Goal: Task Accomplishment & Management: Manage account settings

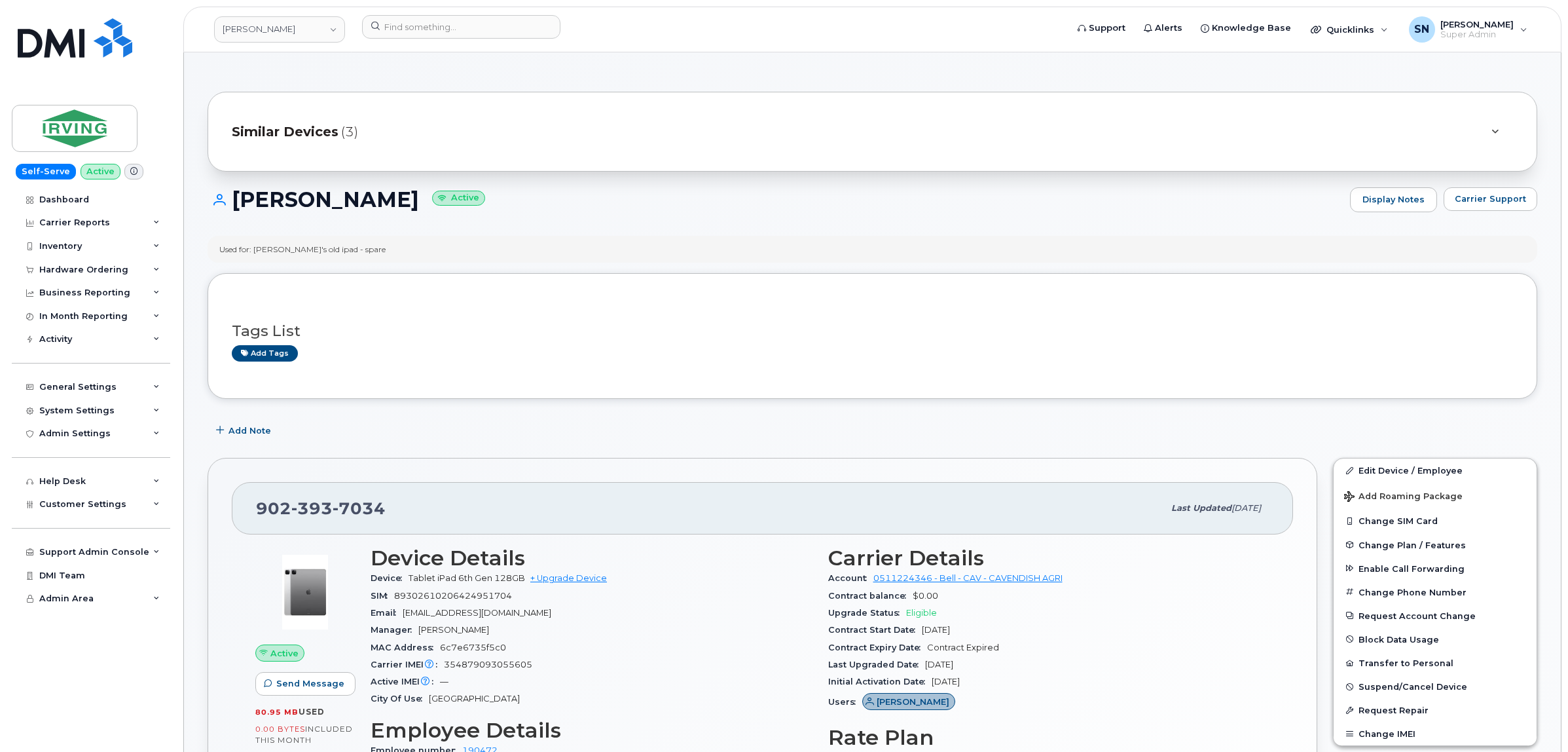
click at [540, 273] on div "Tags List Add tags" at bounding box center [872, 335] width 1330 height 126
click at [268, 31] on link "JD Irving" at bounding box center [280, 29] width 131 height 26
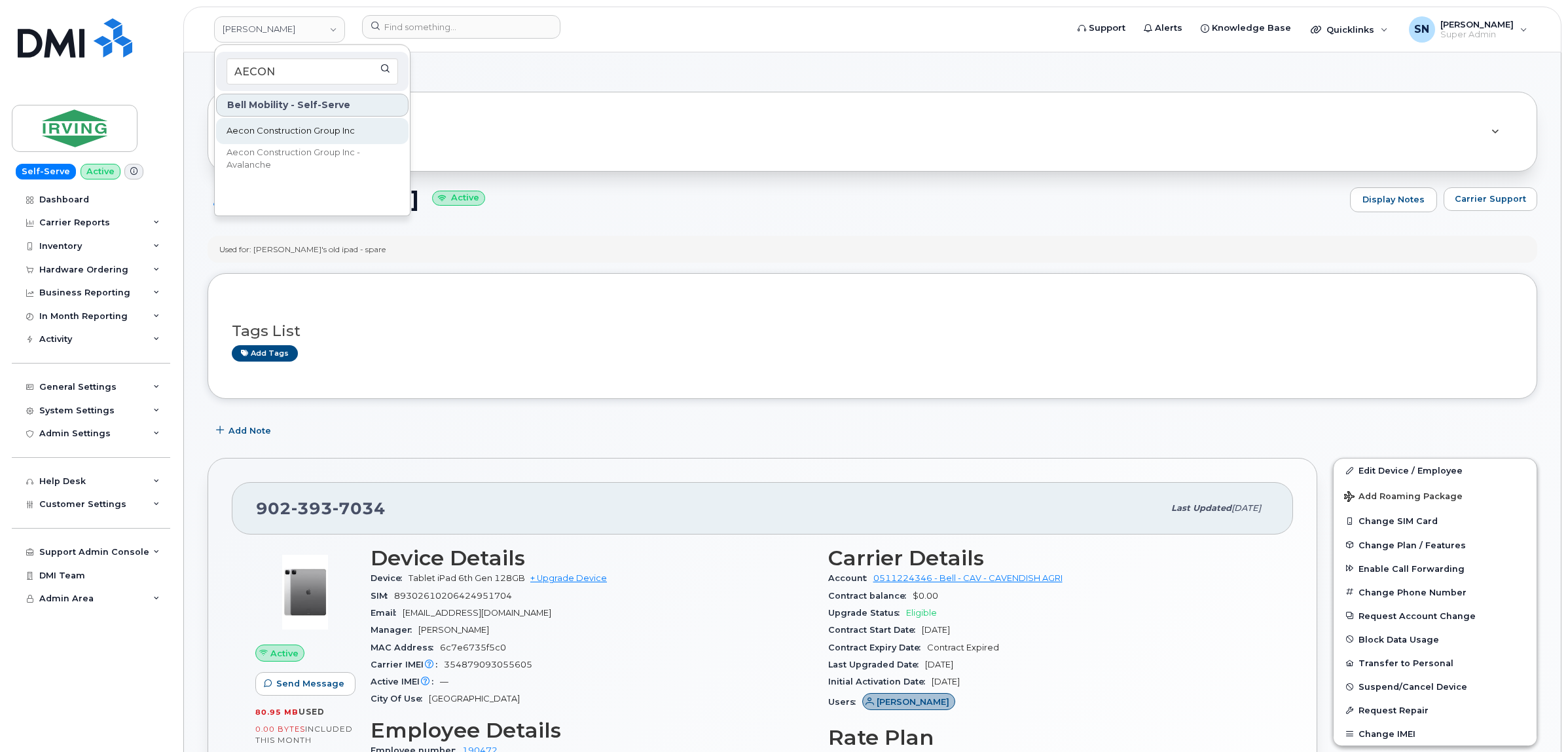
type input "AECON"
click at [300, 119] on link "Aecon Construction Group Inc" at bounding box center [312, 131] width 192 height 26
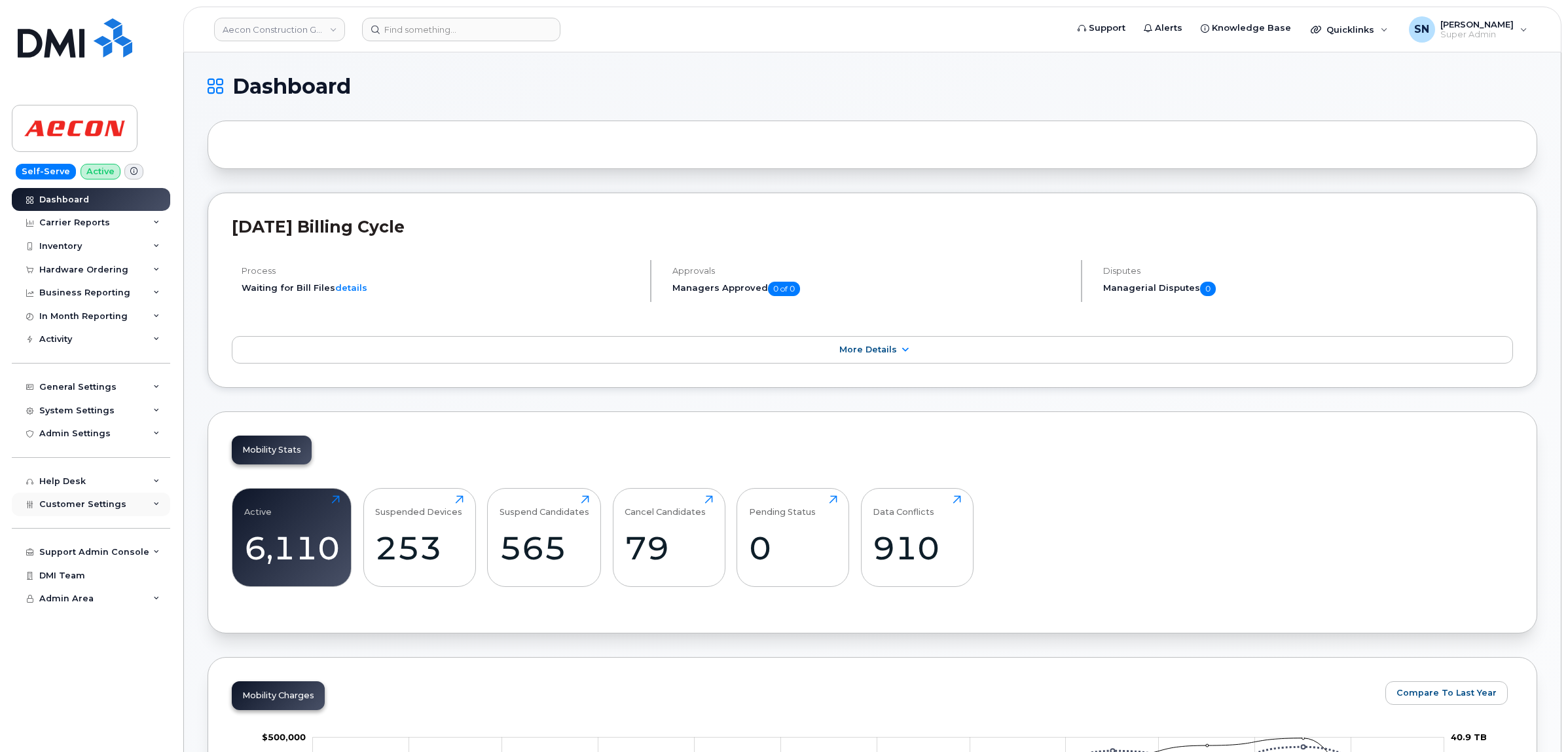
click at [92, 515] on div "Customer Settings" at bounding box center [91, 504] width 159 height 23
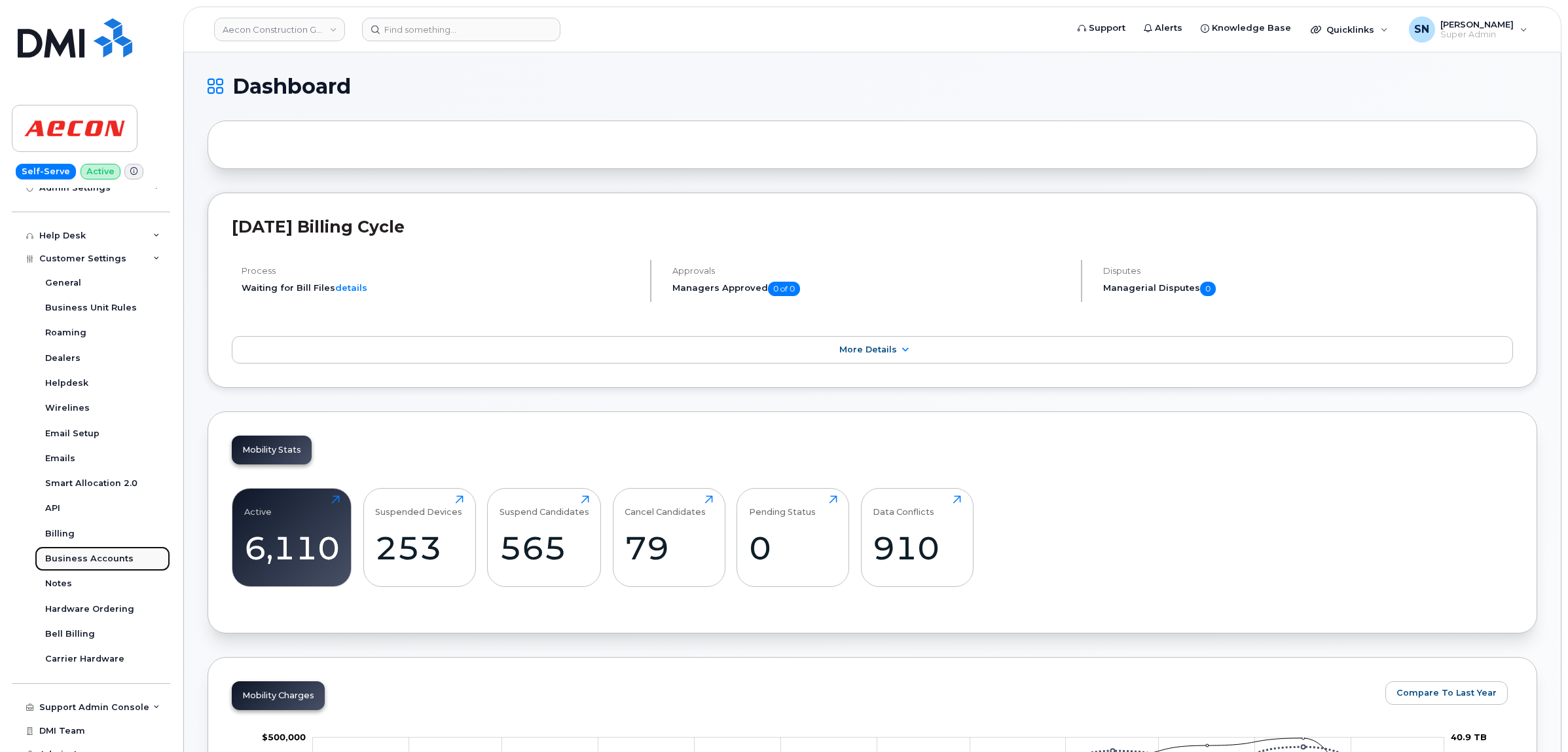
click at [105, 565] on div "Business Accounts" at bounding box center [89, 559] width 89 height 12
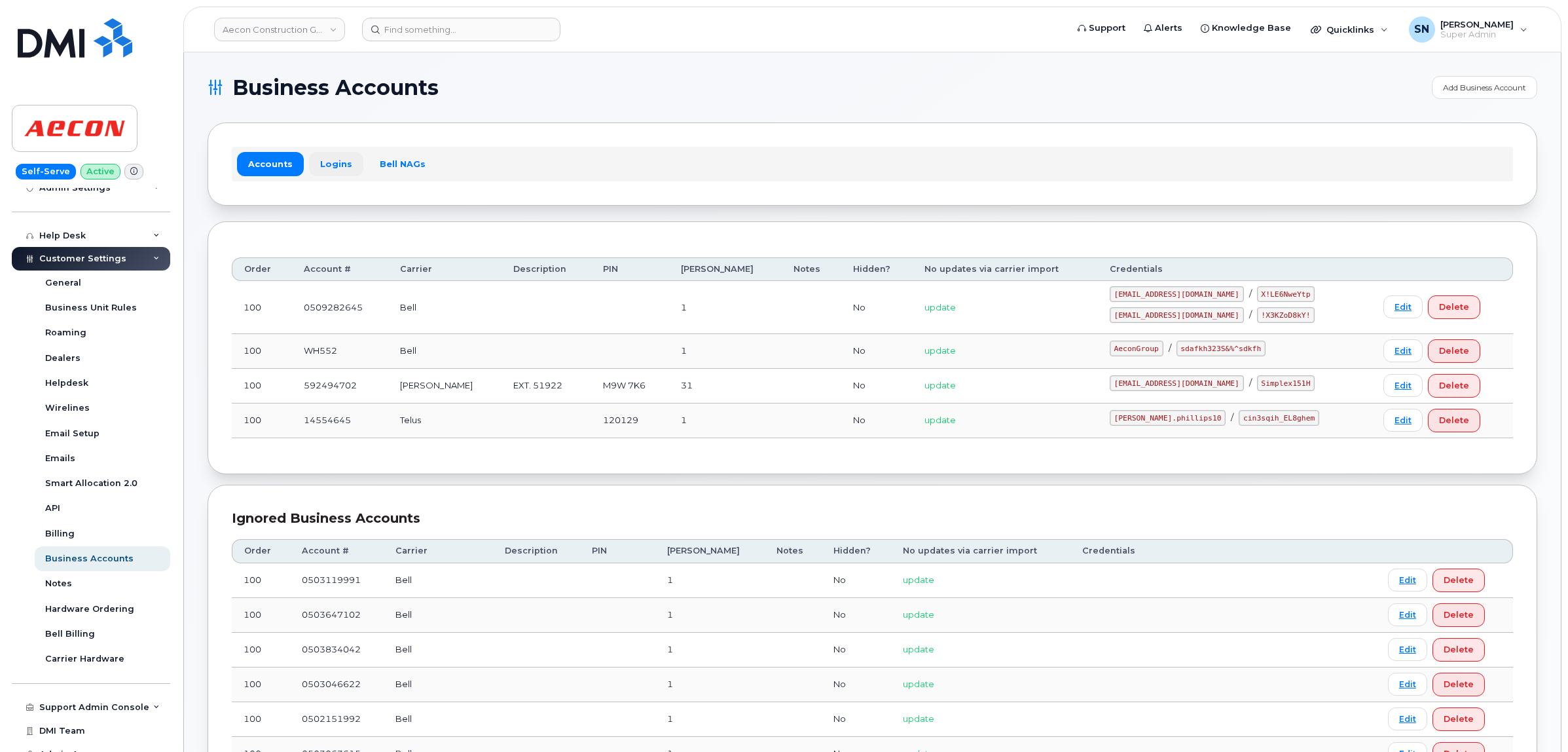
click at [332, 162] on link "Logins" at bounding box center [336, 163] width 54 height 23
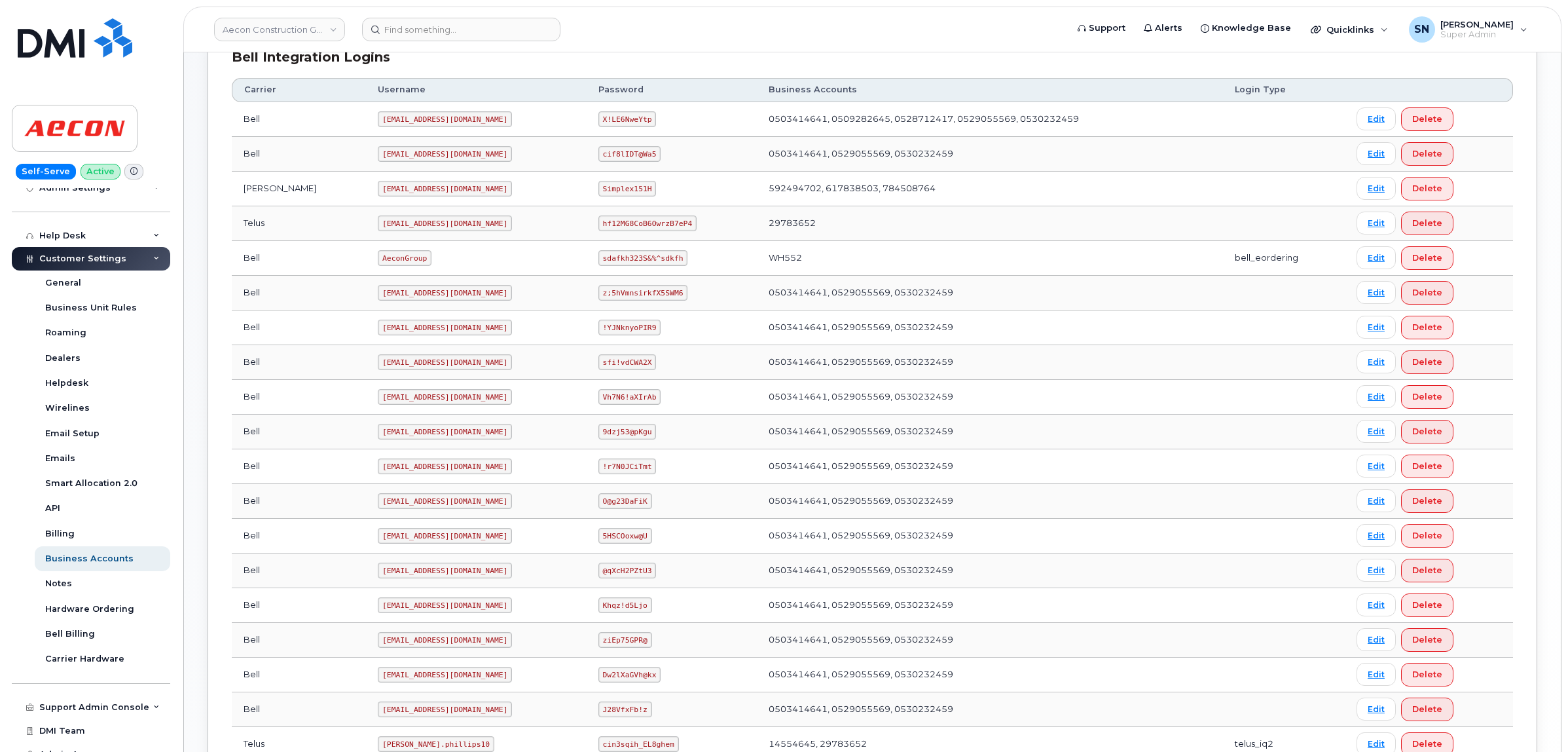
scroll to position [465, 0]
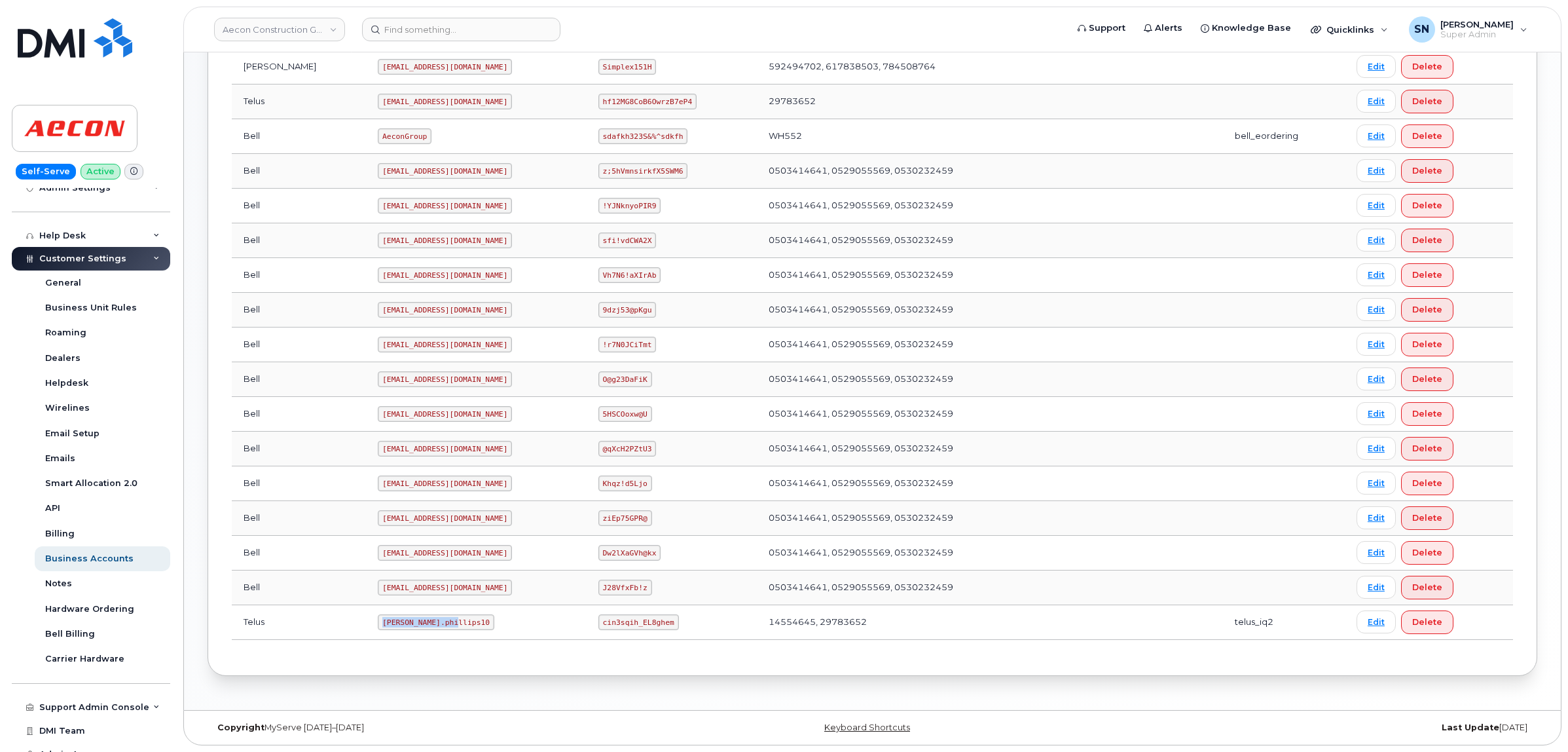
drag, startPoint x: 322, startPoint y: 624, endPoint x: 392, endPoint y: 634, distance: 70.7
click at [392, 634] on td "Taylor.phillips10" at bounding box center [476, 623] width 220 height 35
copy code "Taylor.phillips10"
drag, startPoint x: 577, startPoint y: 626, endPoint x: 53, endPoint y: 544, distance: 530.4
click at [648, 626] on code "cin3sqih_EL8ghem" at bounding box center [638, 622] width 80 height 16
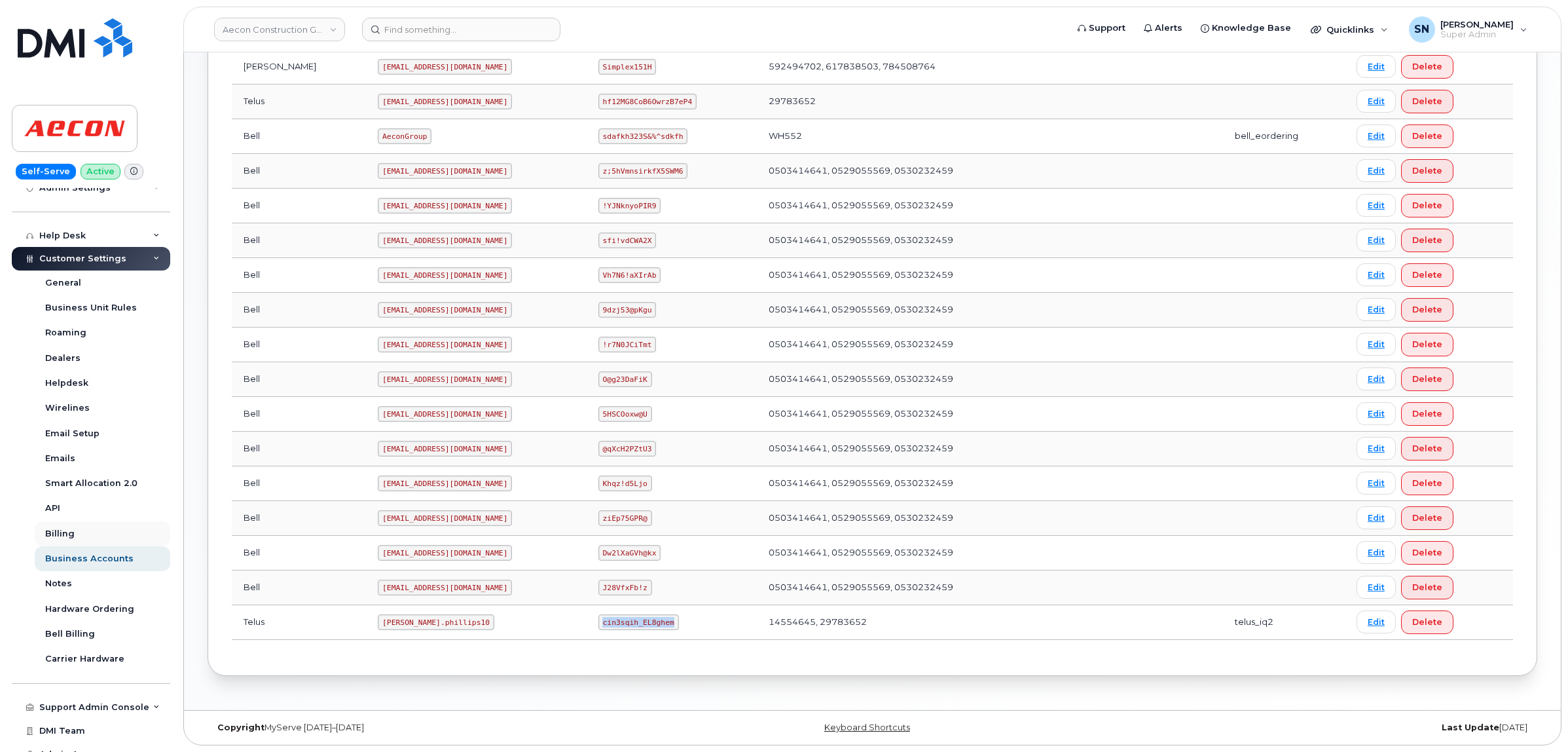
copy code "cin3sqih_EL8ghem"
drag, startPoint x: 325, startPoint y: 620, endPoint x: 404, endPoint y: 626, distance: 79.2
click at [404, 626] on td "Taylor.phillips10" at bounding box center [476, 623] width 220 height 35
copy code "Taylor.phillips10"
drag, startPoint x: 581, startPoint y: 619, endPoint x: 627, endPoint y: 617, distance: 46.0
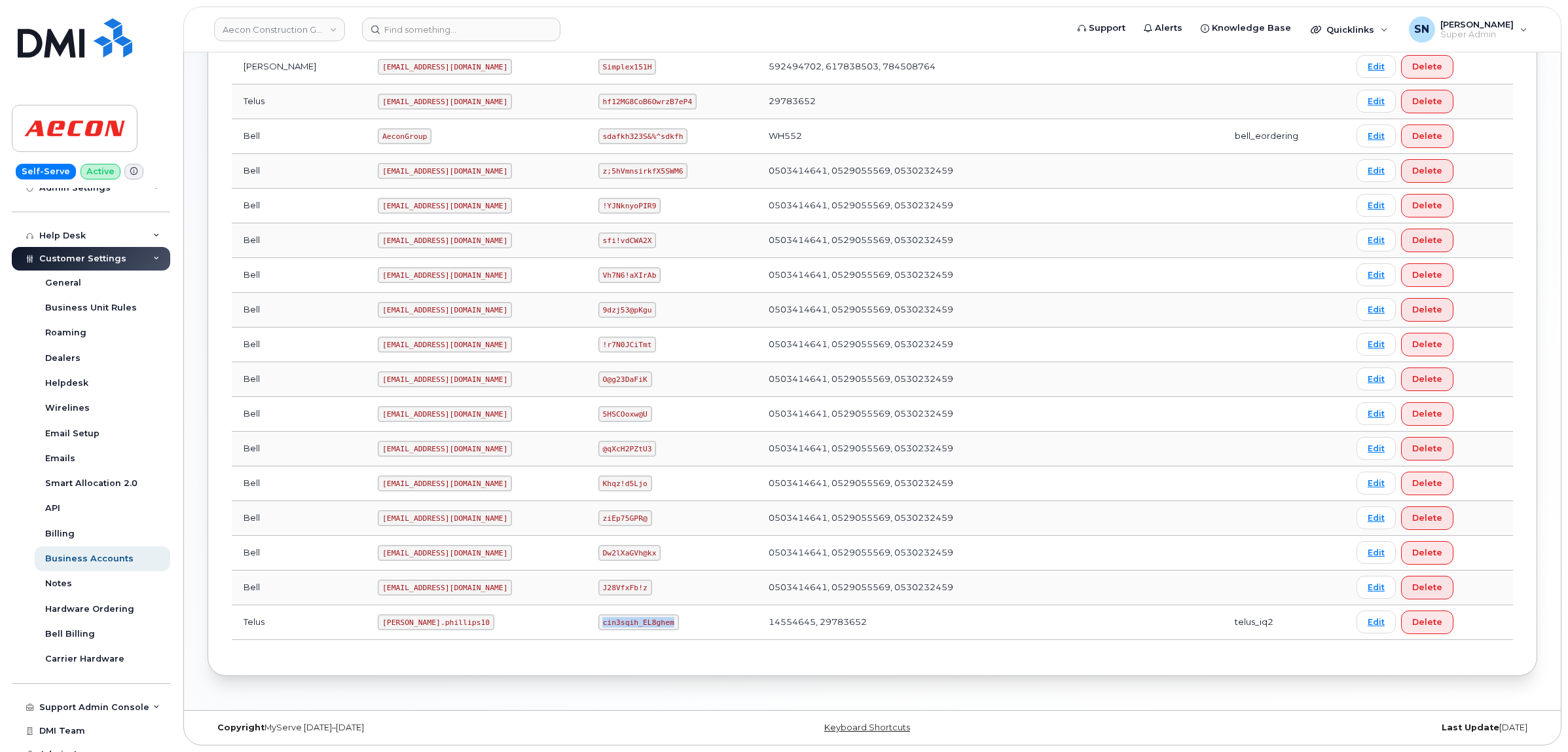
click at [652, 620] on td "cin3sqih_EL8ghem" at bounding box center [671, 623] width 170 height 35
copy code "cin3sqih_EL8ghem"
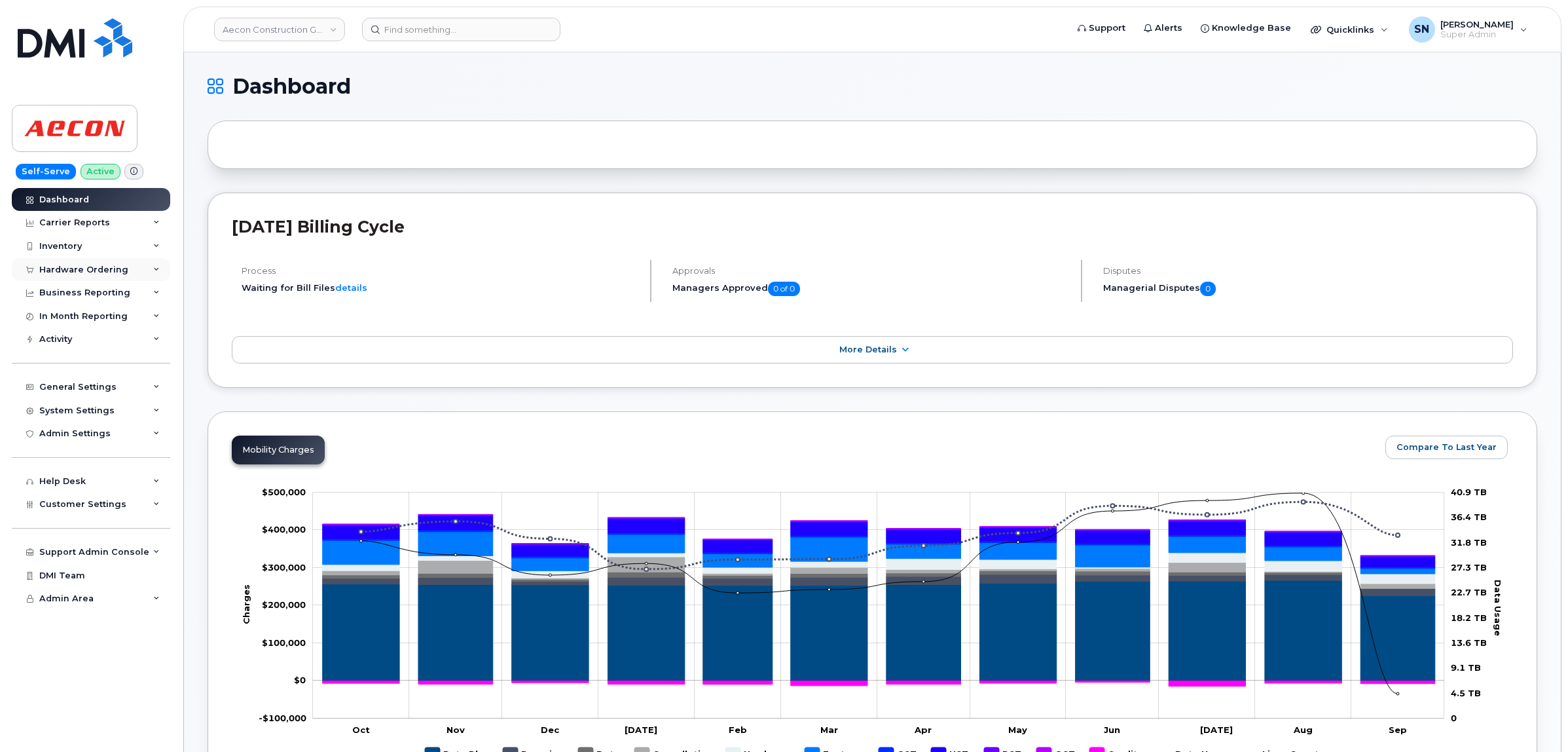
click at [89, 266] on div "Hardware Ordering" at bounding box center [83, 270] width 89 height 11
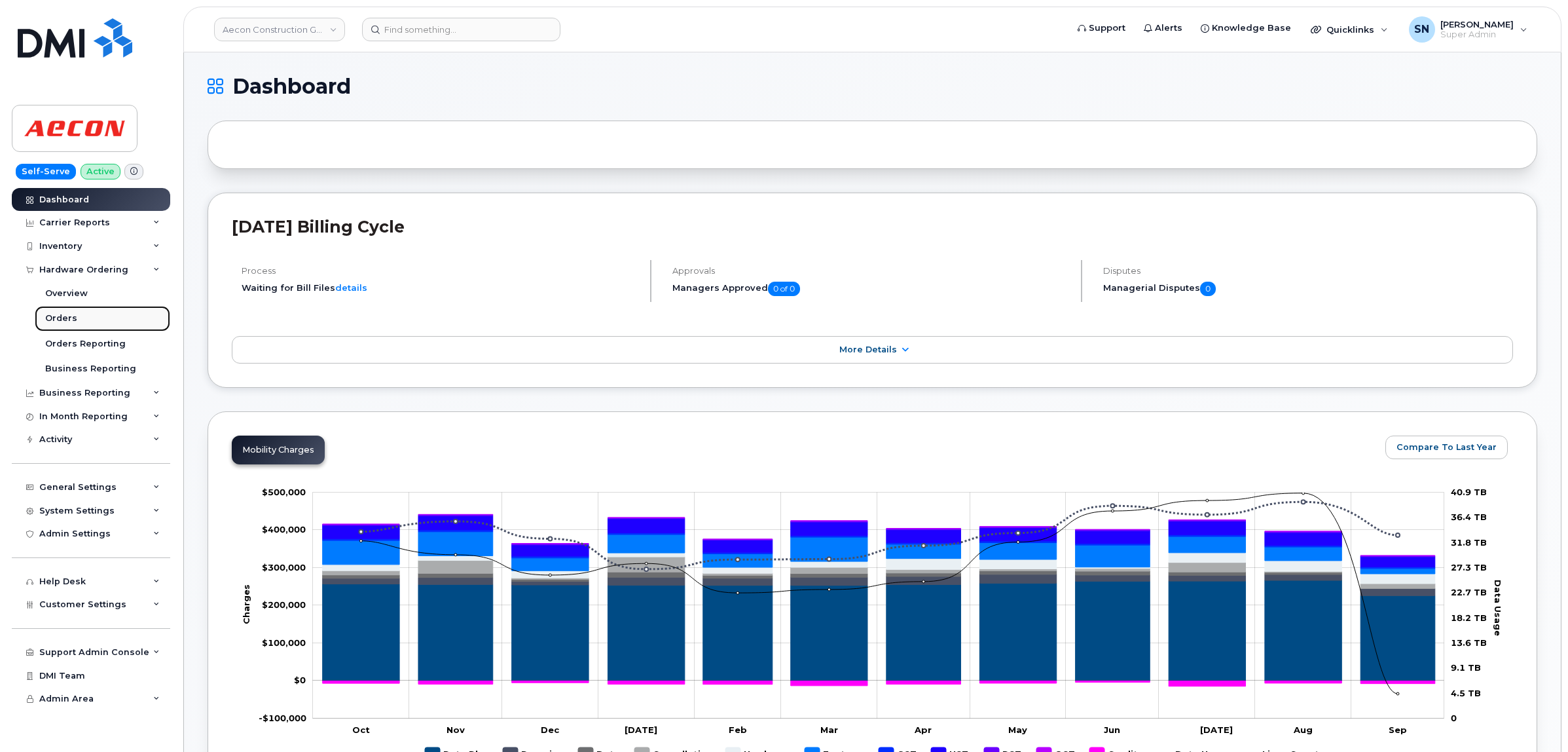
click at [74, 312] on link "Orders" at bounding box center [102, 318] width 135 height 25
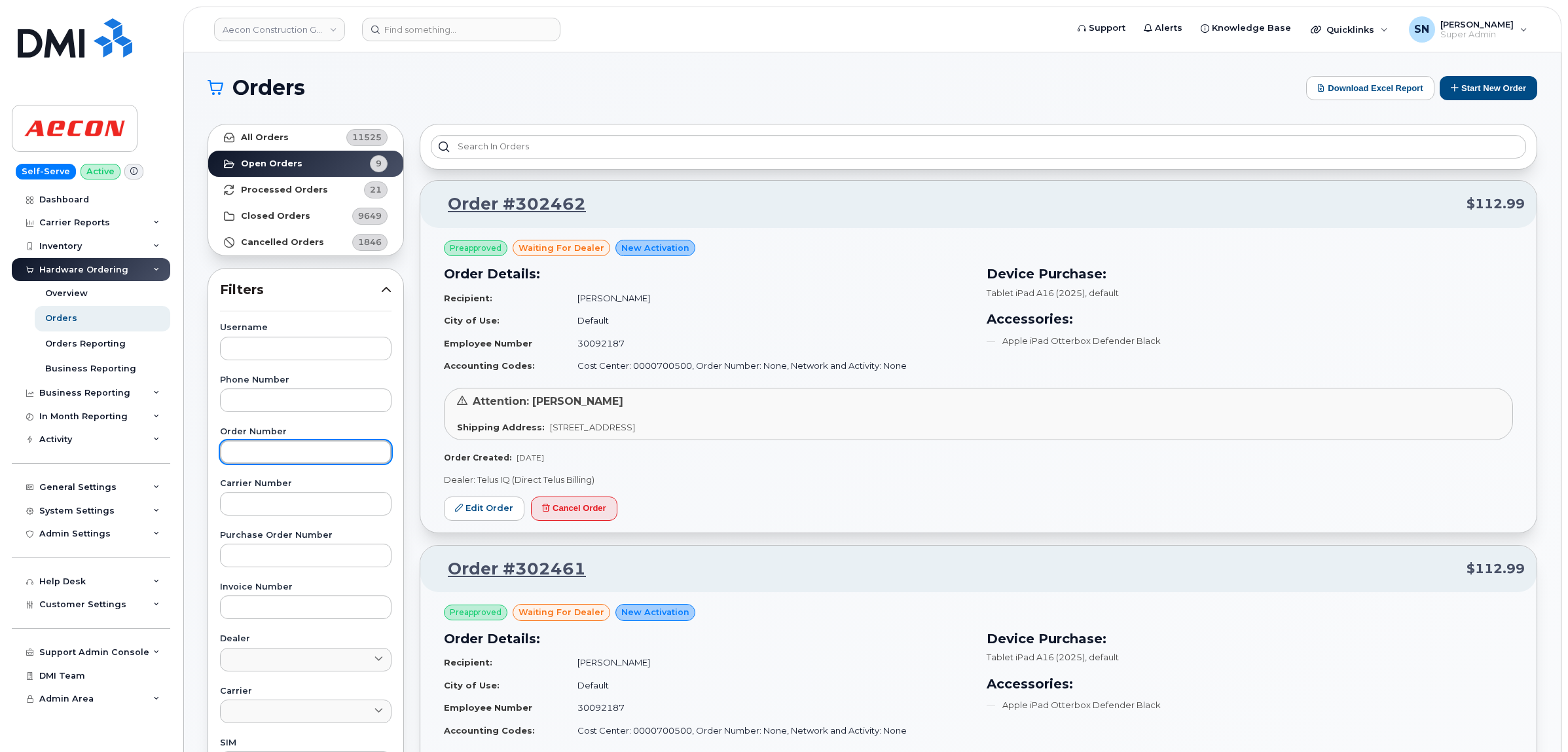
click at [326, 464] on input "text" at bounding box center [306, 451] width 171 height 23
paste input "302460"
type input "302460"
click at [299, 135] on link "All Orders 11525" at bounding box center [306, 137] width 195 height 26
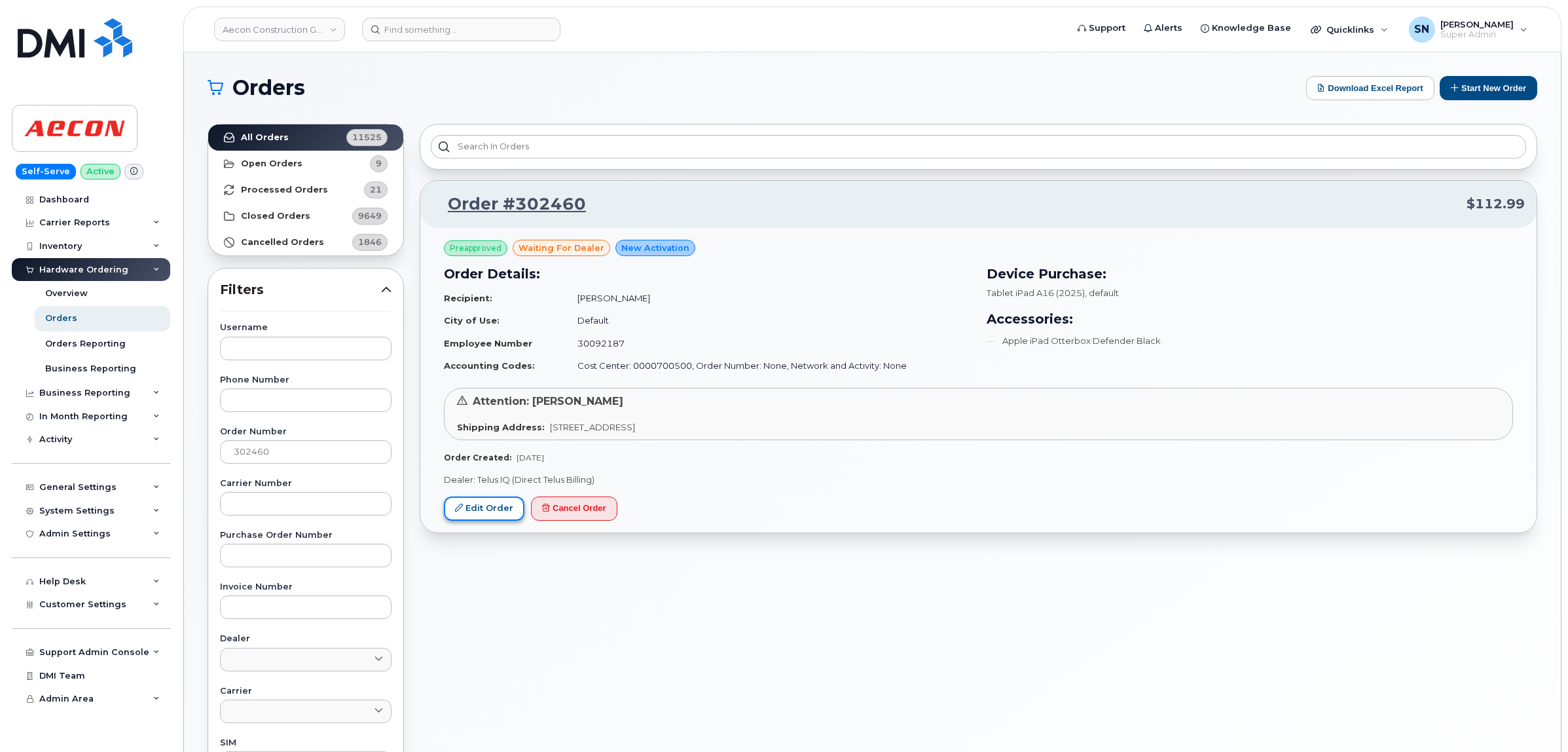
click at [495, 512] on link "Edit Order" at bounding box center [484, 508] width 80 height 24
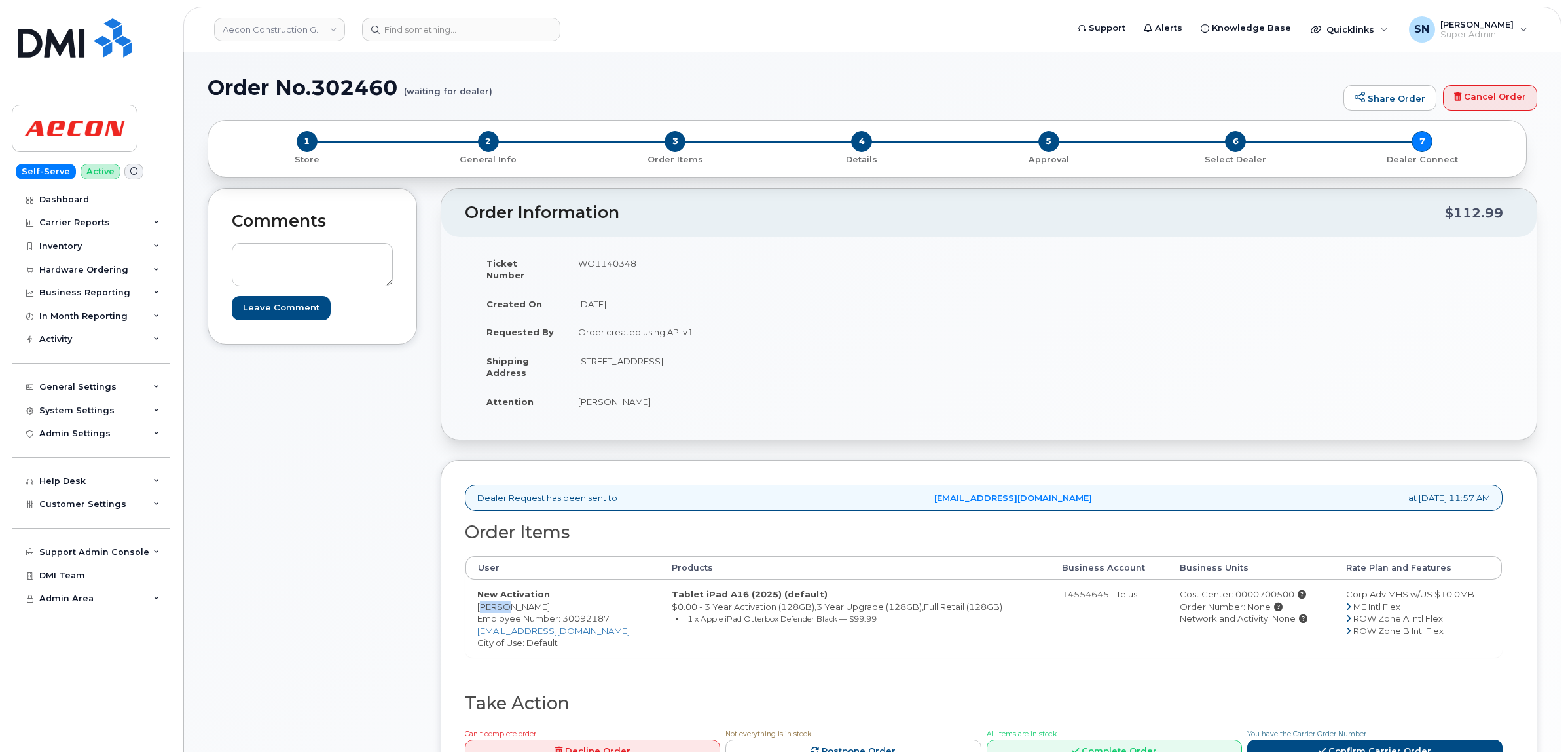
drag, startPoint x: 479, startPoint y: 597, endPoint x: 501, endPoint y: 601, distance: 22.4
click at [501, 601] on td "New Activation [PERSON_NAME] Employee Number: 30092187 [EMAIL_ADDRESS][DOMAIN_N…" at bounding box center [562, 618] width 195 height 77
copy td "[PERSON_NAME]"
click at [522, 596] on td "New Activation [PERSON_NAME] Employee Number: 30092187 [EMAIL_ADDRESS][DOMAIN_N…" at bounding box center [562, 618] width 195 height 77
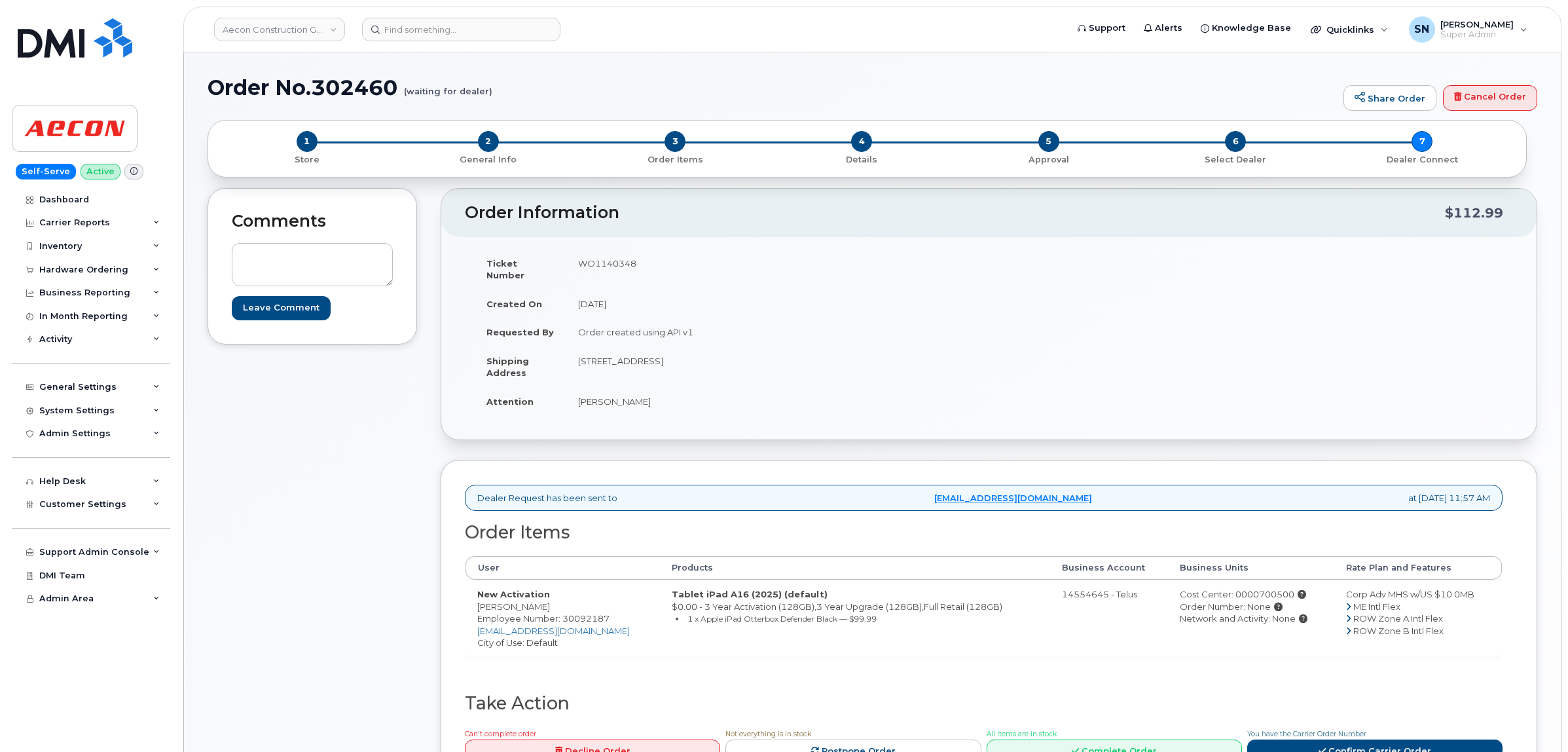
copy td "[PERSON_NAME]"
drag, startPoint x: 767, startPoint y: 348, endPoint x: 809, endPoint y: 349, distance: 42.0
click at [809, 349] on td "[STREET_ADDRESS]" at bounding box center [773, 367] width 413 height 41
copy td "N1T 1Z6"
click at [595, 263] on td "WO1140348" at bounding box center [773, 269] width 413 height 41
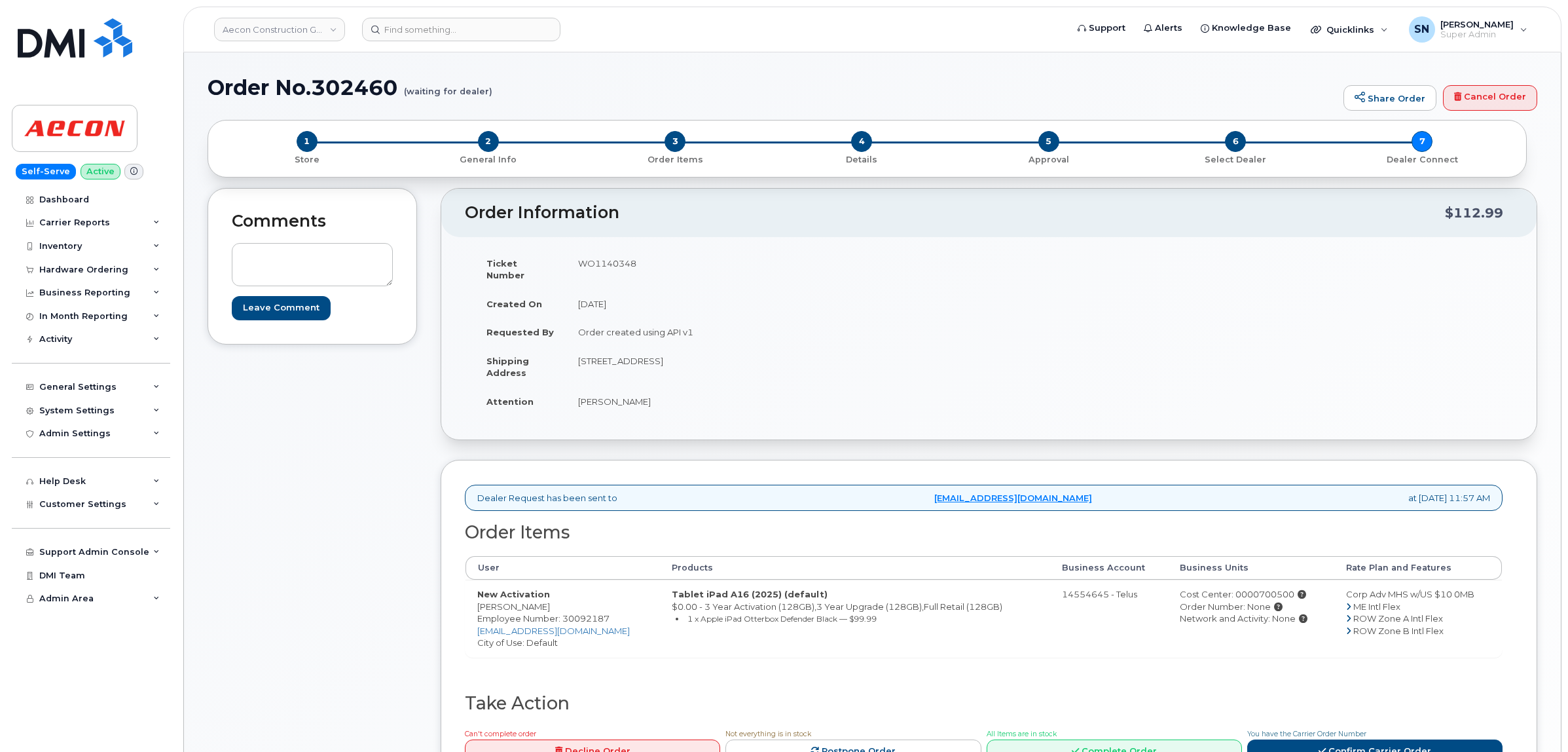
click at [595, 263] on td "WO1140348" at bounding box center [773, 269] width 413 height 41
copy td "WO1140348"
drag, startPoint x: 574, startPoint y: 387, endPoint x: 601, endPoint y: 399, distance: 29.5
click at [601, 399] on td "[PERSON_NAME]" at bounding box center [773, 402] width 413 height 29
copy td "Arron"
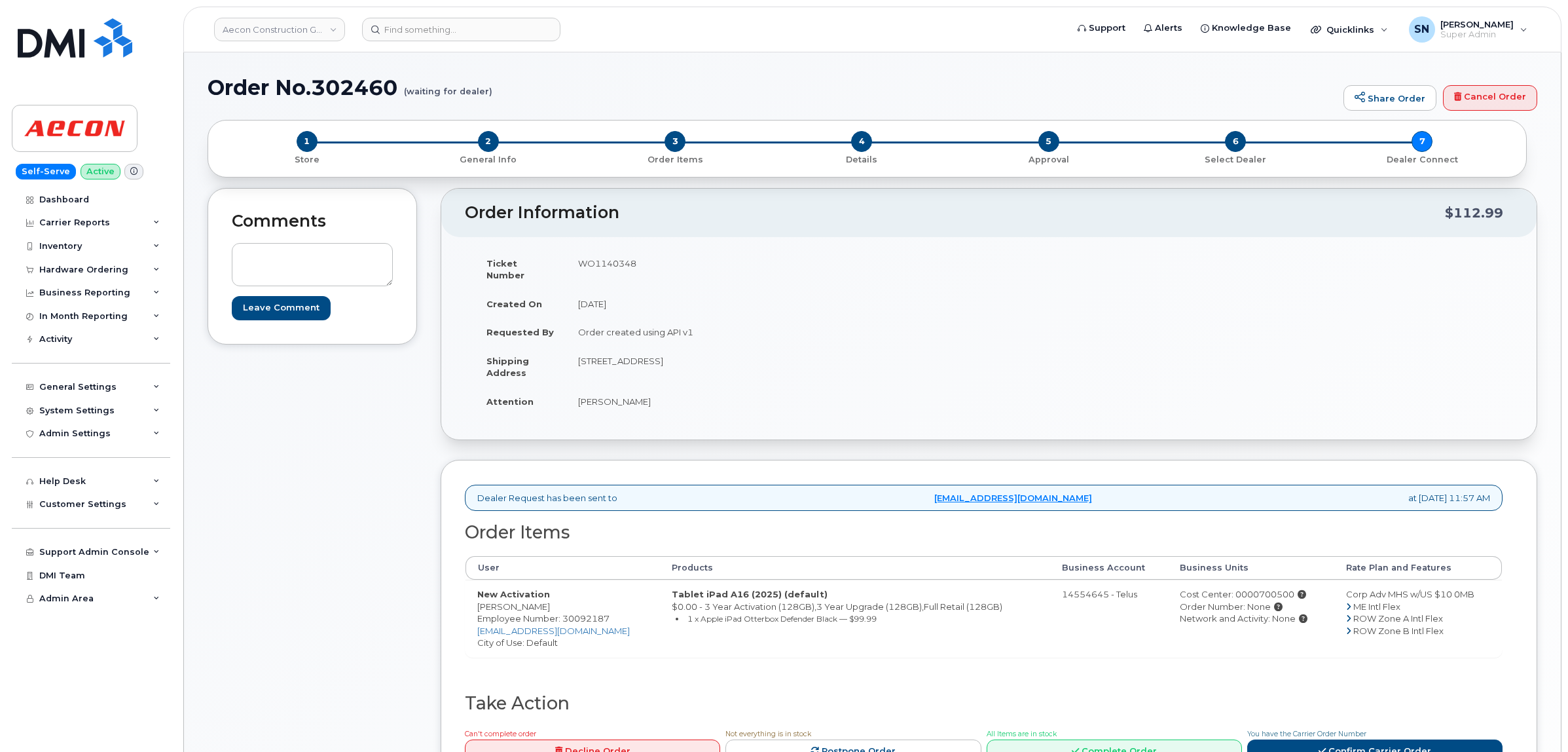
click at [624, 390] on td "[PERSON_NAME]" at bounding box center [773, 402] width 413 height 29
copy td "Bullock"
drag, startPoint x: 577, startPoint y: 347, endPoint x: 653, endPoint y: 357, distance: 76.7
click at [653, 357] on td "278 Pinebush Rd Suite 101 Cambridge ON N1T 1Z6" at bounding box center [773, 367] width 413 height 41
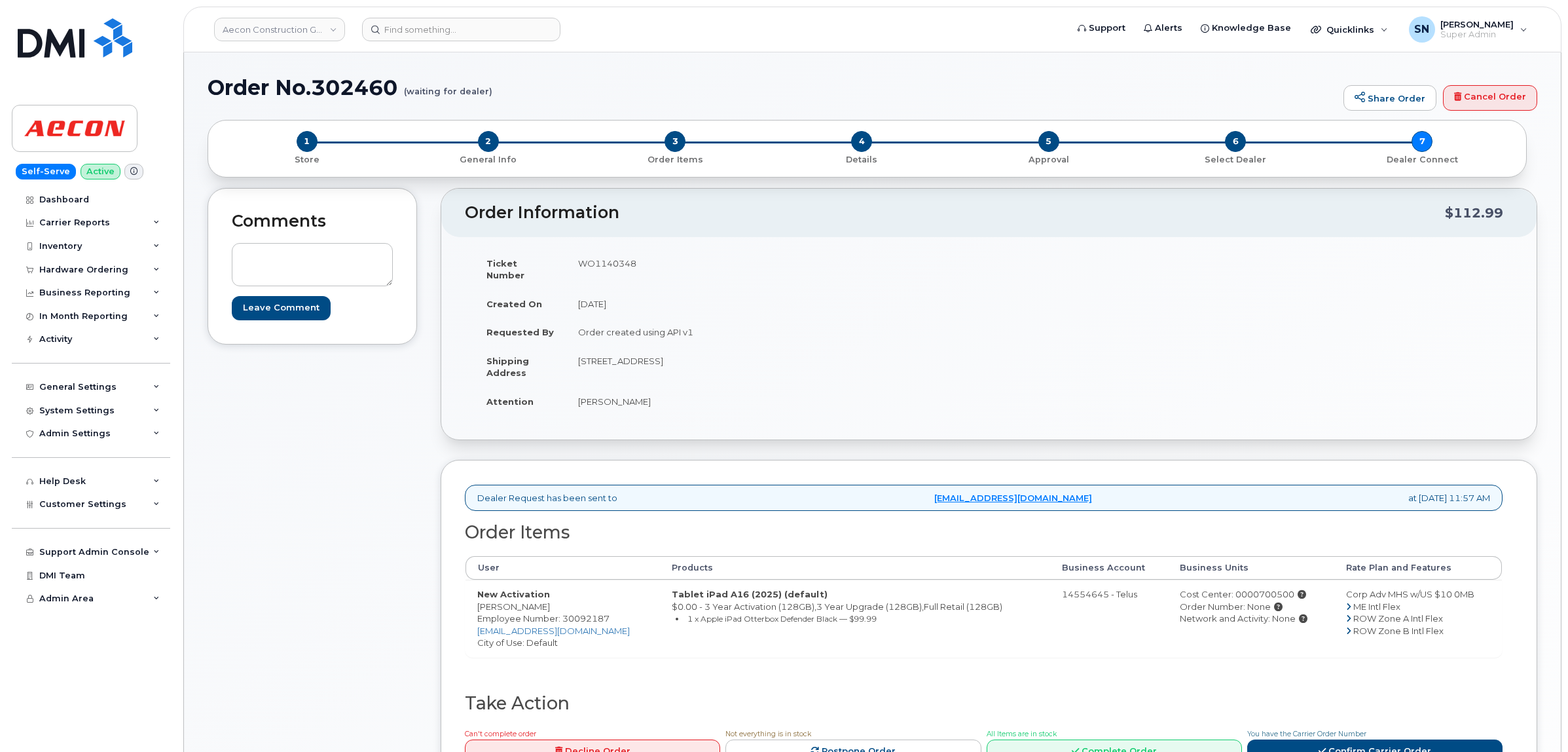
copy td "278 Pinebush Rd"
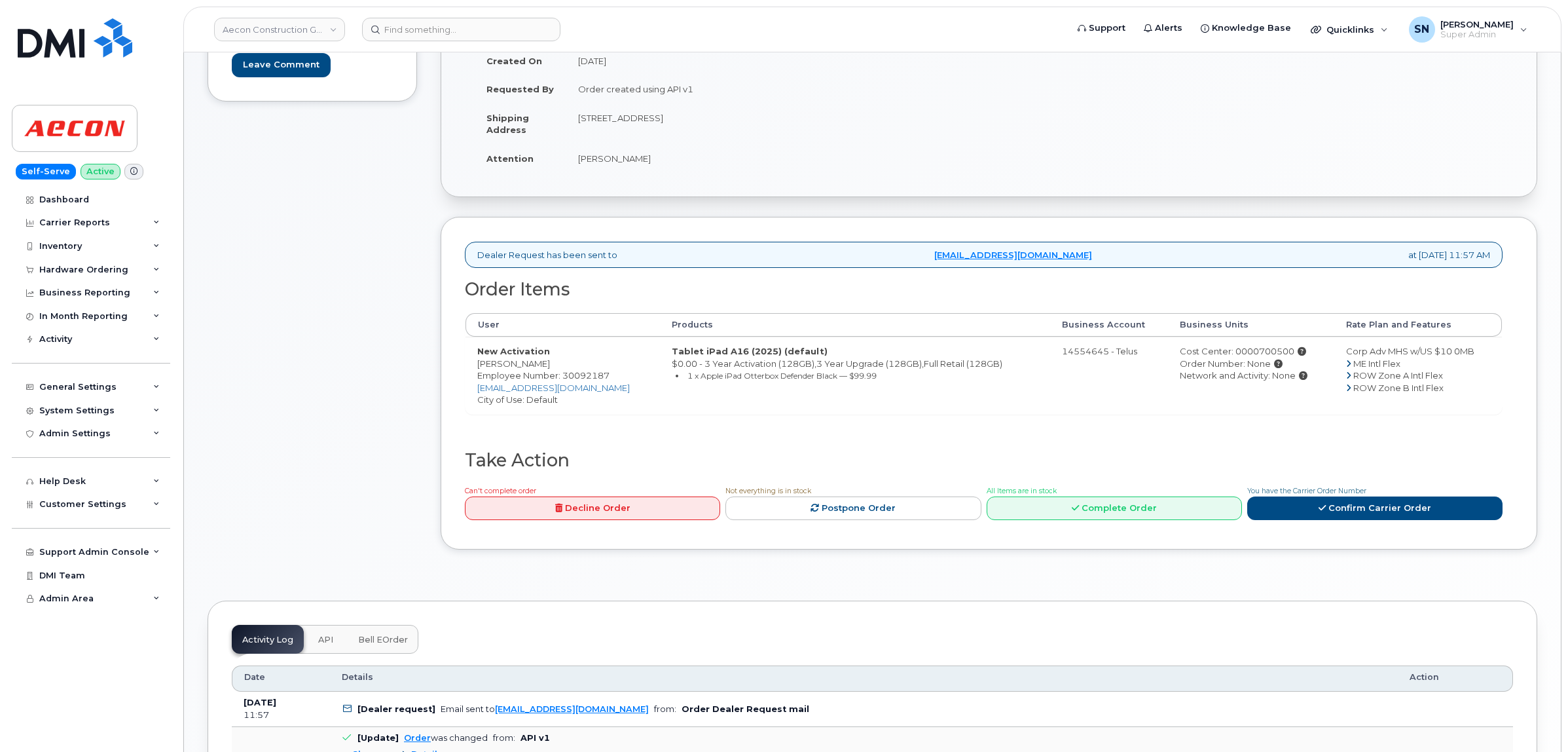
scroll to position [409, 0]
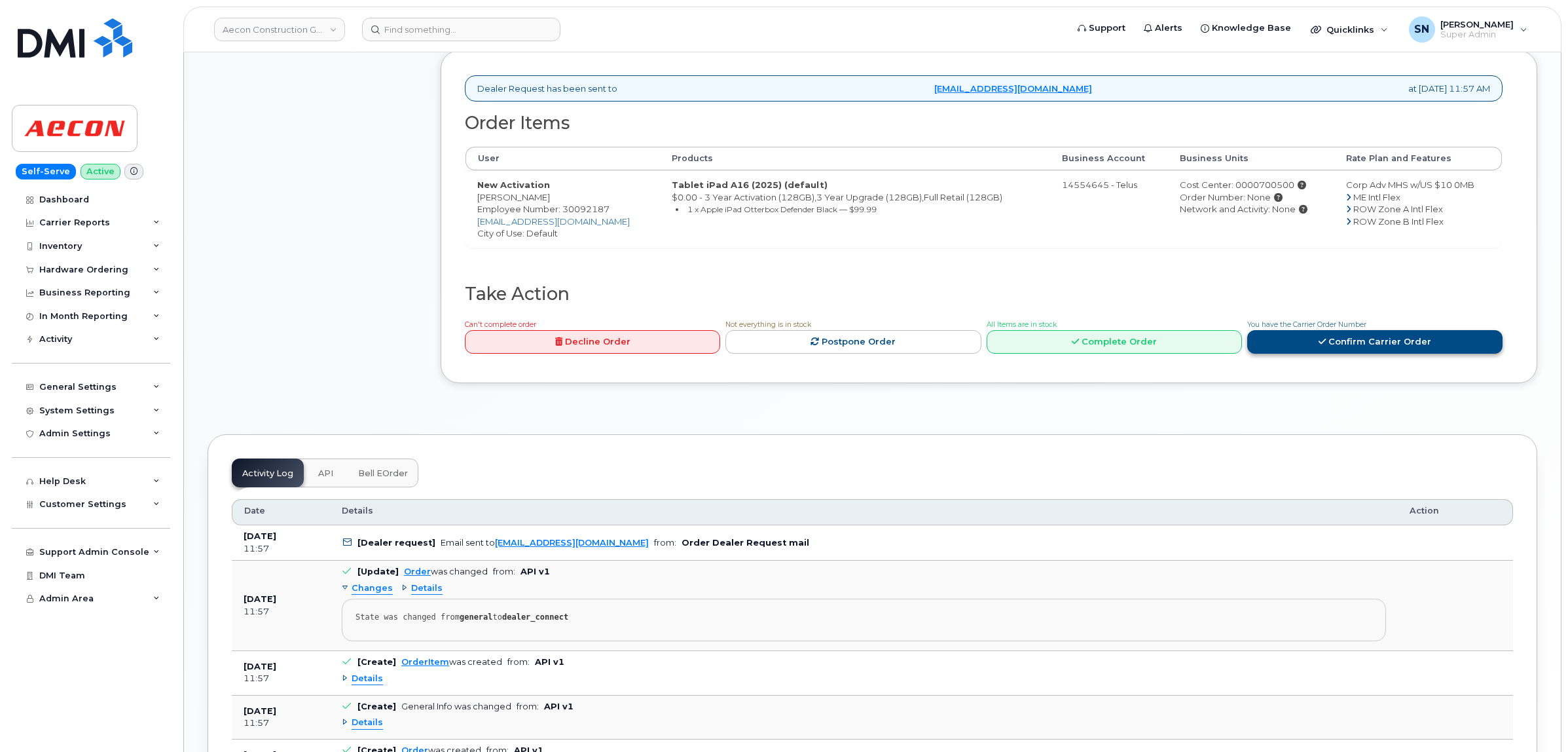
click at [1321, 339] on link "Confirm Carrier Order" at bounding box center [1375, 342] width 256 height 24
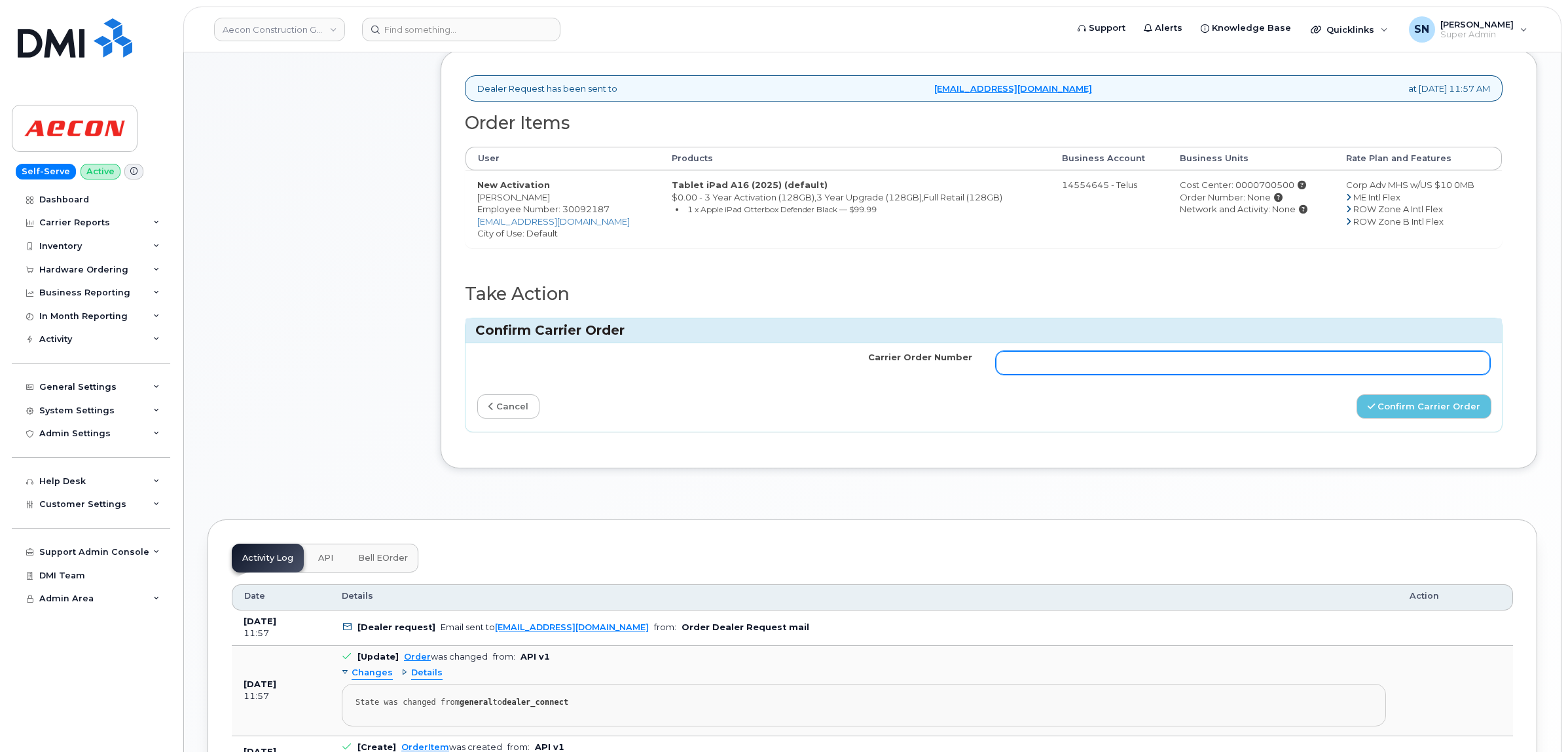
click at [1264, 354] on input "Carrier Order Number" at bounding box center [1243, 362] width 495 height 23
paste input "TL60035772"
type input "TL60035772"
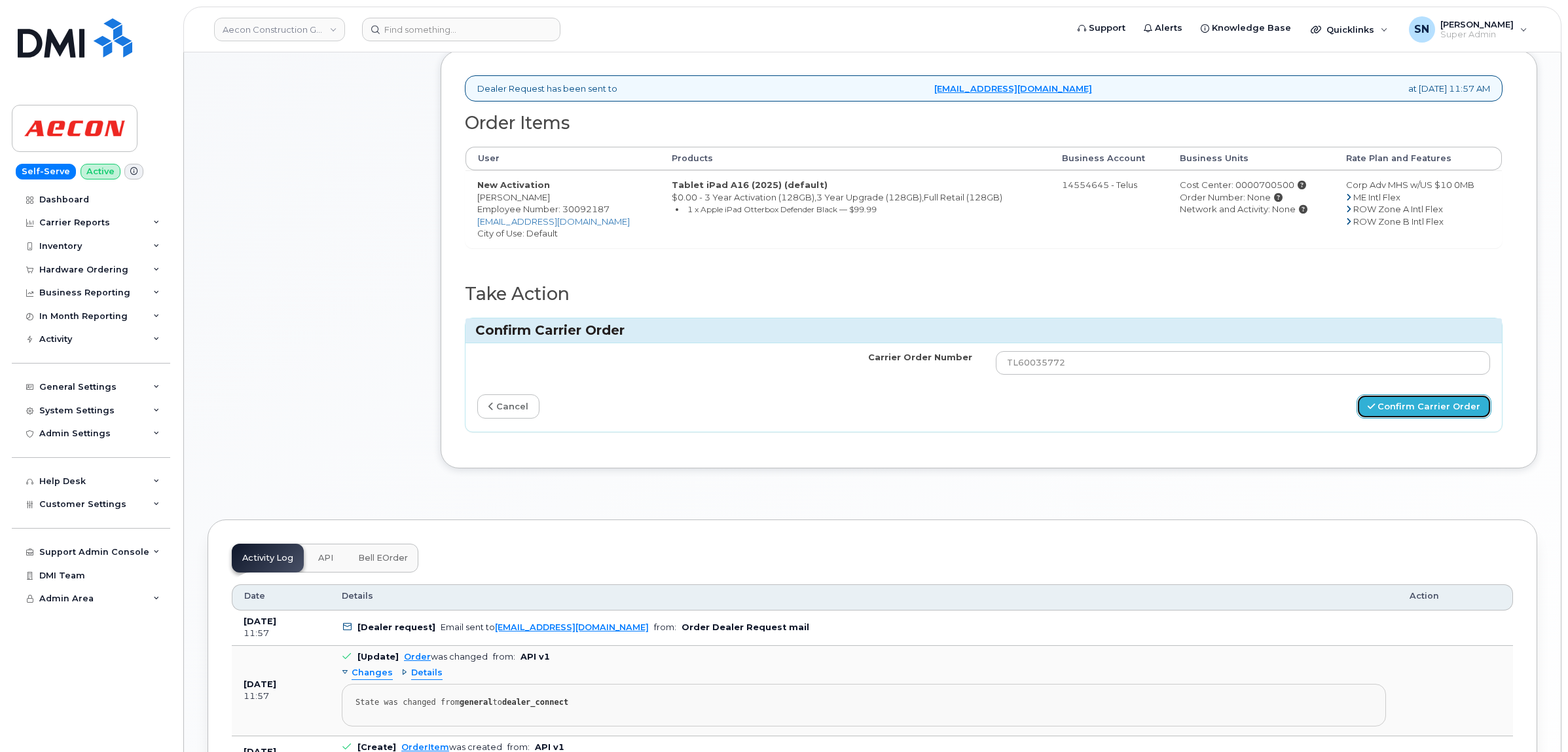
click at [1388, 396] on button "Confirm Carrier Order" at bounding box center [1424, 406] width 135 height 24
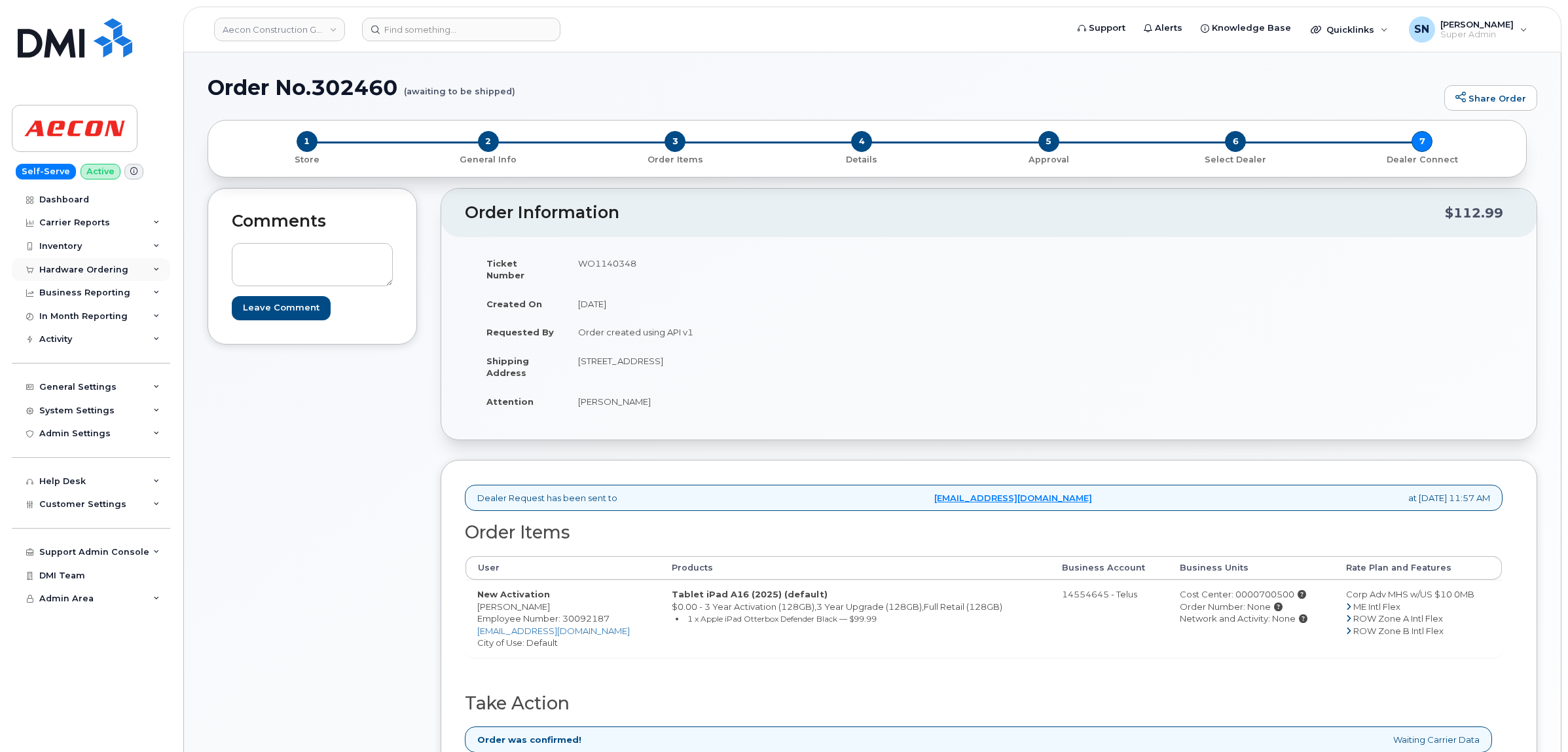
click at [114, 274] on div "Hardware Ordering" at bounding box center [83, 270] width 89 height 11
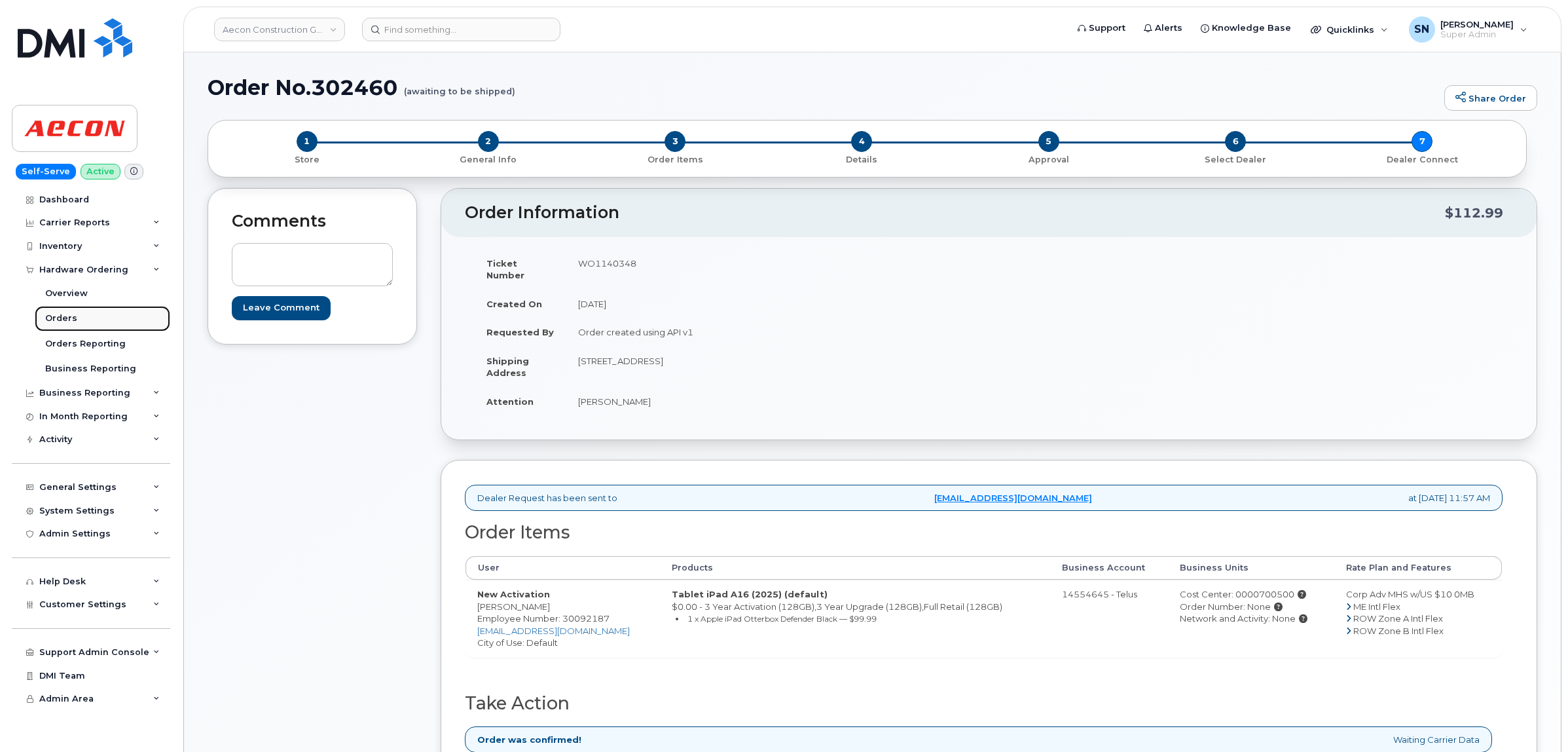
click at [72, 314] on div "Orders" at bounding box center [61, 318] width 32 height 12
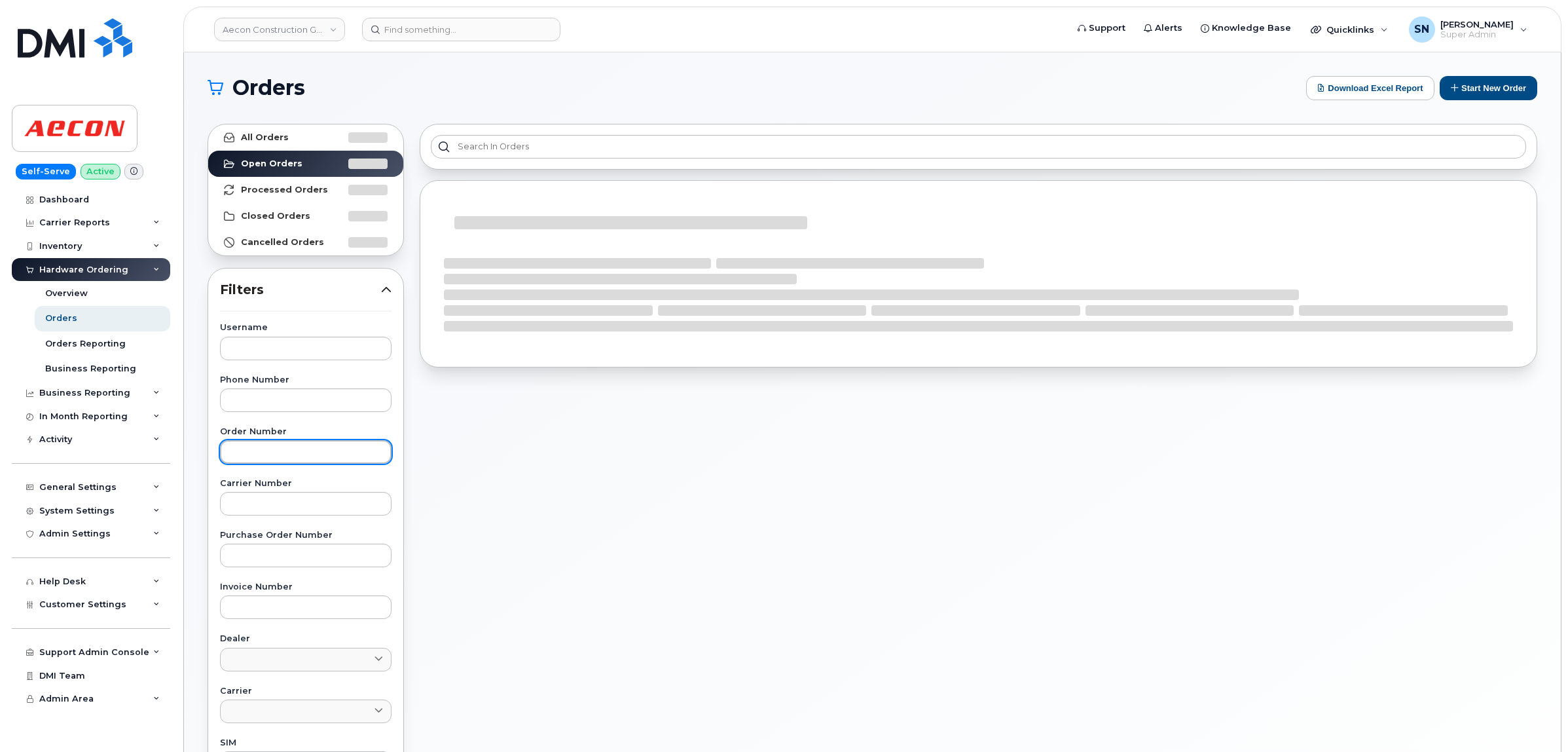
click at [316, 462] on input "text" at bounding box center [306, 451] width 171 height 23
paste input "302453"
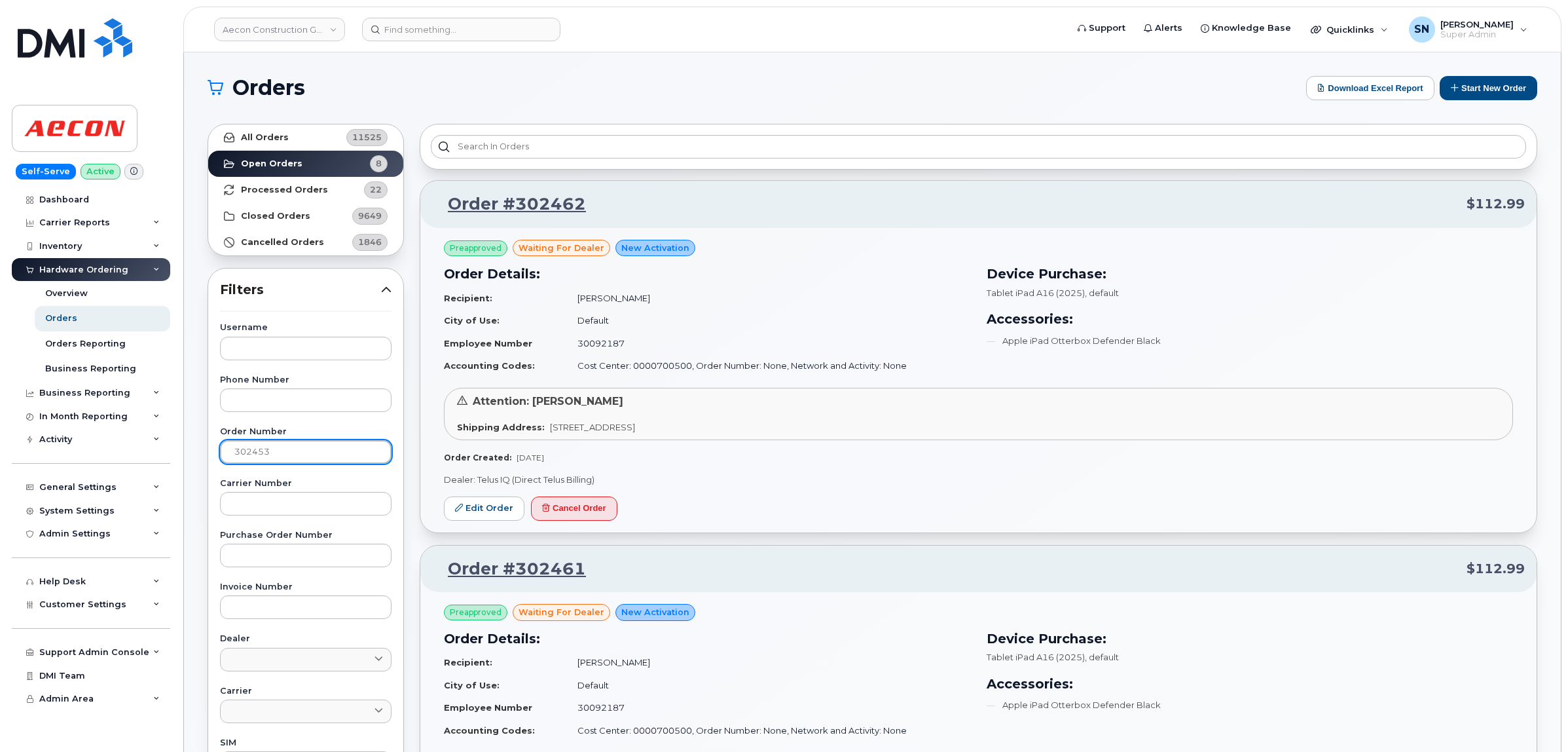
type input "302453"
click at [266, 135] on strong "All Orders" at bounding box center [265, 138] width 48 height 11
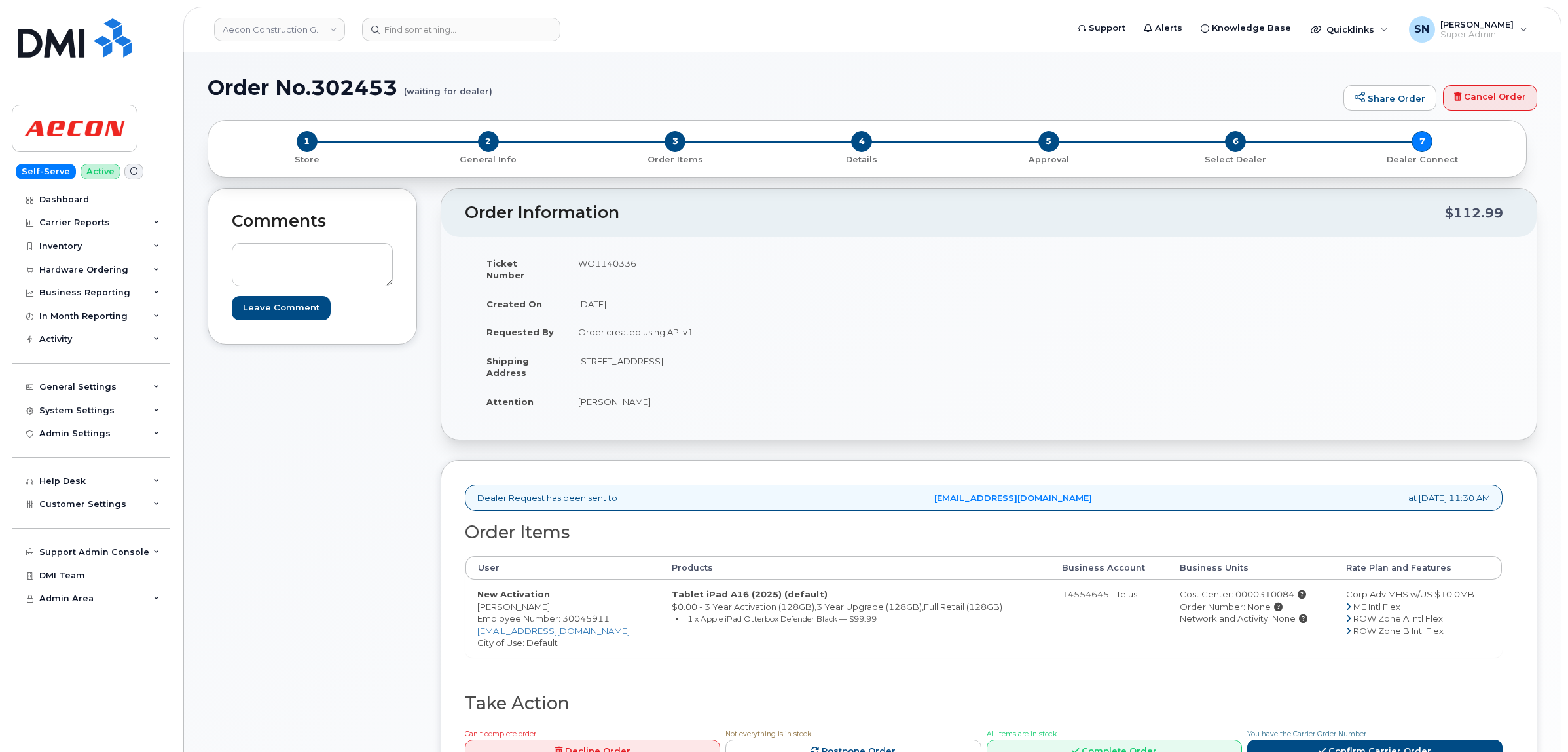
click at [629, 73] on div "Order No.302453 (waiting for dealer) Share Order Cancel Order × Share This Orde…" at bounding box center [873, 658] width 1377 height 1211
click at [480, 596] on td "New Activation [PERSON_NAME] Employee Number: 30045911 [EMAIL_ADDRESS][DOMAIN_N…" at bounding box center [562, 618] width 195 height 77
drag, startPoint x: 476, startPoint y: 593, endPoint x: 498, endPoint y: 597, distance: 22.4
click at [498, 597] on td "New Activation Evan Hume Employee Number: 30045911 ehume@aecon.com City of Use:…" at bounding box center [562, 618] width 195 height 77
copy td "Evan"
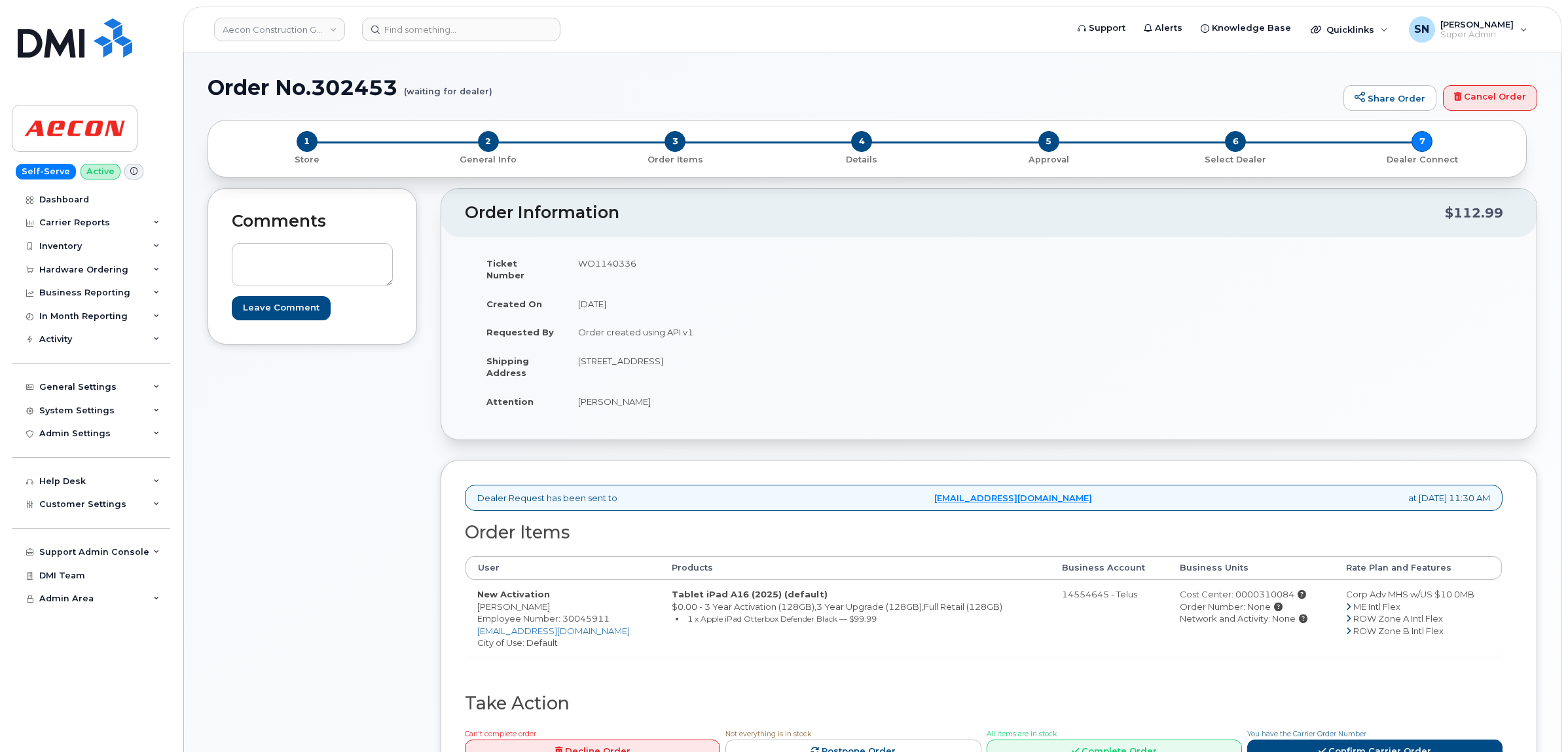
click at [513, 594] on td "New Activation Evan Hume Employee Number: 30045911 ehume@aecon.com City of Use:…" at bounding box center [562, 618] width 195 height 77
copy td "Hume"
drag, startPoint x: 692, startPoint y: 348, endPoint x: 728, endPoint y: 350, distance: 36.1
click at [728, 350] on td "[STREET_ADDRESS]" at bounding box center [773, 367] width 413 height 41
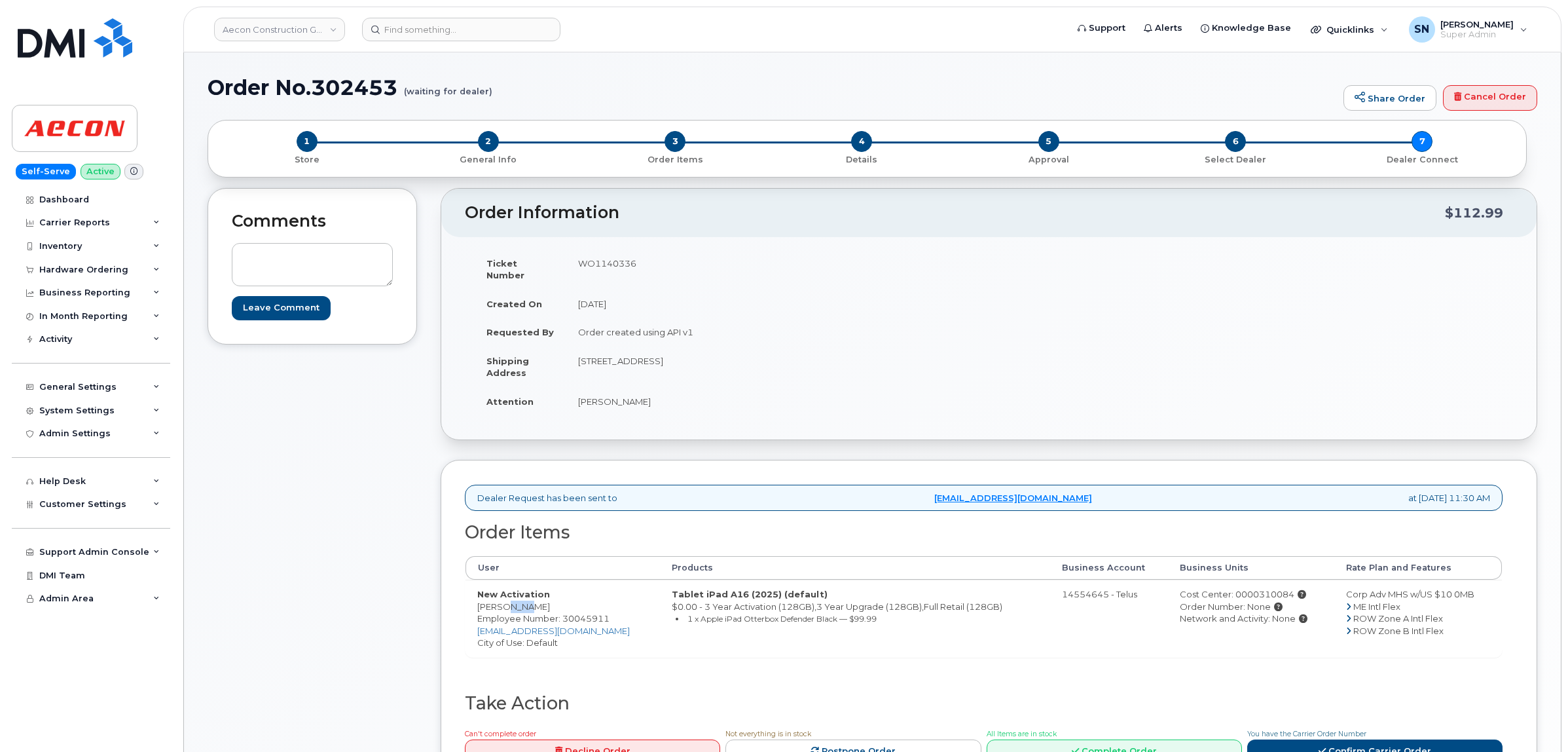
copy td "N6L1A3"
click at [489, 33] on input at bounding box center [462, 29] width 198 height 23
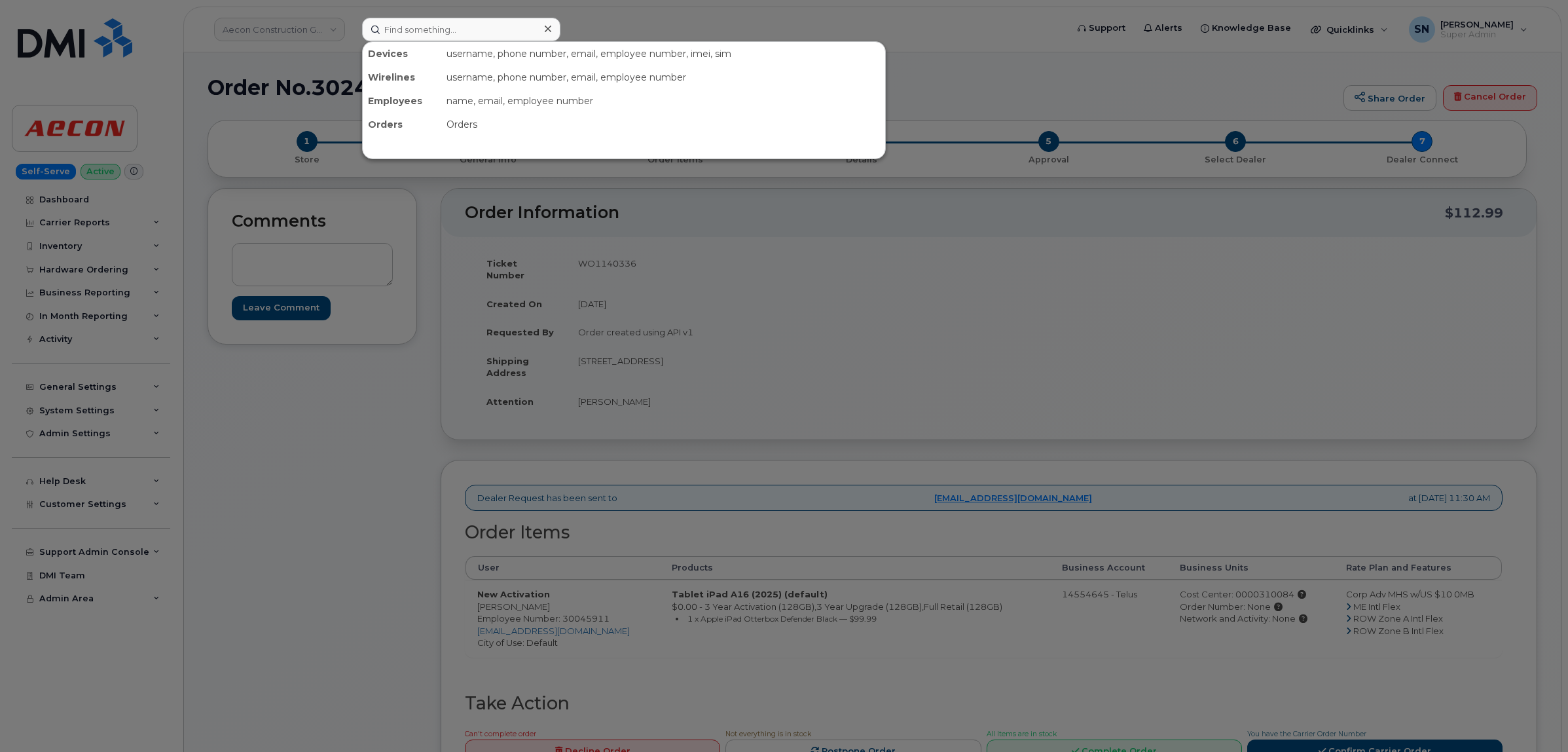
drag, startPoint x: 537, startPoint y: 29, endPoint x: 544, endPoint y: 31, distance: 7.3
click at [540, 30] on div at bounding box center [547, 29] width 19 height 19
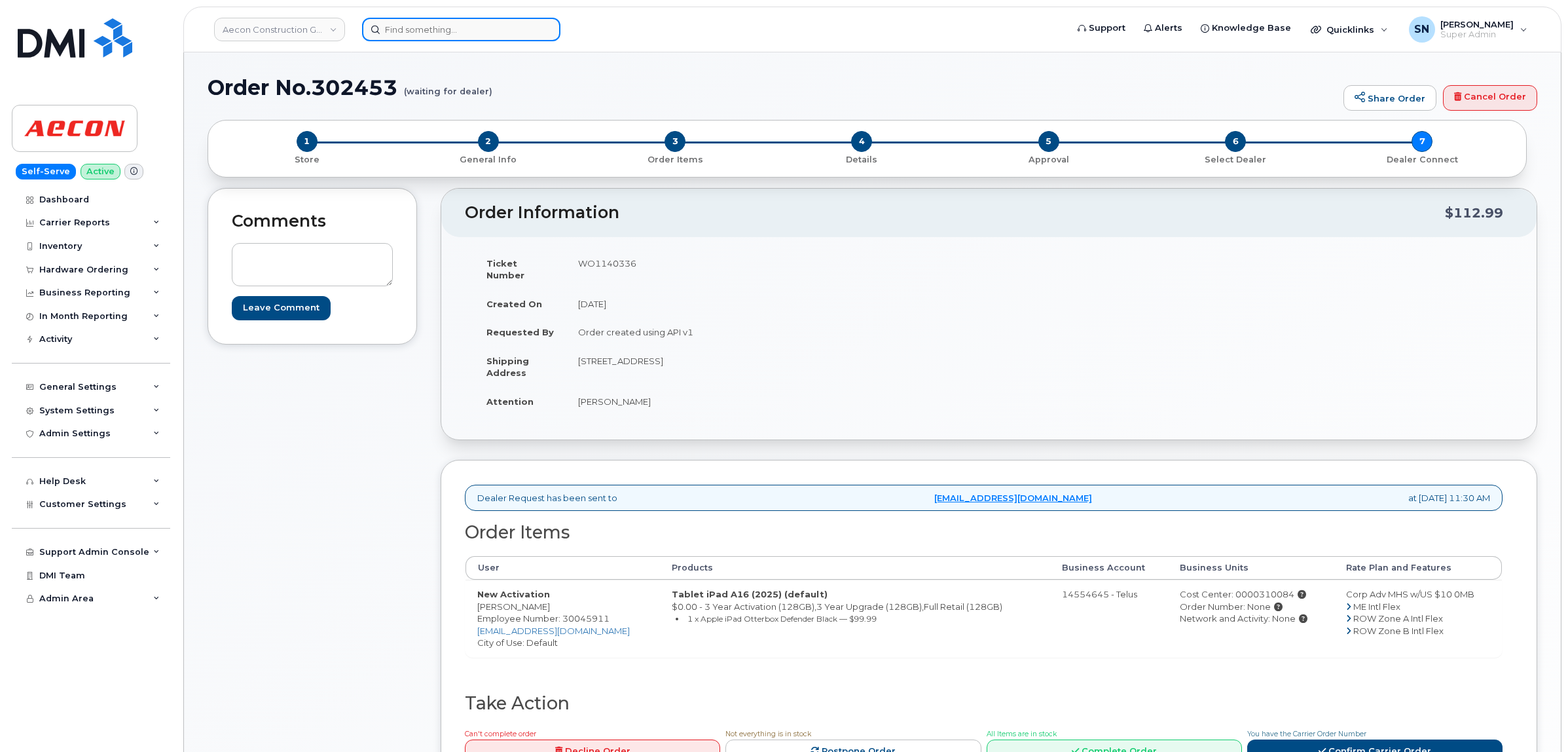
click at [545, 31] on div at bounding box center [462, 29] width 198 height 23
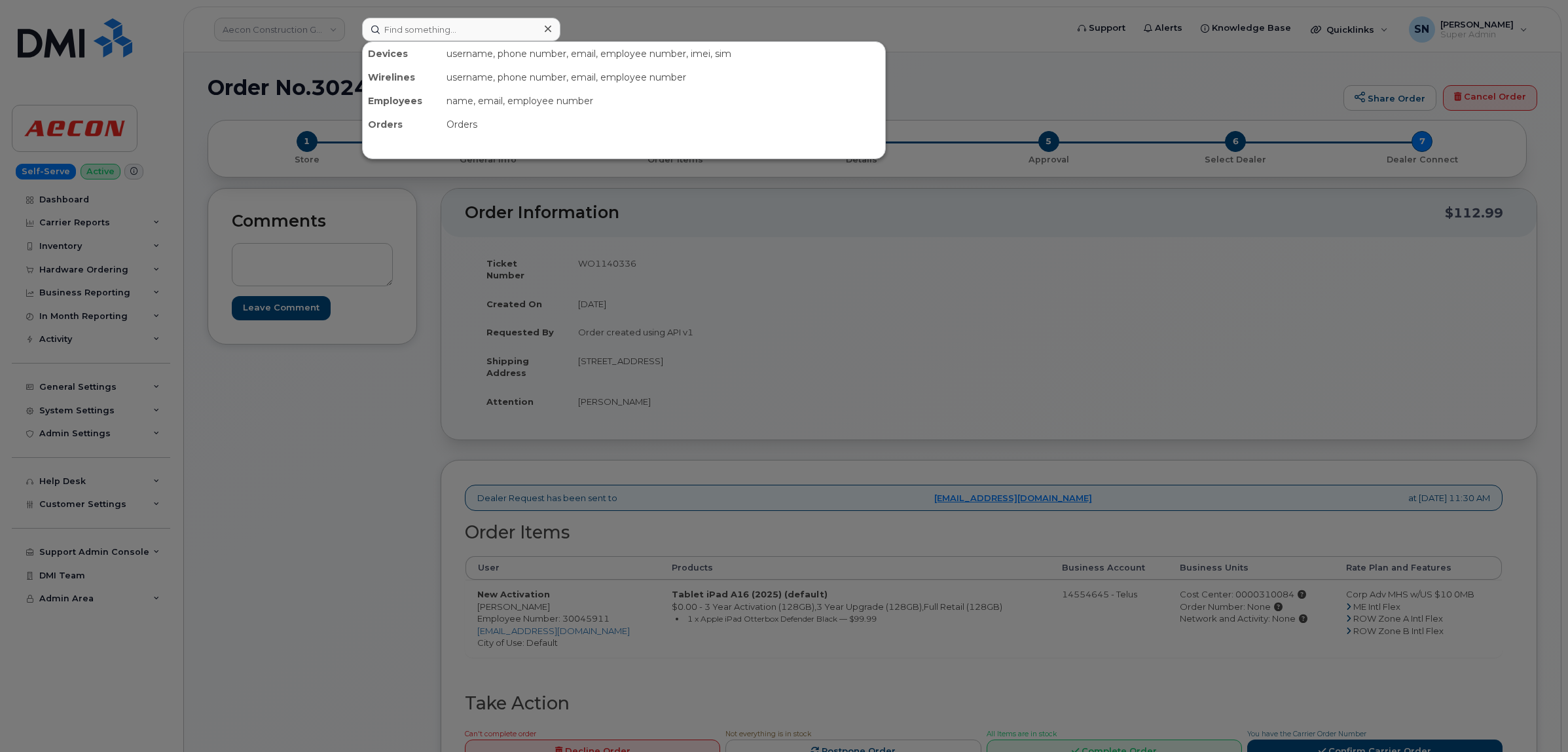
click at [604, 18] on div at bounding box center [784, 376] width 1568 height 752
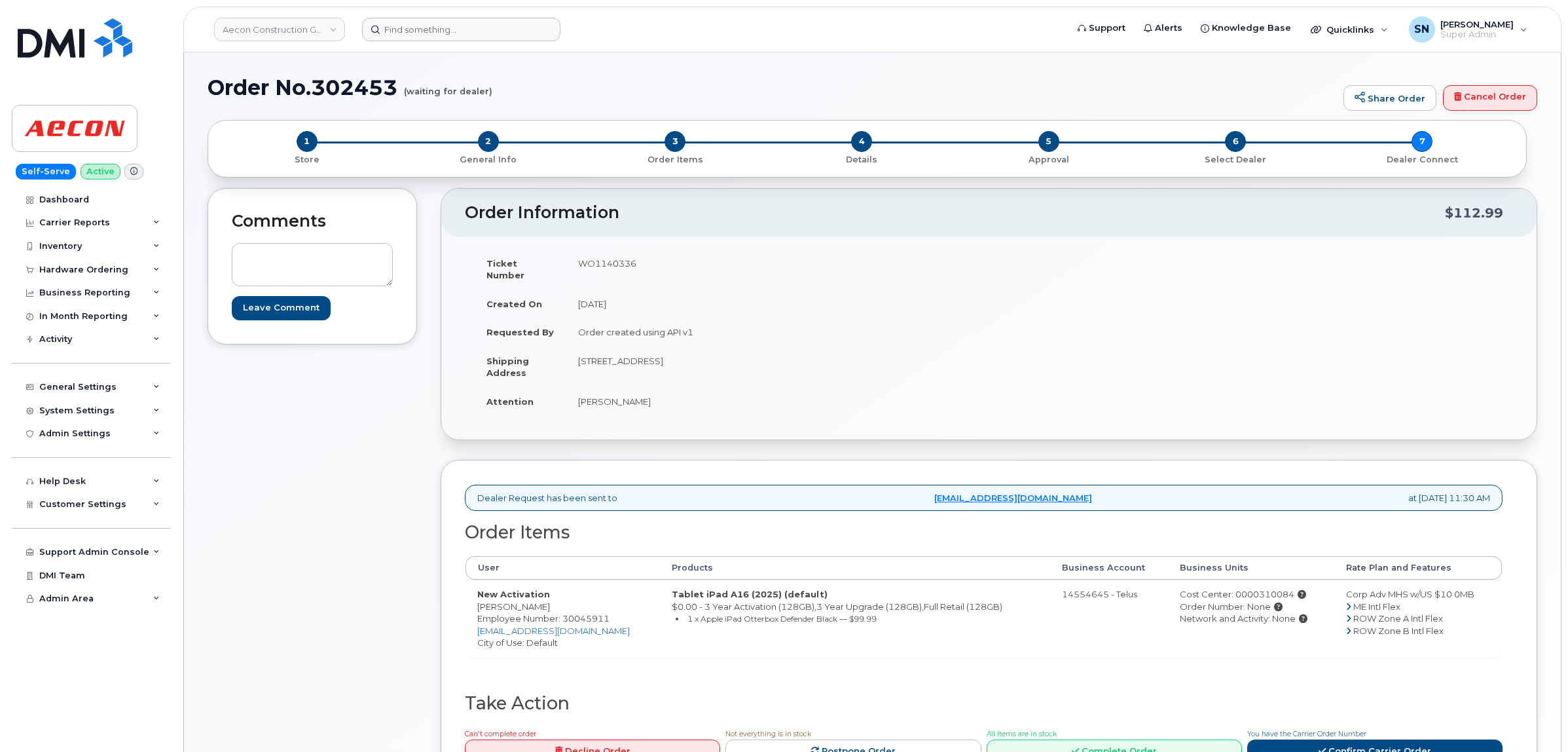
click at [583, 260] on td "WO1140336" at bounding box center [773, 269] width 413 height 41
copy td "WO1140336"
drag, startPoint x: 577, startPoint y: 390, endPoint x: 600, endPoint y: 391, distance: 23.0
click at [600, 391] on td "Evan Hume" at bounding box center [773, 402] width 413 height 29
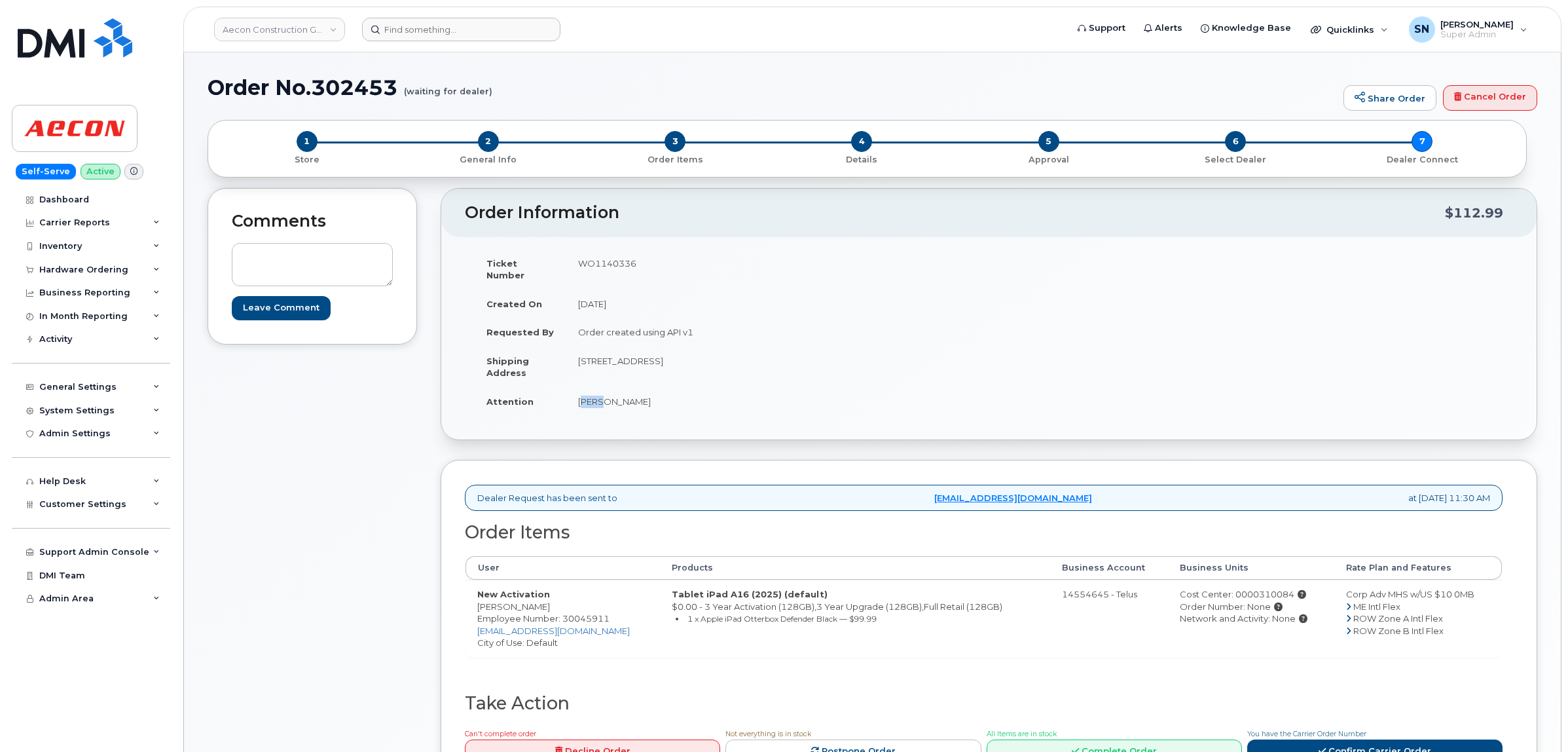
copy td "Evan"
click at [613, 390] on td "Evan Hume" at bounding box center [773, 402] width 413 height 29
copy td "Hume"
drag, startPoint x: 577, startPoint y: 347, endPoint x: 638, endPoint y: 356, distance: 61.7
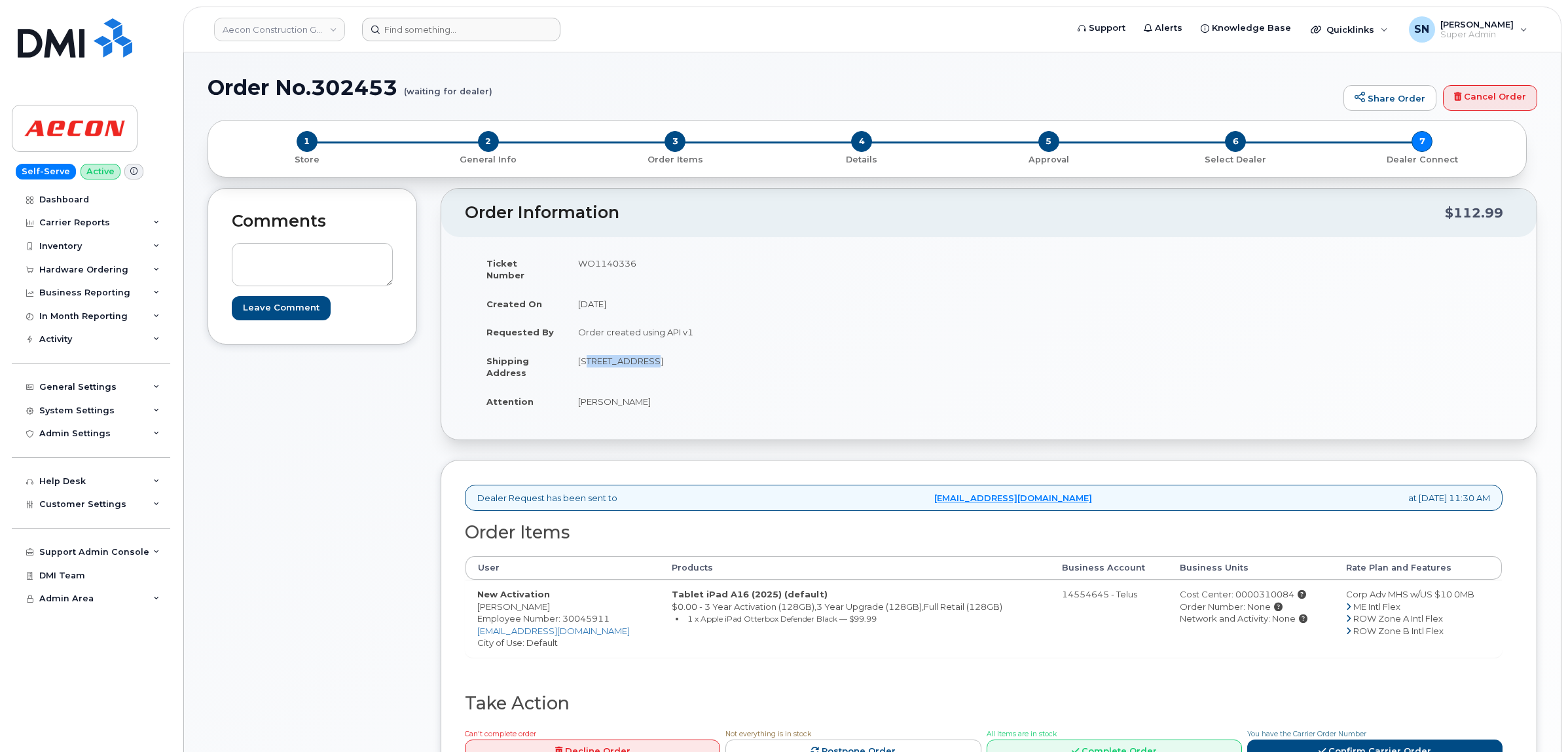
click at [638, 356] on td "284 Exeter Rd London ON N6L1A3" at bounding box center [773, 367] width 413 height 41
copy td "284 Exeter Rd"
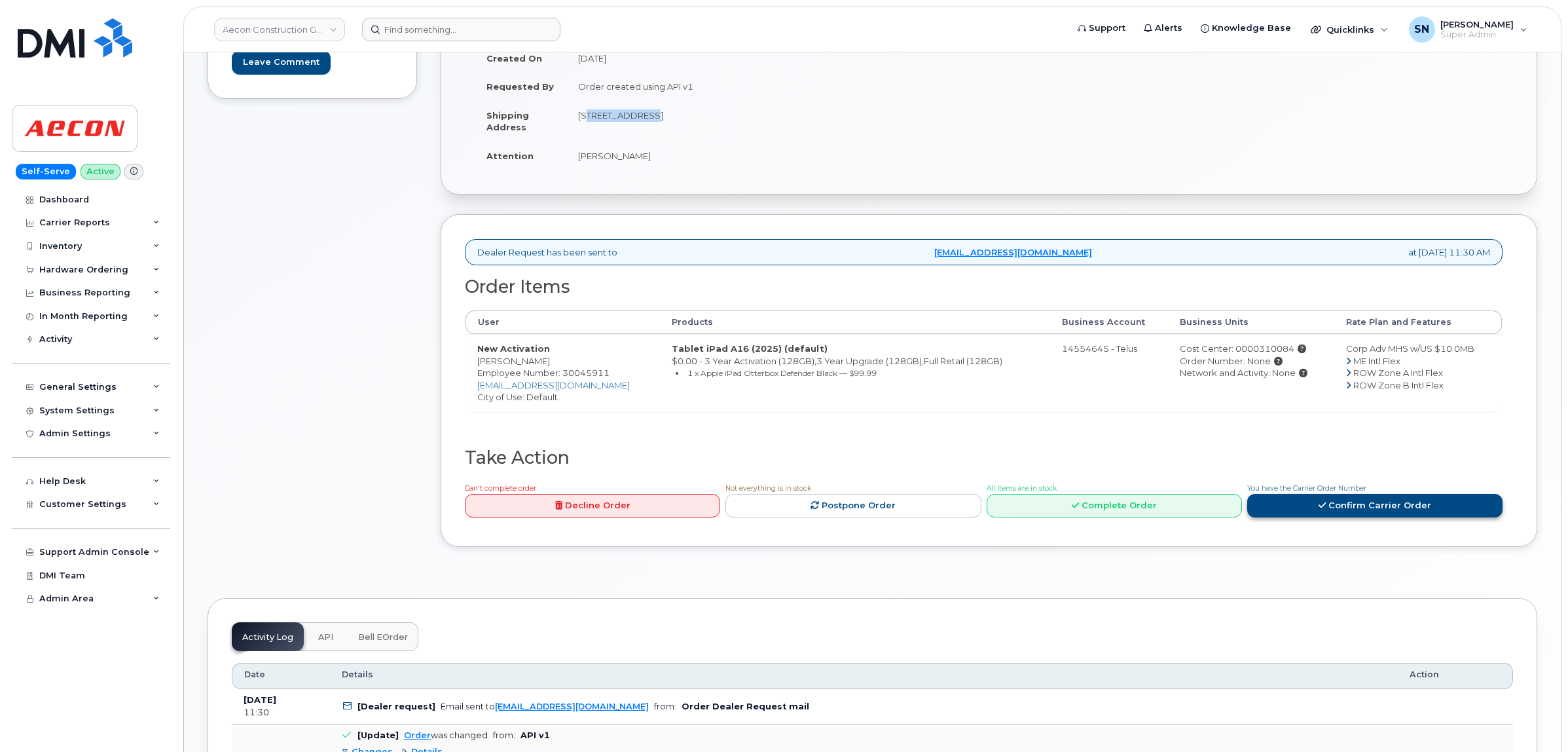
click at [1330, 494] on link "Confirm Carrier Order" at bounding box center [1375, 506] width 256 height 24
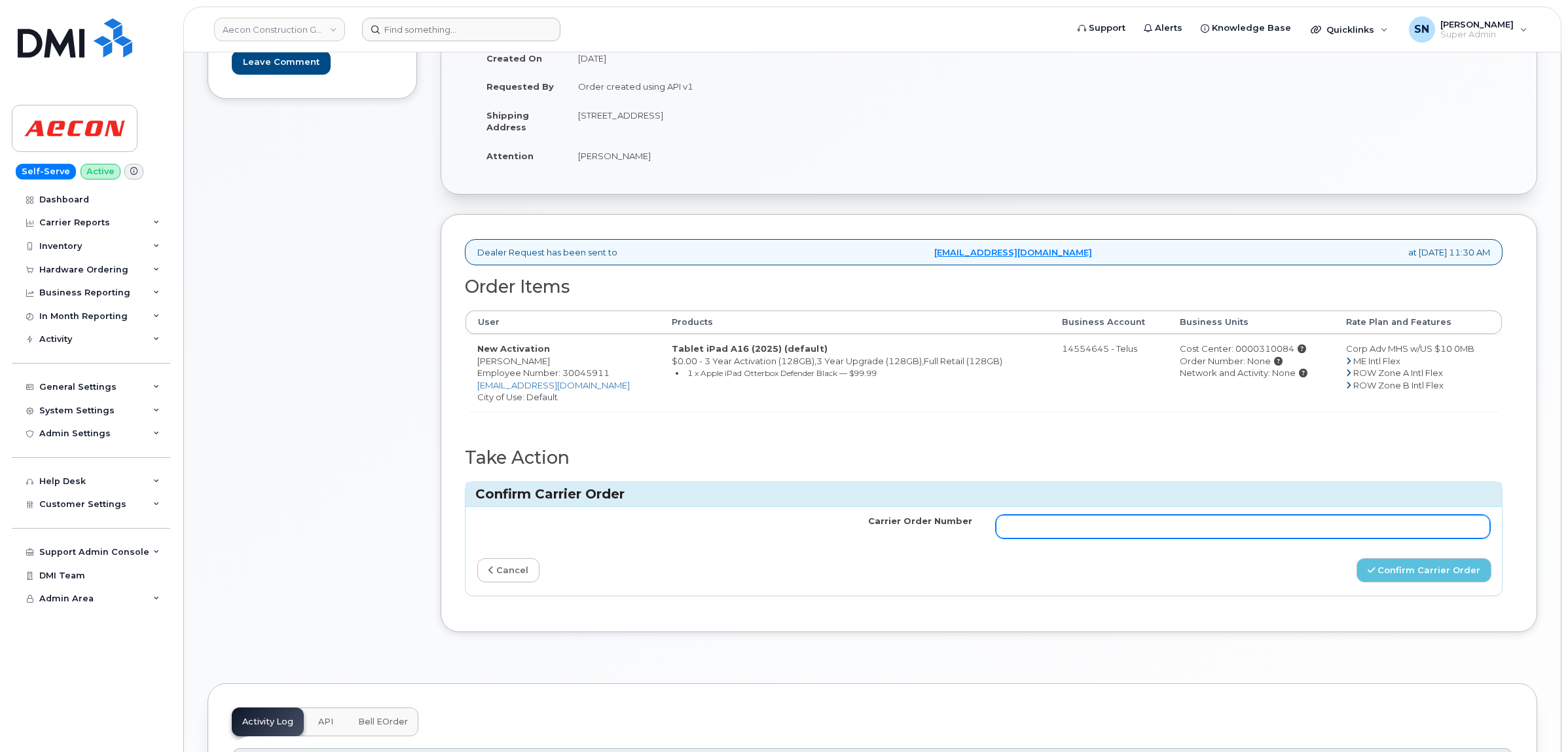
click at [1268, 520] on input "Carrier Order Number" at bounding box center [1243, 526] width 495 height 23
paste input "TL60035787"
type input "TL60035787"
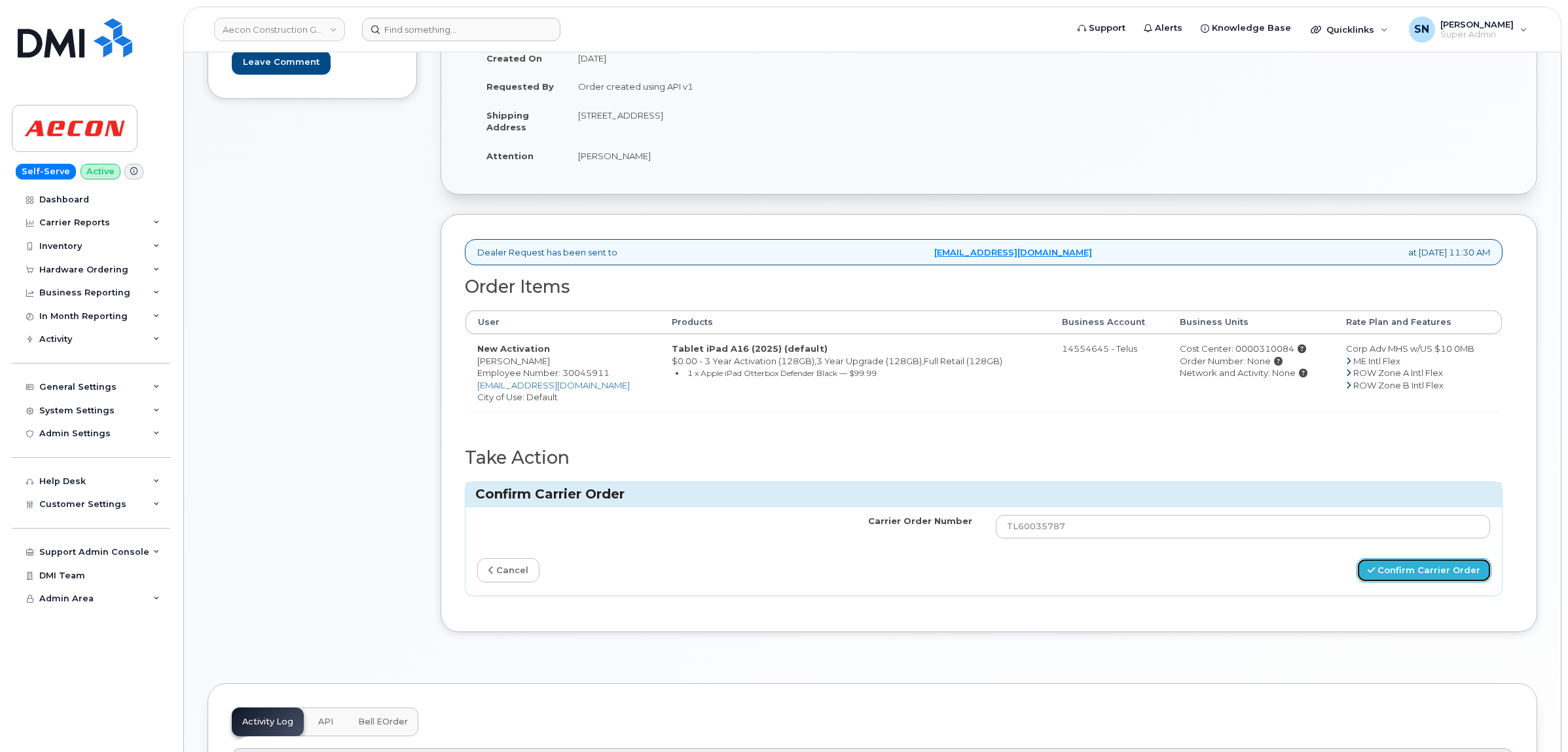
click at [1400, 561] on button "Confirm Carrier Order" at bounding box center [1424, 570] width 135 height 24
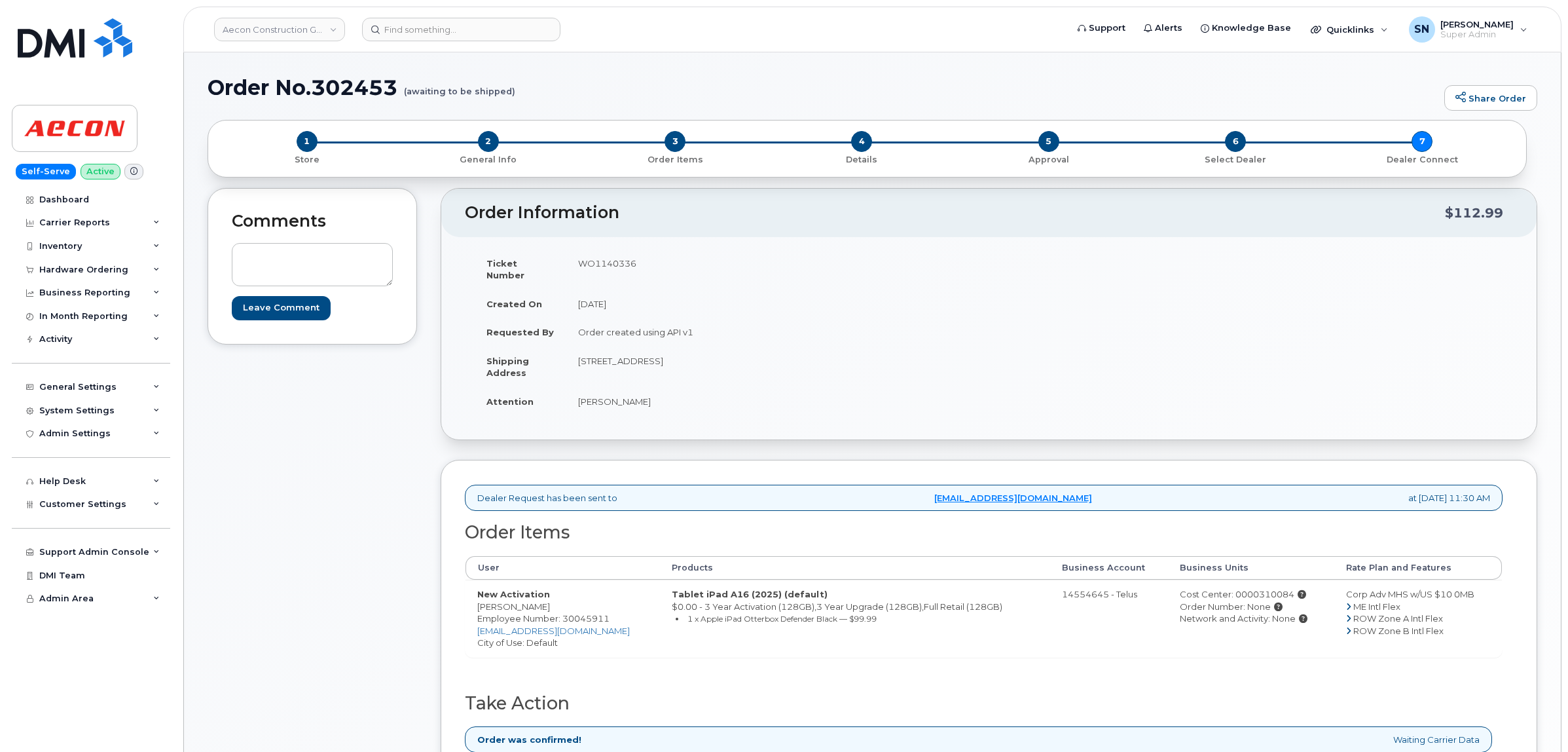
click at [311, 535] on div "Comments Leave Comment" at bounding box center [312, 519] width 210 height 663
click at [83, 268] on div "Hardware Ordering" at bounding box center [83, 270] width 89 height 11
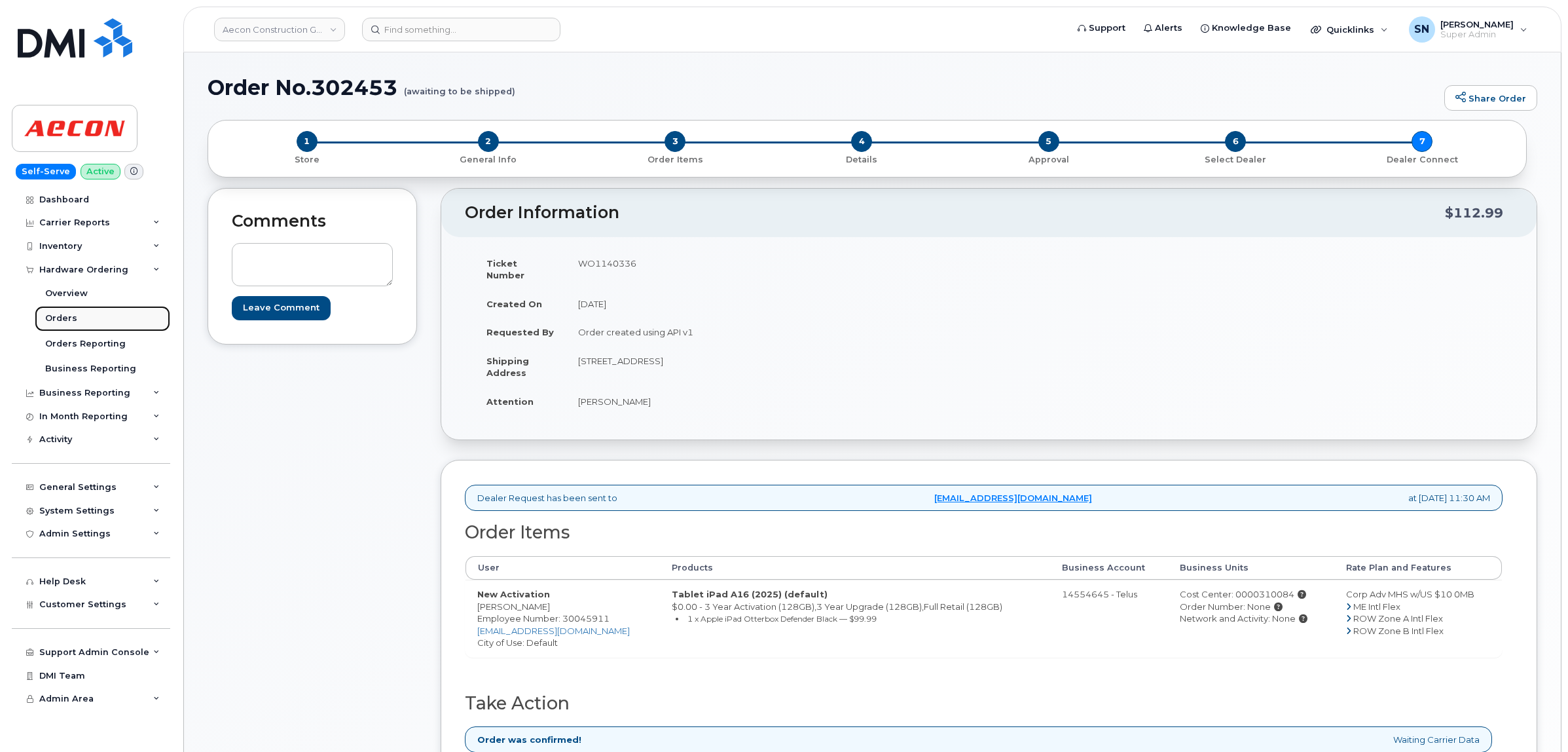
click at [89, 321] on link "Orders" at bounding box center [102, 318] width 135 height 25
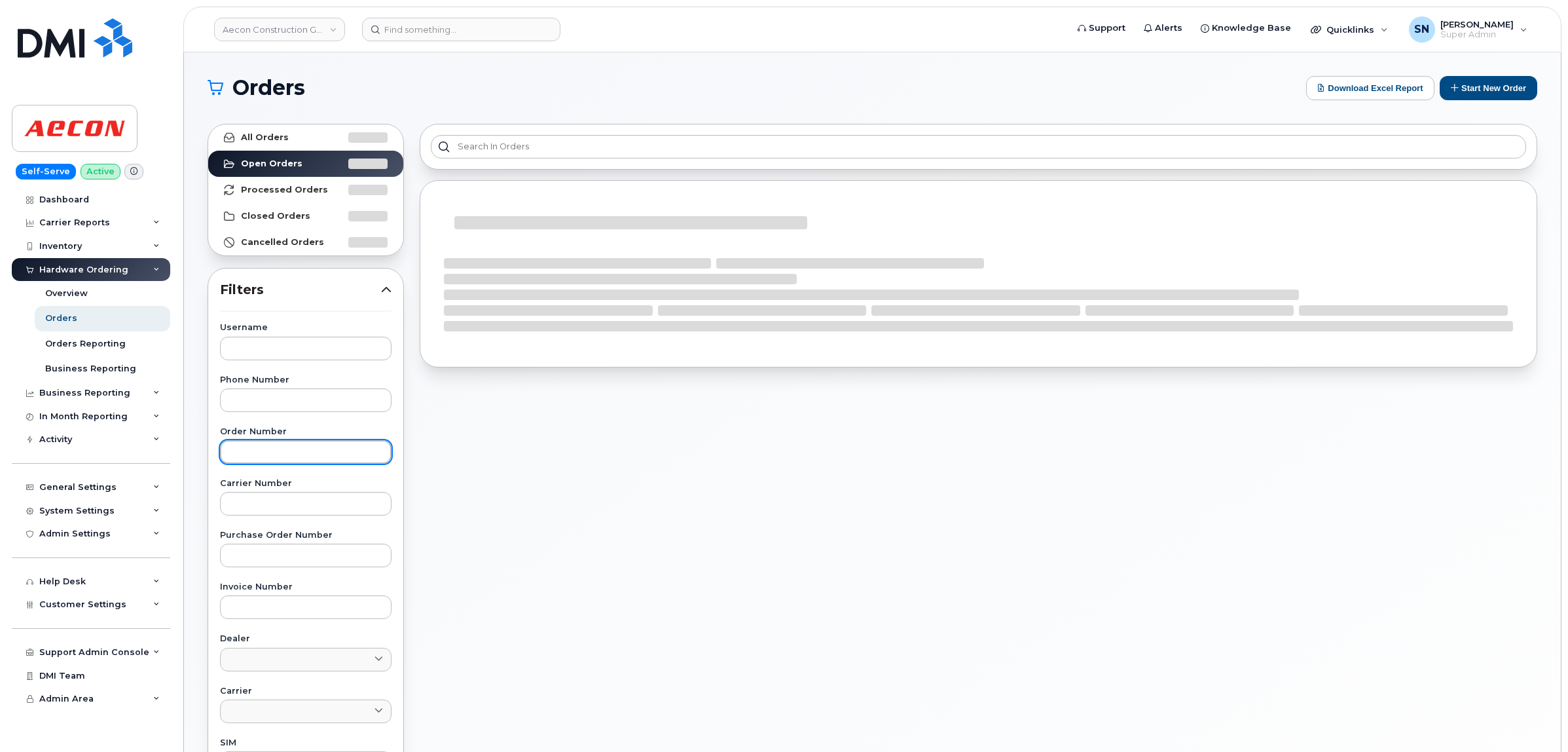
click at [307, 462] on input "text" at bounding box center [306, 451] width 171 height 23
paste input "302459"
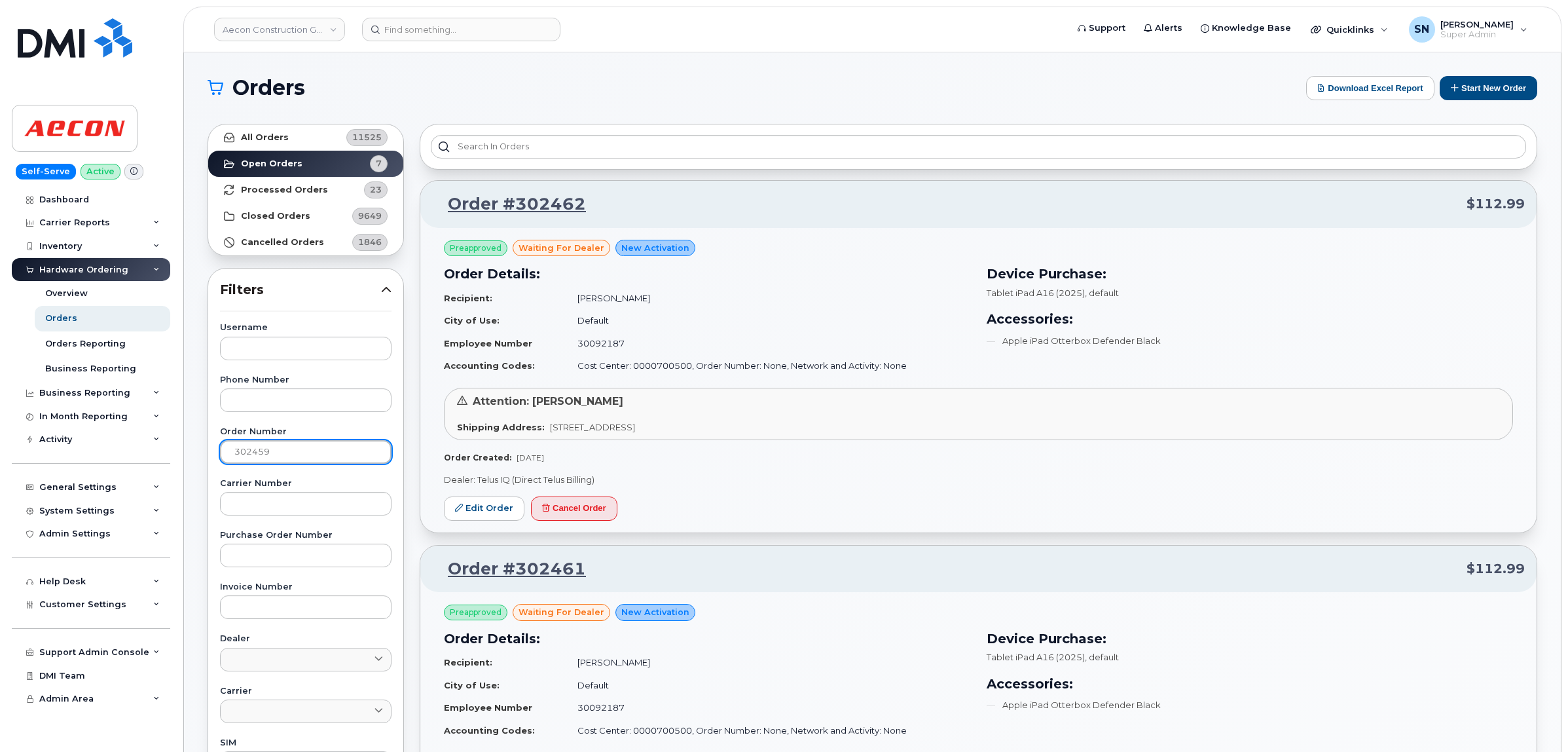
type input "302459"
click at [250, 150] on link "Open Orders 7" at bounding box center [306, 163] width 195 height 26
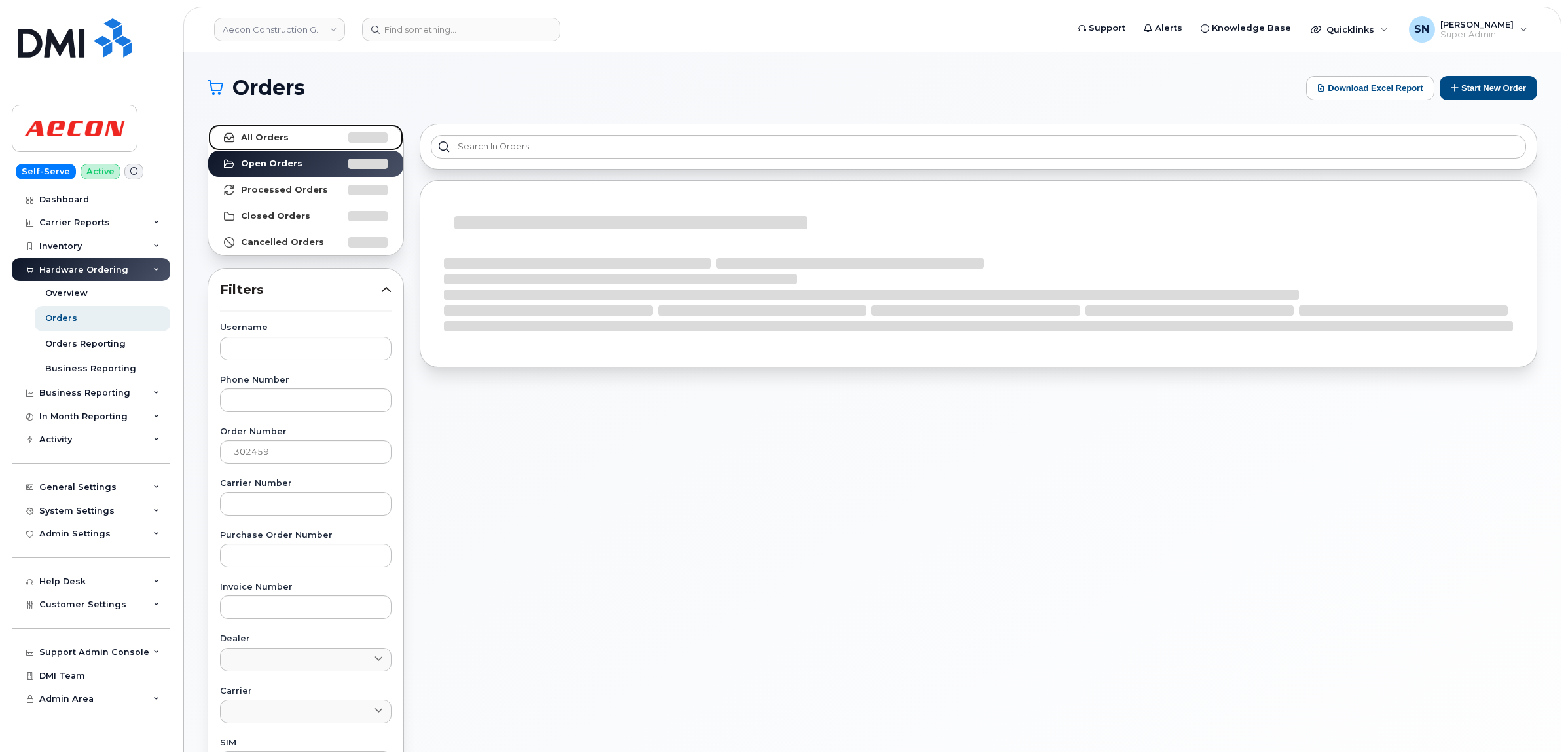
click at [250, 138] on strong "All Orders" at bounding box center [265, 138] width 48 height 11
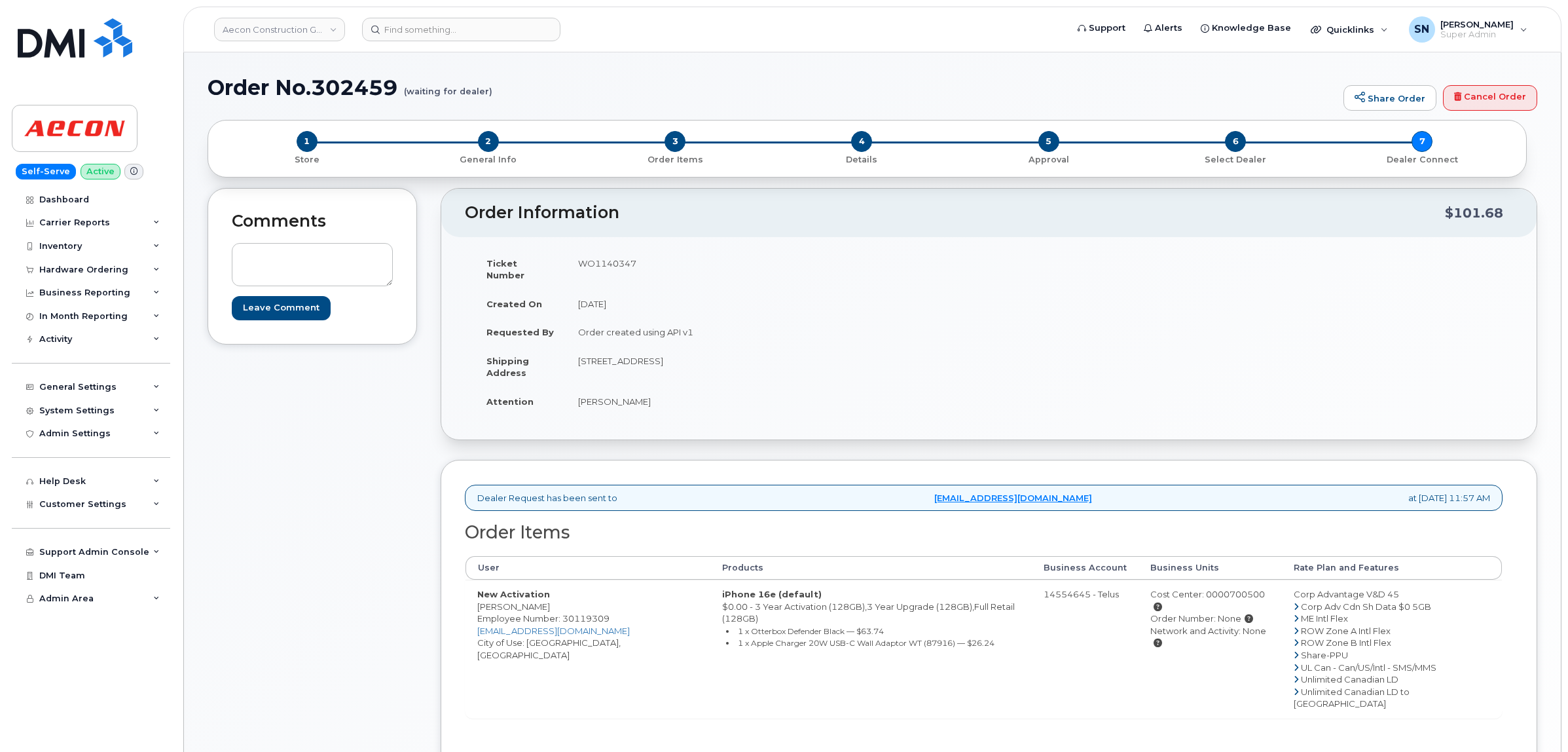
click at [525, 89] on h1 "Order No.302459 (waiting for dealer)" at bounding box center [772, 87] width 1129 height 23
drag, startPoint x: 479, startPoint y: 595, endPoint x: 511, endPoint y: 599, distance: 32.2
click at [511, 599] on td "New Activation [PERSON_NAME] Employee Number: 30119309 [EMAIL_ADDRESS][DOMAIN_N…" at bounding box center [588, 649] width 245 height 138
copy td "[PERSON_NAME]"
click at [540, 593] on td "New Activation [PERSON_NAME] Employee Number: 30119309 [EMAIL_ADDRESS][DOMAIN_N…" at bounding box center [588, 649] width 245 height 138
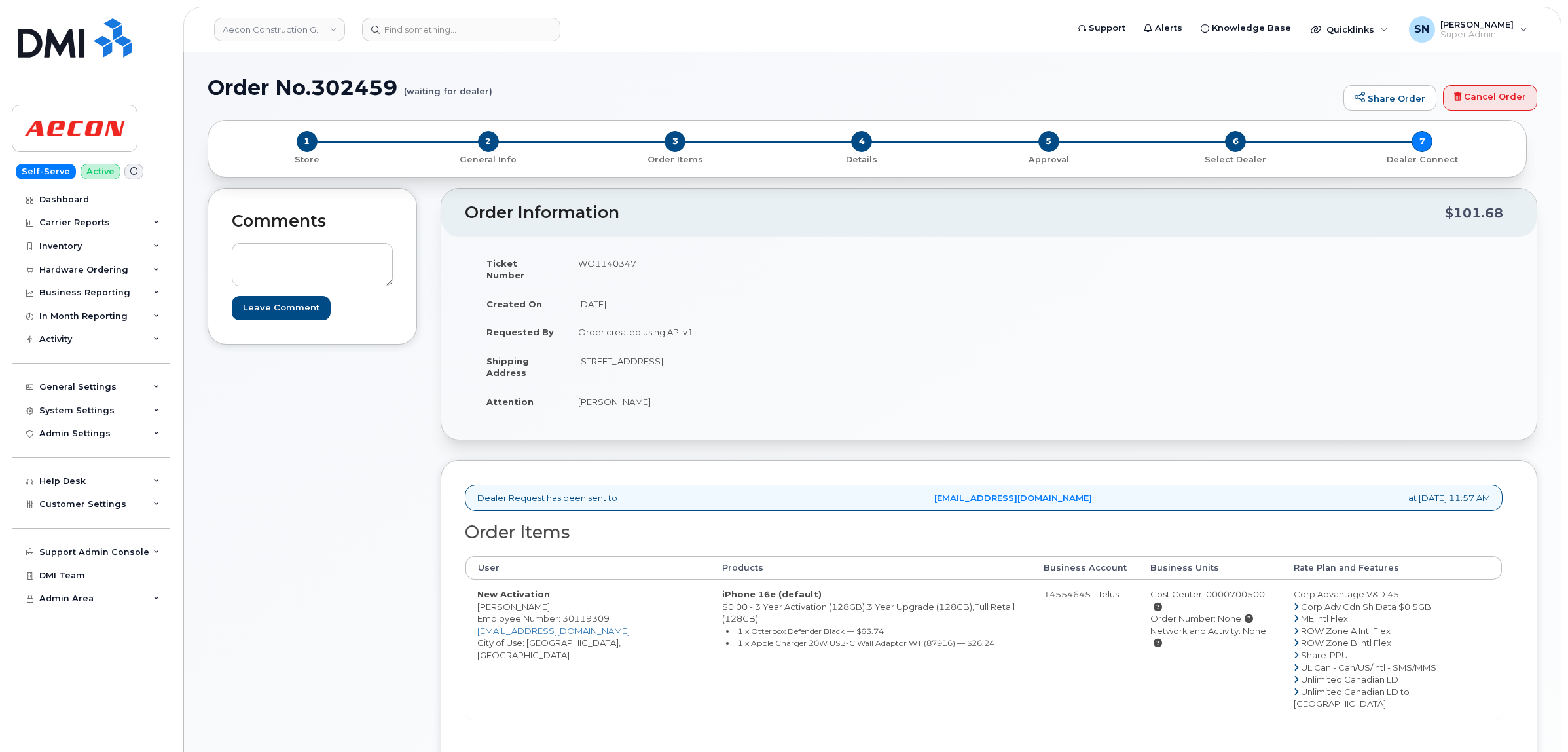
click at [540, 593] on td "New Activation [PERSON_NAME] Employee Number: 30119309 [EMAIL_ADDRESS][DOMAIN_N…" at bounding box center [588, 649] width 245 height 138
copy td "[PERSON_NAME]"
click at [548, 632] on td "New Activation [PERSON_NAME] Employee Number: 30119309 [EMAIL_ADDRESS][DOMAIN_N…" at bounding box center [588, 649] width 245 height 138
copy td "Cambridge"
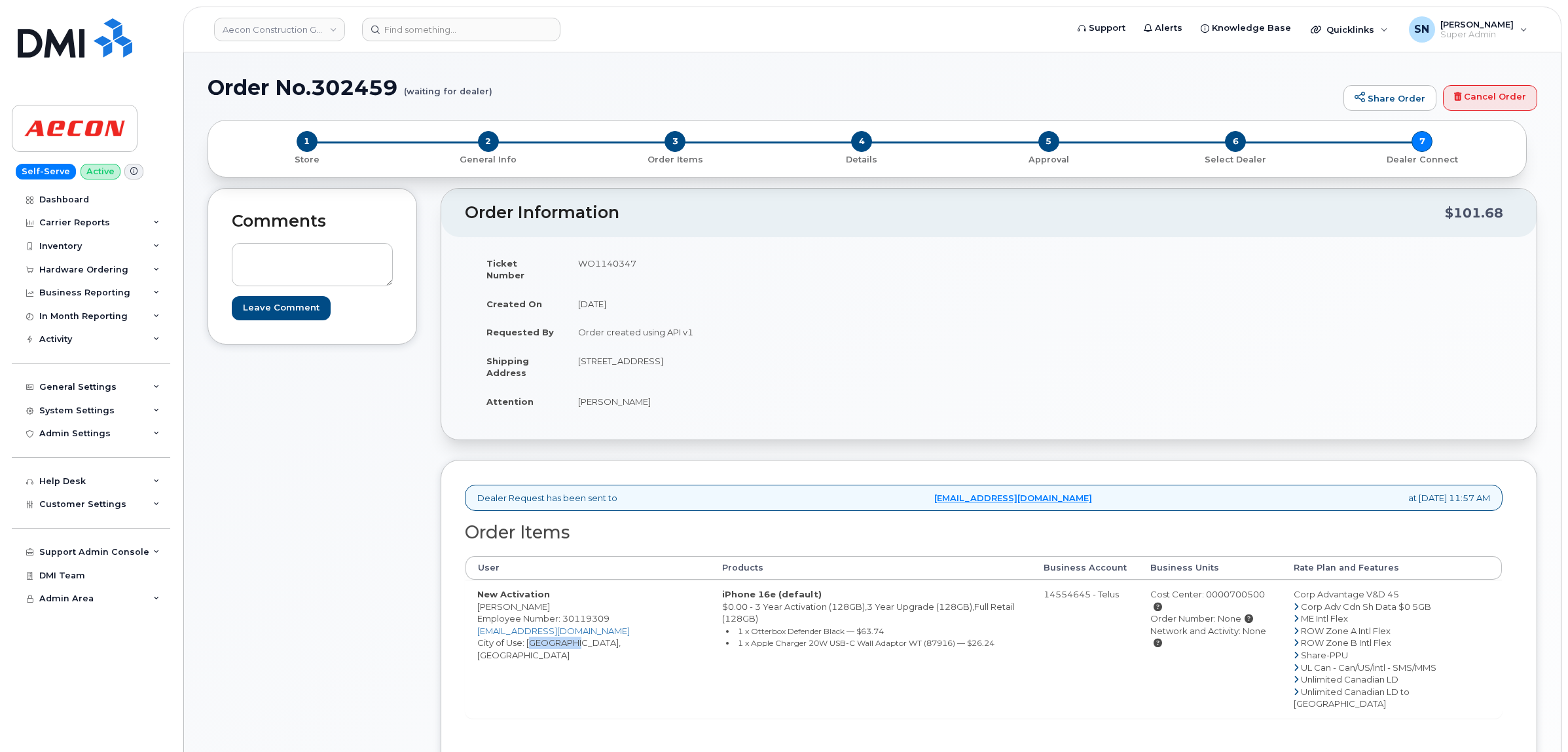
drag, startPoint x: 768, startPoint y: 347, endPoint x: 806, endPoint y: 349, distance: 38.1
click at [806, 349] on td "[STREET_ADDRESS]" at bounding box center [773, 367] width 413 height 41
copy td "N1T 1Z6"
click at [591, 265] on td "WO1140347" at bounding box center [773, 269] width 413 height 41
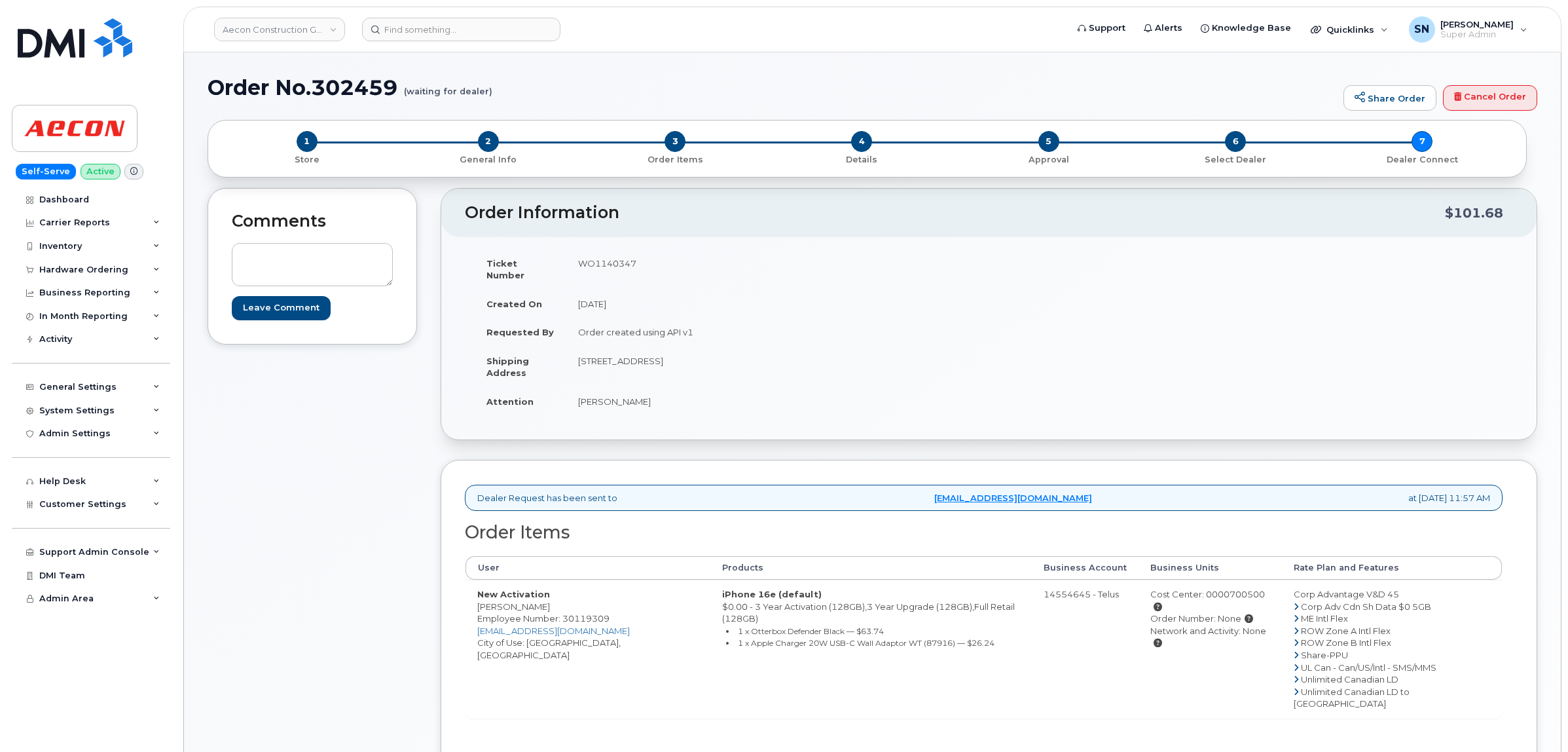
copy td "WO1140347"
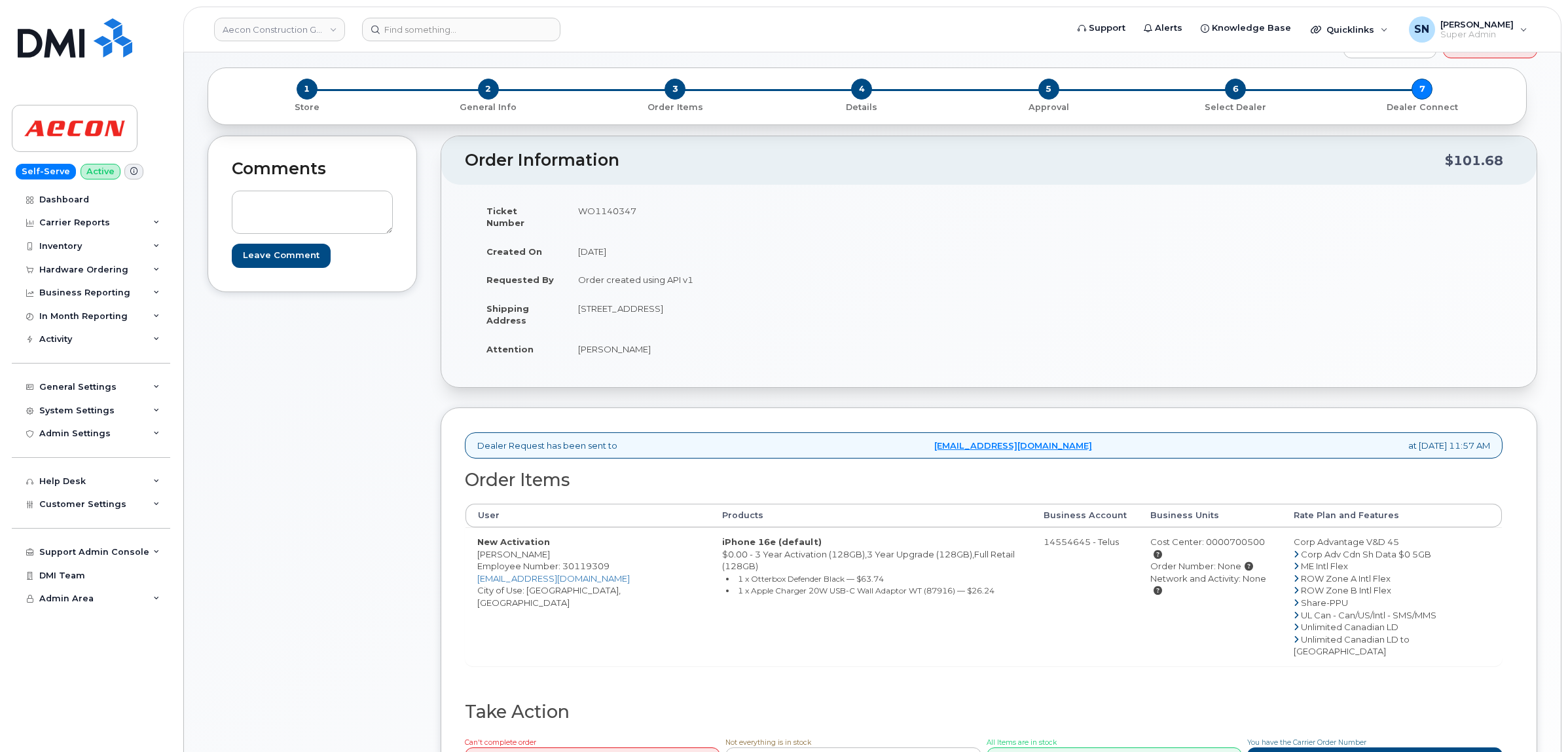
scroll to position [82, 0]
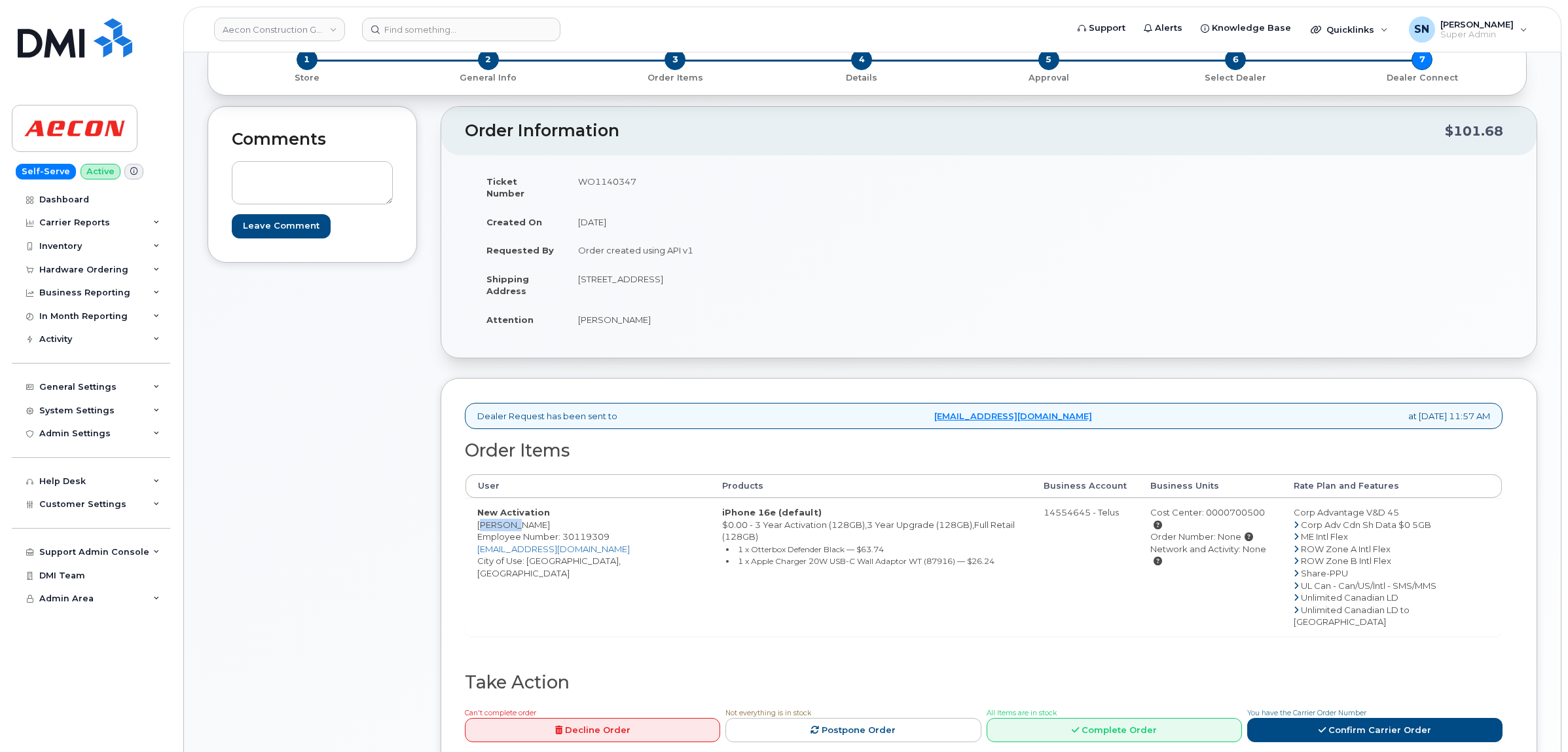
drag, startPoint x: 477, startPoint y: 512, endPoint x: 511, endPoint y: 520, distance: 34.9
click at [511, 520] on td "New Activation Stephen Morton Employee Number: 30119309 smorton@aecon.com City …" at bounding box center [588, 567] width 245 height 138
copy td "Stephen"
click at [532, 518] on td "New Activation Stephen Morton Employee Number: 30119309 smorton@aecon.com City …" at bounding box center [588, 567] width 245 height 138
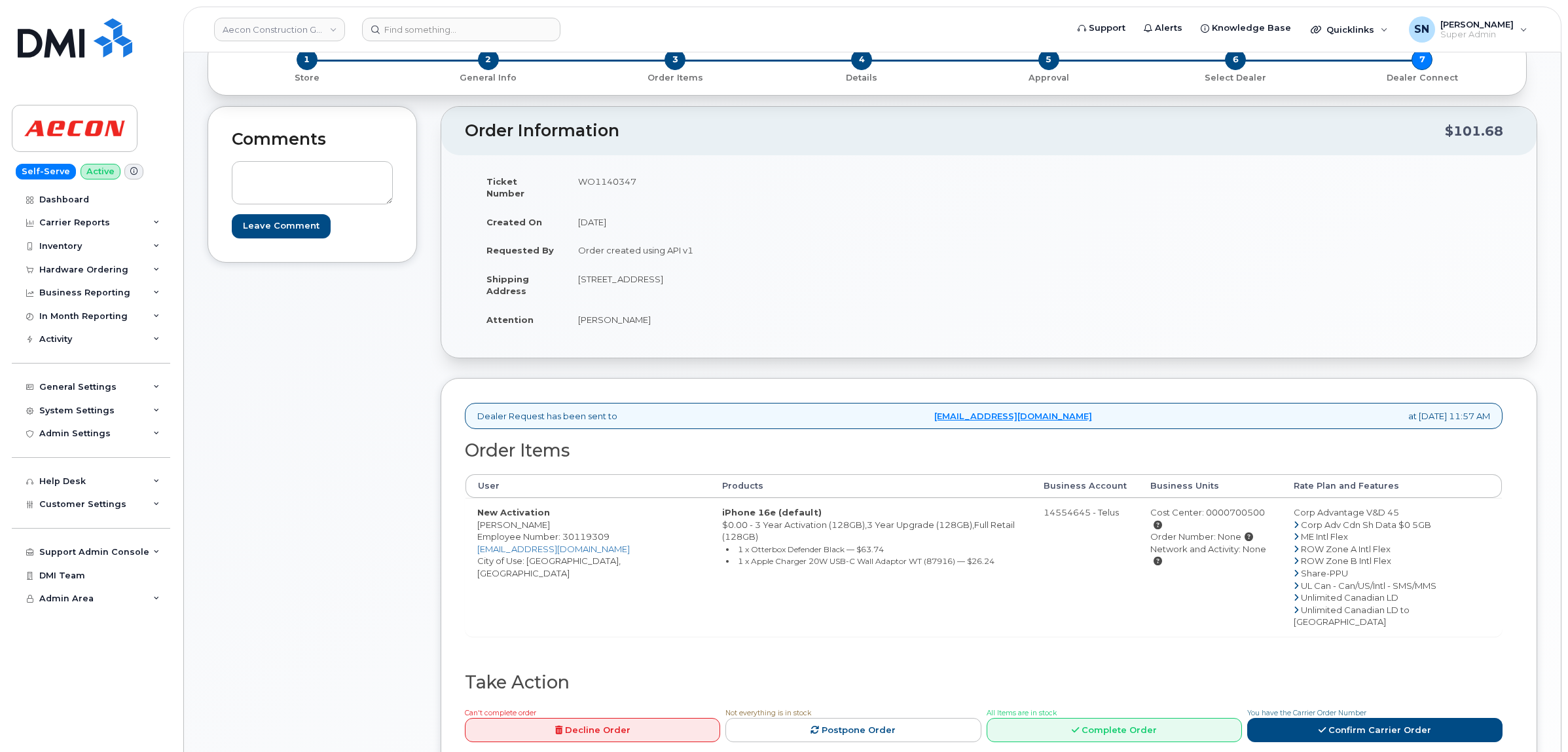
copy td "Morton"
click at [588, 326] on div "Ticket Number WO1140347 Created On October 3, 2025 Requested By Order created u…" at bounding box center [727, 256] width 525 height 179
drag, startPoint x: 577, startPoint y: 266, endPoint x: 652, endPoint y: 275, distance: 75.5
click at [652, 275] on td "278 Pinebush Rd, Suite 101 Cambridge ON N1T 1Z6" at bounding box center [773, 285] width 413 height 41
copy td "[STREET_ADDRESS]"
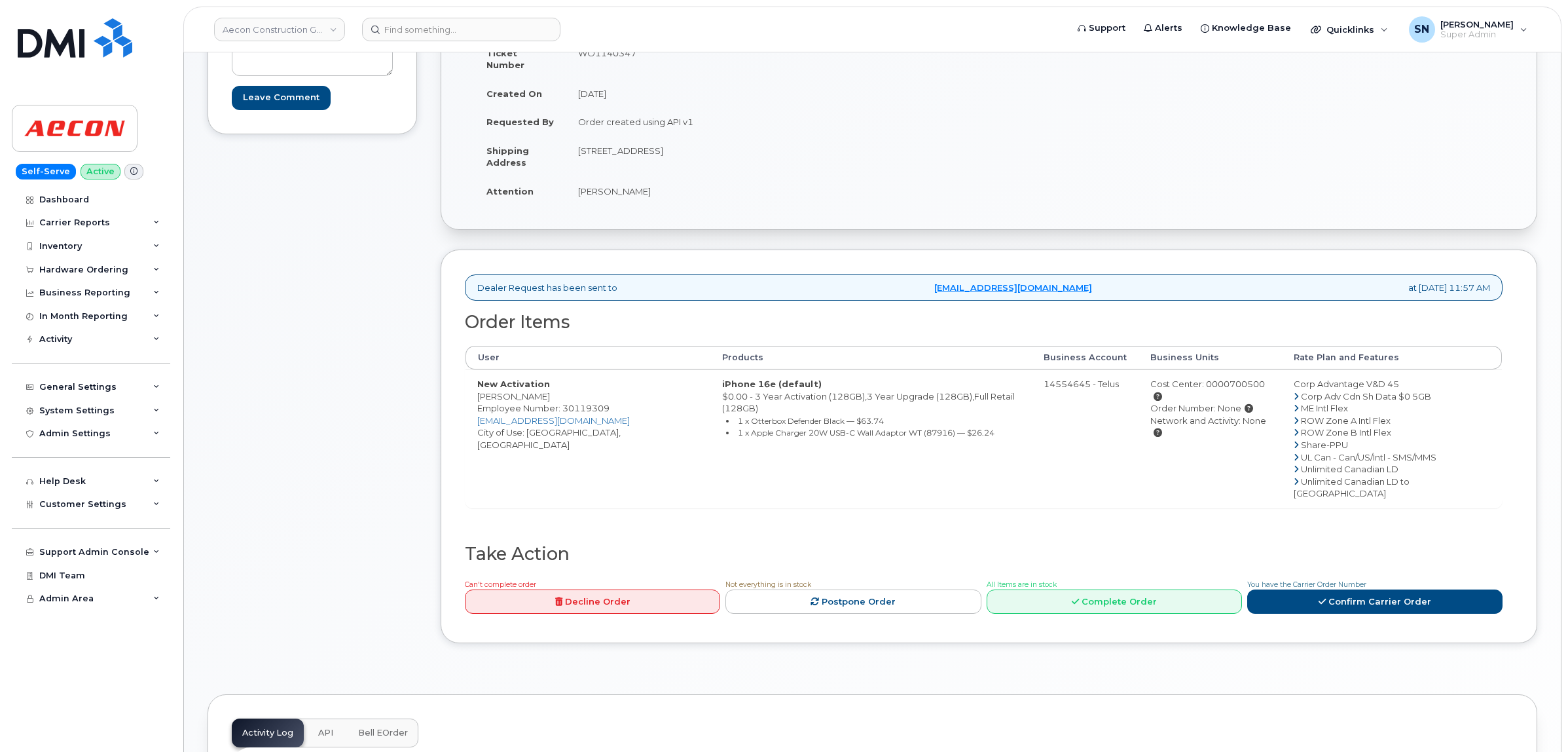
scroll to position [327, 0]
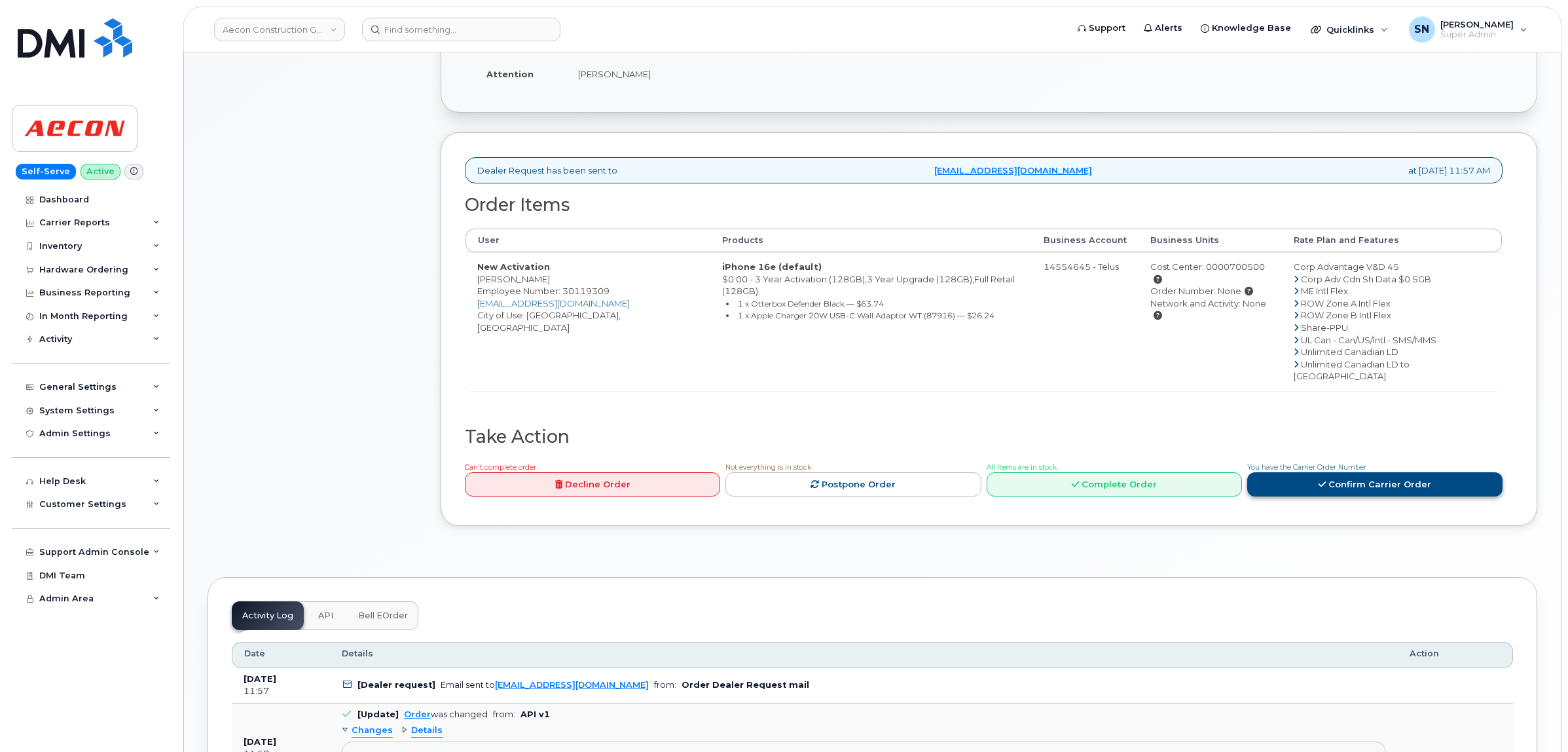
click at [1373, 472] on link "Confirm Carrier Order" at bounding box center [1375, 484] width 256 height 24
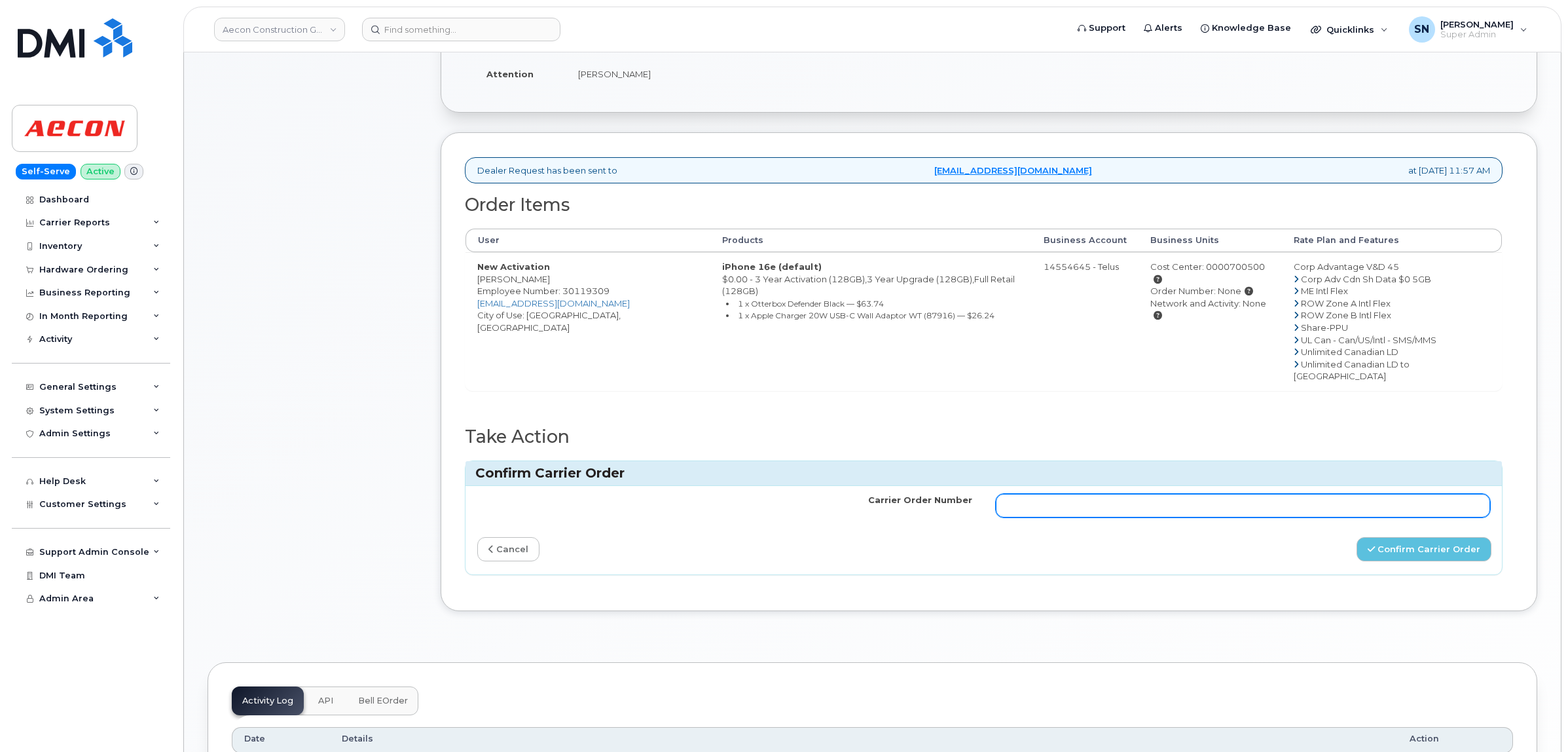
click at [1106, 494] on input "Carrier Order Number" at bounding box center [1243, 505] width 495 height 23
paste input "TL60035801"
type input "TL60035801"
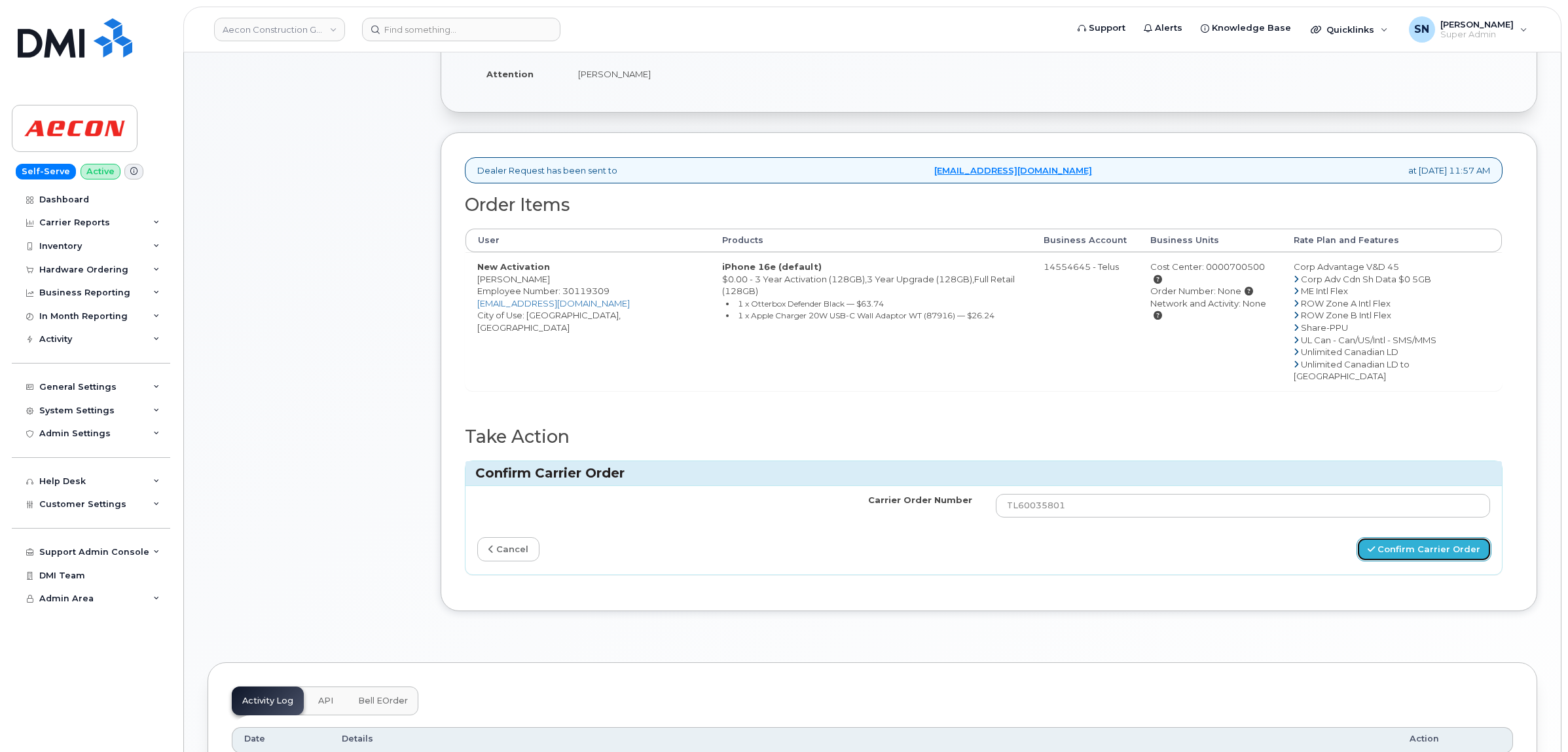
click at [1424, 537] on button "Confirm Carrier Order" at bounding box center [1424, 549] width 135 height 24
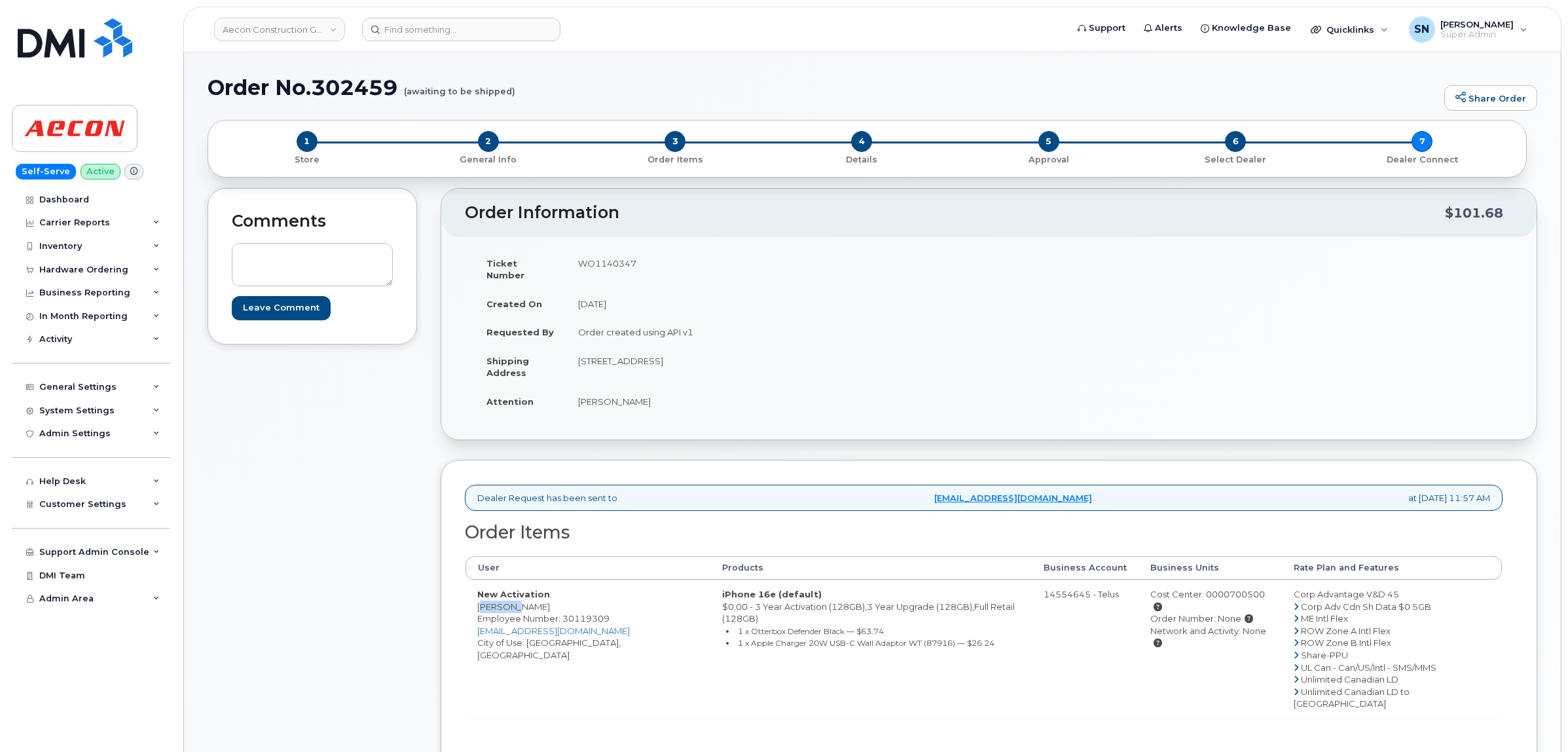
drag, startPoint x: 480, startPoint y: 596, endPoint x: 512, endPoint y: 602, distance: 32.6
click at [512, 602] on td "New Activation [PERSON_NAME] Employee Number: 30119309 [EMAIL_ADDRESS][DOMAIN_N…" at bounding box center [588, 649] width 245 height 138
copy td "[PERSON_NAME]"
click at [537, 596] on td "New Activation [PERSON_NAME] Employee Number: 30119309 [EMAIL_ADDRESS][DOMAIN_N…" at bounding box center [588, 649] width 245 height 138
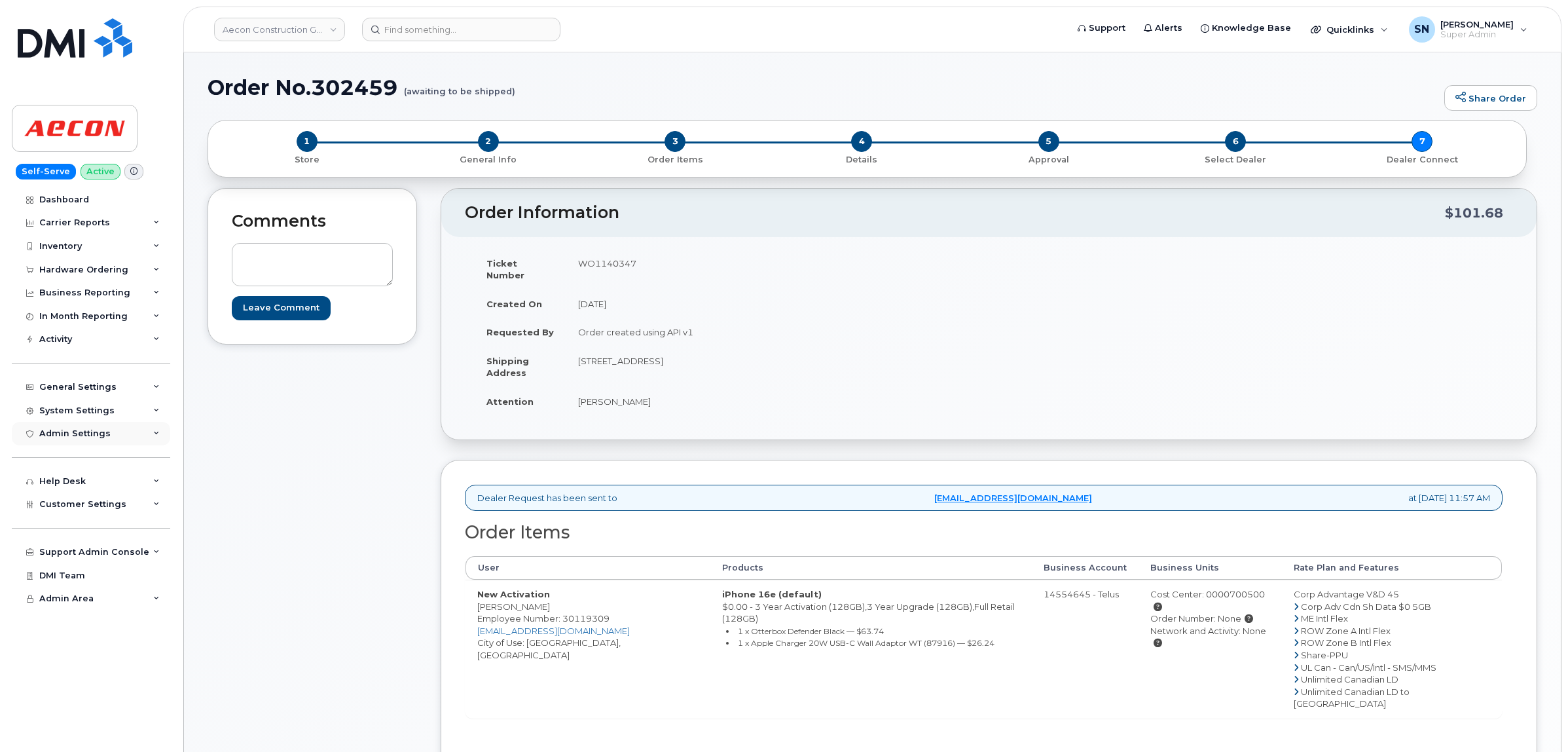
copy td "[PERSON_NAME]"
click at [601, 264] on td "WO1140347" at bounding box center [773, 269] width 413 height 41
copy td "WO1140347"
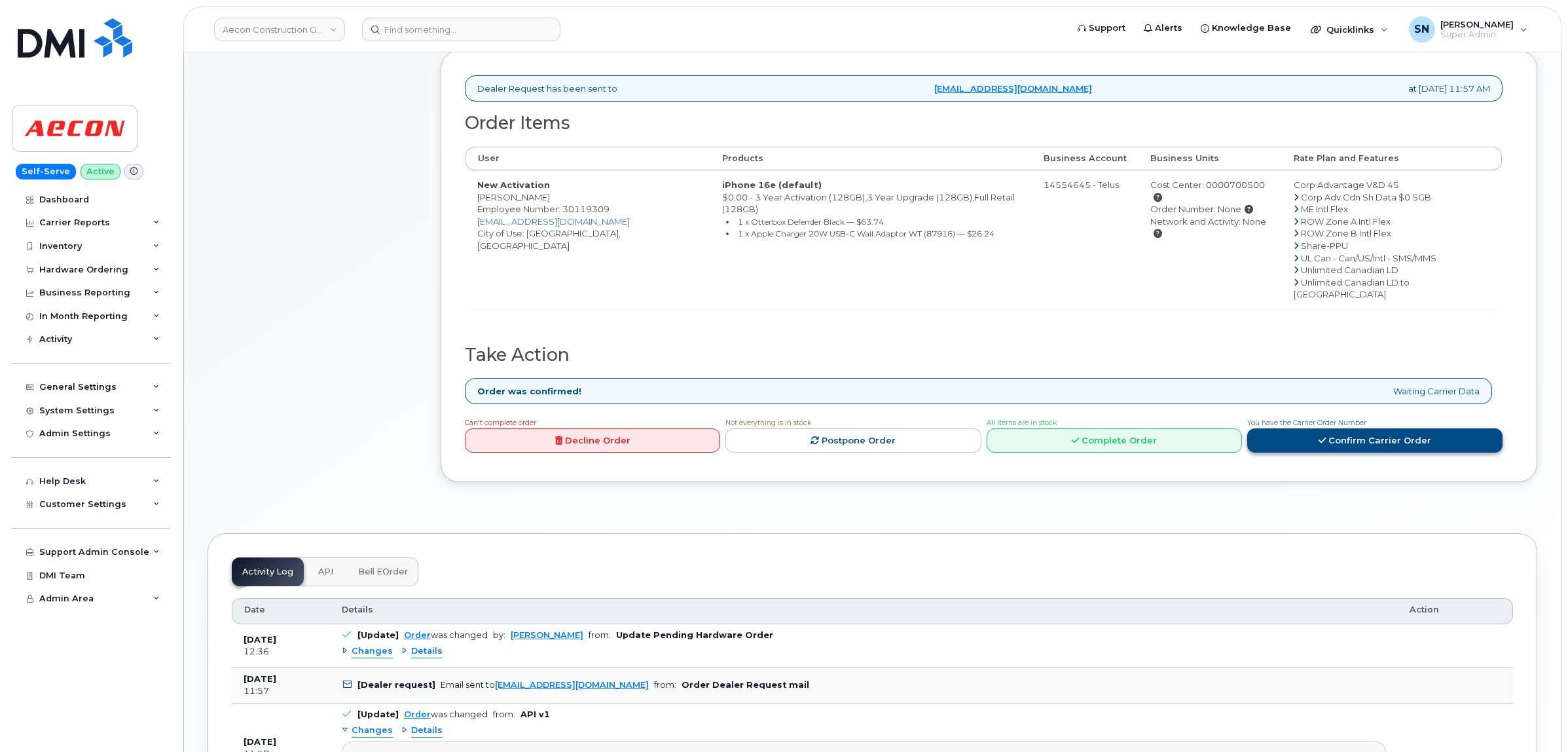
click at [1327, 429] on link "Confirm Carrier Order" at bounding box center [1375, 441] width 256 height 24
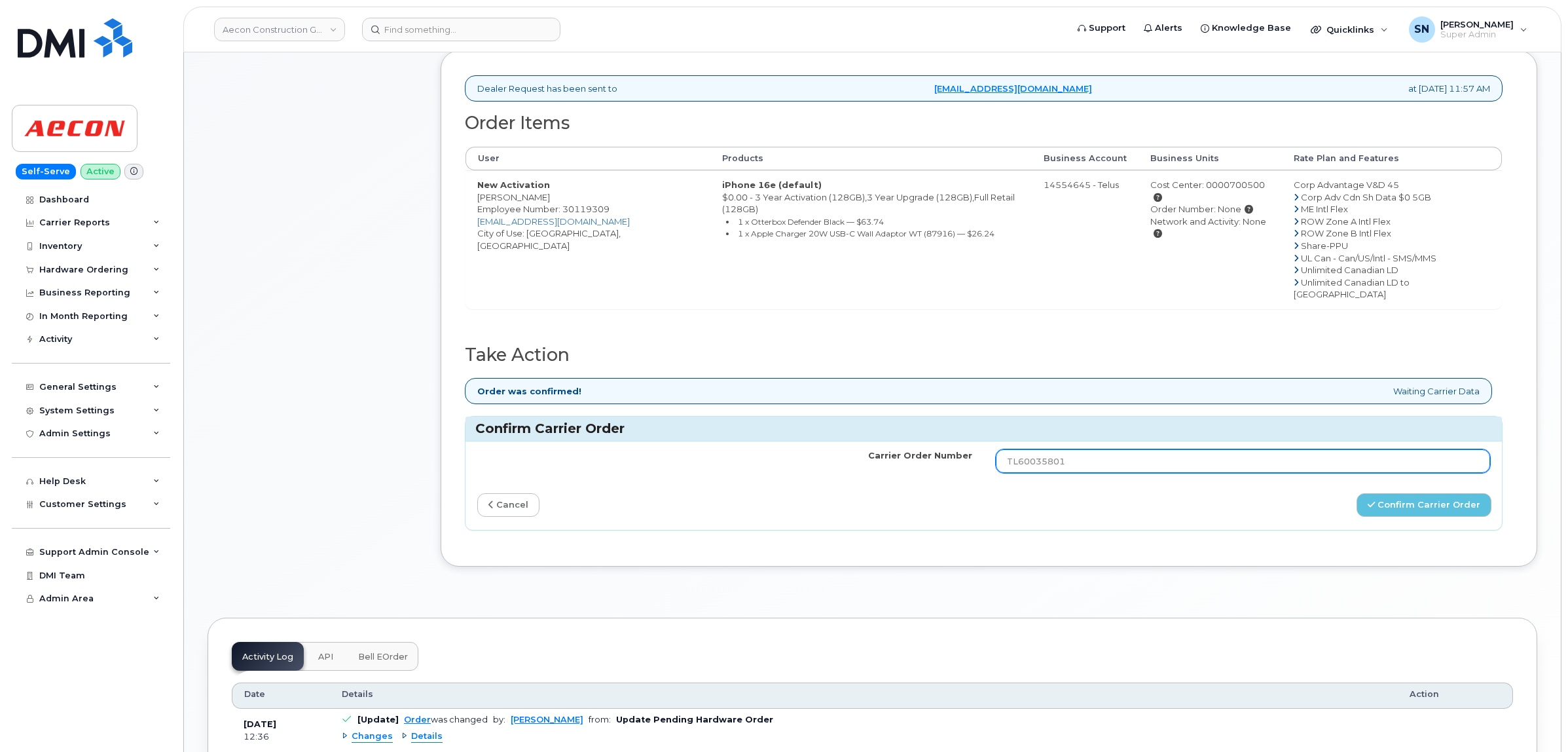
drag, startPoint x: 1179, startPoint y: 444, endPoint x: 836, endPoint y: 434, distance: 343.1
click at [837, 441] on tr "Carrier Order Number TL60035801" at bounding box center [983, 461] width 1037 height 39
paste input "14"
type input "TL60035814"
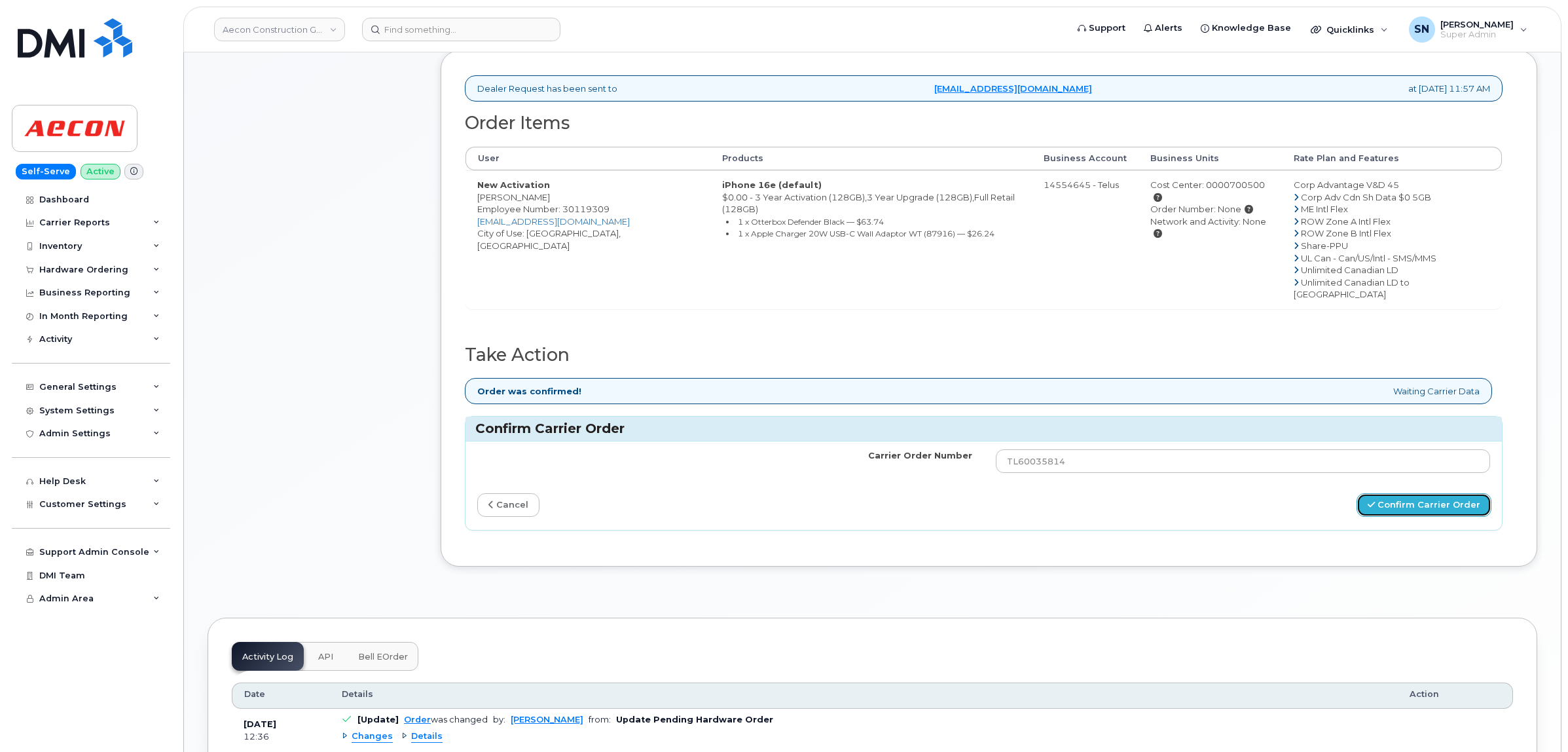
click at [1403, 493] on button "Confirm Carrier Order" at bounding box center [1424, 505] width 135 height 24
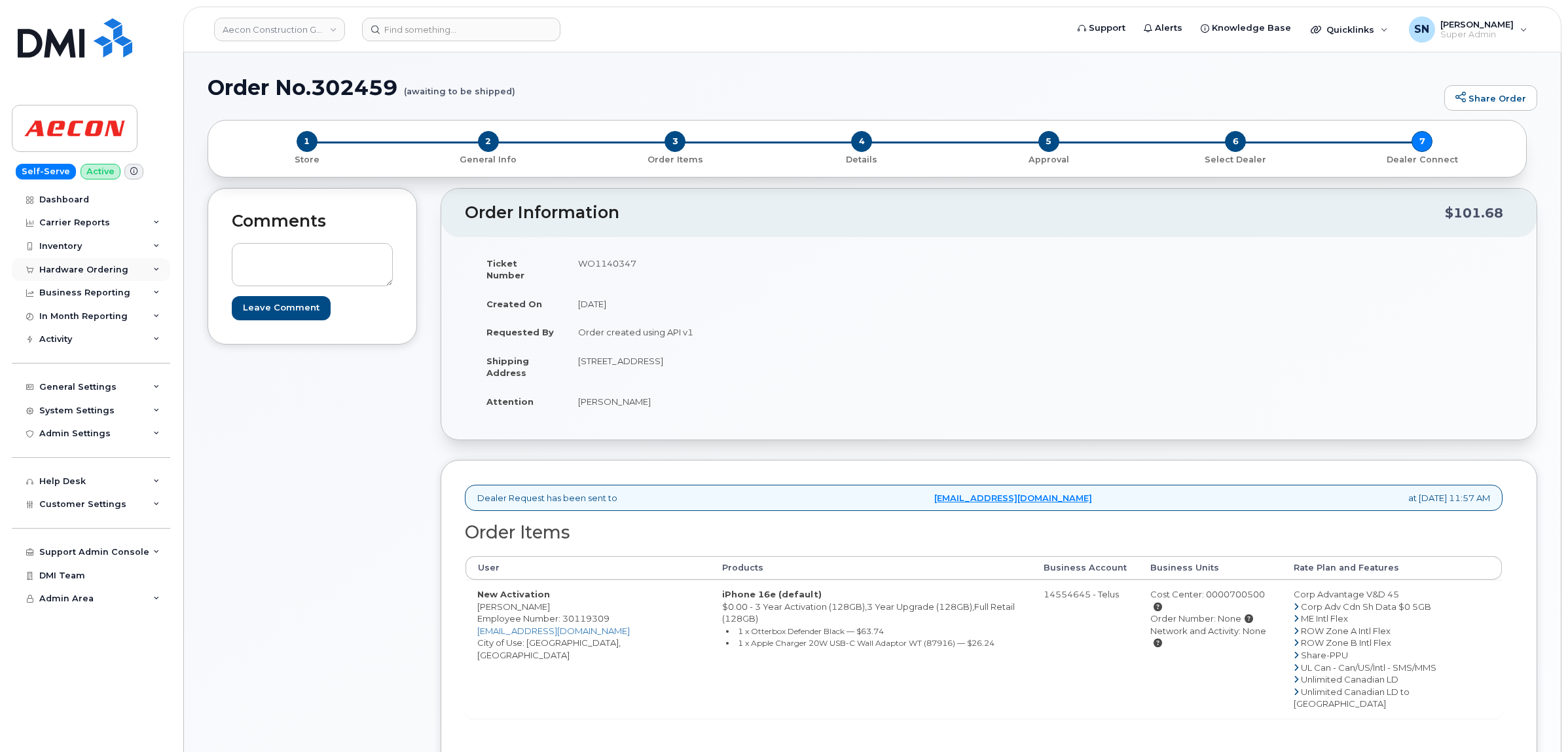
click at [129, 273] on div "Hardware Ordering" at bounding box center [91, 269] width 159 height 23
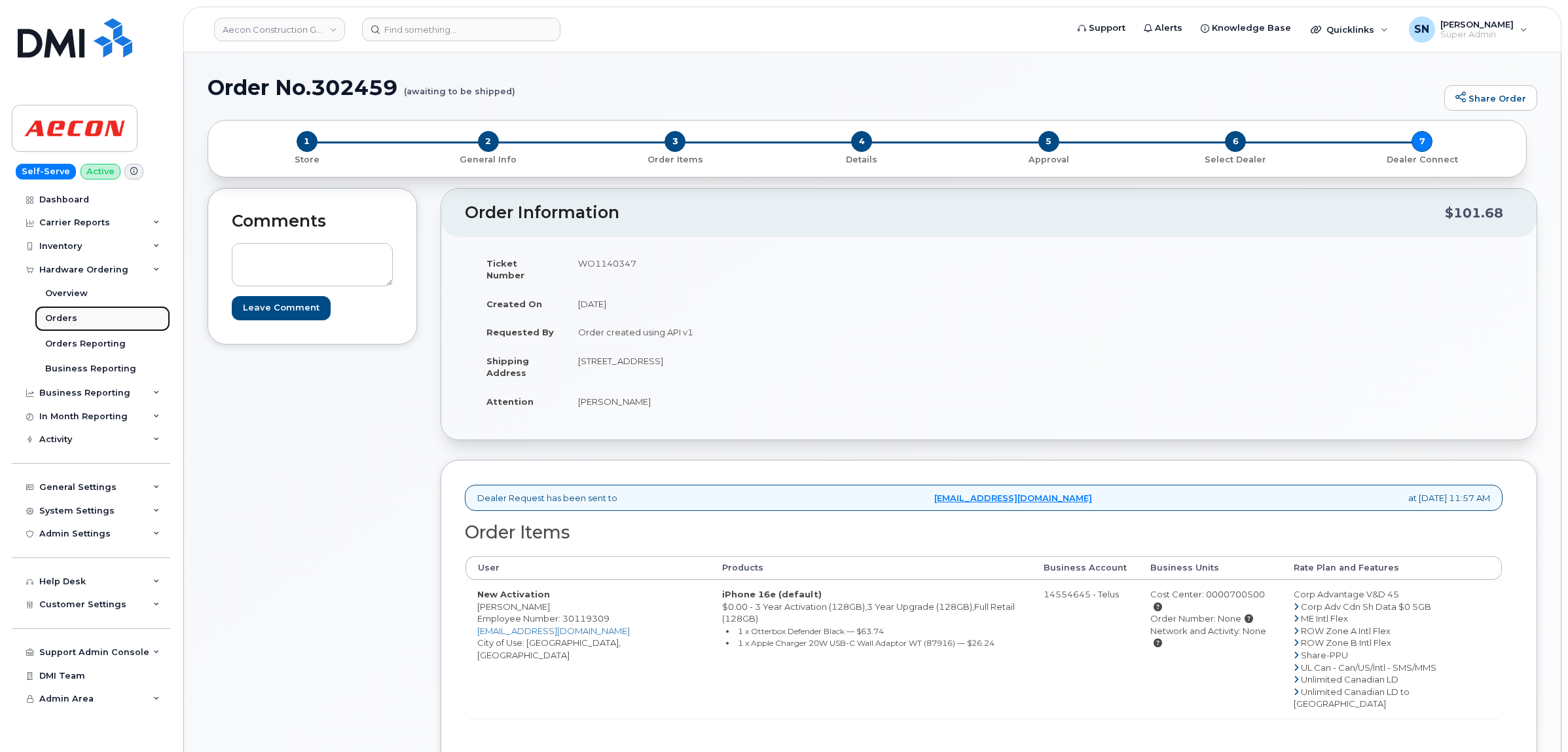
click at [70, 318] on div "Orders" at bounding box center [61, 318] width 32 height 12
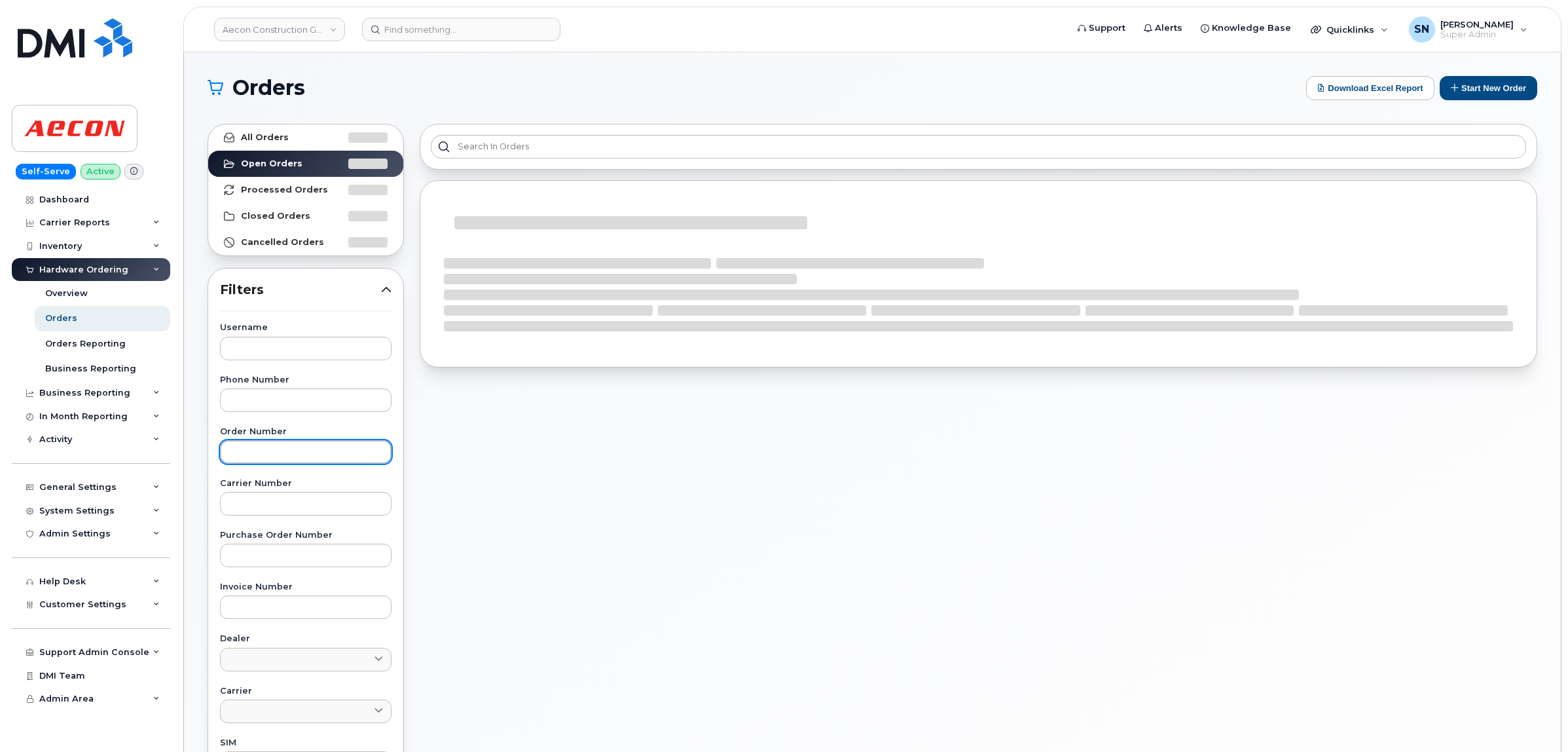
click at [325, 459] on input "text" at bounding box center [306, 451] width 171 height 23
paste input "302462"
type input "302462"
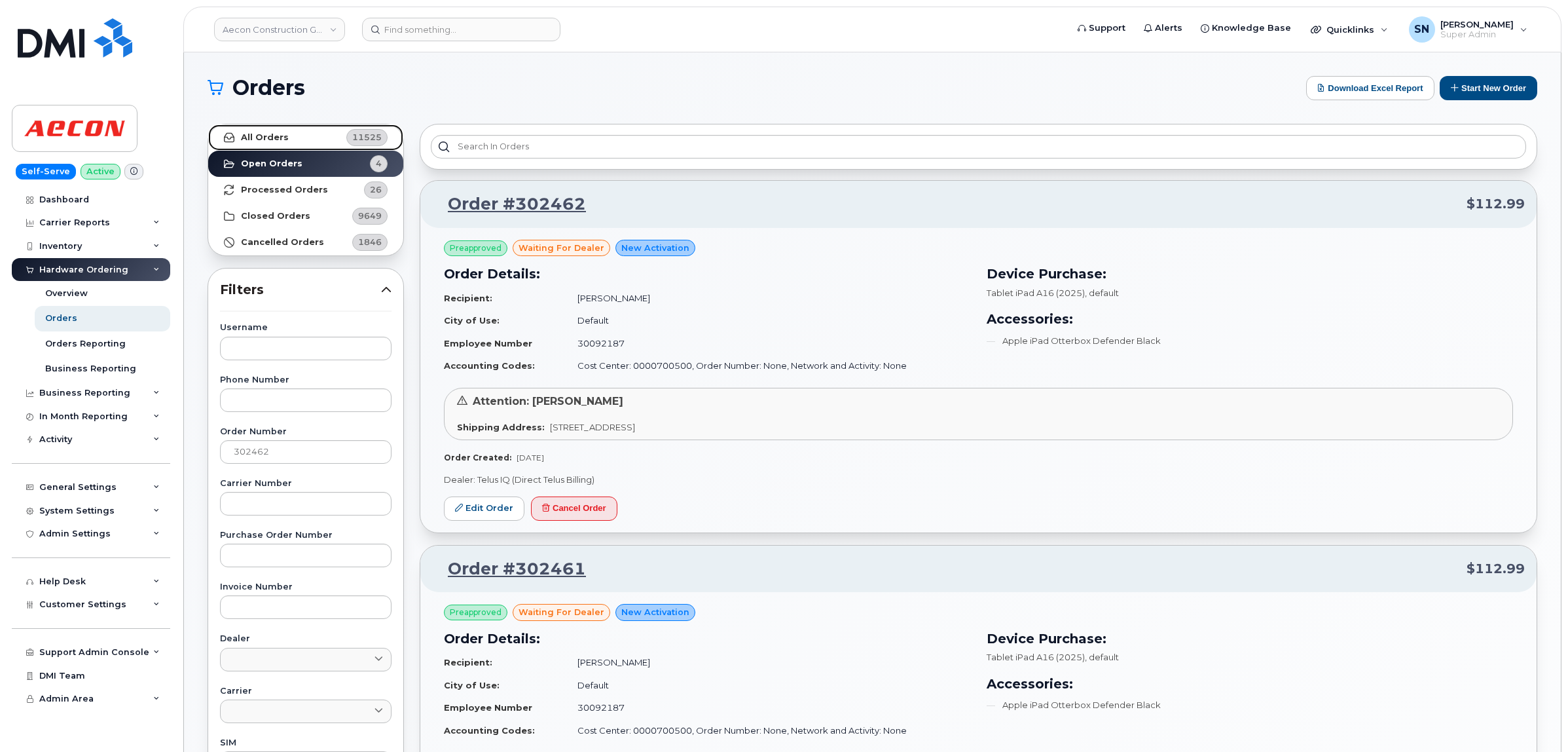
click at [286, 132] on link "All Orders 11525" at bounding box center [306, 137] width 195 height 26
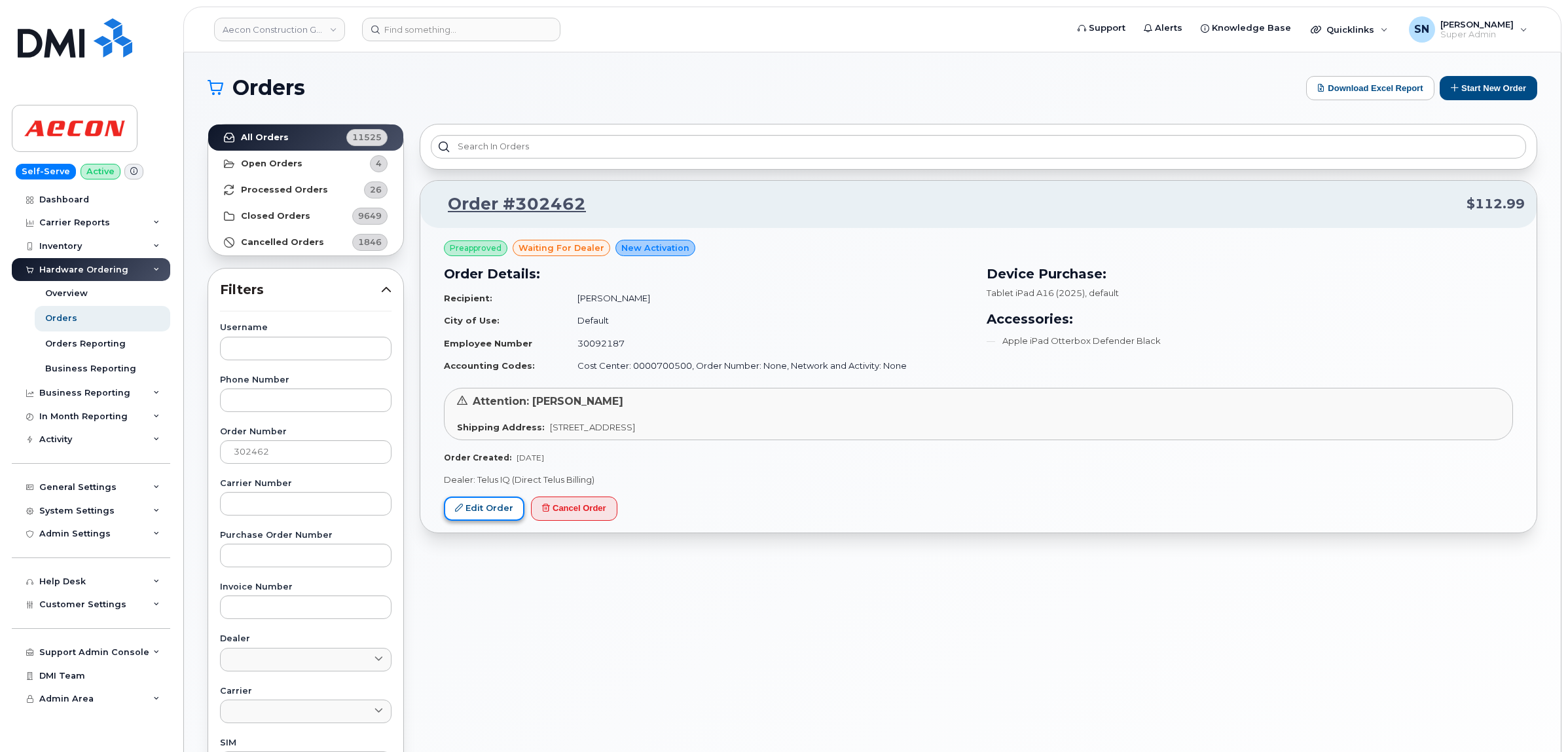
click at [480, 520] on link "Edit Order" at bounding box center [484, 508] width 80 height 24
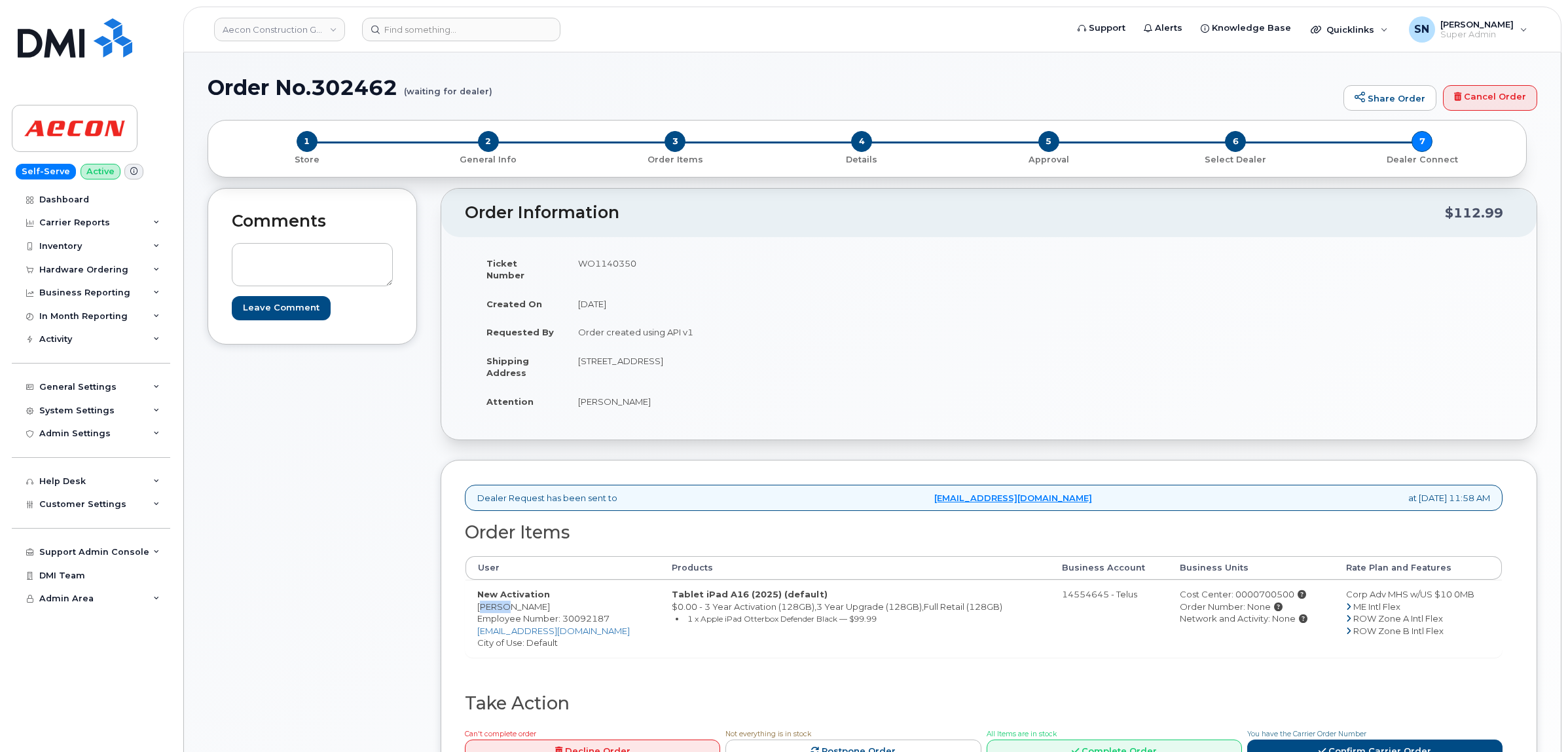
drag, startPoint x: 477, startPoint y: 597, endPoint x: 501, endPoint y: 601, distance: 24.3
click at [501, 601] on td "New Activation [PERSON_NAME] Employee Number: 30092187 [EMAIL_ADDRESS][DOMAIN_N…" at bounding box center [562, 618] width 195 height 77
copy td "[PERSON_NAME]"
click at [525, 599] on td "New Activation [PERSON_NAME] Employee Number: 30092187 [EMAIL_ADDRESS][DOMAIN_N…" at bounding box center [562, 618] width 195 height 77
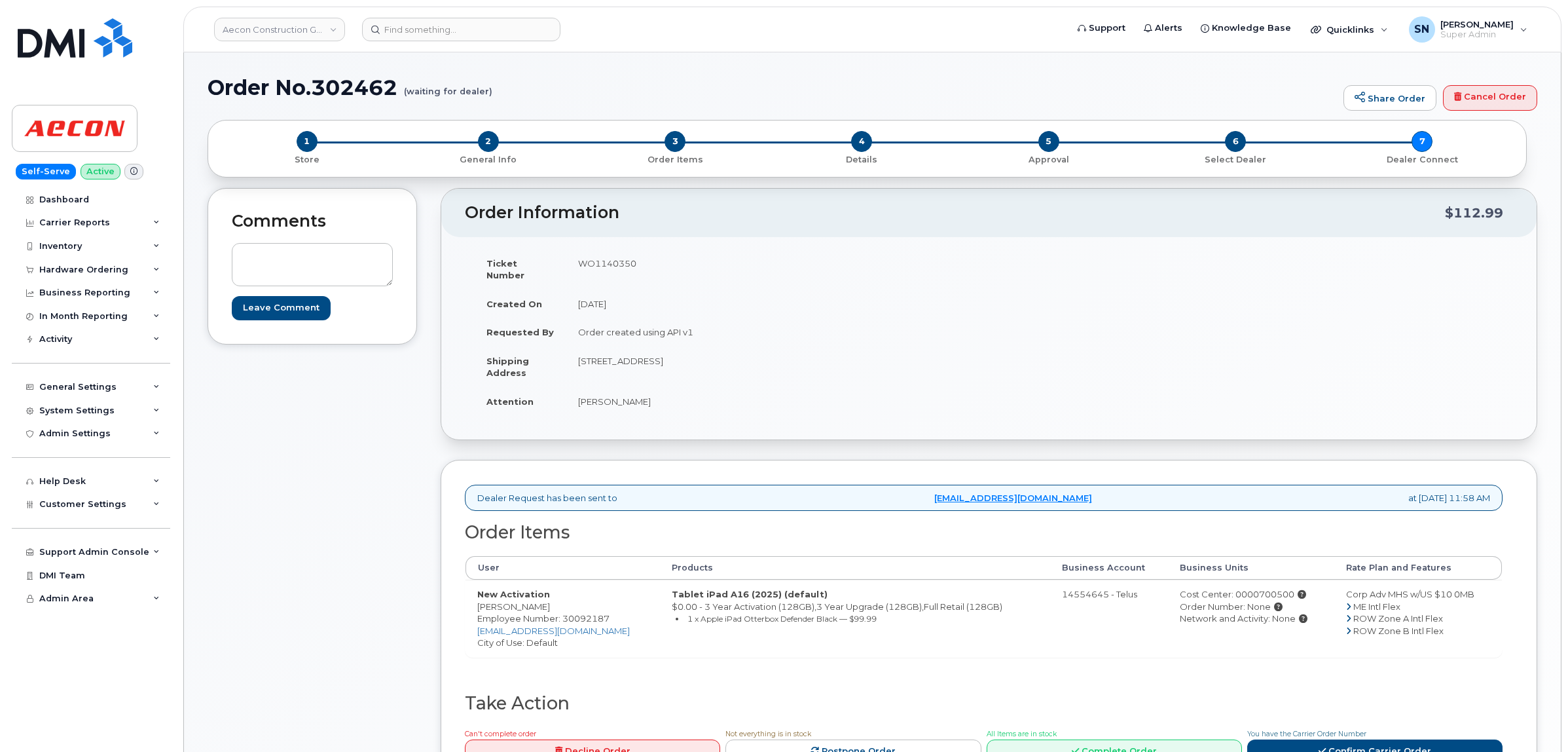
copy td "[PERSON_NAME]"
click at [611, 256] on td "WO1140350" at bounding box center [773, 269] width 413 height 41
copy td "WO1140350"
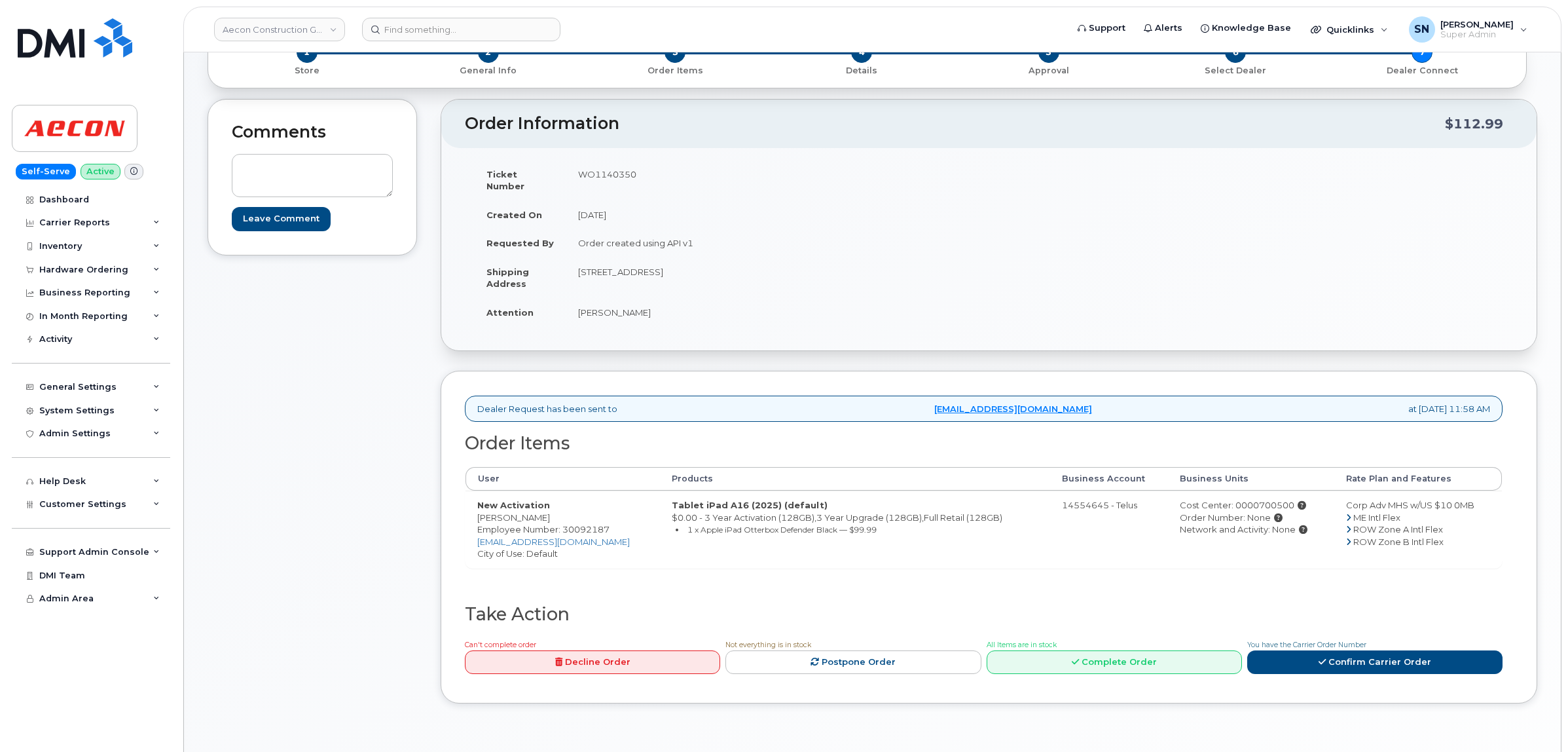
scroll to position [246, 0]
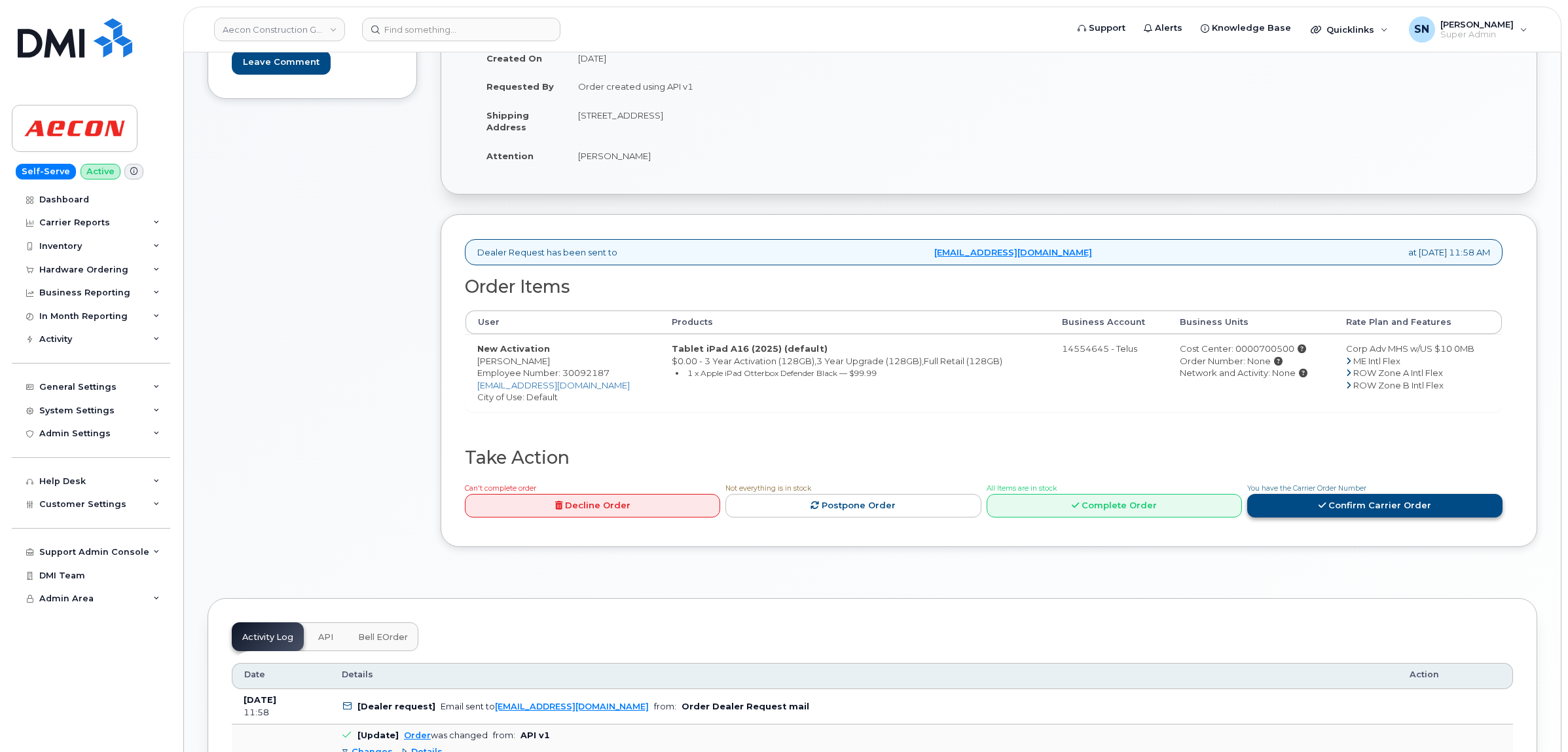
click at [1281, 496] on link "Confirm Carrier Order" at bounding box center [1375, 506] width 256 height 24
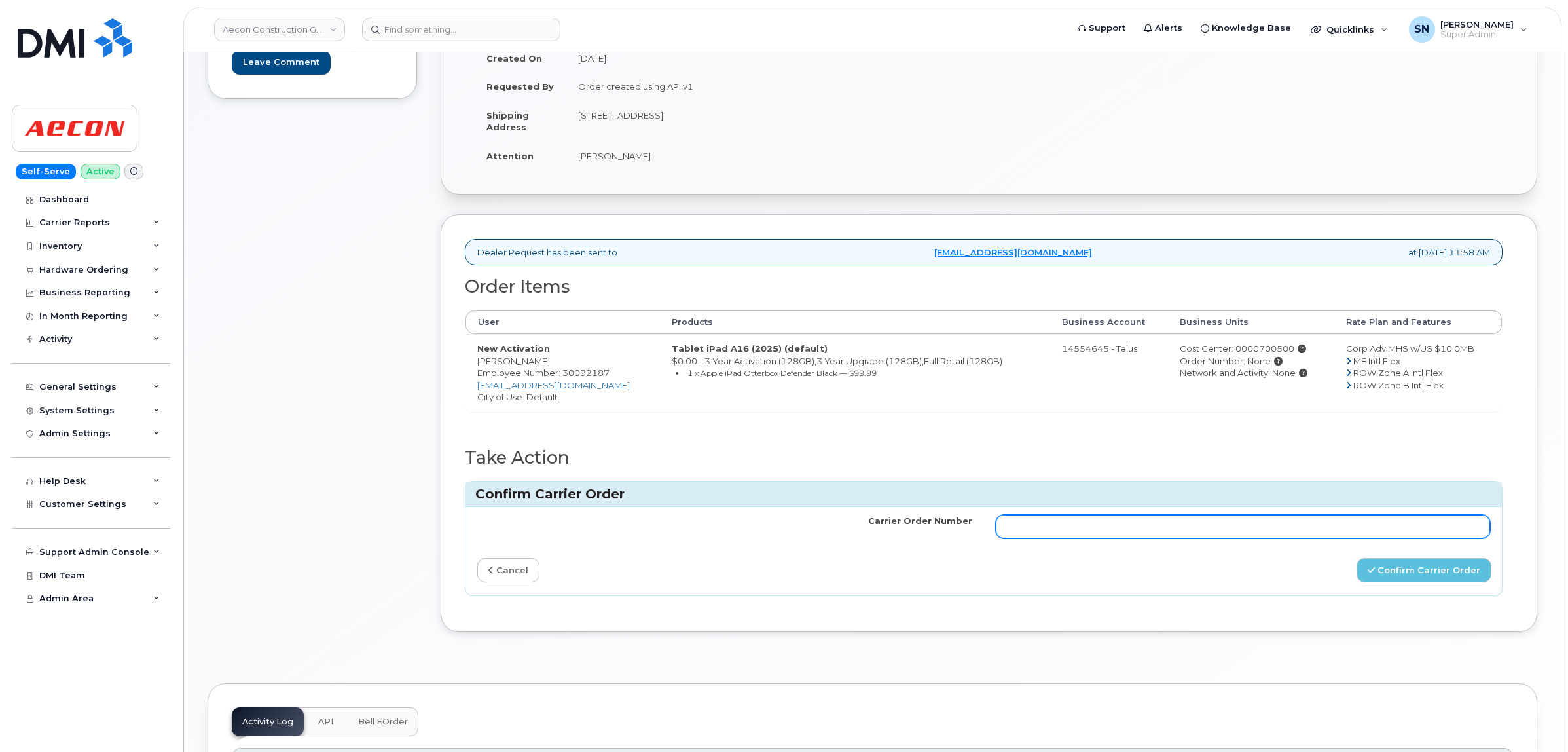
click at [1252, 520] on input "Carrier Order Number" at bounding box center [1243, 526] width 495 height 23
paste input "TL60035833"
type input "TL60035833"
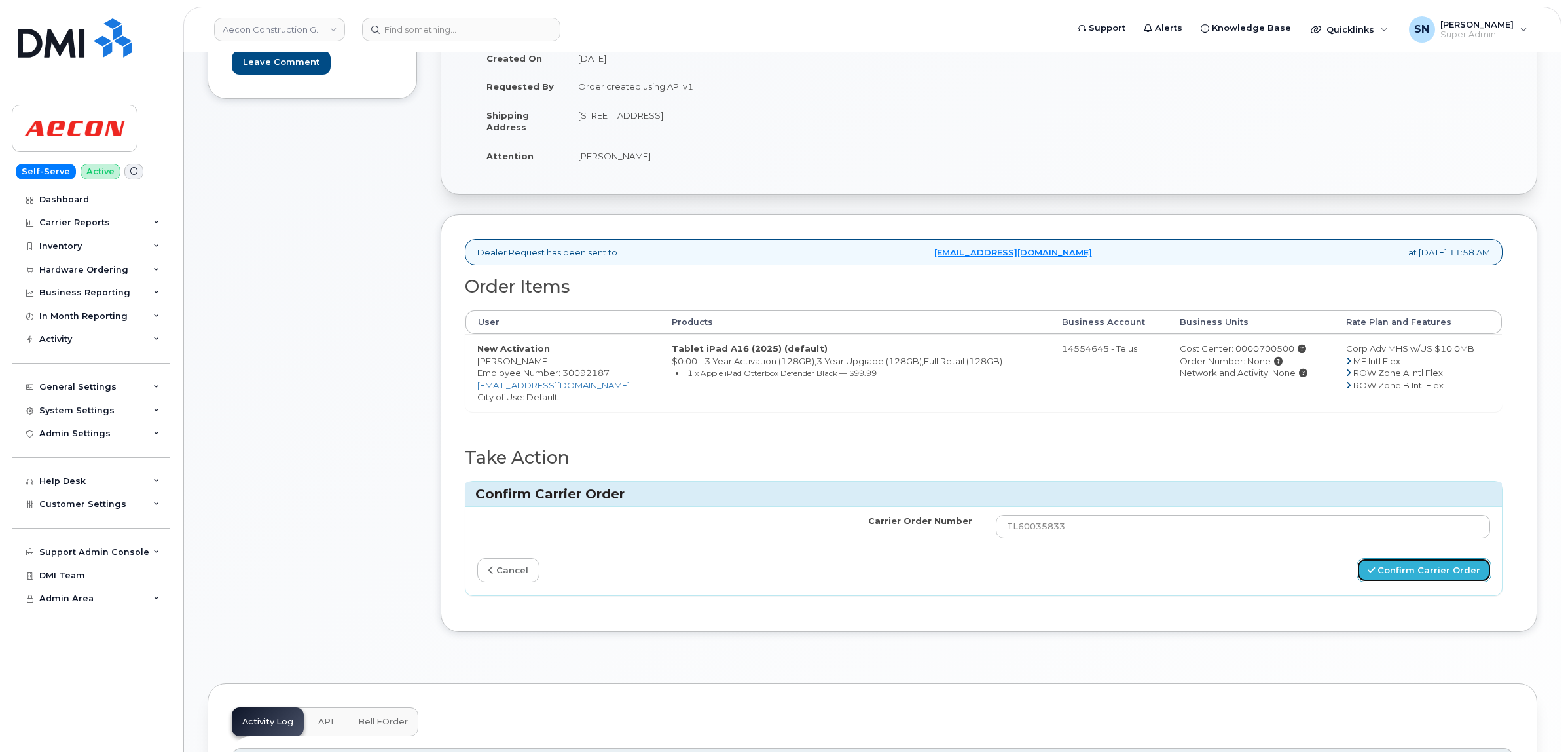
click at [1441, 558] on button "Confirm Carrier Order" at bounding box center [1424, 570] width 135 height 24
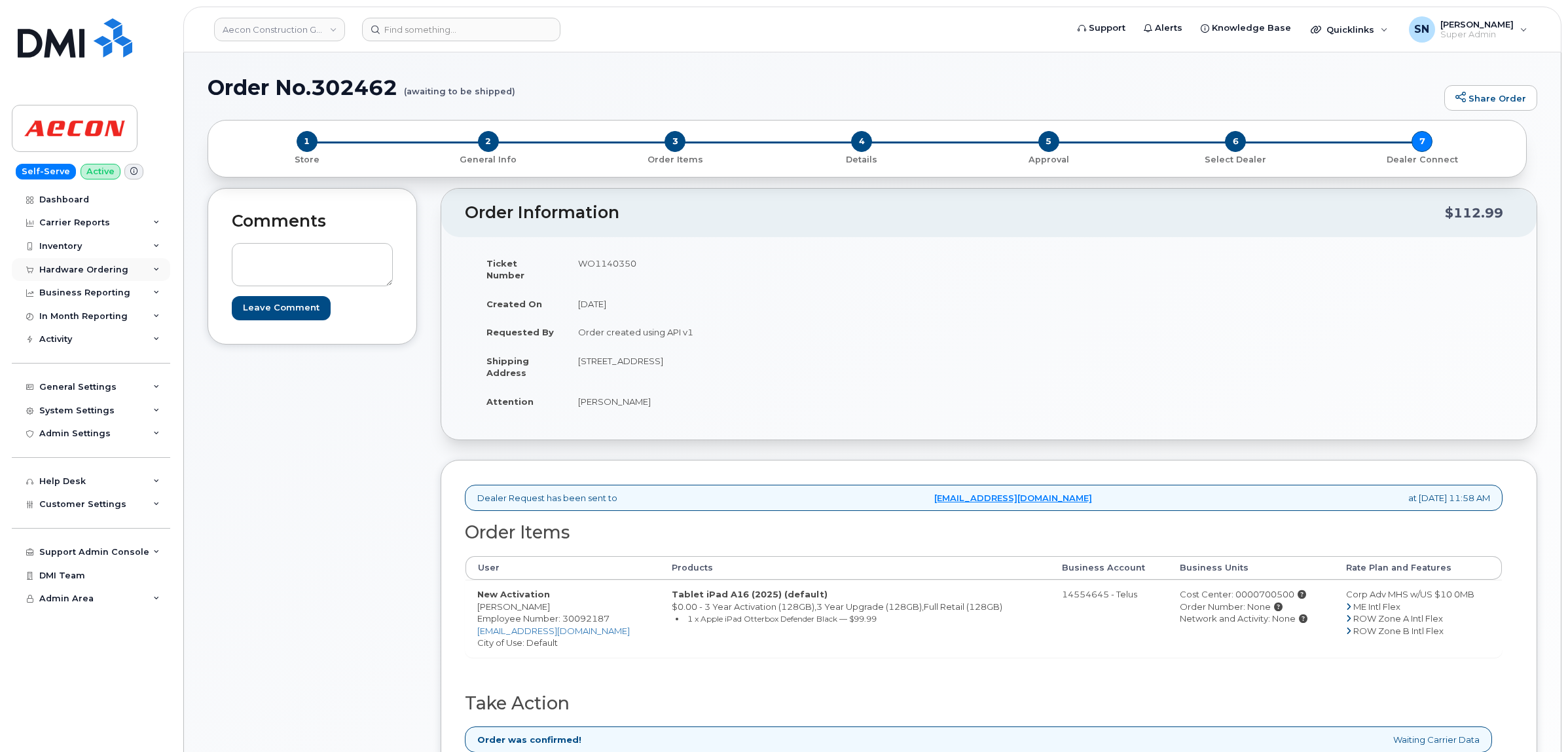
click at [95, 267] on div "Hardware Ordering" at bounding box center [83, 270] width 89 height 11
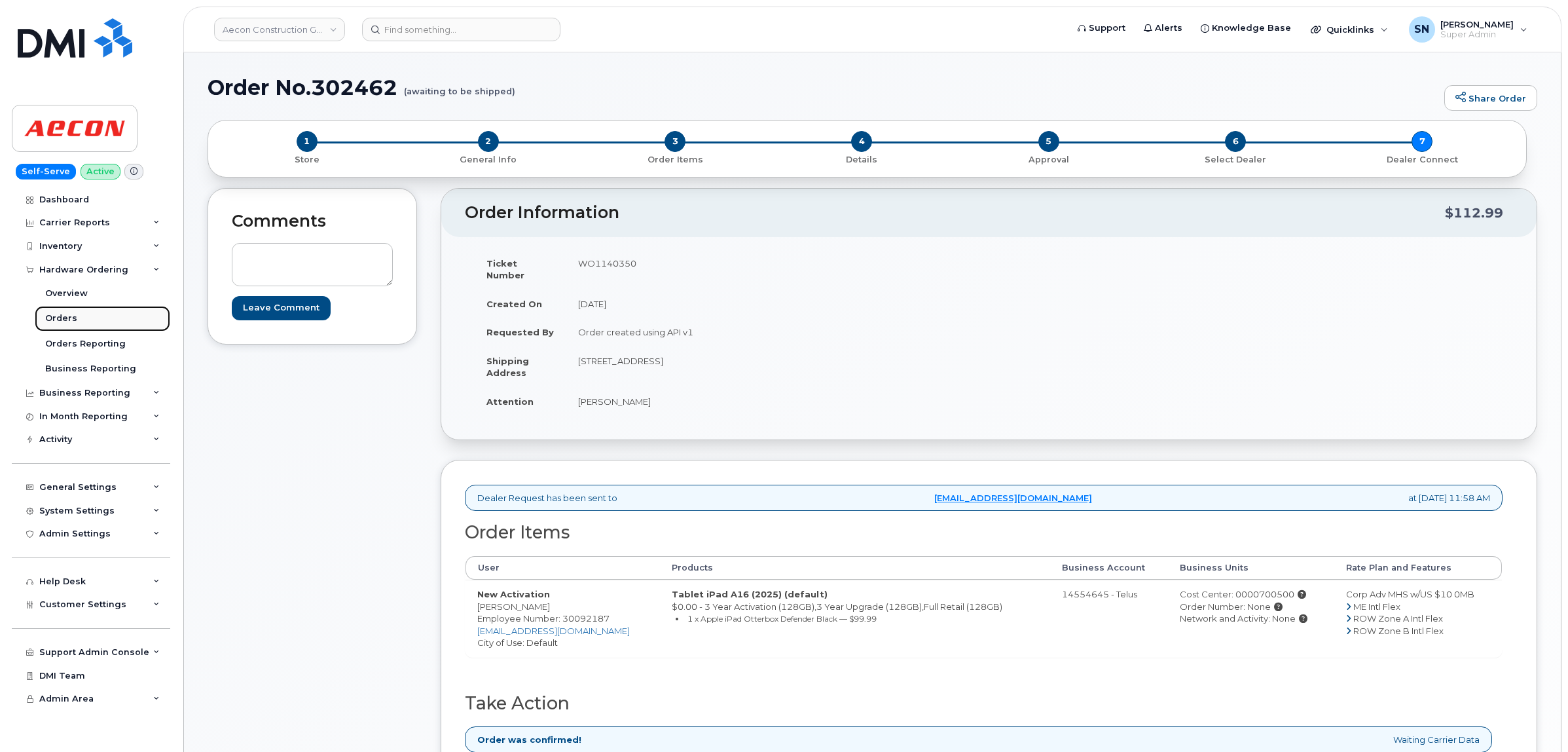
click at [80, 314] on link "Orders" at bounding box center [102, 318] width 135 height 25
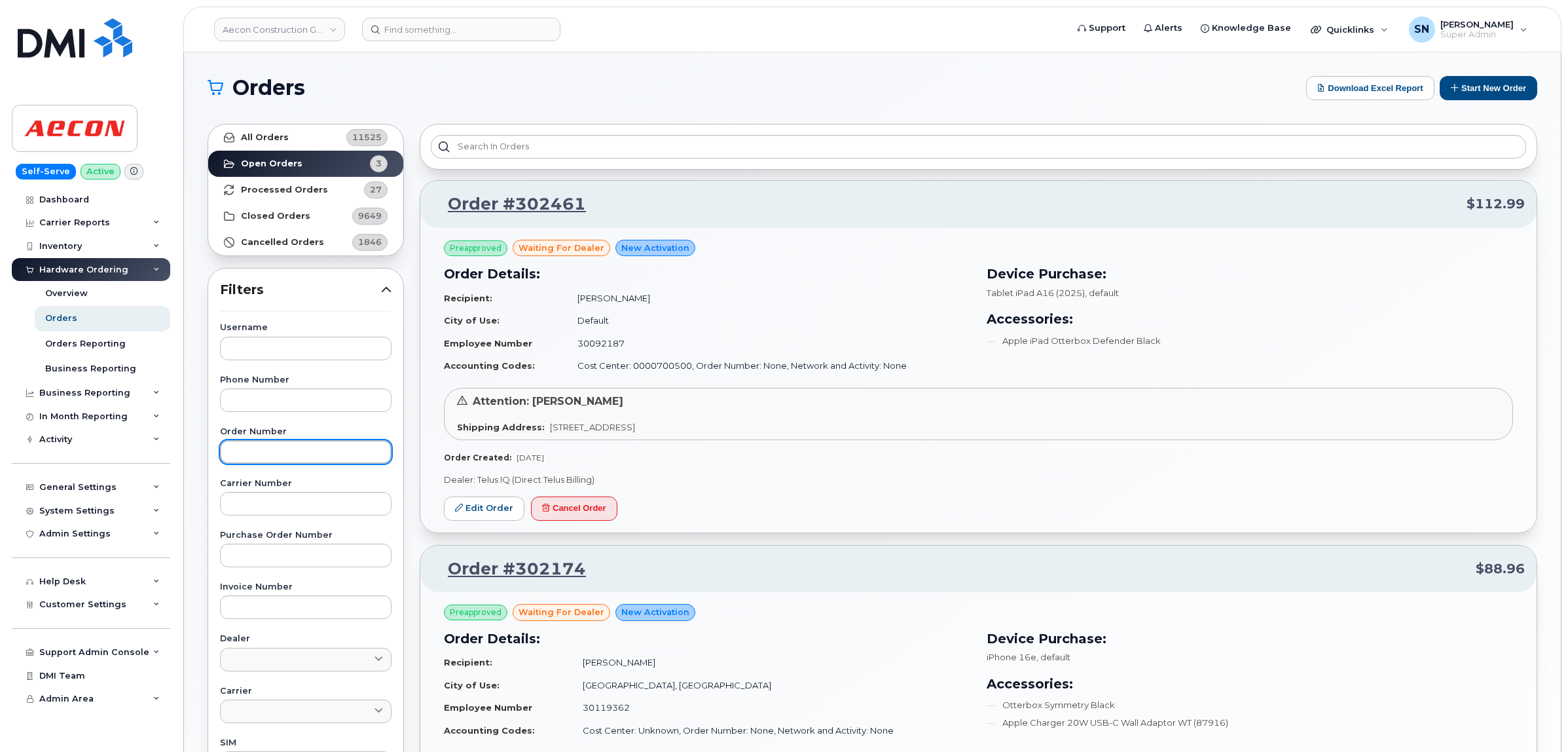
click at [338, 447] on input "text" at bounding box center [306, 451] width 171 height 23
paste input "302461"
type input "302461"
click at [319, 139] on link "All Orders 11525" at bounding box center [306, 137] width 195 height 26
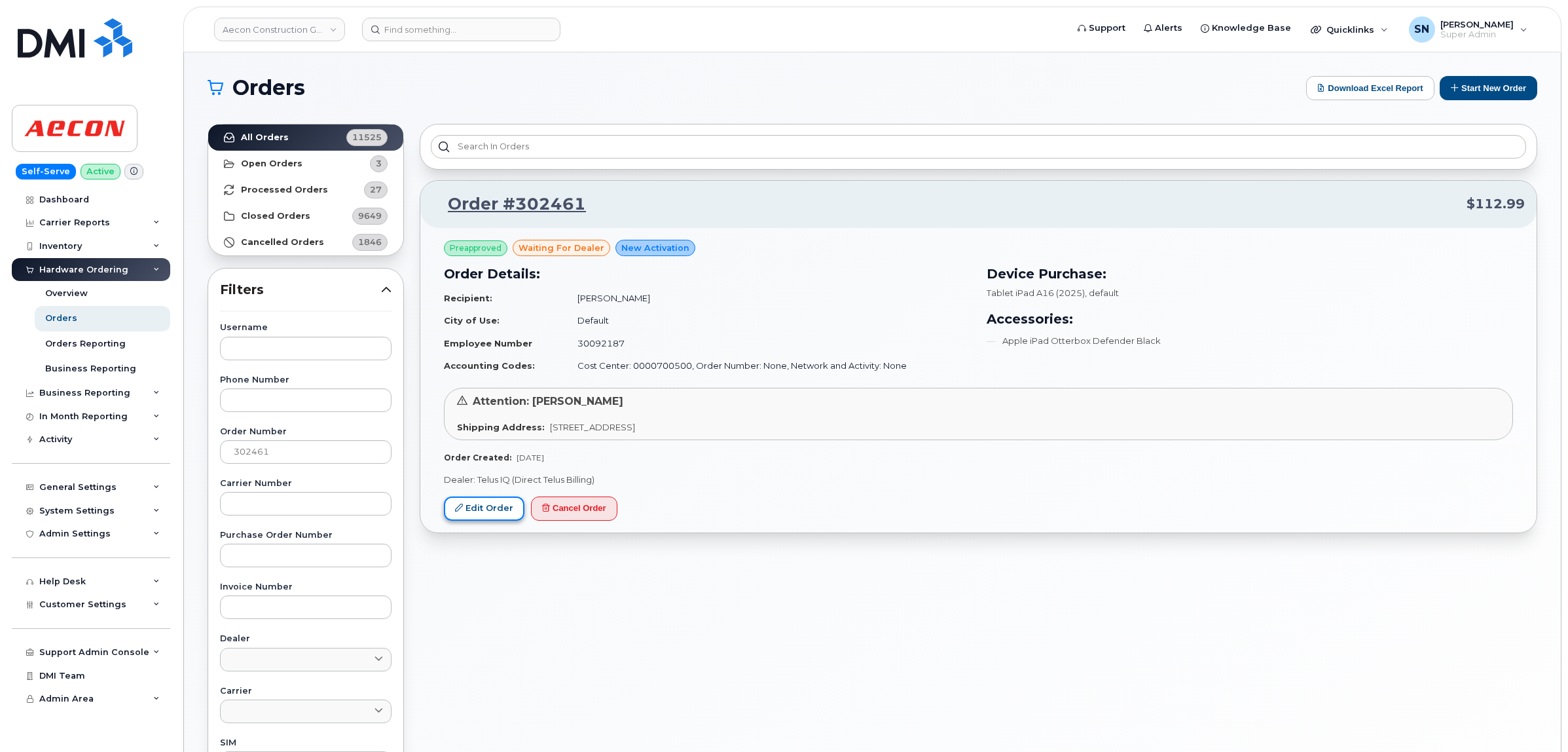
click at [502, 514] on link "Edit Order" at bounding box center [484, 508] width 80 height 24
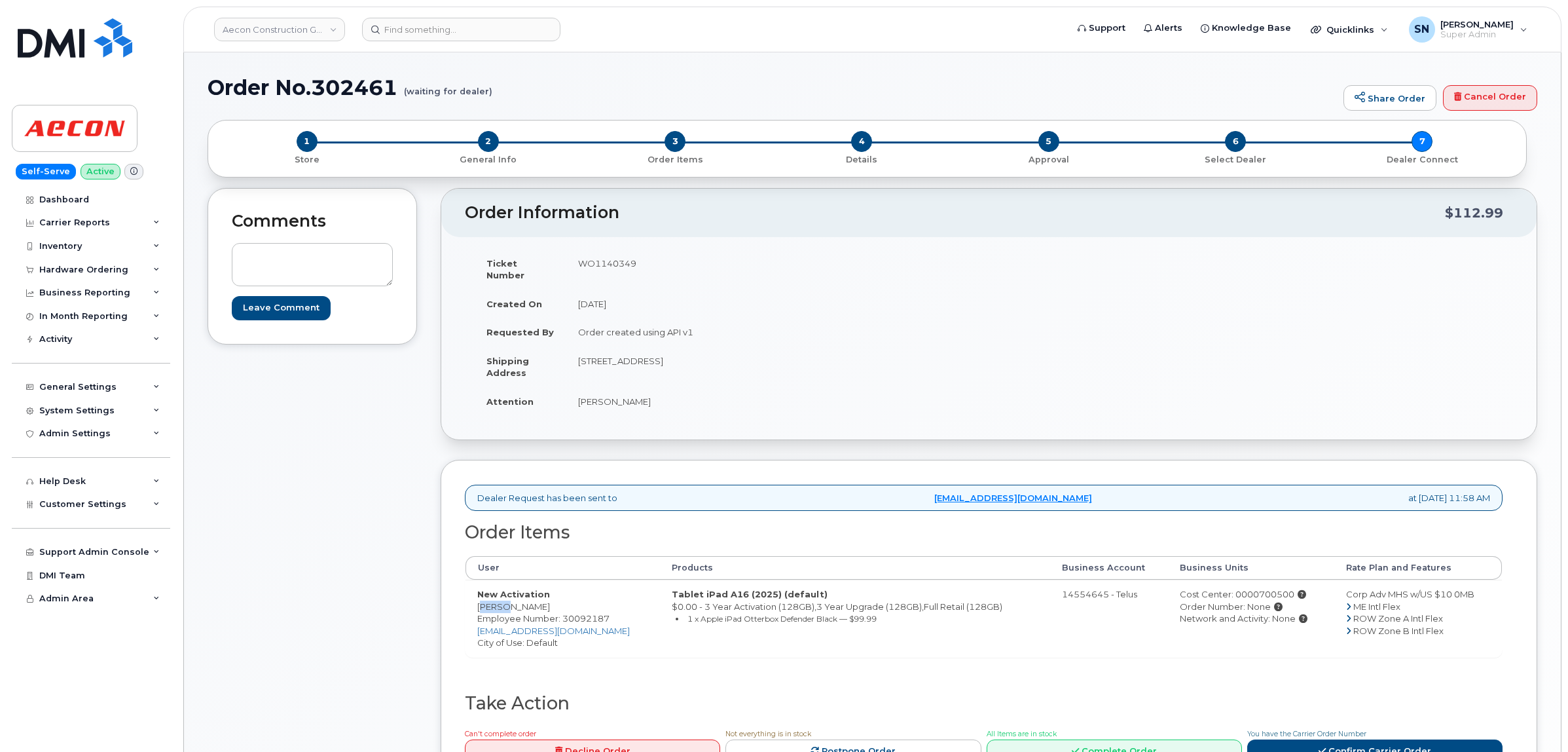
drag, startPoint x: 477, startPoint y: 596, endPoint x: 501, endPoint y: 599, distance: 24.2
click at [501, 599] on td "New Activation [PERSON_NAME] Employee Number: 30092187 [EMAIL_ADDRESS][DOMAIN_N…" at bounding box center [562, 618] width 195 height 77
copy td "Arron"
click at [521, 596] on td "New Activation Arron Bullock Employee Number: 30092187 abullock@aecon.com City …" at bounding box center [562, 618] width 195 height 77
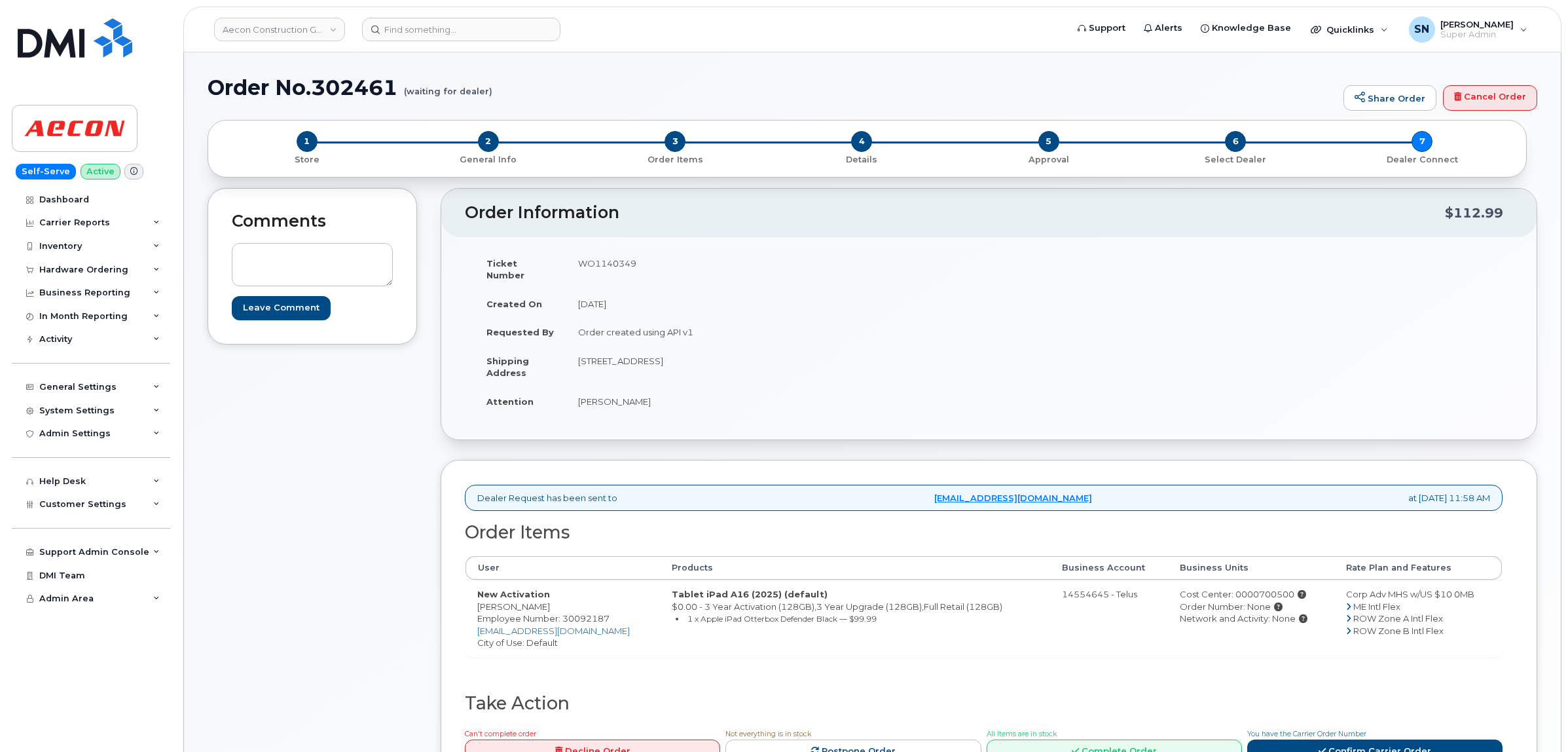
copy td "Bullock"
click at [614, 256] on td "WO1140349" at bounding box center [773, 269] width 413 height 41
click at [614, 257] on td "WO1140349" at bounding box center [773, 269] width 413 height 41
copy tbody "WO1140349"
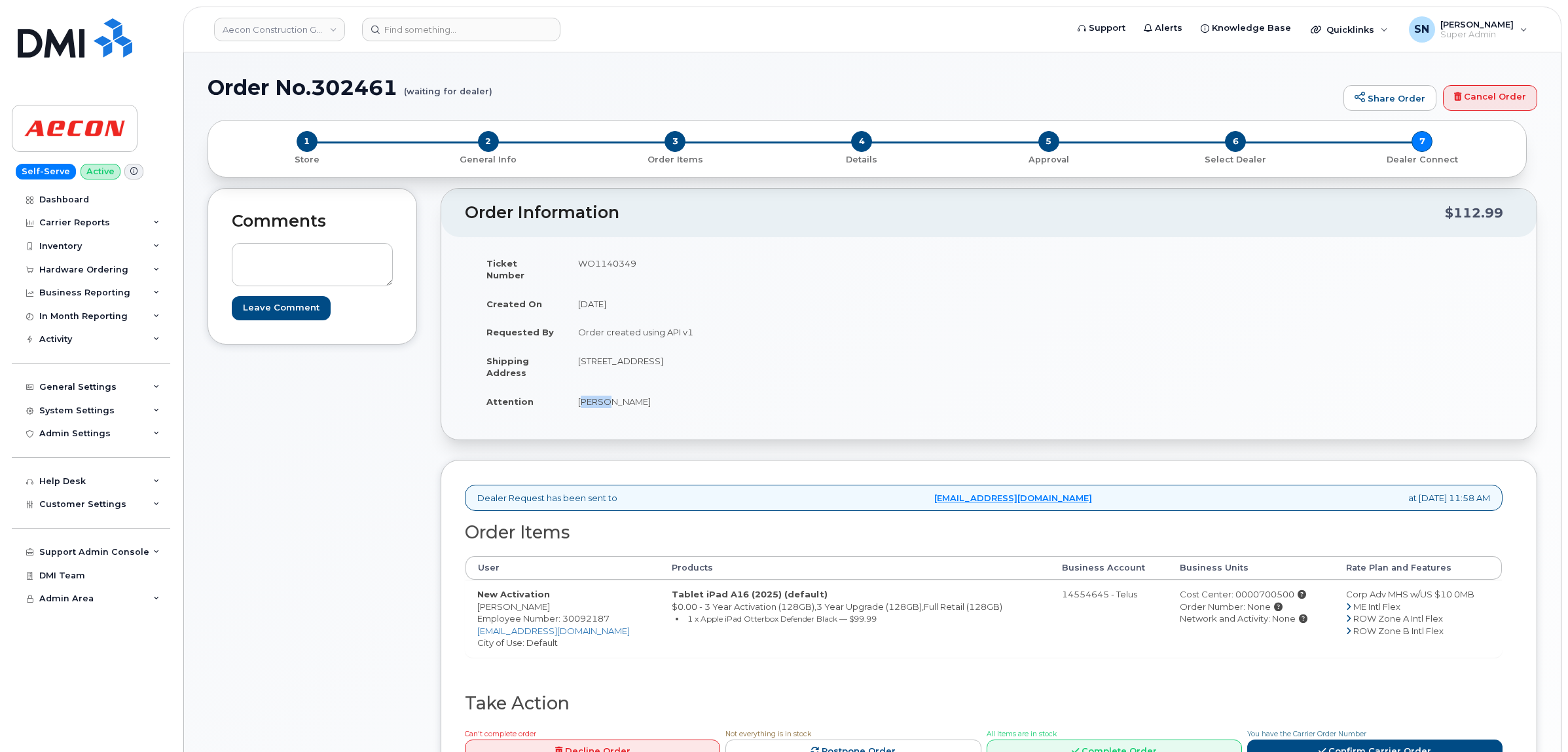
drag, startPoint x: 577, startPoint y: 390, endPoint x: 603, endPoint y: 395, distance: 26.5
click at [603, 395] on td "Arron Bullock" at bounding box center [773, 402] width 413 height 29
copy td "Arron"
click at [613, 393] on td "Arron Bullock" at bounding box center [773, 402] width 413 height 29
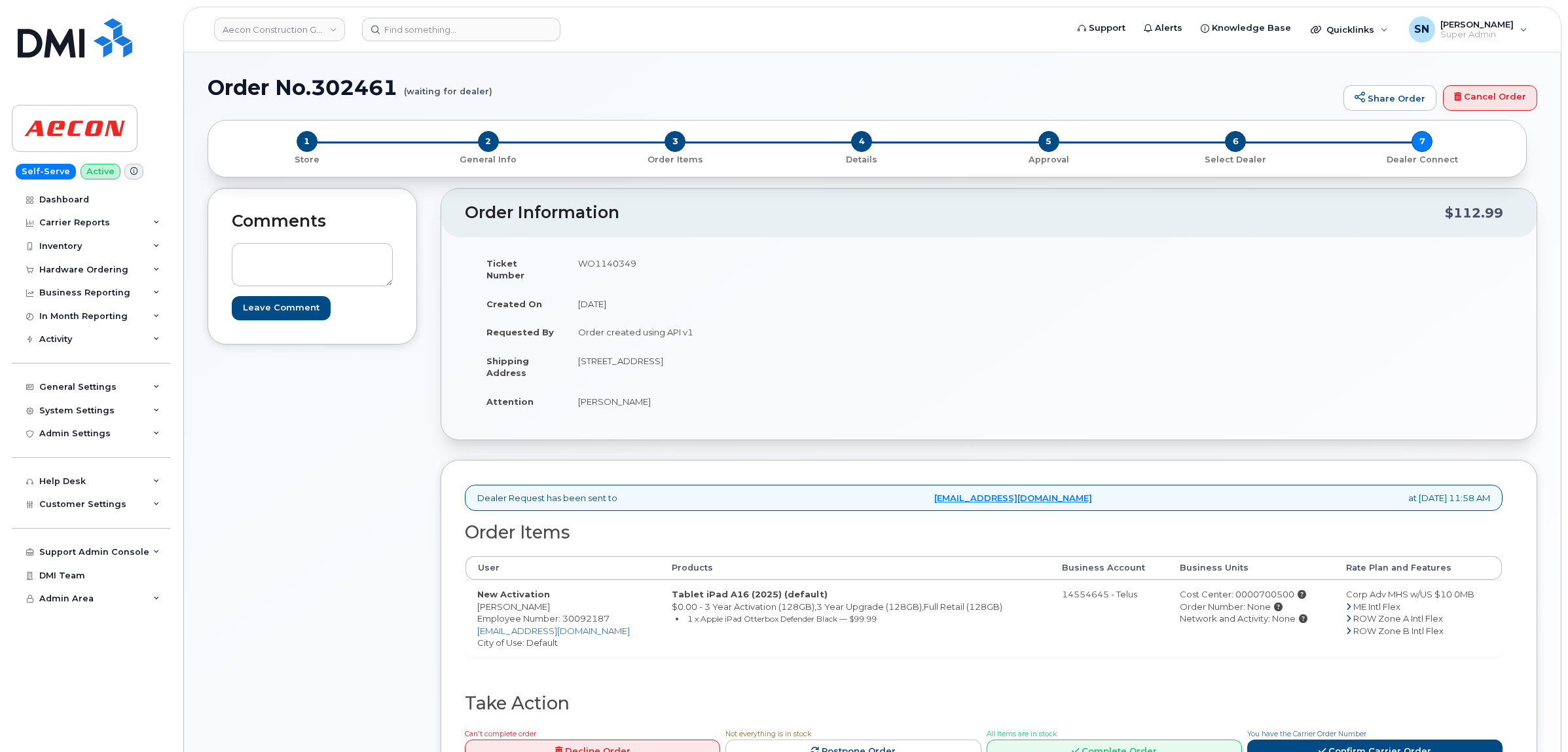
copy td "Bullock"
drag, startPoint x: 577, startPoint y: 344, endPoint x: 652, endPoint y: 354, distance: 75.7
click at [652, 354] on td "278 Pinebush Rd Suite 101 Cambridge ON N1T 1Z6" at bounding box center [773, 367] width 413 height 41
copy td "278 Pinebush Rd"
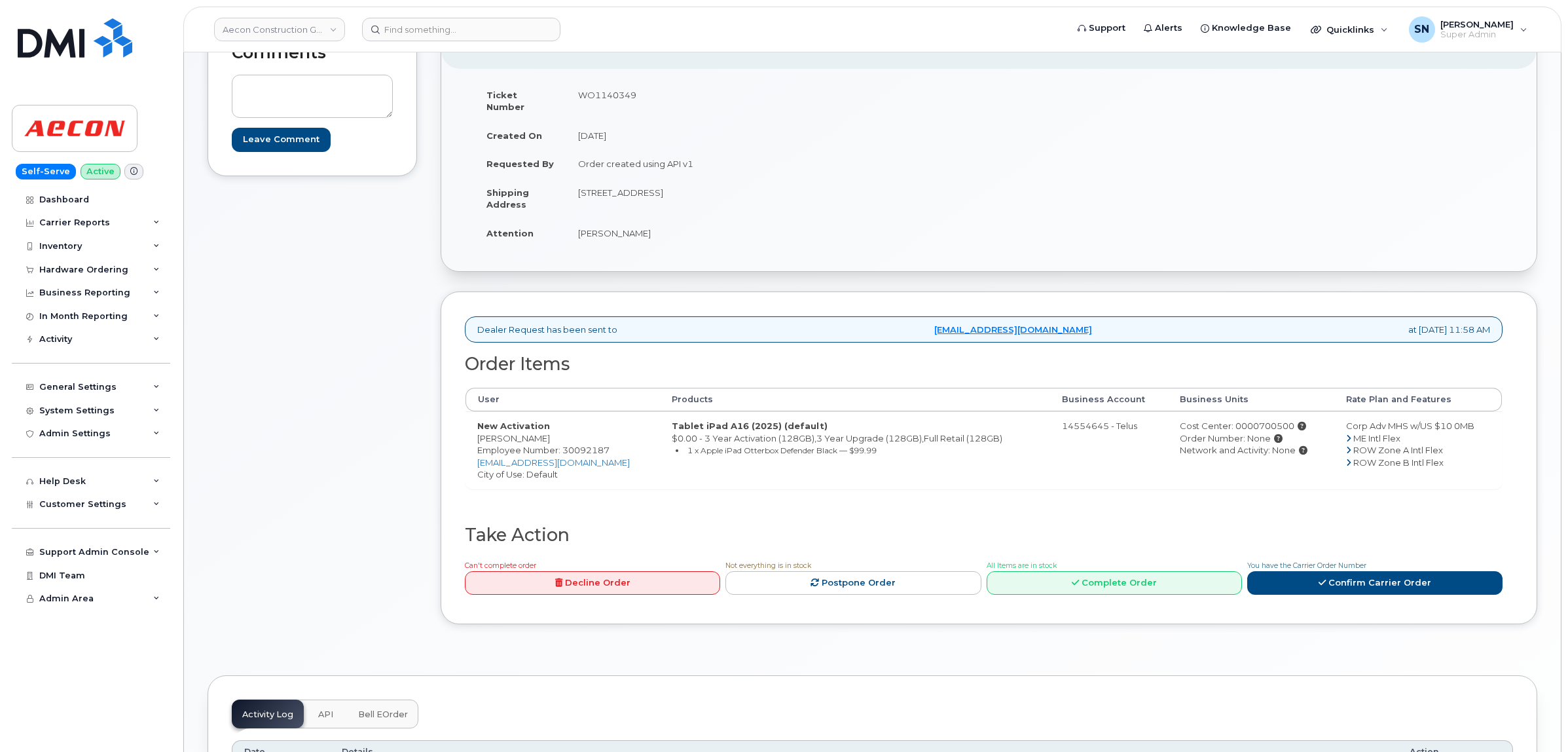
scroll to position [327, 0]
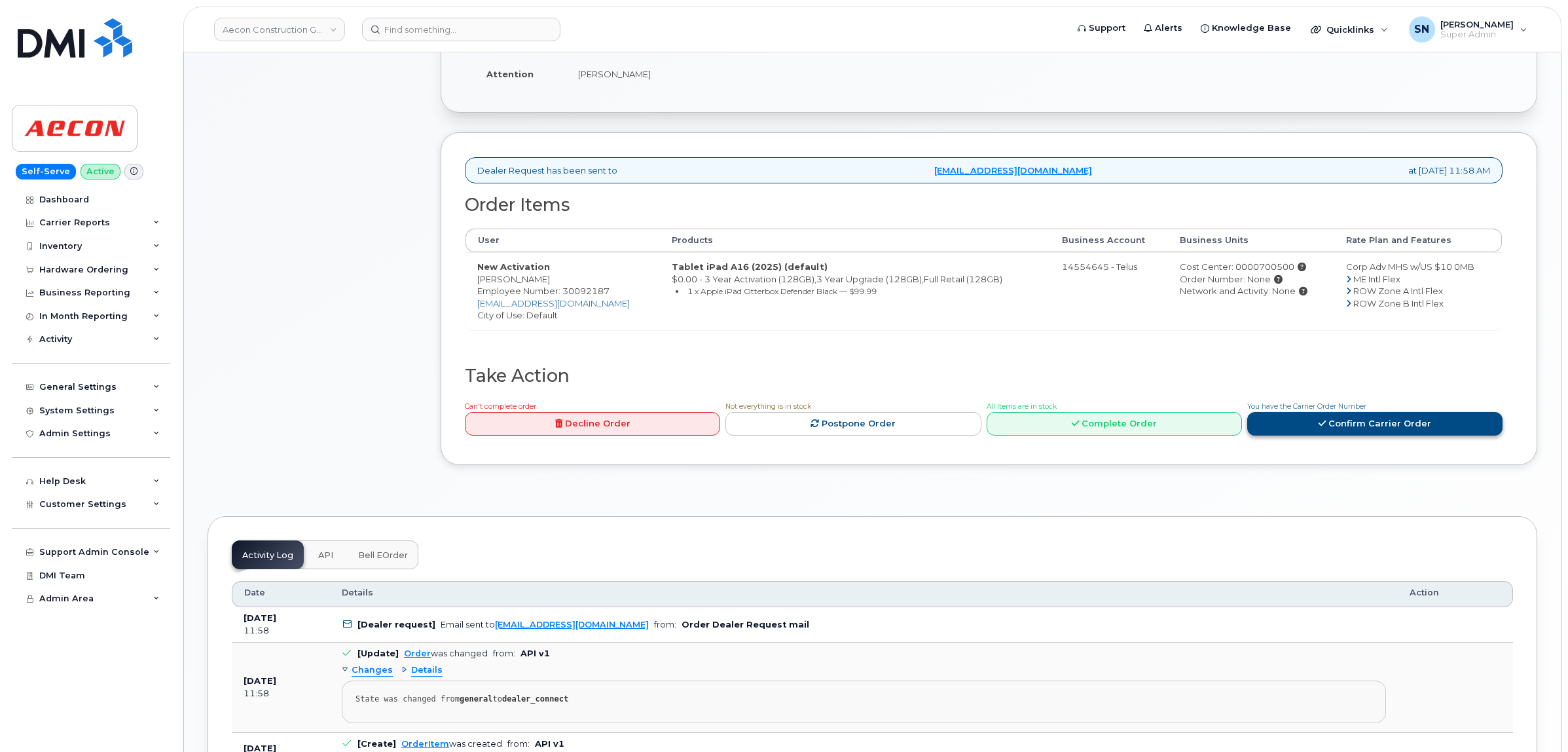
click at [1357, 412] on link "Confirm Carrier Order" at bounding box center [1375, 424] width 256 height 24
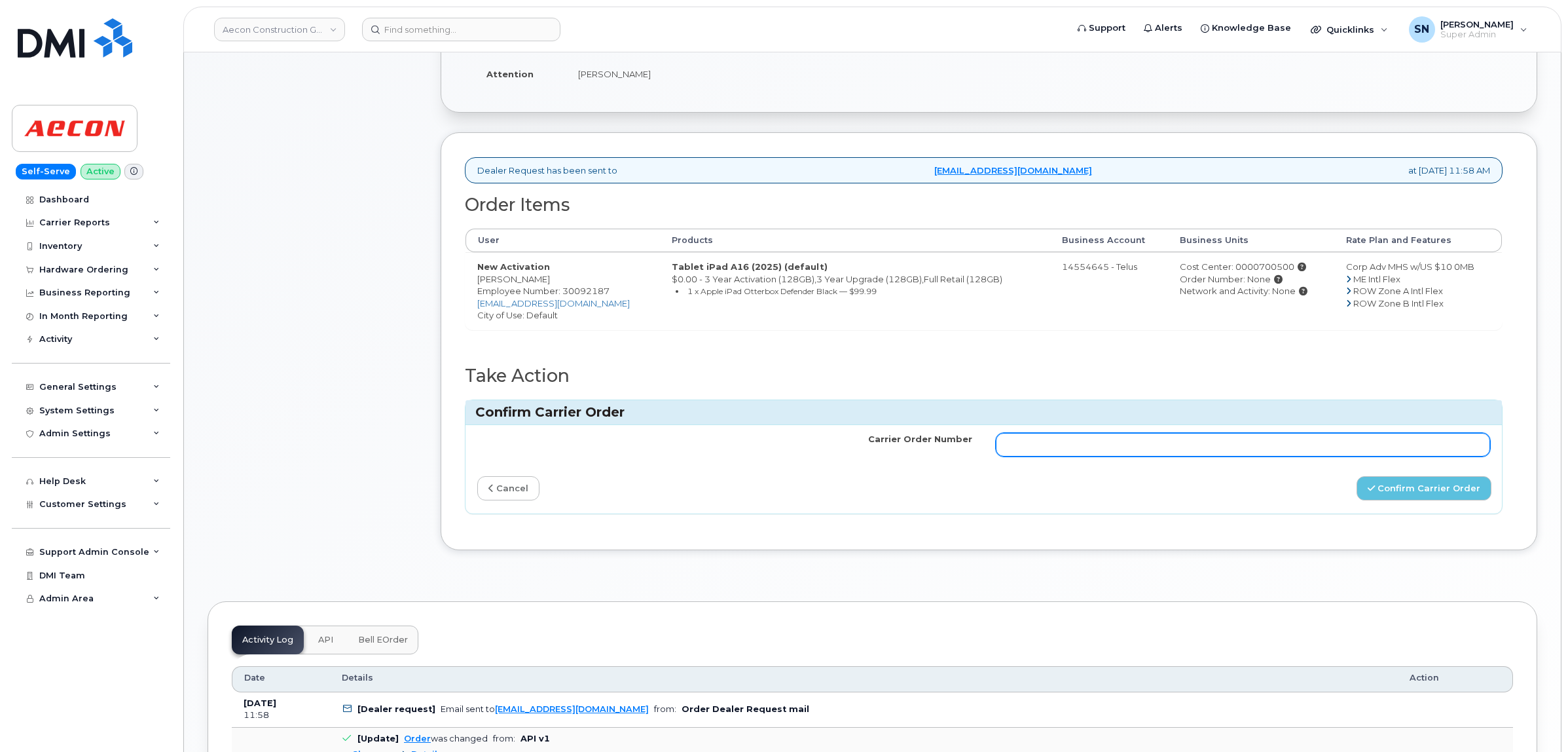
click at [1161, 443] on input "Carrier Order Number" at bounding box center [1243, 444] width 495 height 23
paste input "TL60035843"
type input "TL60035843"
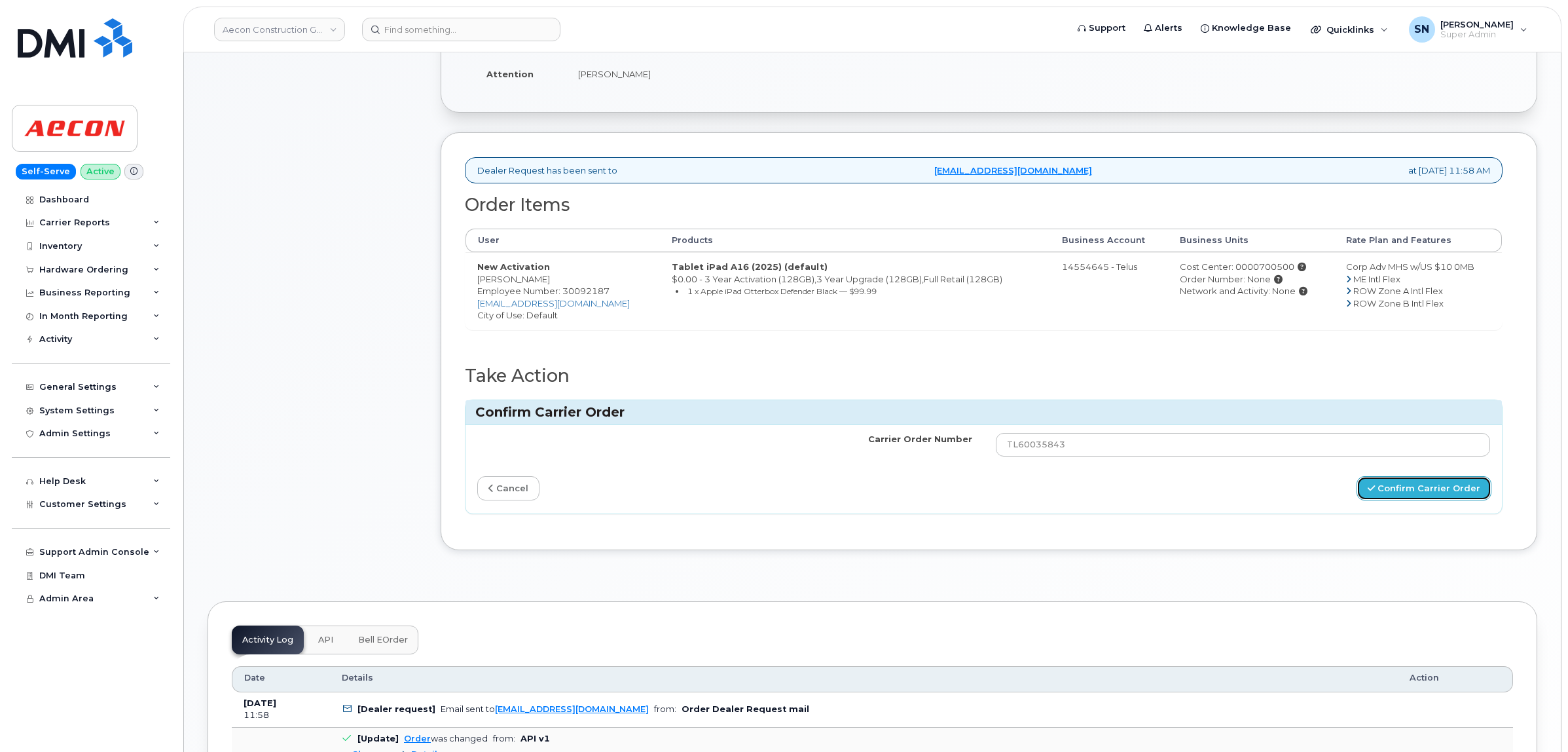
click at [1489, 489] on button "Confirm Carrier Order" at bounding box center [1424, 488] width 135 height 24
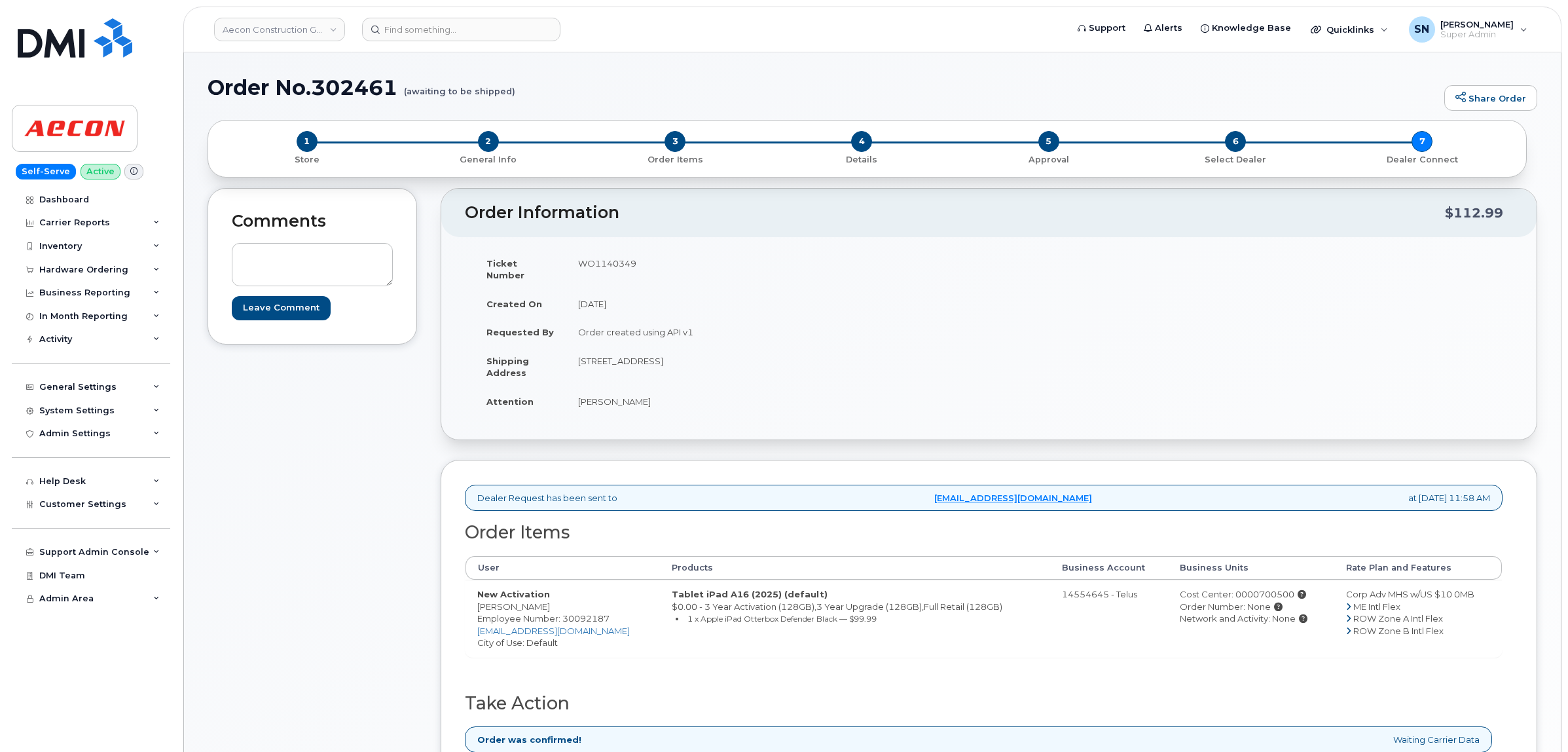
click at [413, 41] on header "Aecon Construction Group Inc Support Alerts Knowledge Base Quicklinks Suspend /…" at bounding box center [872, 29] width 1378 height 46
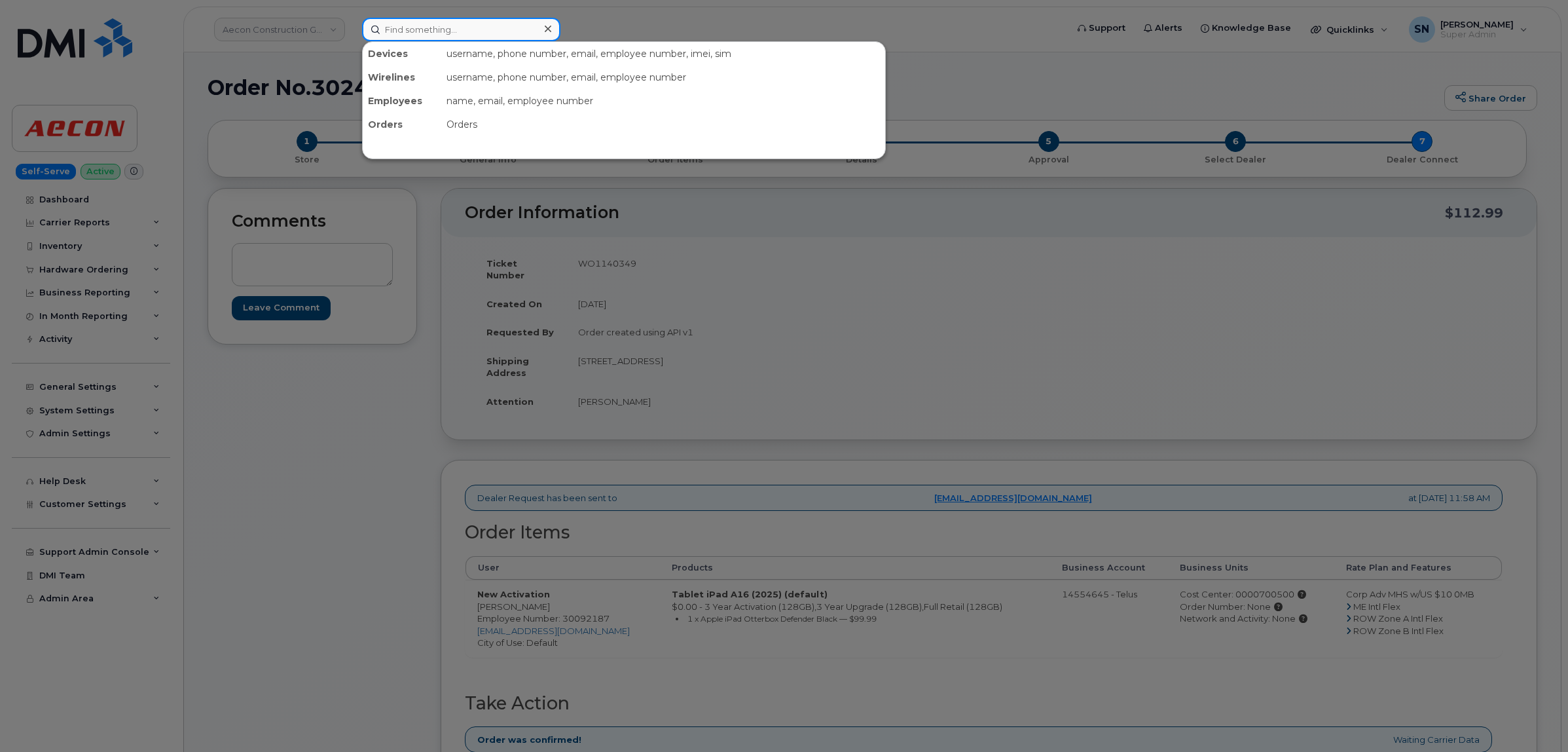
click at [428, 18] on input at bounding box center [462, 29] width 198 height 23
paste input "7802070216"
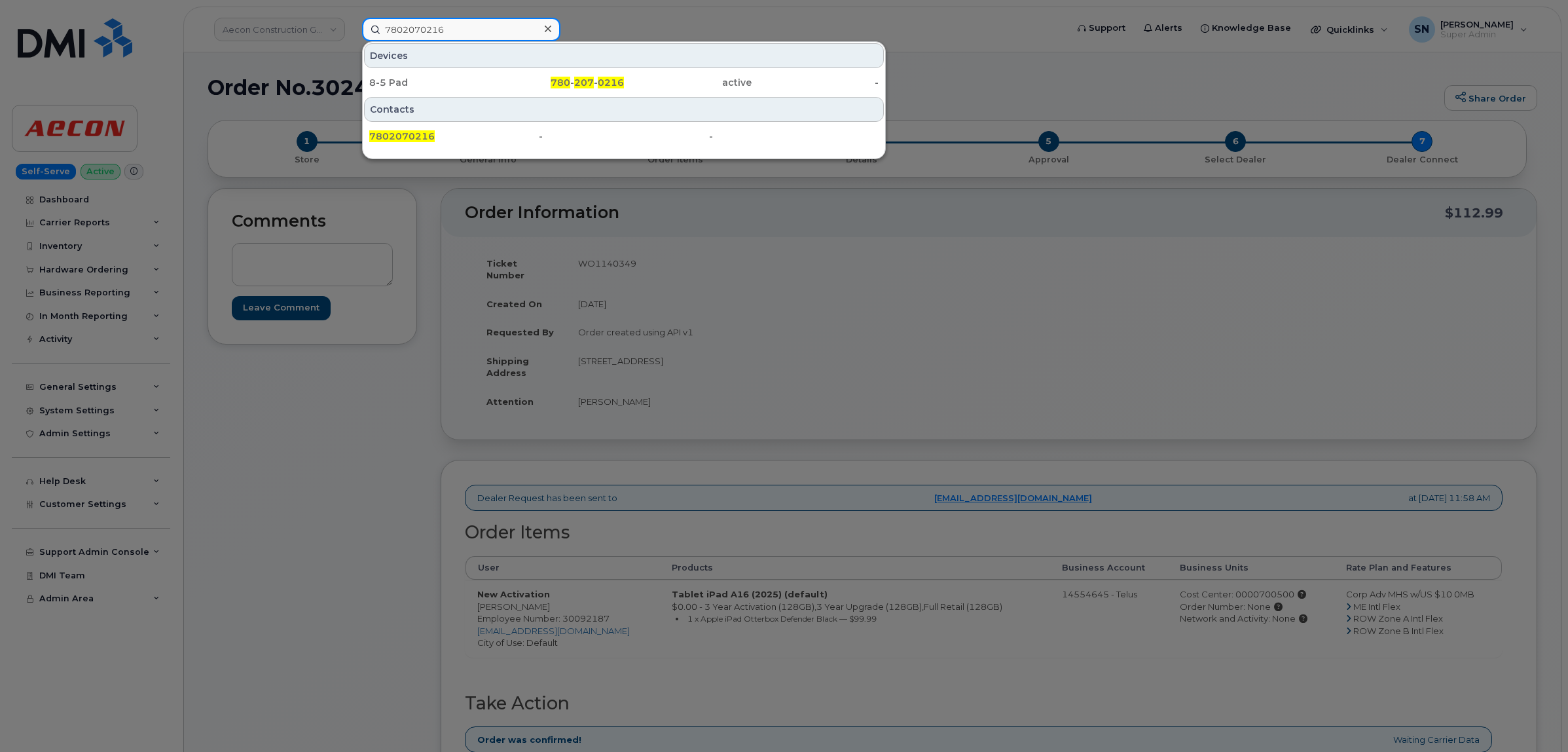
type input "7802070216"
click at [436, 77] on div "8-5 Pad" at bounding box center [433, 82] width 128 height 13
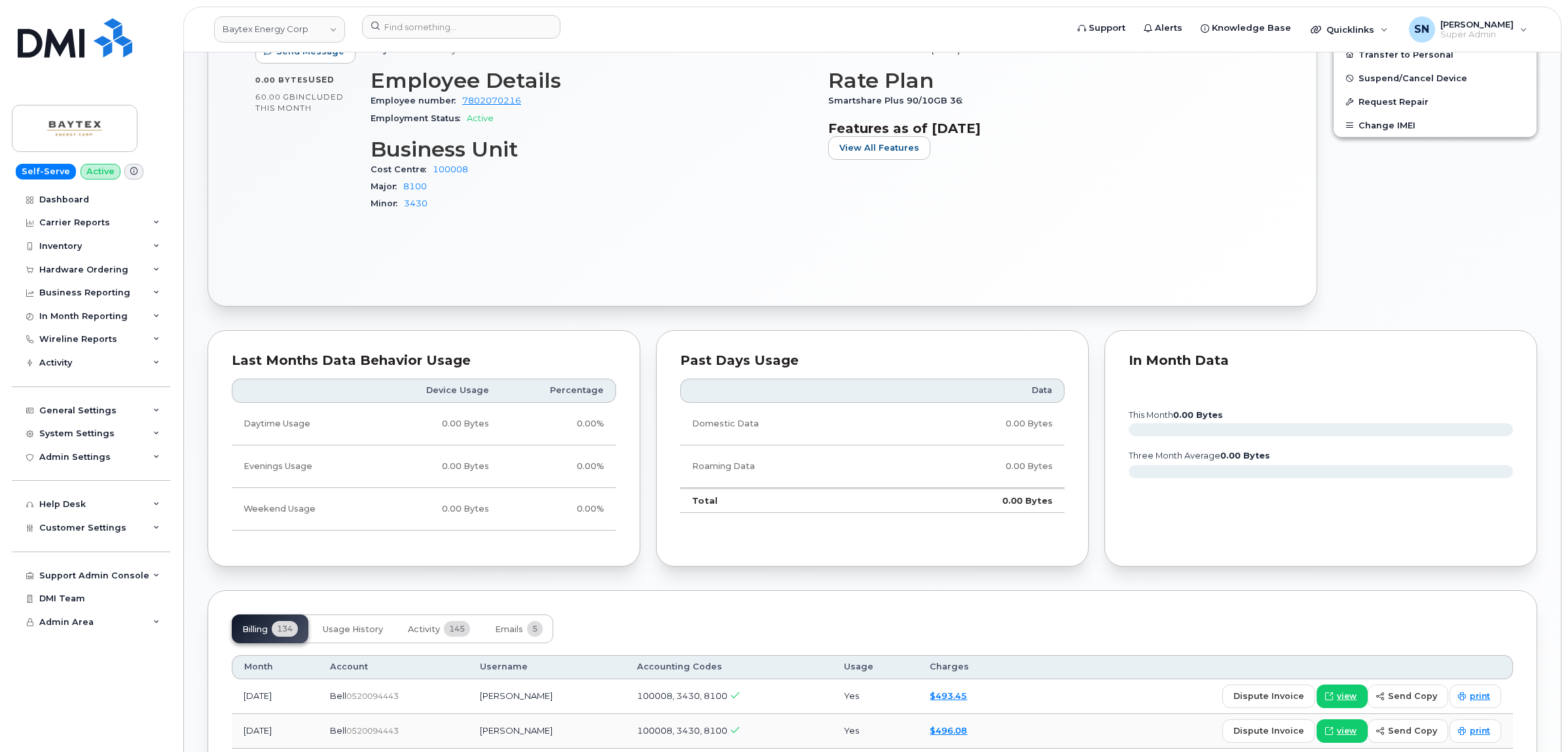
scroll to position [655, 0]
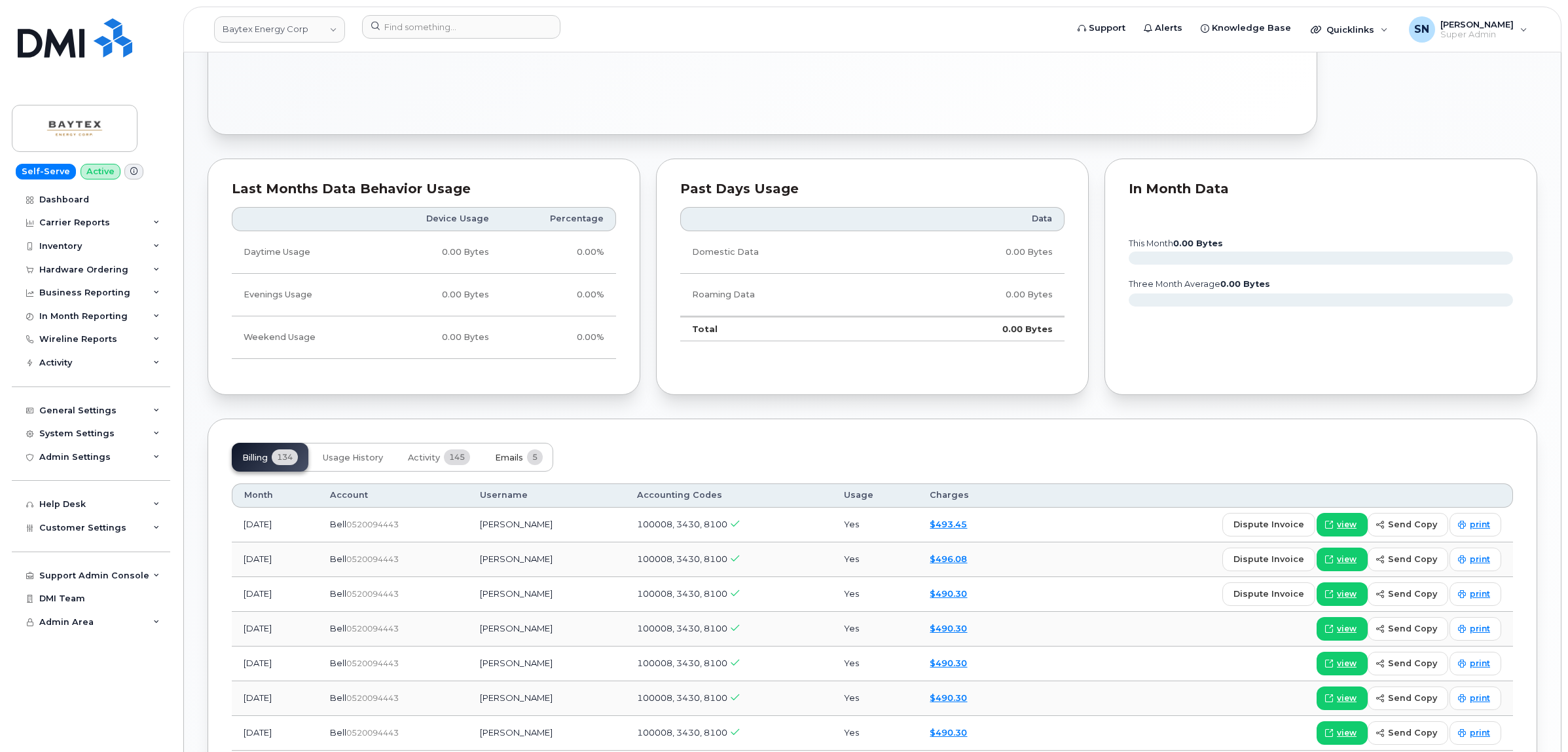
click at [513, 456] on span "Emails" at bounding box center [508, 458] width 28 height 11
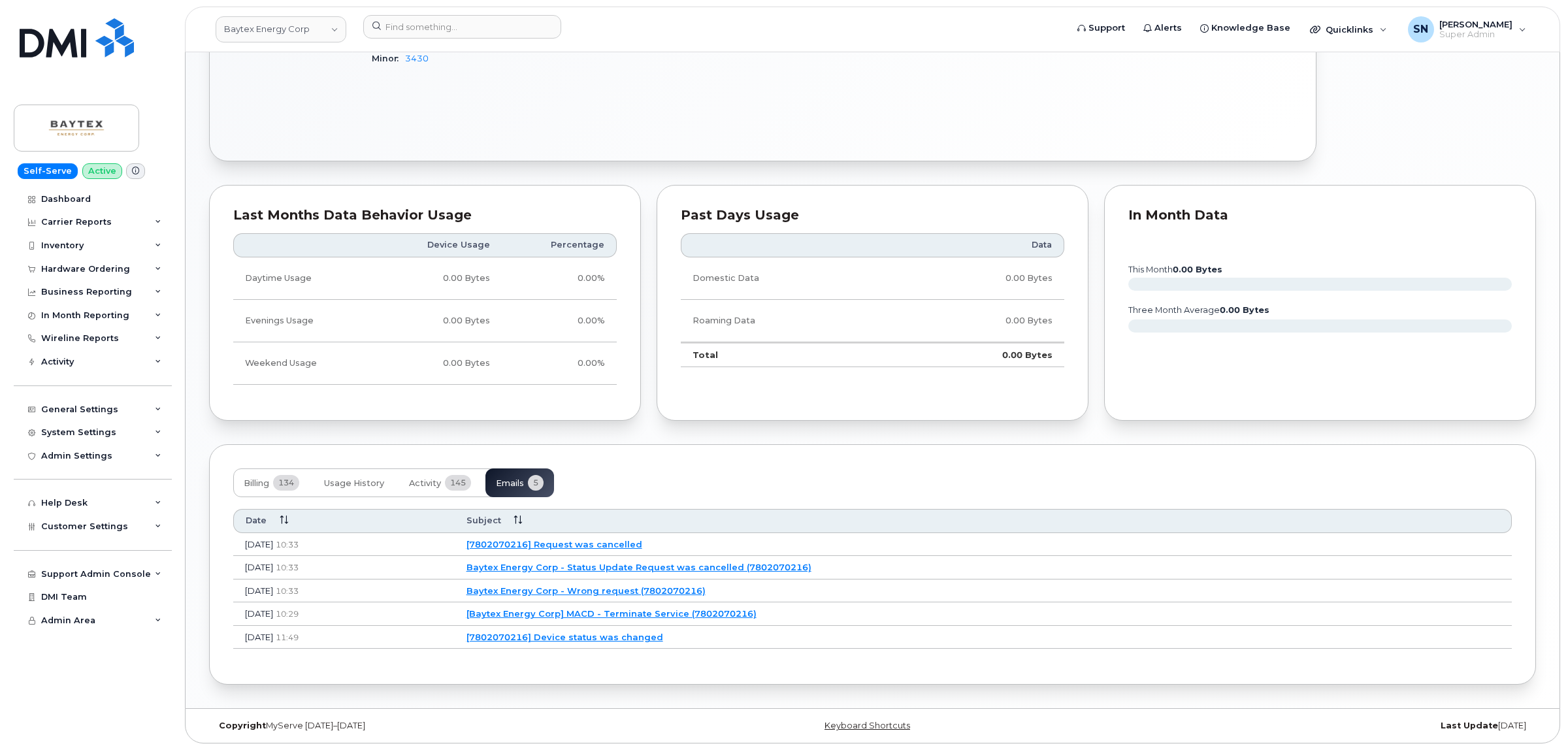
scroll to position [630, 0]
click at [749, 608] on link "[Baytex Energy Corp] MACD - Terminate Service (7802070216)" at bounding box center [609, 614] width 290 height 10
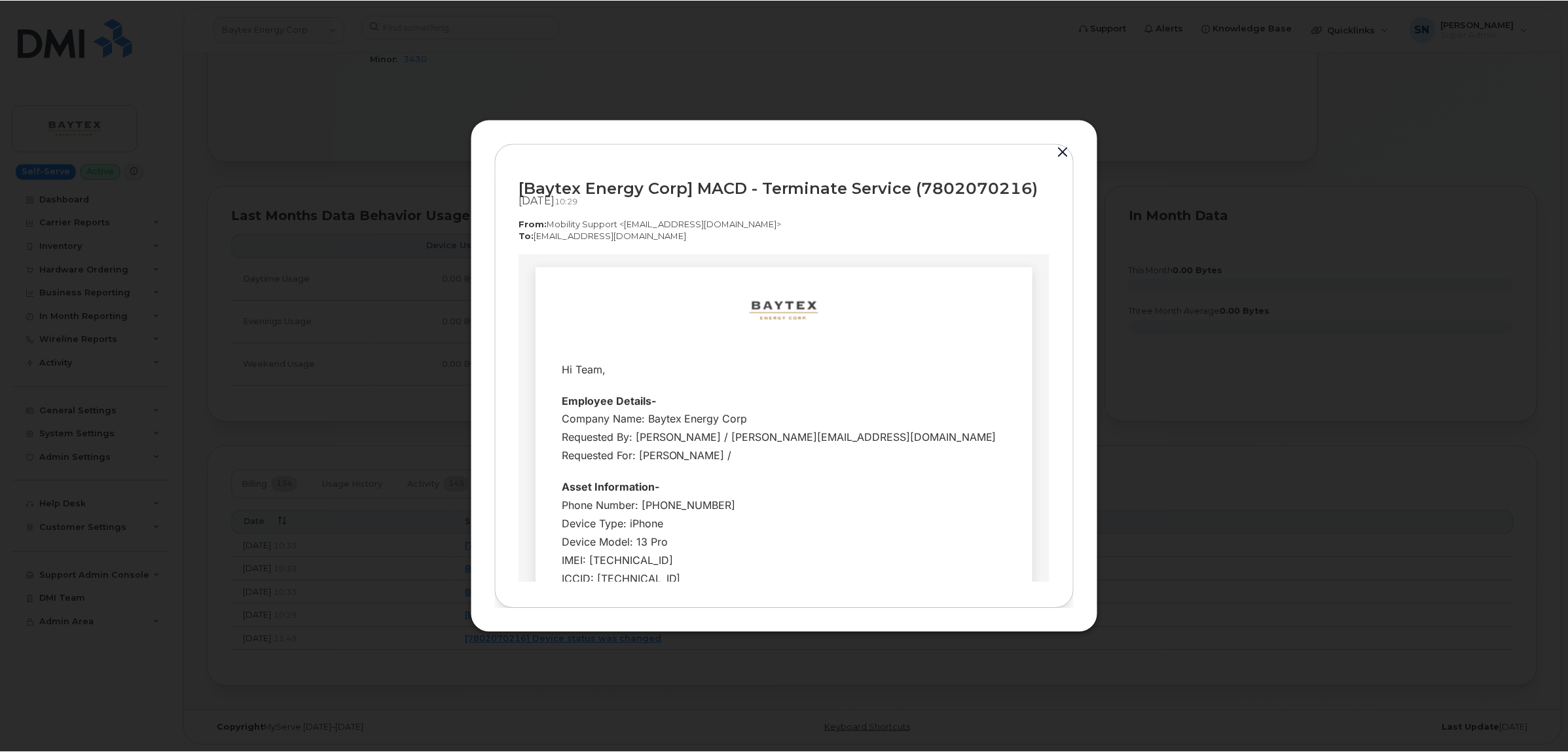
scroll to position [0, 0]
drag, startPoint x: 1062, startPoint y: 150, endPoint x: 442, endPoint y: 126, distance: 620.5
click at [1062, 150] on button "button" at bounding box center [1064, 152] width 20 height 18
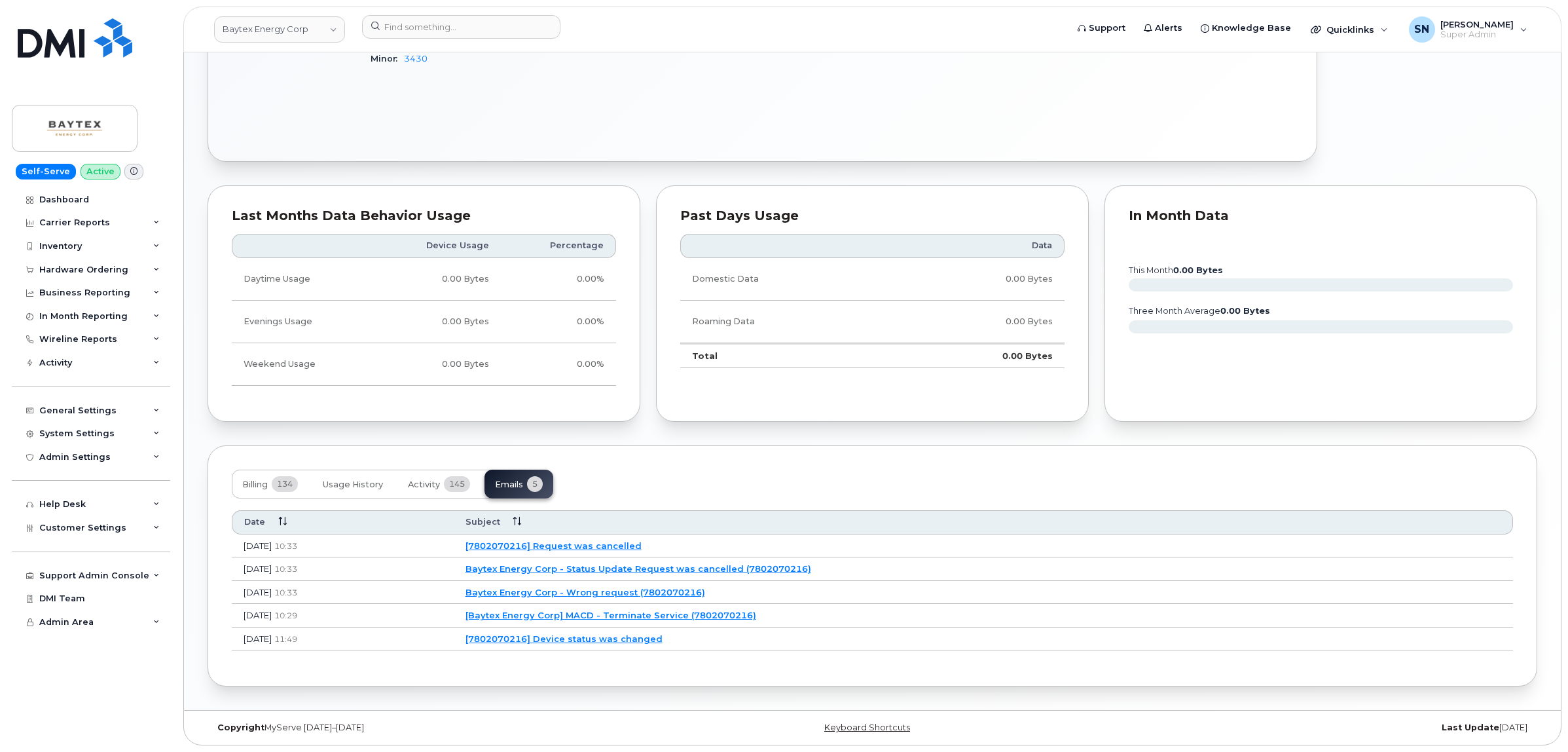
click at [704, 587] on link "Baytex Energy Corp - Wrong request (7802070216)" at bounding box center [585, 592] width 240 height 11
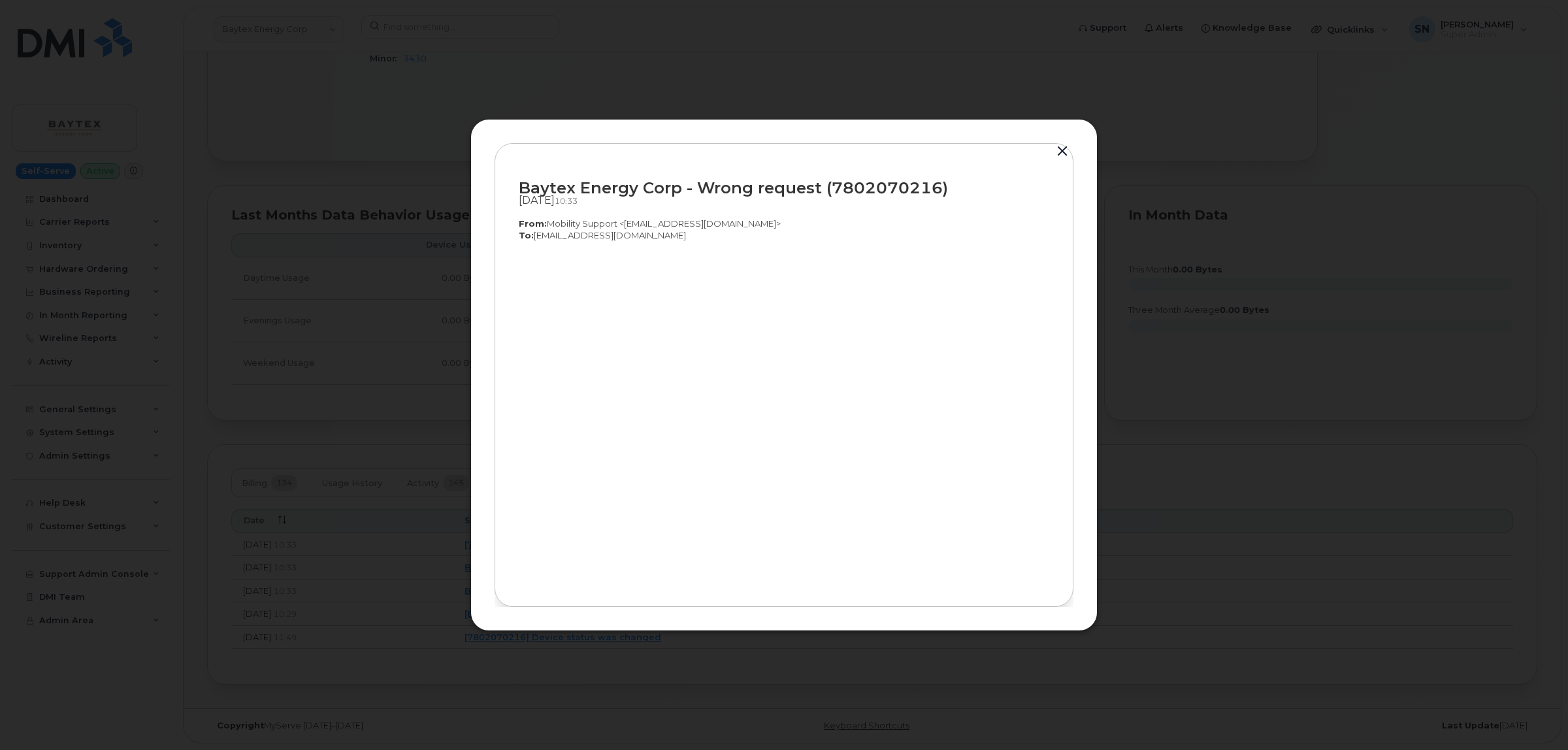
click at [1062, 147] on button "button" at bounding box center [1062, 152] width 20 height 18
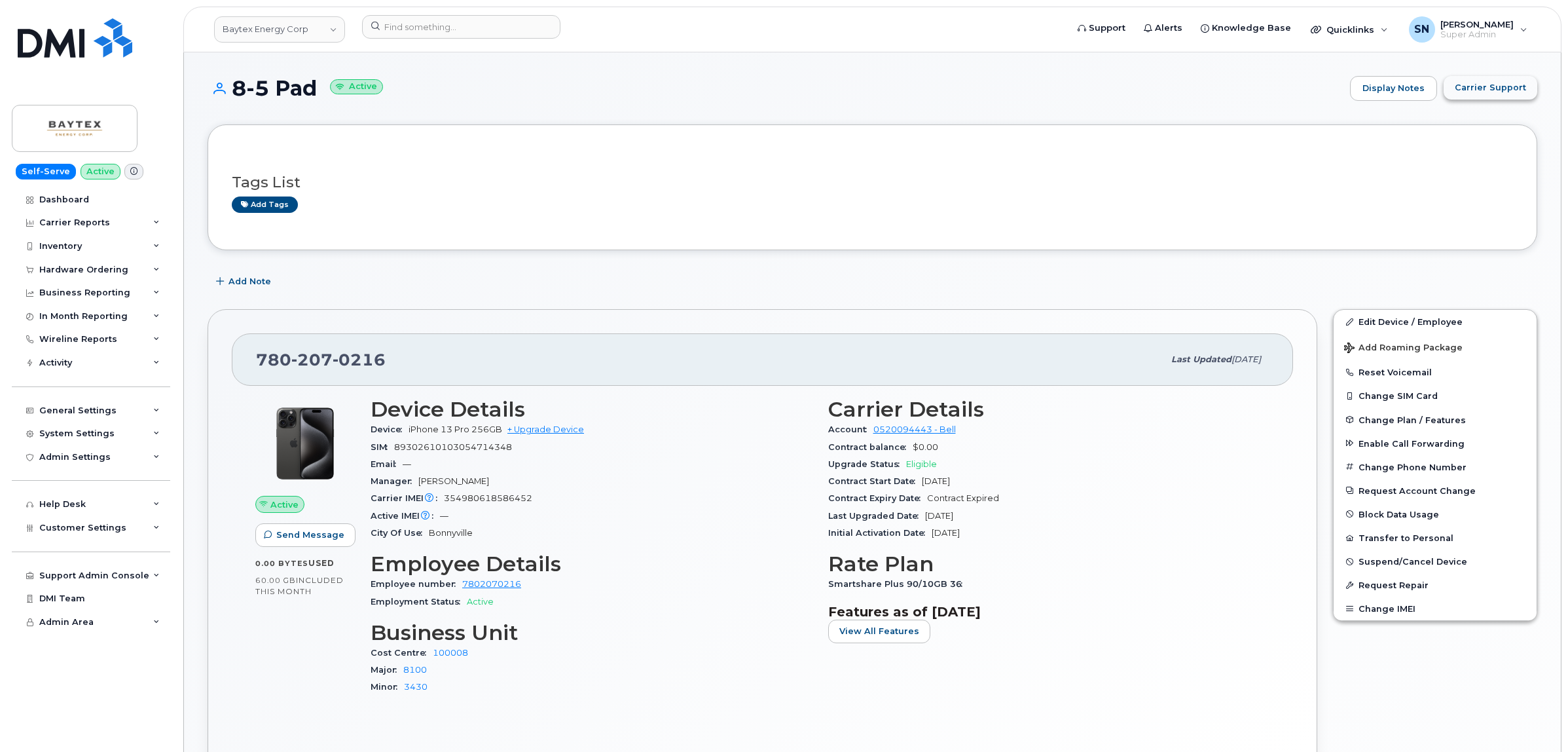
click at [1498, 89] on span "Carrier Support" at bounding box center [1490, 87] width 71 height 13
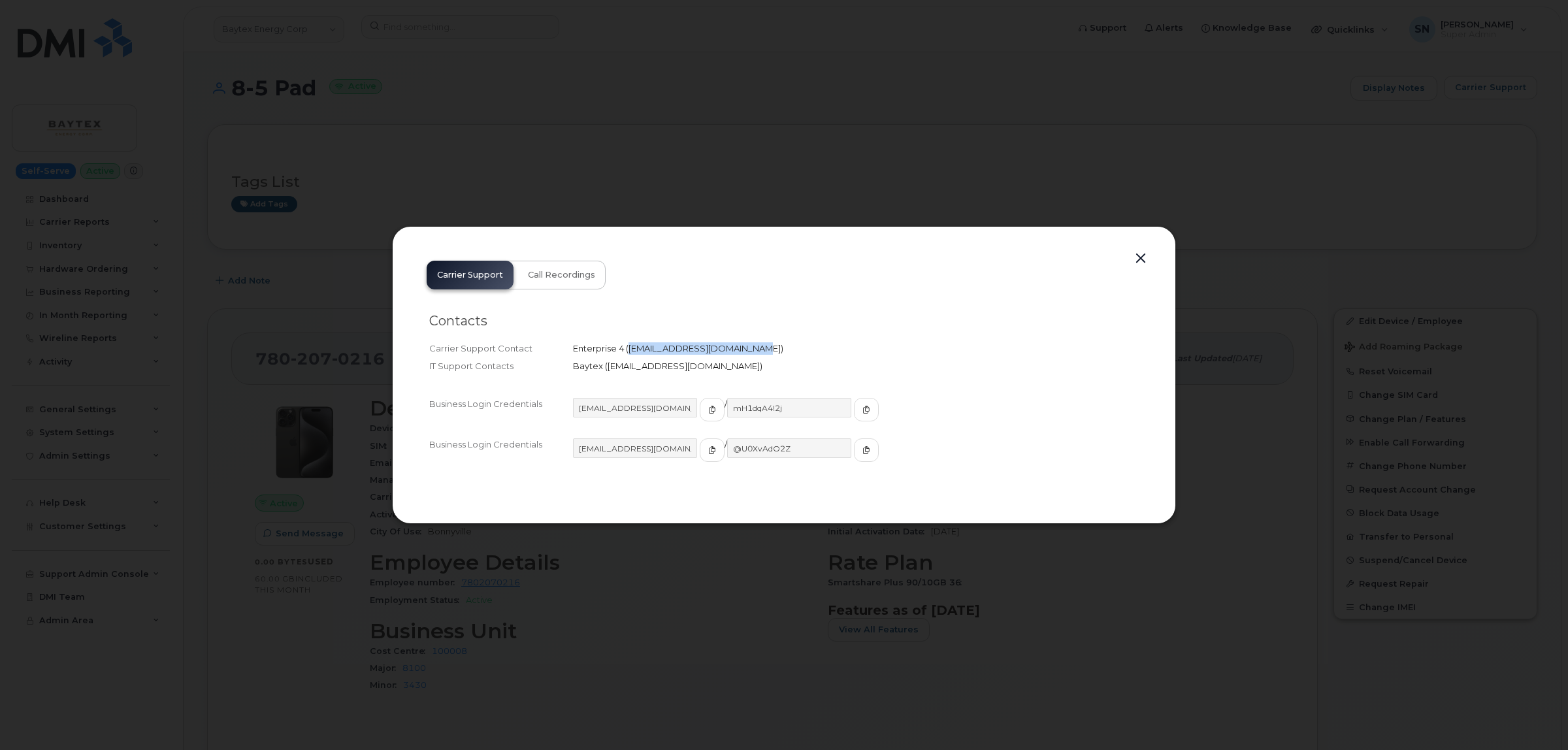
drag, startPoint x: 630, startPoint y: 346, endPoint x: 739, endPoint y: 352, distance: 109.2
click at [739, 352] on span "wirelessclientcare@bell.ca" at bounding box center [704, 348] width 152 height 10
copy span "wirelessclientcare@bell.ca"
click at [1144, 254] on button "button" at bounding box center [1141, 259] width 20 height 18
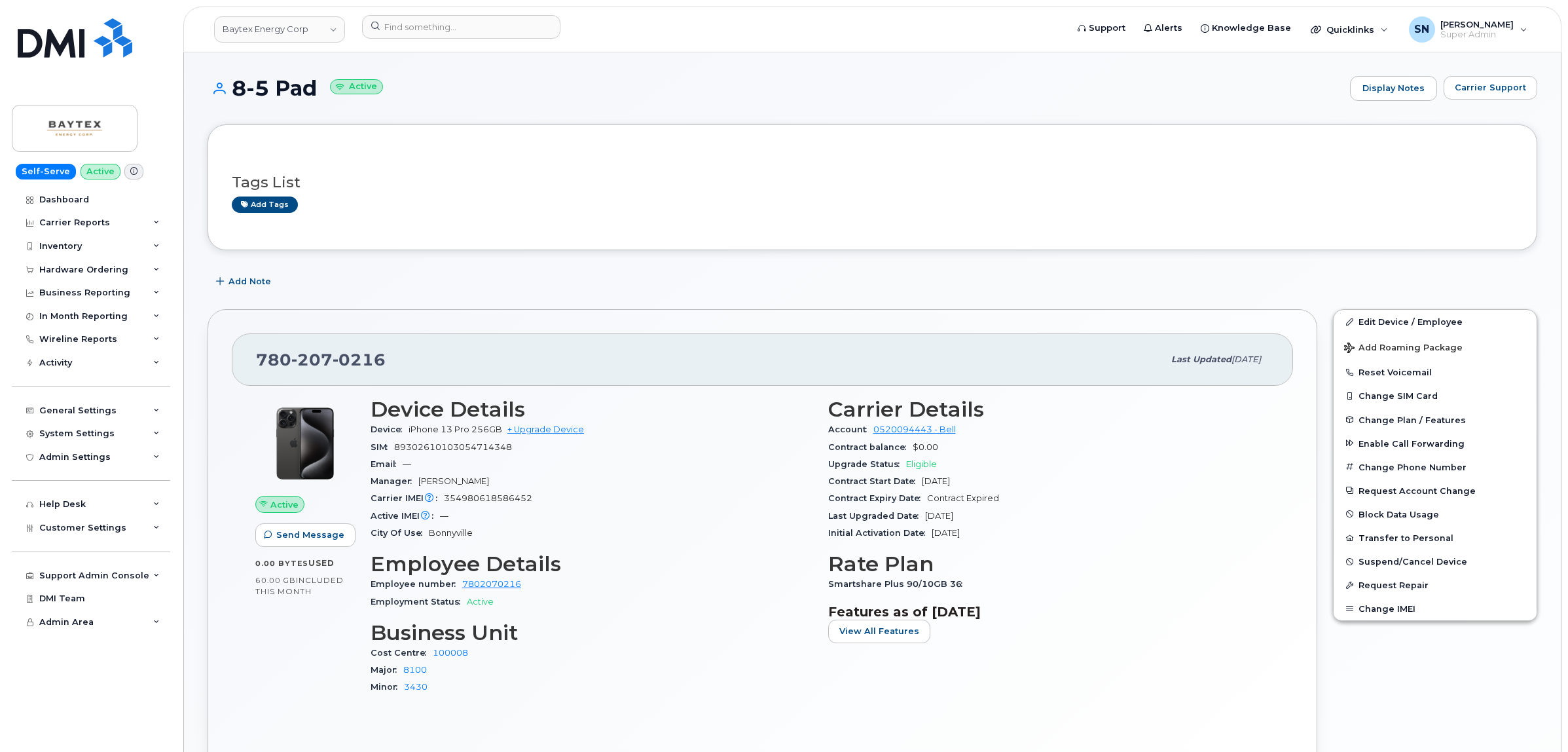
click at [358, 262] on div "Tags List Add tags Add Note 780 207 0216 Last updated Oct 03, 2025 Active Send …" at bounding box center [872, 719] width 1330 height 1190
click at [1072, 211] on div "Add tags" at bounding box center [867, 205] width 1271 height 17
drag, startPoint x: 394, startPoint y: 40, endPoint x: 394, endPoint y: 32, distance: 8.0
click at [394, 38] on div at bounding box center [710, 29] width 717 height 29
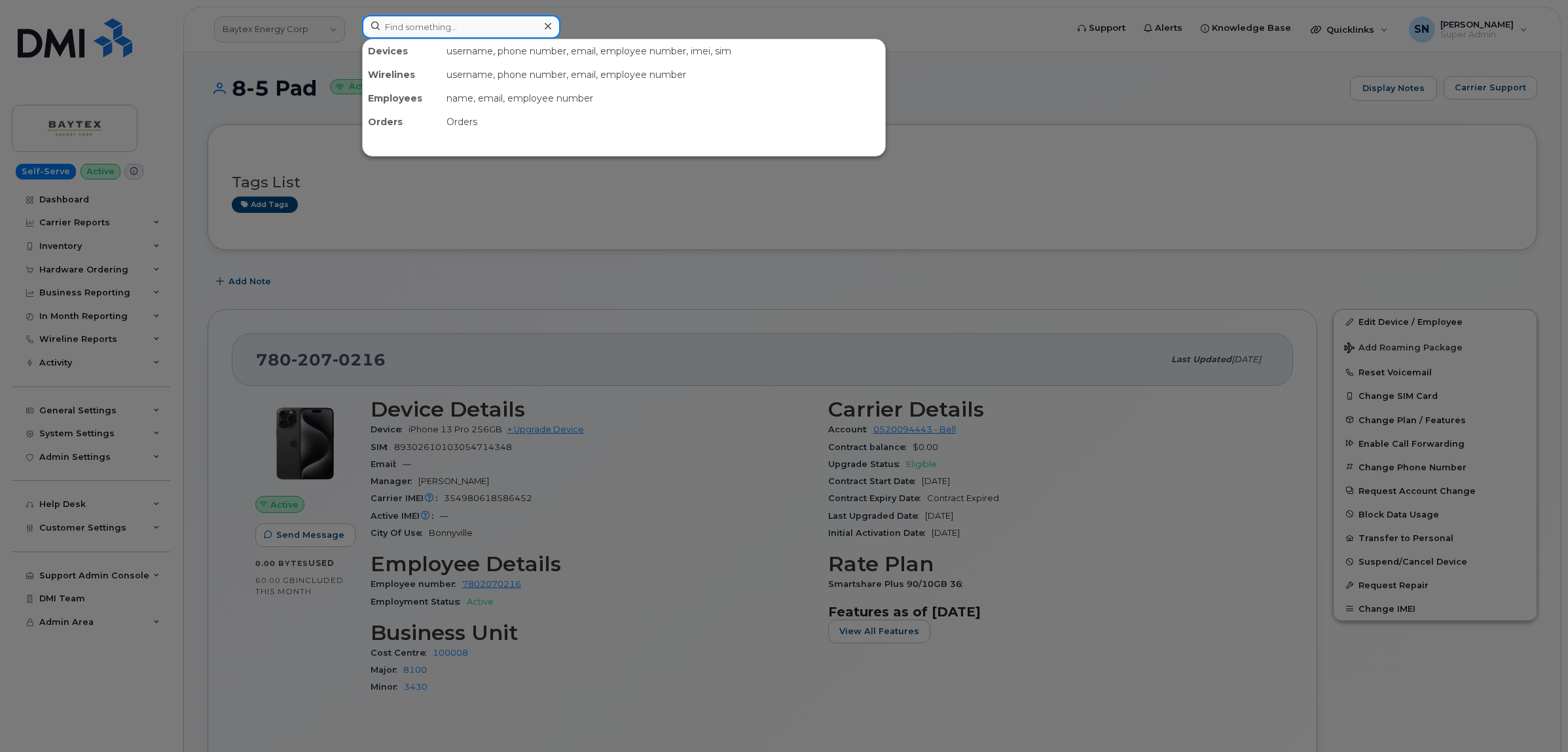
click at [395, 32] on input at bounding box center [462, 26] width 198 height 23
paste input "7808860552"
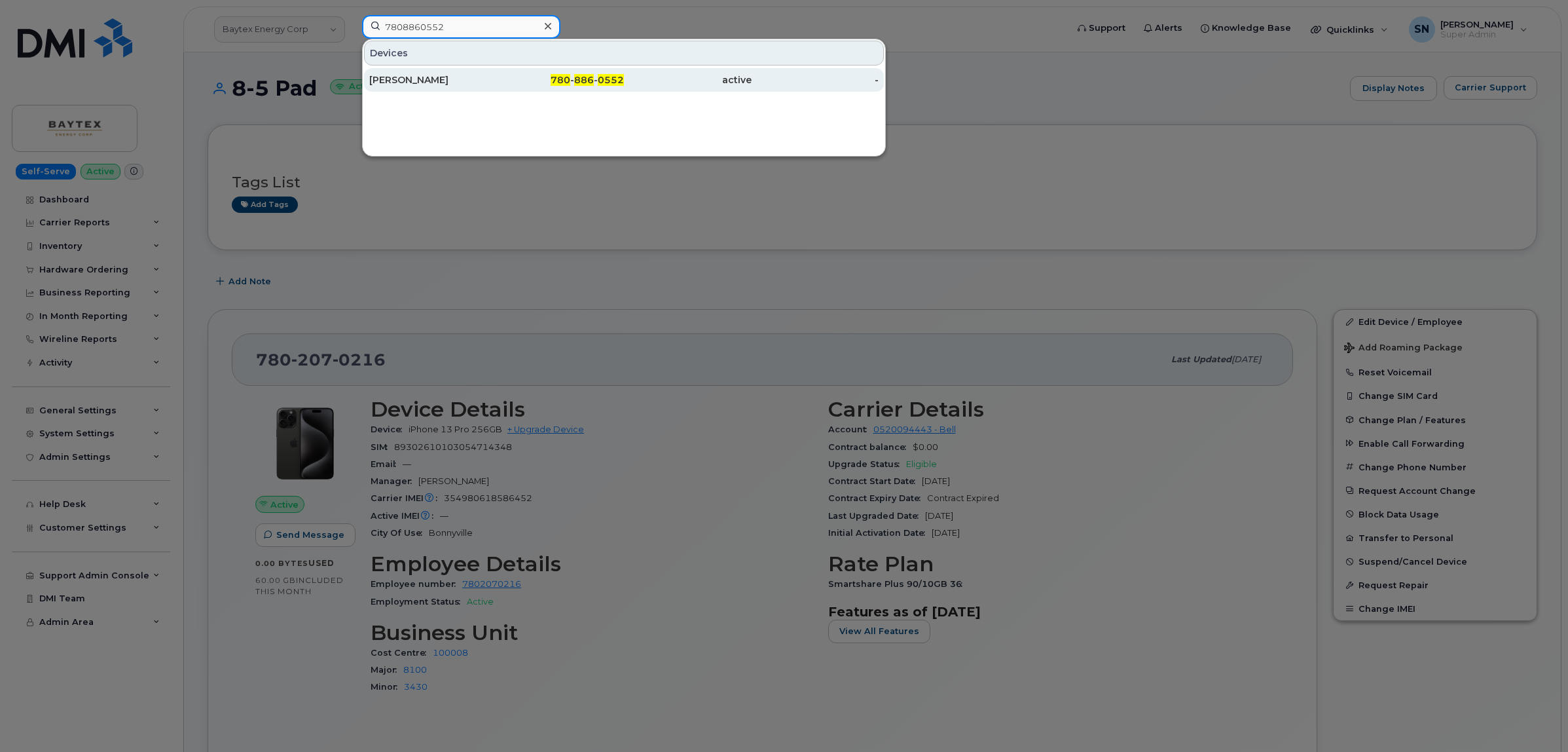
type input "7808860552"
click at [432, 80] on div "Robert McDonald" at bounding box center [433, 80] width 128 height 13
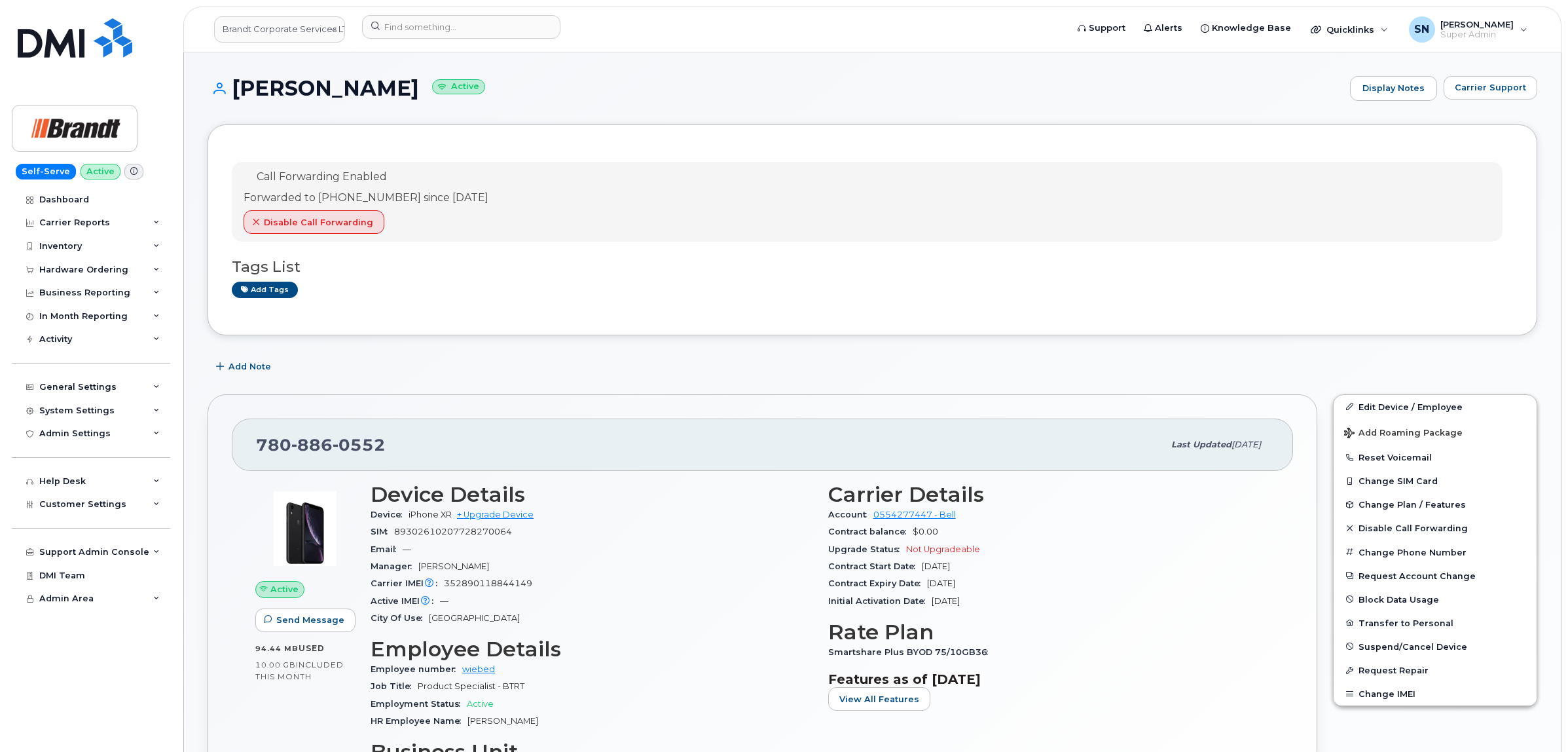
click at [560, 324] on div "Call Forwarding Enabled Forwarded to 825-995-5869 since Jun 04, 2025 Disable Ca…" at bounding box center [872, 229] width 1330 height 211
click at [577, 362] on div "Add Note" at bounding box center [872, 366] width 1330 height 23
click at [1472, 82] on span "Carrier Support" at bounding box center [1490, 87] width 71 height 13
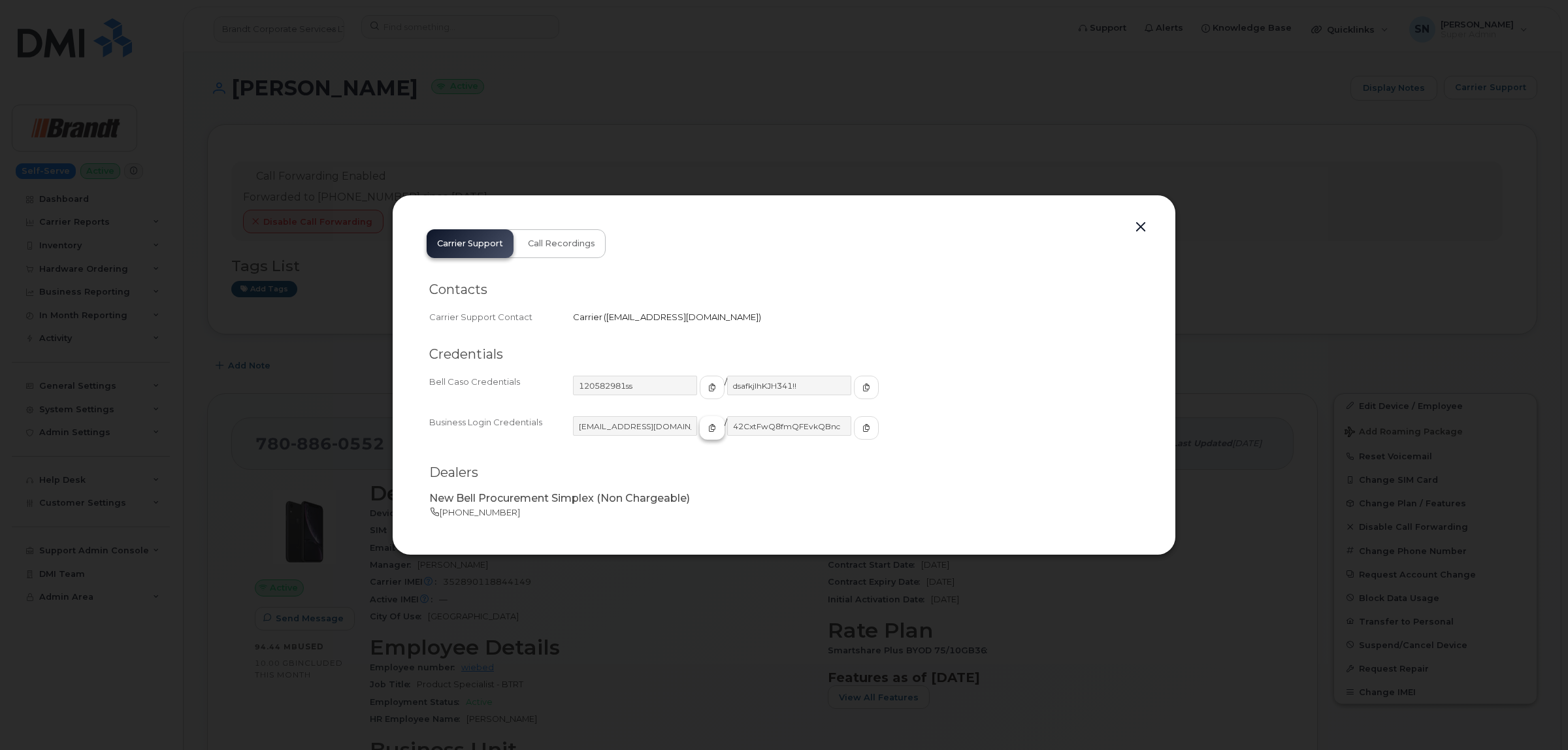
click at [708, 425] on icon "button" at bounding box center [712, 428] width 8 height 8
click at [863, 428] on icon "button" at bounding box center [867, 428] width 8 height 8
click at [1138, 225] on button "button" at bounding box center [1141, 227] width 20 height 18
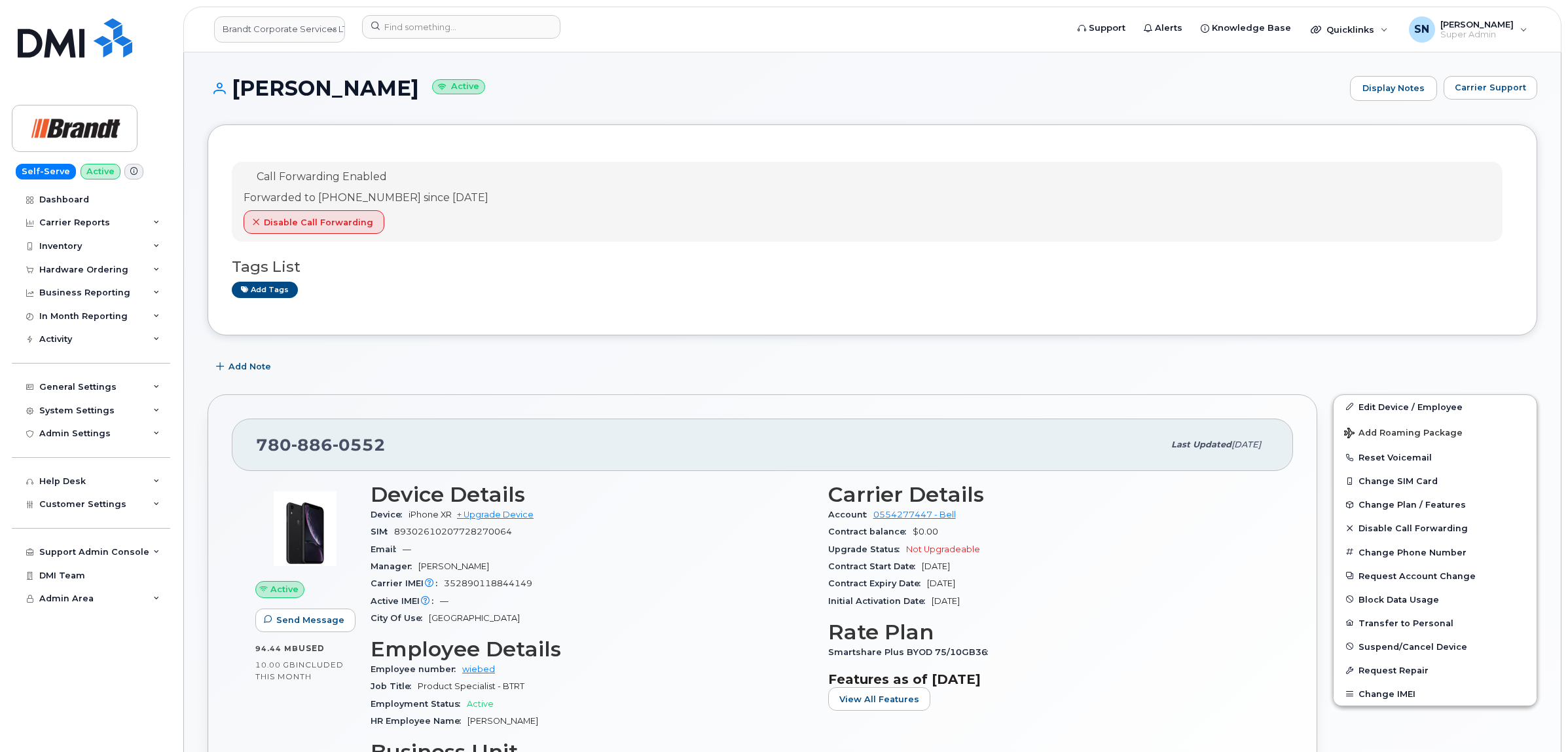
click at [409, 362] on div "Add Note" at bounding box center [872, 366] width 1330 height 23
drag, startPoint x: 247, startPoint y: 460, endPoint x: 393, endPoint y: 440, distance: 147.4
click at [393, 440] on div "780 886 0552 Last updated Oct 03, 2025" at bounding box center [762, 445] width 1061 height 53
copy span "780 886 0552"
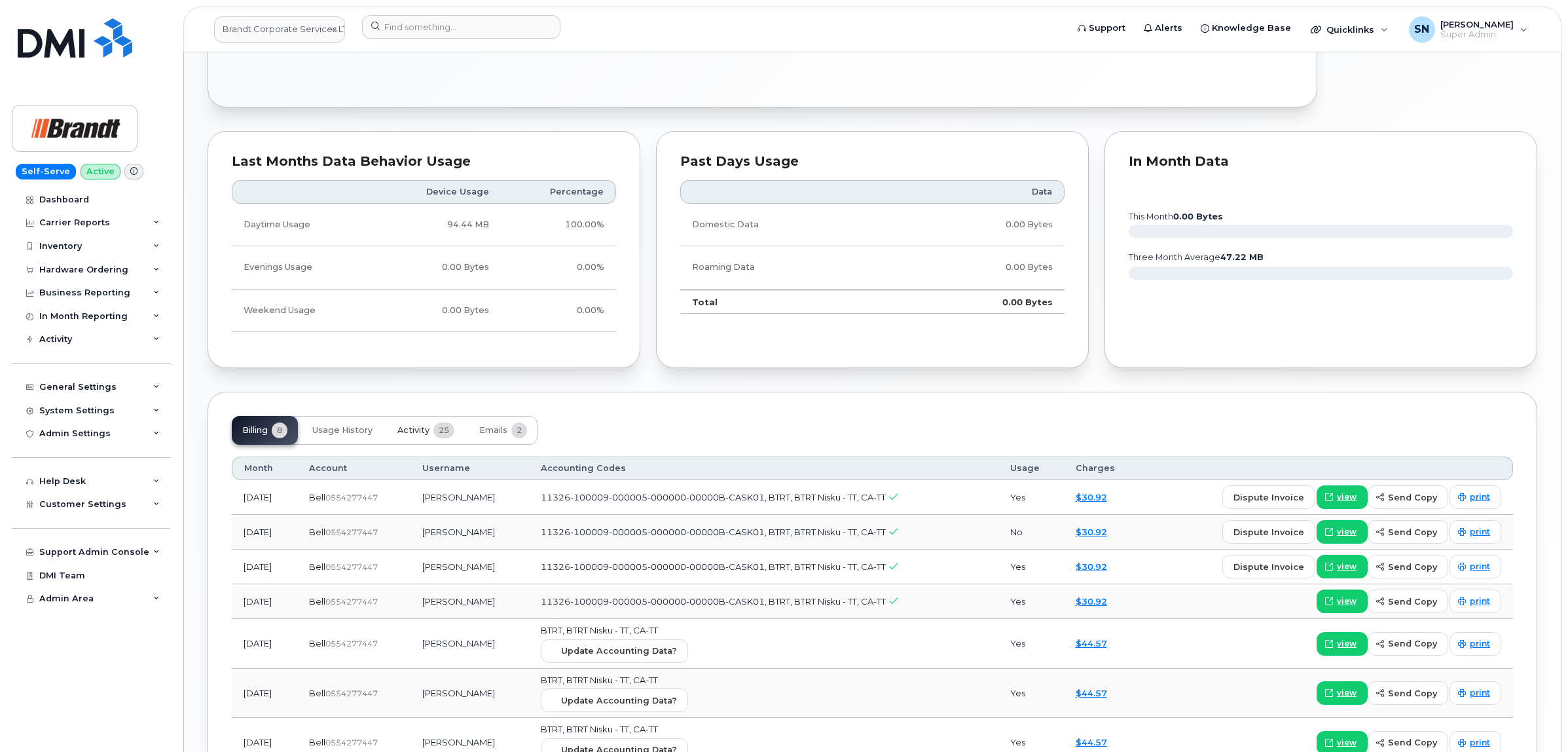
click at [424, 427] on span "Activity" at bounding box center [413, 430] width 32 height 11
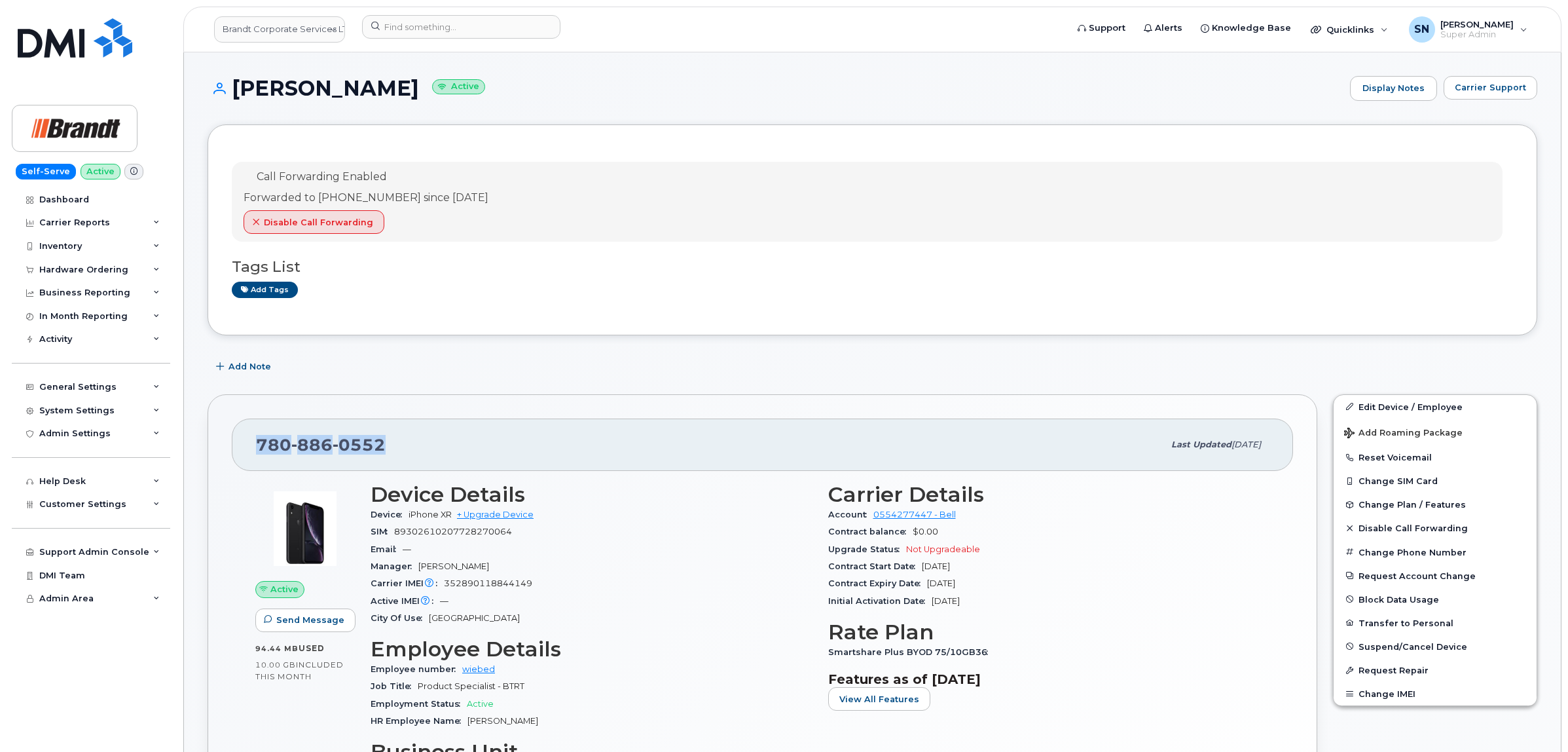
copy span "780 886 0552"
click at [1485, 89] on span "Carrier Support" at bounding box center [1490, 87] width 71 height 13
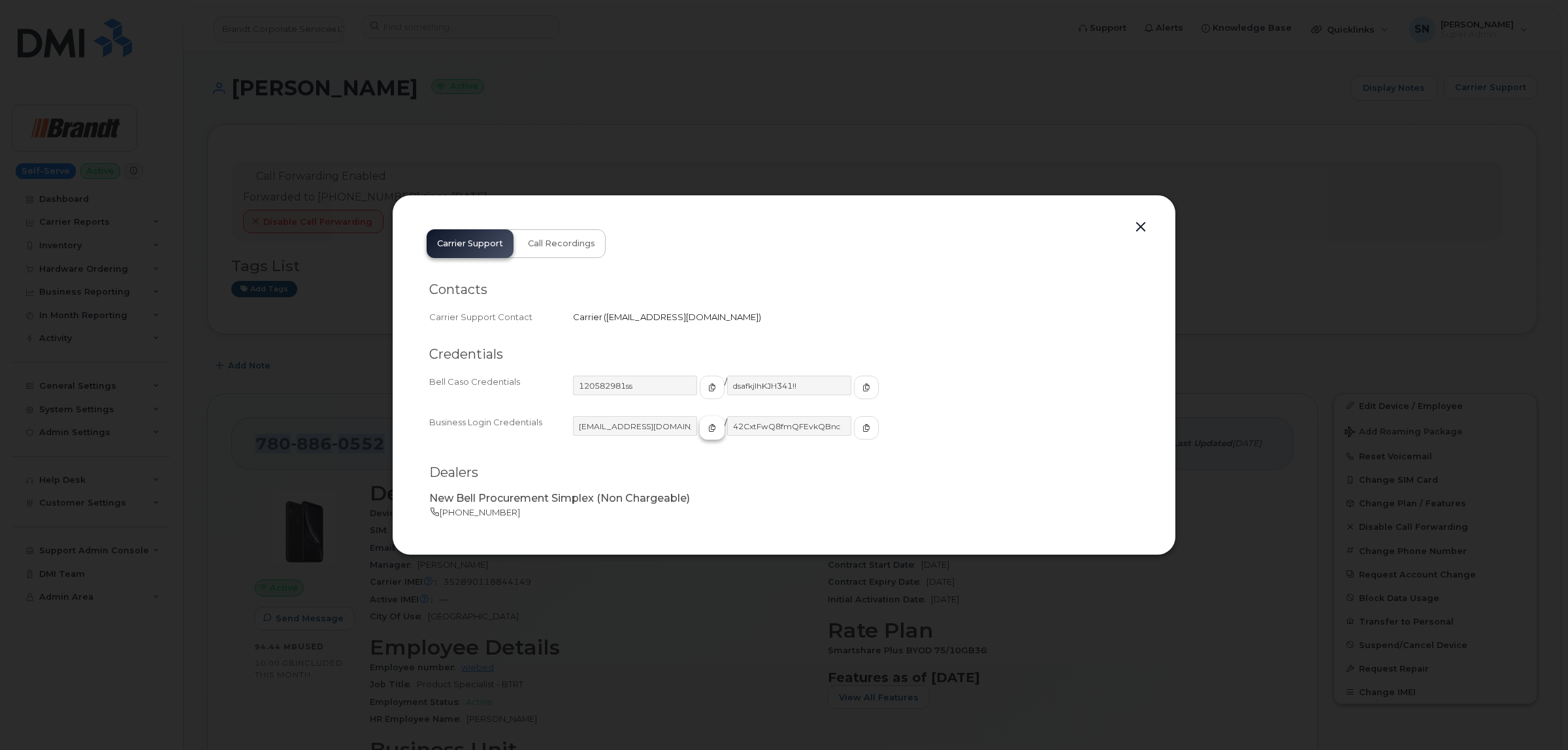
click at [708, 425] on icon "button" at bounding box center [712, 428] width 8 height 8
click at [863, 431] on icon "button" at bounding box center [867, 428] width 8 height 8
drag, startPoint x: 1136, startPoint y: 225, endPoint x: 1111, endPoint y: 232, distance: 26.0
click at [1137, 225] on button "button" at bounding box center [1141, 227] width 20 height 18
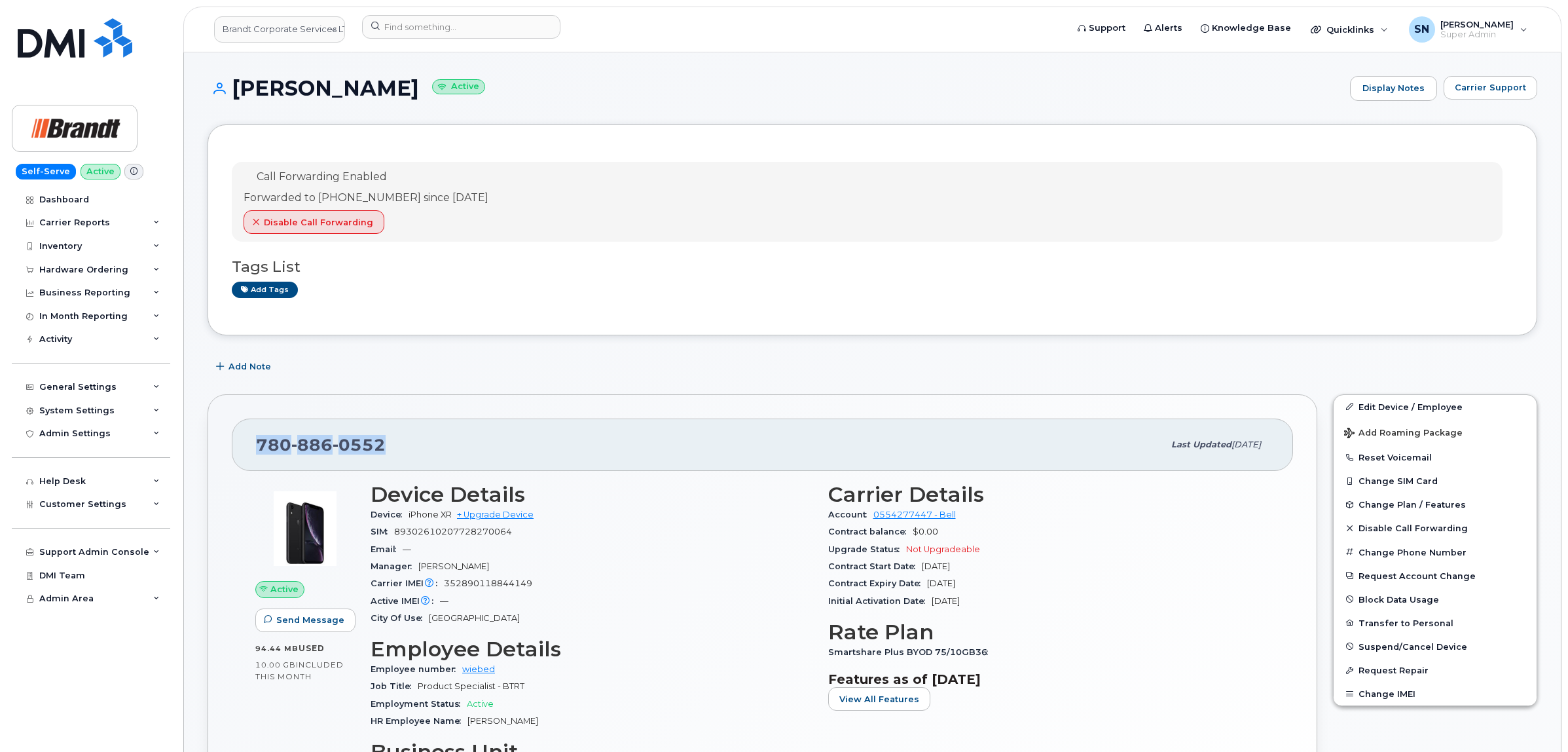
copy span "780 886 0552"
click at [1479, 99] on button "Carrier Support" at bounding box center [1490, 87] width 94 height 23
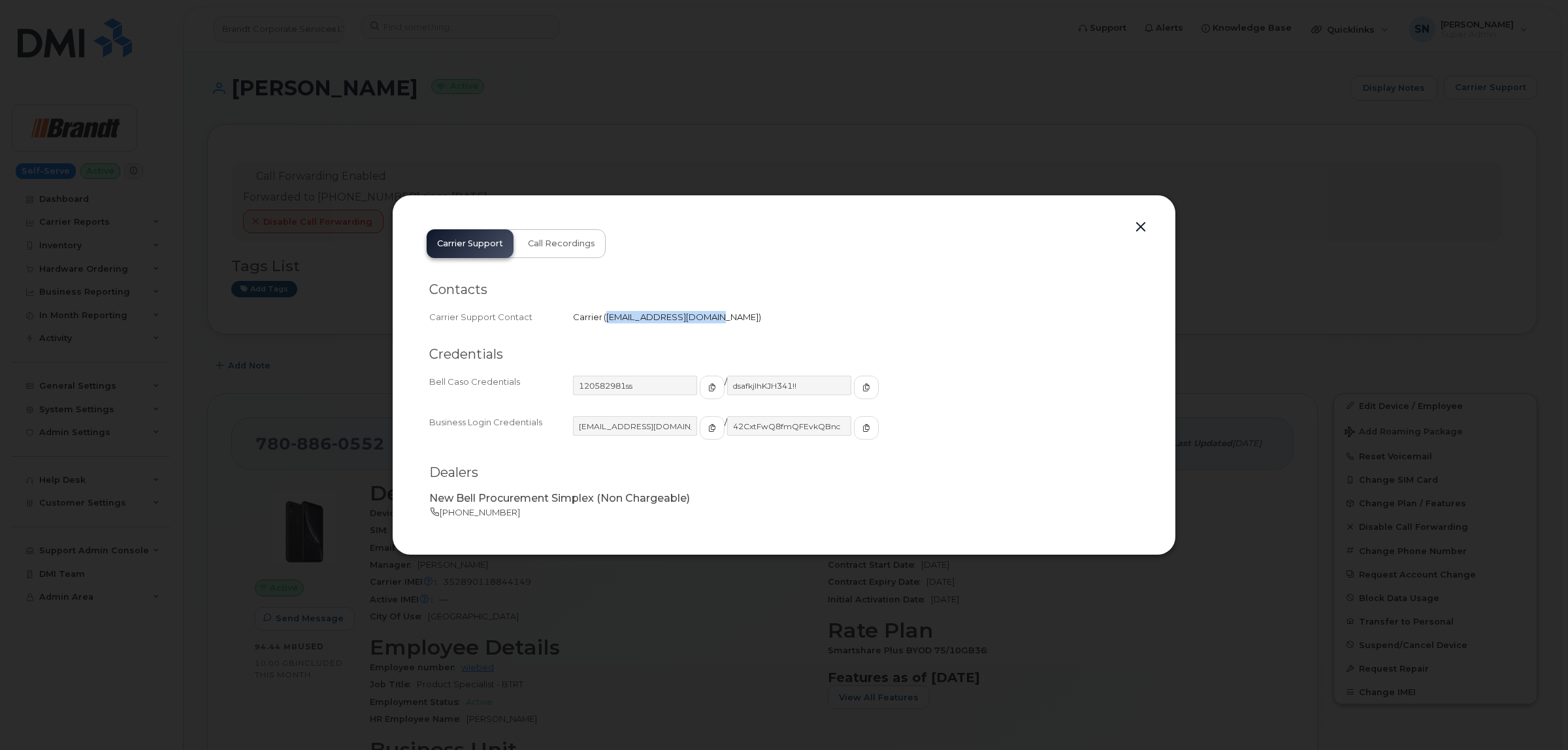
drag, startPoint x: 605, startPoint y: 321, endPoint x: 704, endPoint y: 334, distance: 99.8
click at [704, 334] on div "Contacts Carrier Support Contact Carrier   corpclientcare@bell.ca" at bounding box center [784, 303] width 710 height 65
copy span "corpclientcare@bell.ca"
click at [1137, 229] on button "button" at bounding box center [1141, 227] width 20 height 18
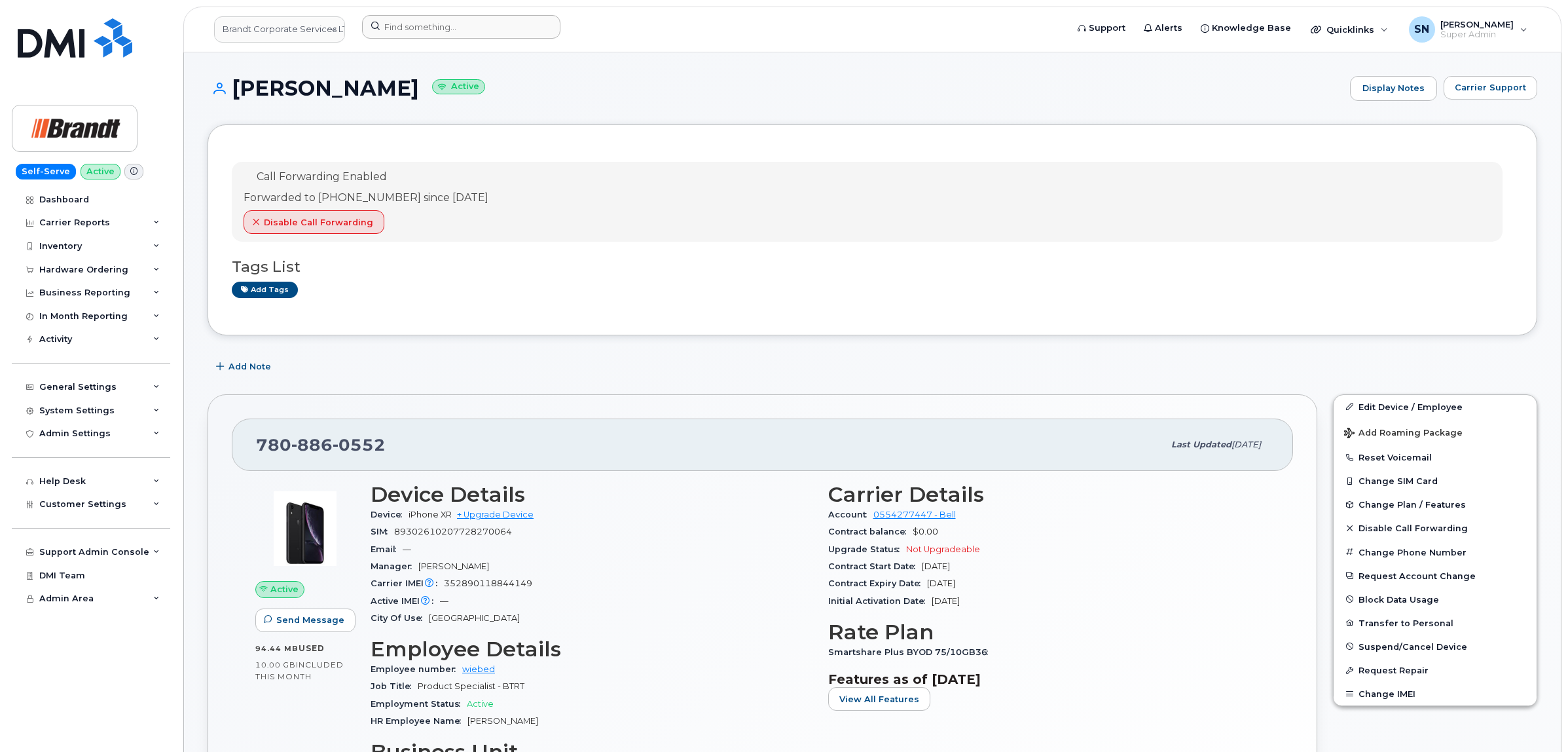
click at [420, 13] on header "Brandt Corporate Services LTD Support Alerts Knowledge Base Quicklinks Suspend …" at bounding box center [872, 29] width 1378 height 46
click at [419, 20] on input at bounding box center [462, 26] width 198 height 23
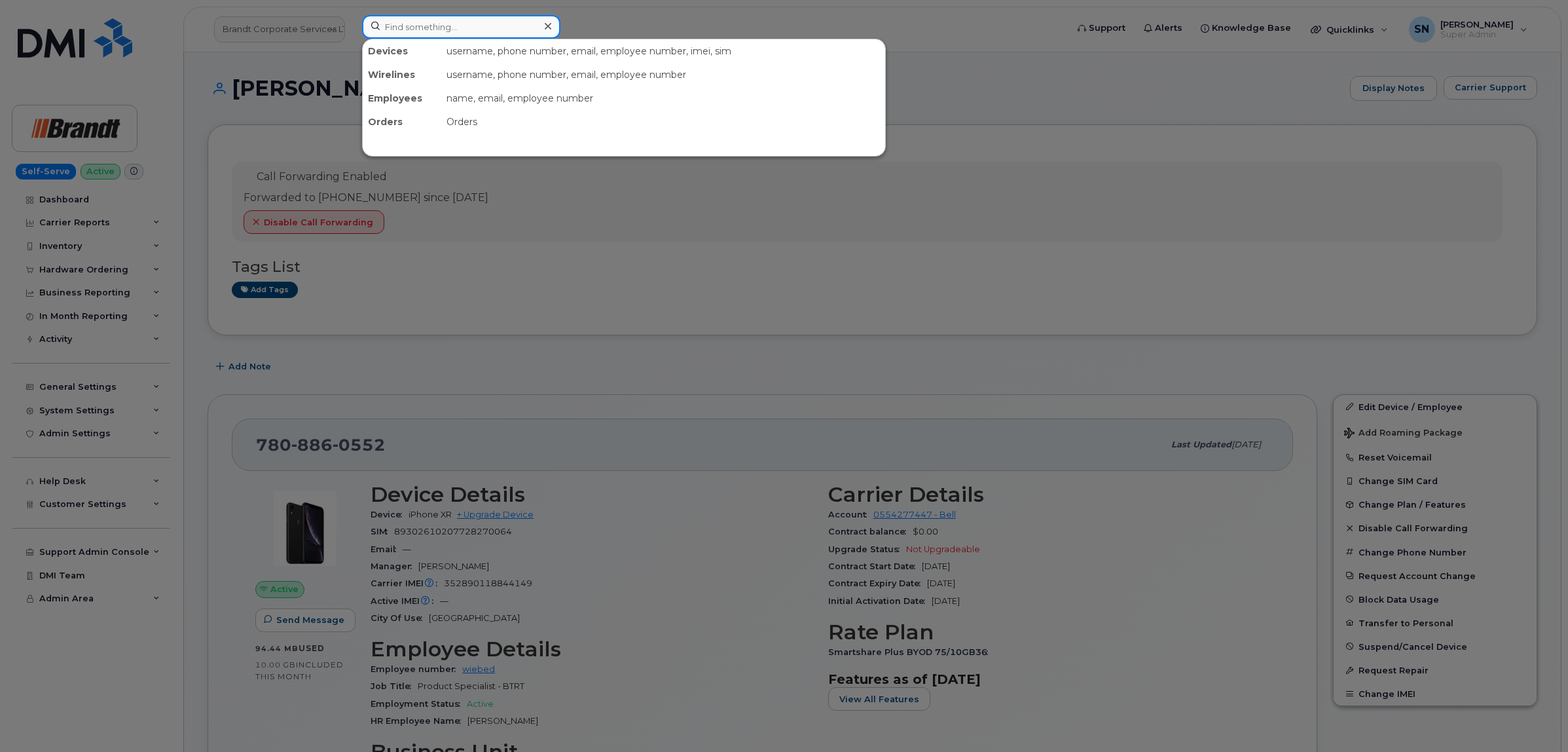
paste input "6042404209"
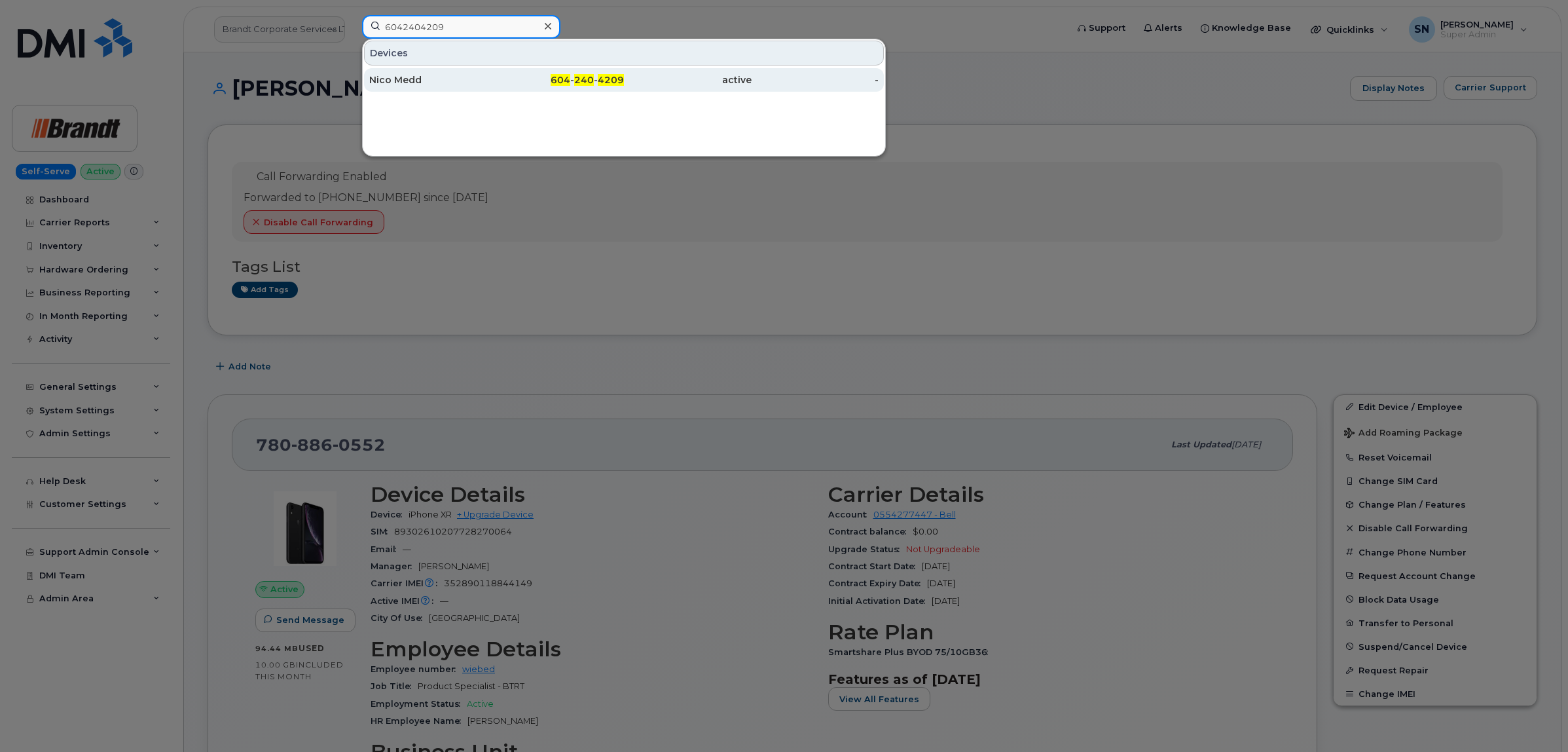
type input "6042404209"
click at [416, 89] on div "Nico Medd" at bounding box center [433, 80] width 128 height 23
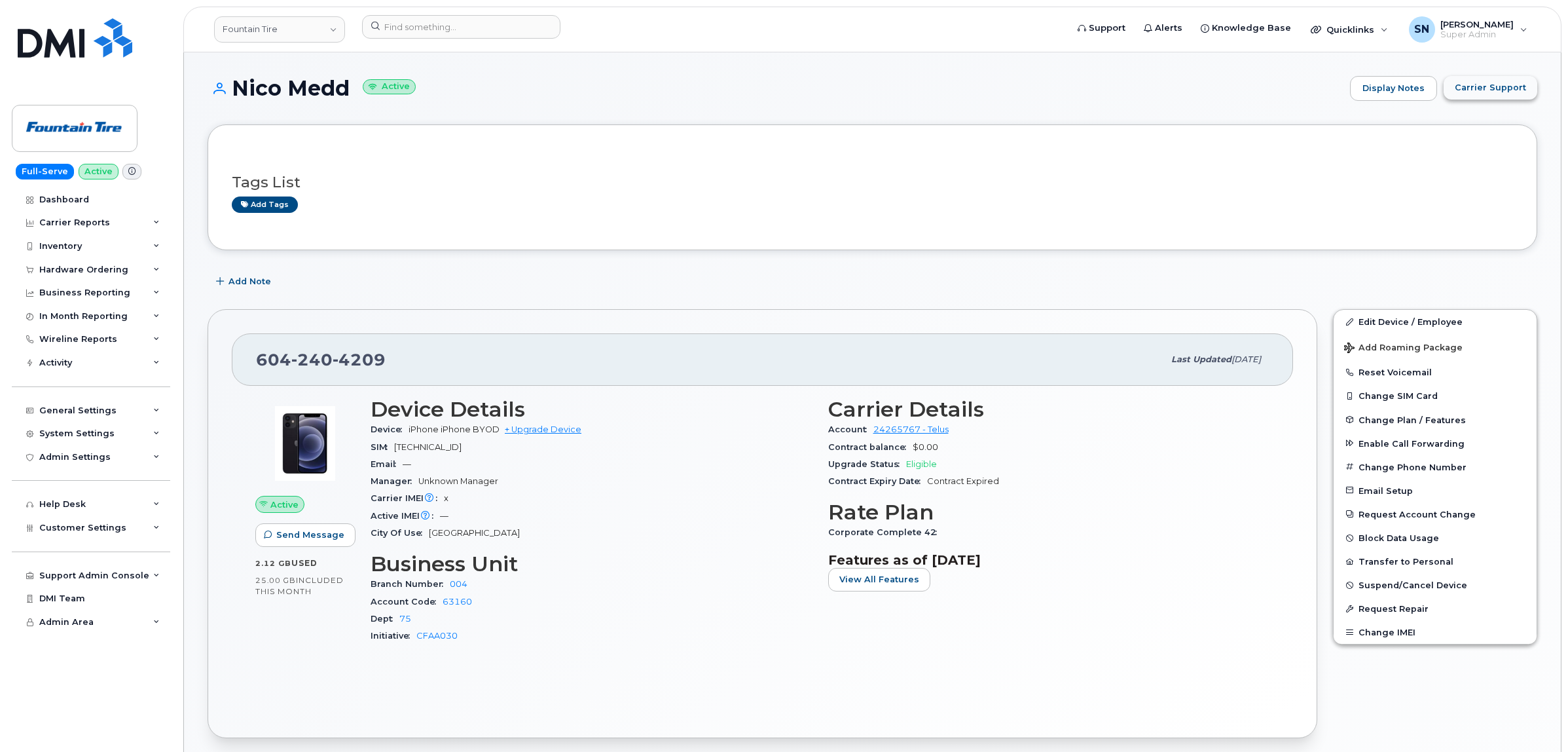
click at [1509, 89] on span "Carrier Support" at bounding box center [1490, 87] width 71 height 13
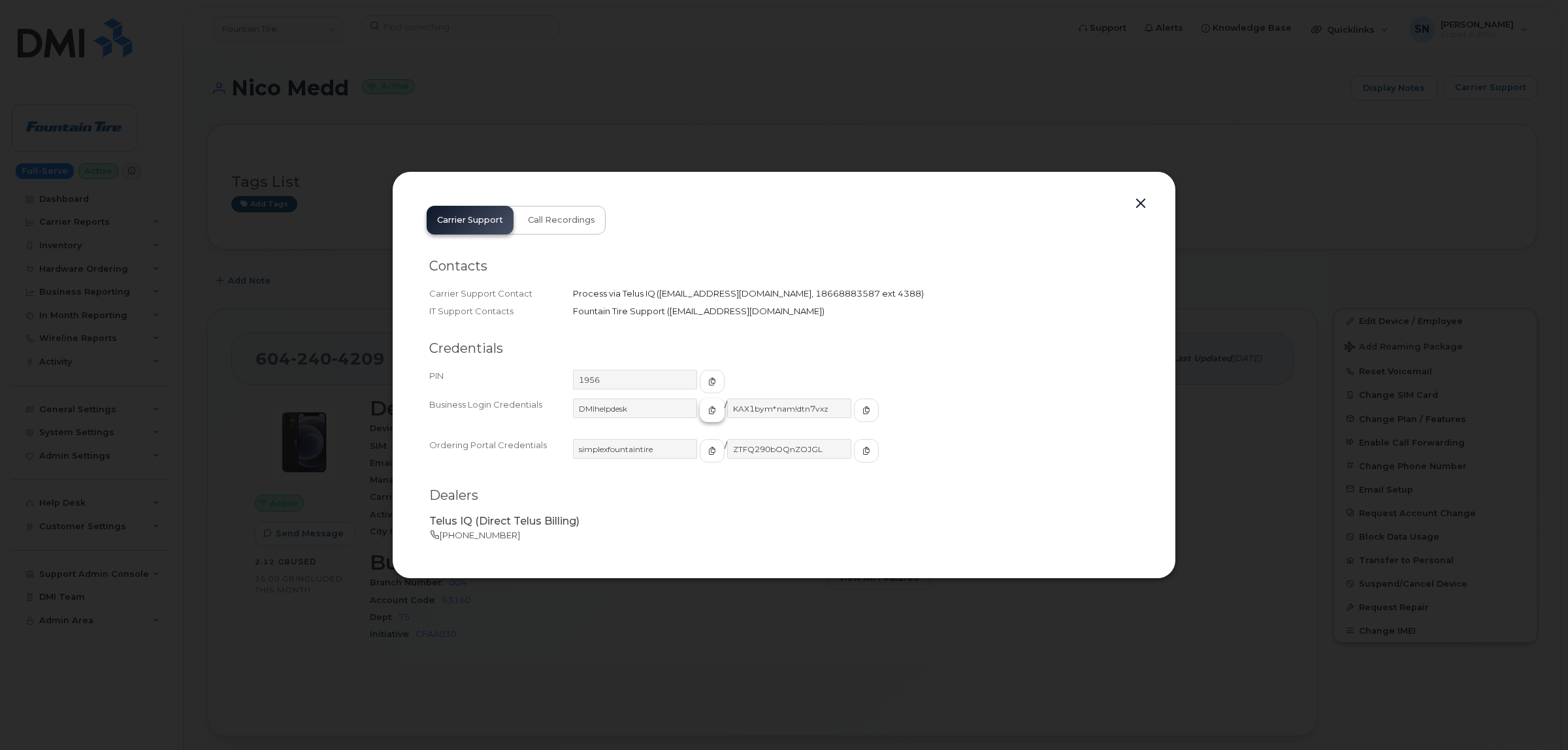
click at [700, 412] on button "button" at bounding box center [712, 410] width 25 height 23
click at [854, 410] on button "button" at bounding box center [866, 410] width 25 height 23
click at [1145, 200] on button "button" at bounding box center [1141, 204] width 20 height 18
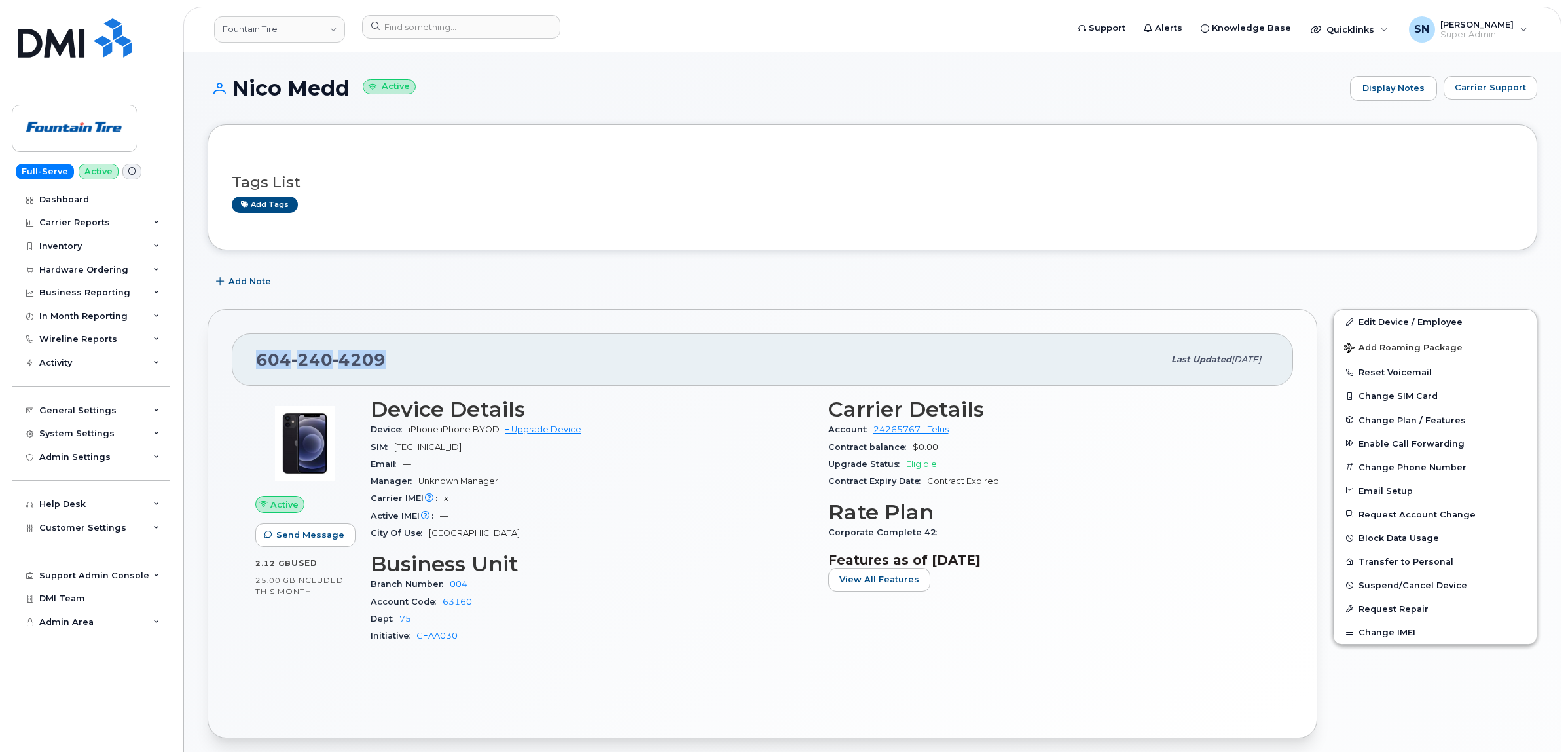
drag, startPoint x: 249, startPoint y: 365, endPoint x: 382, endPoint y: 372, distance: 133.2
click at [382, 372] on div "[PHONE_NUMBER] Last updated [DATE]" at bounding box center [762, 359] width 1061 height 53
copy span "604 240 4209"
click at [79, 267] on div "Hardware Ordering" at bounding box center [83, 270] width 89 height 11
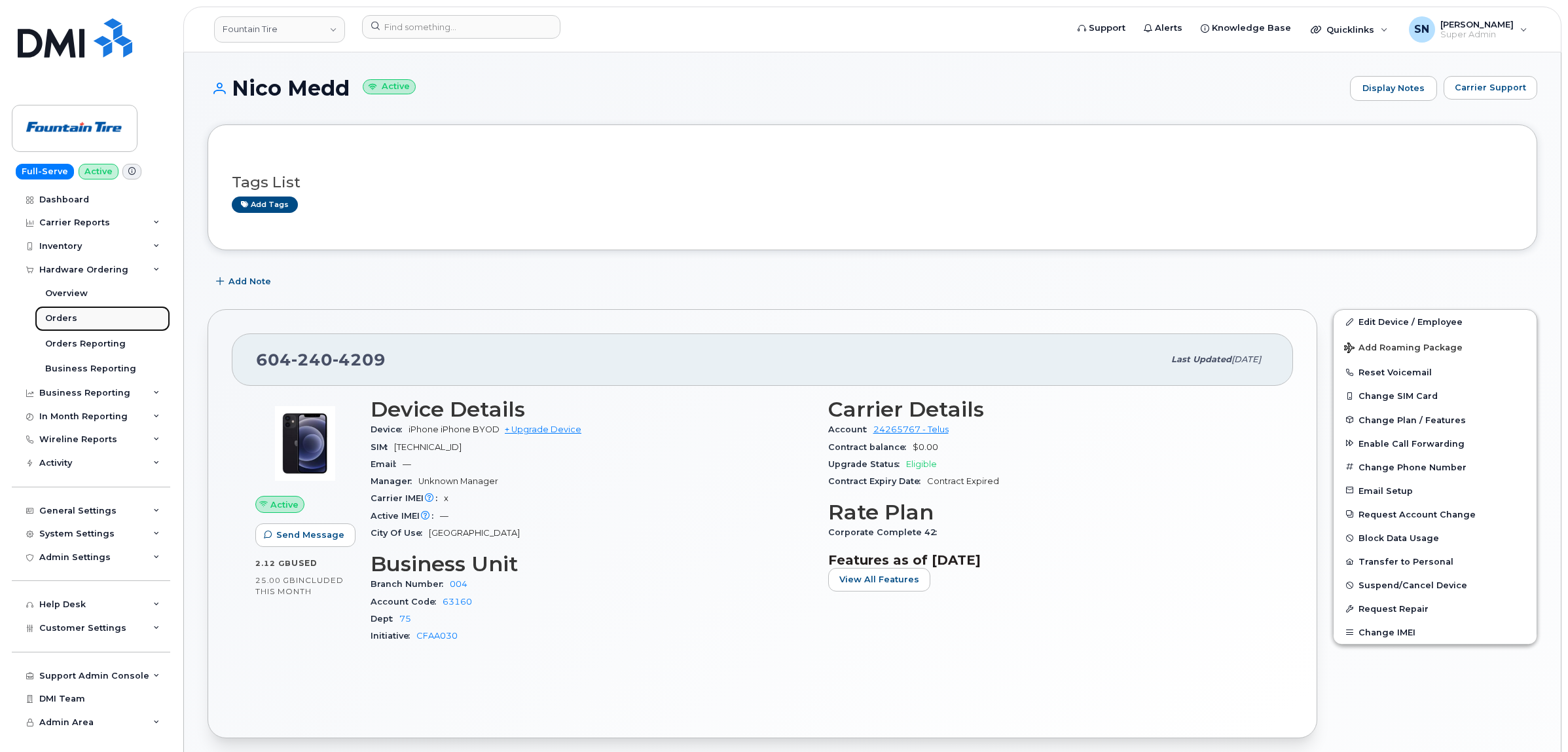
click at [77, 312] on link "Orders" at bounding box center [102, 318] width 135 height 25
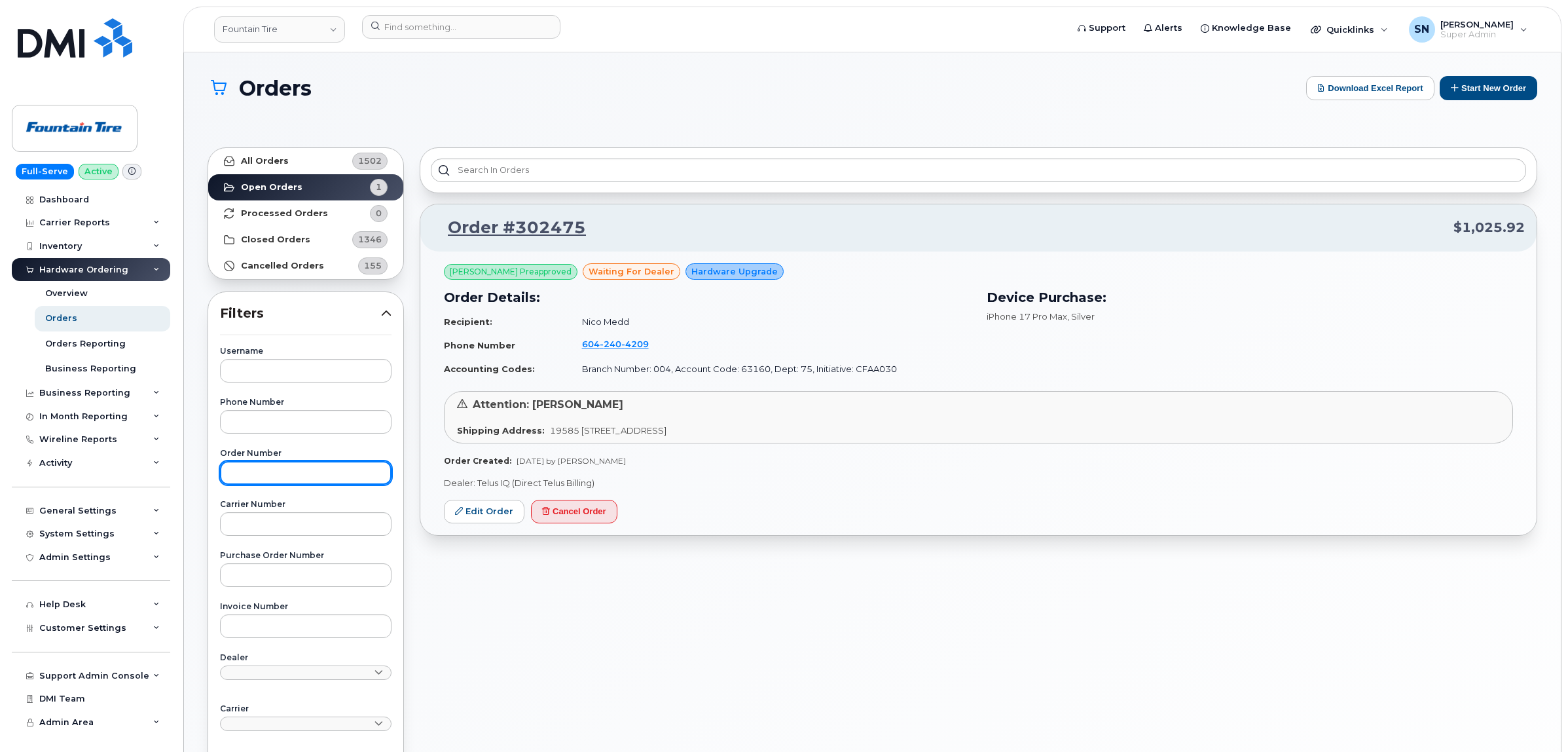
click at [301, 470] on input "text" at bounding box center [306, 472] width 171 height 23
paste input "302360"
type input "302360"
click at [301, 165] on link "All Orders 1502" at bounding box center [306, 161] width 195 height 26
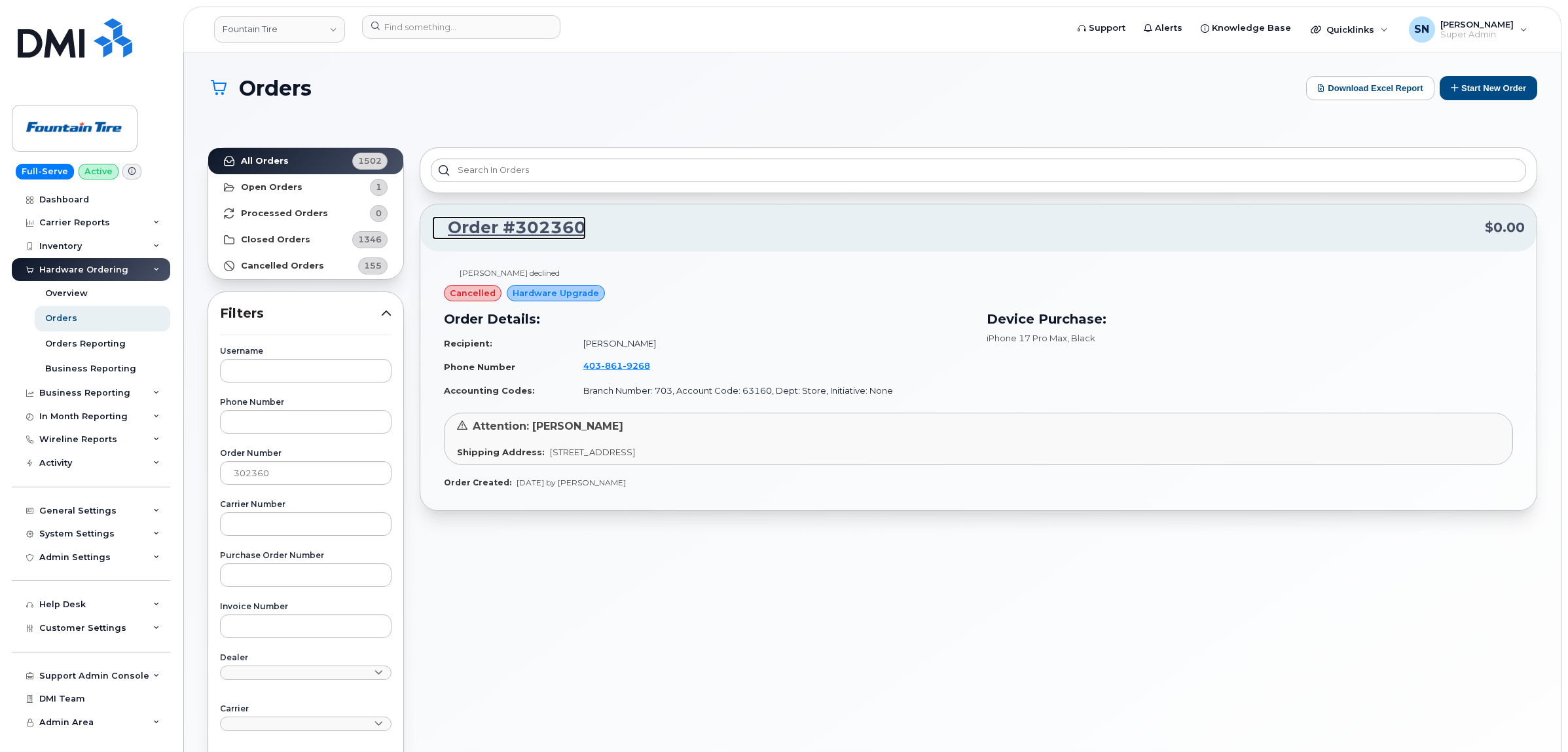
click at [528, 223] on link "Order #302360" at bounding box center [509, 227] width 154 height 23
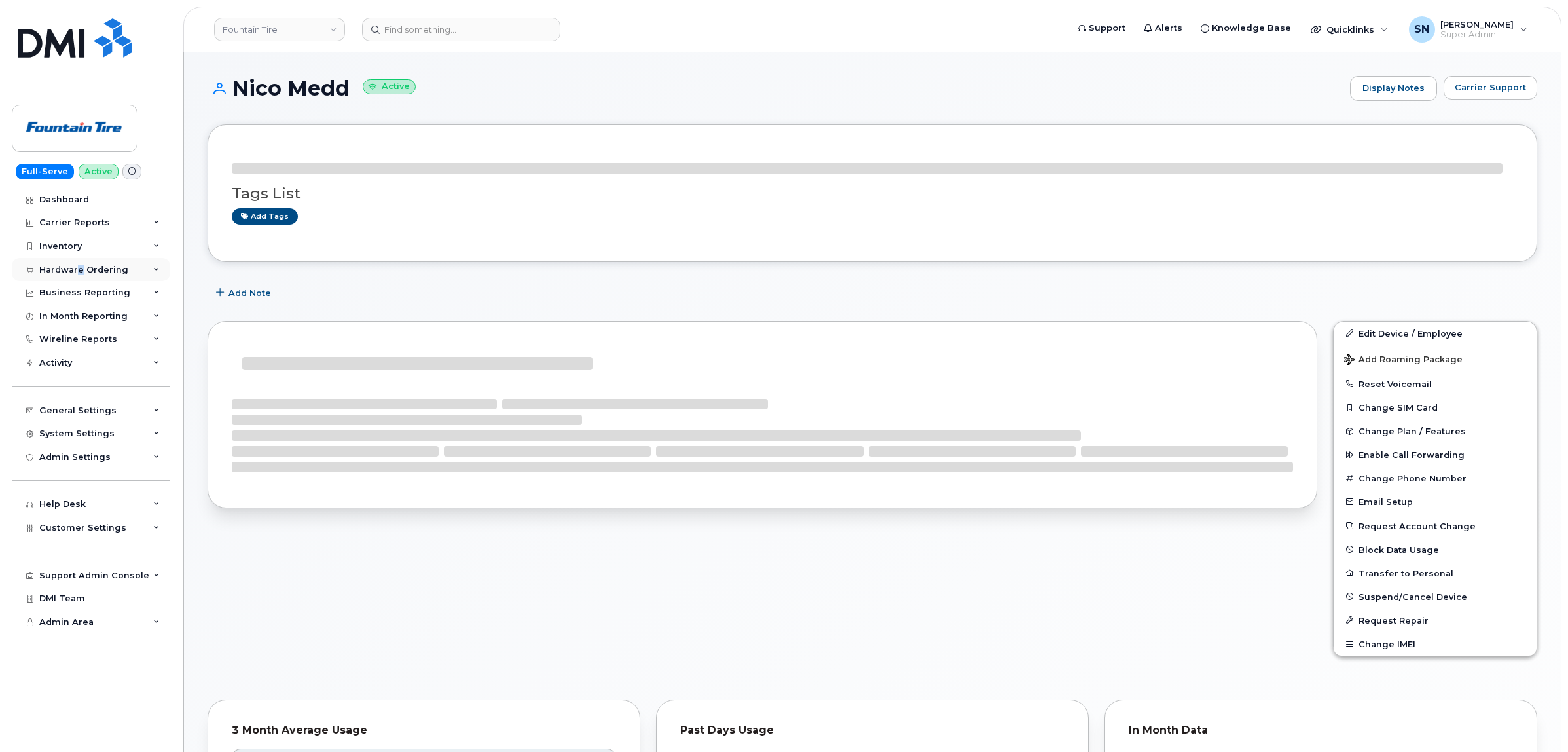
click at [79, 271] on div "Hardware Ordering" at bounding box center [83, 270] width 89 height 11
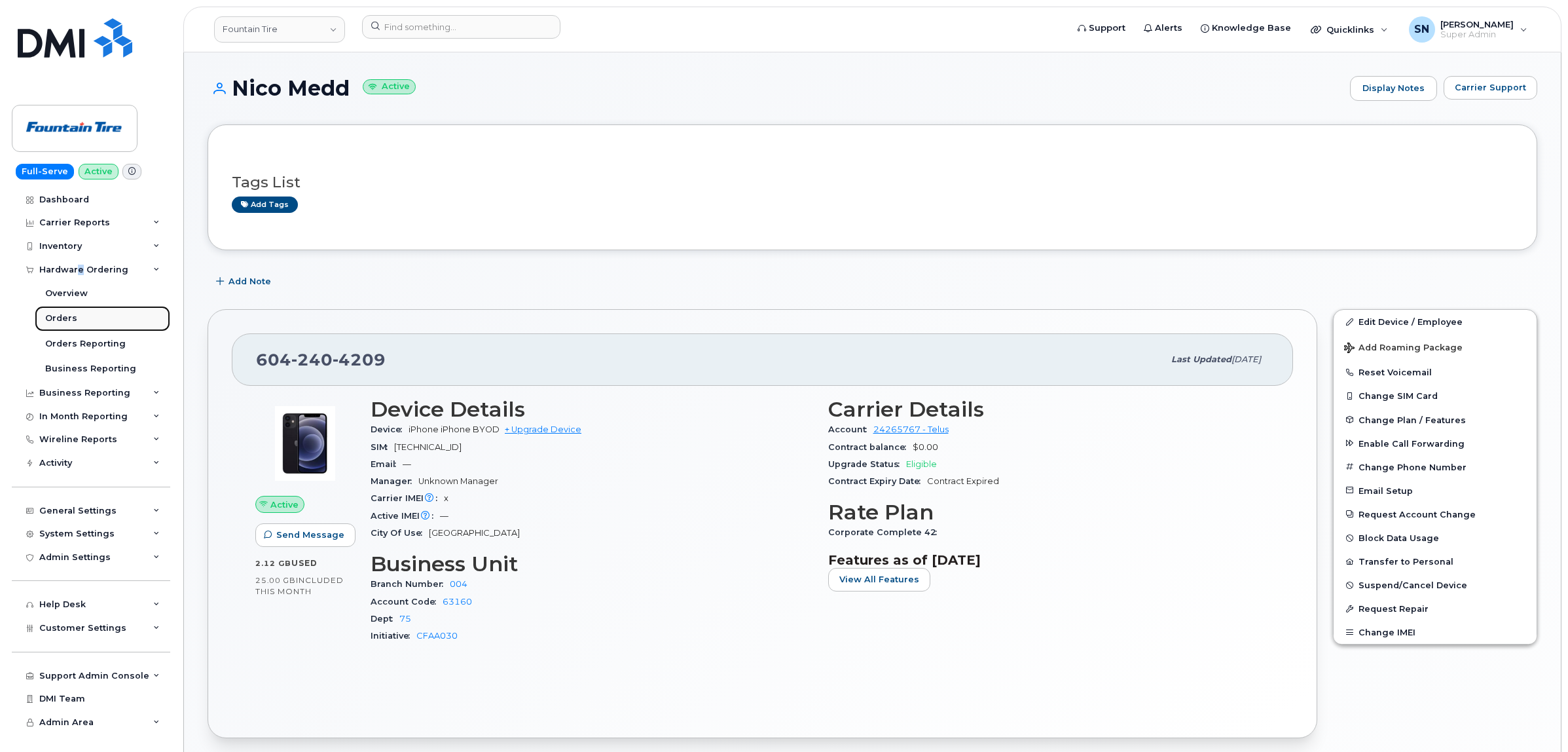
click at [73, 309] on link "Orders" at bounding box center [102, 318] width 135 height 25
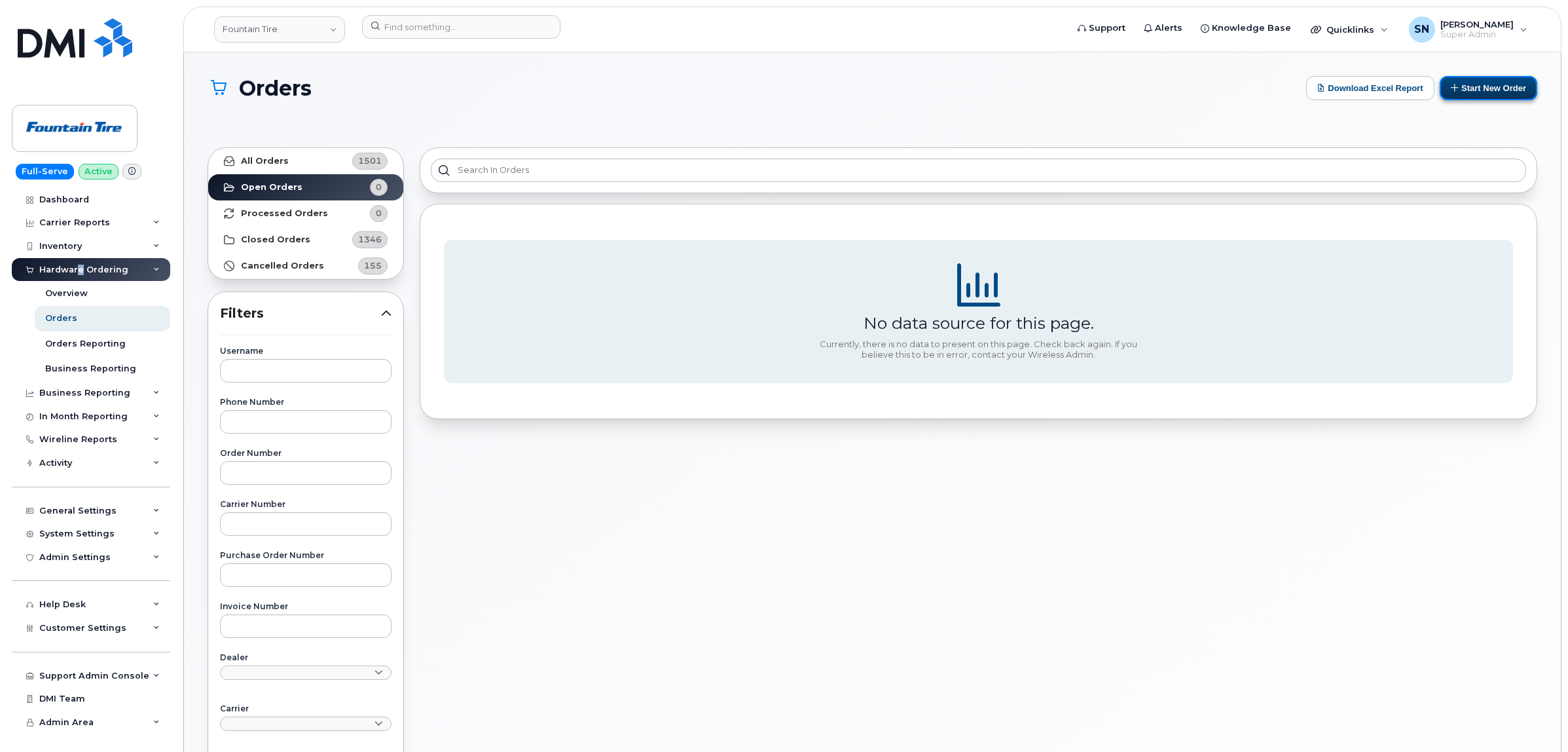
click at [1464, 80] on button "Start New Order" at bounding box center [1488, 88] width 98 height 24
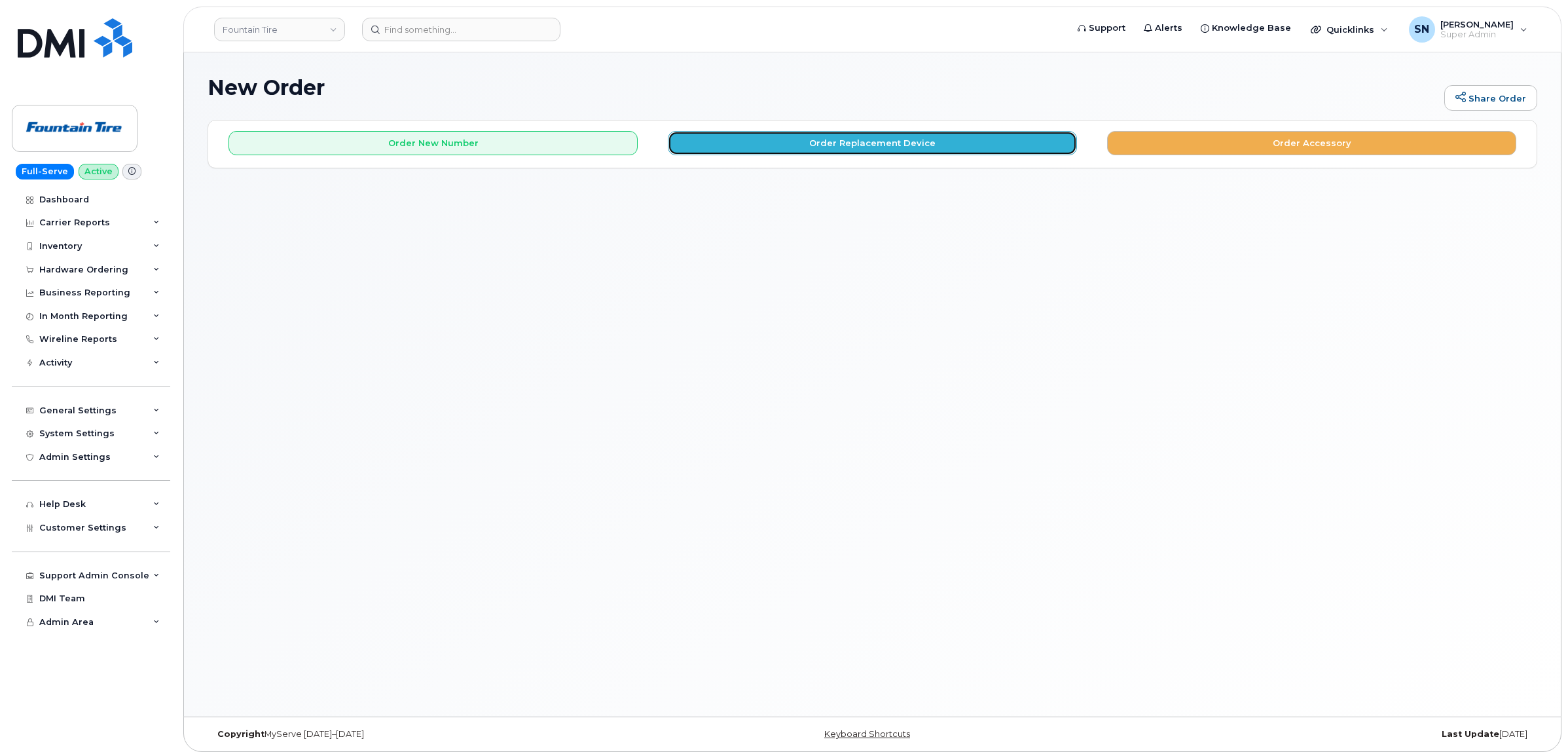
click at [753, 142] on button "Order Replacement Device" at bounding box center [872, 143] width 409 height 24
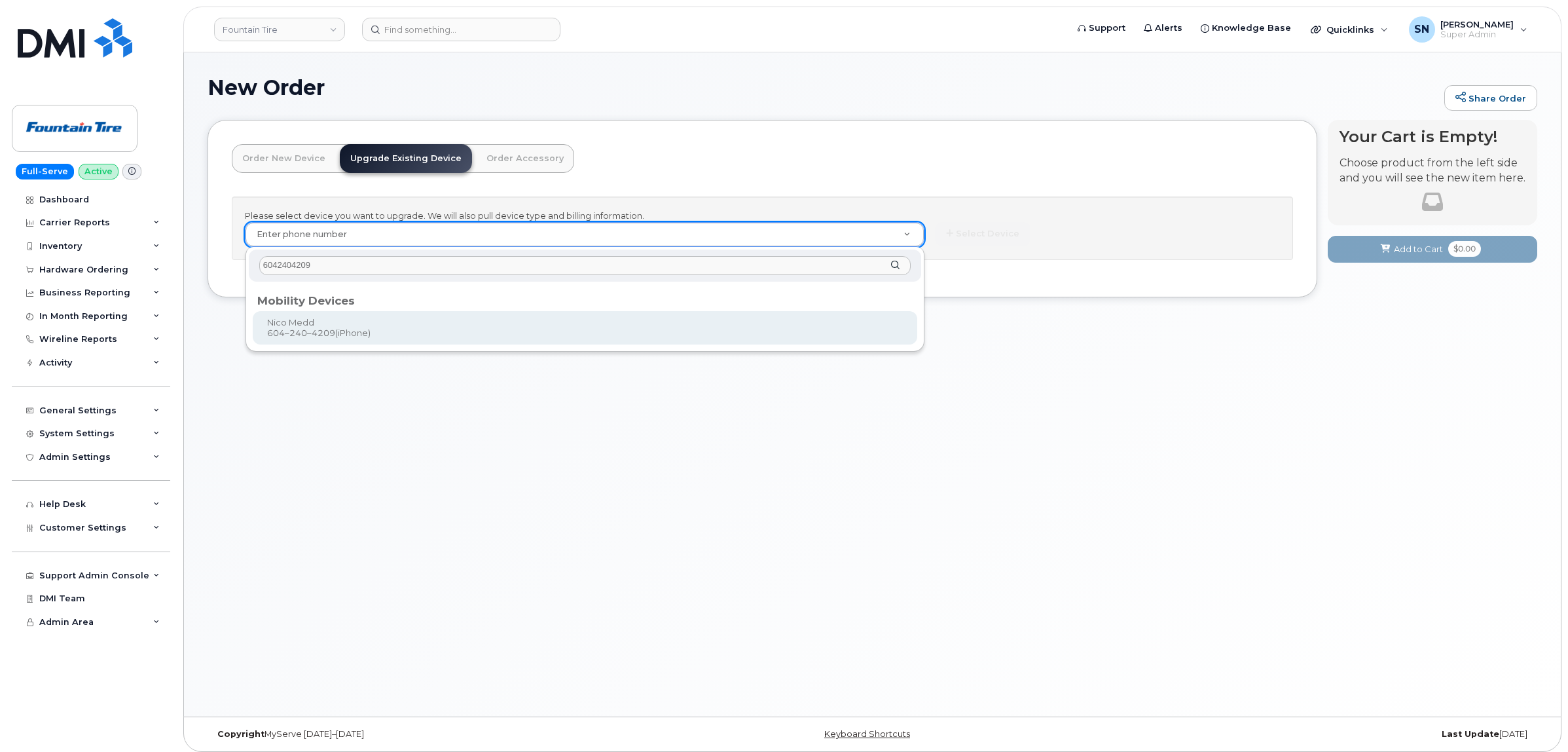
type input "6042404209"
type input "1100595"
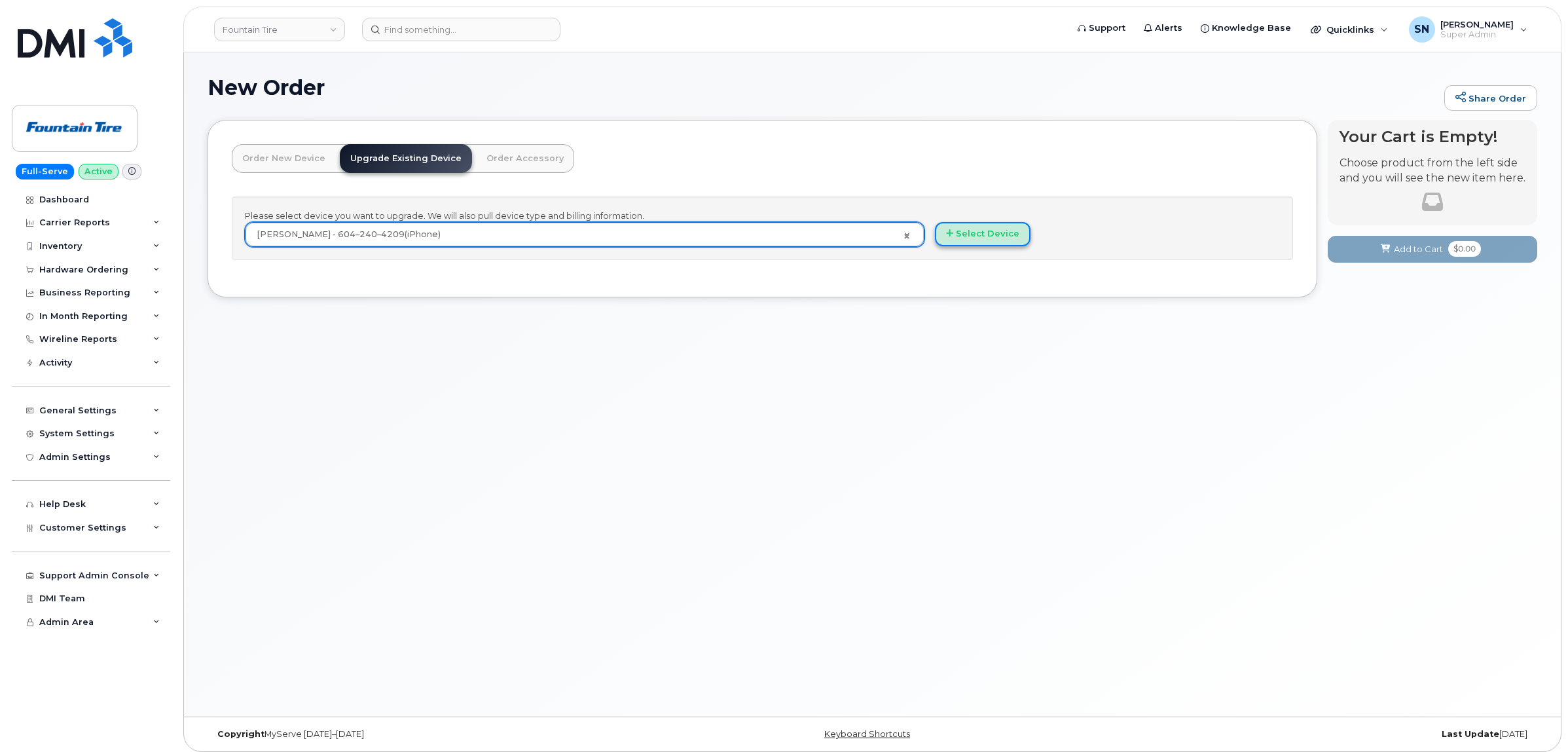
click at [1002, 236] on button "Select Device" at bounding box center [982, 234] width 95 height 24
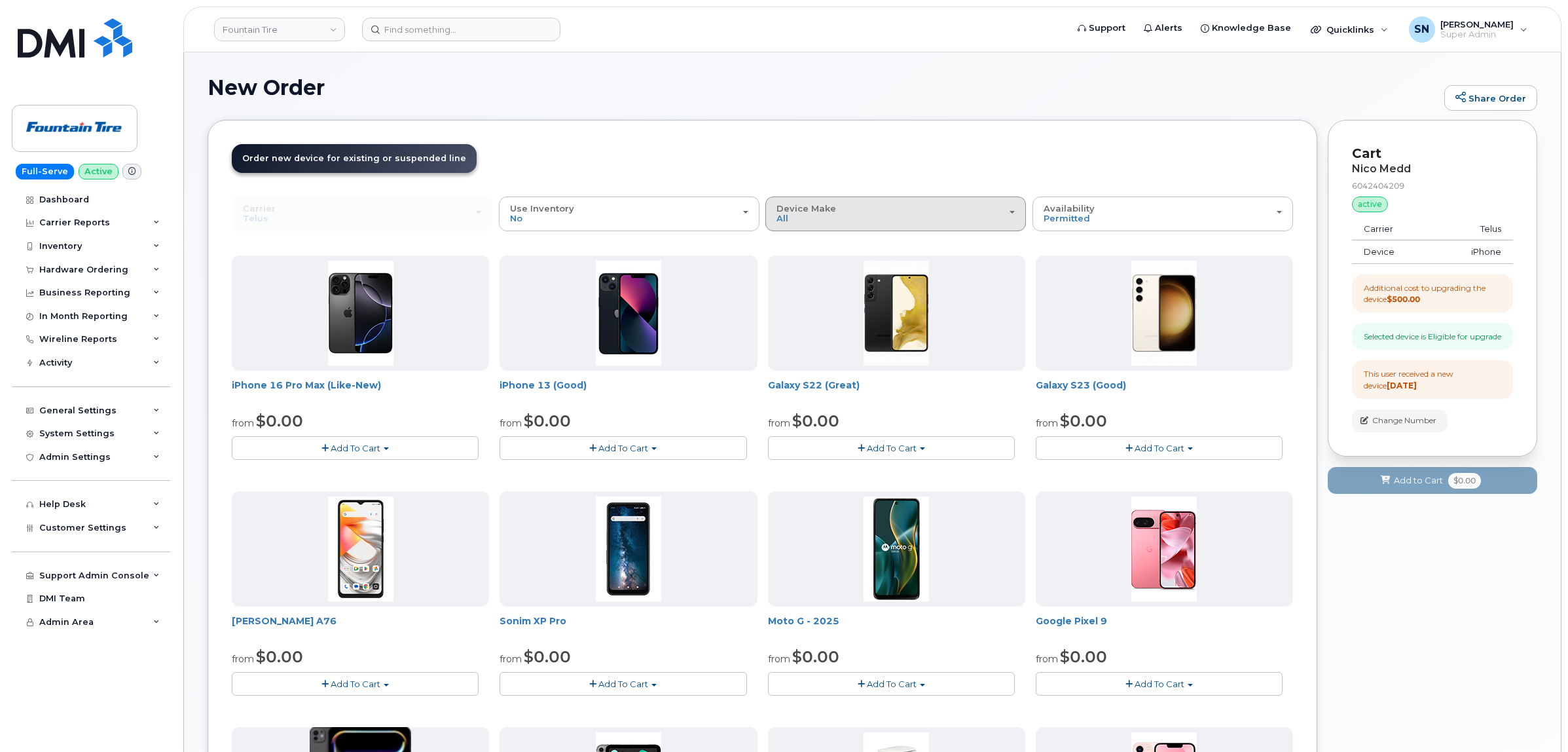
click at [829, 223] on div "Device Make All Aircard Android Cell Phone HUB iPhone Tablet" at bounding box center [895, 214] width 238 height 20
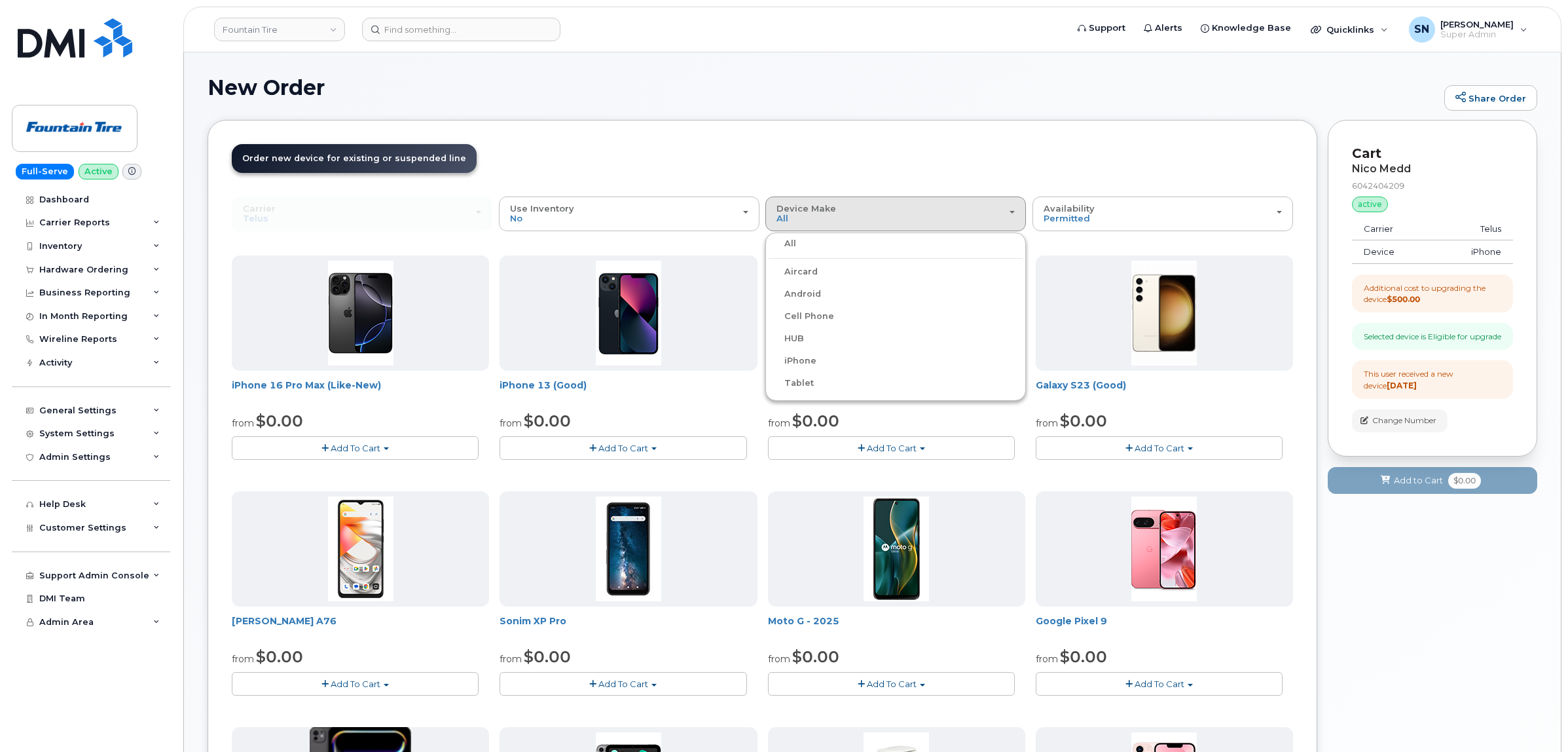
click at [809, 358] on label "iPhone" at bounding box center [792, 360] width 48 height 16
click at [0, 0] on input "iPhone" at bounding box center [0, 0] width 0 height 0
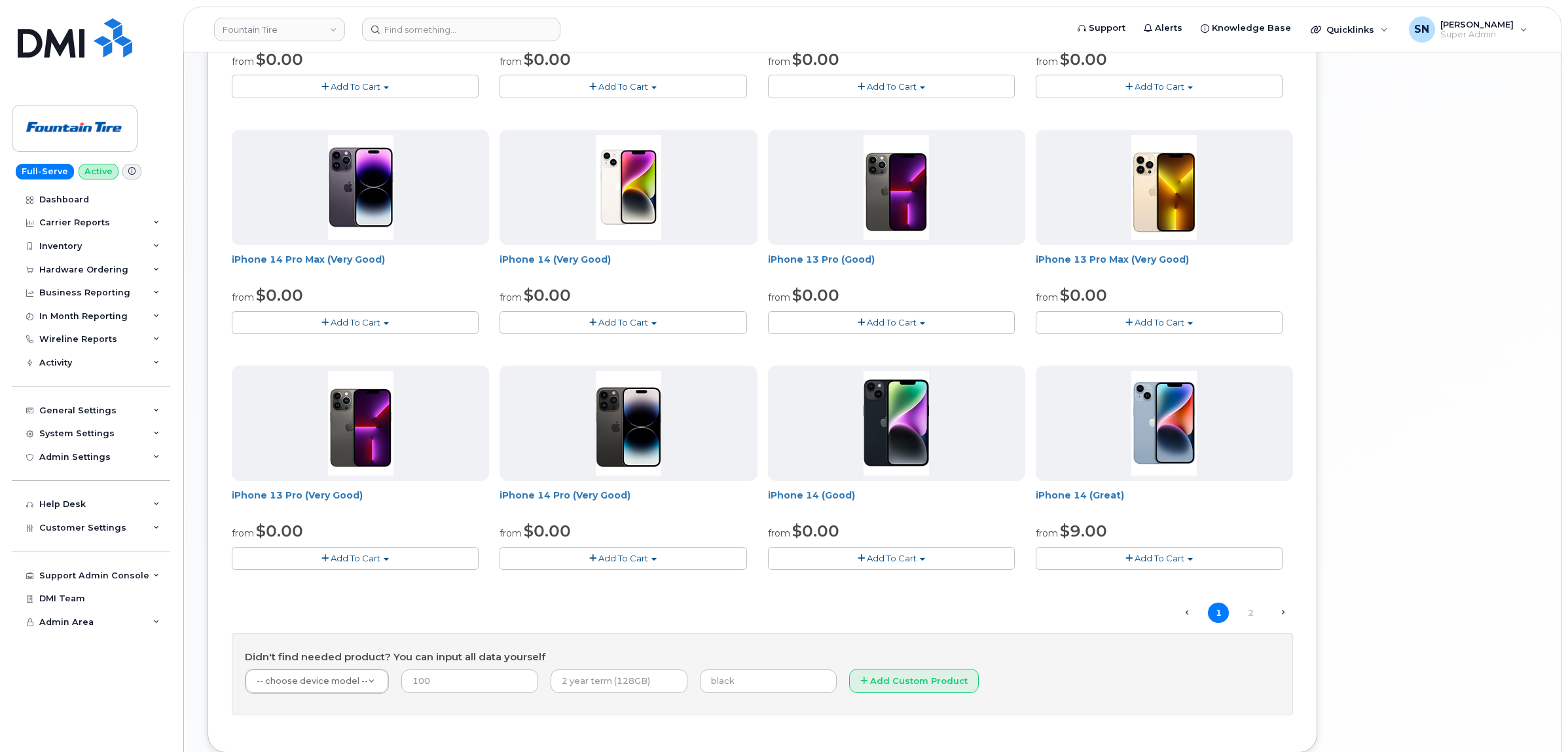
scroll to position [685, 0]
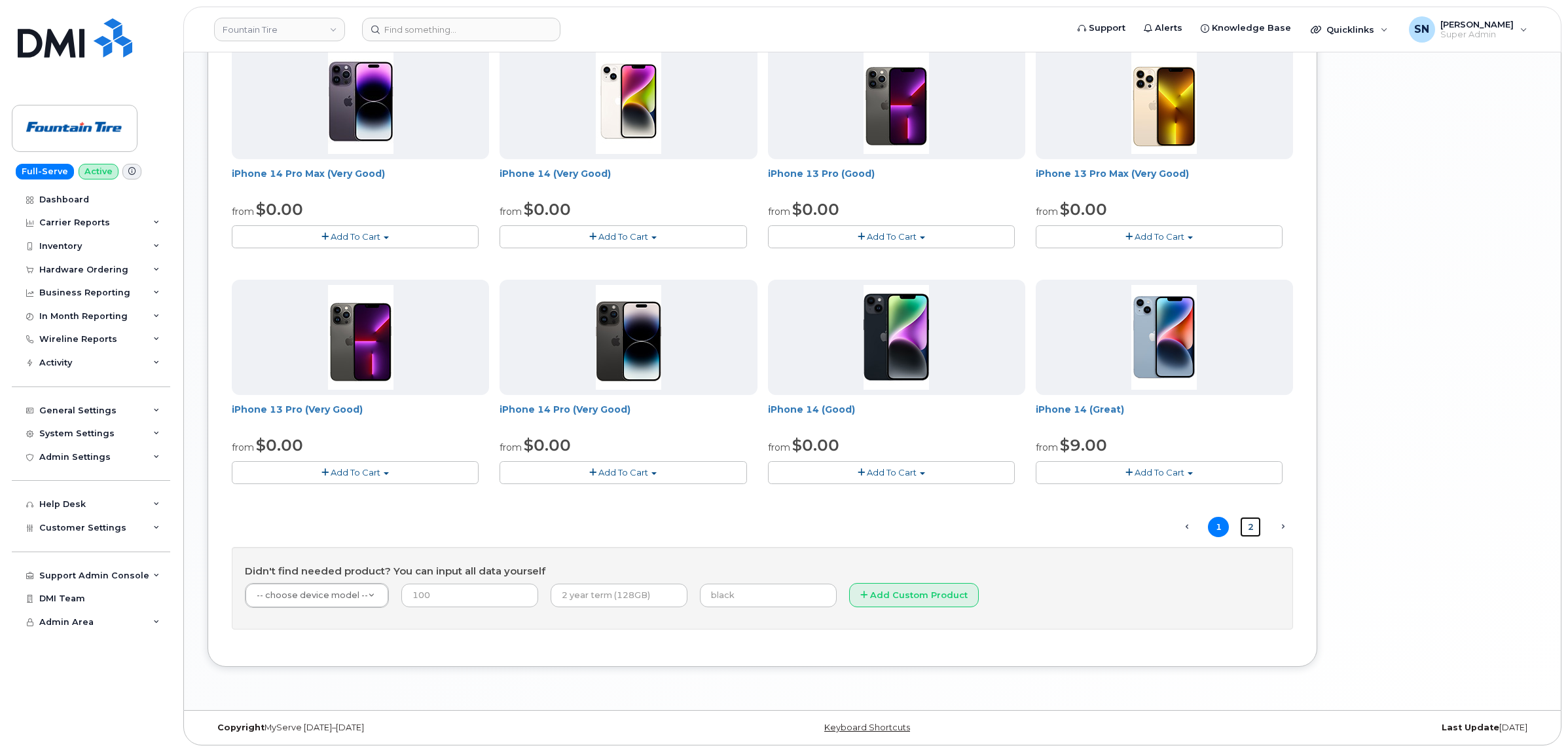
click at [1255, 525] on link "2" at bounding box center [1251, 526] width 21 height 20
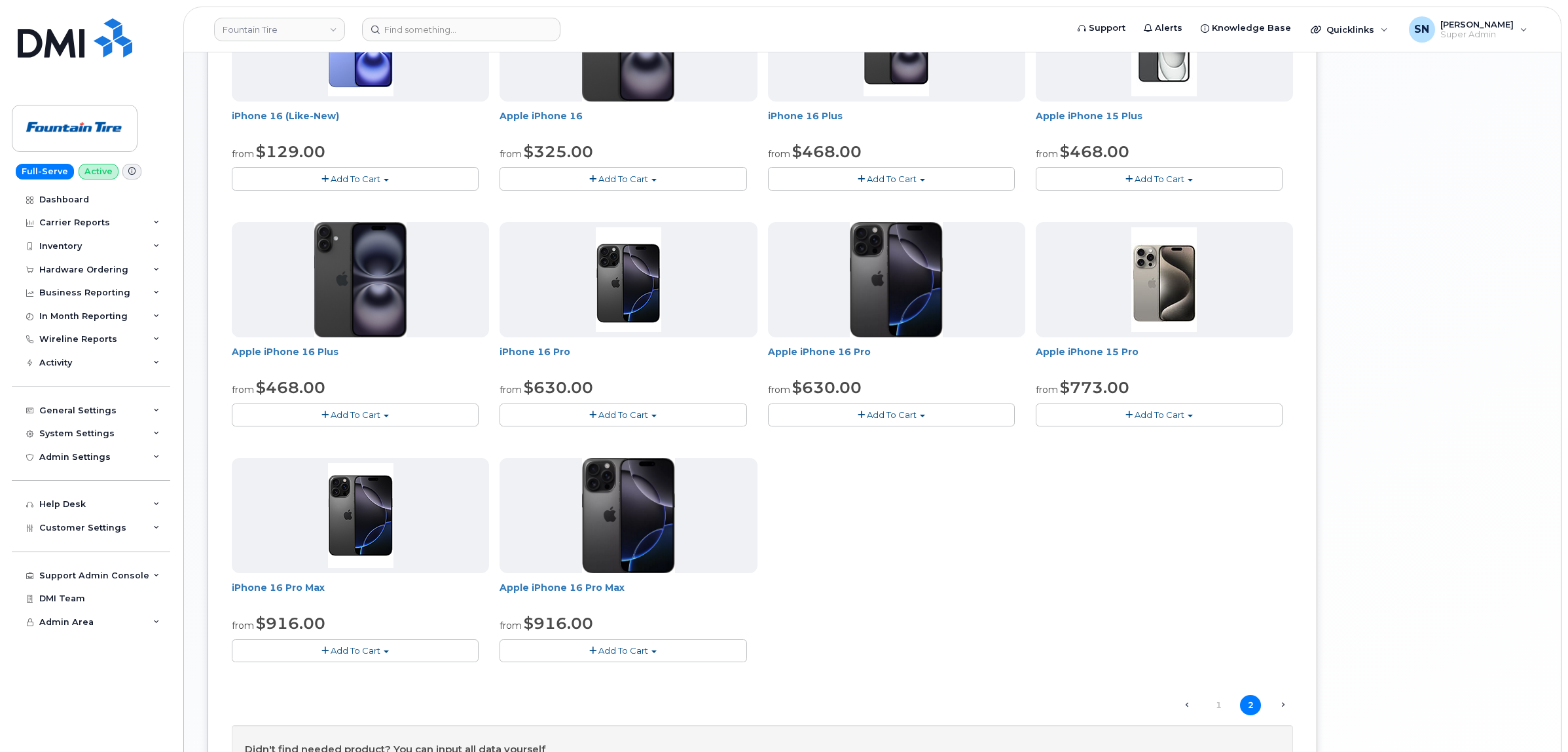
scroll to position [655, 0]
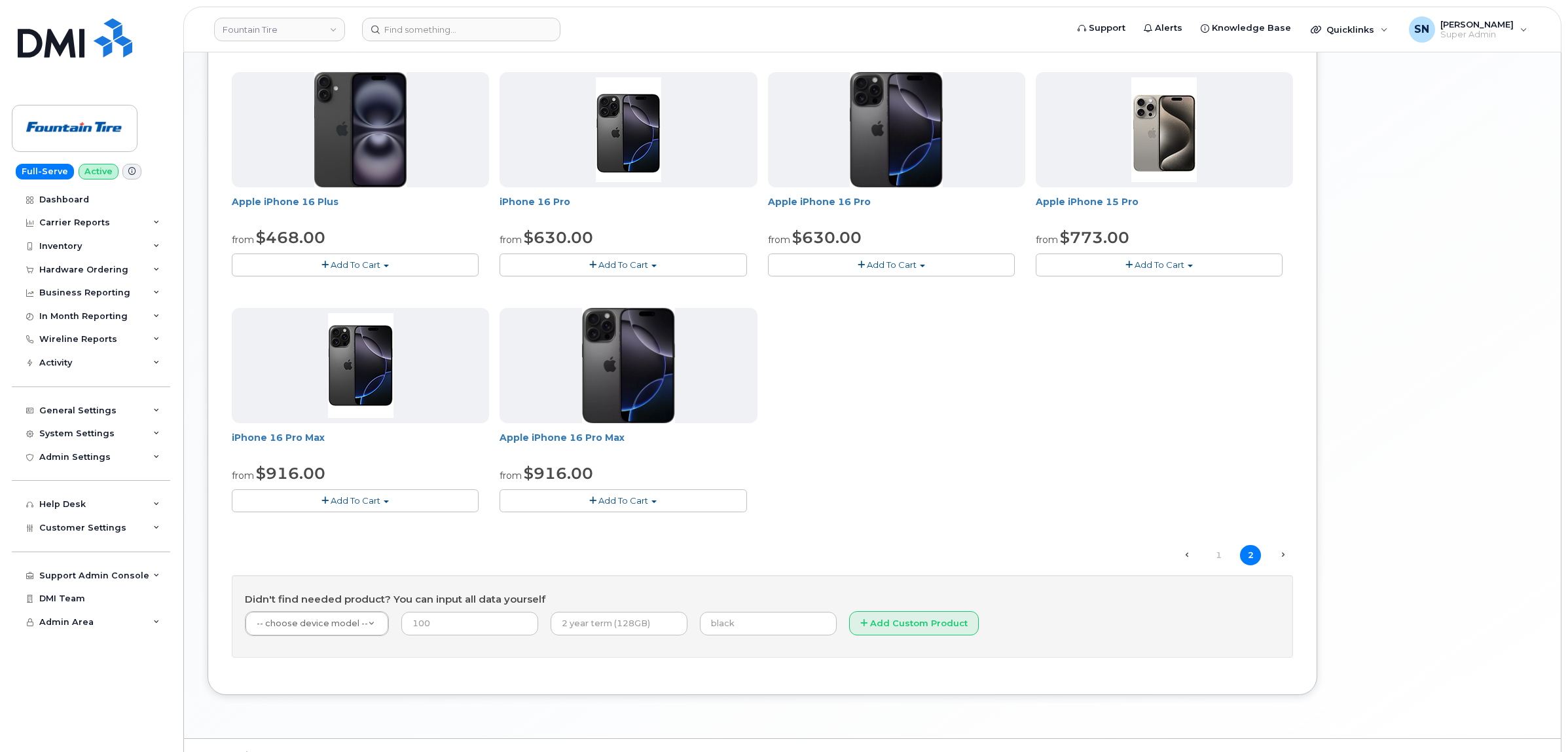
type input "iphone"
type input "iphone 17 pro"
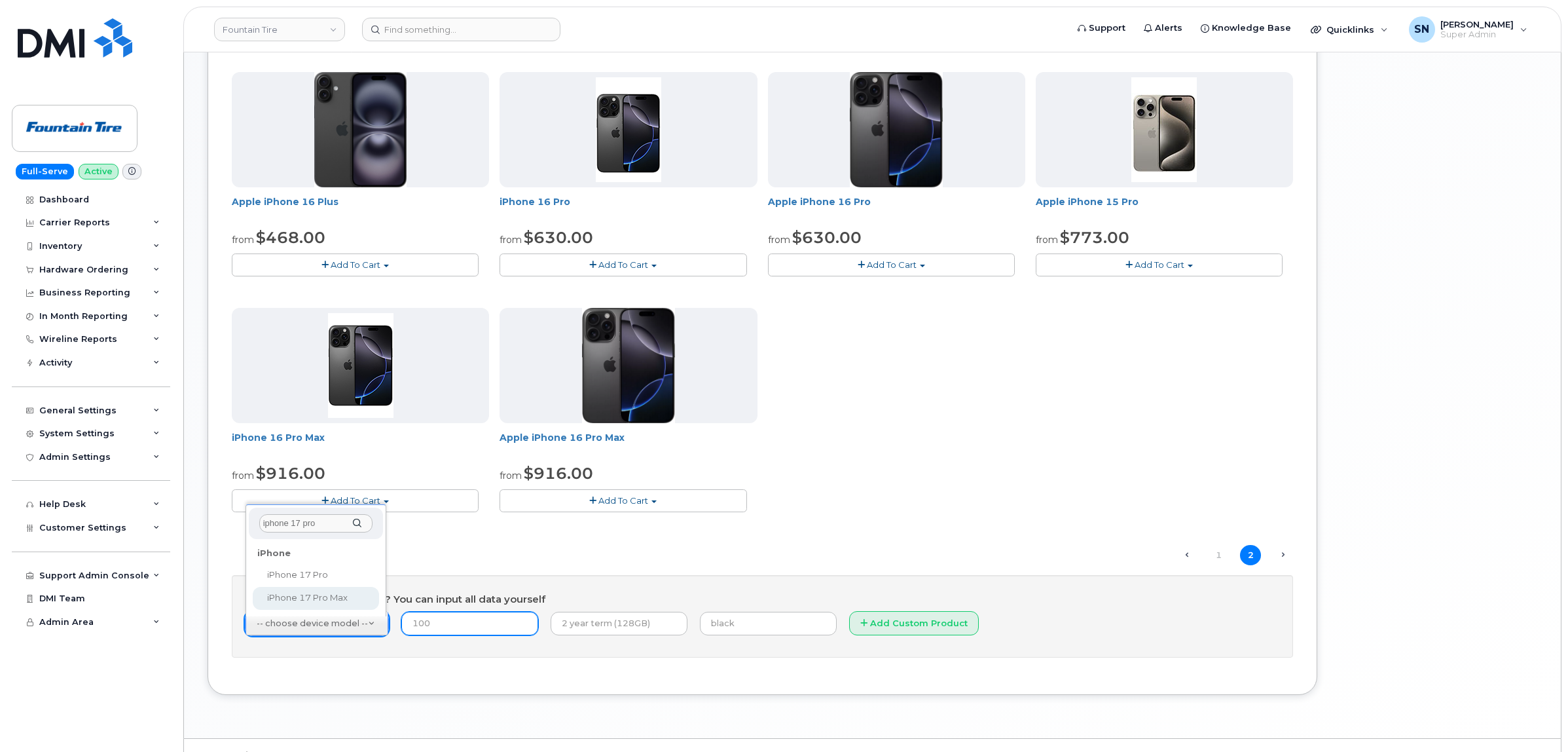
select select "3441"
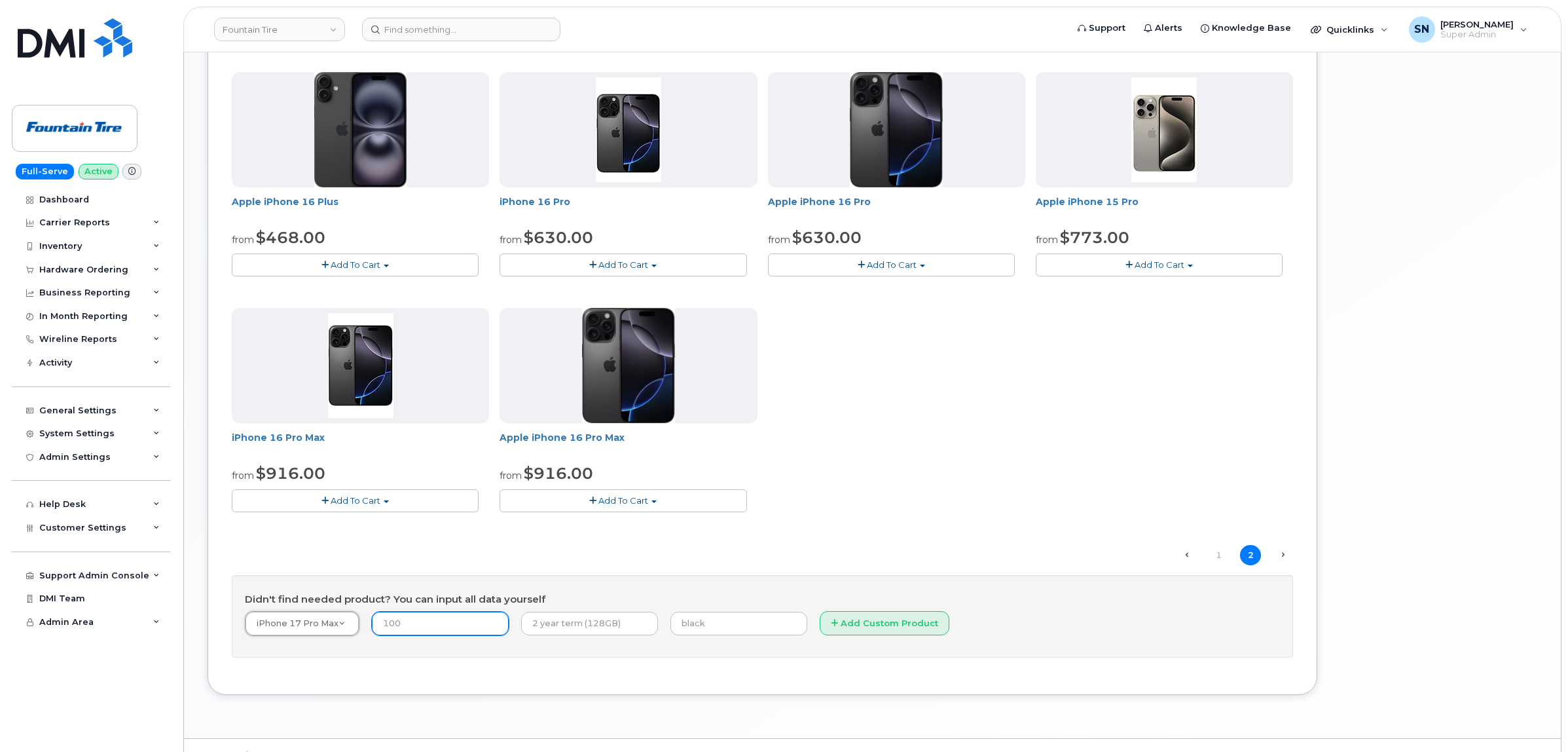
click at [447, 623] on input "number" at bounding box center [440, 623] width 137 height 23
type input "916.00"
type input "2"
type input "3 Year Term (256GB)"
type input "Silver"
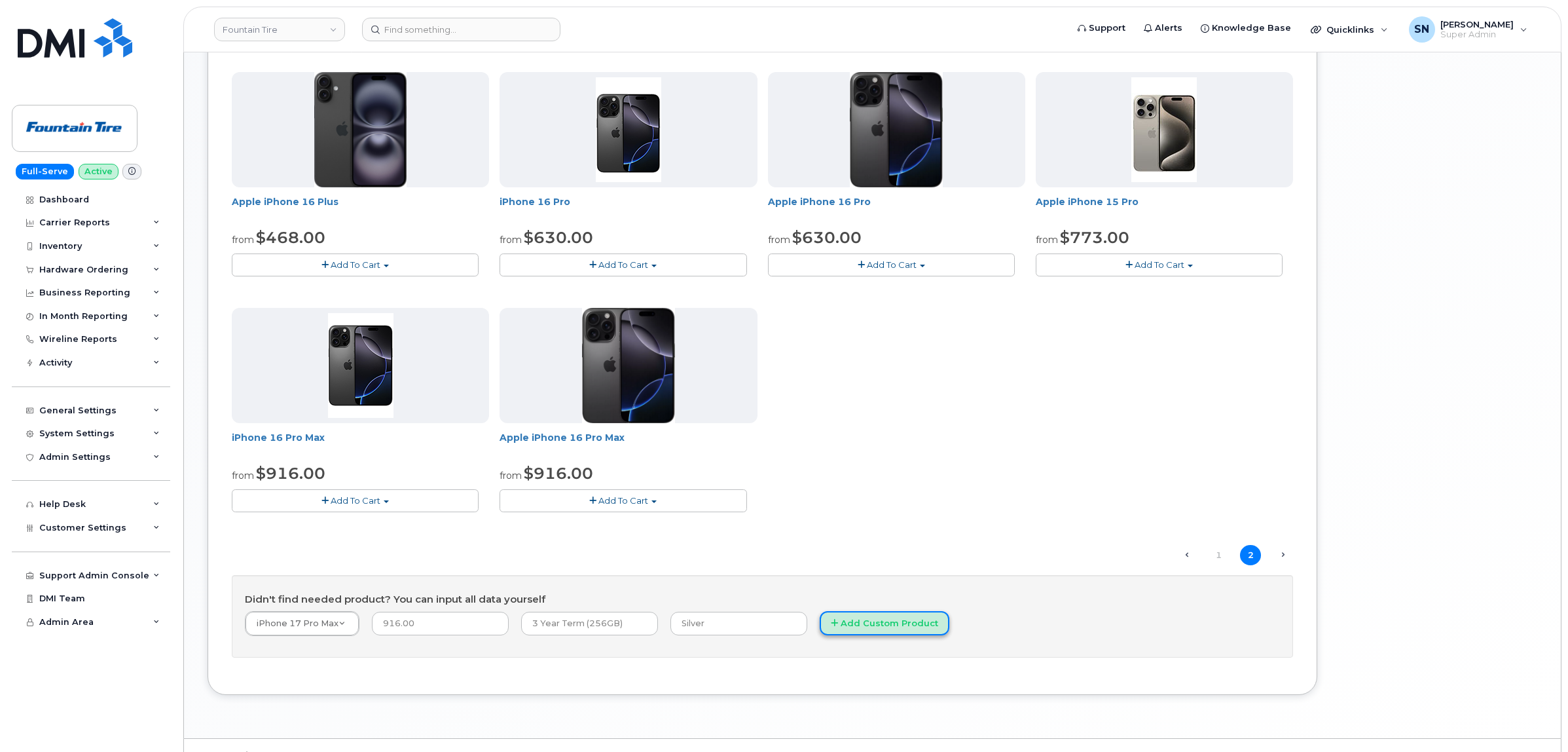
click at [860, 626] on button "Add Custom Product" at bounding box center [884, 623] width 129 height 24
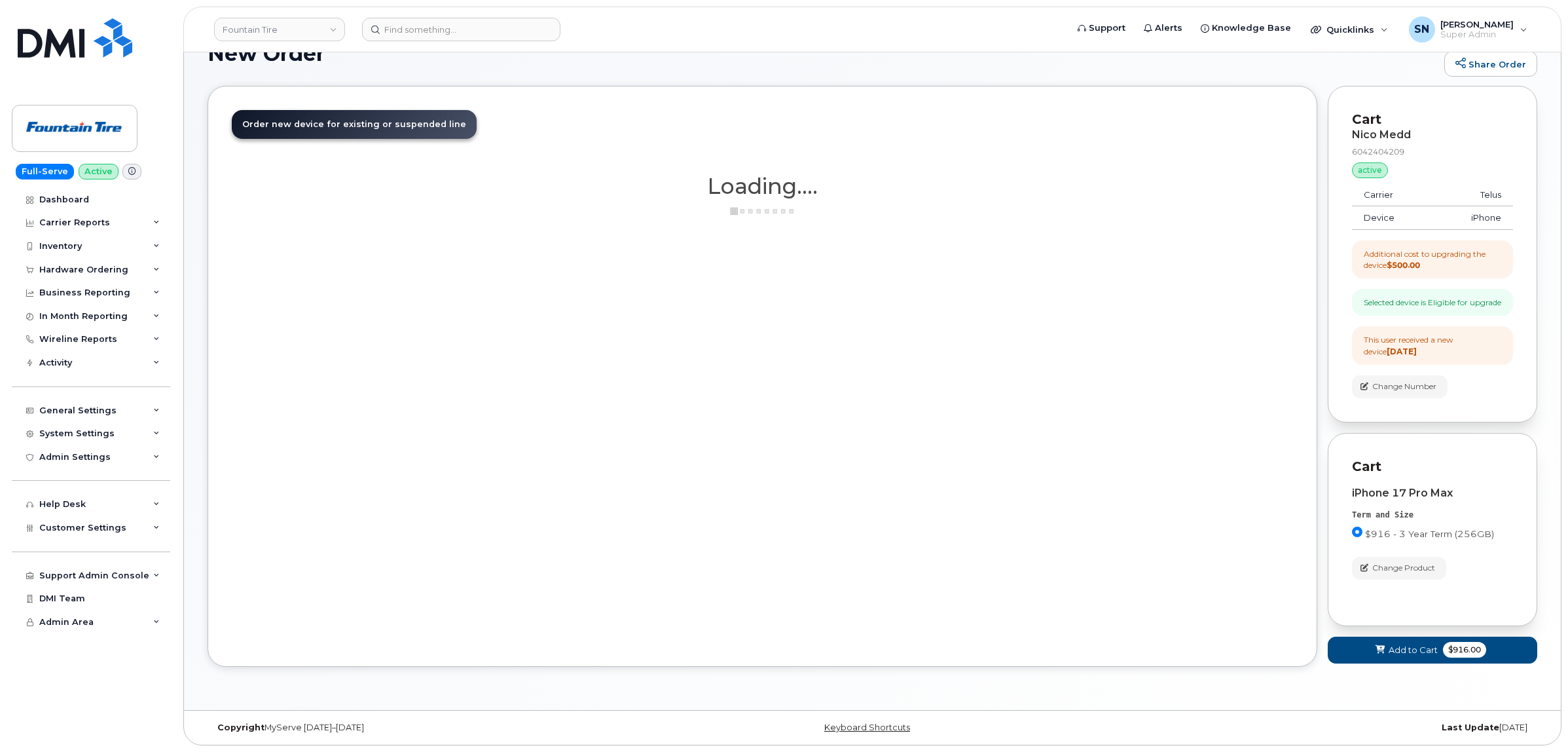
scroll to position [47, 0]
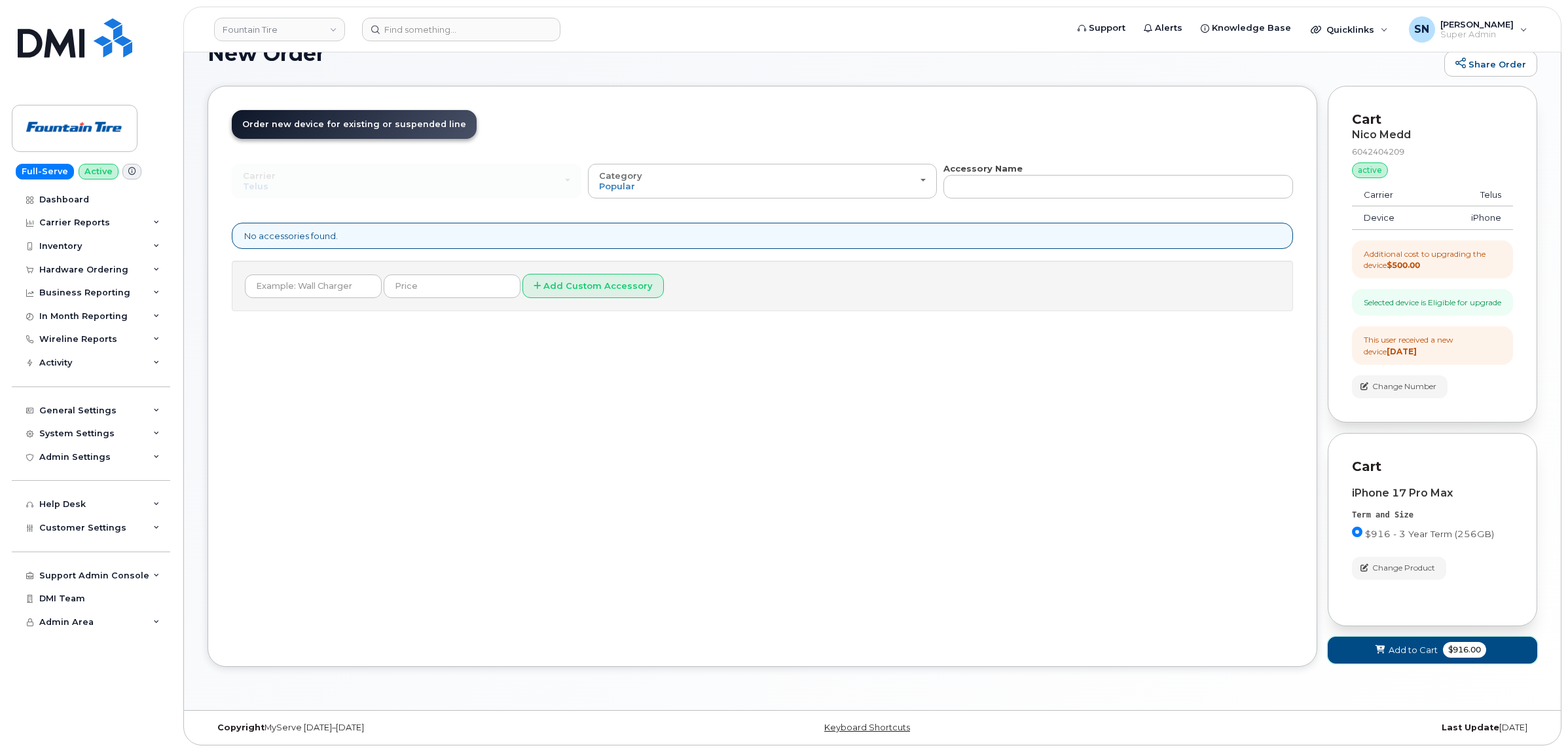
click at [1405, 647] on span "Add to Cart" at bounding box center [1412, 650] width 49 height 13
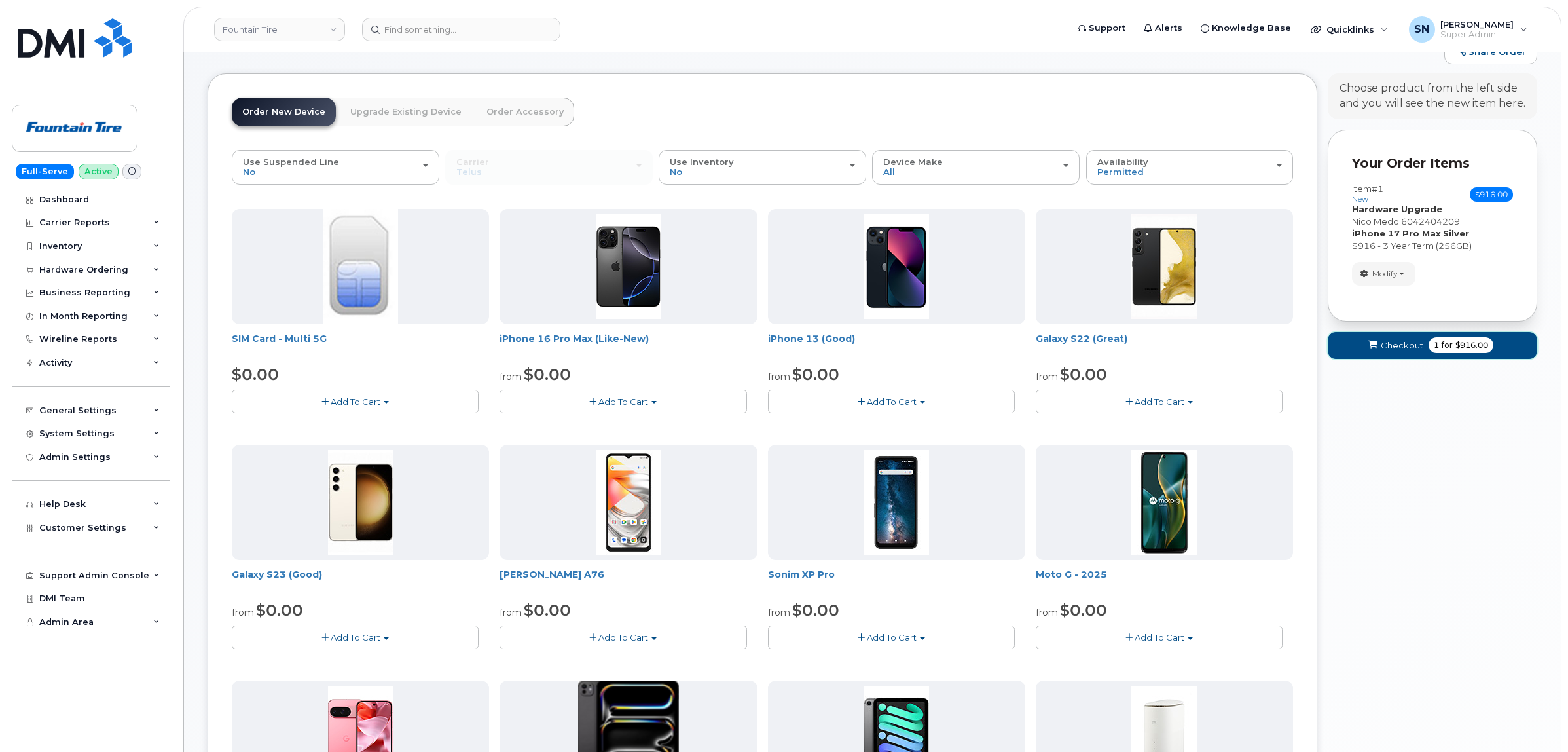
click at [1383, 344] on span "Checkout" at bounding box center [1402, 345] width 43 height 13
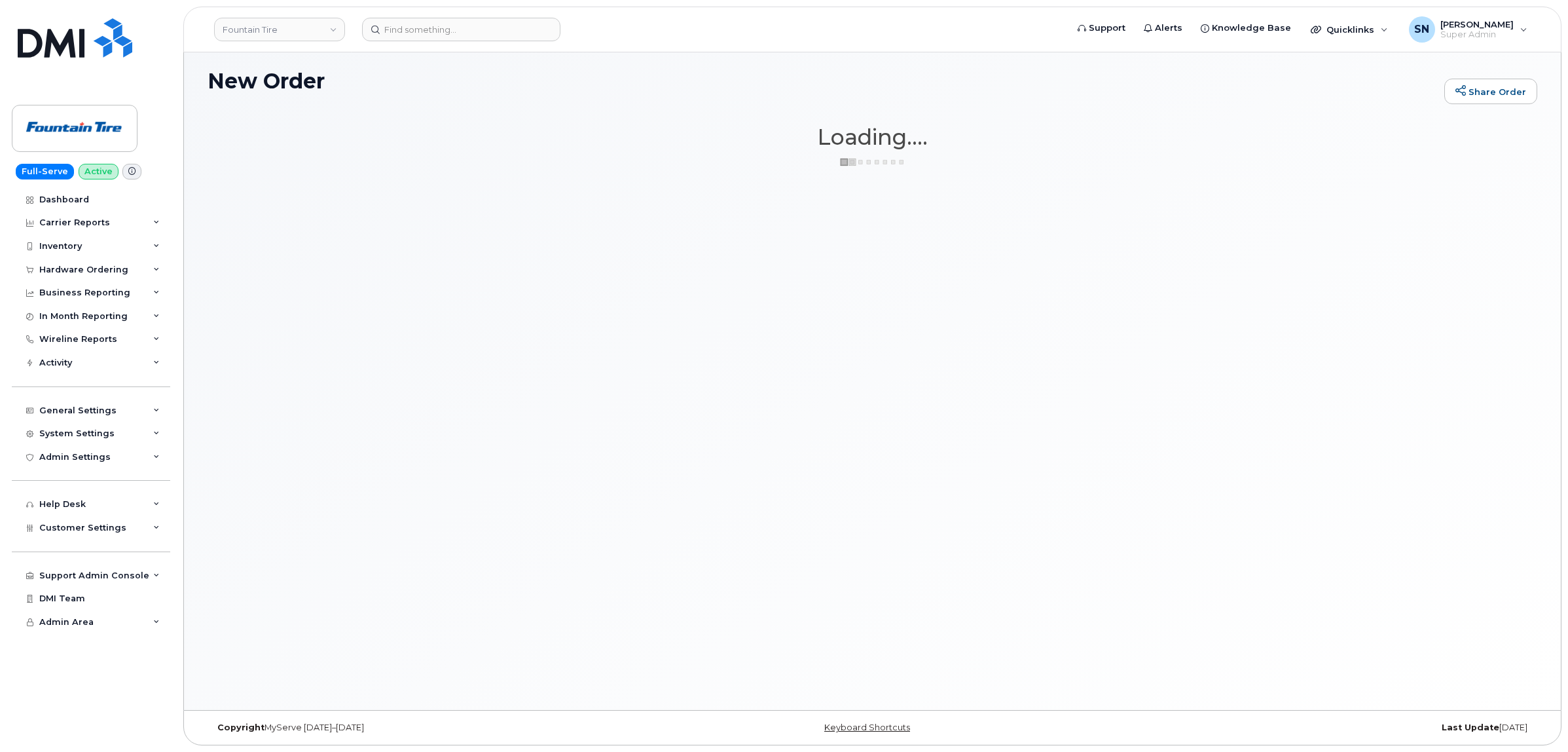
scroll to position [7, 0]
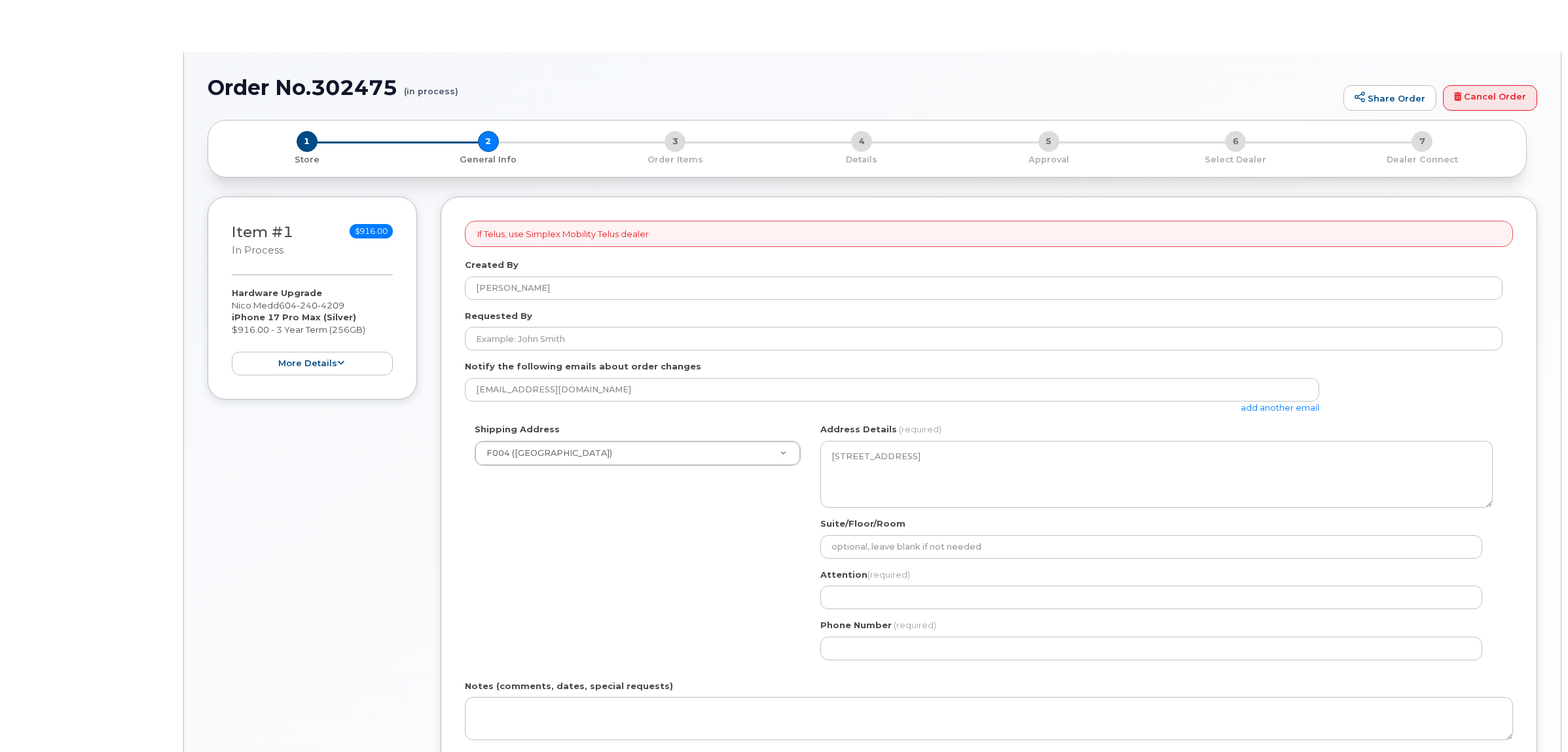
select select
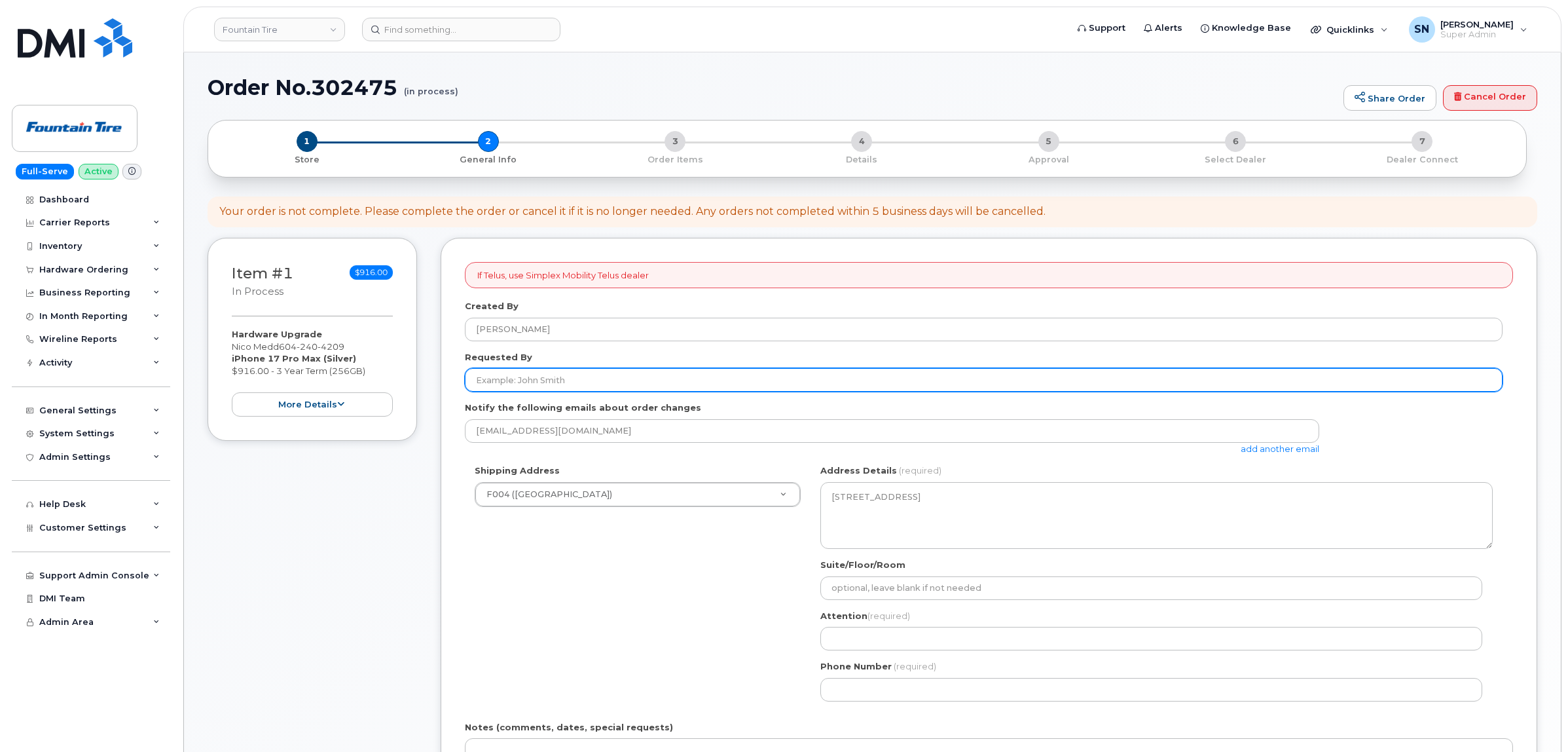
click at [568, 372] on input "Requested By" at bounding box center [983, 379] width 1037 height 23
paste input "CS0806951"
type input "CS0806951"
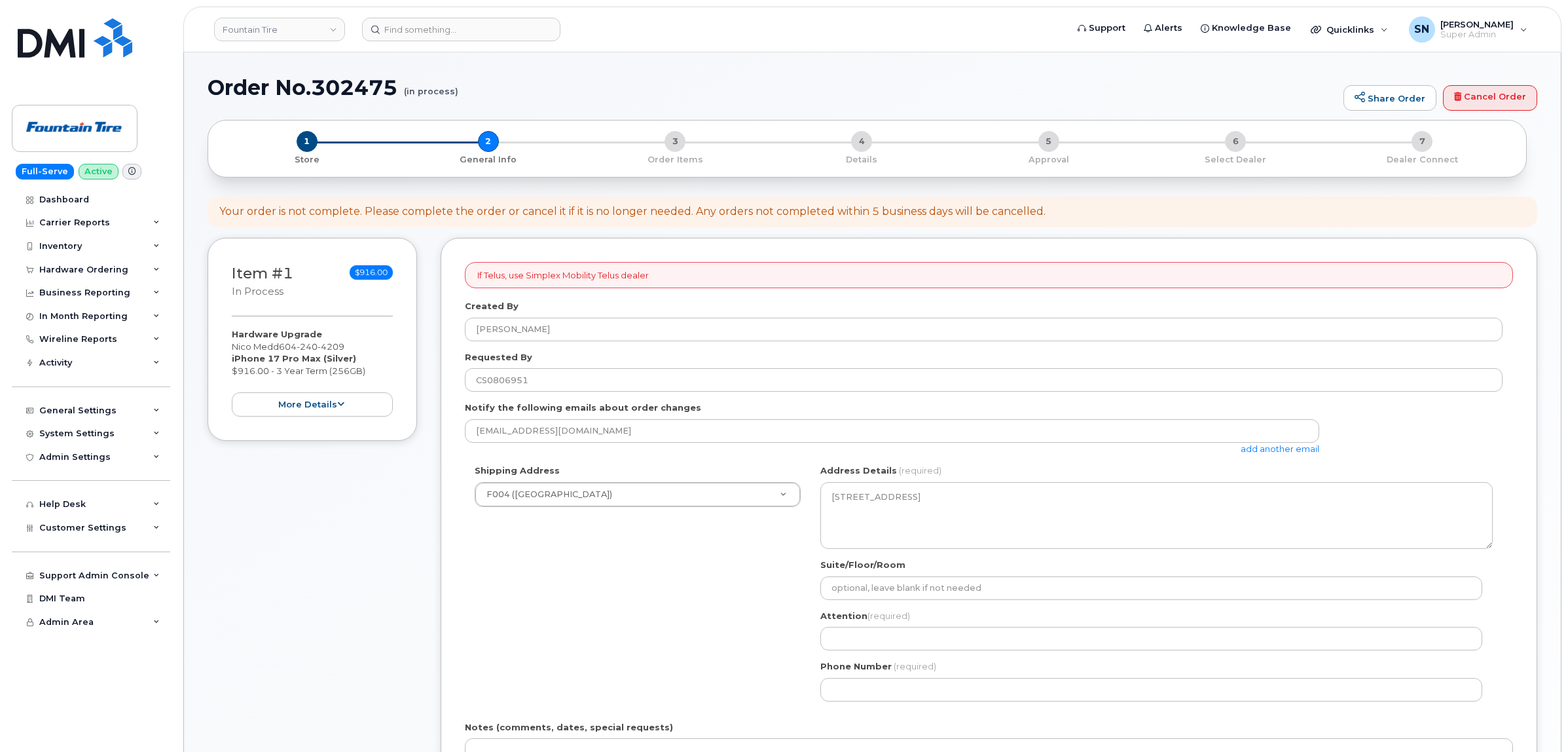
click at [616, 550] on div "Shipping Address F004 ([GEOGRAPHIC_DATA]) New Address [STREET_ADDRESS] ([GEOGRA…" at bounding box center [983, 587] width 1037 height 246
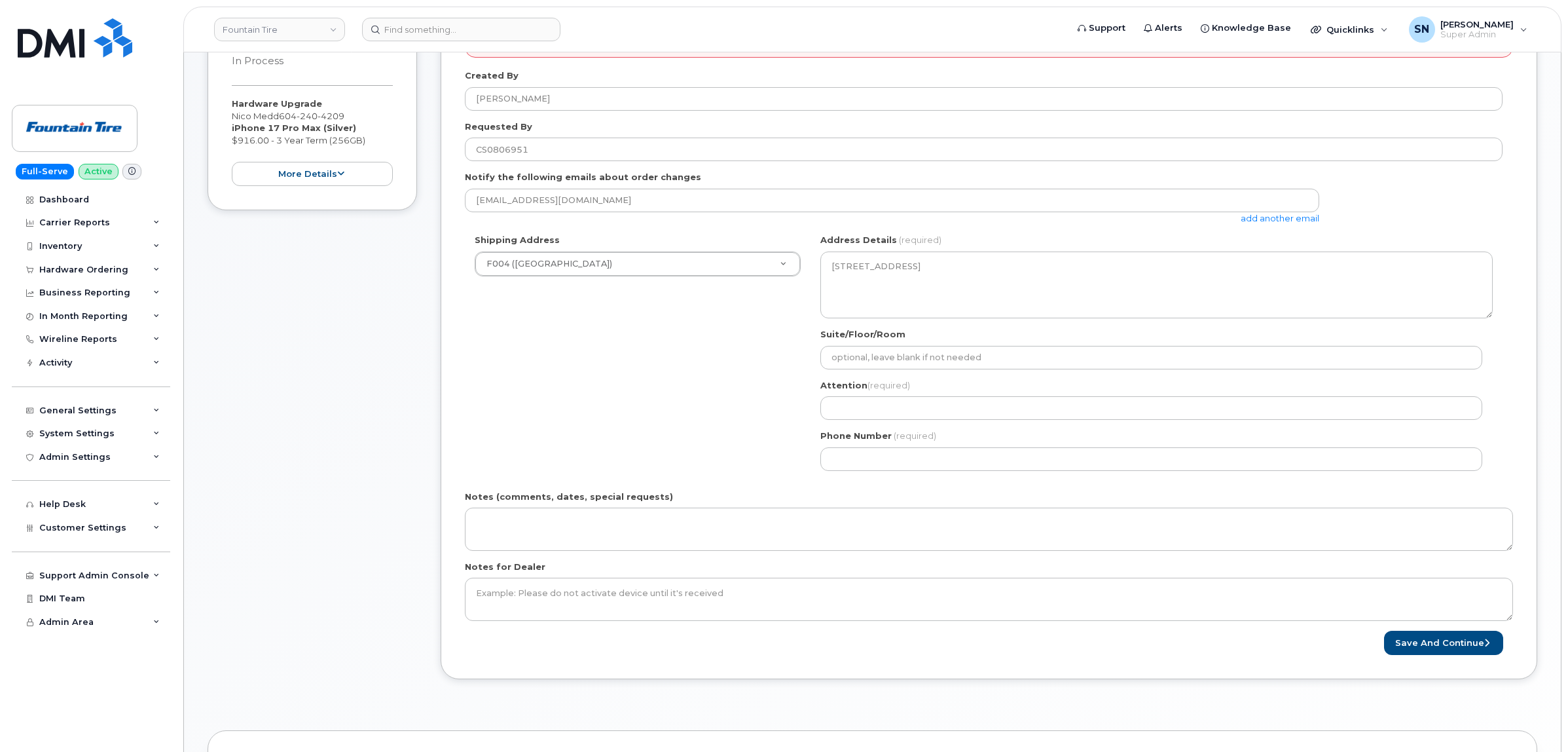
scroll to position [246, 0]
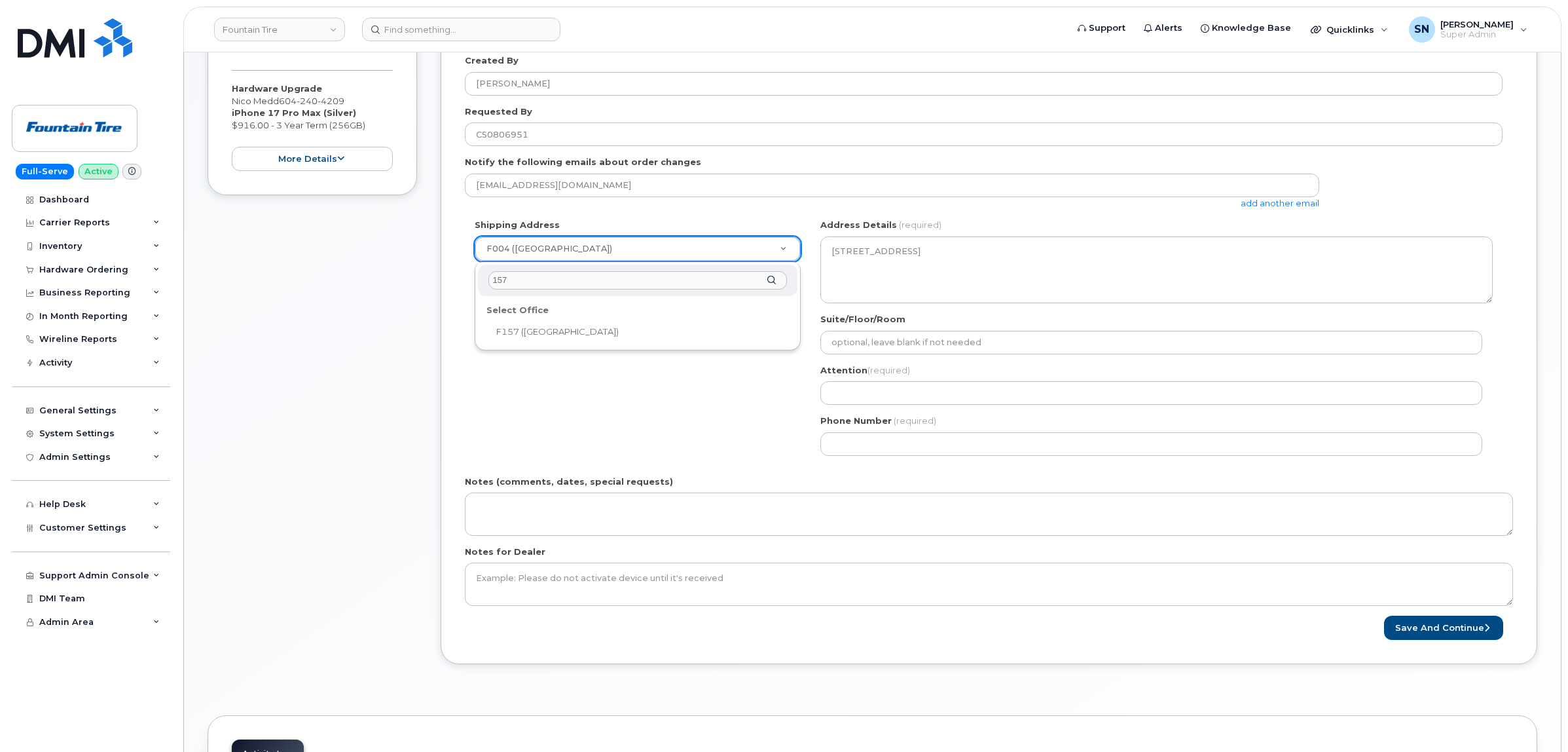
type input "157"
click at [606, 317] on div "Select Office" at bounding box center [637, 310] width 312 height 20
select select
type textarea "19585 [STREET_ADDRESS]"
type input "[PERSON_NAME]"
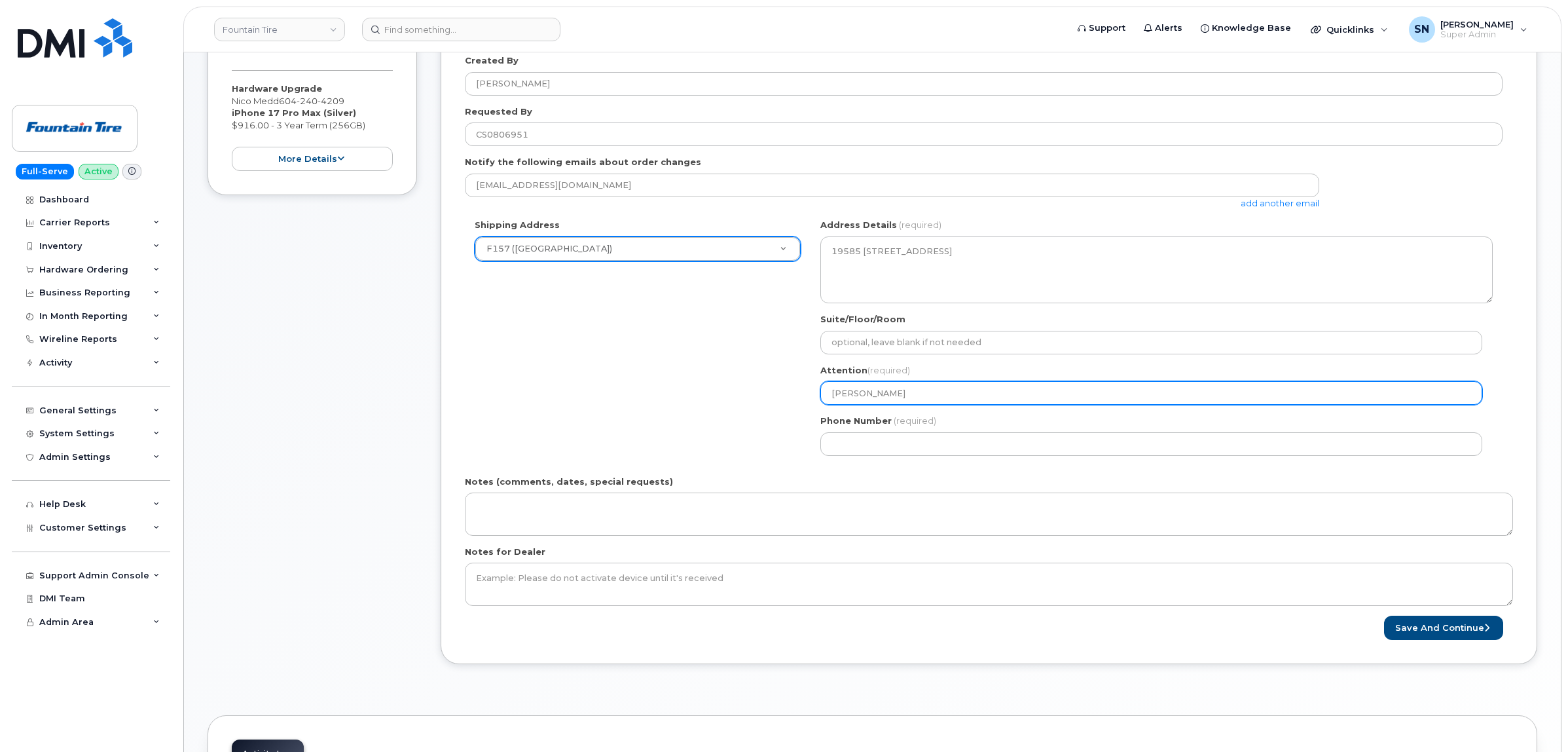
drag, startPoint x: 907, startPoint y: 392, endPoint x: 777, endPoint y: 384, distance: 130.2
click at [777, 384] on div "Shipping Address F157 ([GEOGRAPHIC_DATA]) New Address [STREET_ADDRESS] ([GEOGRA…" at bounding box center [983, 341] width 1037 height 246
paste input "Nico Medd"
select select
type input "Nico Medd"
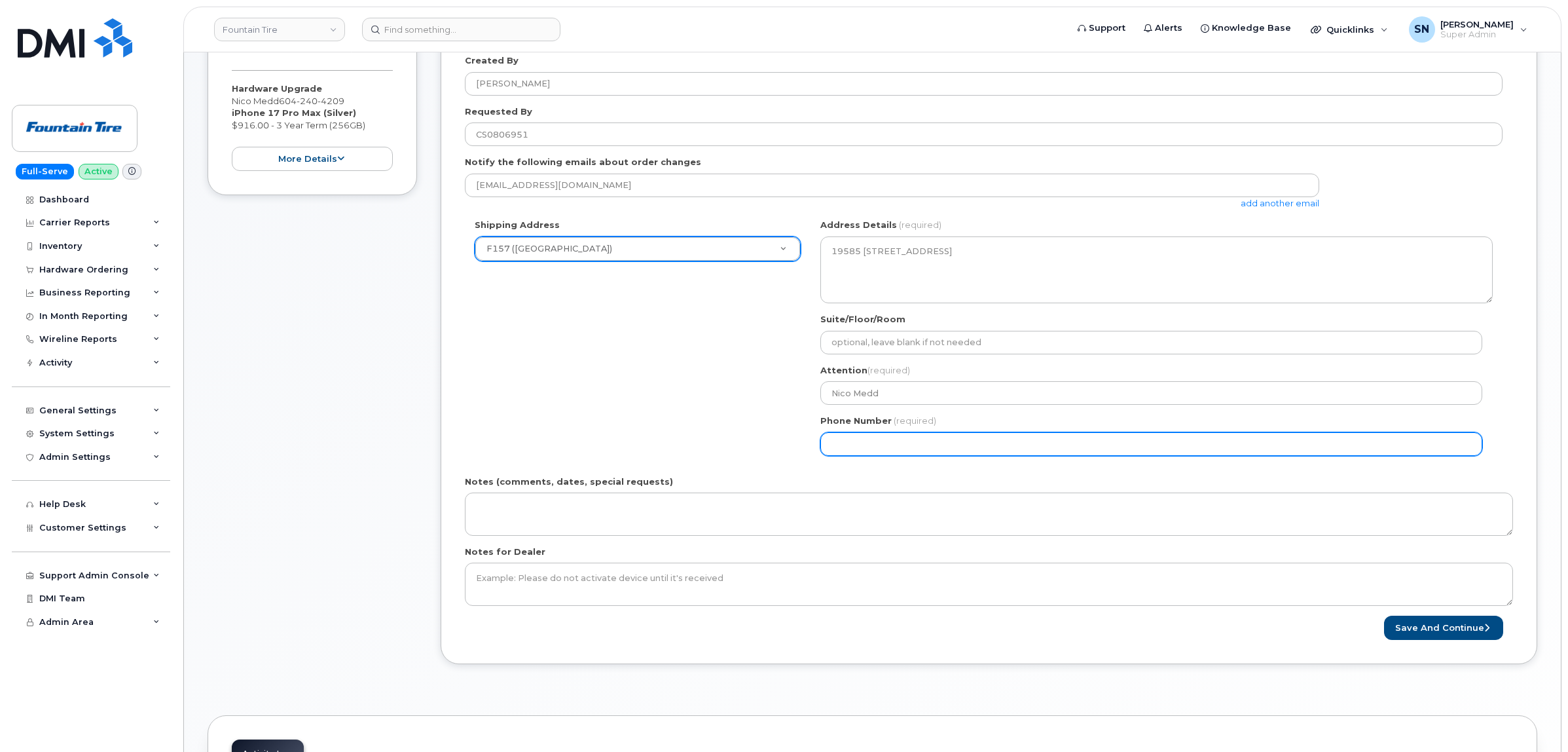
click at [921, 452] on input "Phone Number" at bounding box center [1151, 444] width 662 height 23
paste input "6042404209"
select select
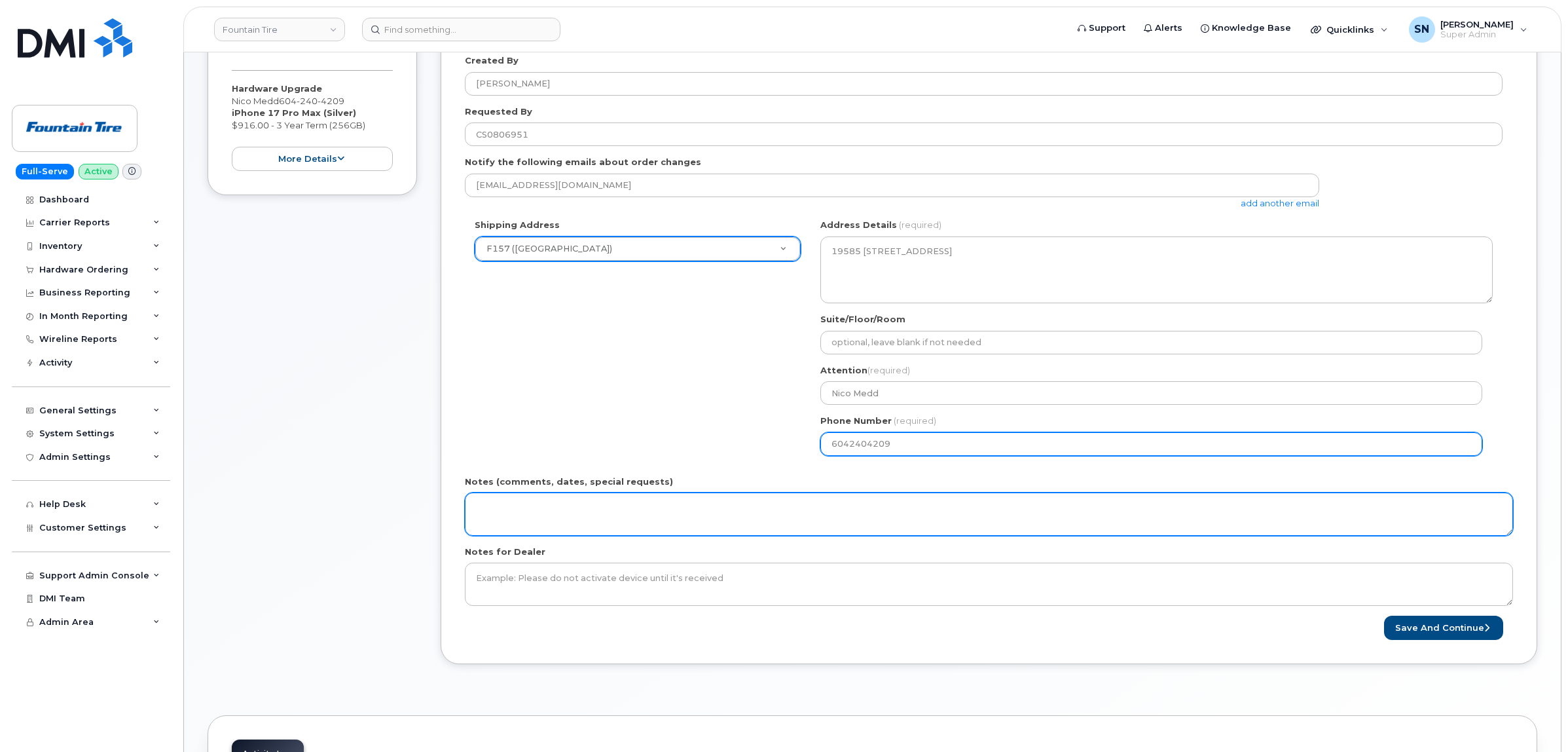
type input "6042404209"
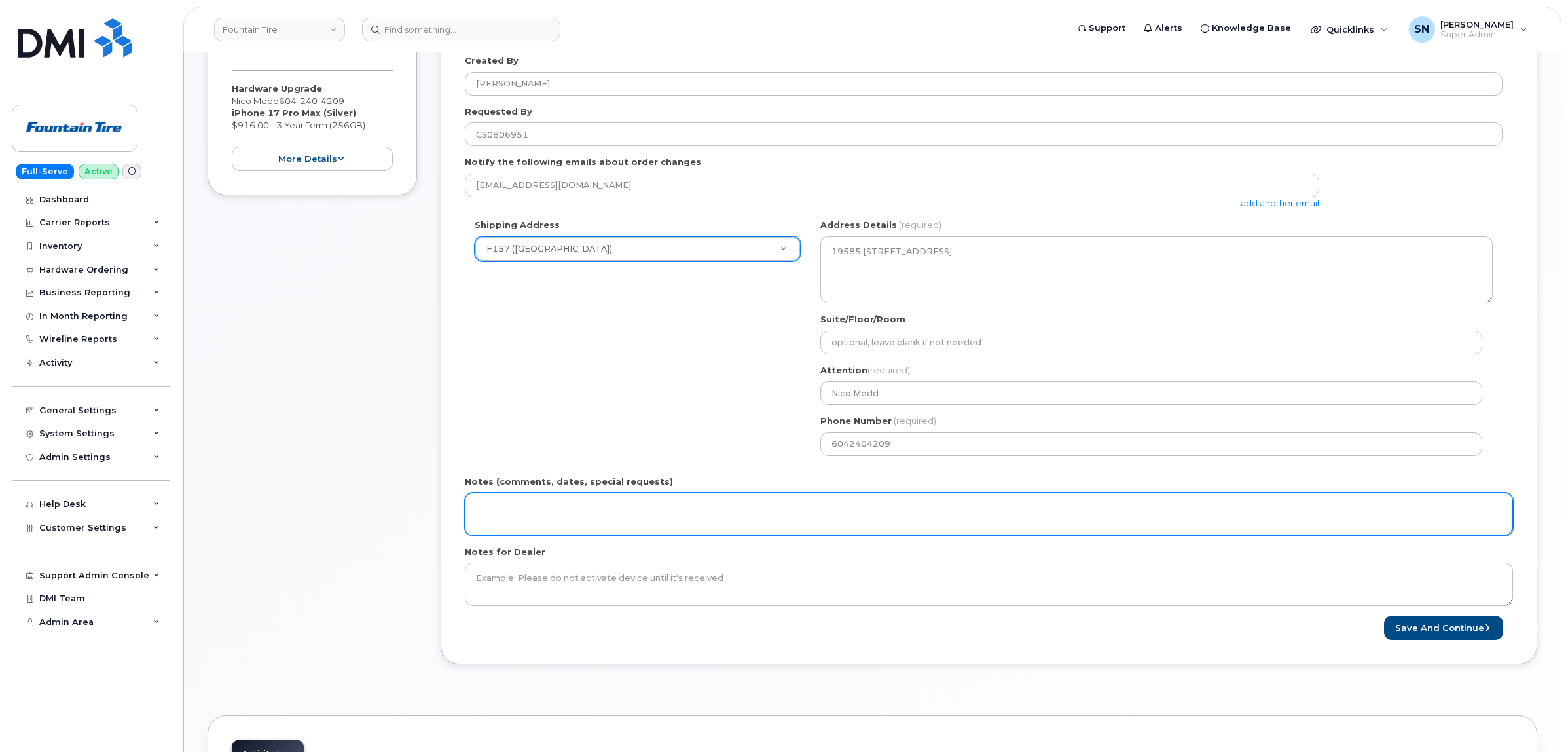
click at [901, 517] on textarea "Notes (comments, dates, special requests)" at bounding box center [988, 514] width 1048 height 43
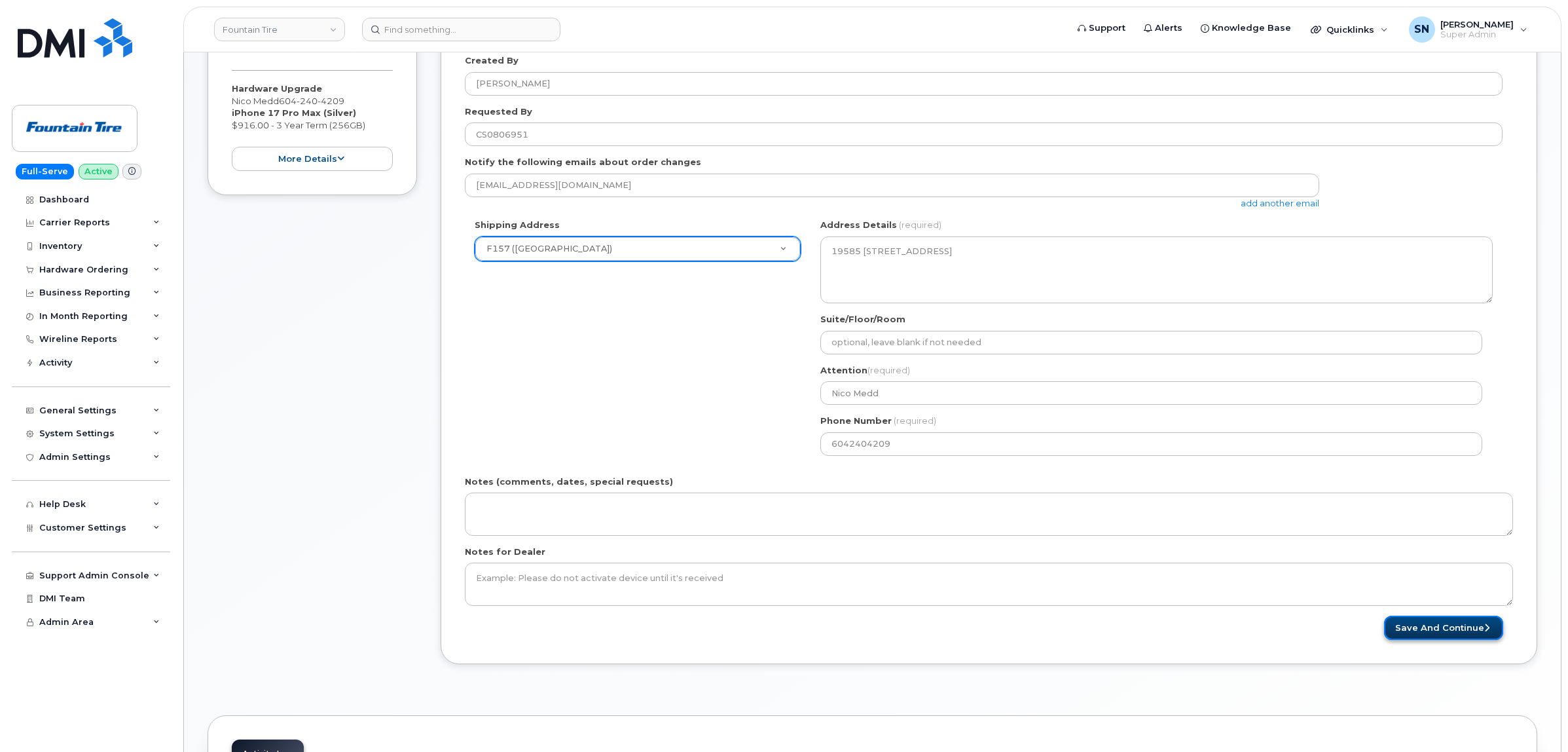
click at [1453, 632] on button "Save and Continue" at bounding box center [1443, 628] width 120 height 24
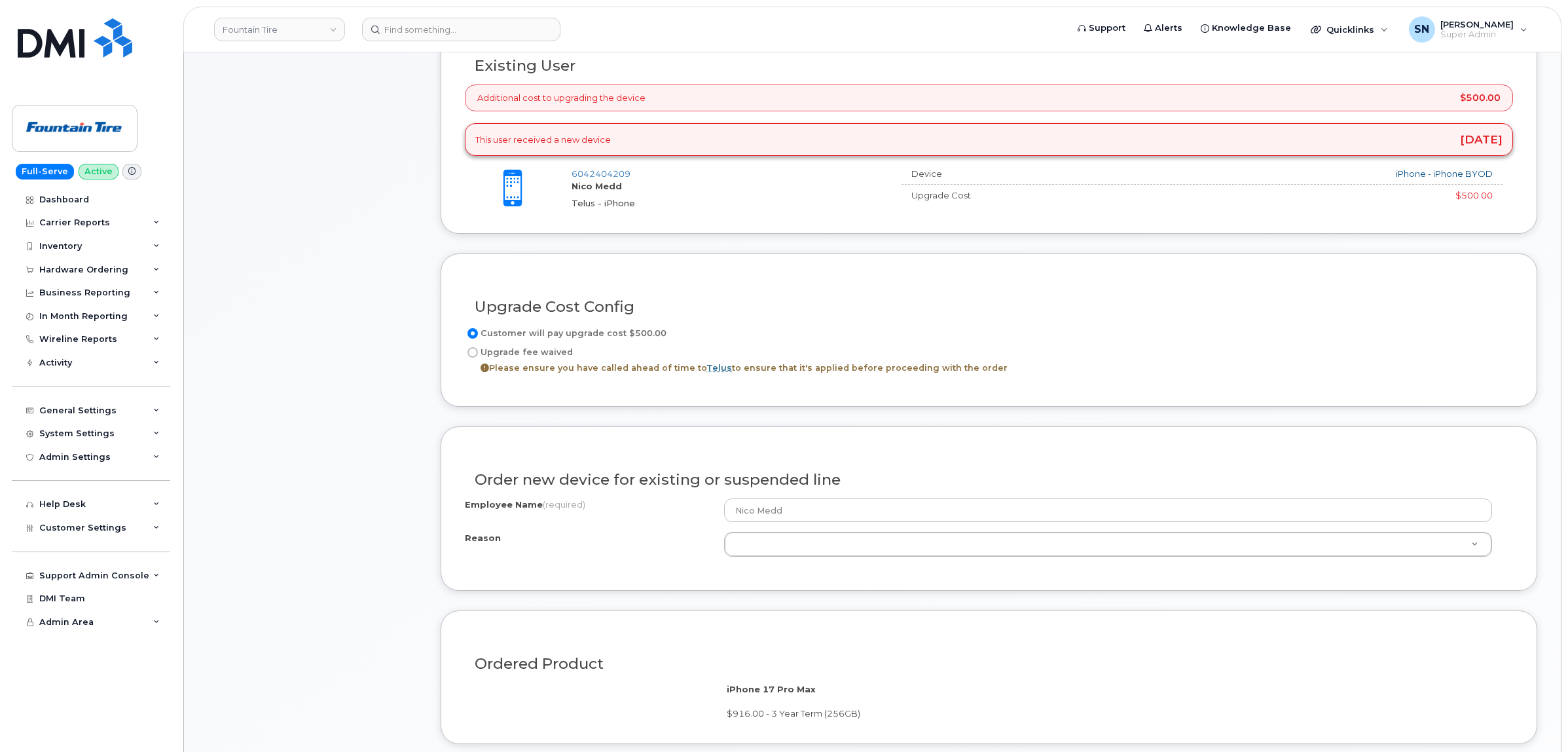
scroll to position [491, 0]
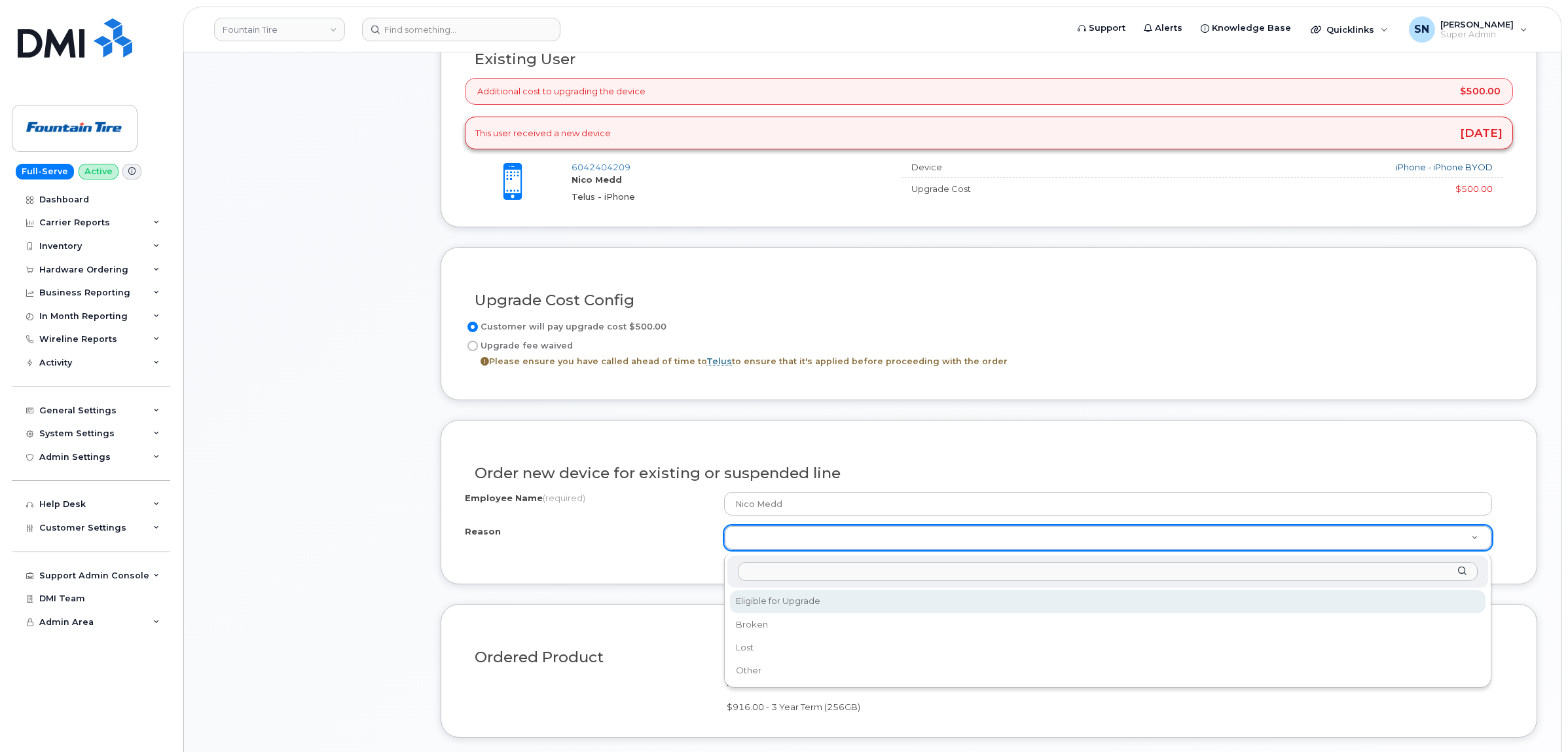
select select "eligible_for_upgrade"
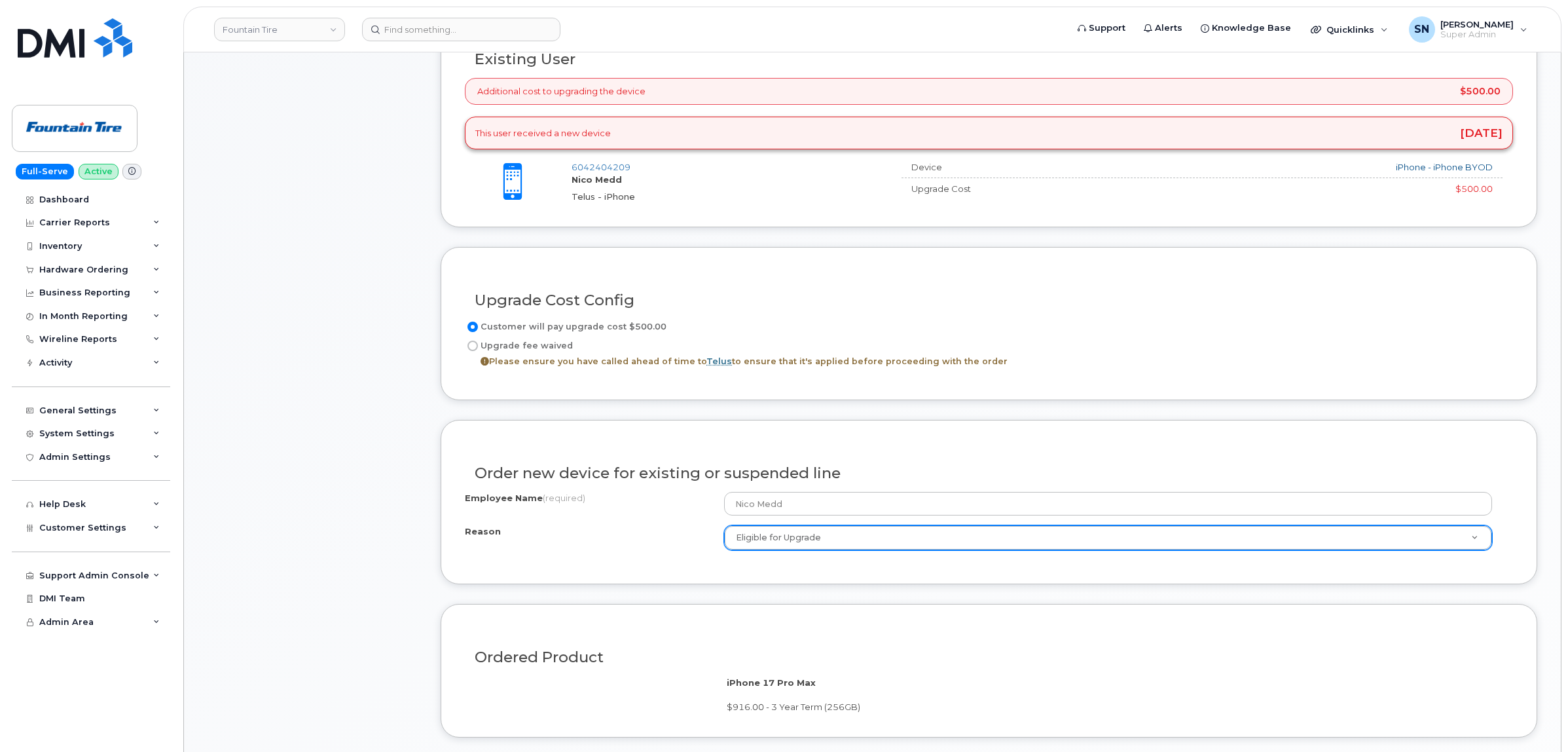
click at [667, 550] on div "Reason Eligible for Upgrade Reason Eligible for Upgrade Broken Lost Other" at bounding box center [988, 537] width 1048 height 25
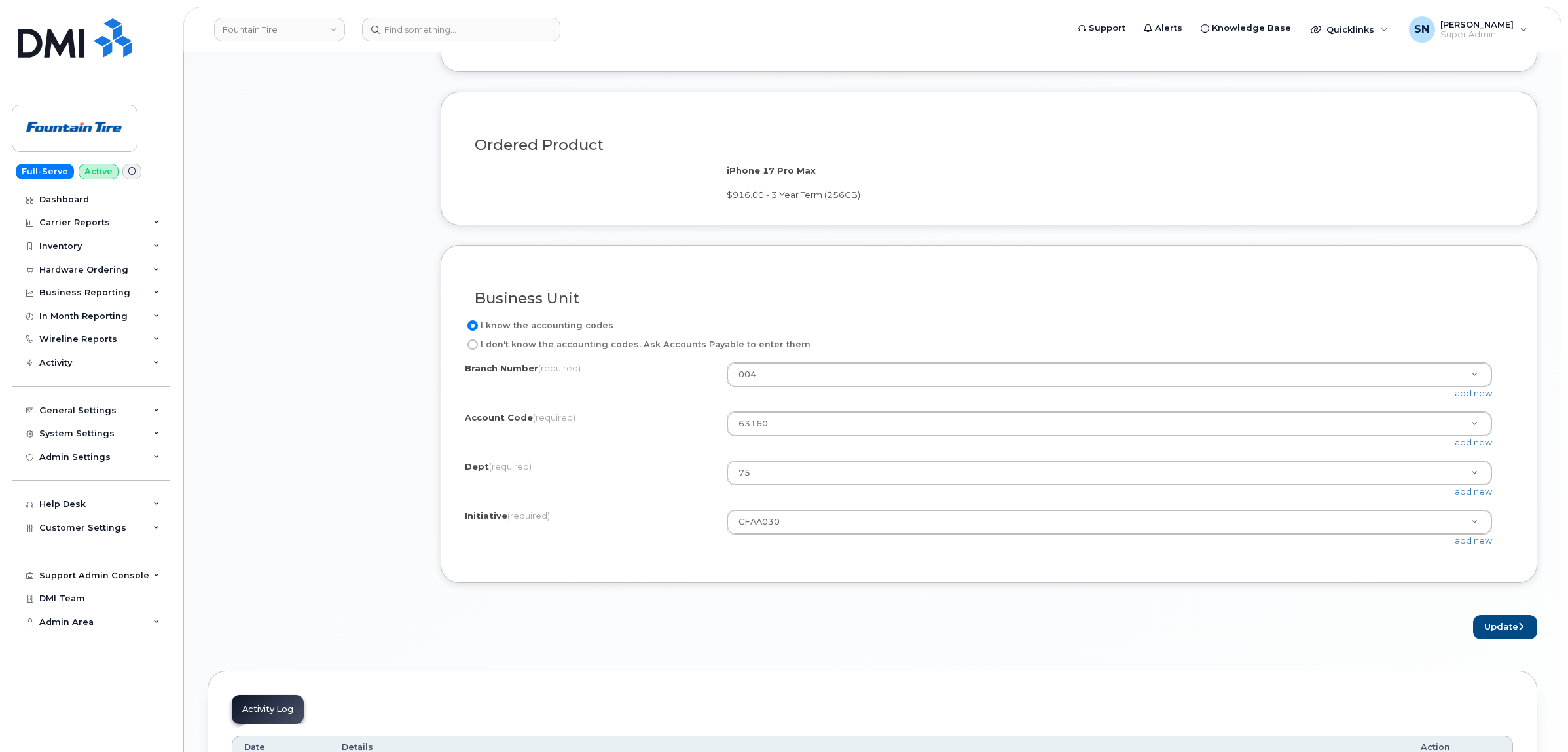
scroll to position [1064, 0]
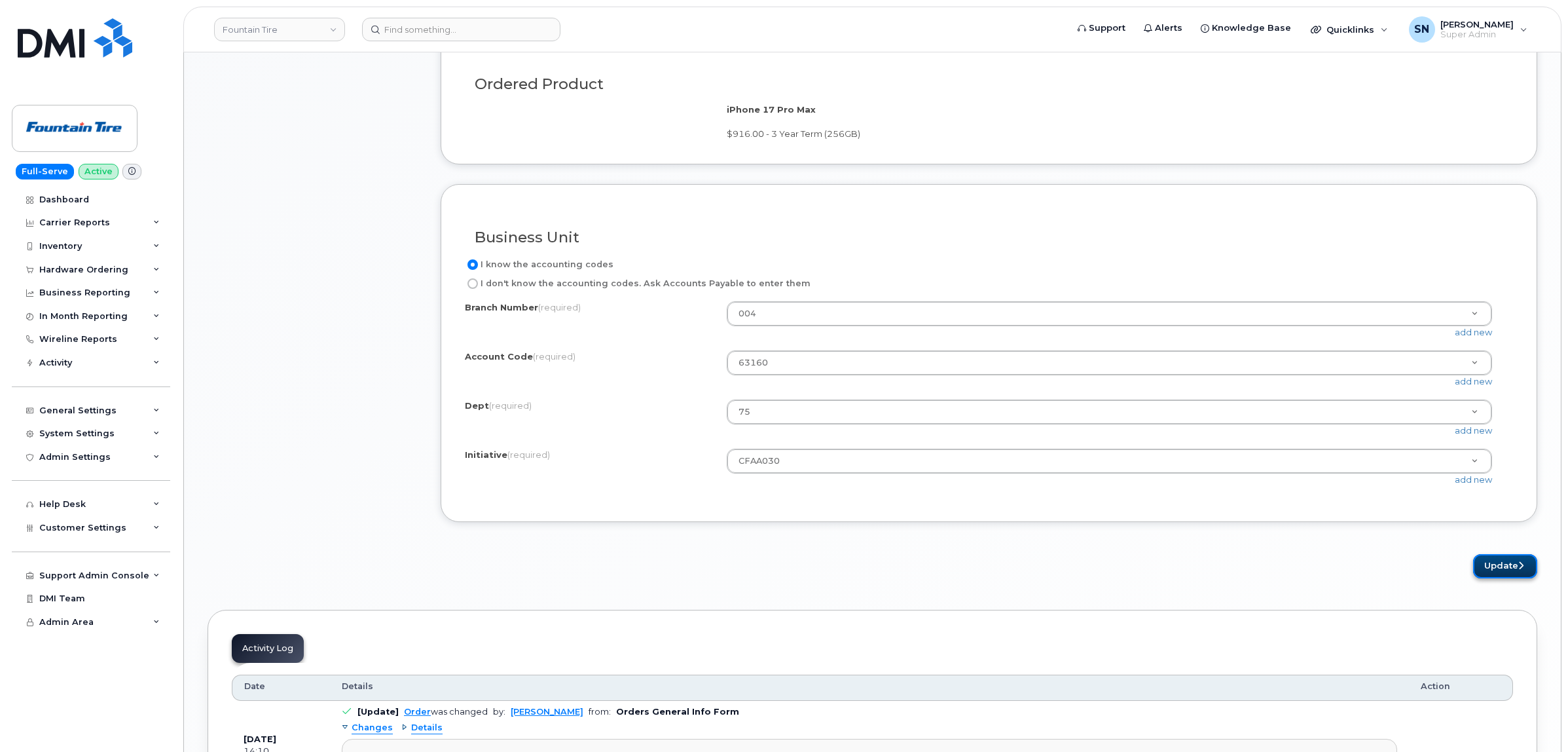
click at [1488, 573] on button "Update" at bounding box center [1505, 566] width 64 height 24
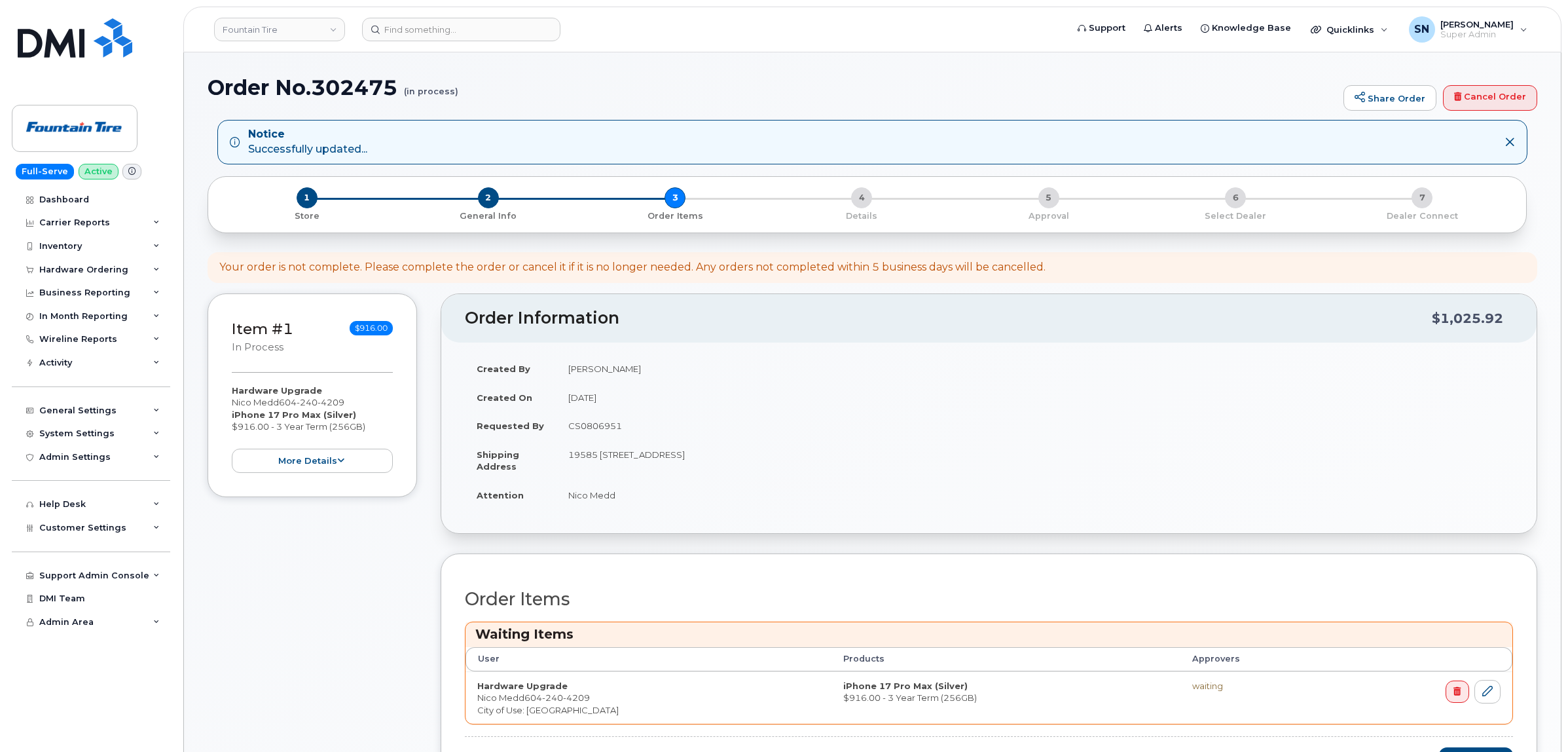
scroll to position [246, 0]
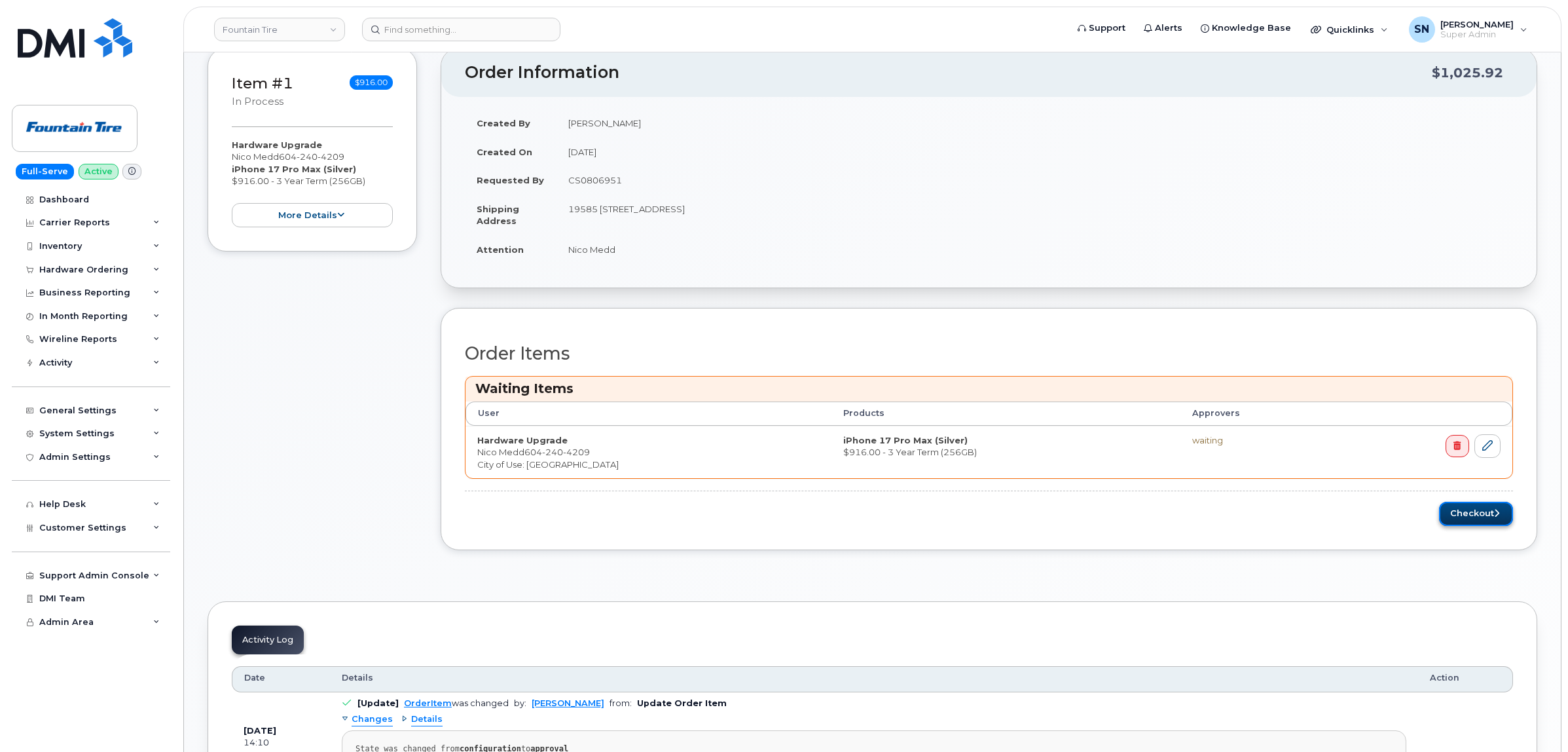
click at [1460, 511] on button "Checkout" at bounding box center [1476, 514] width 74 height 24
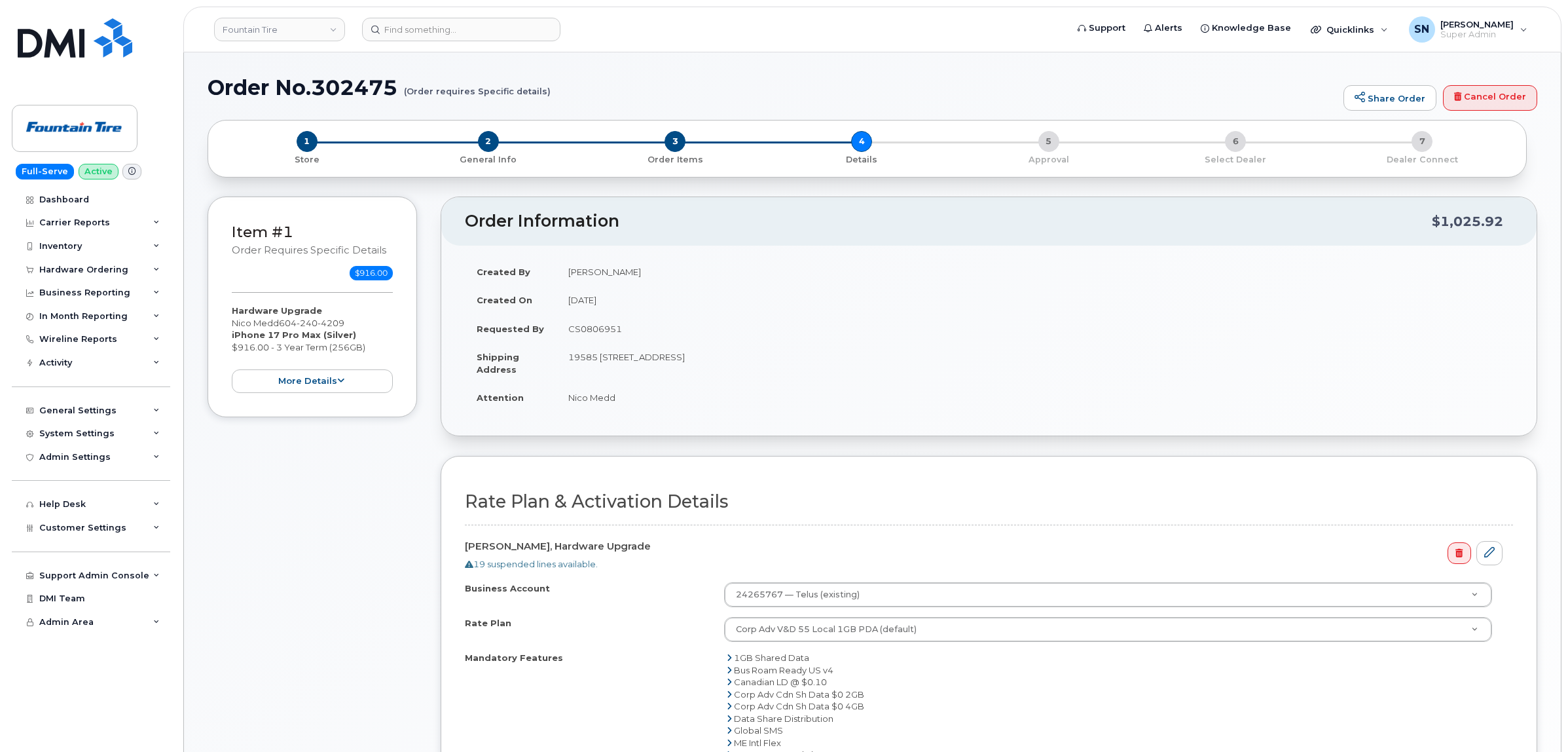
select select
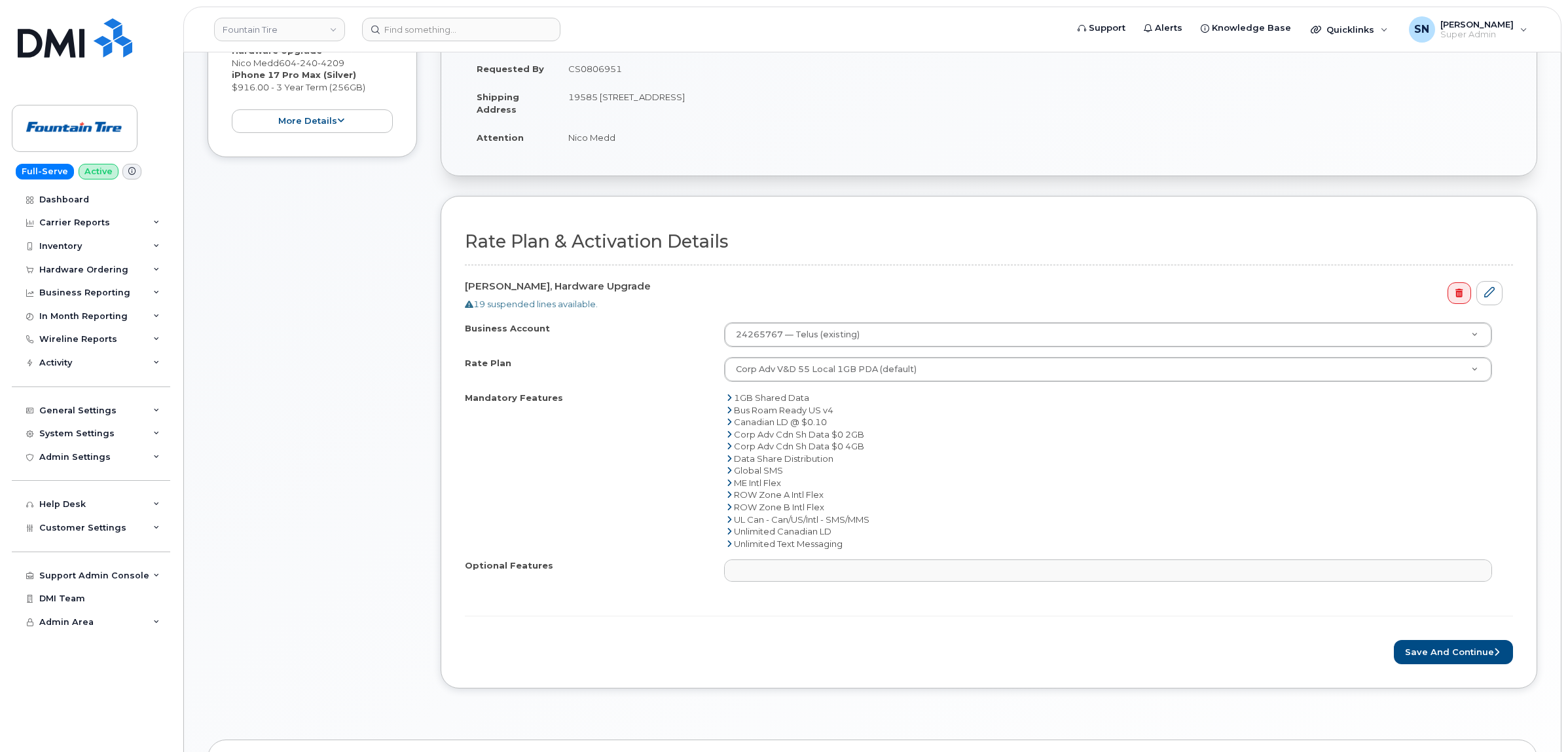
scroll to position [327, 0]
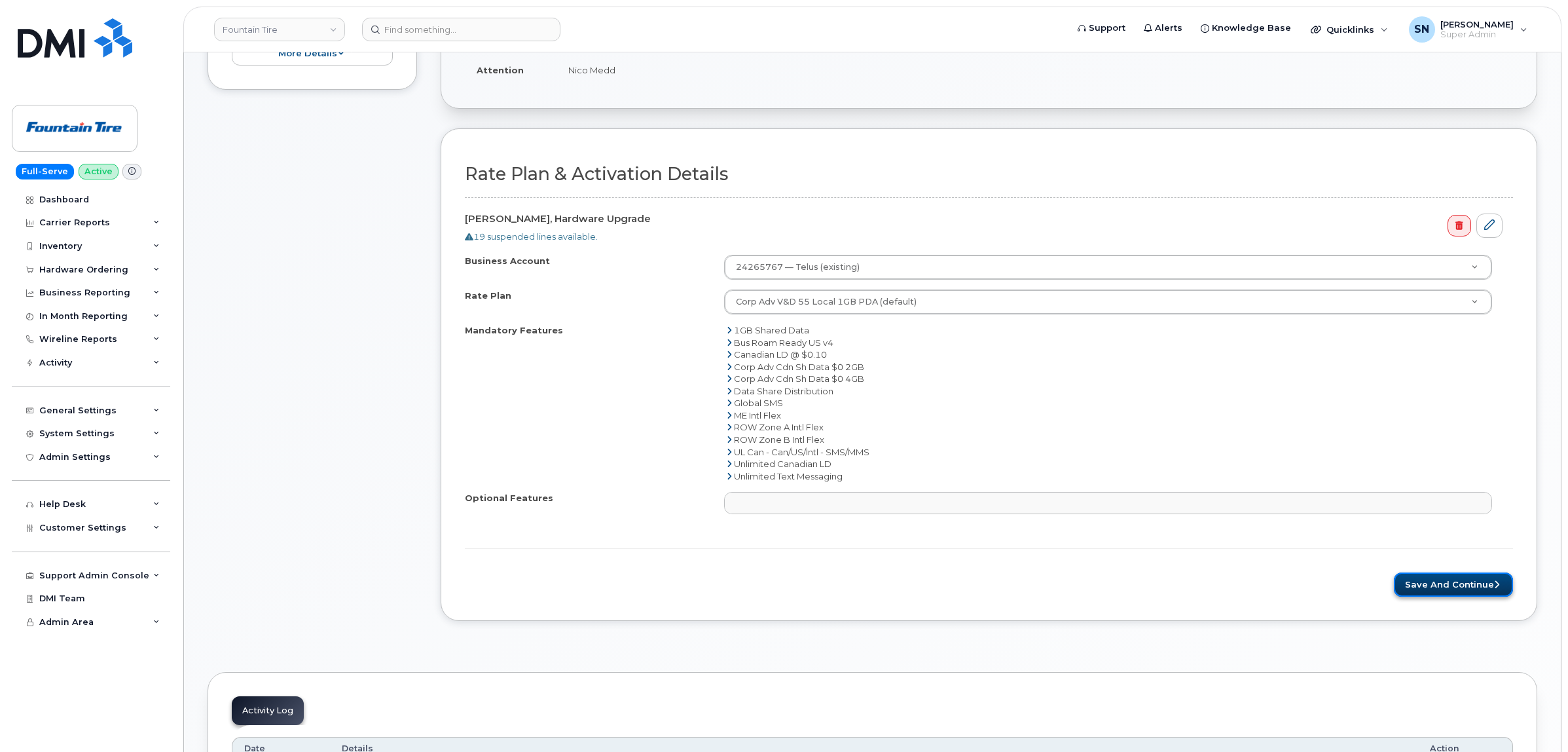
click at [1428, 585] on button "Save and Continue" at bounding box center [1453, 584] width 120 height 24
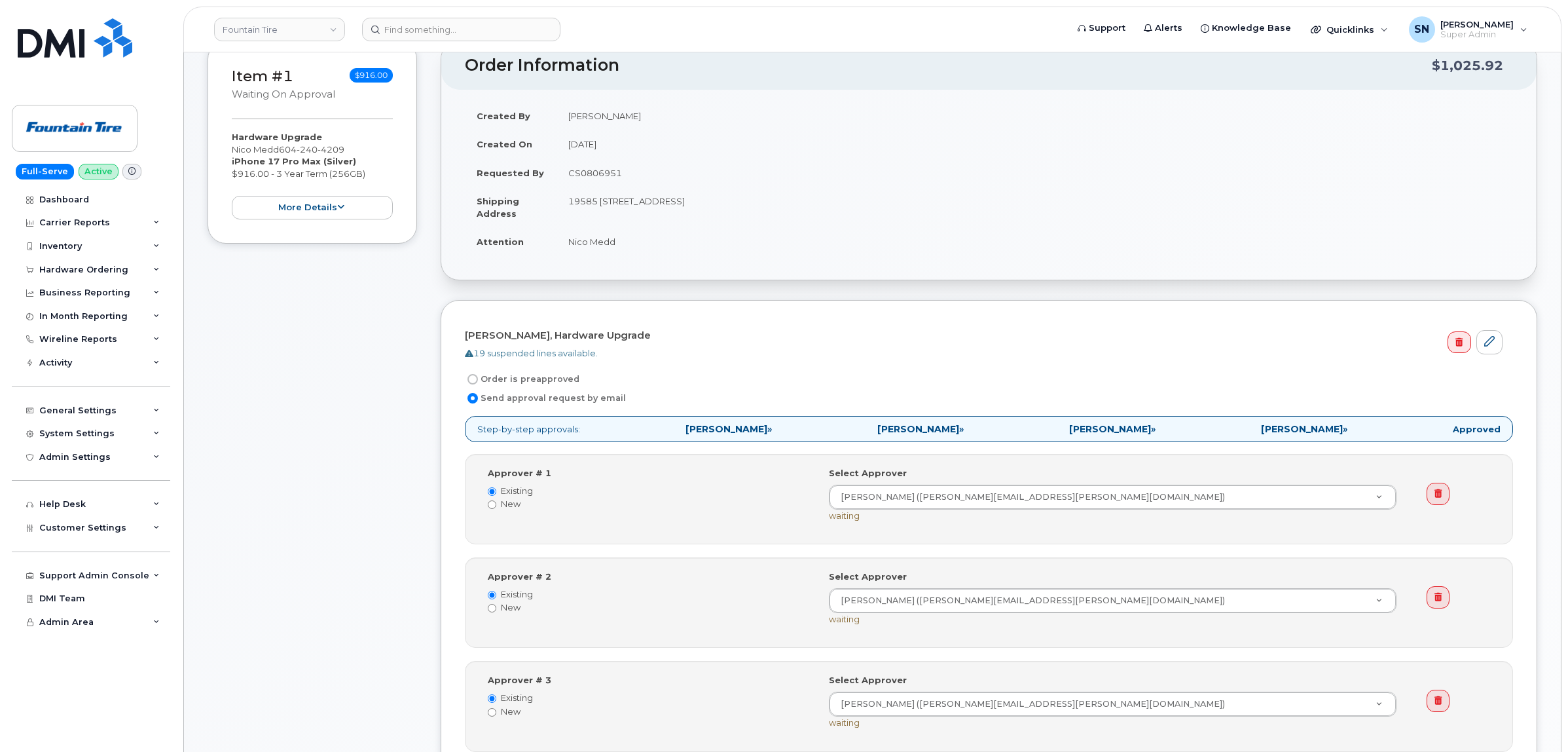
scroll to position [246, 0]
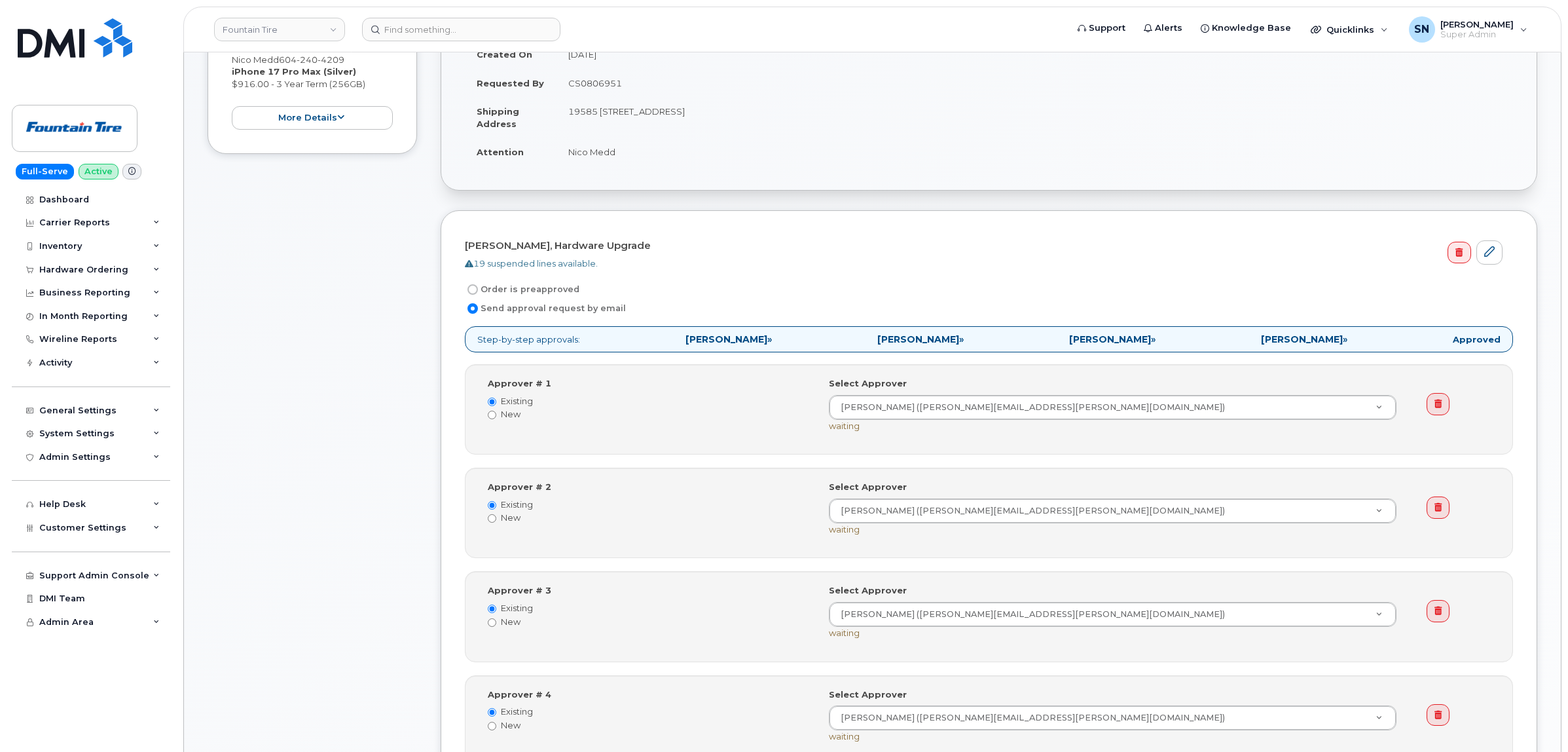
click at [474, 290] on input "Order is preapproved" at bounding box center [473, 290] width 11 height 11
radio input "true"
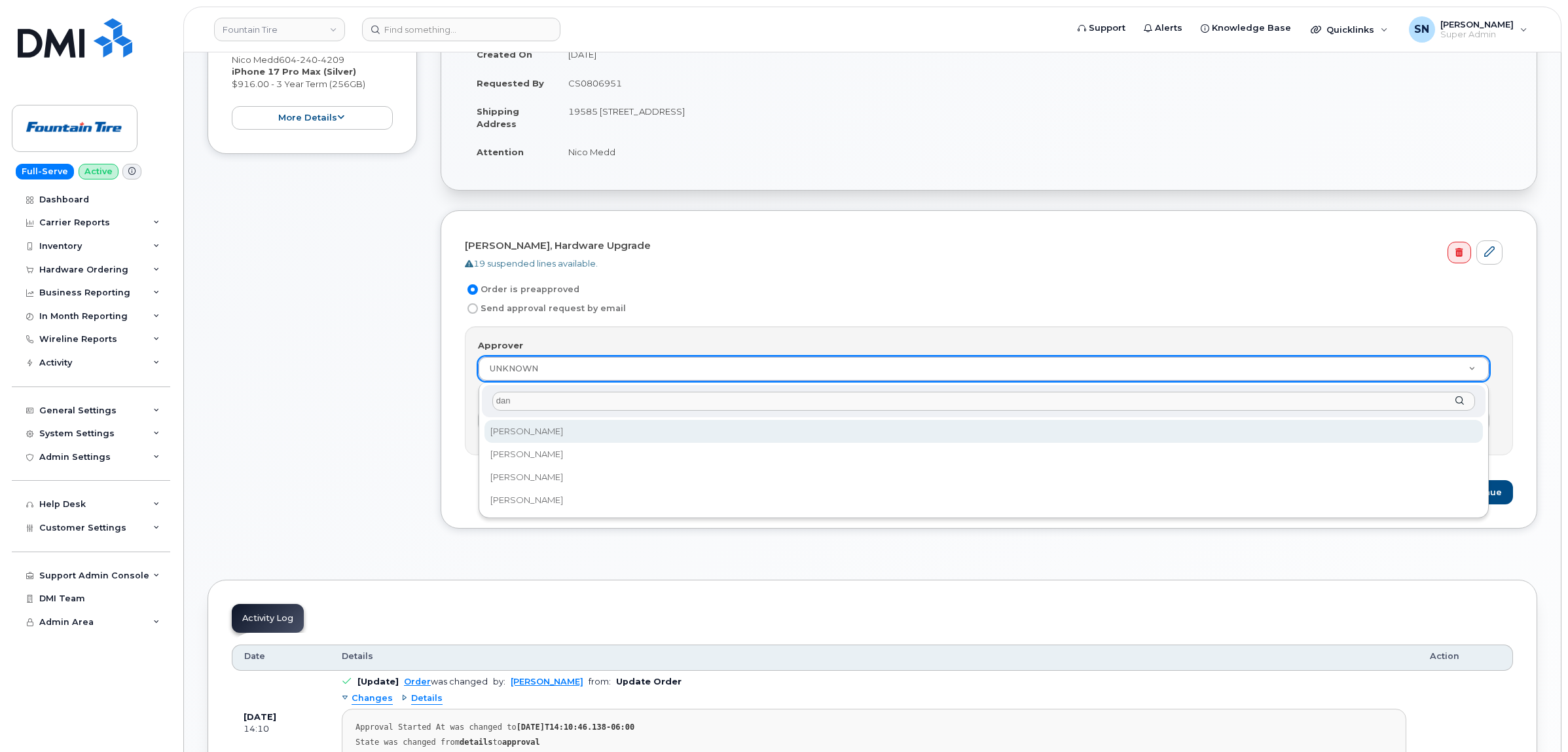
type input "dan"
select select "273076"
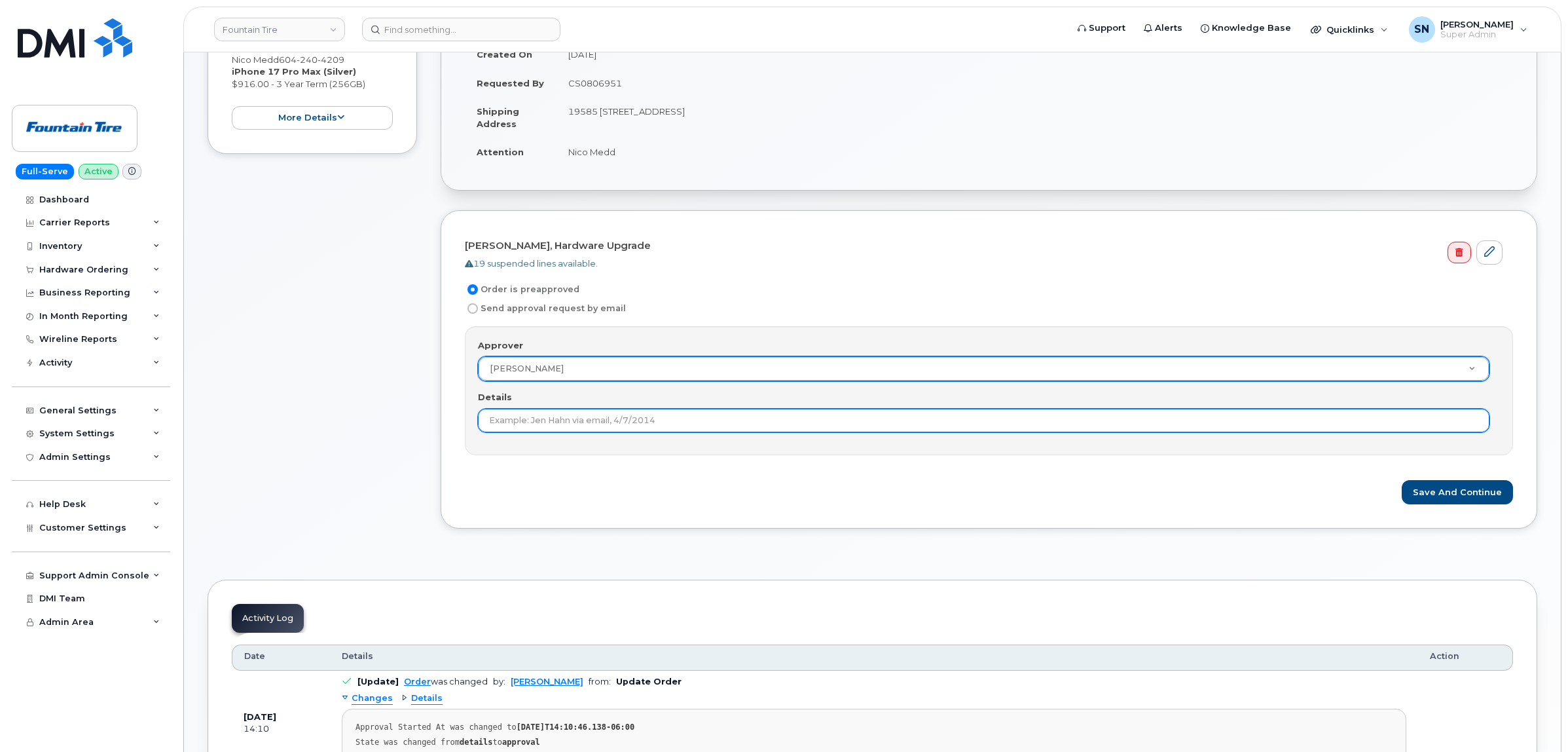
click at [551, 431] on input "Details" at bounding box center [984, 420] width 1012 height 23
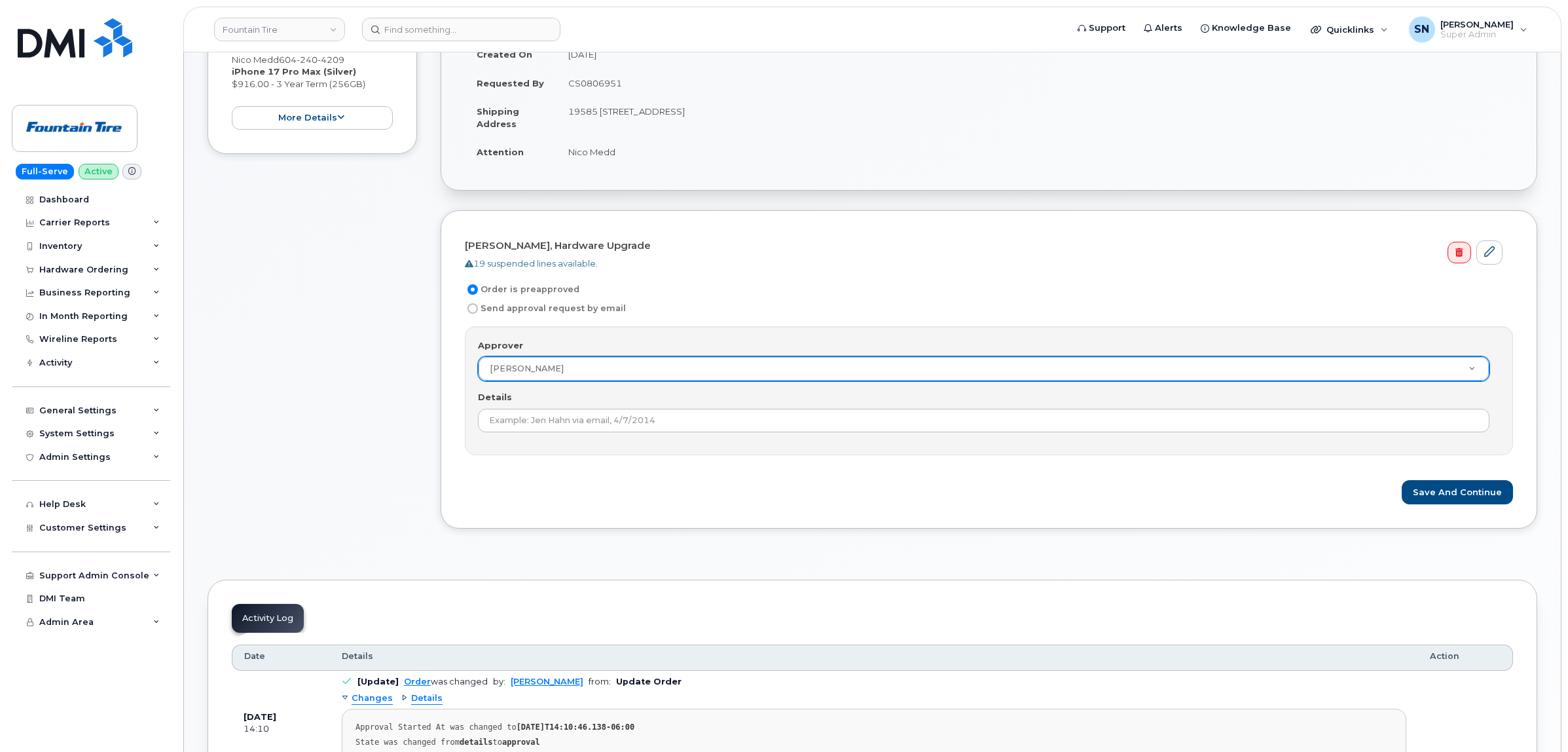
click at [598, 77] on td "CS0806951" at bounding box center [1034, 83] width 956 height 29
copy td "CS0806951"
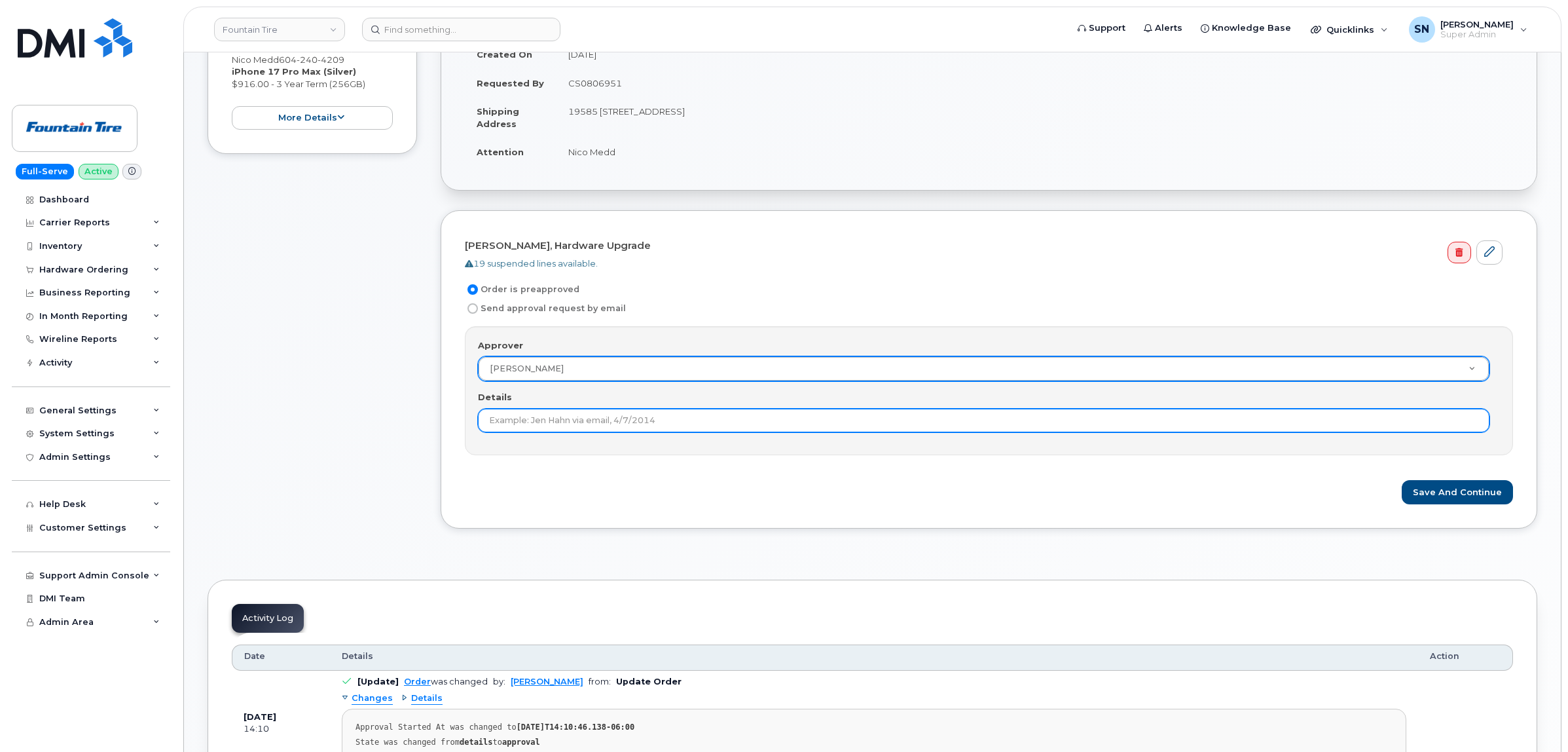
click at [590, 421] on input "Details" at bounding box center [984, 420] width 1012 height 23
paste input "CS0806951"
type input "CS0806951"
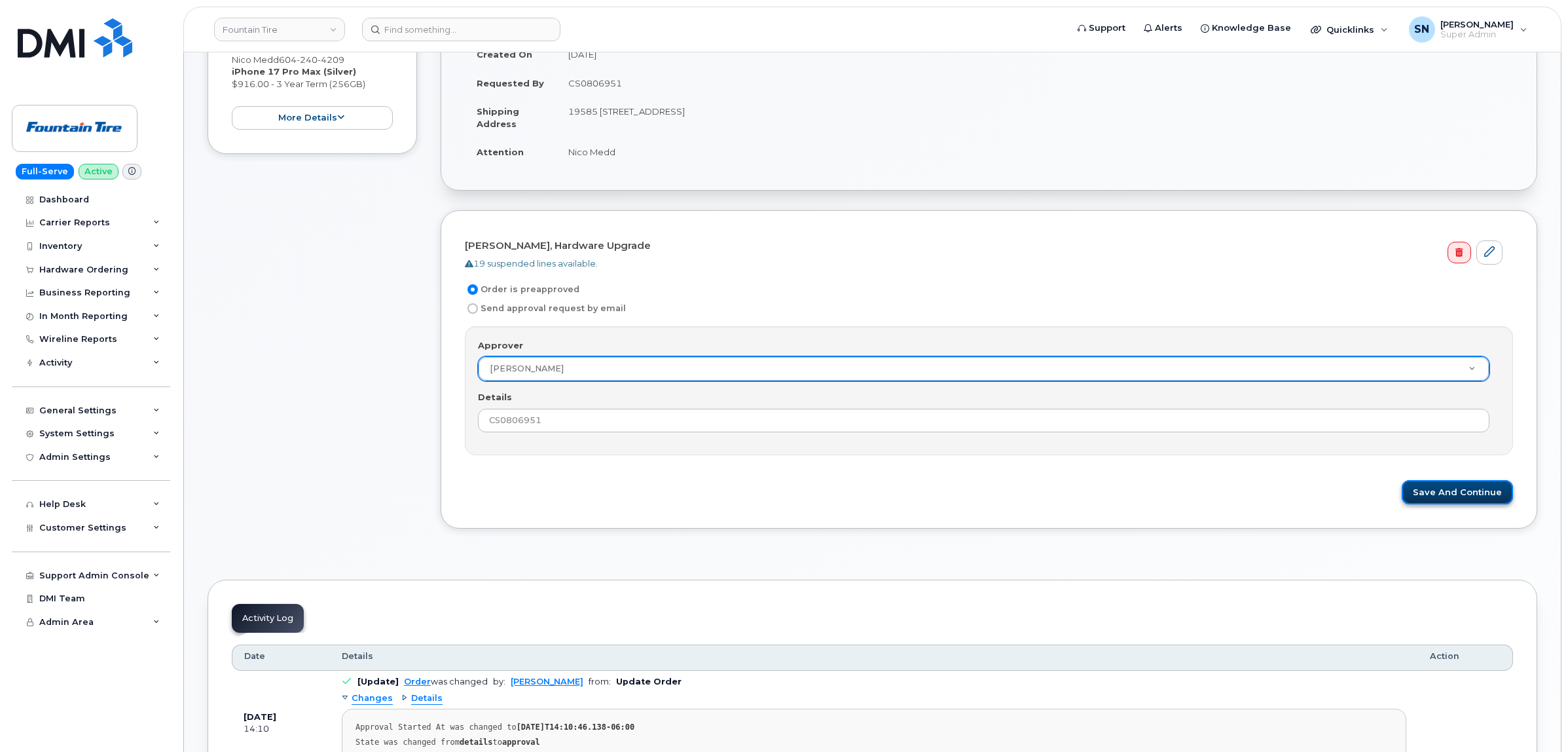
click at [1448, 490] on button "Save and Continue" at bounding box center [1458, 492] width 111 height 24
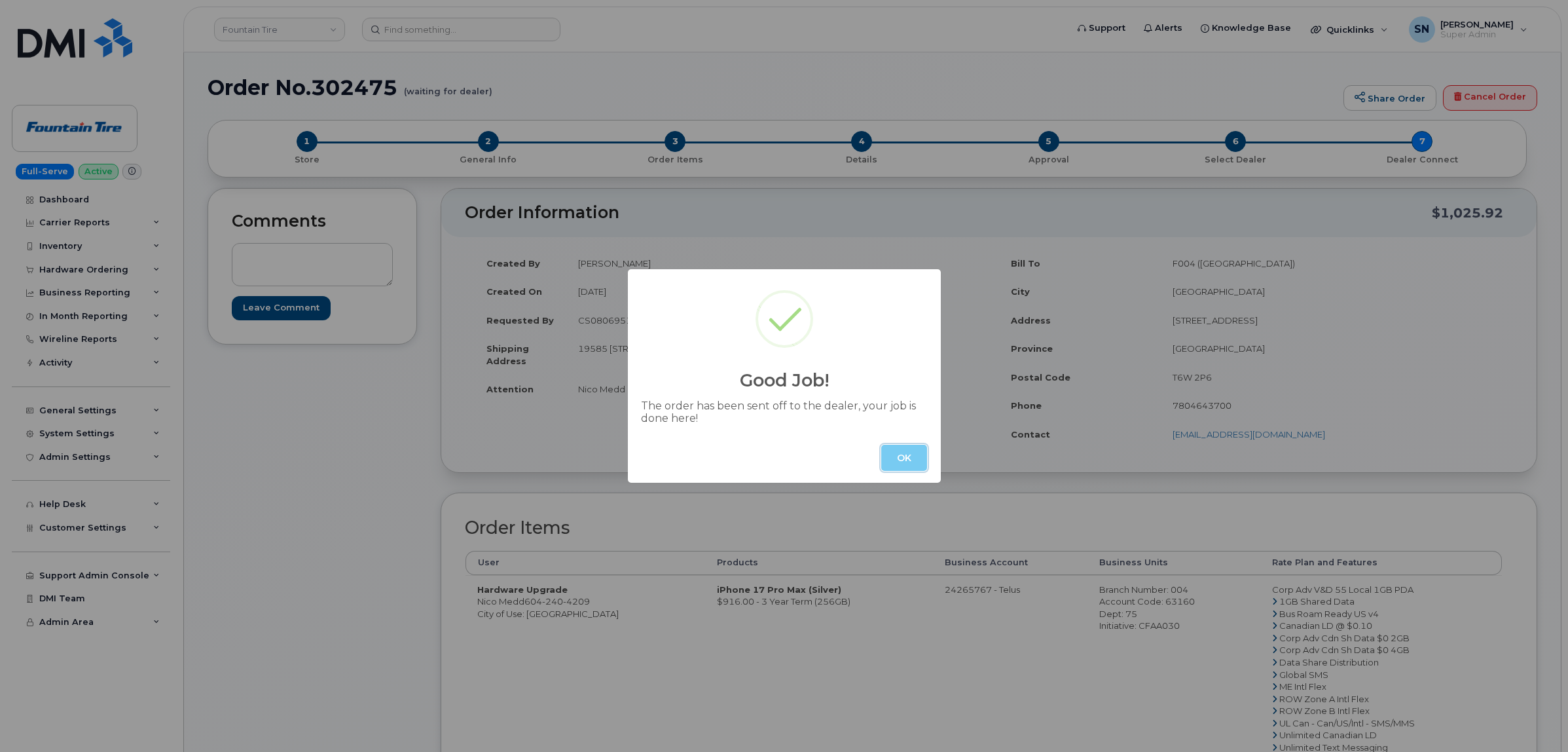
click at [909, 449] on button "OK" at bounding box center [904, 457] width 46 height 26
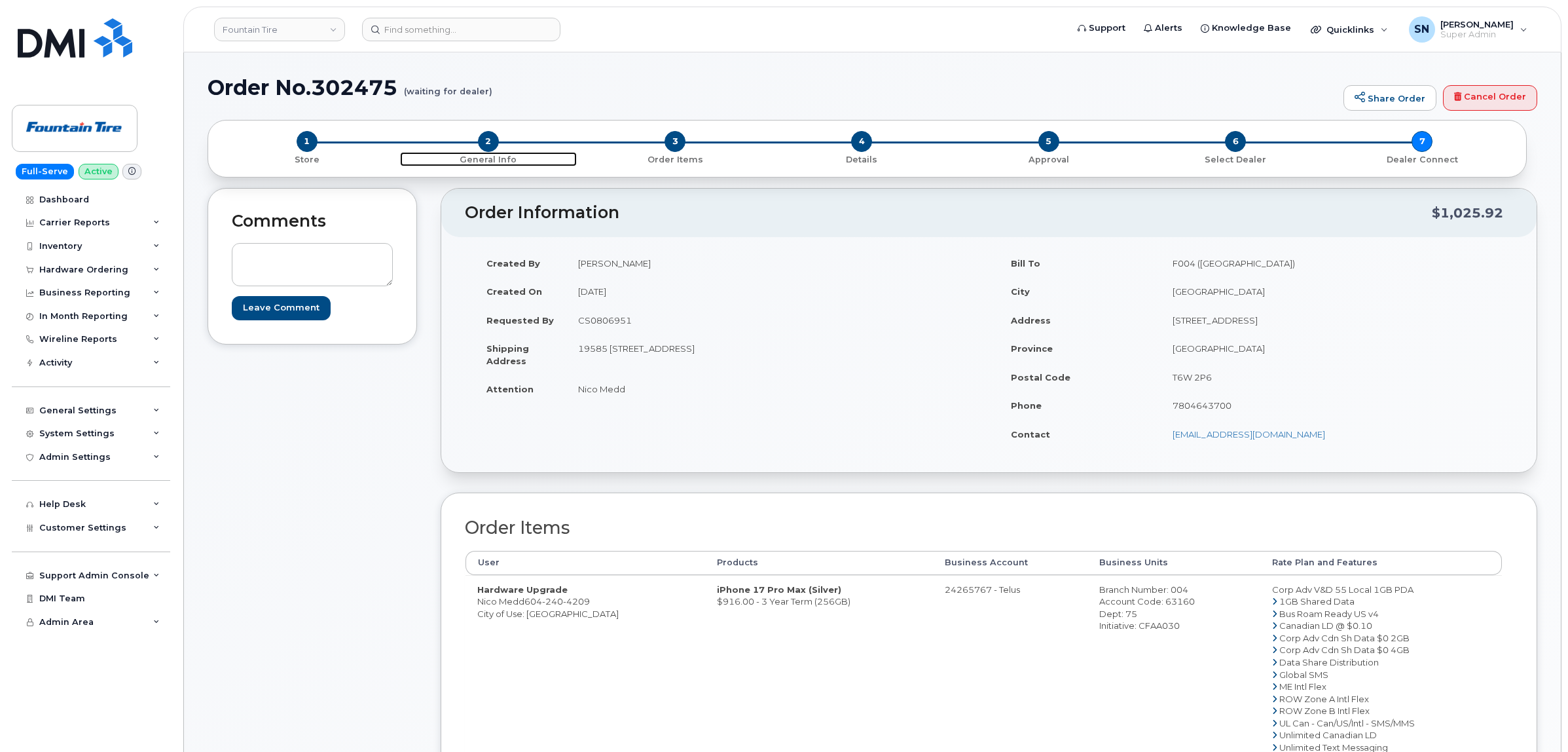
click at [491, 138] on span "2" at bounding box center [489, 141] width 21 height 21
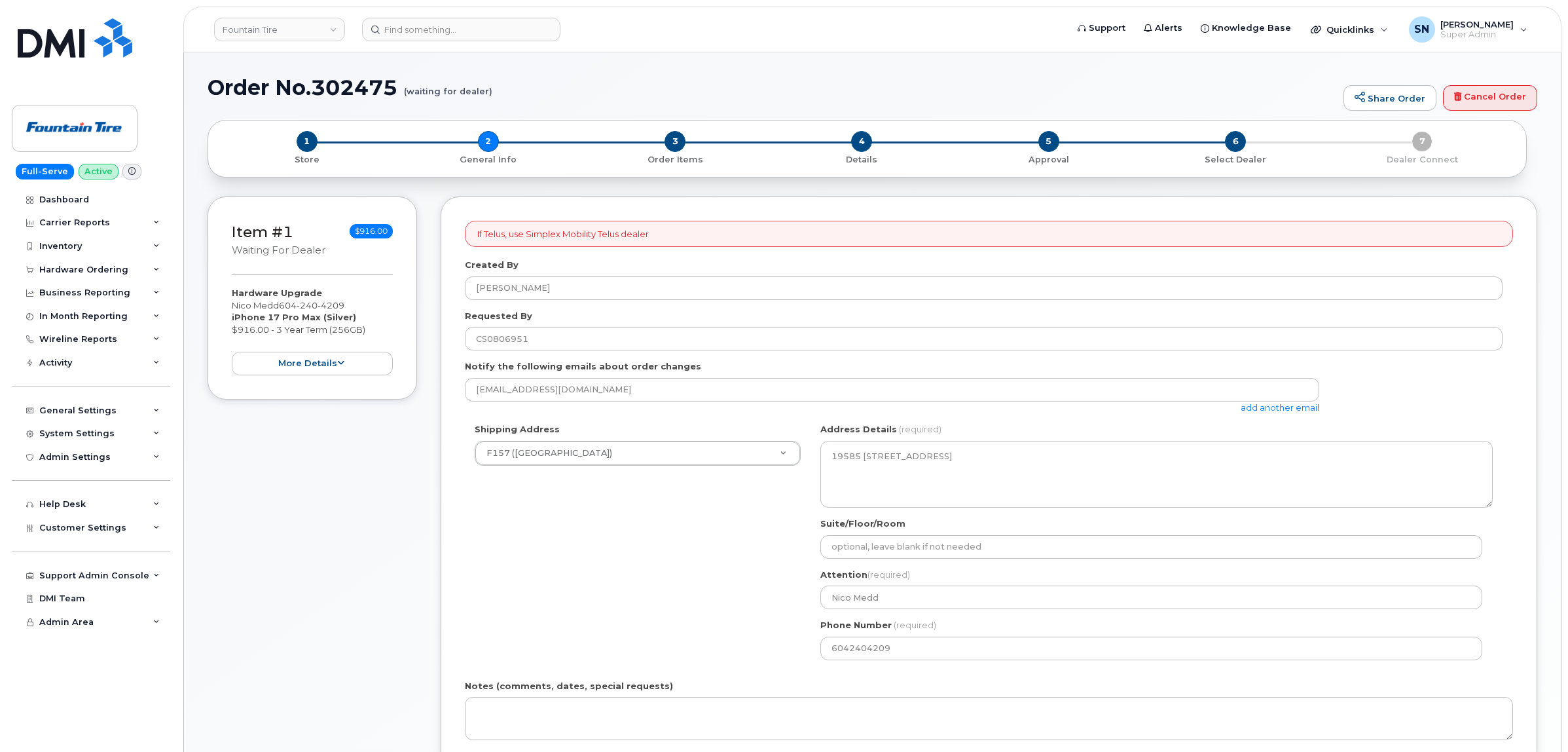
select select
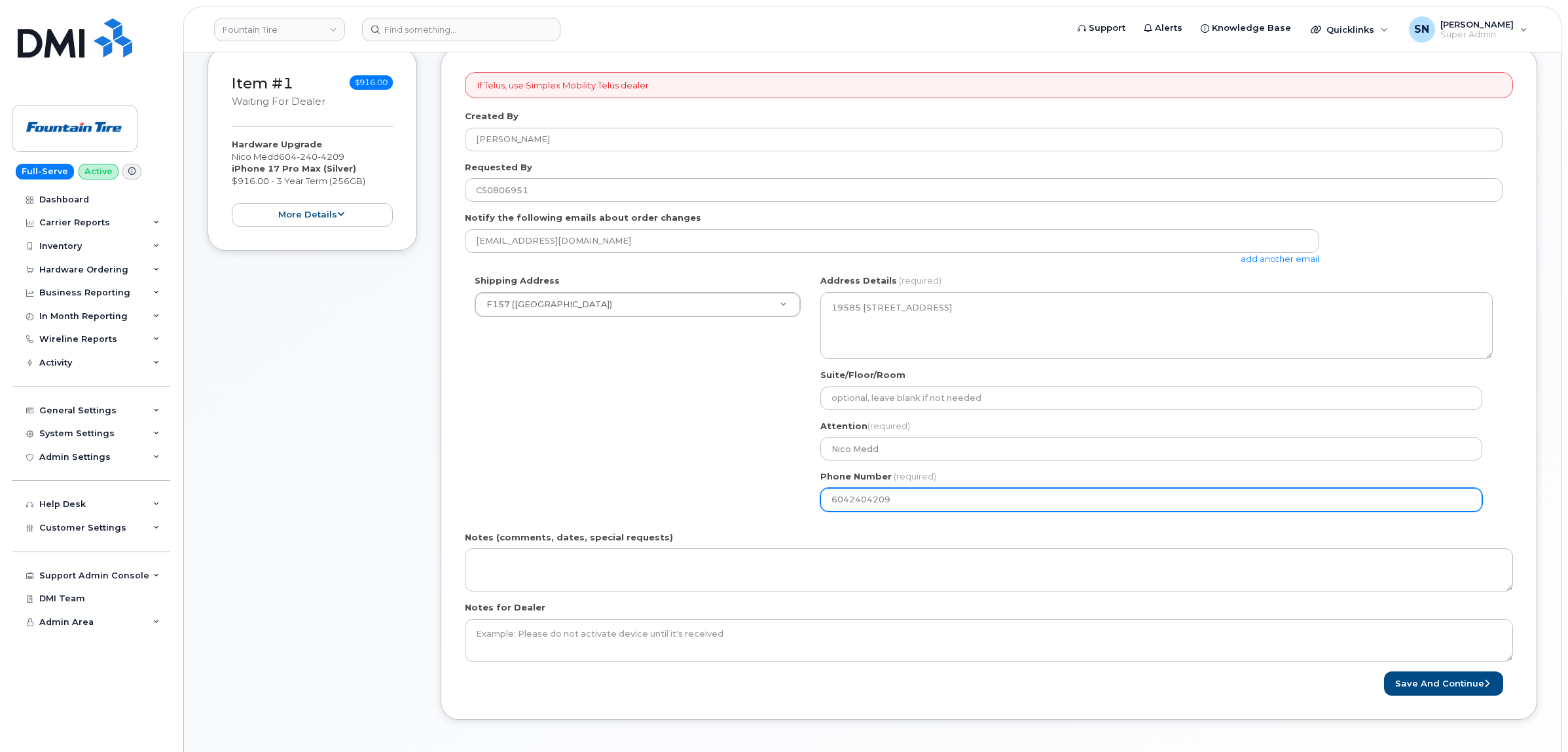
scroll to position [164, 0]
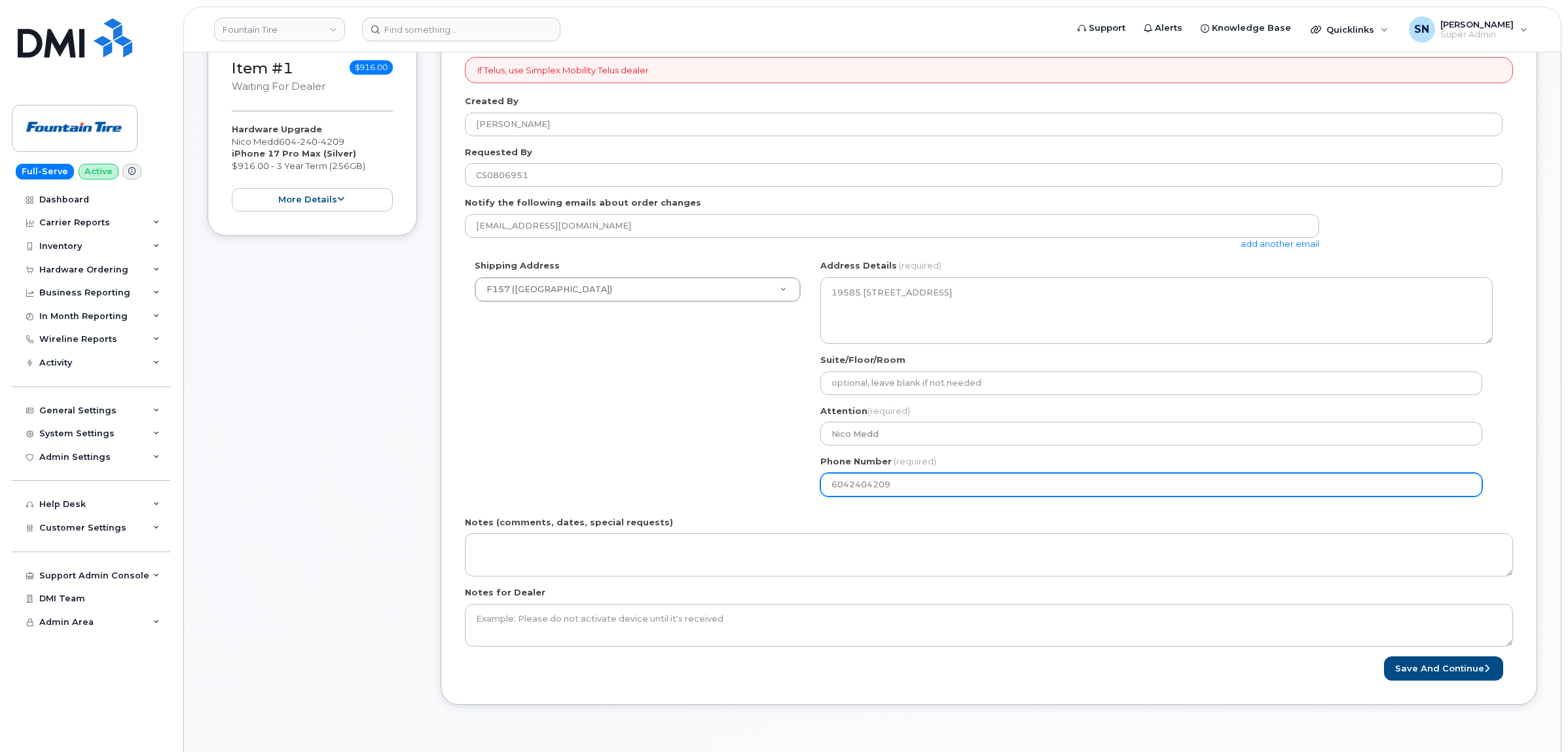
drag, startPoint x: 910, startPoint y: 487, endPoint x: 759, endPoint y: 480, distance: 151.2
click at [766, 480] on div "Shipping Address F157 ([GEOGRAPHIC_DATA]) New Address [STREET_ADDRESS] ([GEOGRA…" at bounding box center [983, 382] width 1037 height 246
paste input "8820036"
type input "6048820036"
select select
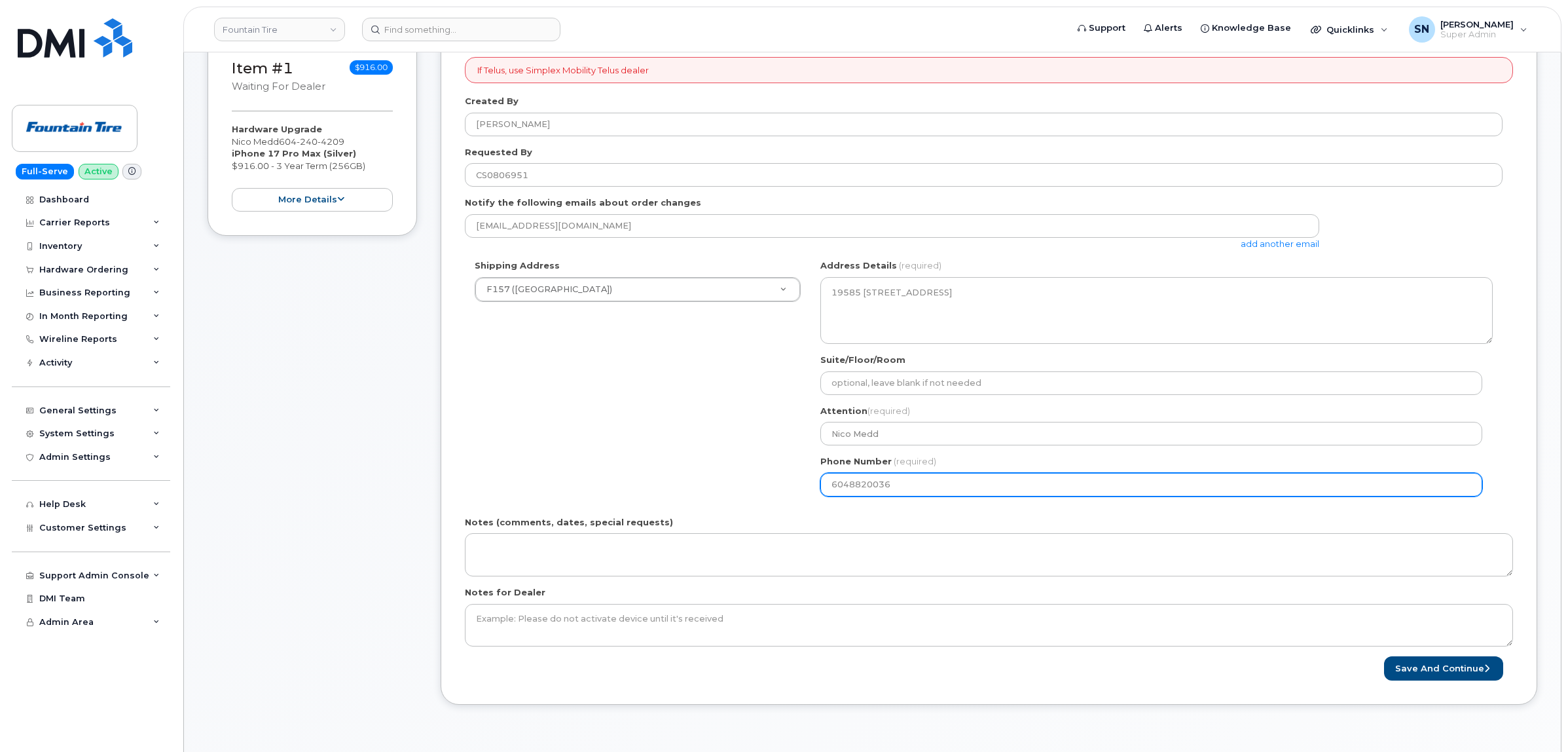
type input "6048820036"
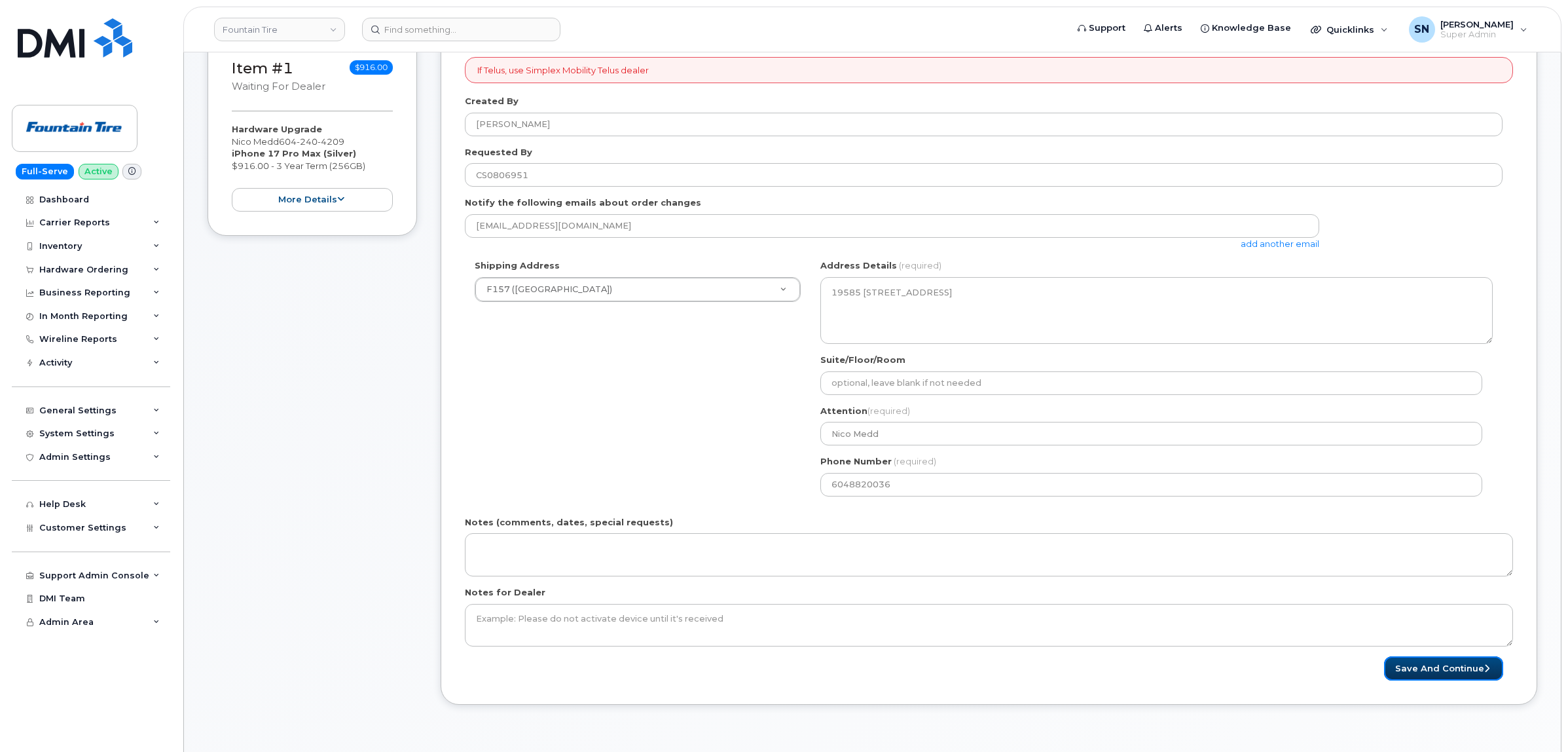
click at [1408, 667] on button "Save and Continue" at bounding box center [1443, 669] width 120 height 24
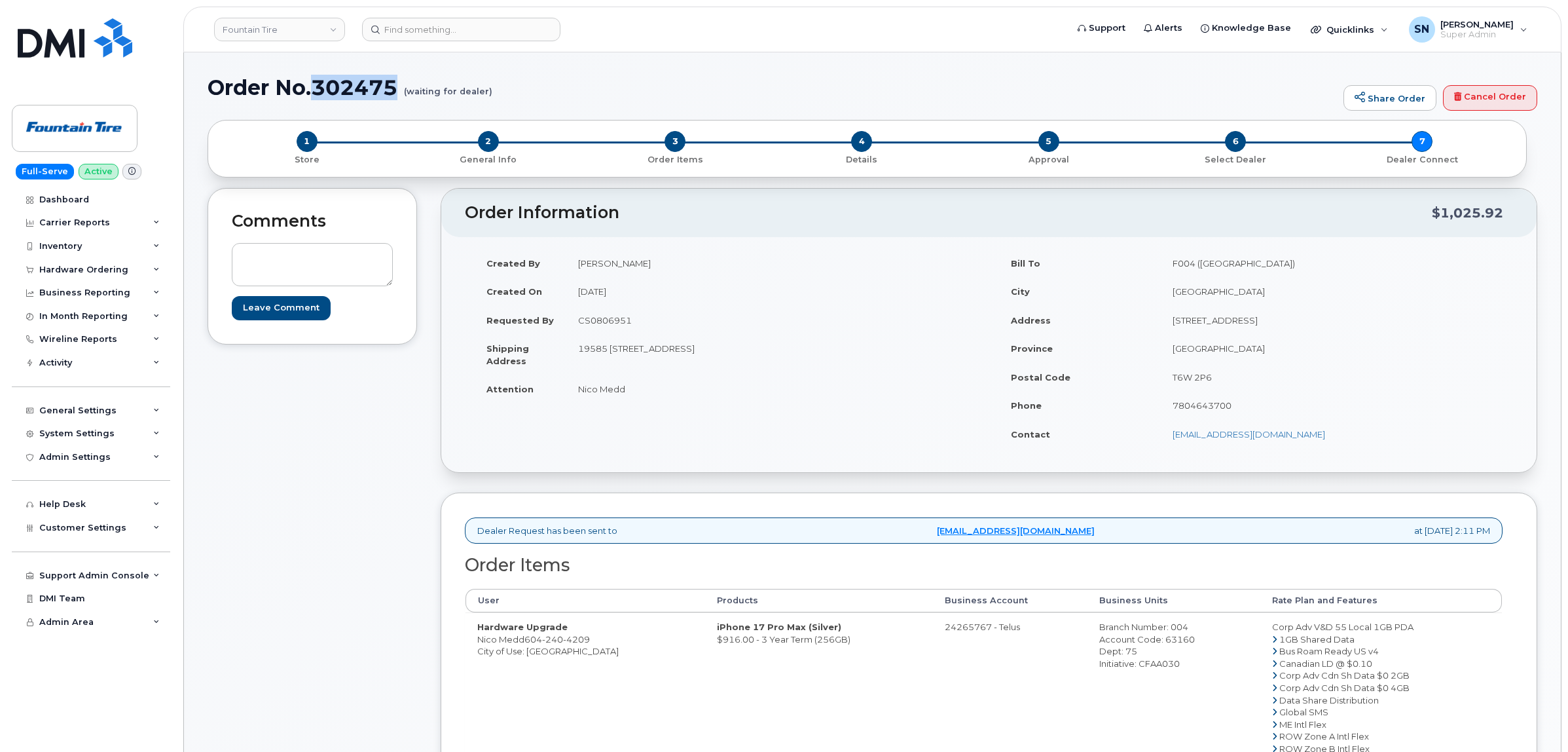
drag, startPoint x: 316, startPoint y: 86, endPoint x: 400, endPoint y: 83, distance: 84.1
click at [400, 83] on h1 "Order No.302475 (waiting for dealer)" at bounding box center [772, 87] width 1129 height 23
copy h1 "302475"
click at [649, 102] on div "Order No.302475 (waiting for dealer) Share Order Cancel Order" at bounding box center [872, 98] width 1330 height 44
click at [80, 274] on div "Hardware Ordering" at bounding box center [83, 270] width 89 height 11
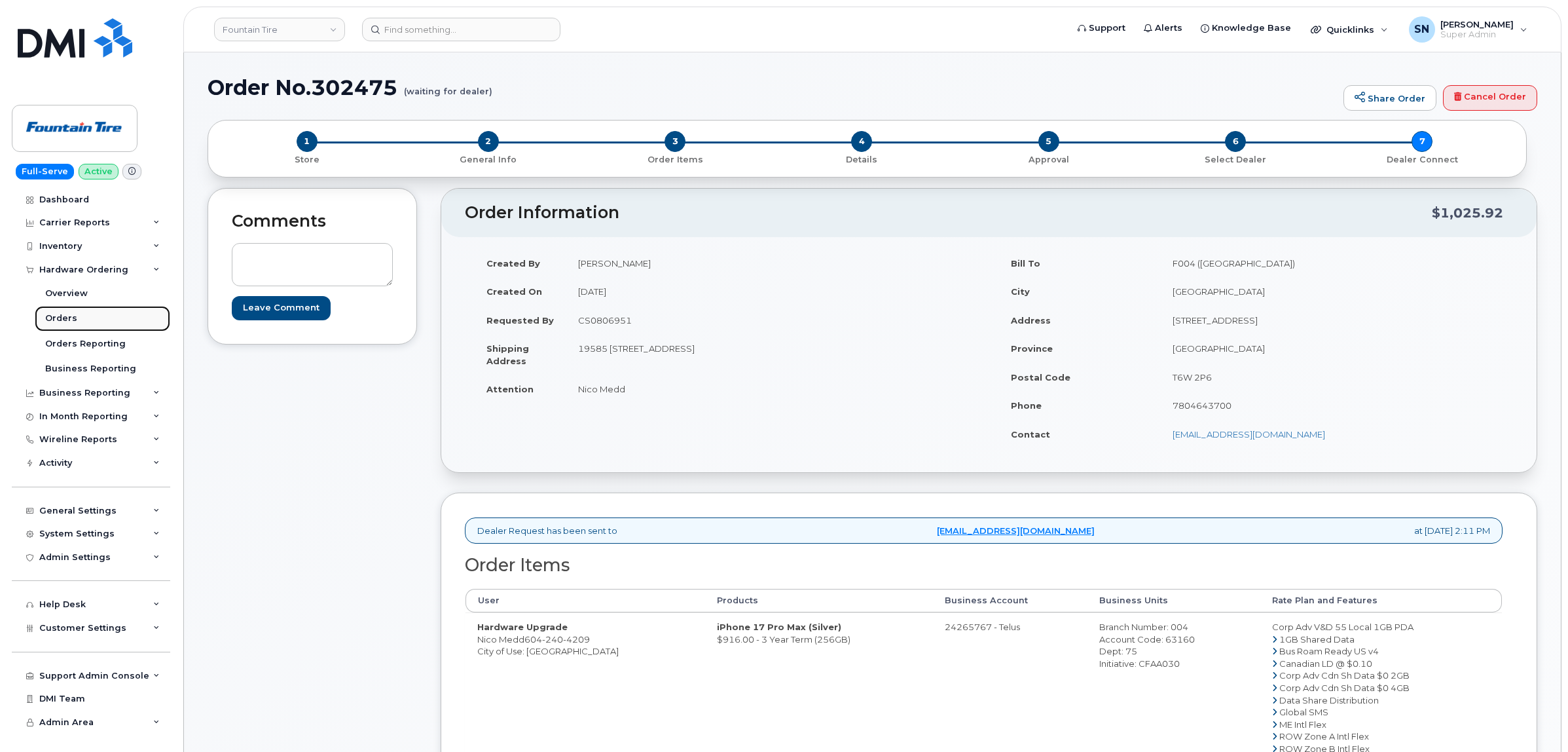
click at [75, 317] on link "Orders" at bounding box center [102, 318] width 135 height 25
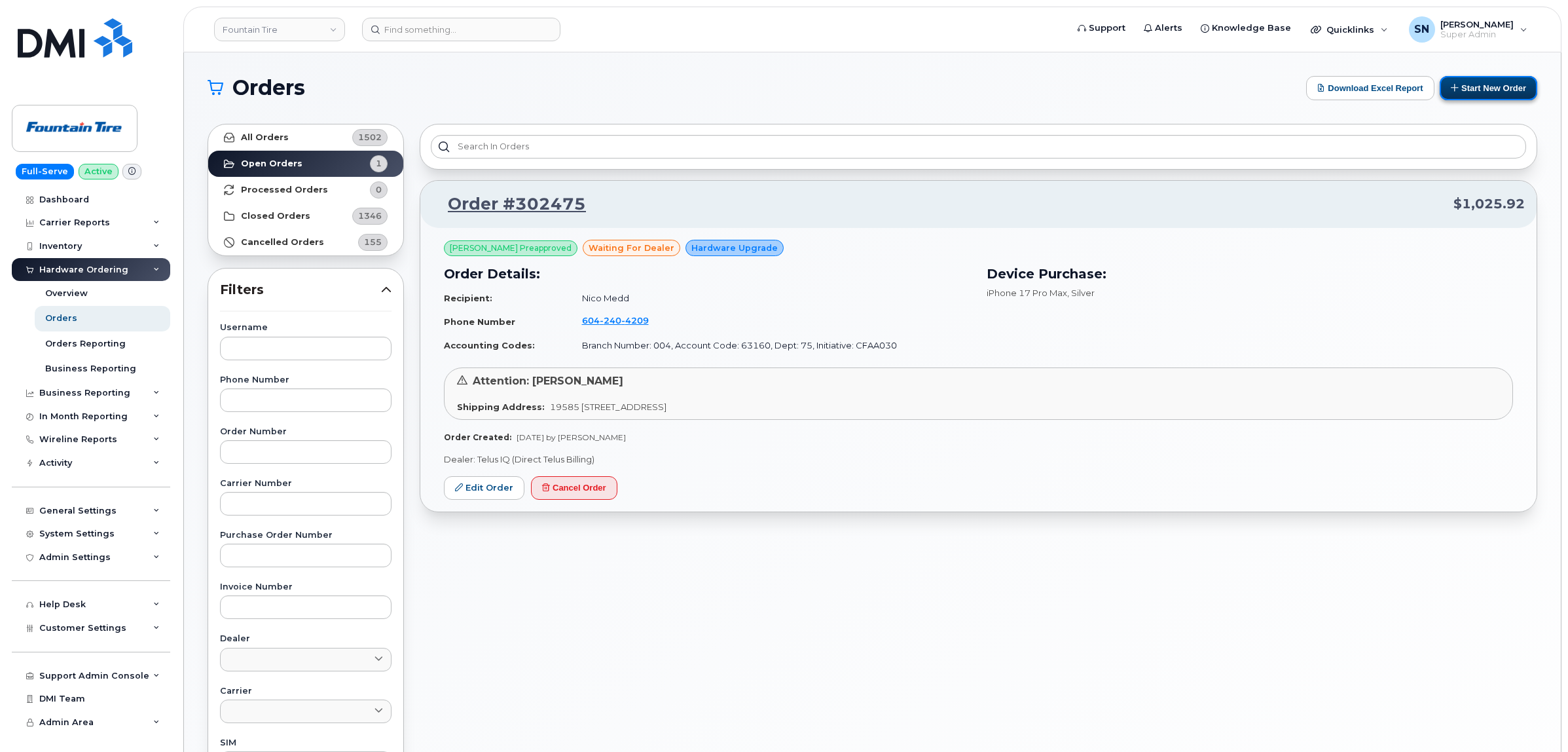
click at [1467, 95] on button "Start New Order" at bounding box center [1488, 88] width 98 height 24
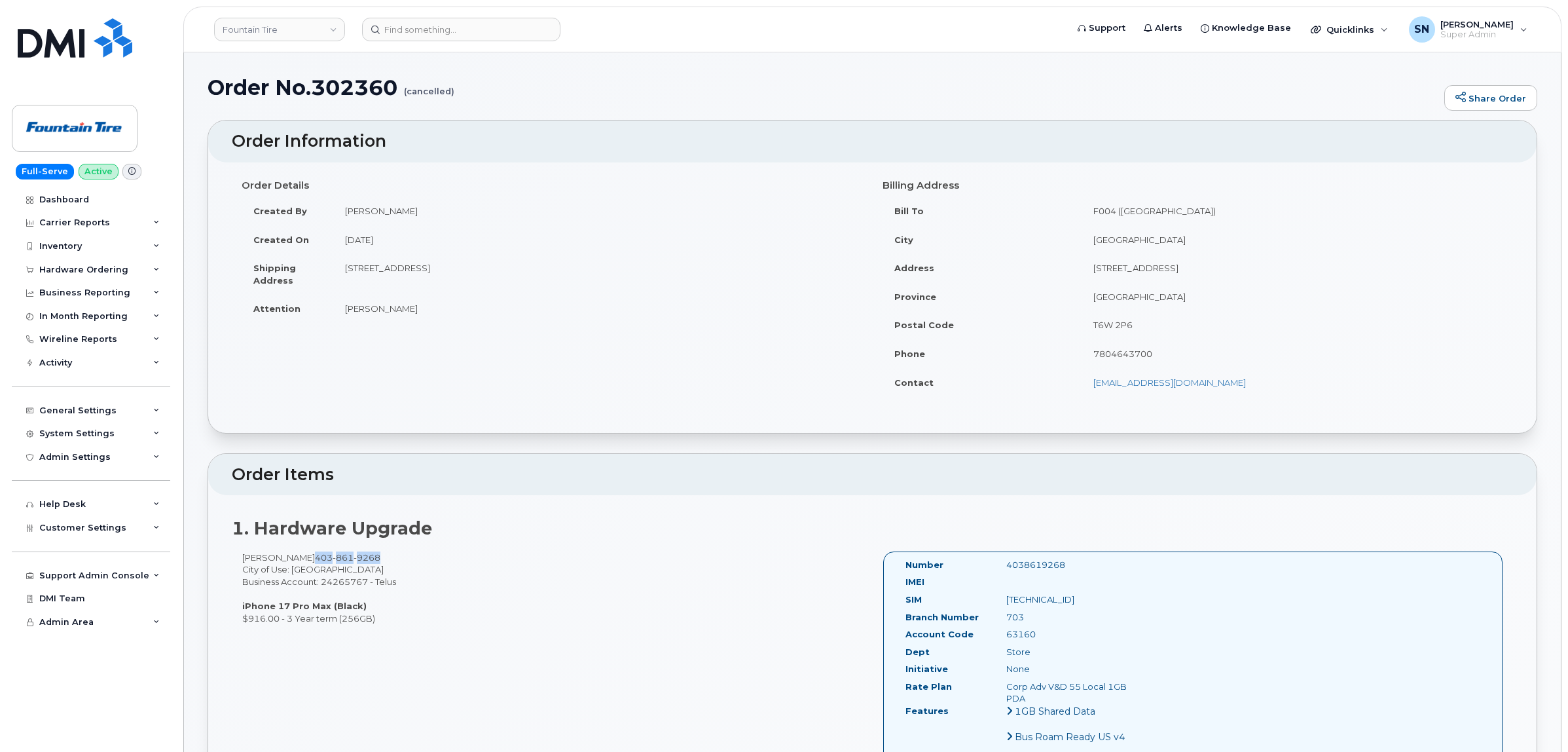
drag, startPoint x: 306, startPoint y: 555, endPoint x: 398, endPoint y: 561, distance: 92.2
click at [398, 561] on div "[PERSON_NAME] [PHONE_NUMBER] City of Use: [GEOGRAPHIC_DATA] Business Account: 2…" at bounding box center [552, 587] width 641 height 73
copy span "[PHONE_NUMBER]"
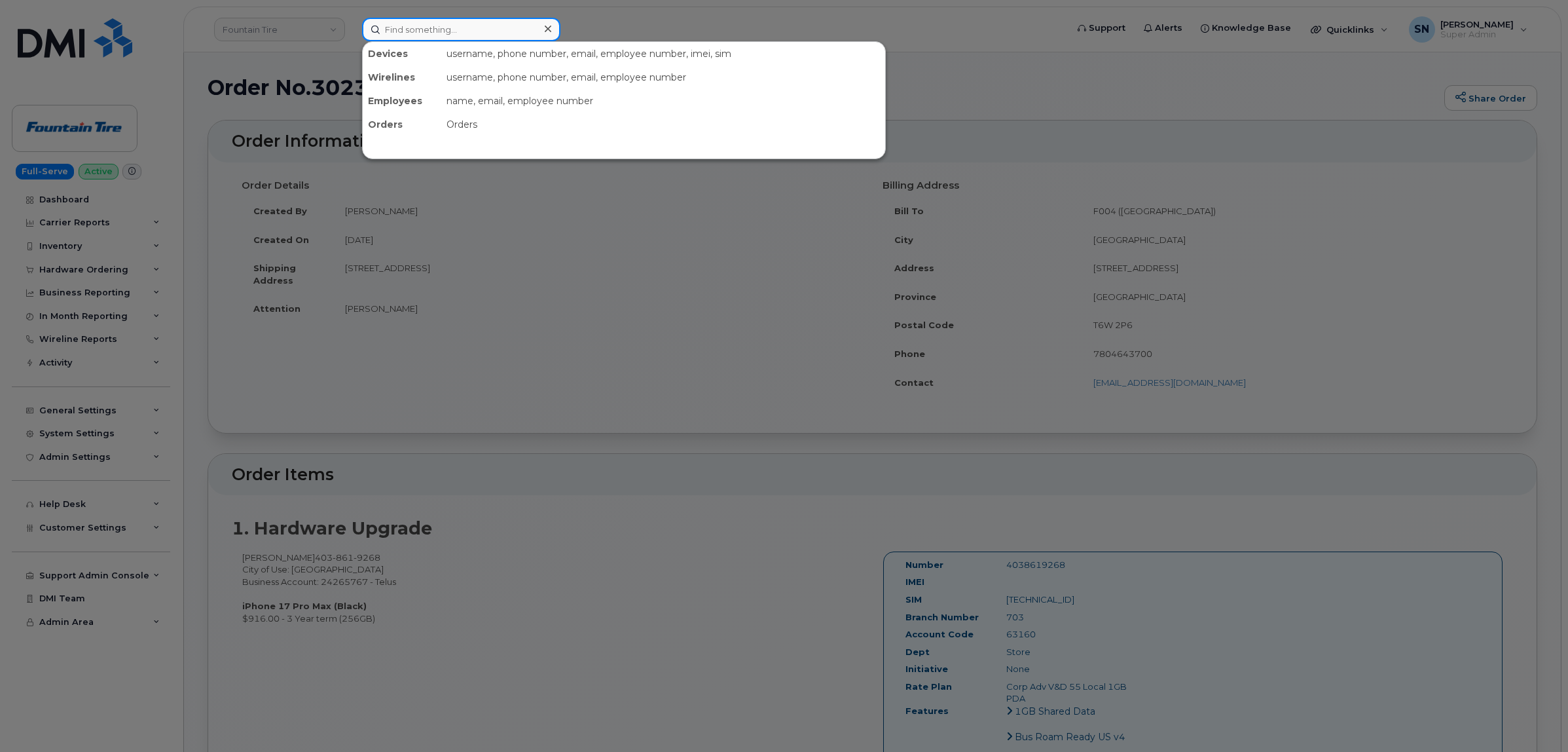
click at [424, 29] on input at bounding box center [462, 29] width 198 height 23
paste input "4038619268"
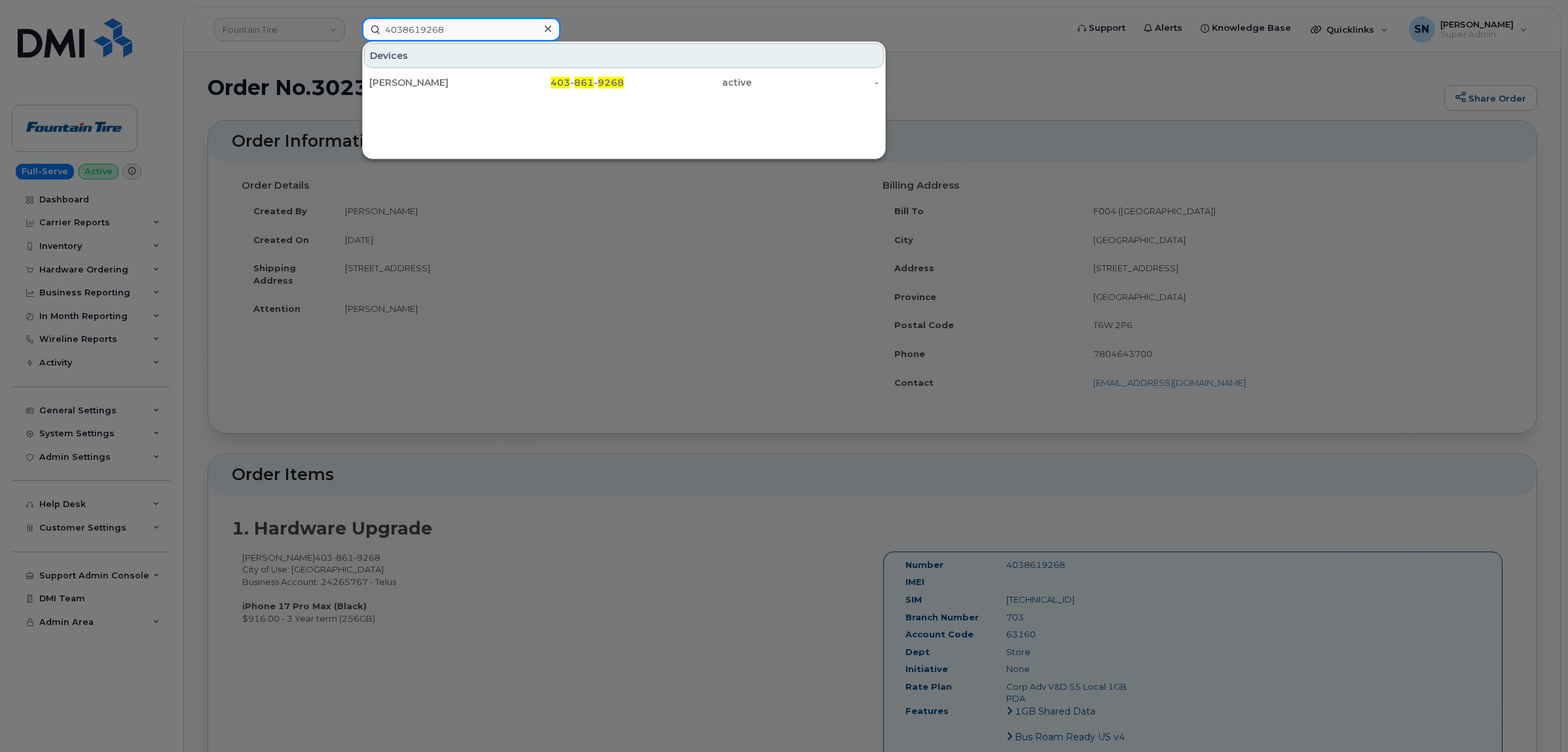
type input "4038619268"
click at [464, 89] on div "[PERSON_NAME]" at bounding box center [433, 82] width 128 height 23
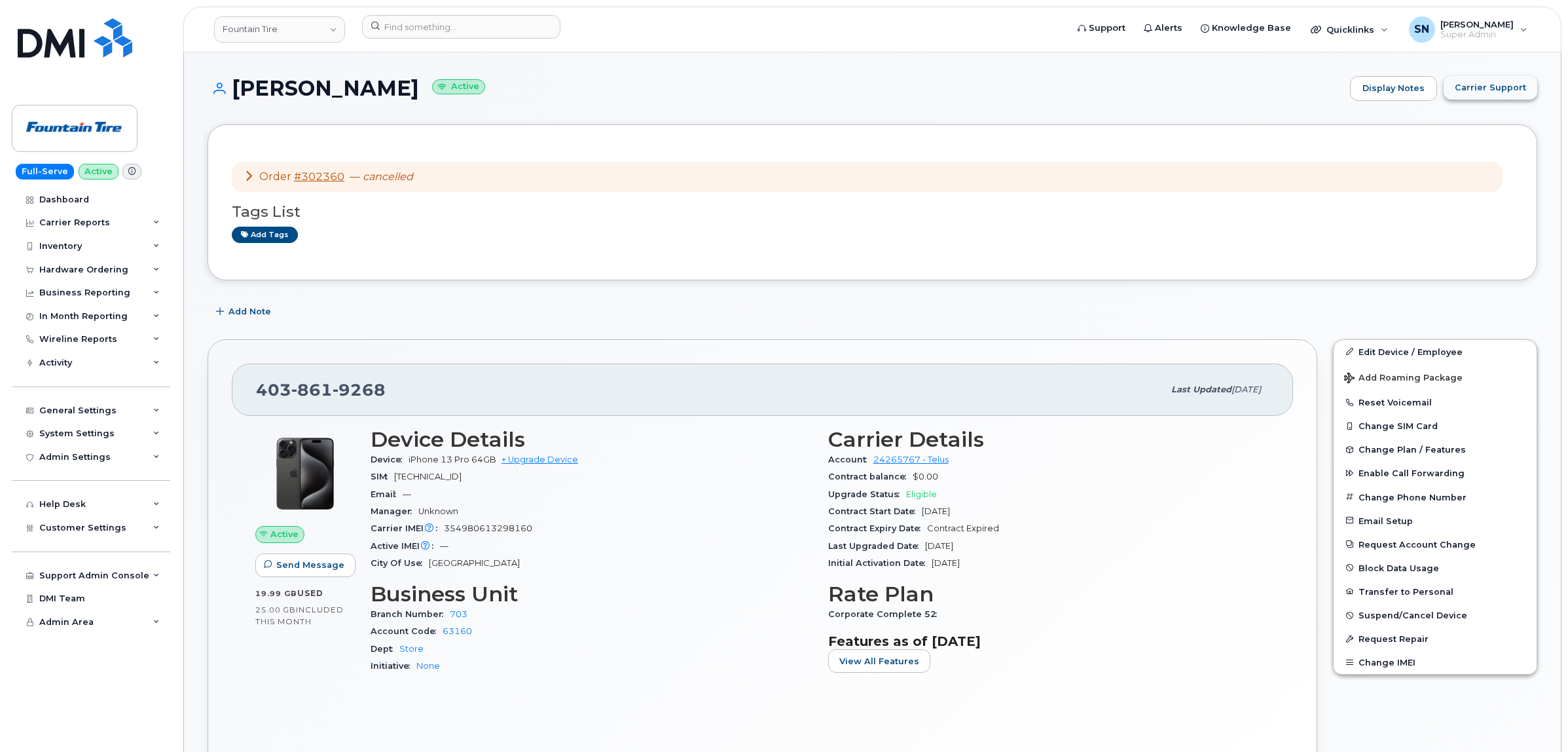
click at [1494, 94] on button "Carrier Support" at bounding box center [1490, 87] width 94 height 23
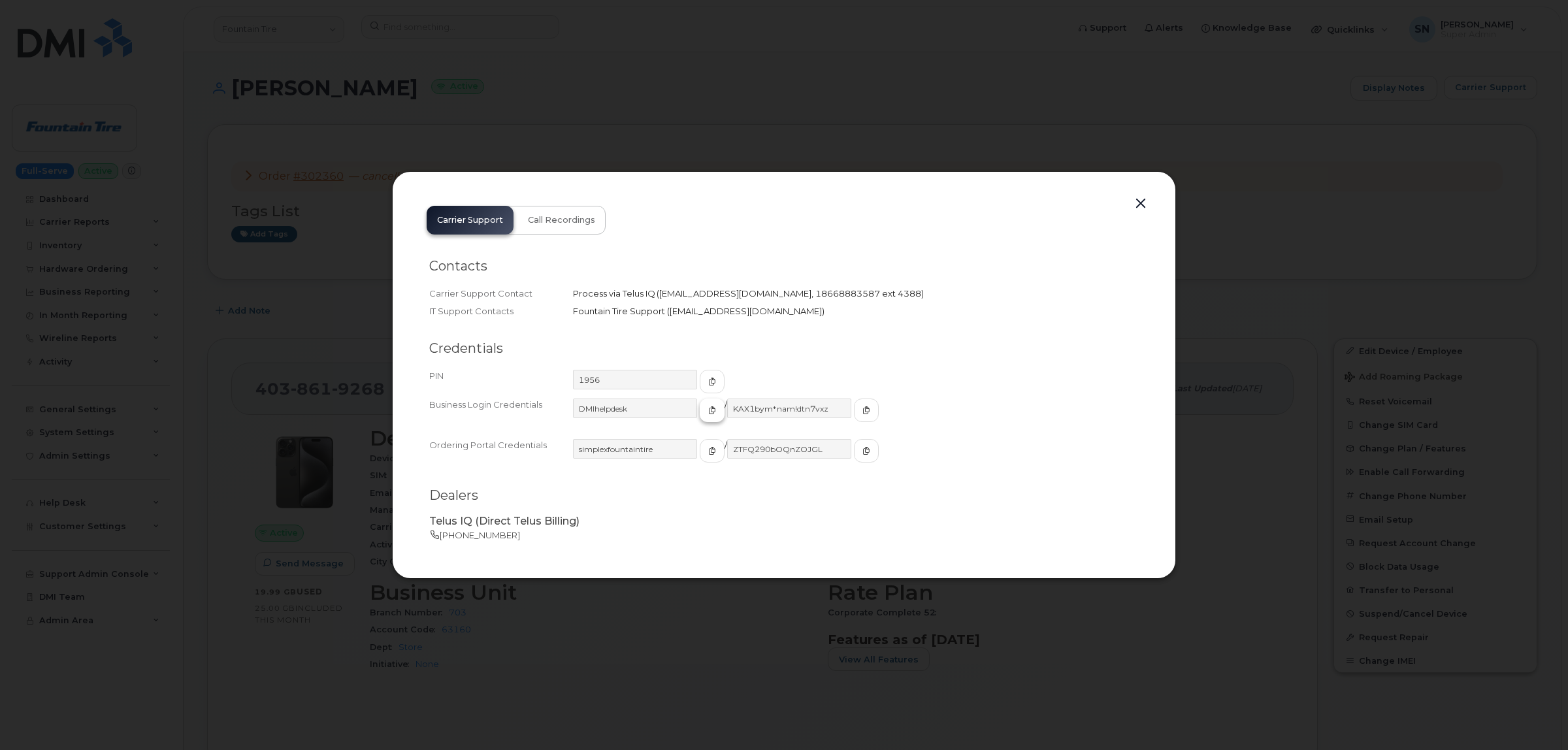
click at [706, 416] on span "button" at bounding box center [712, 410] width 12 height 12
click at [863, 412] on icon "button" at bounding box center [867, 410] width 8 height 8
click at [1147, 200] on button "button" at bounding box center [1141, 204] width 20 height 18
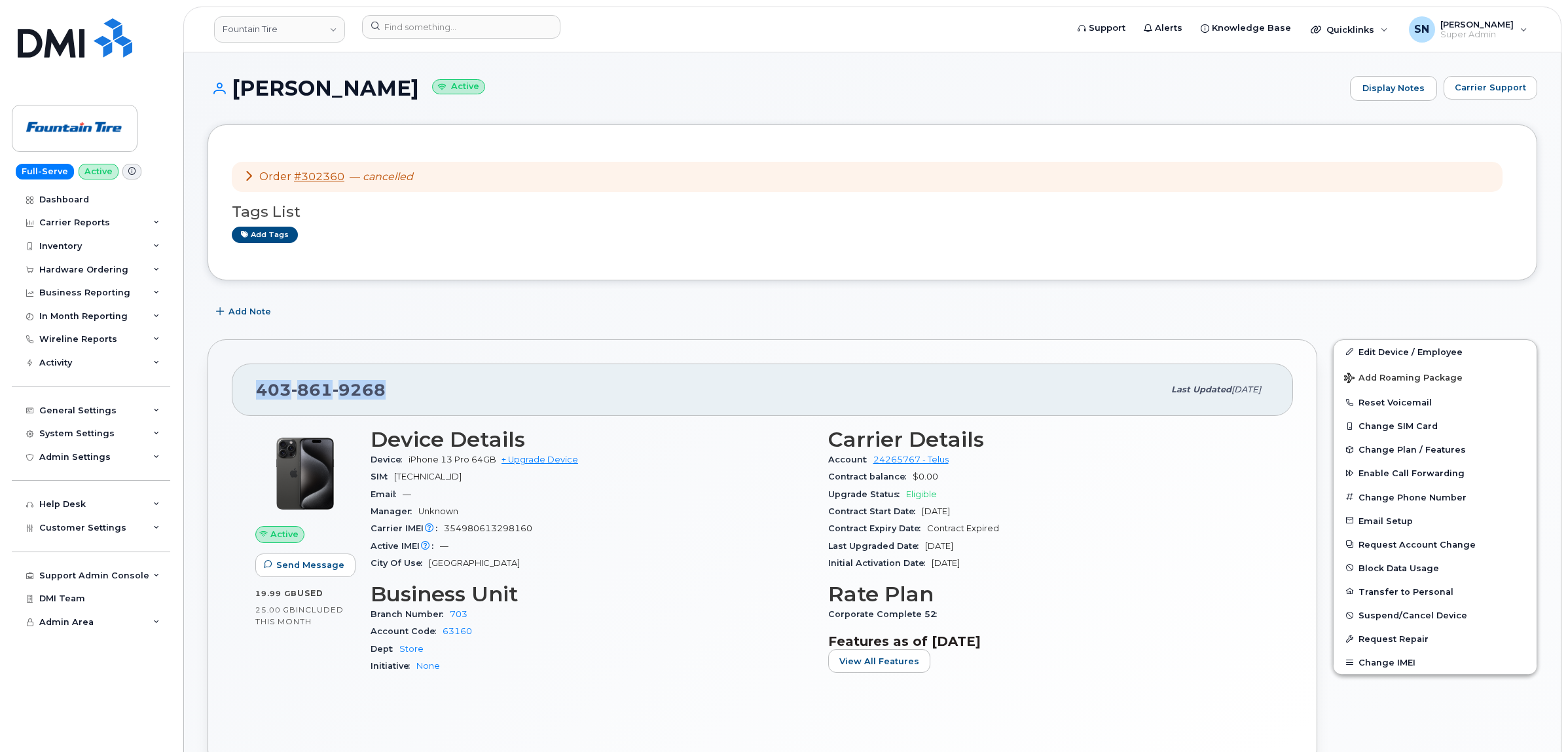
drag, startPoint x: 254, startPoint y: 384, endPoint x: 385, endPoint y: 391, distance: 131.2
click at [385, 391] on div "403 861 9268 Last updated Sep 02, 2023" at bounding box center [762, 390] width 1061 height 53
copy span "403 861 9268"
click at [82, 269] on div "Hardware Ordering" at bounding box center [83, 270] width 89 height 11
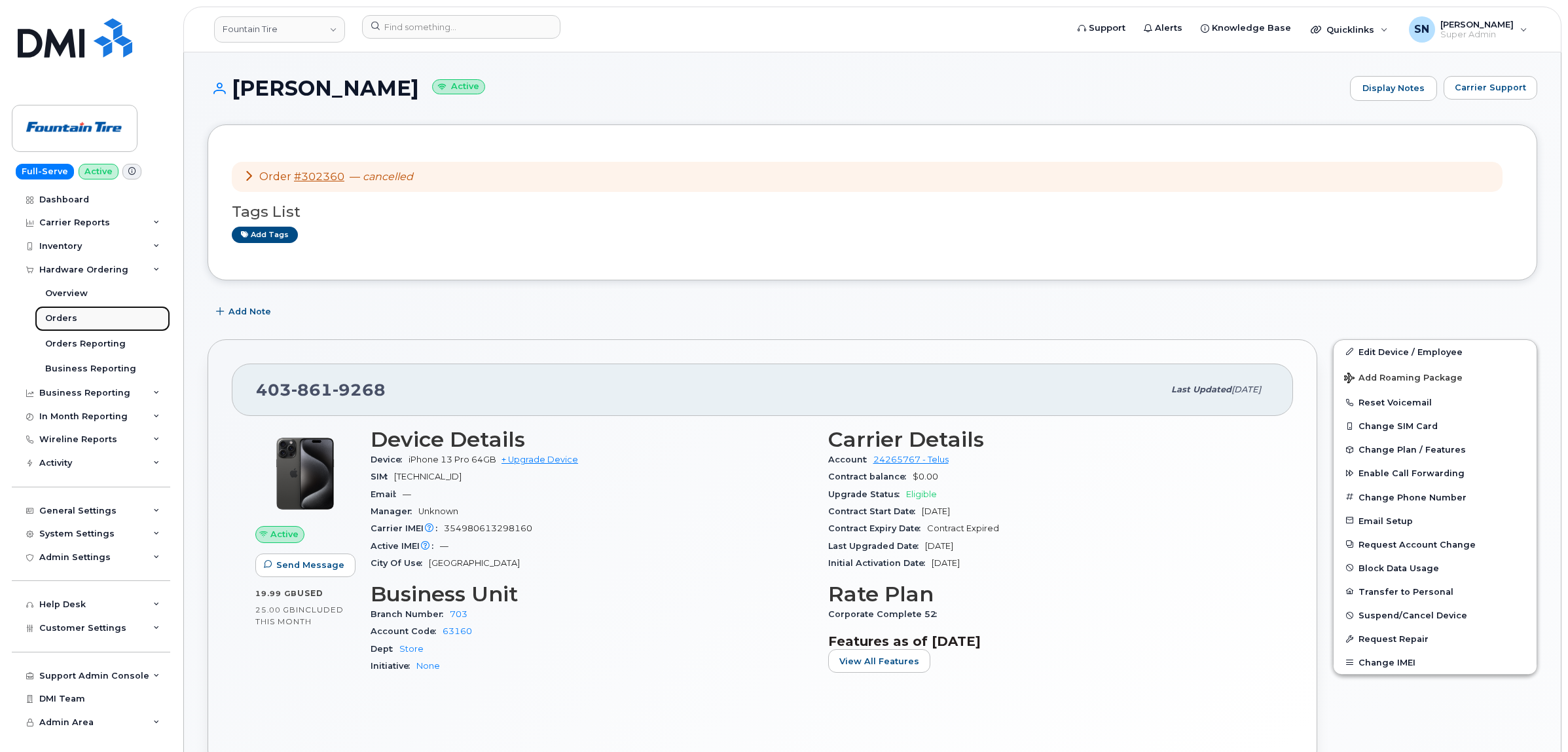
click at [74, 322] on link "Orders" at bounding box center [102, 318] width 135 height 25
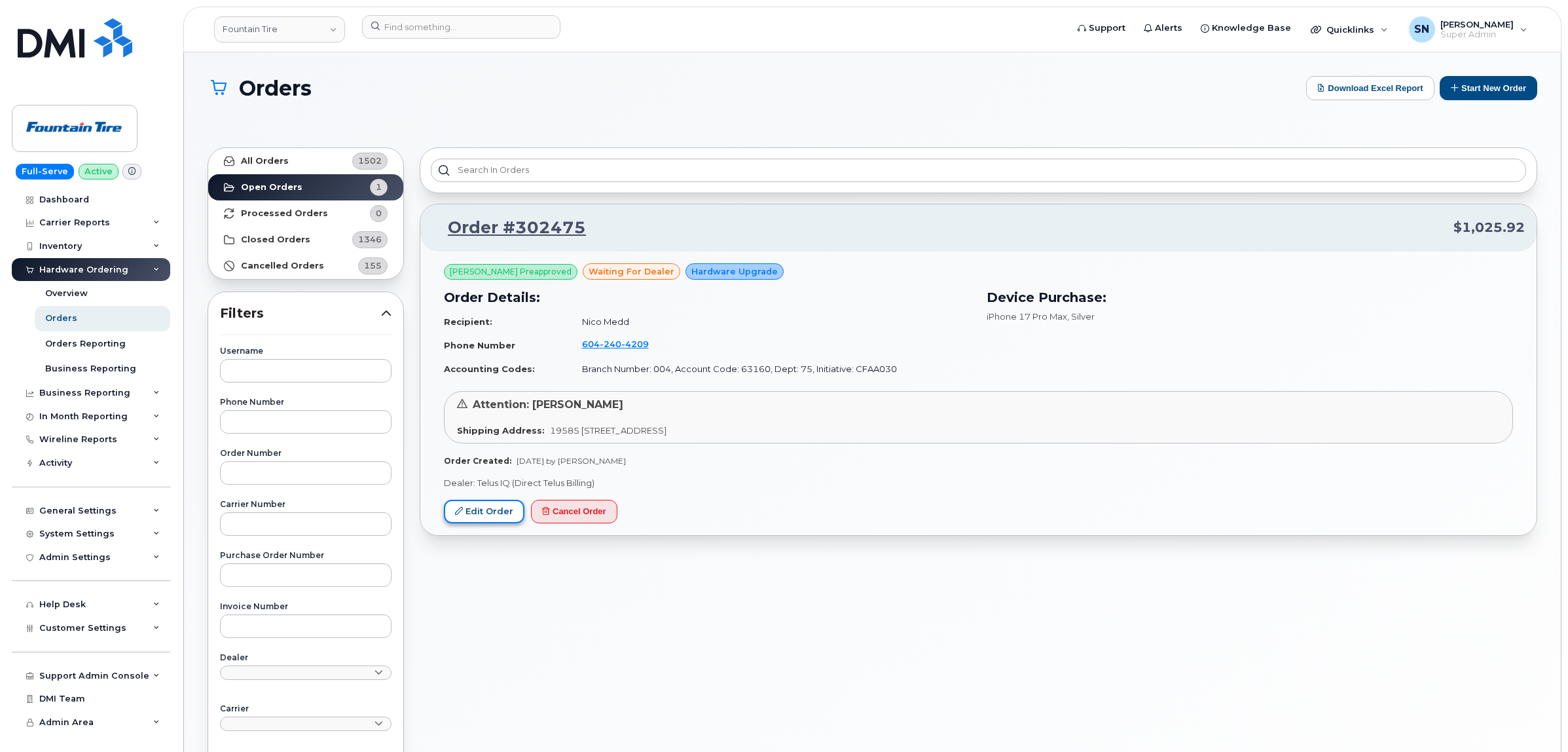
click at [469, 506] on link "Edit Order" at bounding box center [484, 512] width 80 height 24
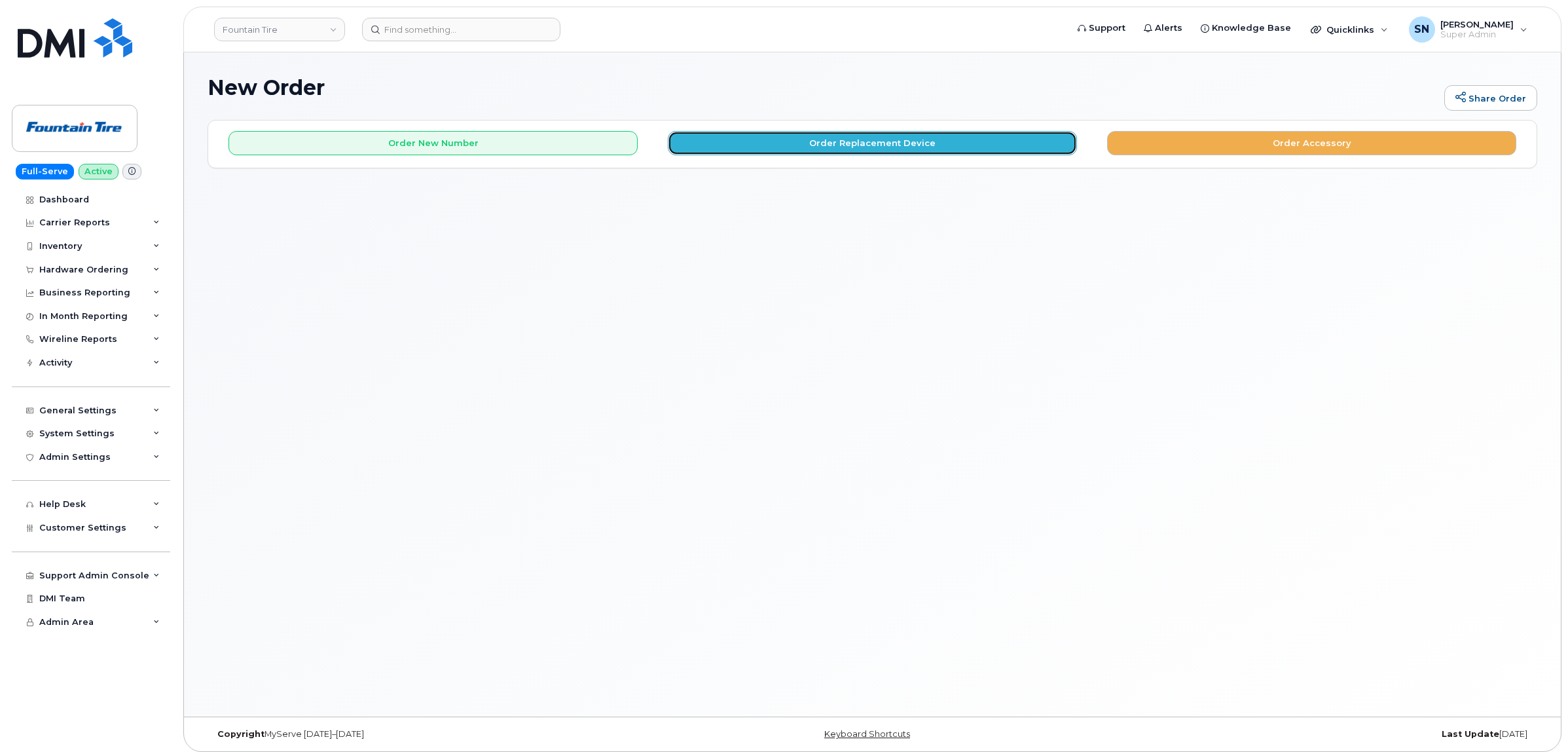
click at [837, 141] on button "Order Replacement Device" at bounding box center [872, 143] width 409 height 24
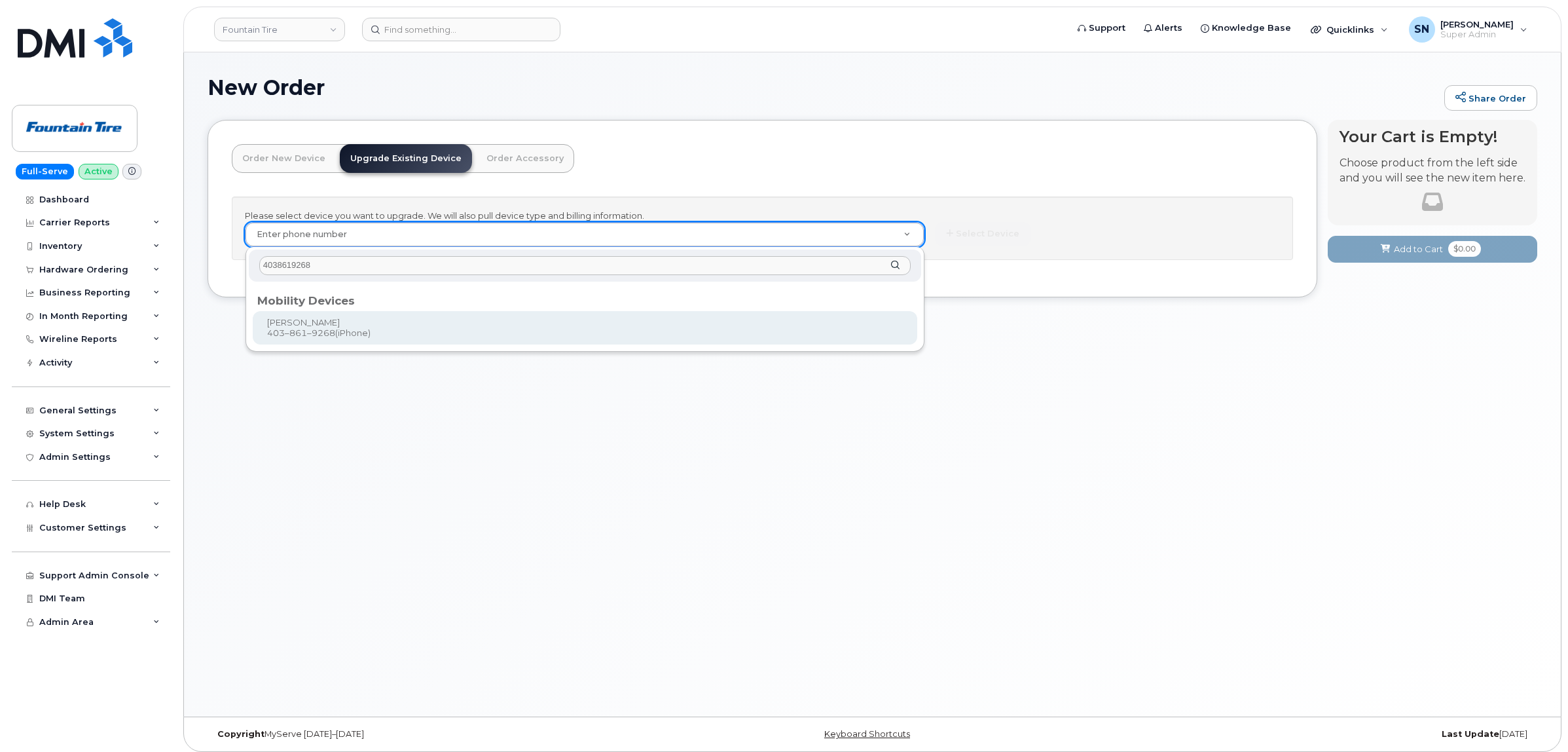
type input "4038619268"
type input "32778"
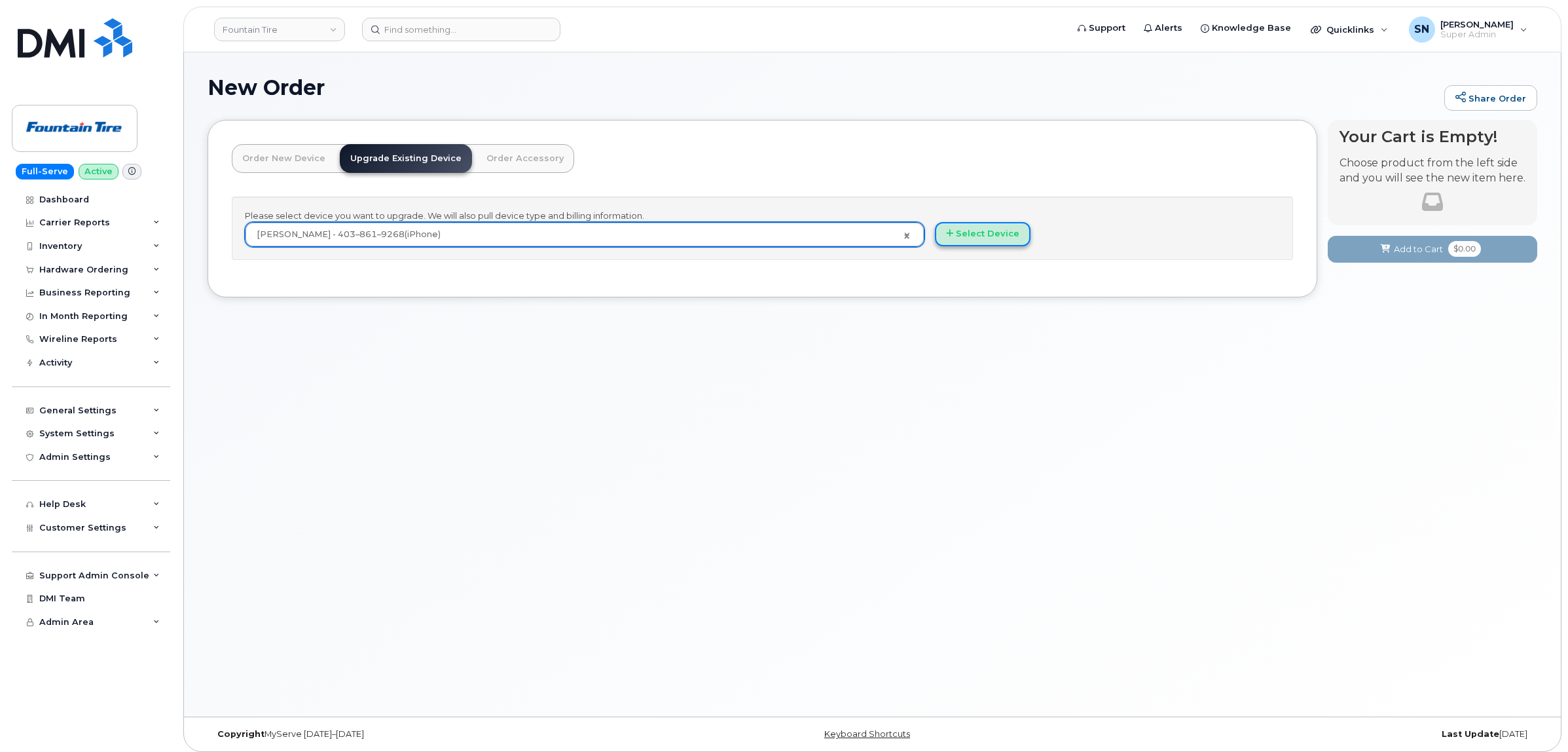
click at [976, 239] on button "Select Device" at bounding box center [982, 234] width 95 height 24
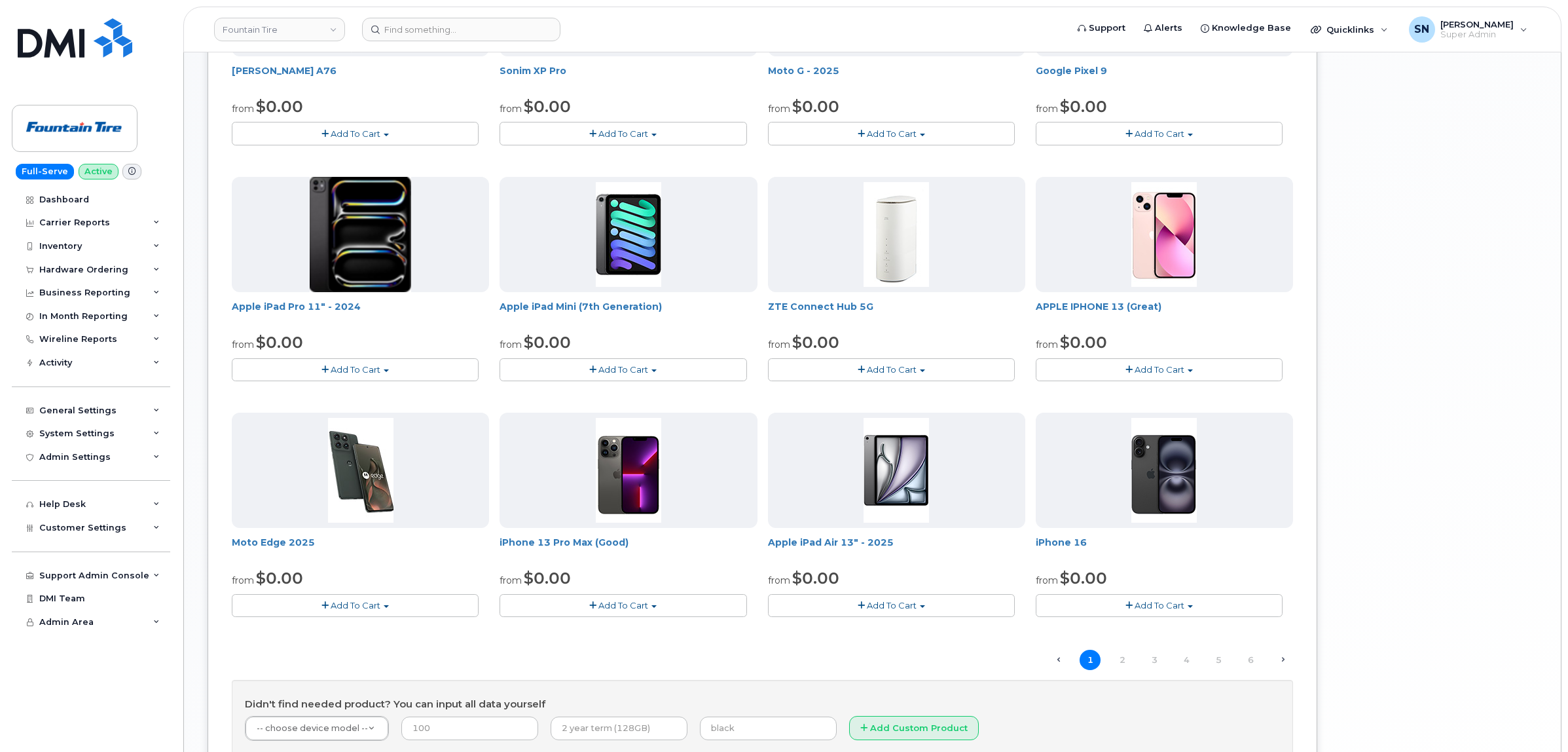
scroll to position [685, 0]
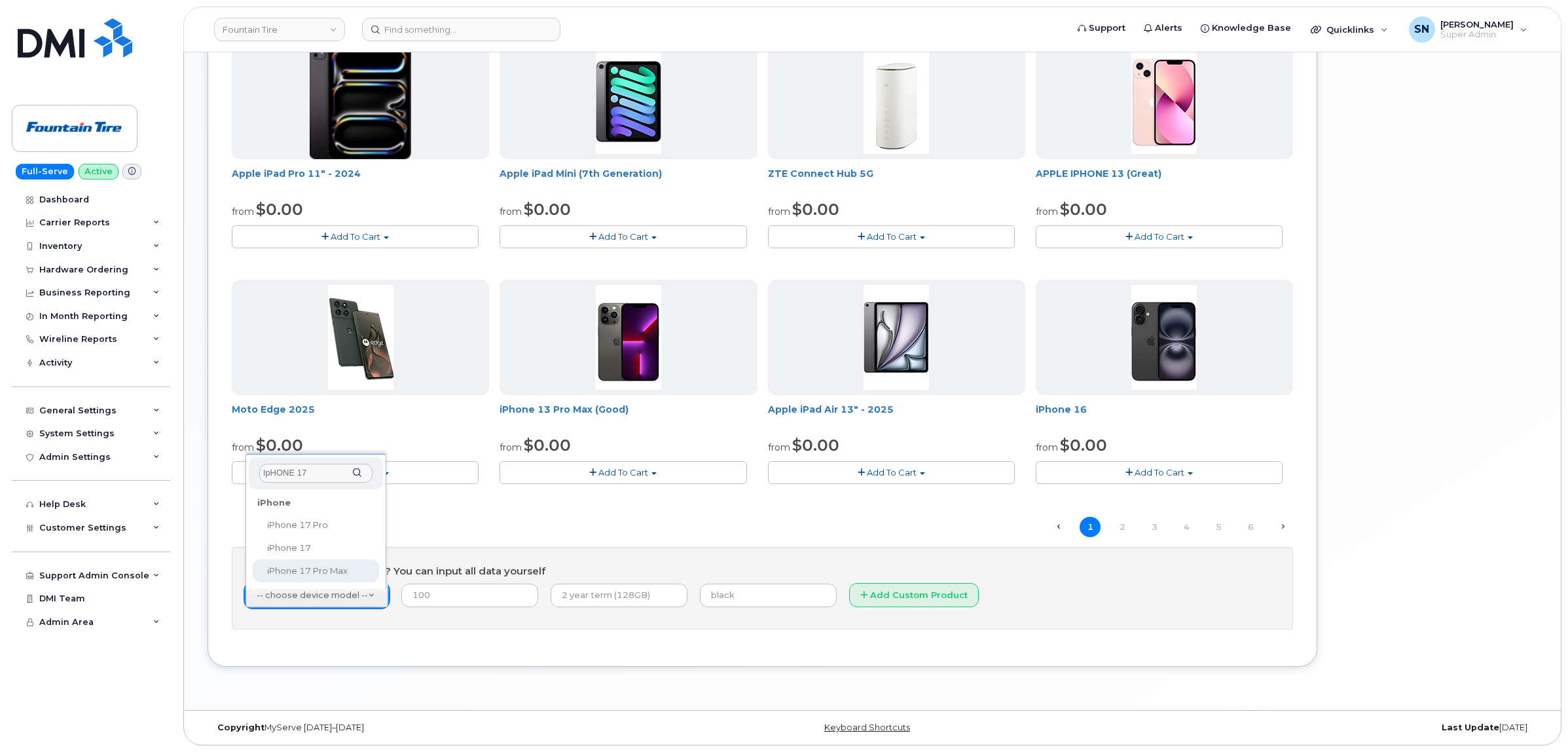
type input "IpHONE 17"
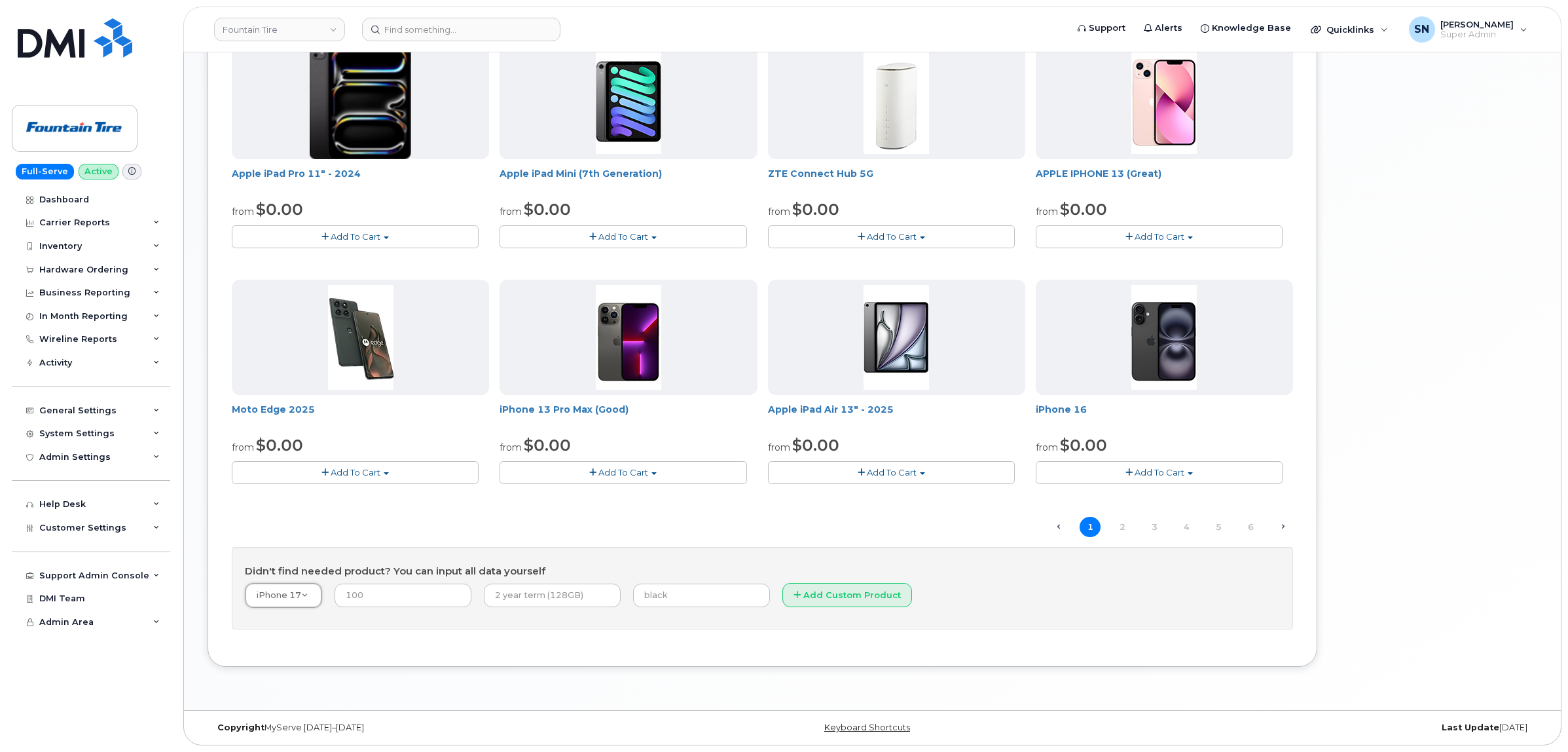
select select "3442"
type input "IPHONE 17 PRO"
select select "3441"
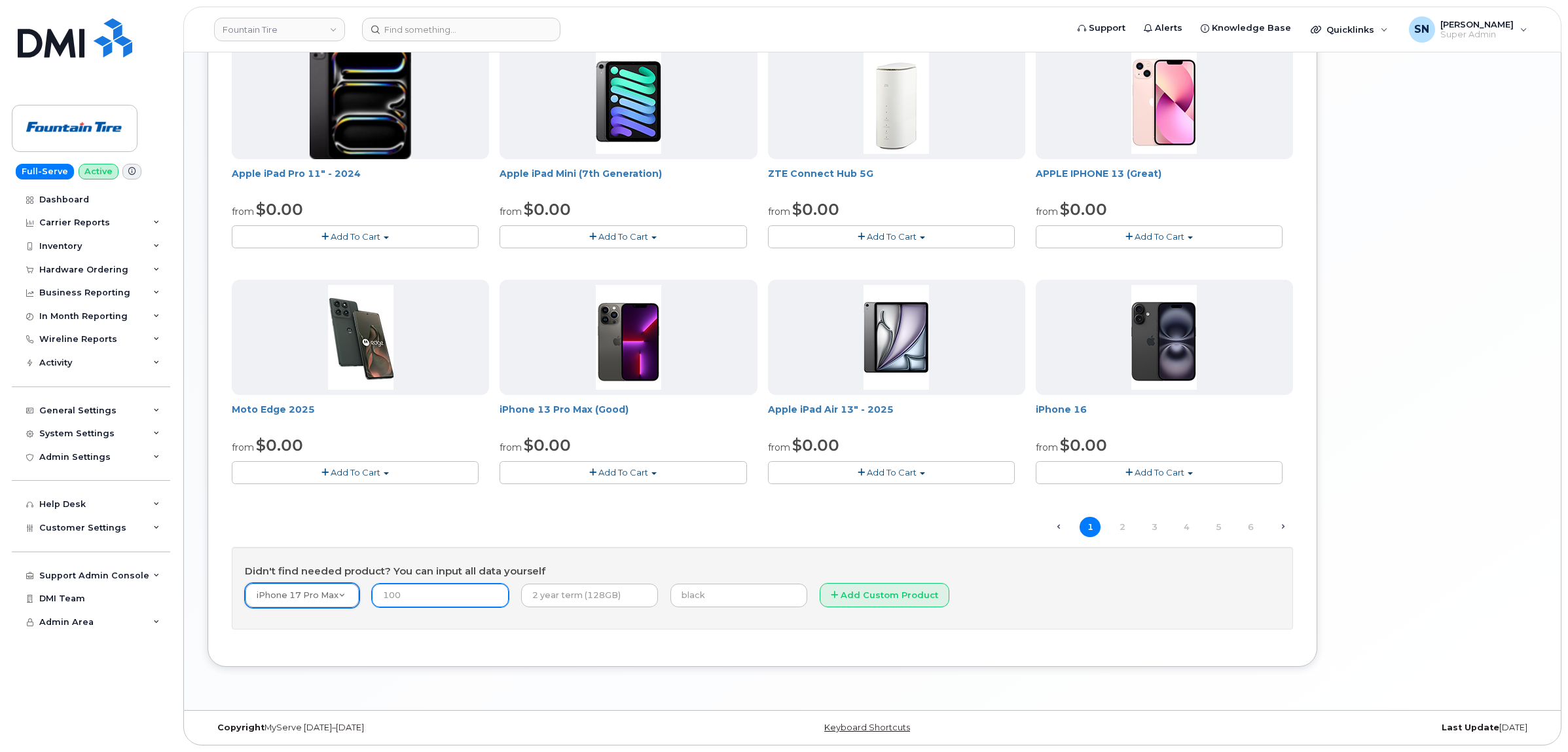
click at [398, 596] on input "number" at bounding box center [440, 595] width 137 height 23
click at [437, 599] on input "number" at bounding box center [440, 595] width 137 height 23
type input "916.00"
type input "3 Year Term (256GB)"
type input "B"
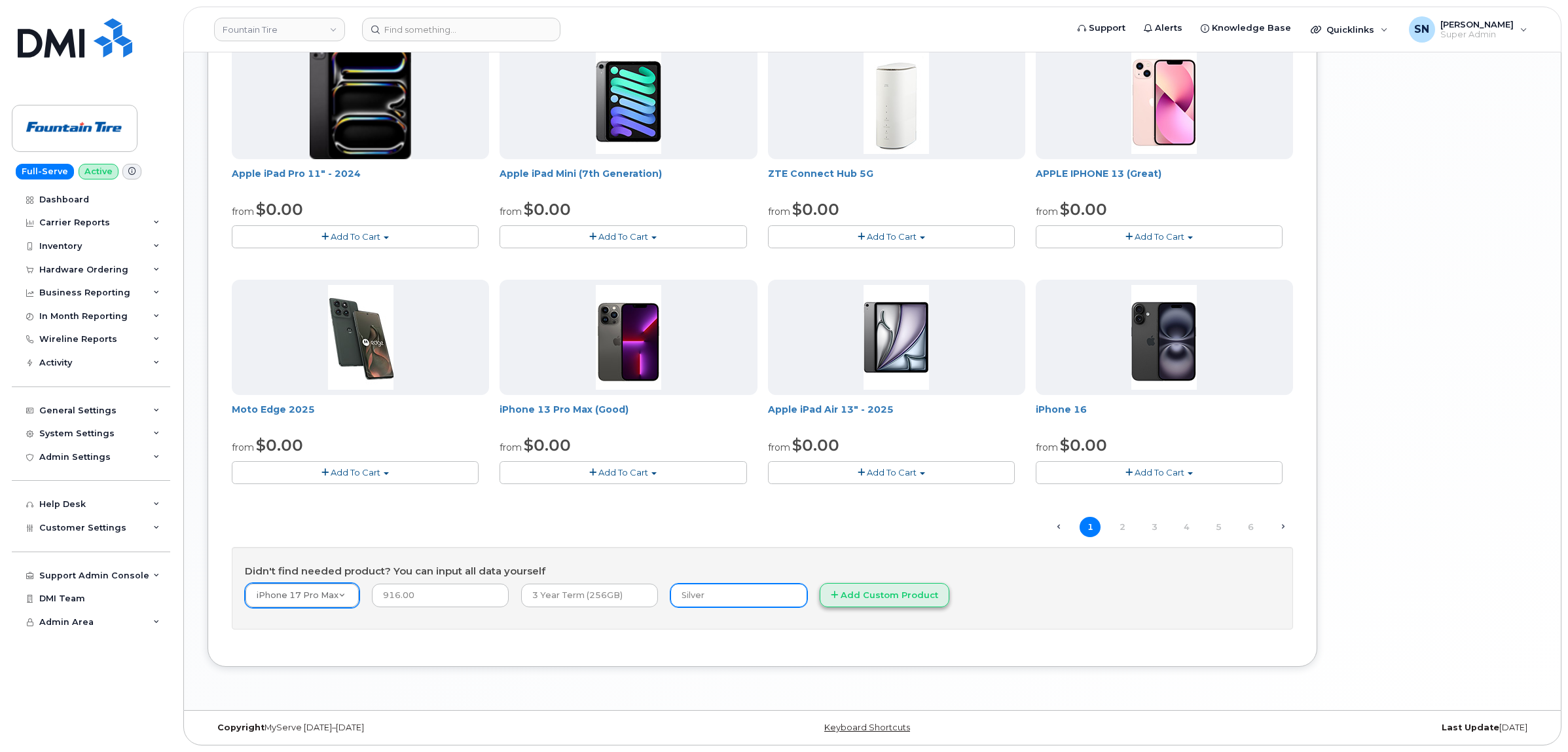
type input "Silver"
click at [831, 593] on icon at bounding box center [834, 595] width 8 height 8
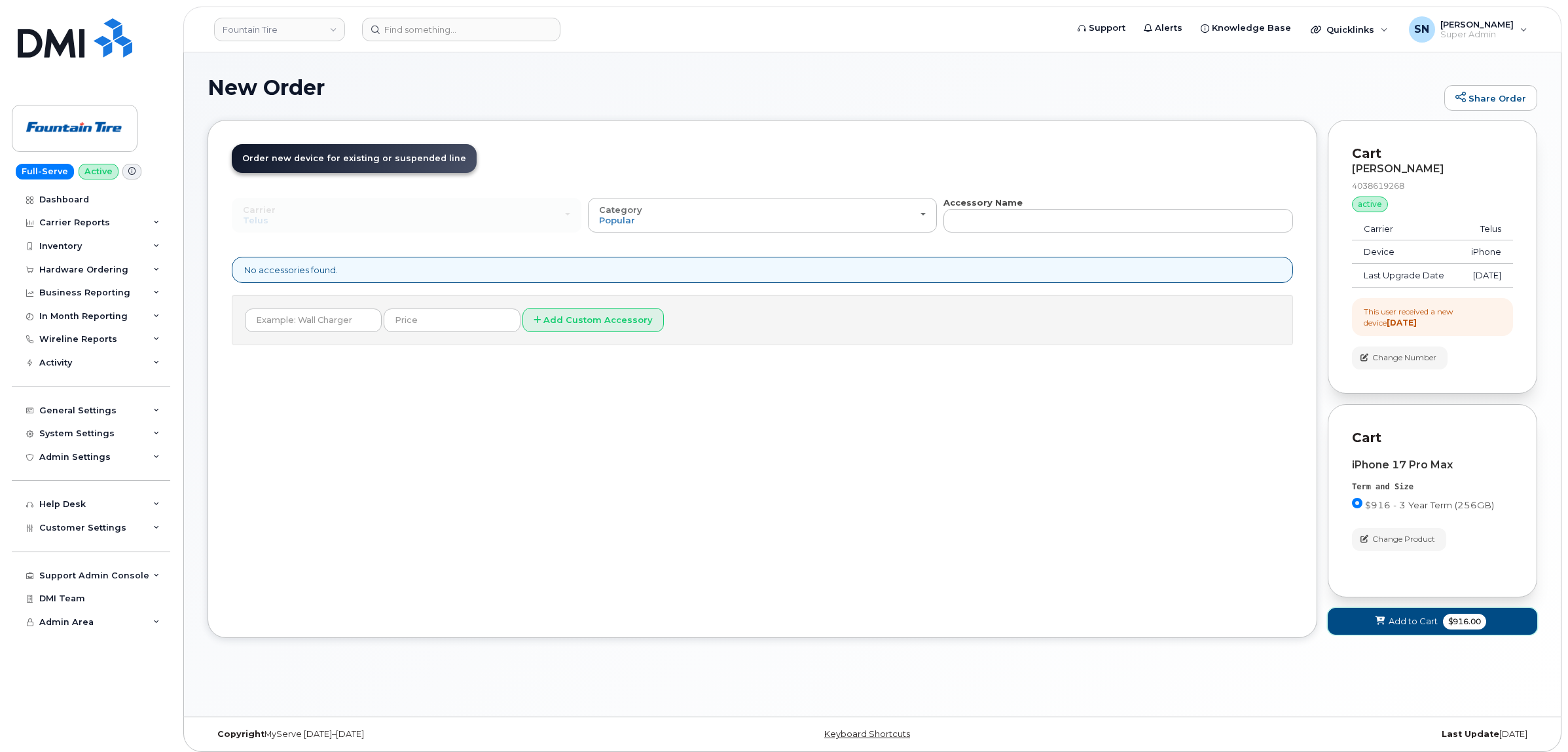
click at [1403, 627] on span "Add to Cart" at bounding box center [1412, 621] width 49 height 13
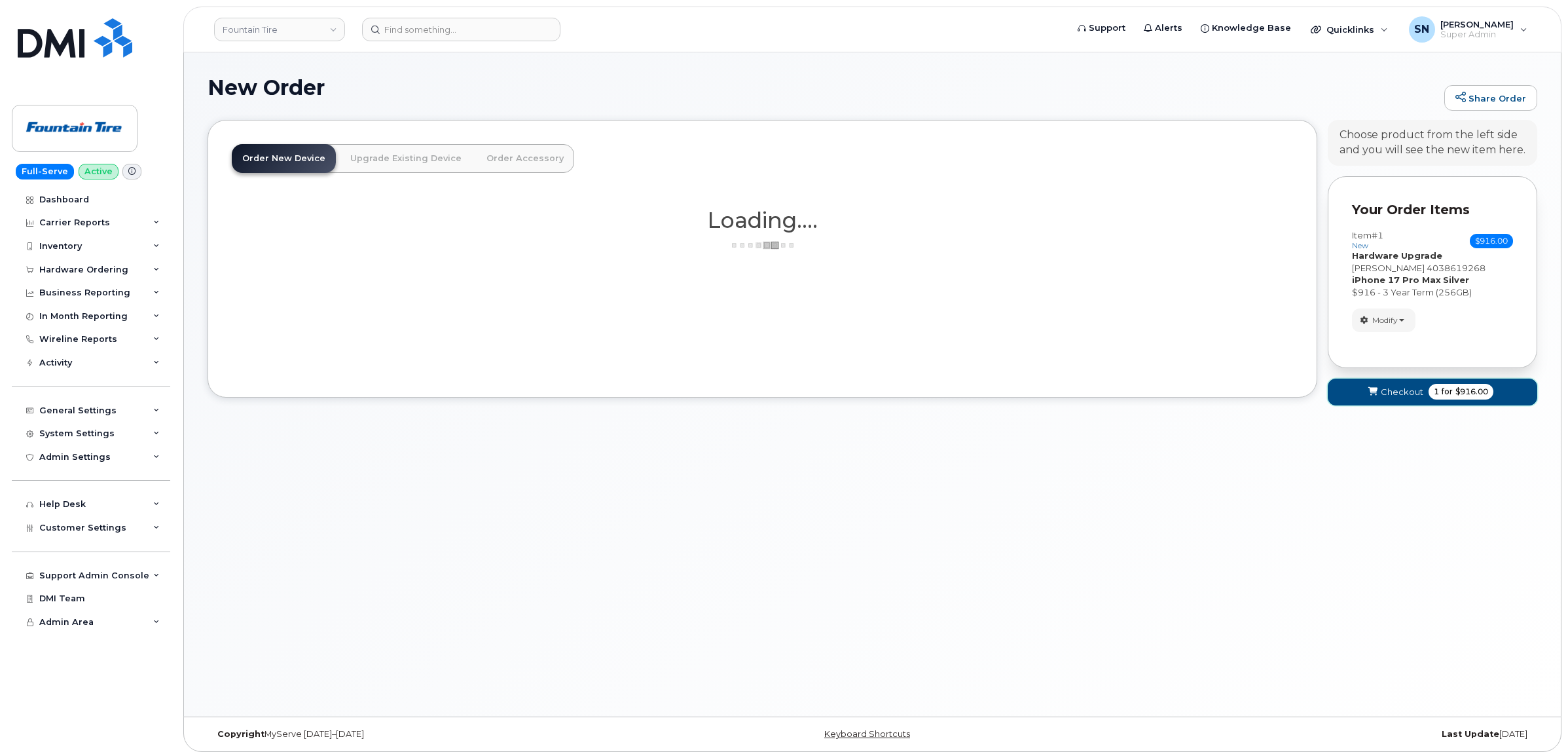
click at [1405, 397] on span "Checkout" at bounding box center [1402, 392] width 43 height 13
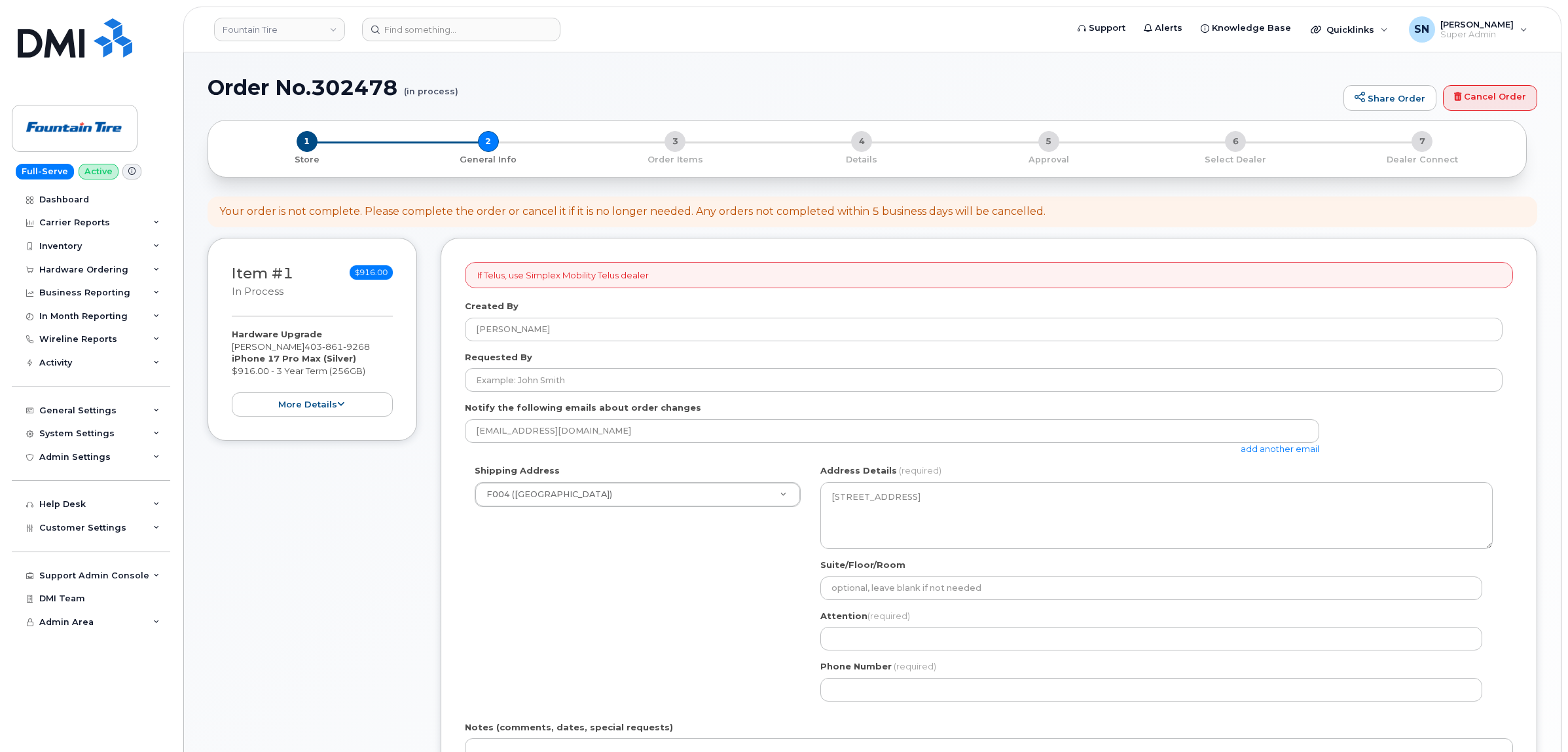
select select
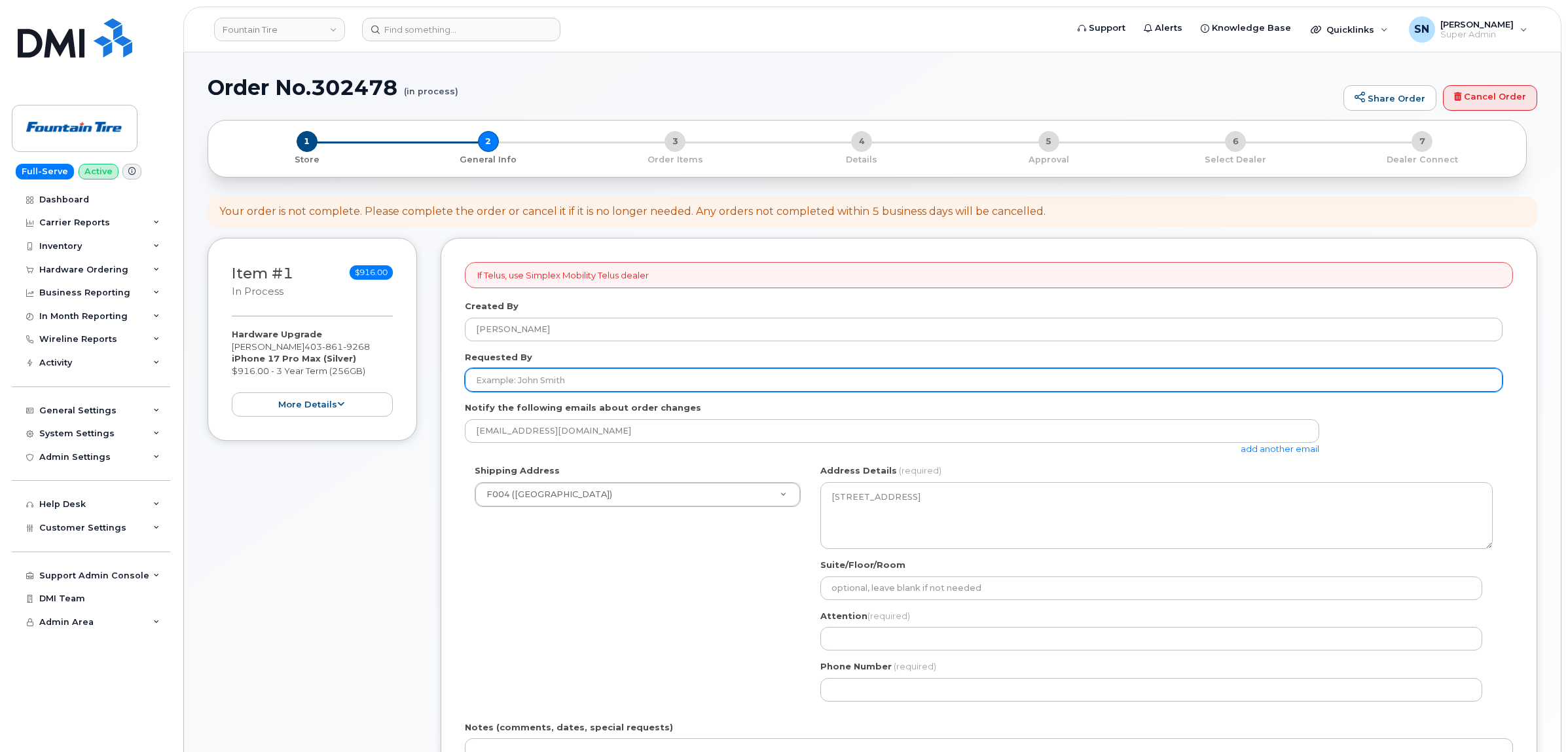
click at [501, 384] on input "Requested By" at bounding box center [983, 379] width 1037 height 23
paste input "CS0806956"
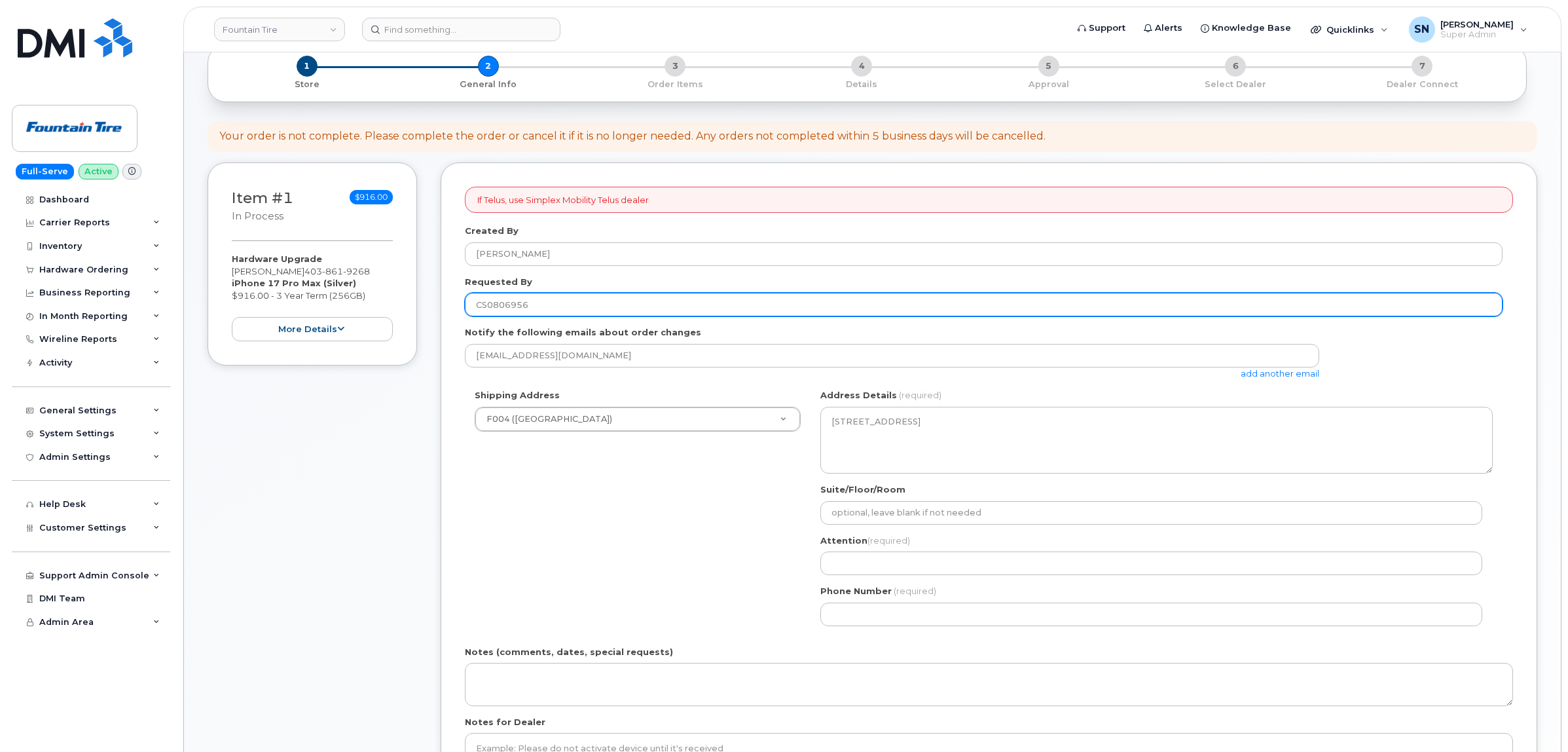
scroll to position [164, 0]
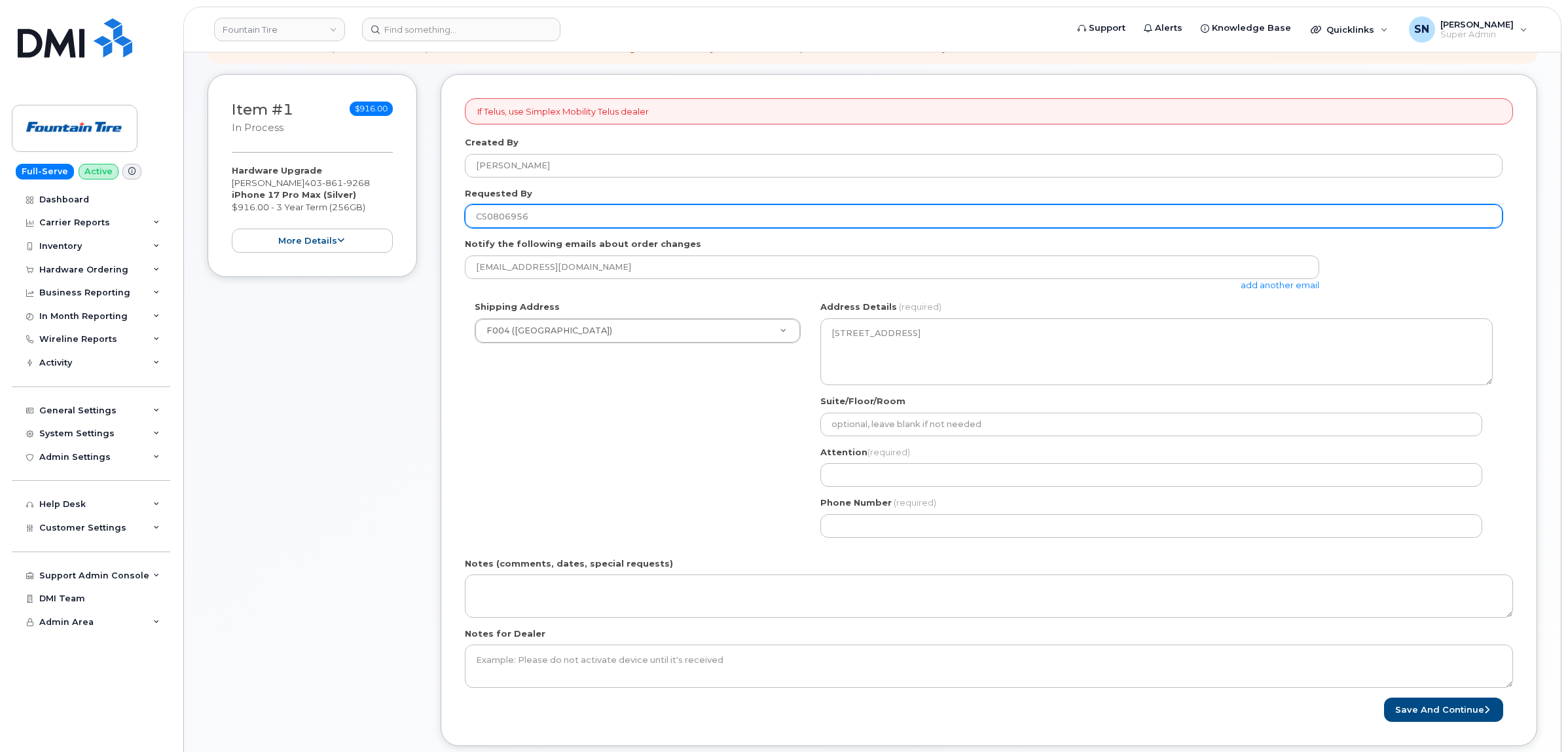
type input "CS0806956"
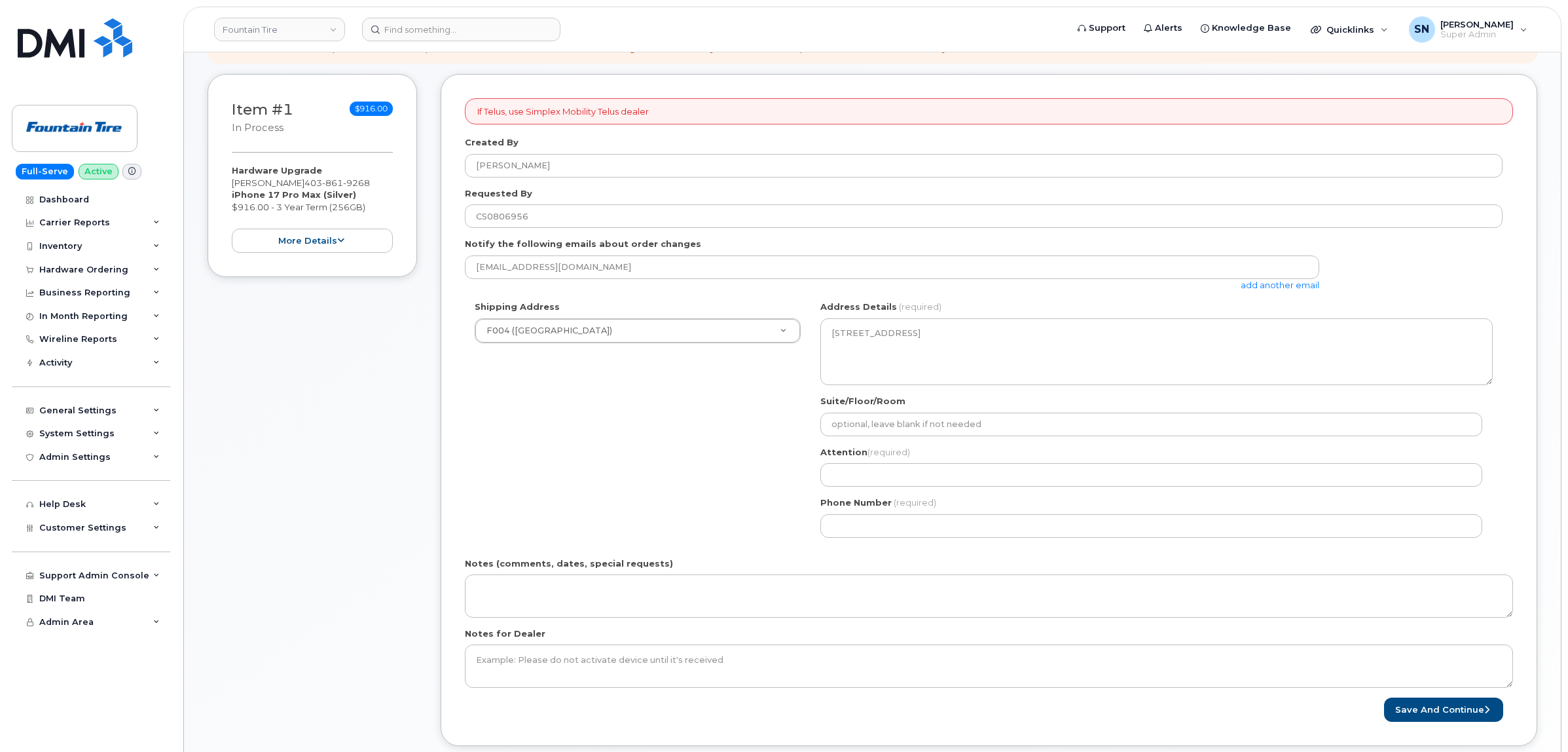
click at [672, 317] on div "Shipping Address F004 ([GEOGRAPHIC_DATA]) New Address [STREET_ADDRESS] ([GEOGRA…" at bounding box center [637, 322] width 346 height 43
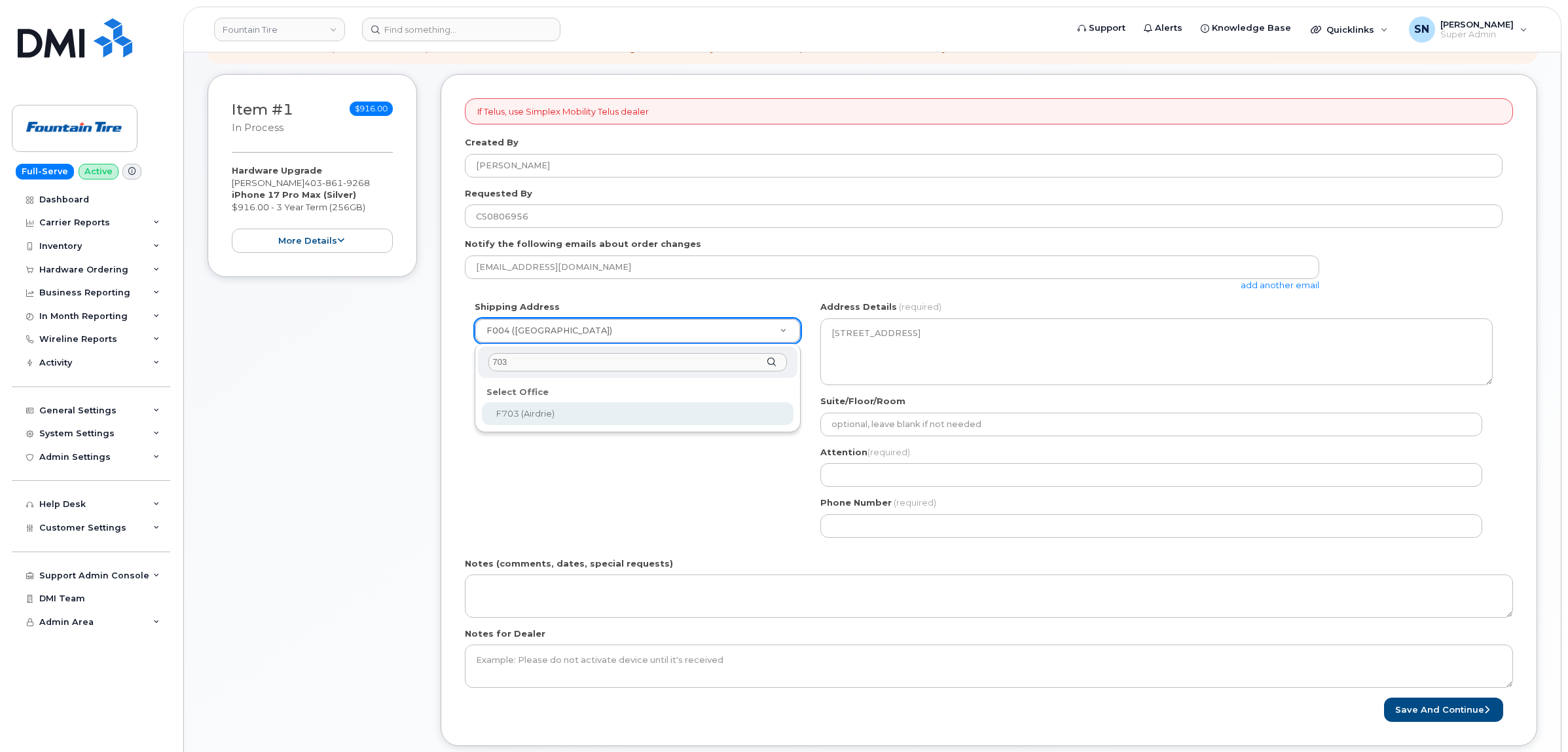
type input "703"
select select
type textarea "[STREET_ADDRESS]"
type input "[PERSON_NAME]"
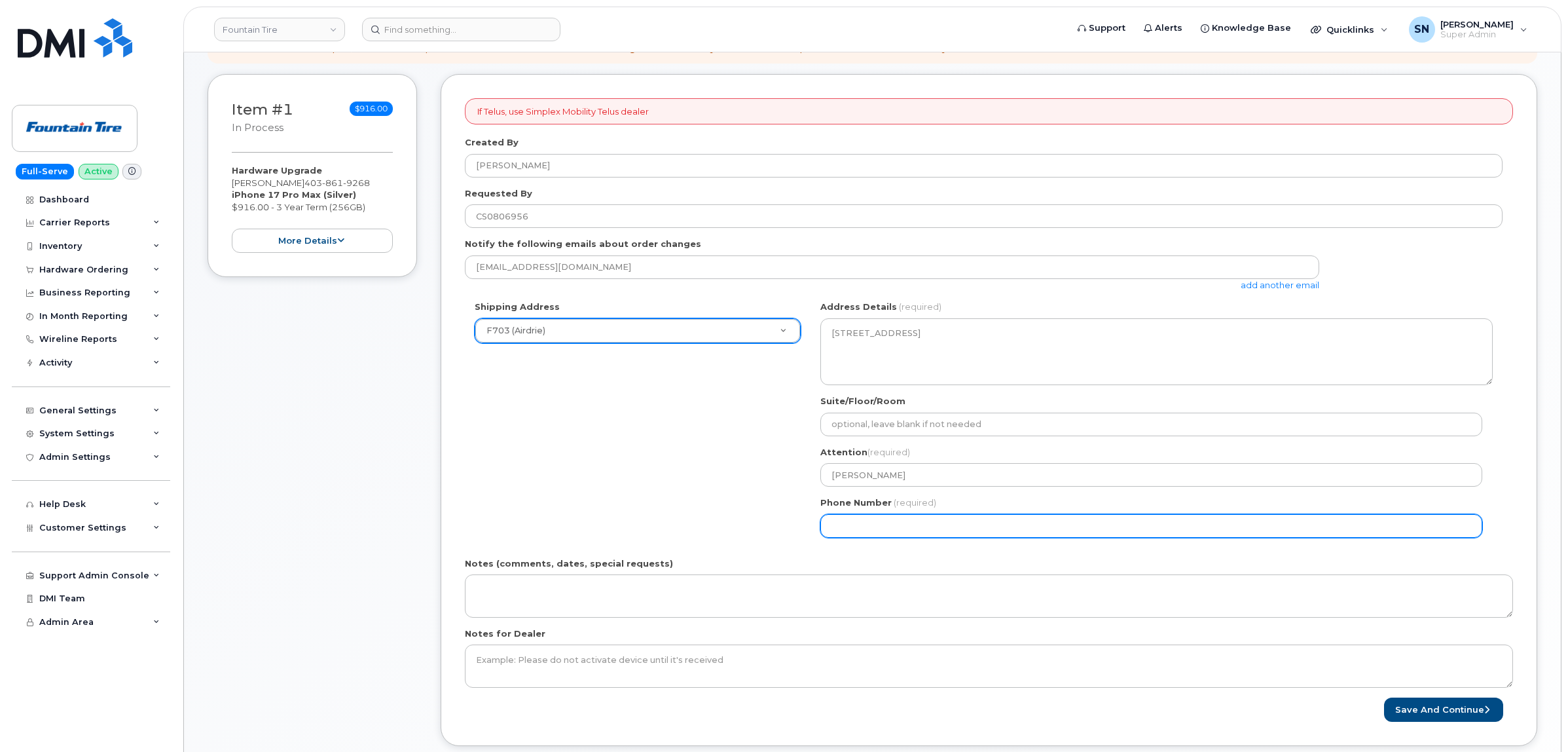
click at [908, 523] on input "Phone Number" at bounding box center [1151, 526] width 662 height 23
paste input "5873602228"
select select
type input "5873602228"
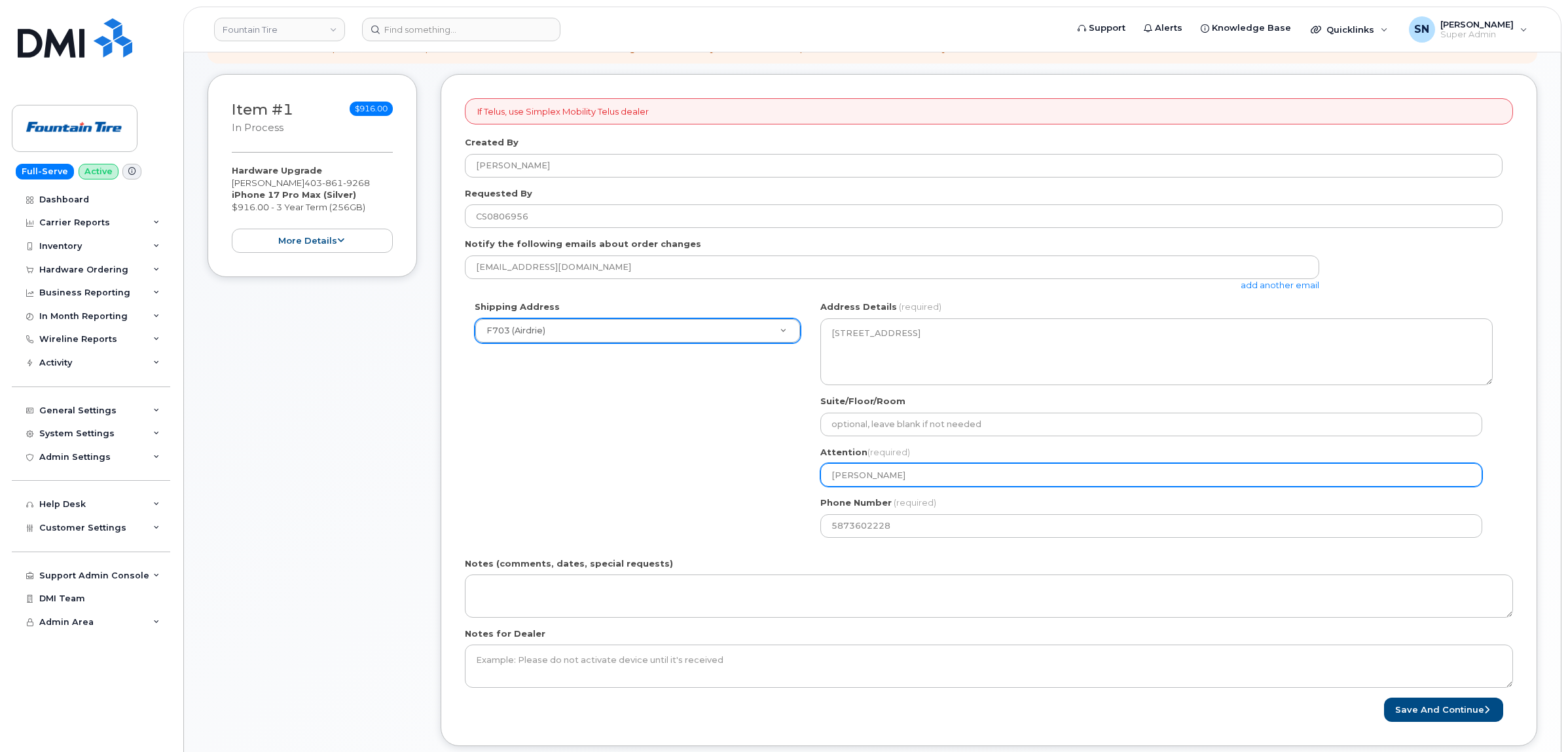
drag, startPoint x: 848, startPoint y: 467, endPoint x: 675, endPoint y: 467, distance: 173.0
click at [675, 467] on div "Shipping Address F703 (Airdrie) New Address [STREET_ADDRESS] ([GEOGRAPHIC_DATA]…" at bounding box center [983, 423] width 1037 height 246
paste input "Colby"
type input "[PERSON_NAME]"
select select
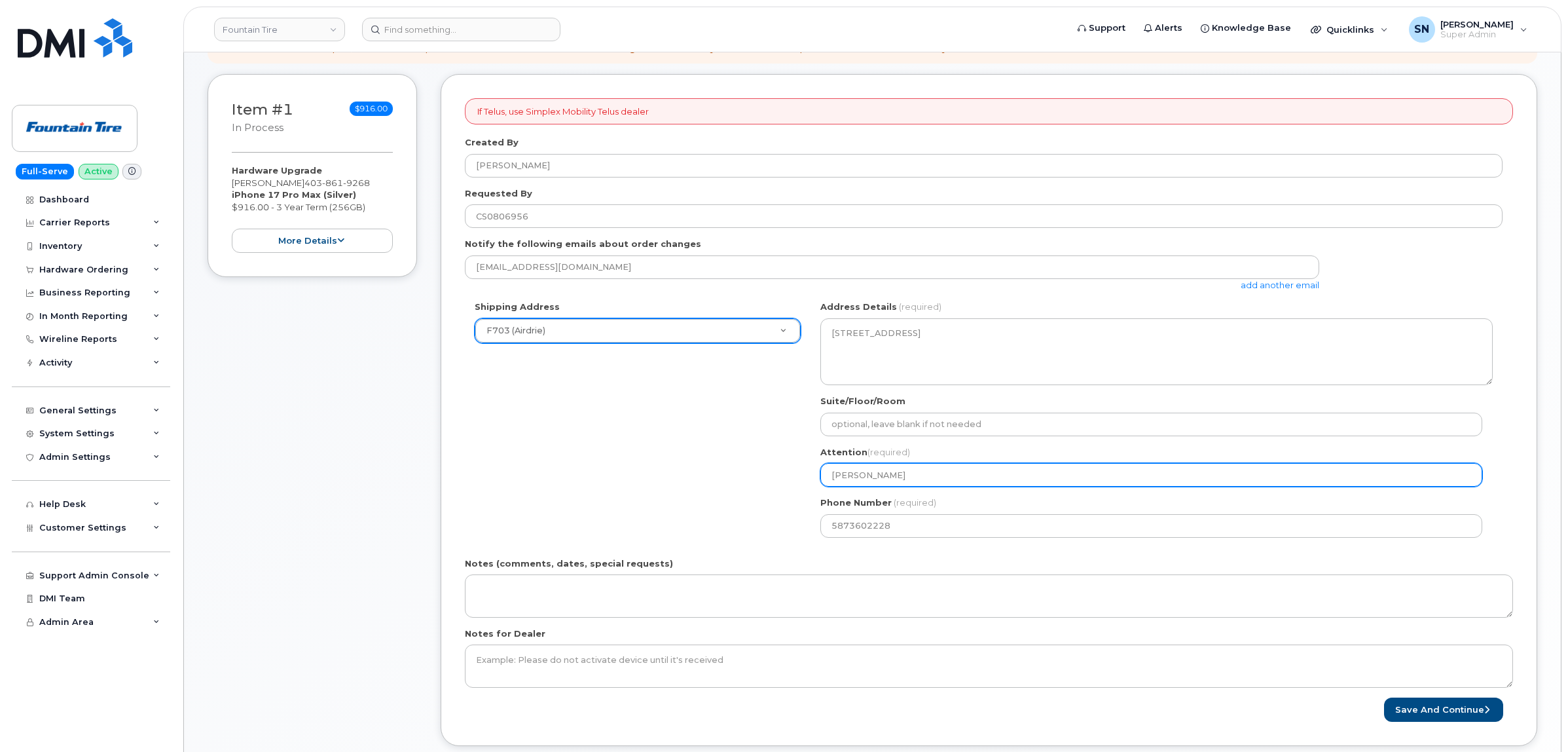
type input "[PERSON_NAME]"
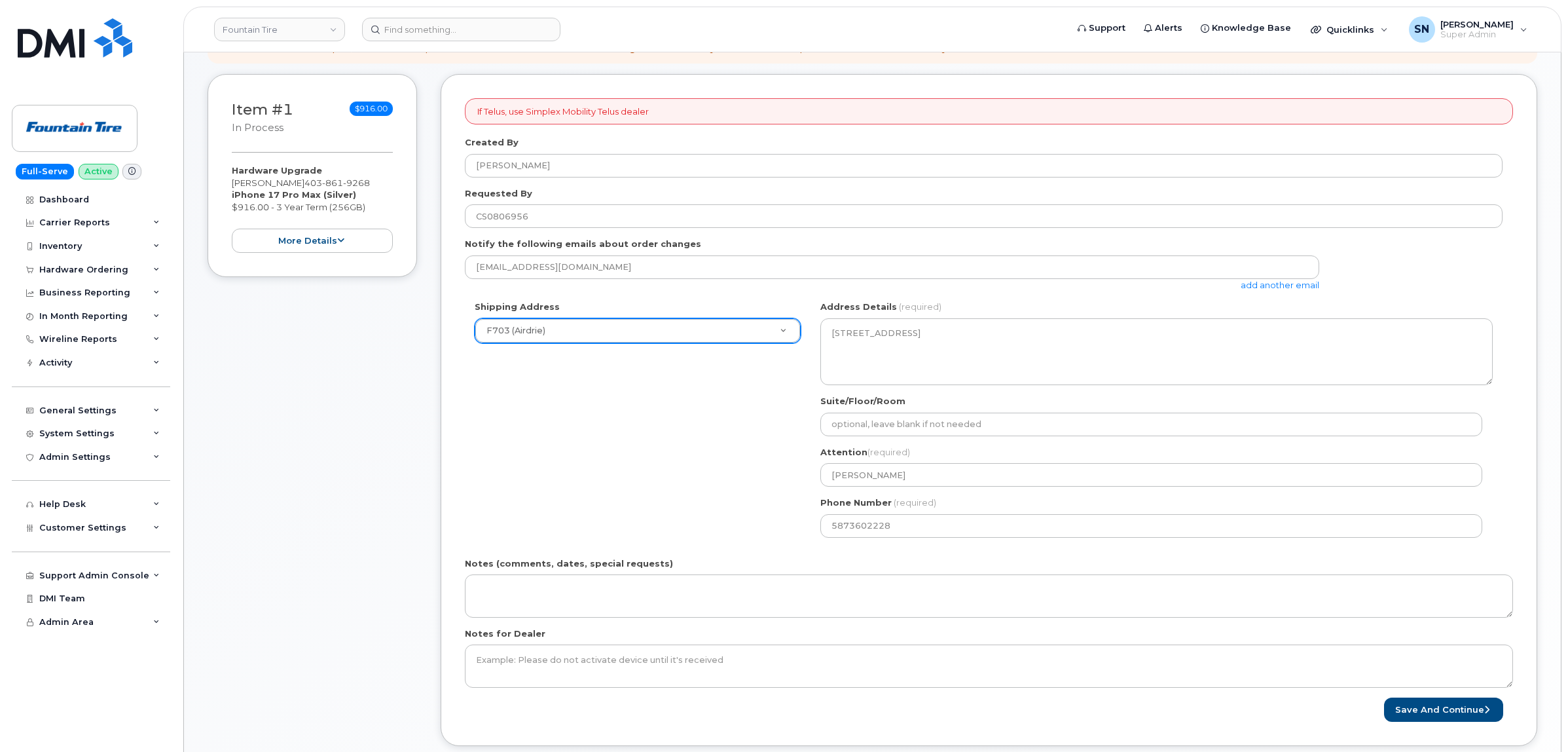
click at [585, 480] on div "Shipping Address F703 (Airdrie) New Address [STREET_ADDRESS] ([GEOGRAPHIC_DATA]…" at bounding box center [983, 423] width 1037 height 246
click at [1474, 716] on button "Save and Continue" at bounding box center [1443, 710] width 120 height 24
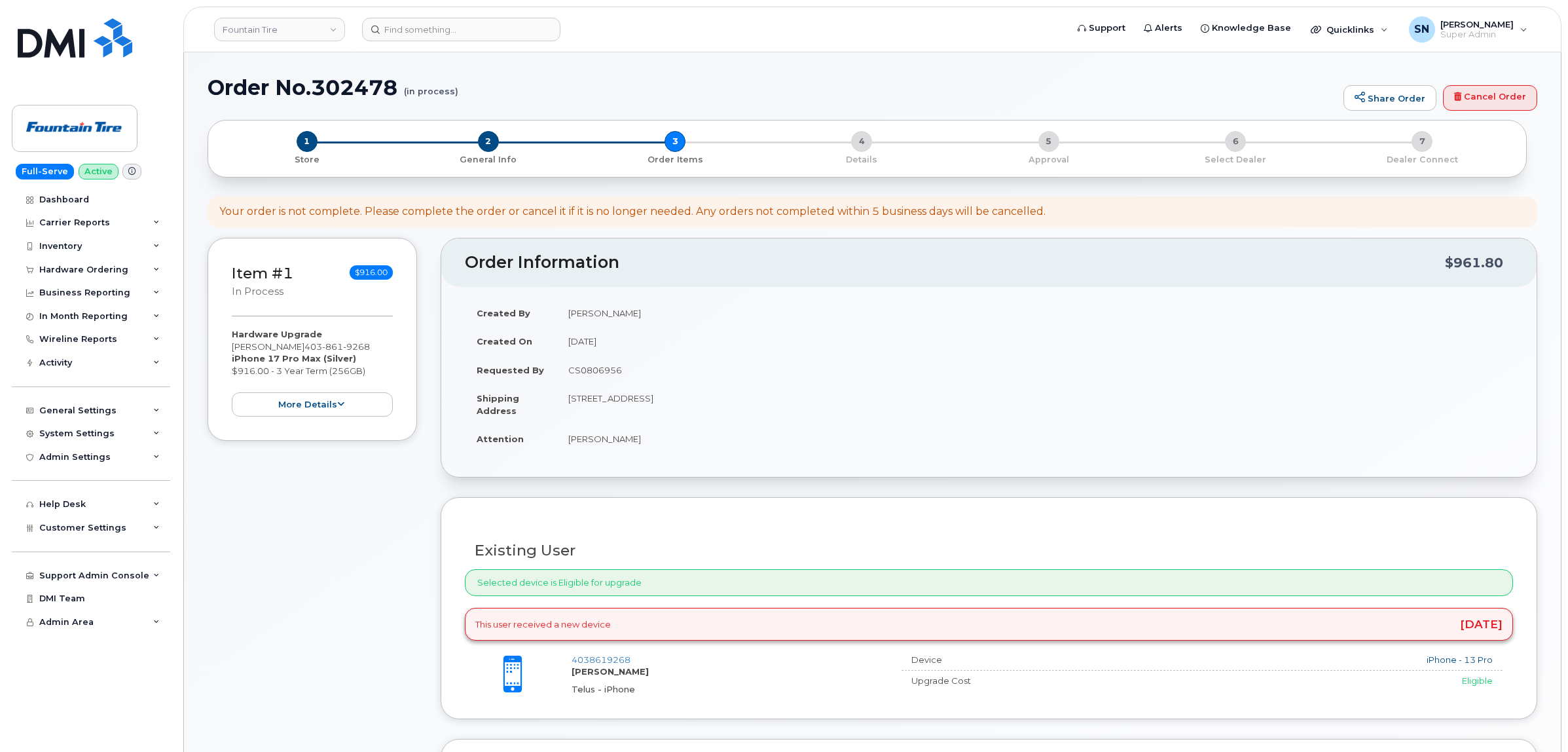
scroll to position [491, 0]
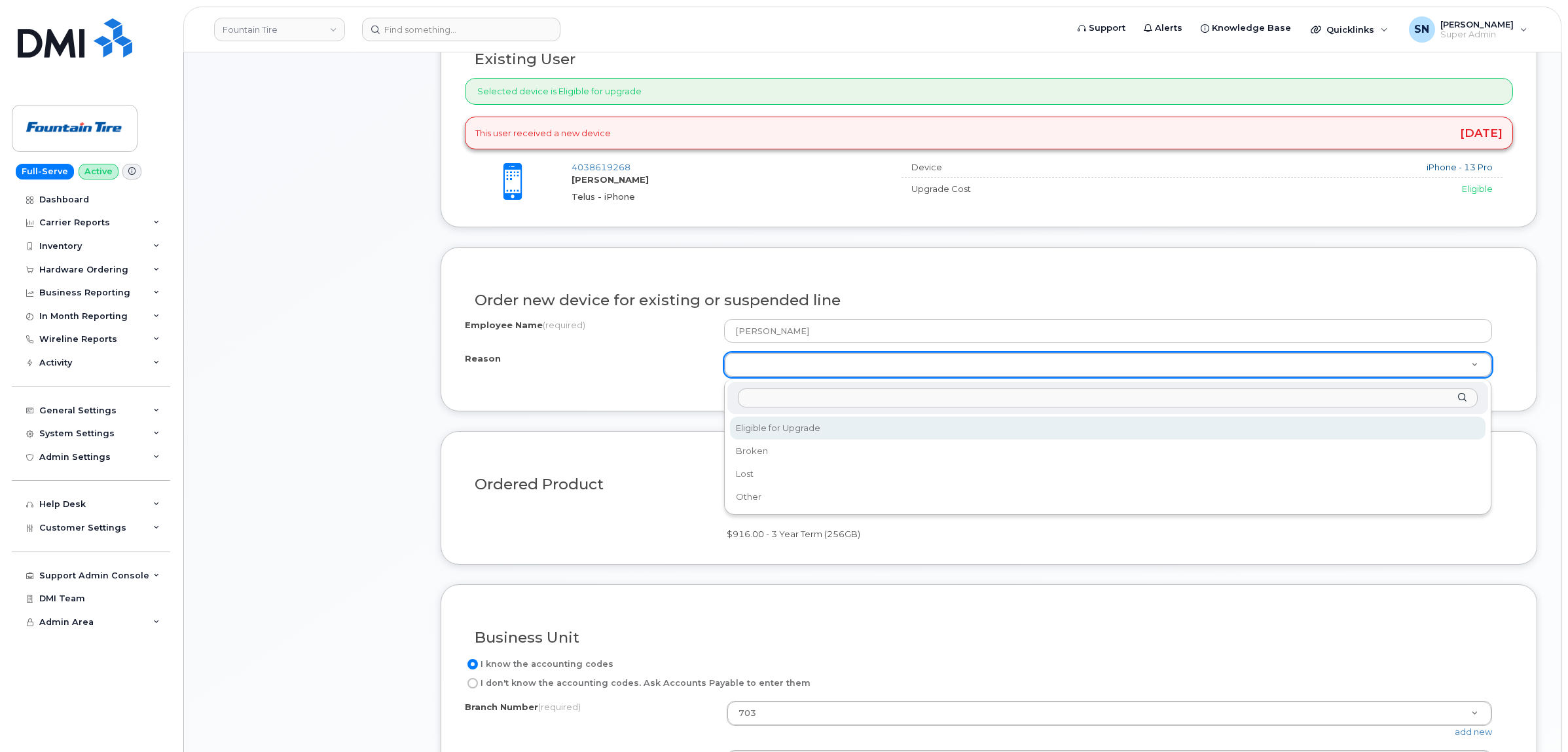
select select "eligible_for_upgrade"
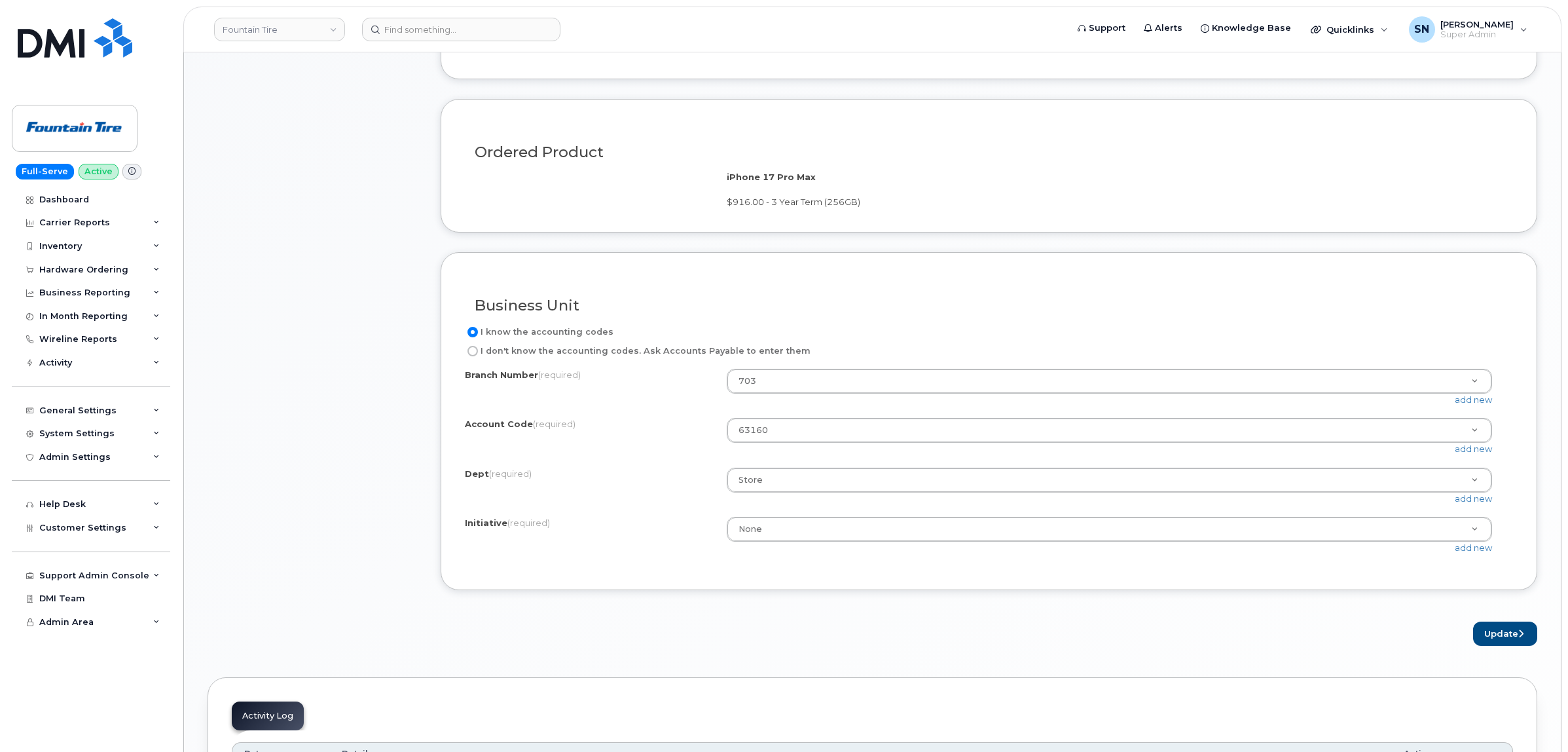
scroll to position [901, 0]
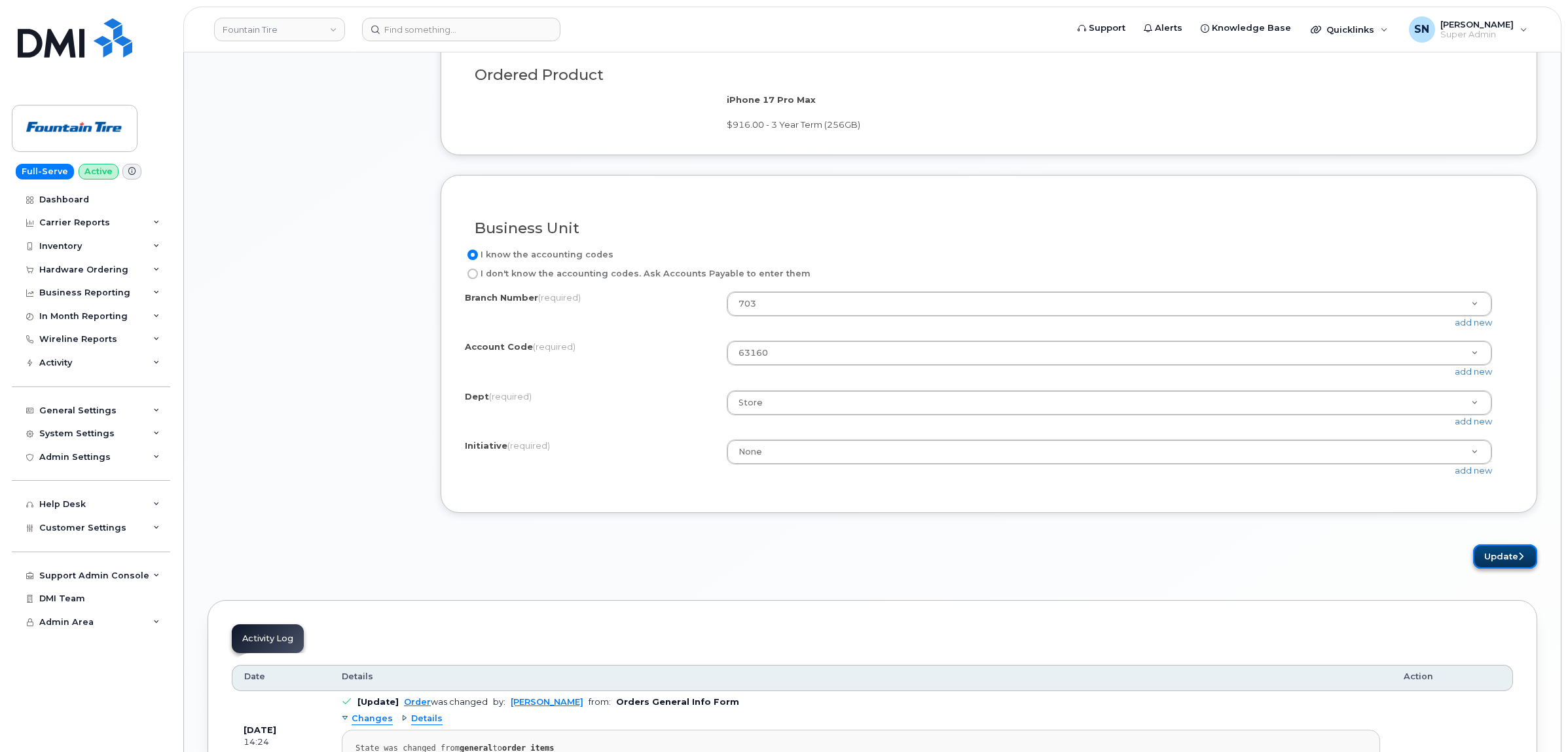
click at [1506, 562] on button "Update" at bounding box center [1505, 556] width 64 height 24
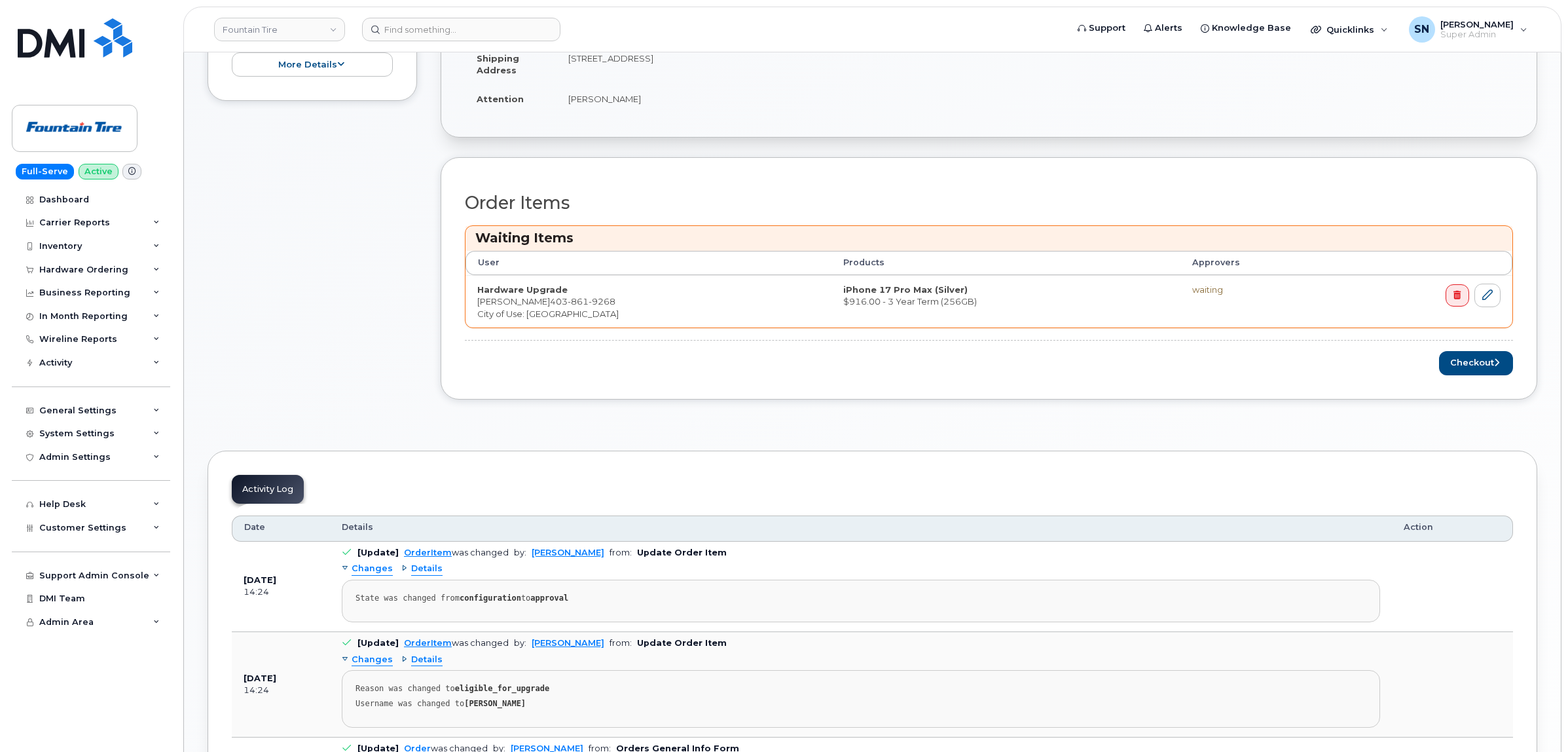
scroll to position [409, 0]
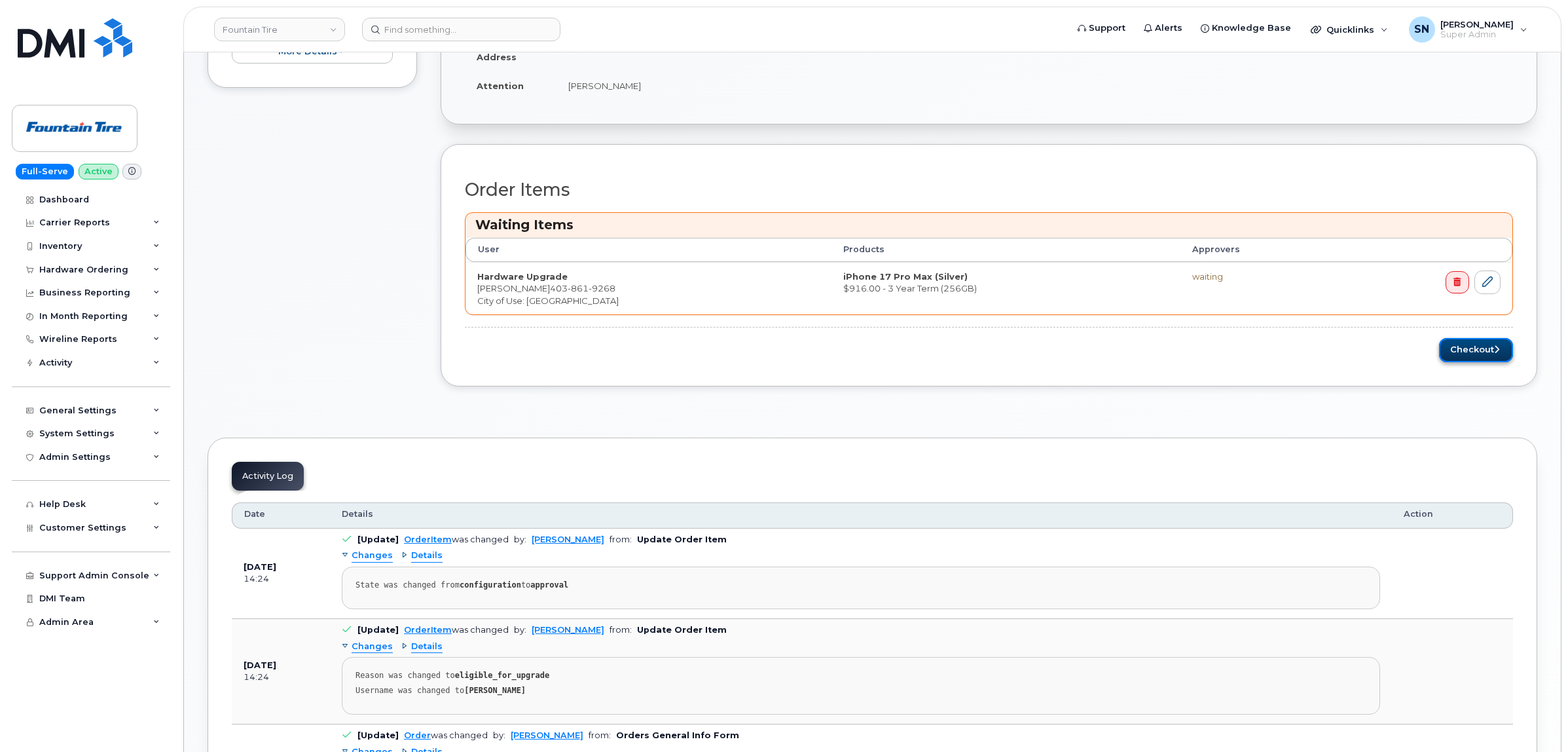
click at [1473, 349] on button "Checkout" at bounding box center [1476, 350] width 74 height 24
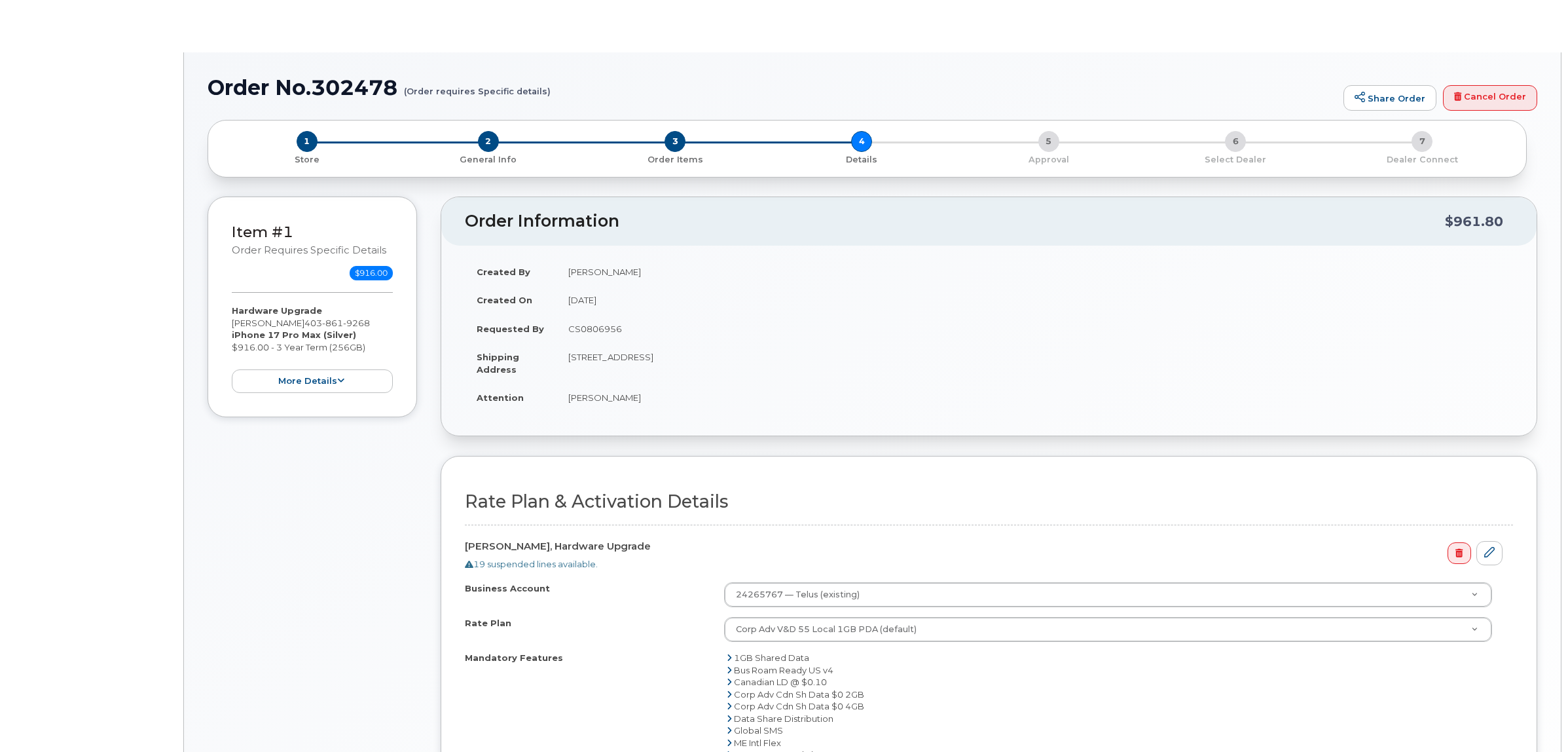
select select
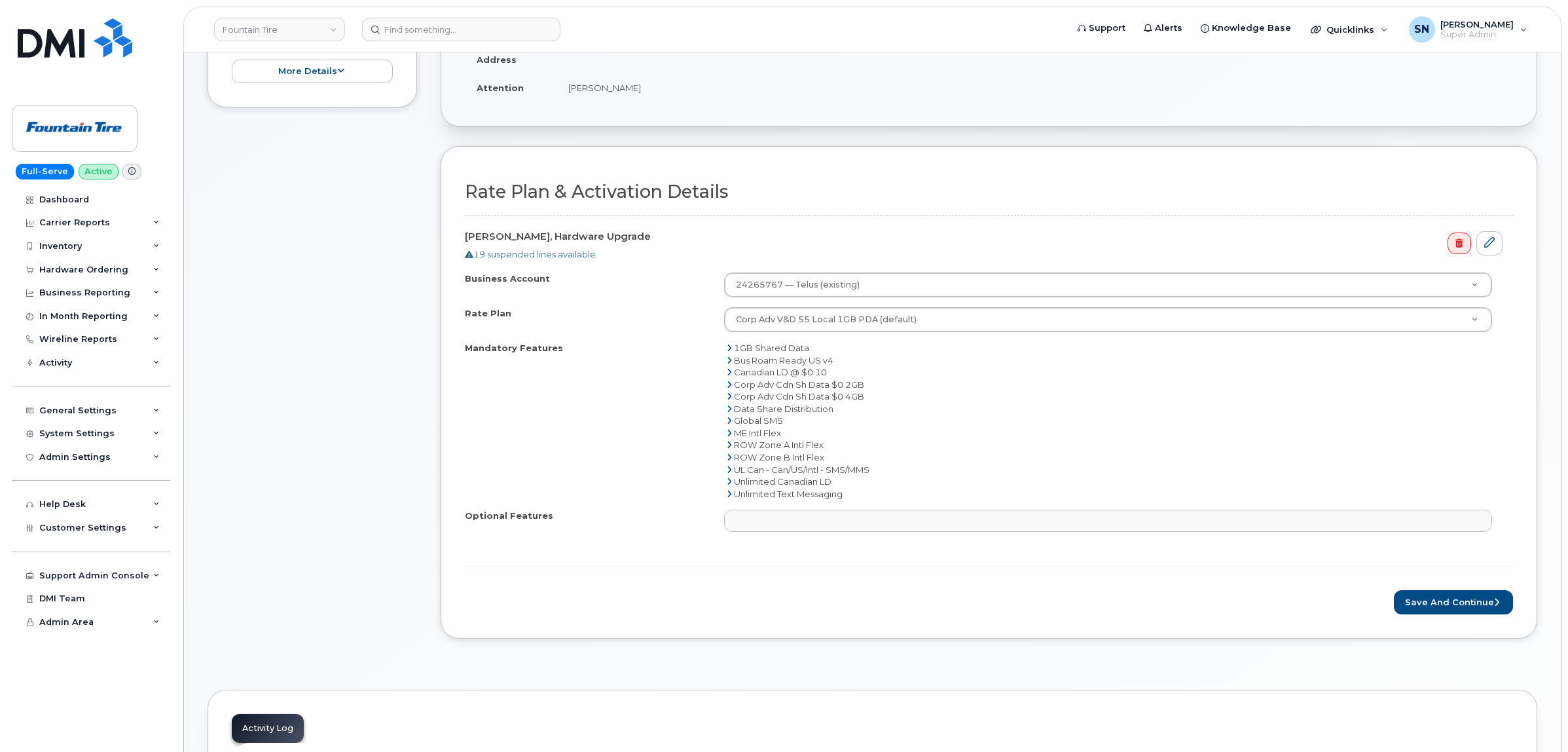
scroll to position [573, 0]
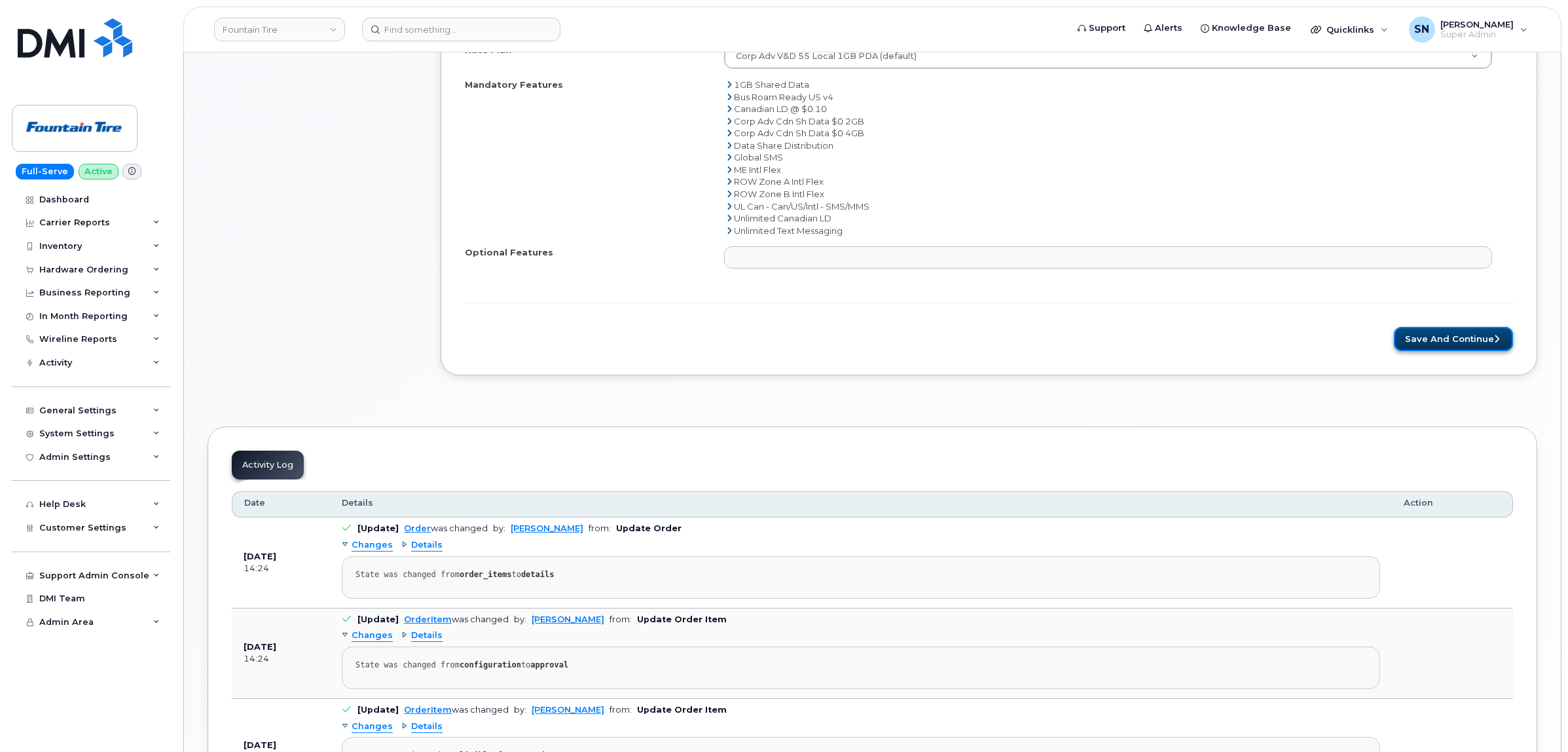
click at [1428, 338] on button "Save and Continue" at bounding box center [1453, 339] width 120 height 24
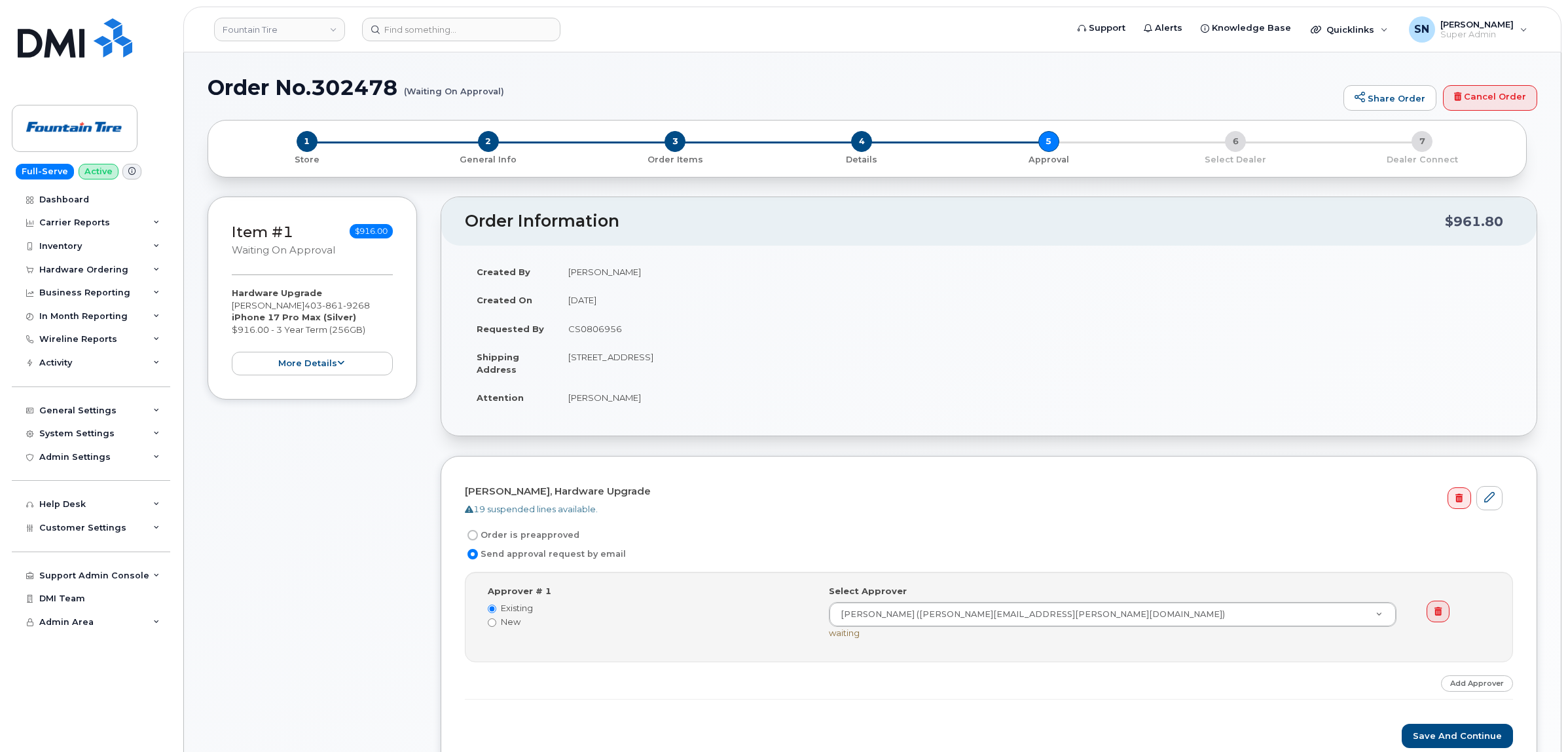
scroll to position [82, 0]
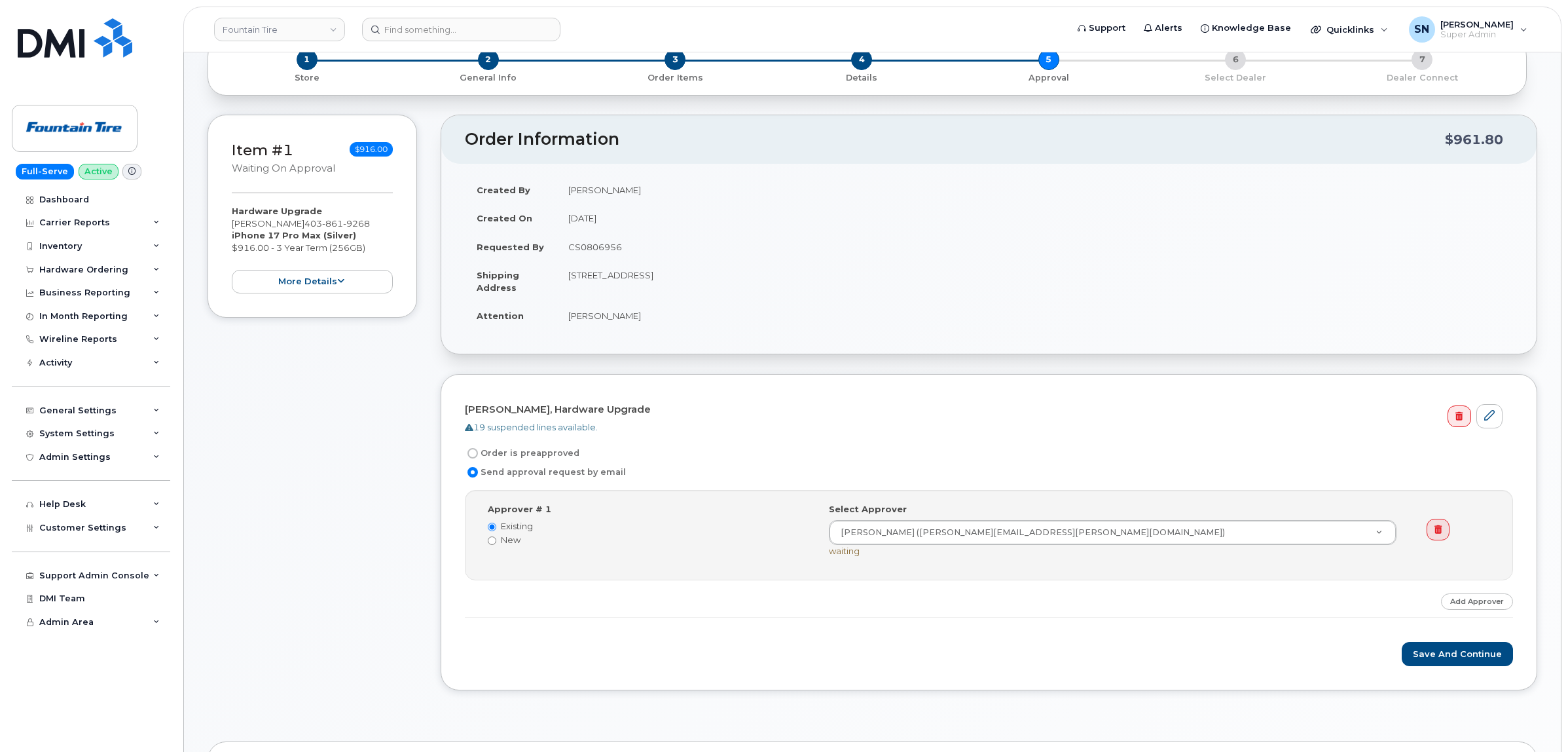
click at [471, 453] on input "Order is preapproved" at bounding box center [473, 453] width 11 height 11
radio input "true"
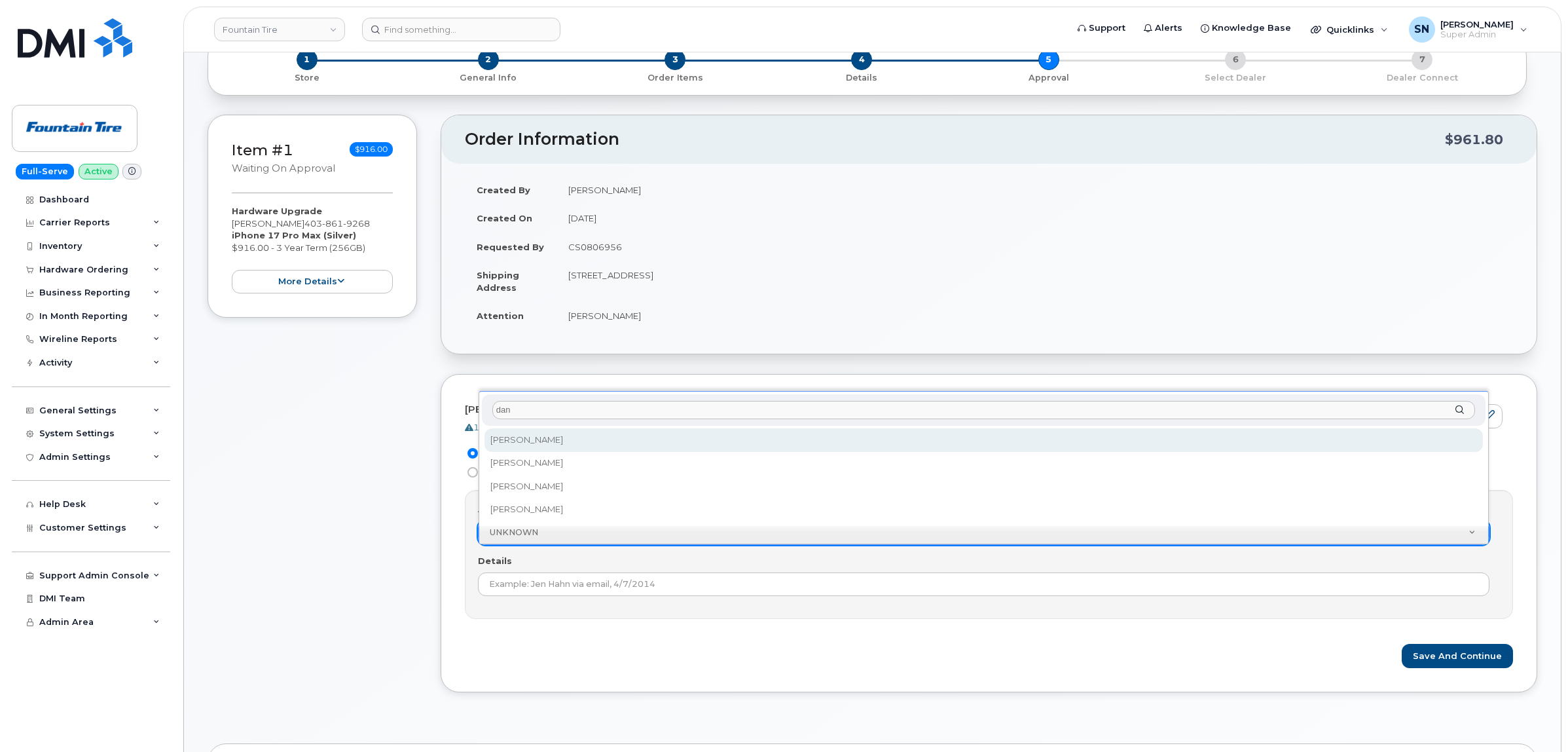
type input "dan"
select select "273076"
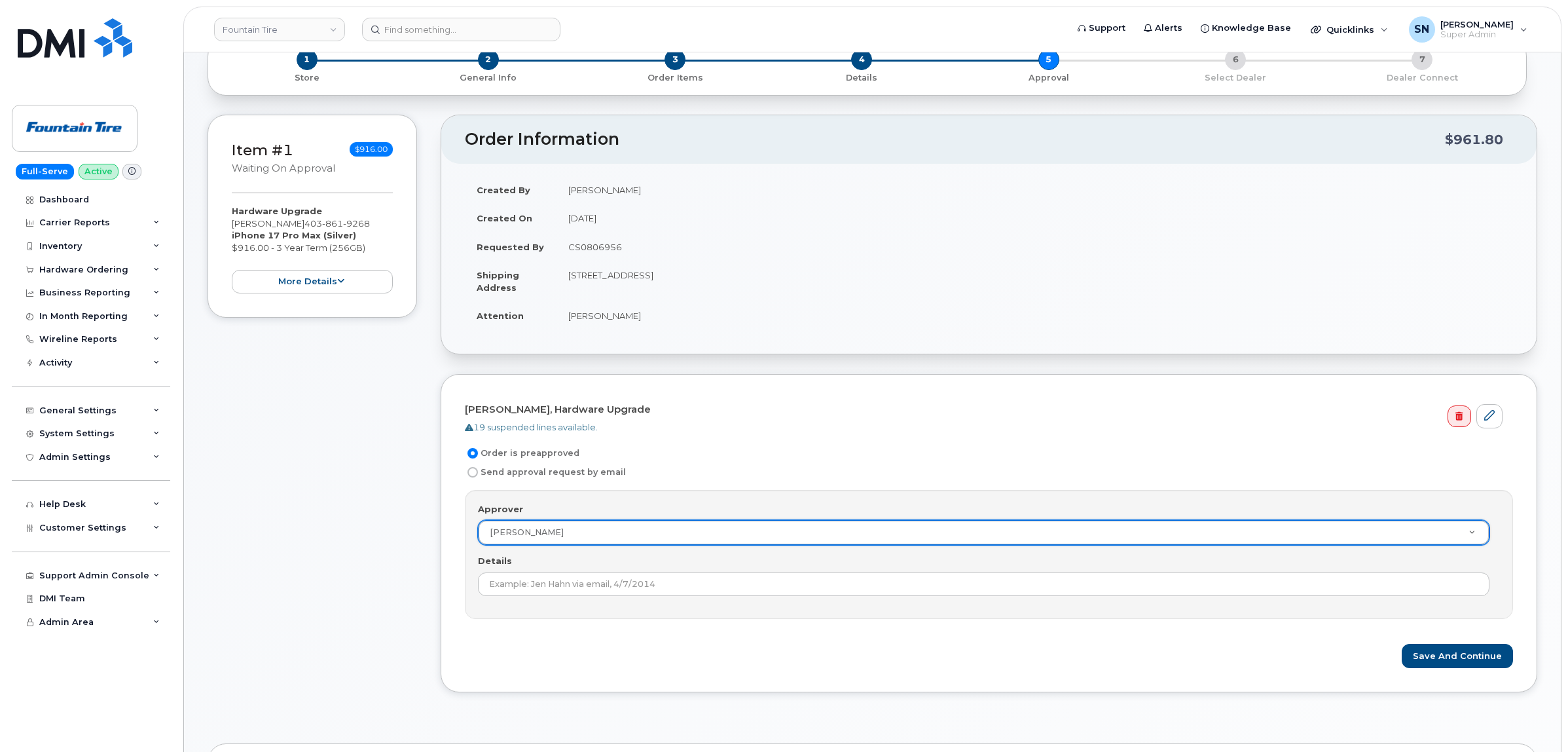
click at [609, 244] on td "CS0806956" at bounding box center [1034, 247] width 956 height 29
copy td "CS0806956"
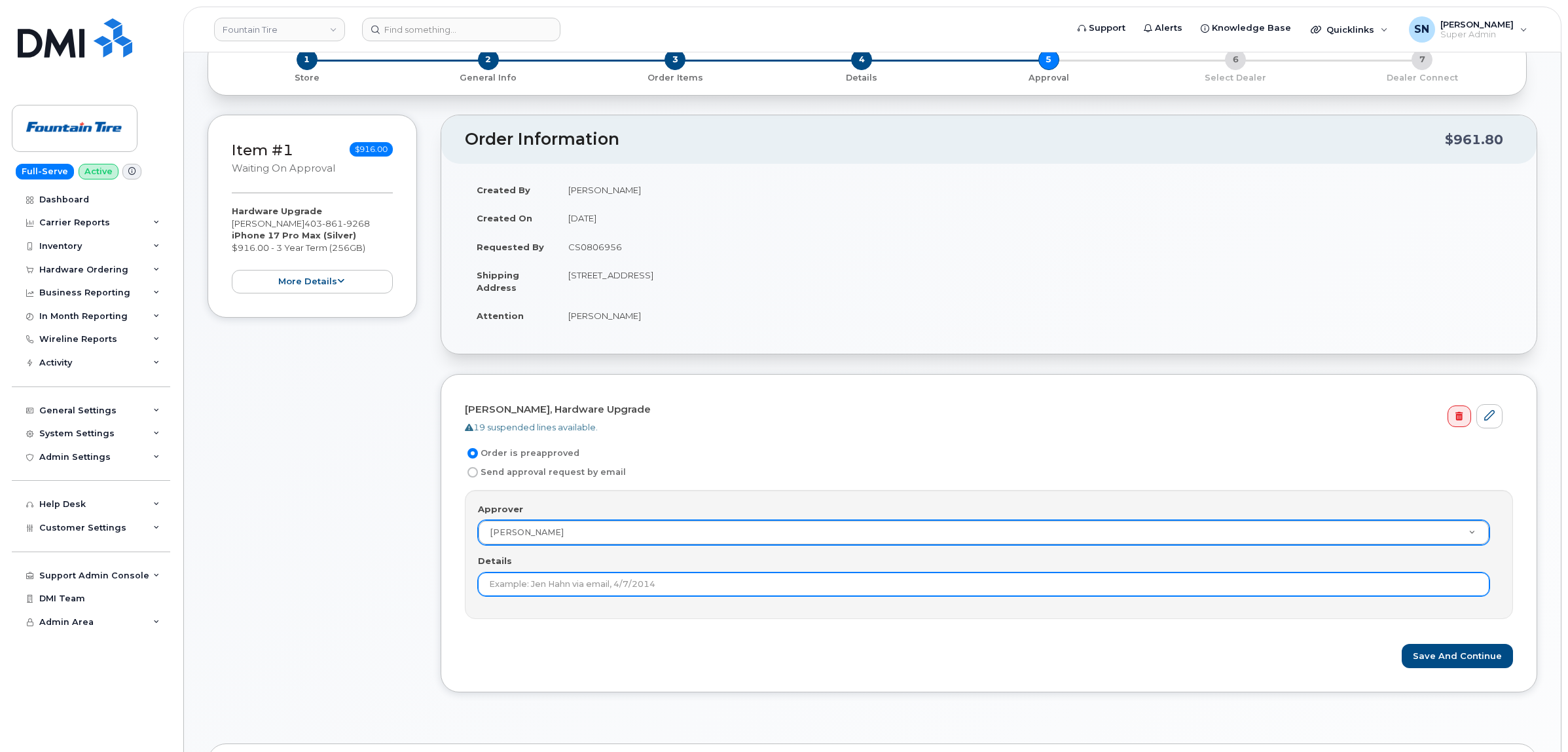
click at [632, 586] on input "Details" at bounding box center [984, 584] width 1012 height 23
paste input "CS0806956"
type input "CS0806956"
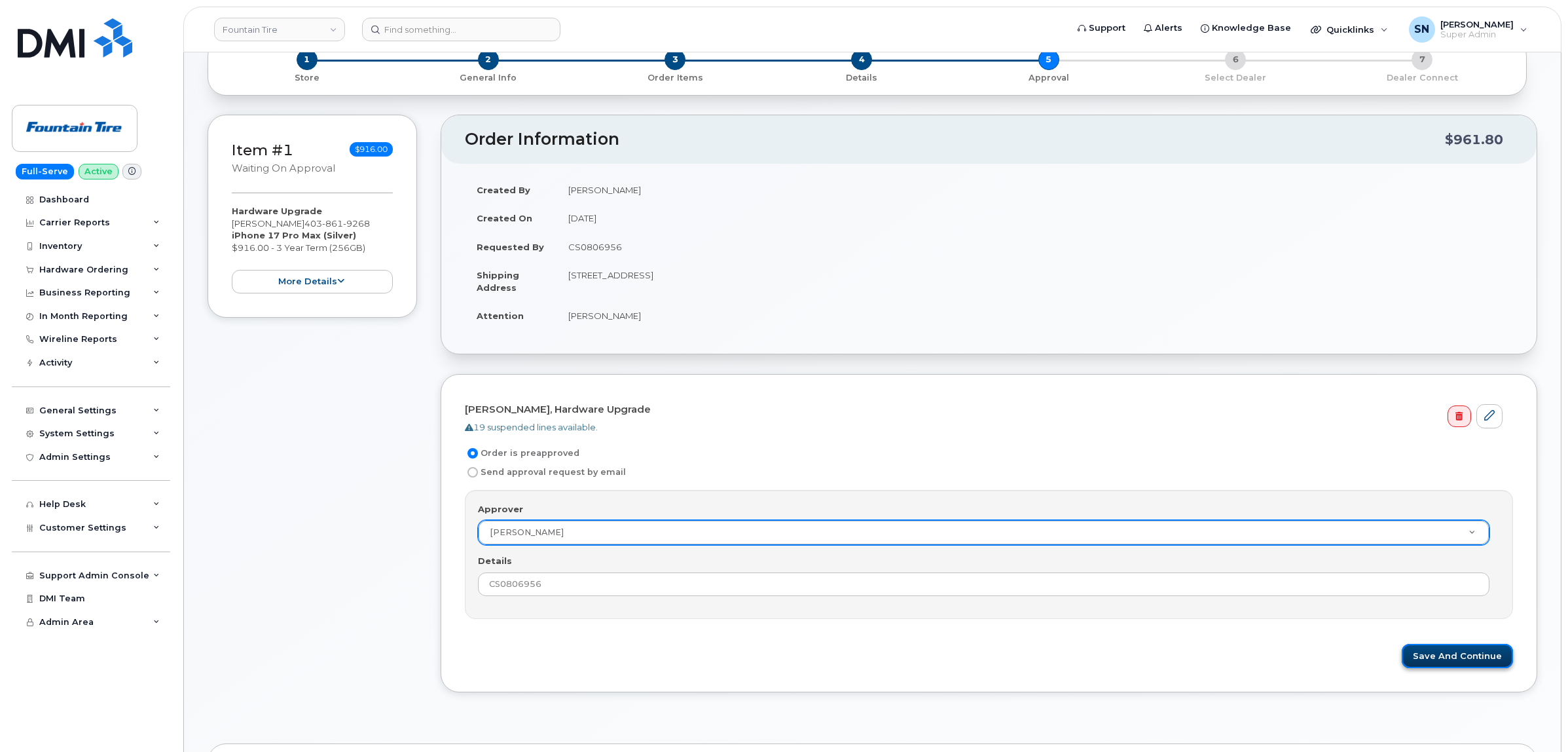
click at [1453, 657] on button "Save and Continue" at bounding box center [1458, 656] width 111 height 24
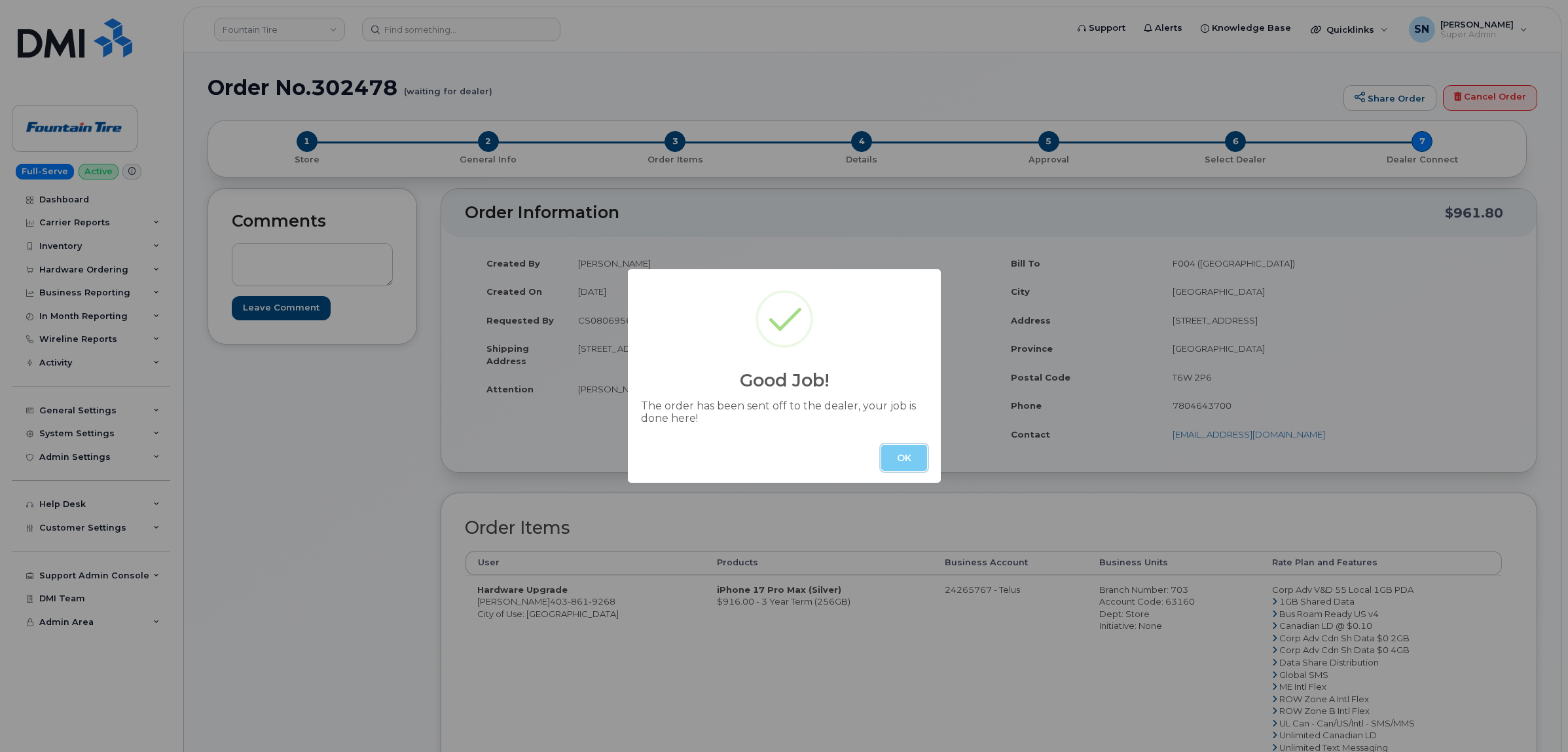
click at [895, 449] on button "OK" at bounding box center [904, 457] width 46 height 26
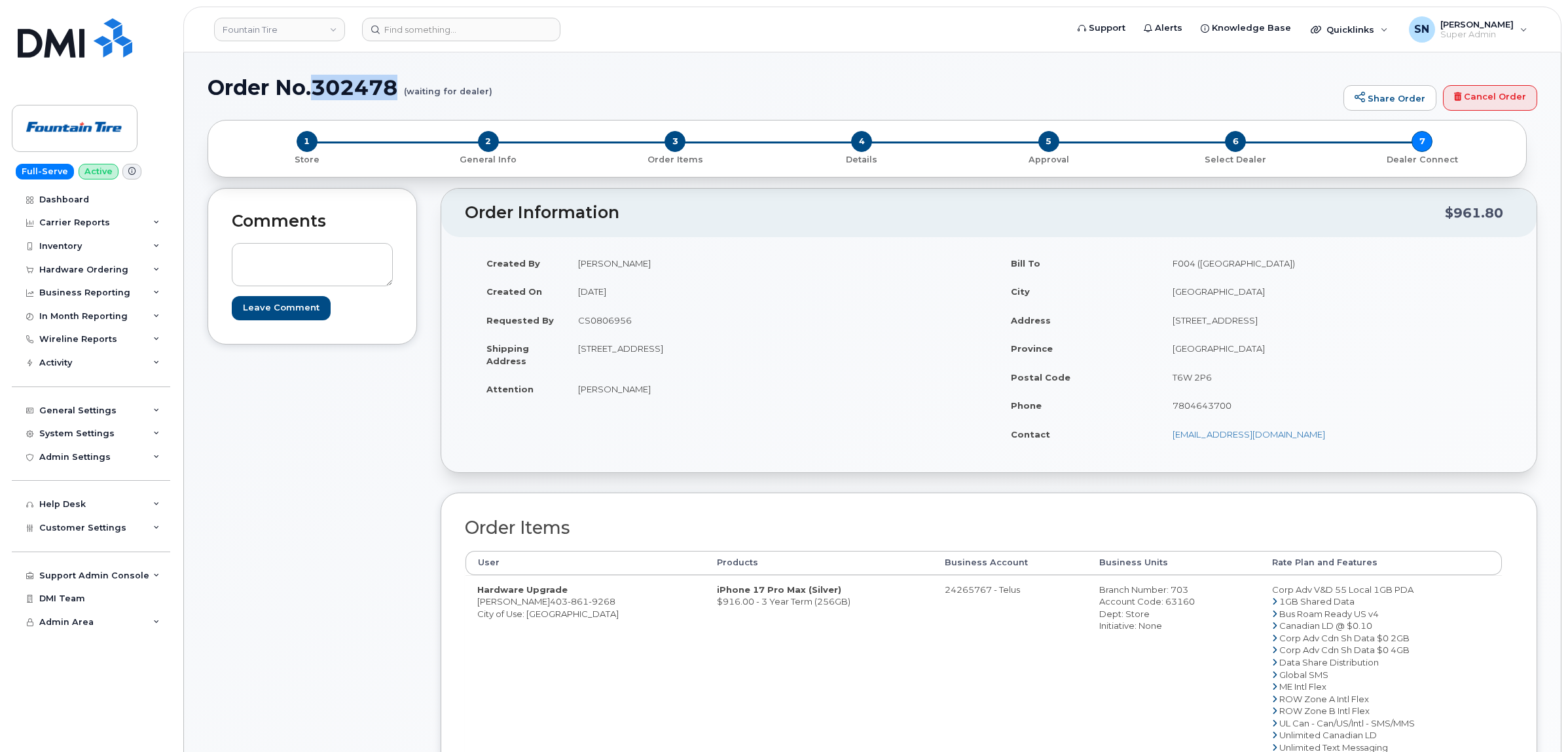
drag, startPoint x: 316, startPoint y: 77, endPoint x: 401, endPoint y: 86, distance: 85.5
click at [399, 96] on h1 "Order No.302478 (waiting for dealer)" at bounding box center [772, 87] width 1129 height 23
copy h1 "302478"
click at [73, 272] on div "Hardware Ordering" at bounding box center [83, 270] width 89 height 11
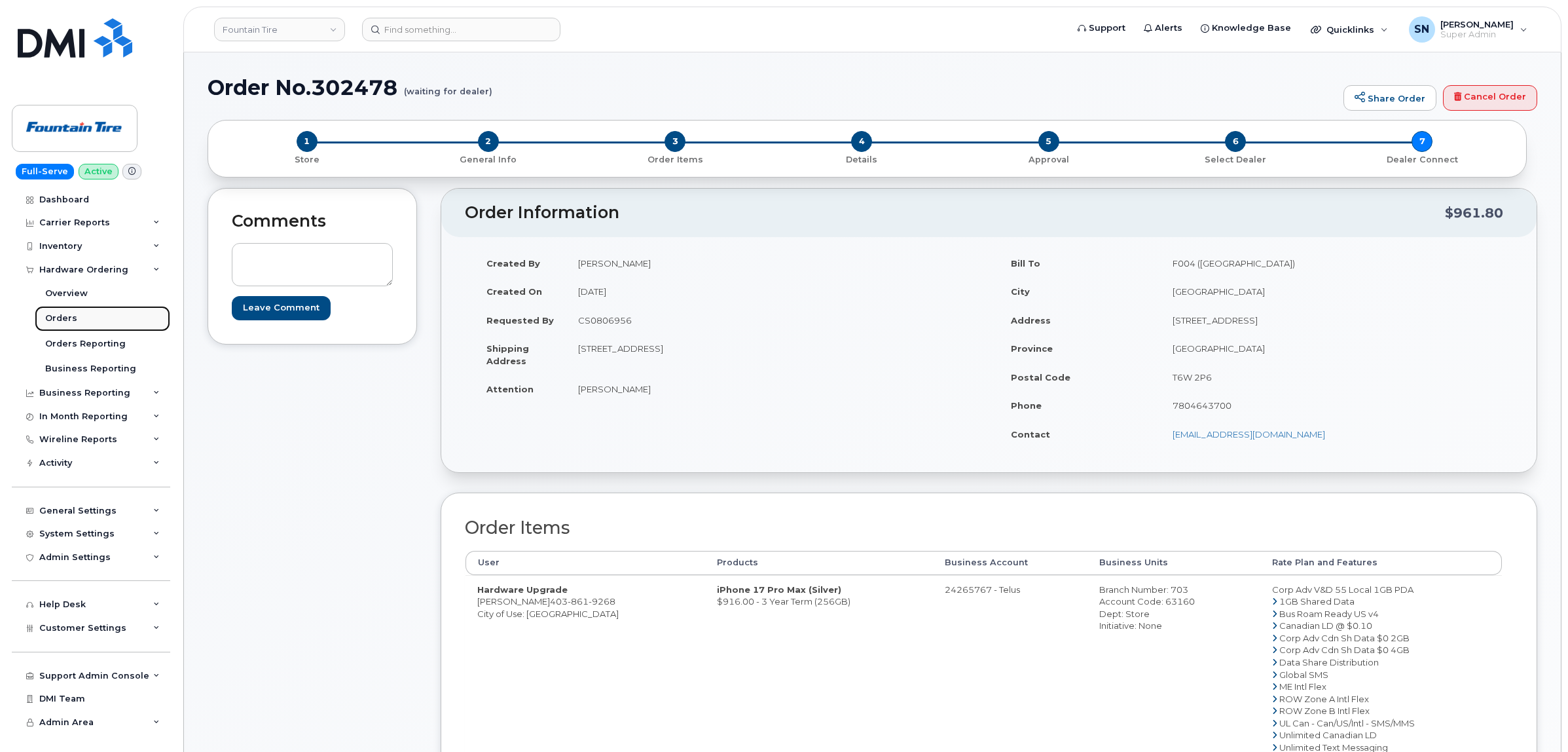
click at [63, 319] on div "Orders" at bounding box center [61, 318] width 32 height 12
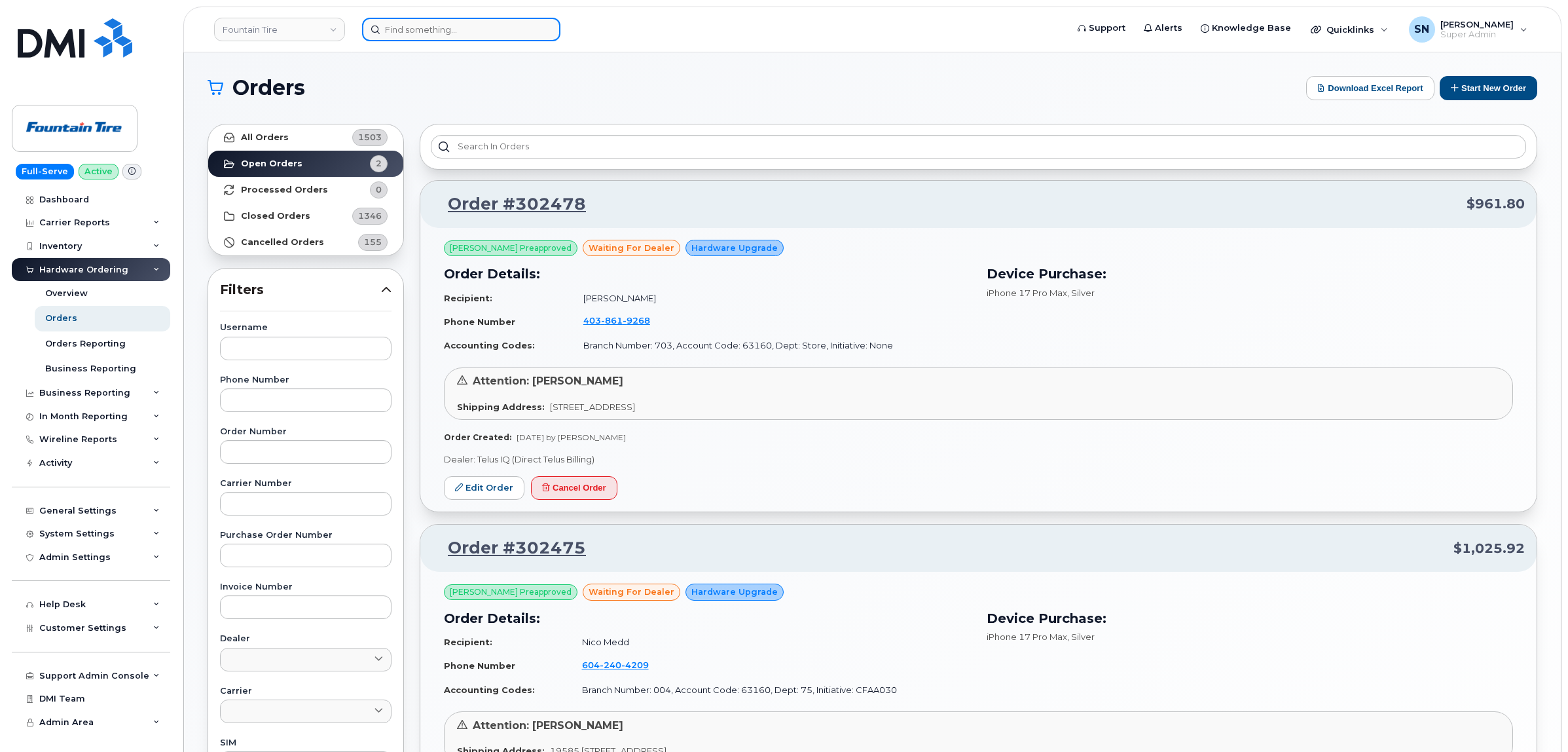
click at [498, 22] on input at bounding box center [462, 29] width 198 height 23
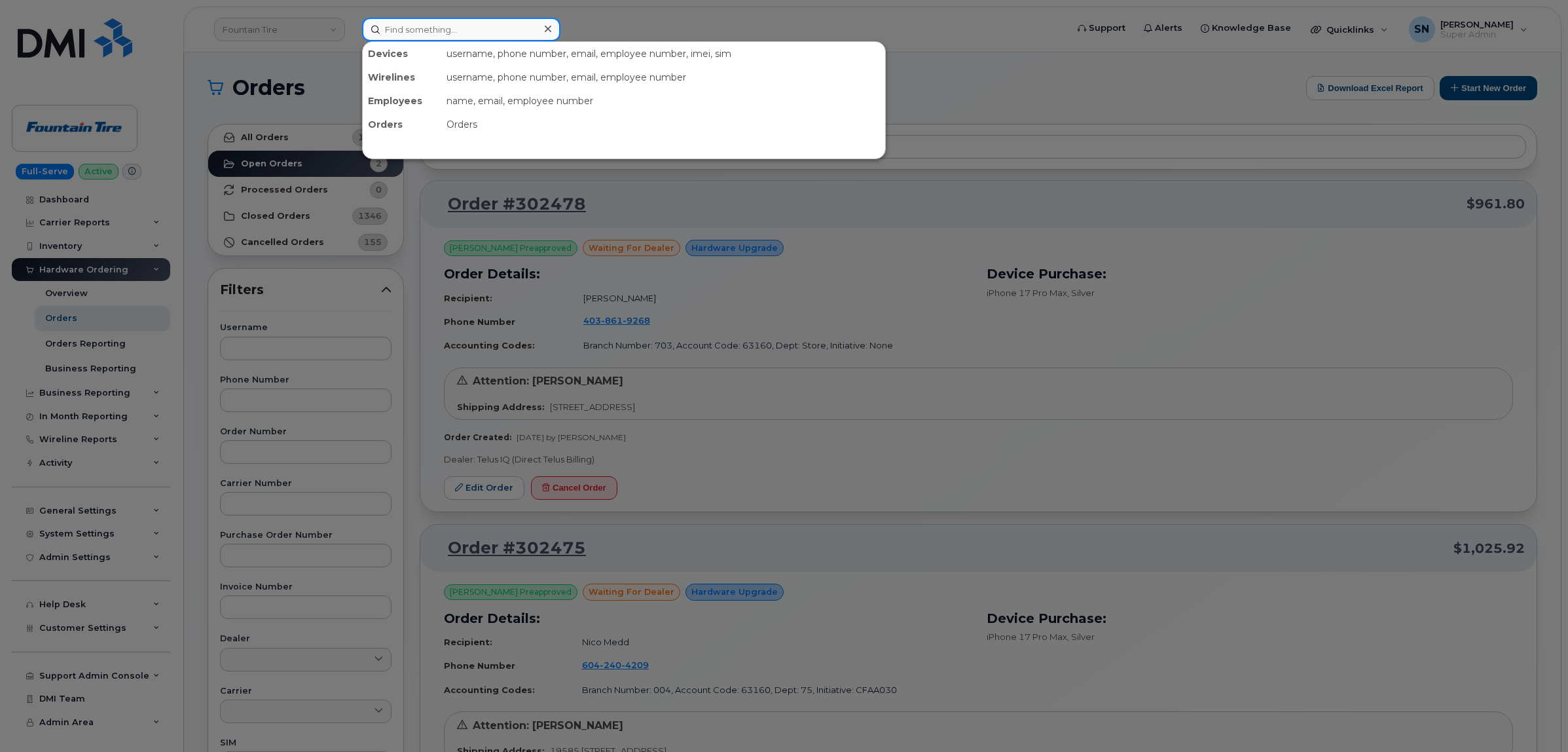
paste input "2263327245"
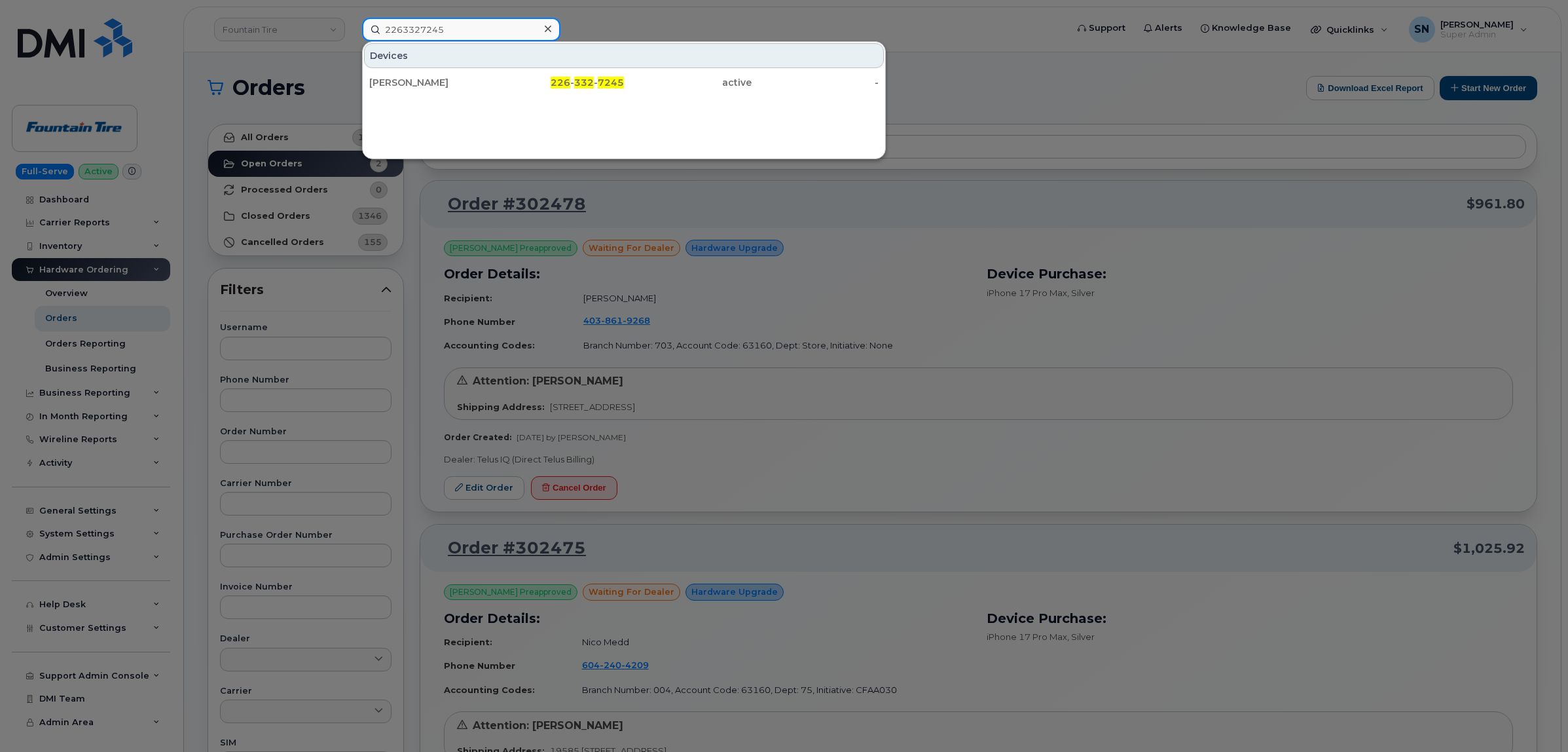
type input "2263327245"
click at [432, 86] on div "Ibrahim Houioui" at bounding box center [433, 82] width 128 height 13
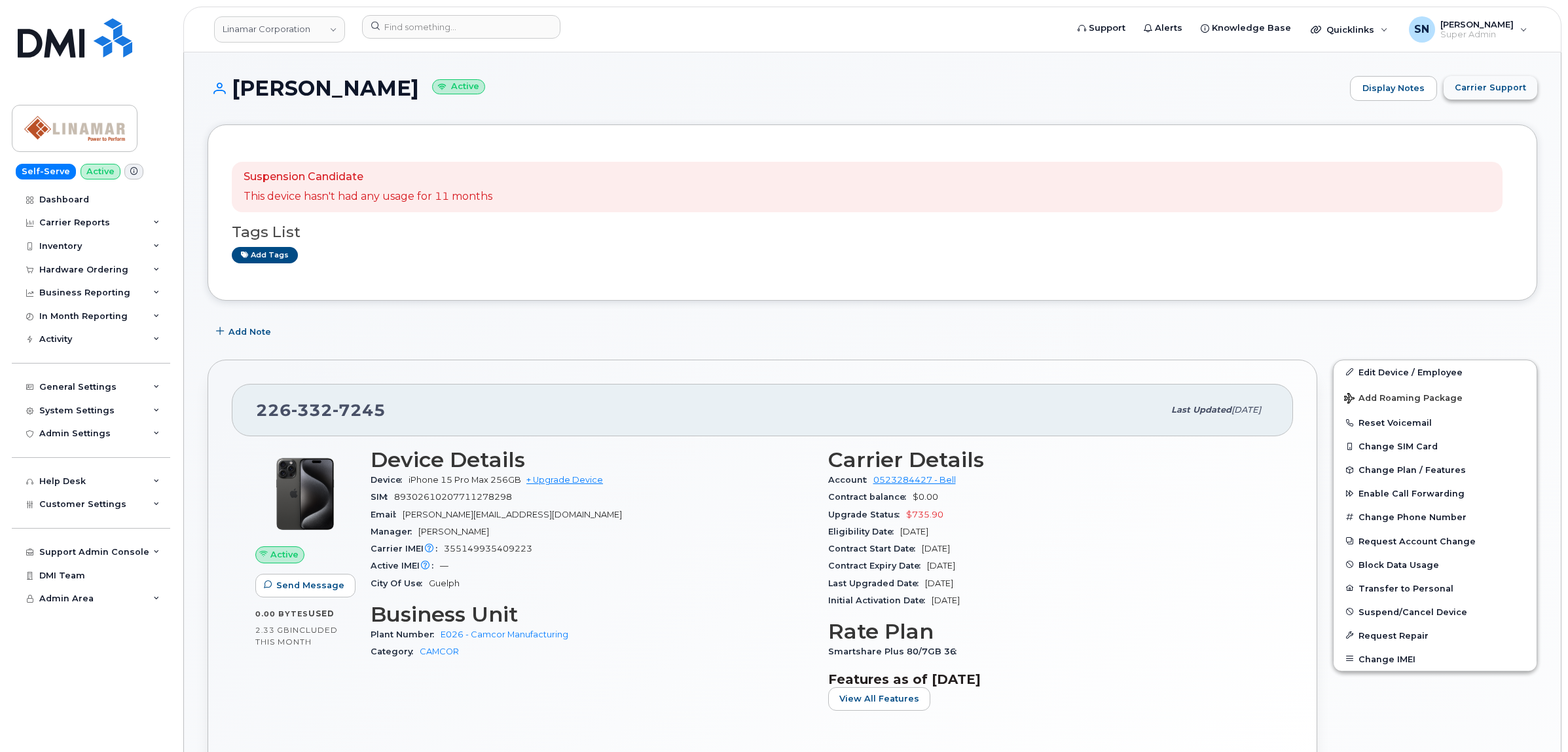
click at [1506, 83] on span "Carrier Support" at bounding box center [1490, 87] width 71 height 13
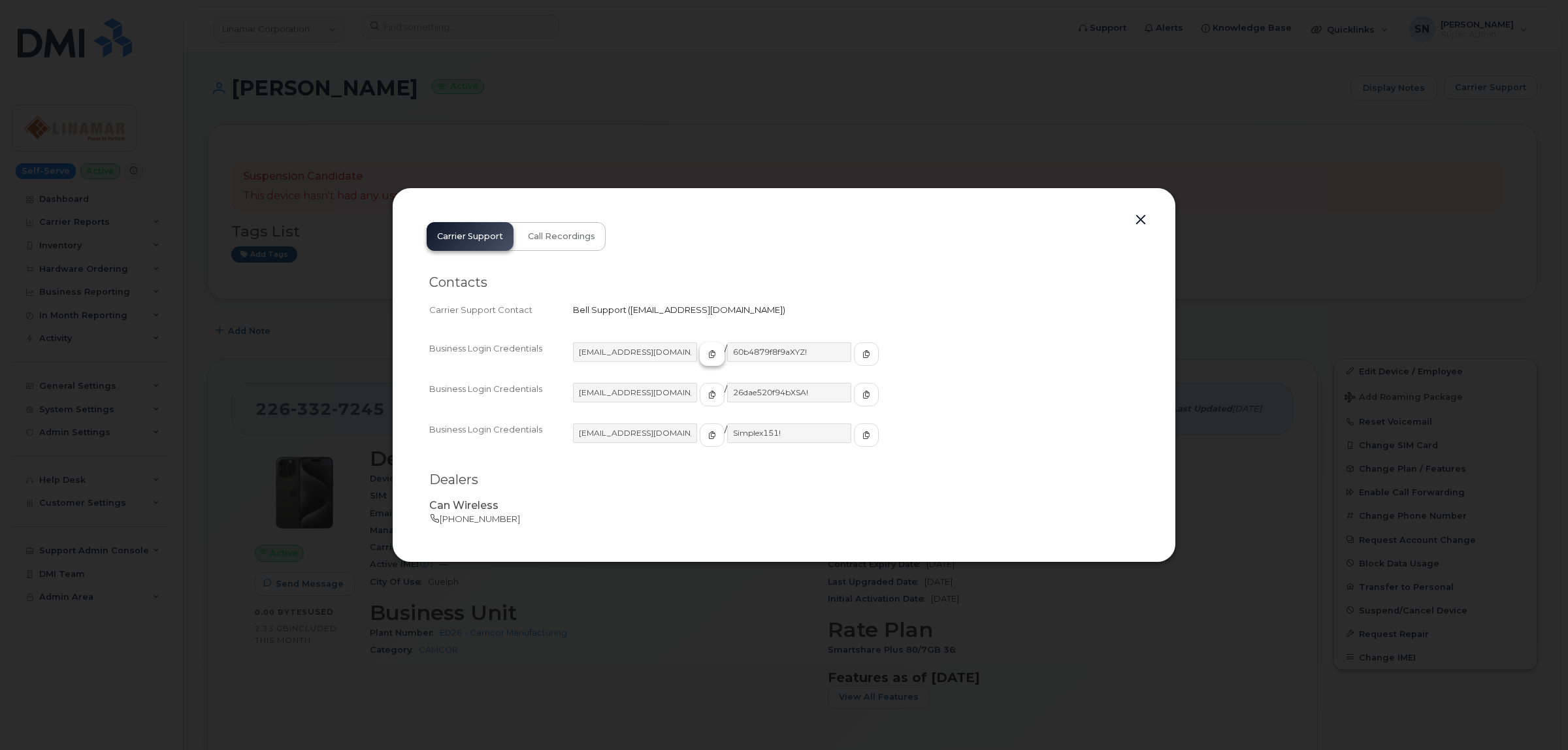
click at [706, 353] on span "button" at bounding box center [712, 354] width 12 height 12
click at [863, 355] on icon "button" at bounding box center [867, 354] width 8 height 8
click at [1140, 223] on button "button" at bounding box center [1141, 220] width 20 height 18
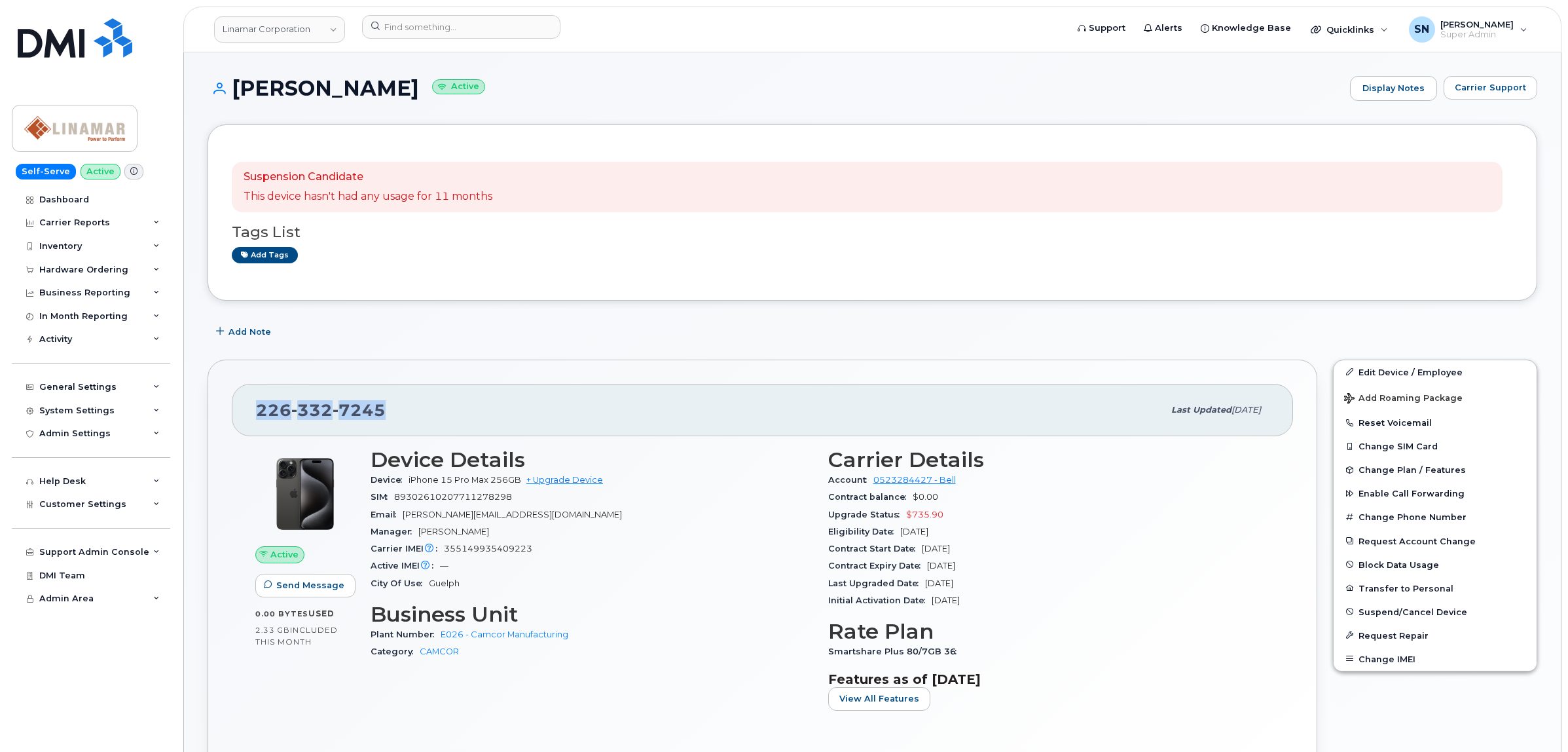
drag, startPoint x: 295, startPoint y: 414, endPoint x: 414, endPoint y: 421, distance: 119.2
click at [414, 421] on div "[PHONE_NUMBER] Last updated [DATE]" at bounding box center [762, 410] width 1061 height 53
copy span "[PHONE_NUMBER]"
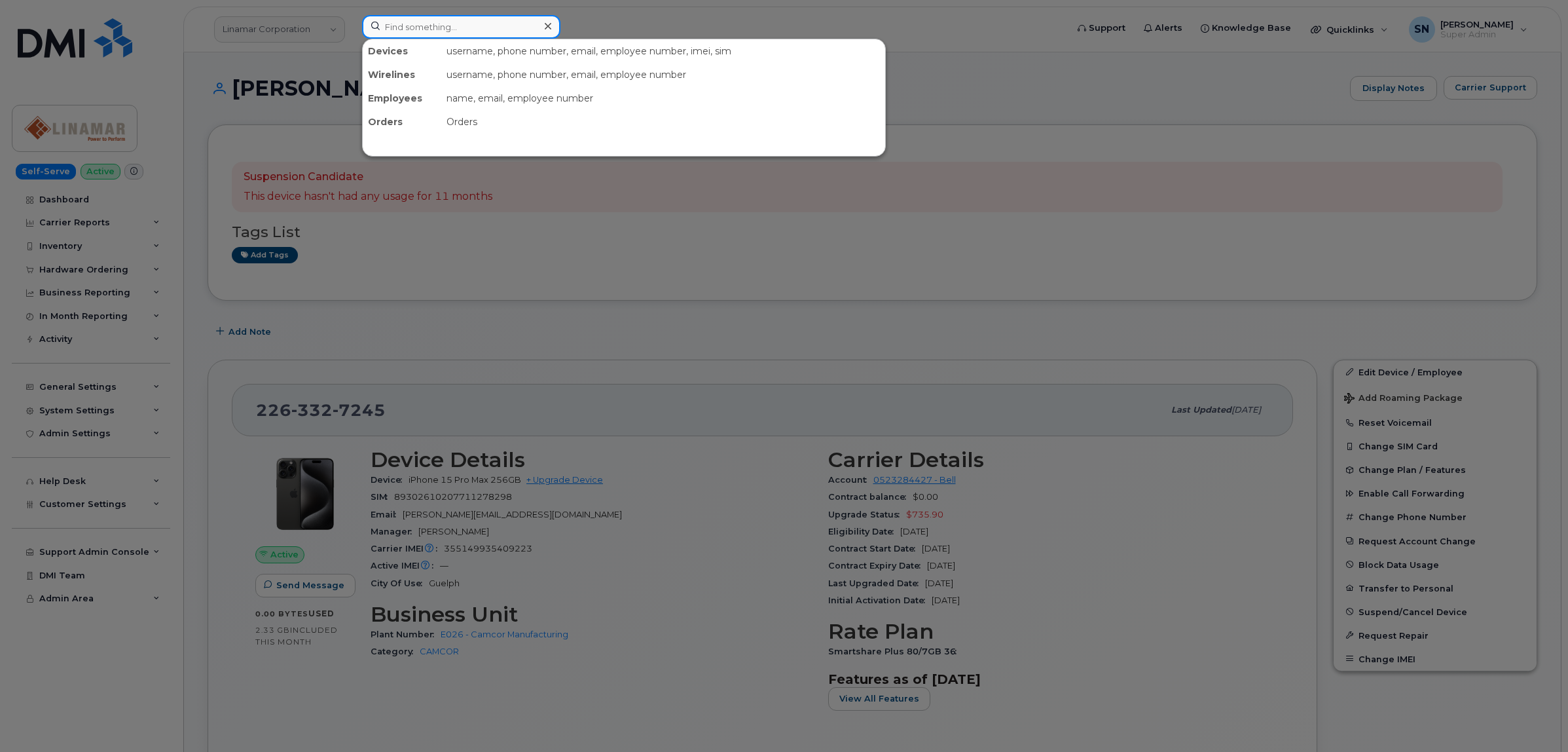
click at [480, 25] on input at bounding box center [462, 26] width 198 height 23
paste input "5143463007"
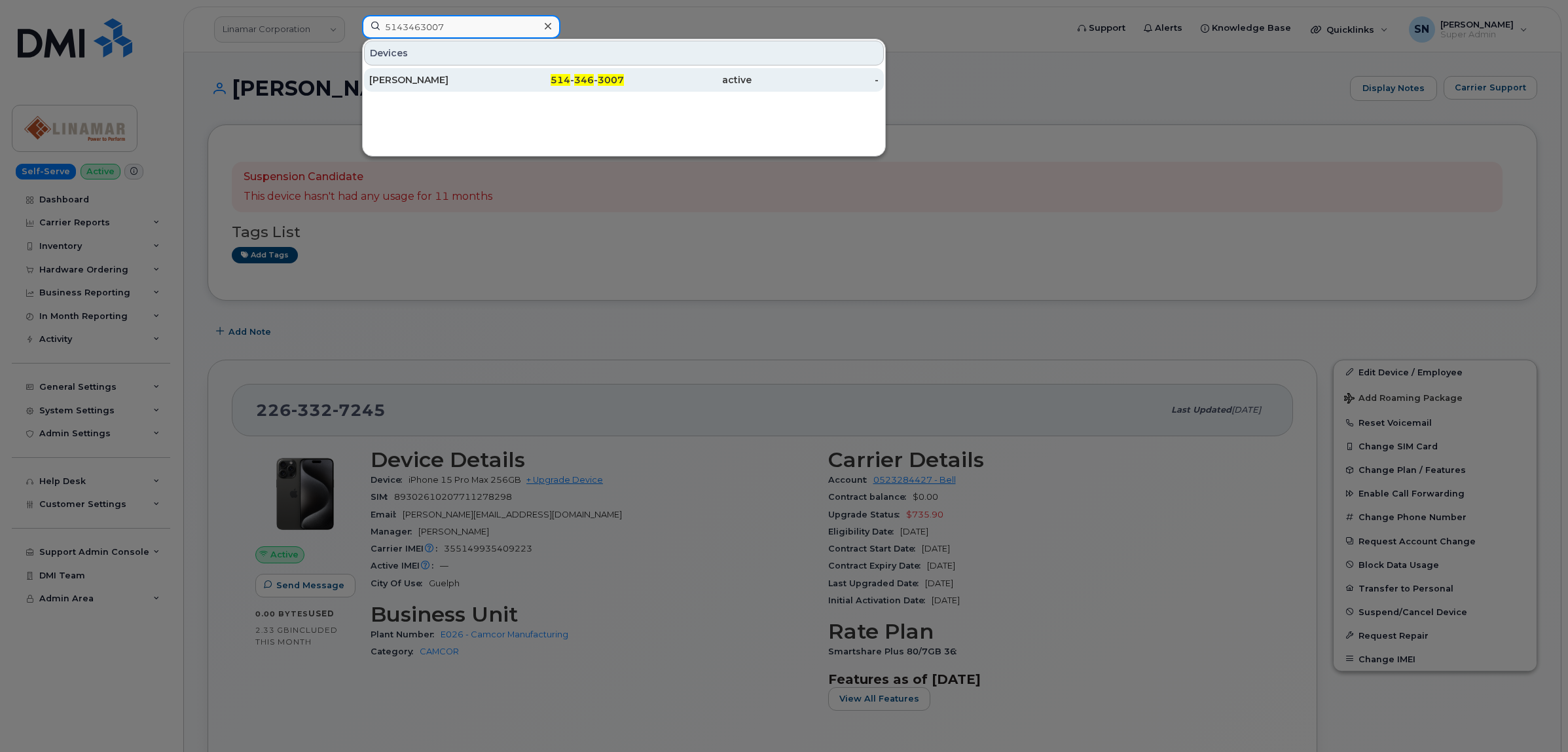
type input "5143463007"
click at [426, 77] on div "[PERSON_NAME]" at bounding box center [433, 80] width 128 height 13
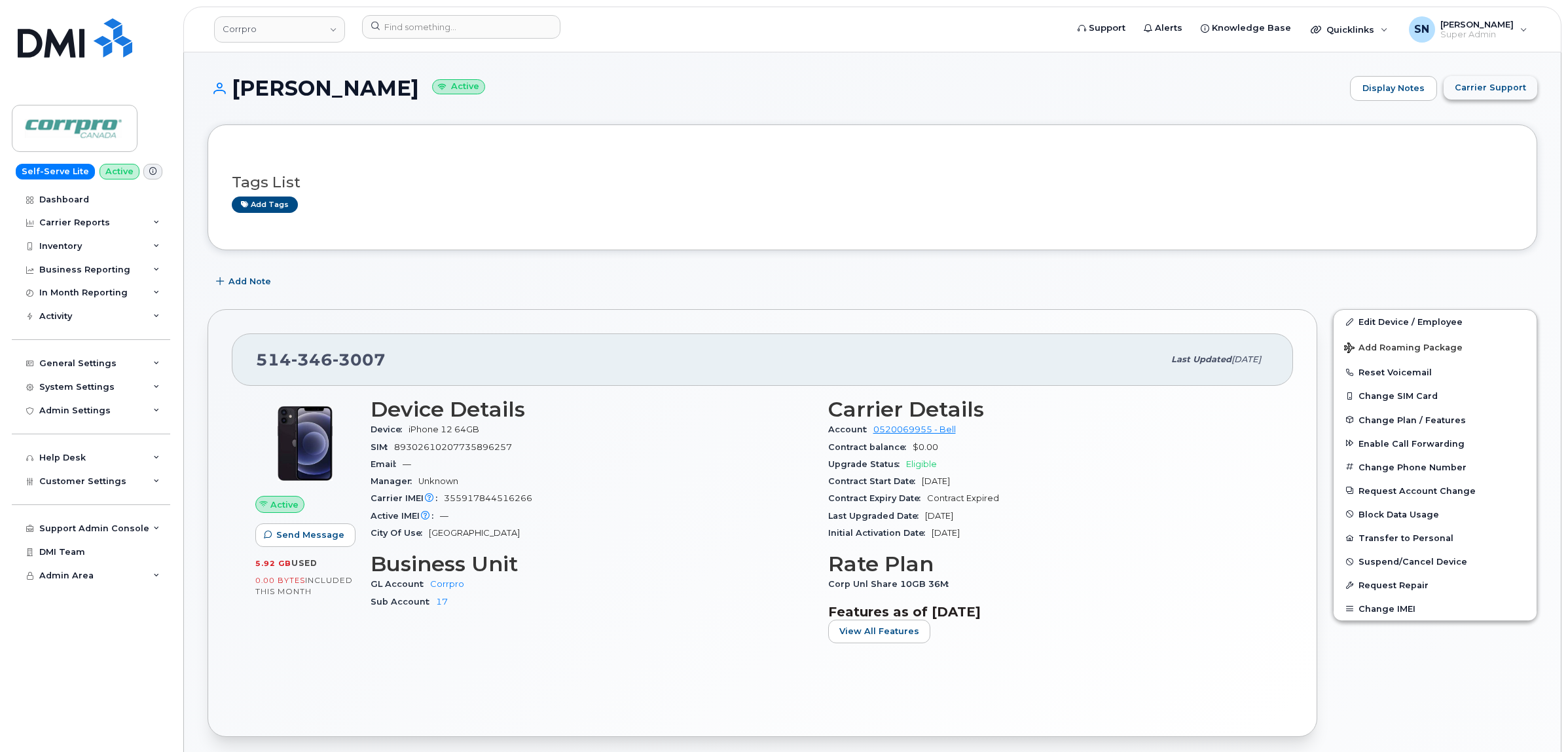
click at [1521, 83] on span "Carrier Support" at bounding box center [1490, 87] width 71 height 13
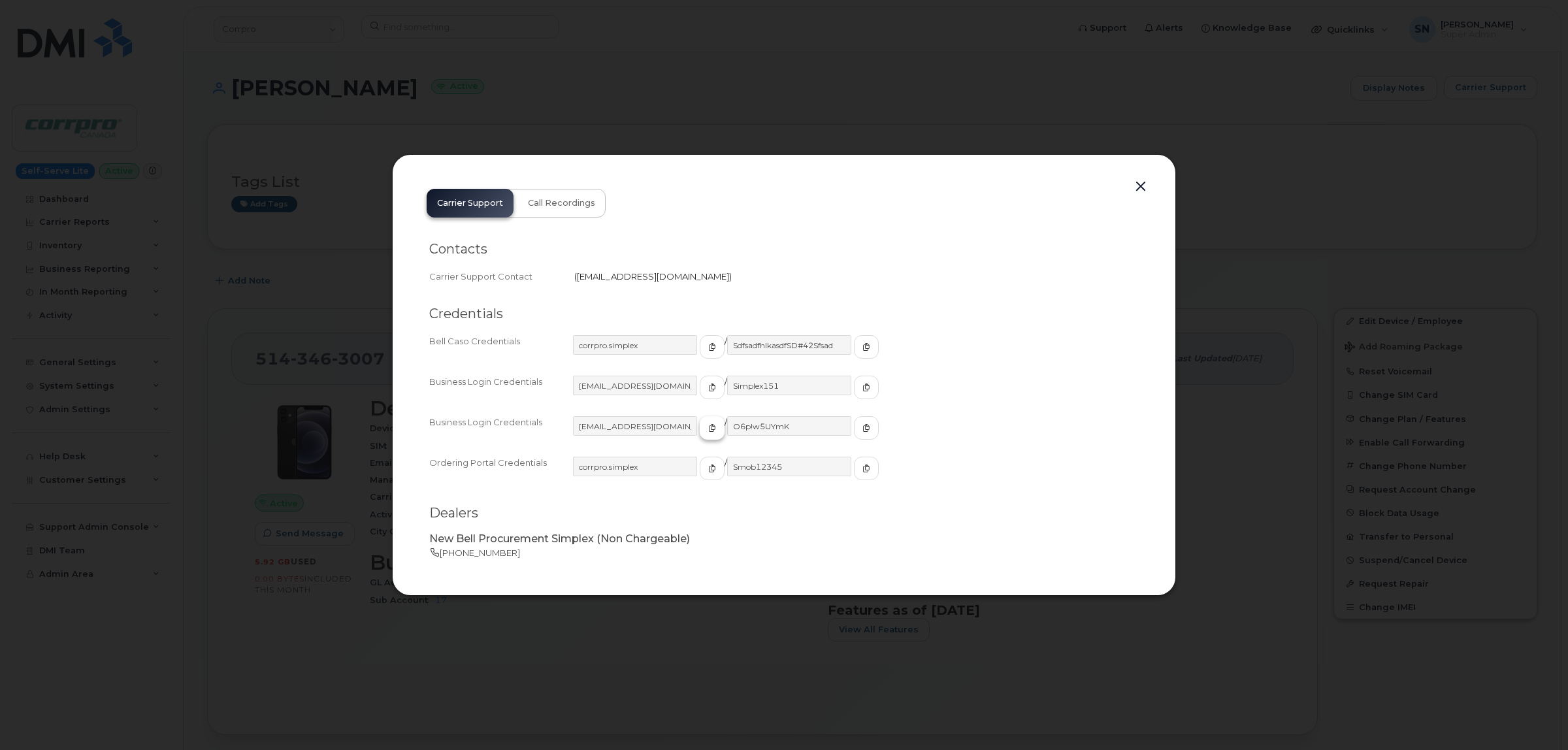
click at [706, 423] on span "button" at bounding box center [712, 428] width 12 height 12
click at [863, 428] on icon "button" at bounding box center [867, 428] width 8 height 8
drag, startPoint x: 1143, startPoint y: 186, endPoint x: 1096, endPoint y: 204, distance: 50.3
click at [1143, 186] on button "button" at bounding box center [1141, 187] width 20 height 18
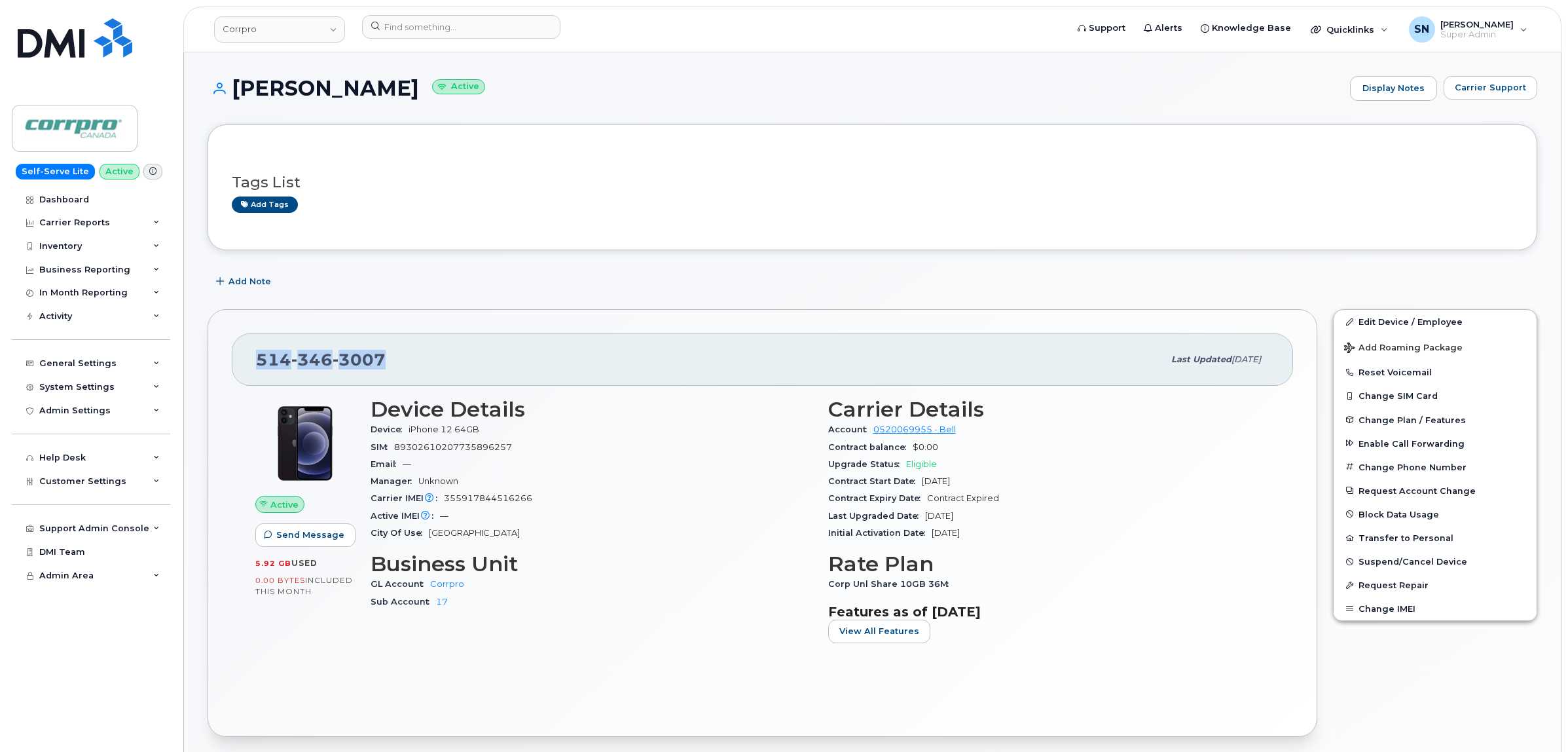
drag, startPoint x: 246, startPoint y: 364, endPoint x: 413, endPoint y: 361, distance: 167.0
click at [413, 361] on div "514 346 3007 Last updated Oct 03, 2025" at bounding box center [762, 359] width 1061 height 53
copy span "514 346 3007"
click at [302, 28] on link "Corrpro" at bounding box center [280, 29] width 131 height 26
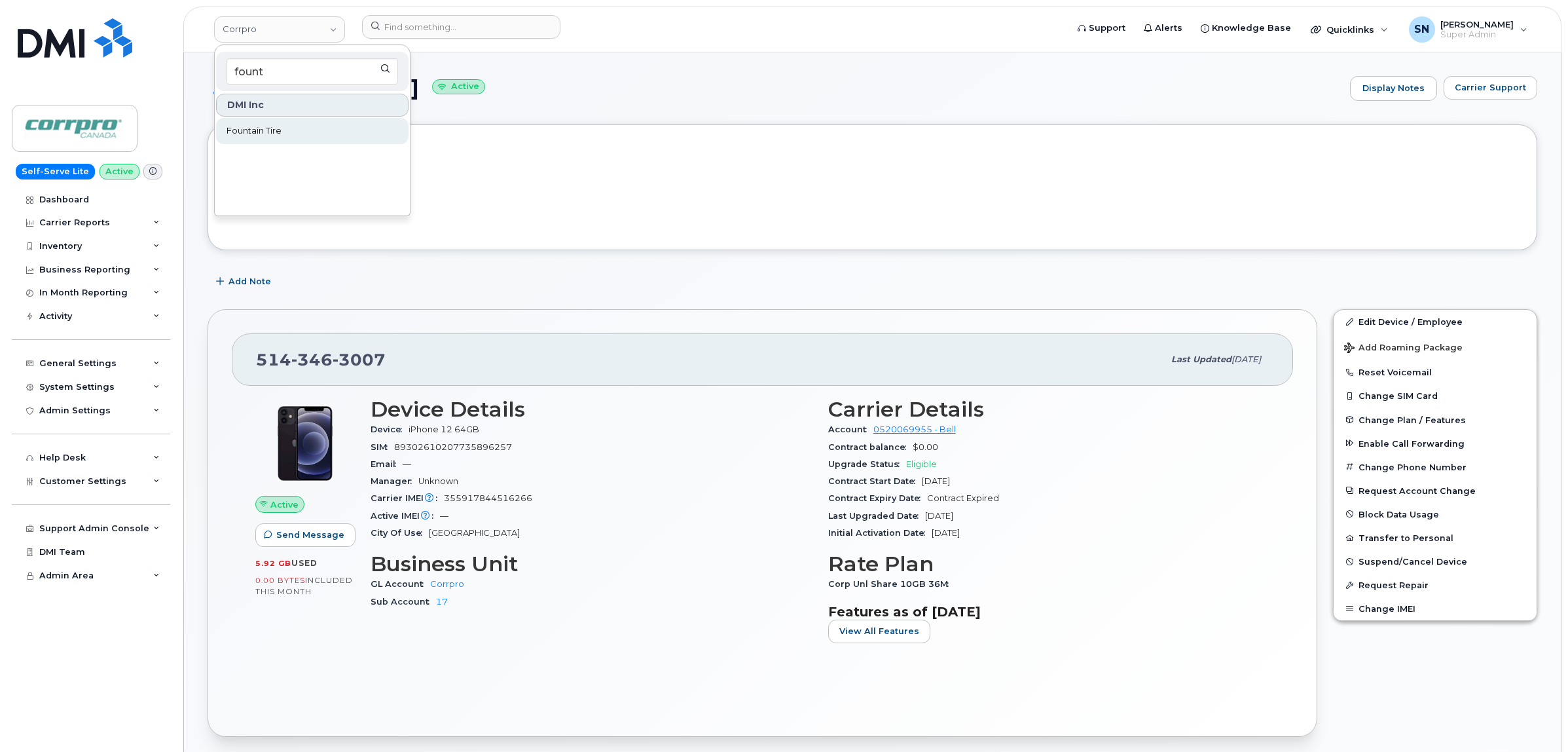
type input "fount"
click at [300, 122] on link "Fountain Tire" at bounding box center [312, 131] width 192 height 26
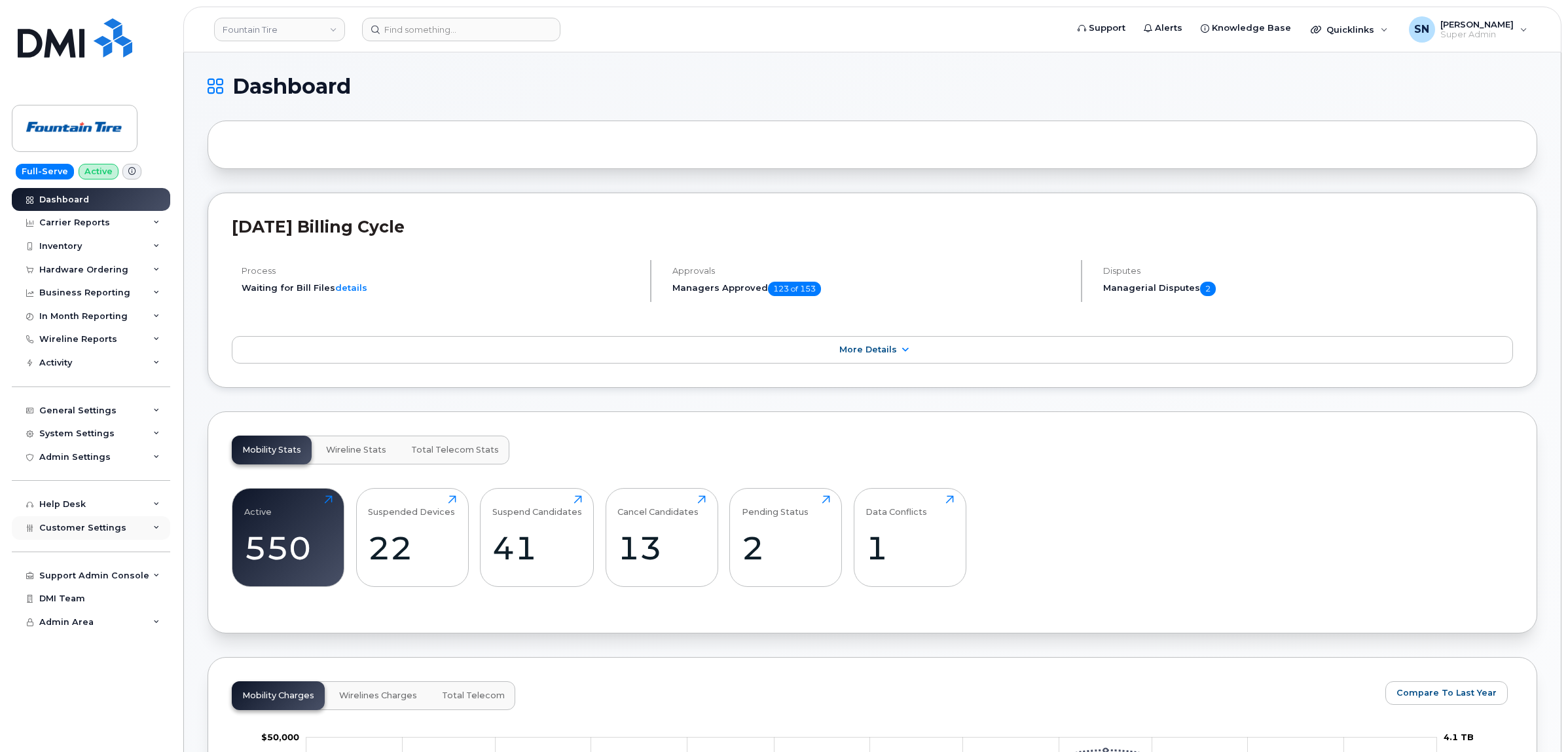
click at [96, 529] on span "Customer Settings" at bounding box center [83, 527] width 87 height 10
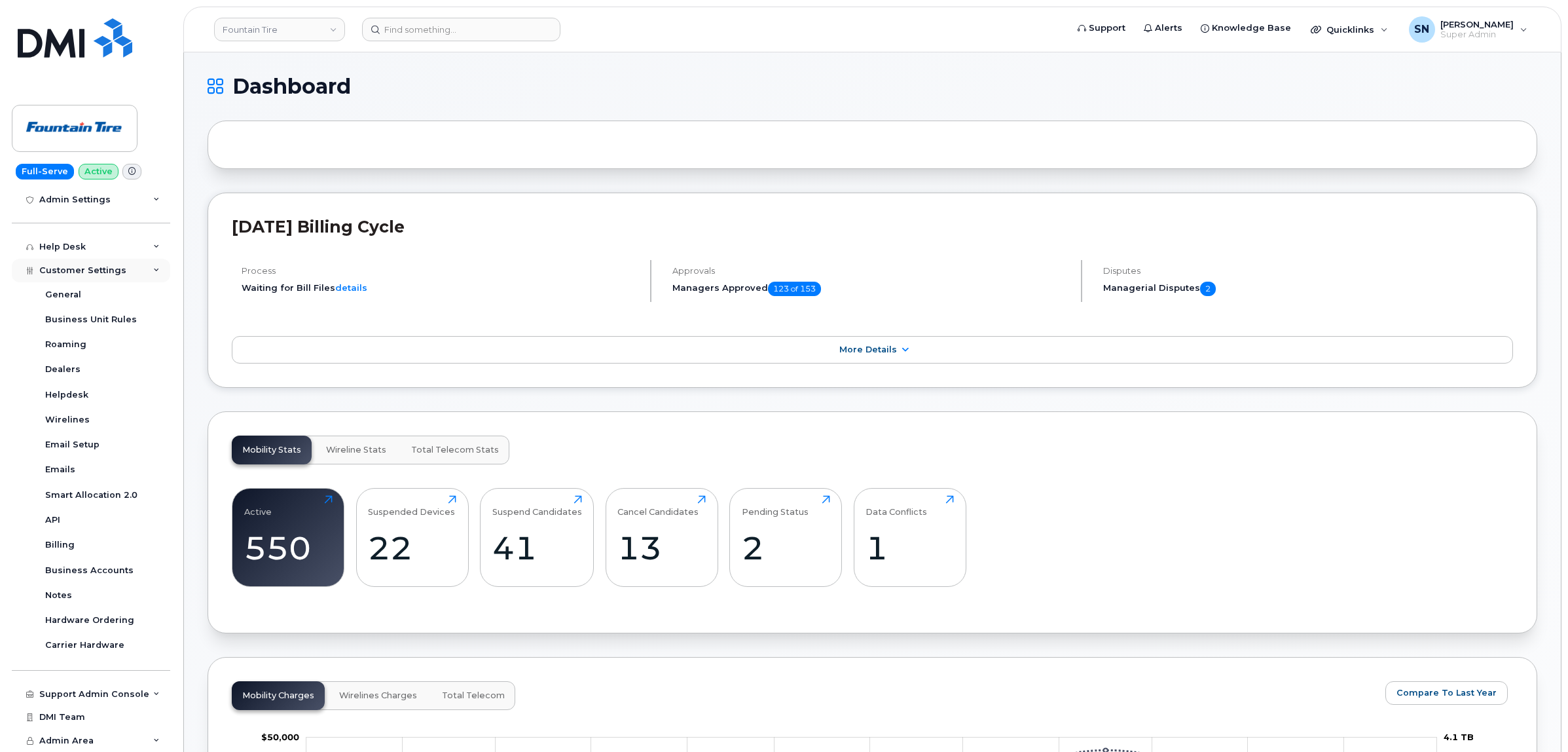
scroll to position [262, 0]
click at [109, 571] on div "Business Accounts" at bounding box center [89, 571] width 89 height 12
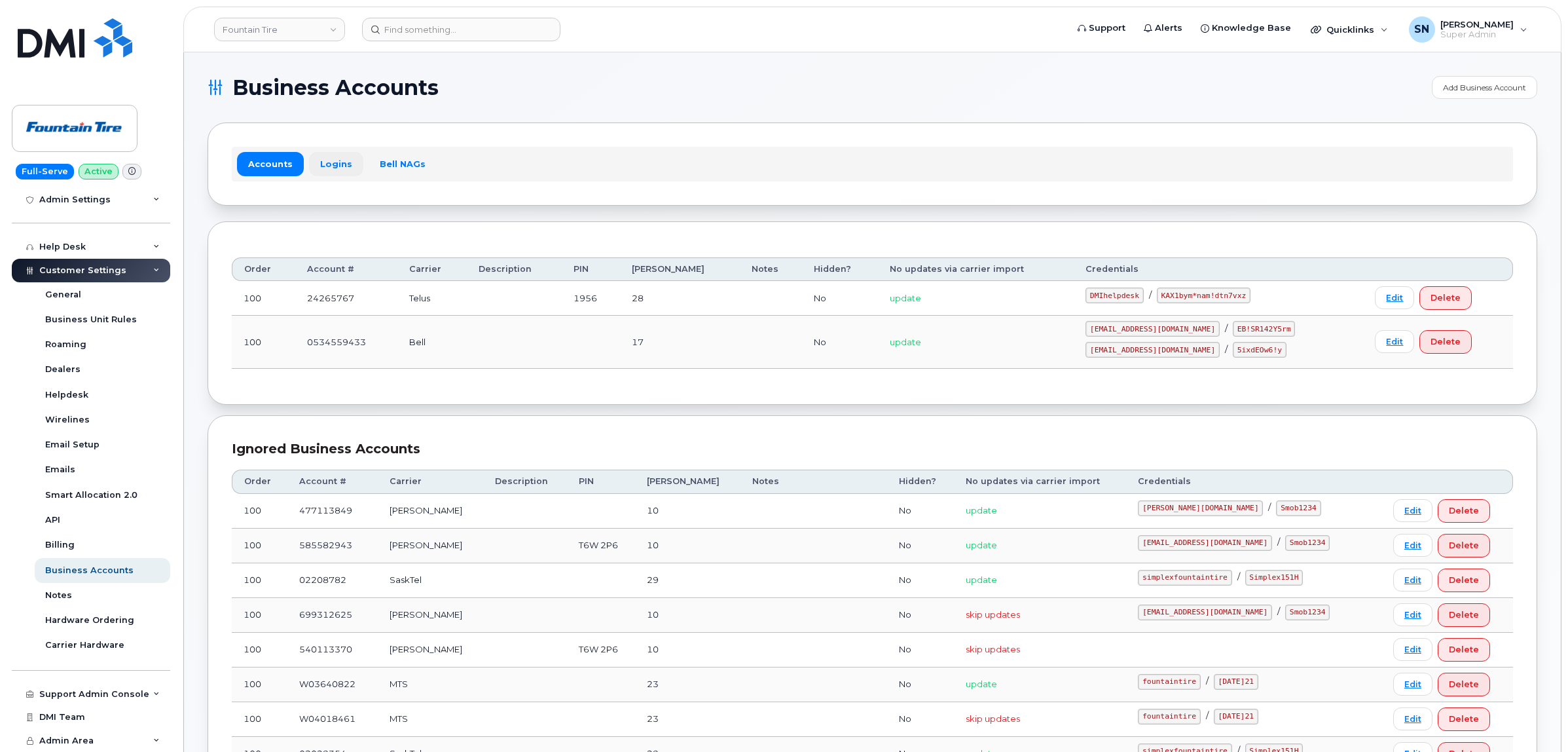
click at [322, 165] on link "Logins" at bounding box center [336, 163] width 54 height 23
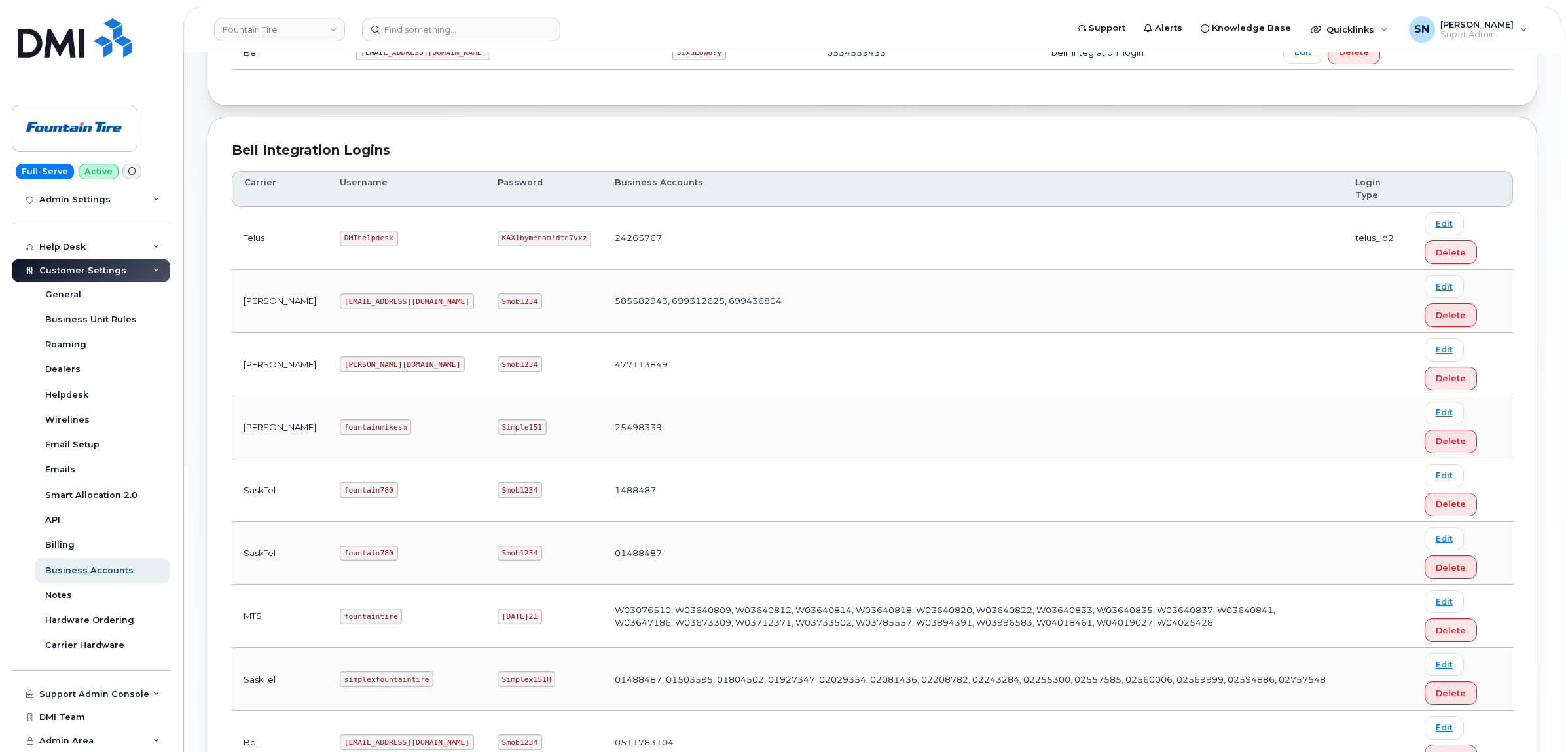
scroll to position [164, 0]
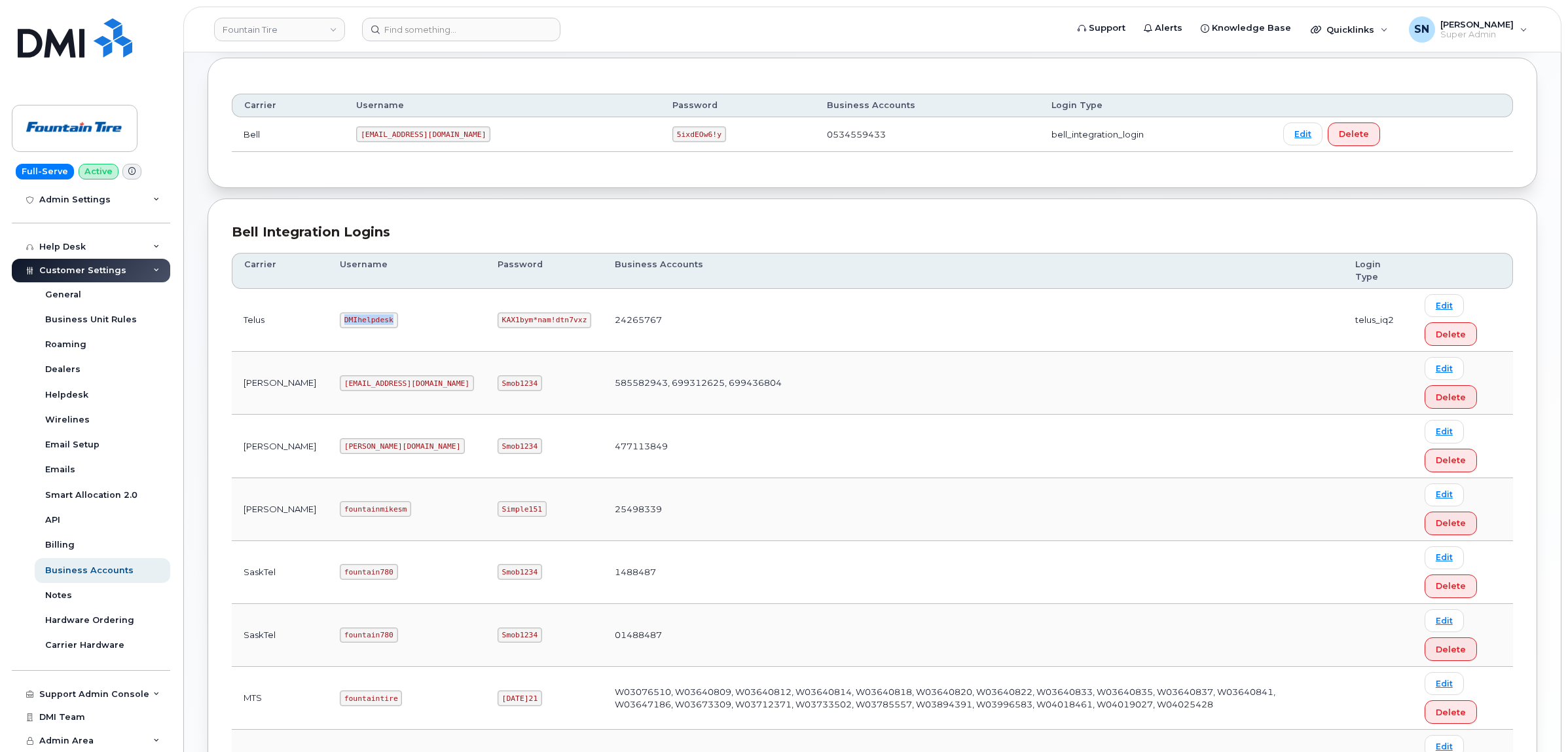
drag, startPoint x: 298, startPoint y: 323, endPoint x: 358, endPoint y: 328, distance: 60.2
click at [358, 328] on td "DMIhelpdesk" at bounding box center [407, 320] width 158 height 63
copy code "DMIhelpdesk"
drag, startPoint x: 413, startPoint y: 322, endPoint x: 62, endPoint y: 374, distance: 354.8
click at [515, 335] on tr "Telus DMIhelpdesk KAX1bym*nam!dtn7vxz 24265767 telus_iq2 Edit Delete" at bounding box center [872, 320] width 1281 height 63
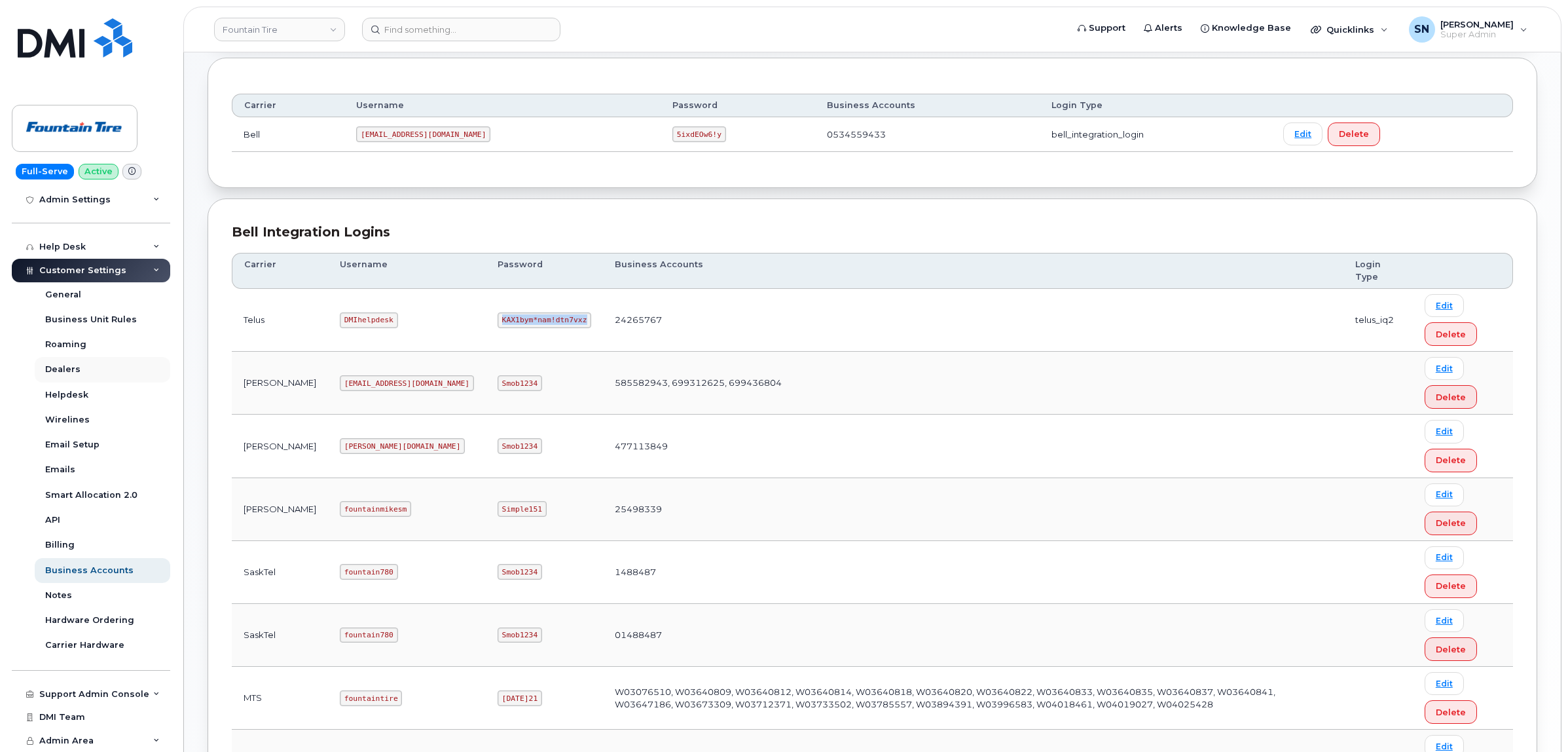
copy code "KAX1bym*nam!dtn7vxz"
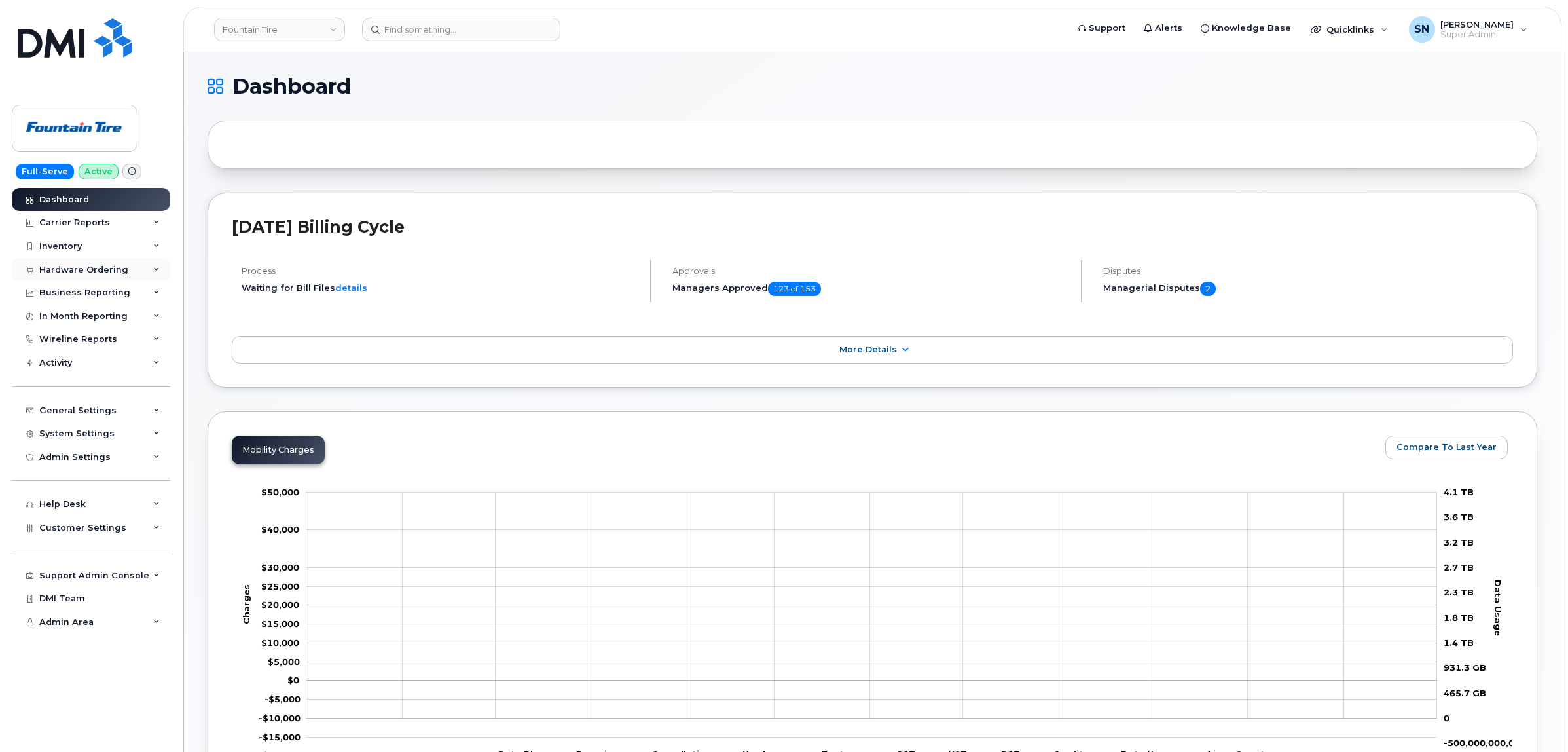
click at [112, 278] on div "Hardware Ordering" at bounding box center [91, 269] width 159 height 23
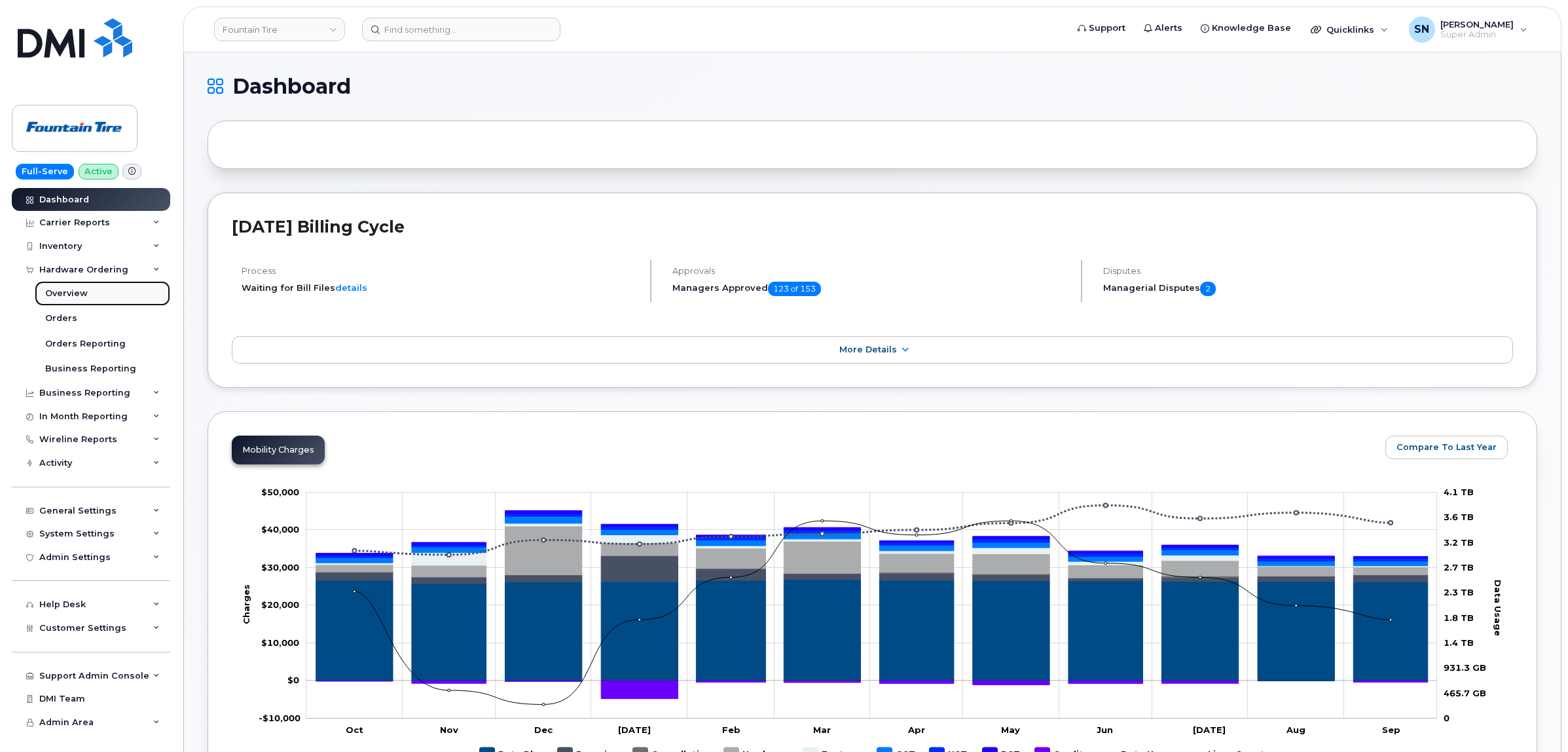
click at [76, 306] on link "Overview" at bounding box center [102, 293] width 135 height 25
click at [74, 315] on link "Orders" at bounding box center [102, 318] width 135 height 25
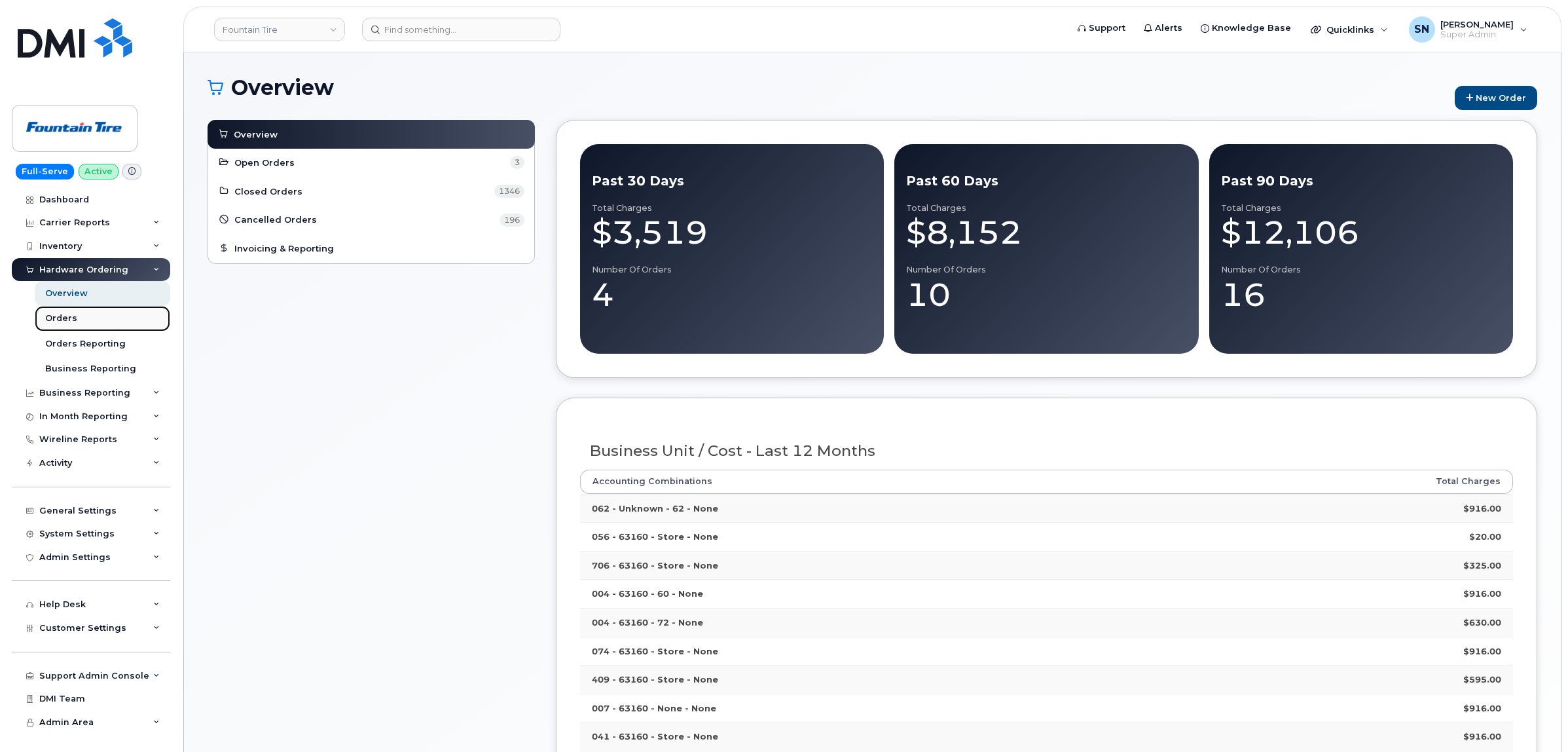
click at [71, 326] on link "Orders" at bounding box center [102, 318] width 135 height 25
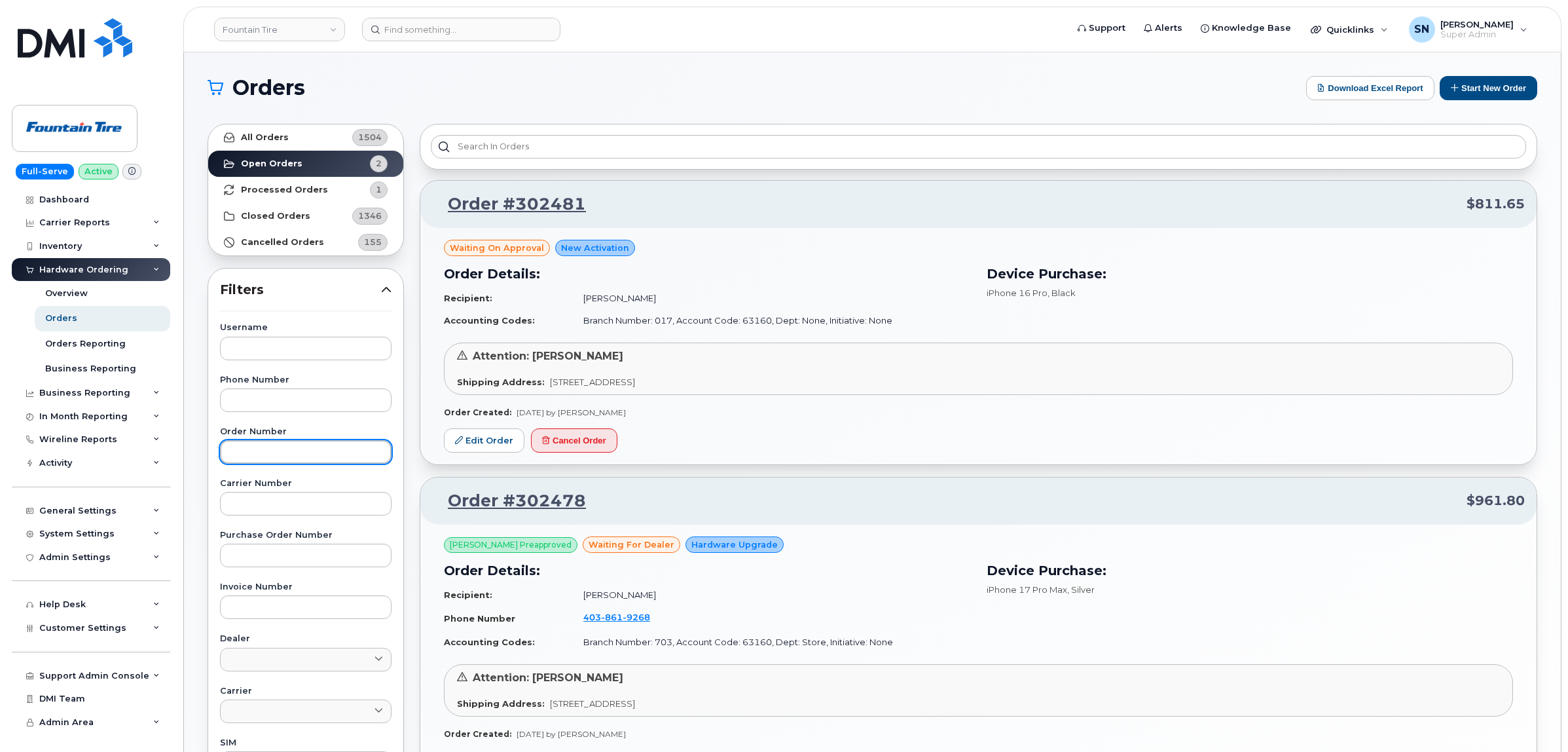
click at [339, 445] on input "text" at bounding box center [306, 451] width 171 height 23
paste input "302478"
type input "302478"
click at [302, 135] on link "All Orders 1504" at bounding box center [306, 137] width 195 height 26
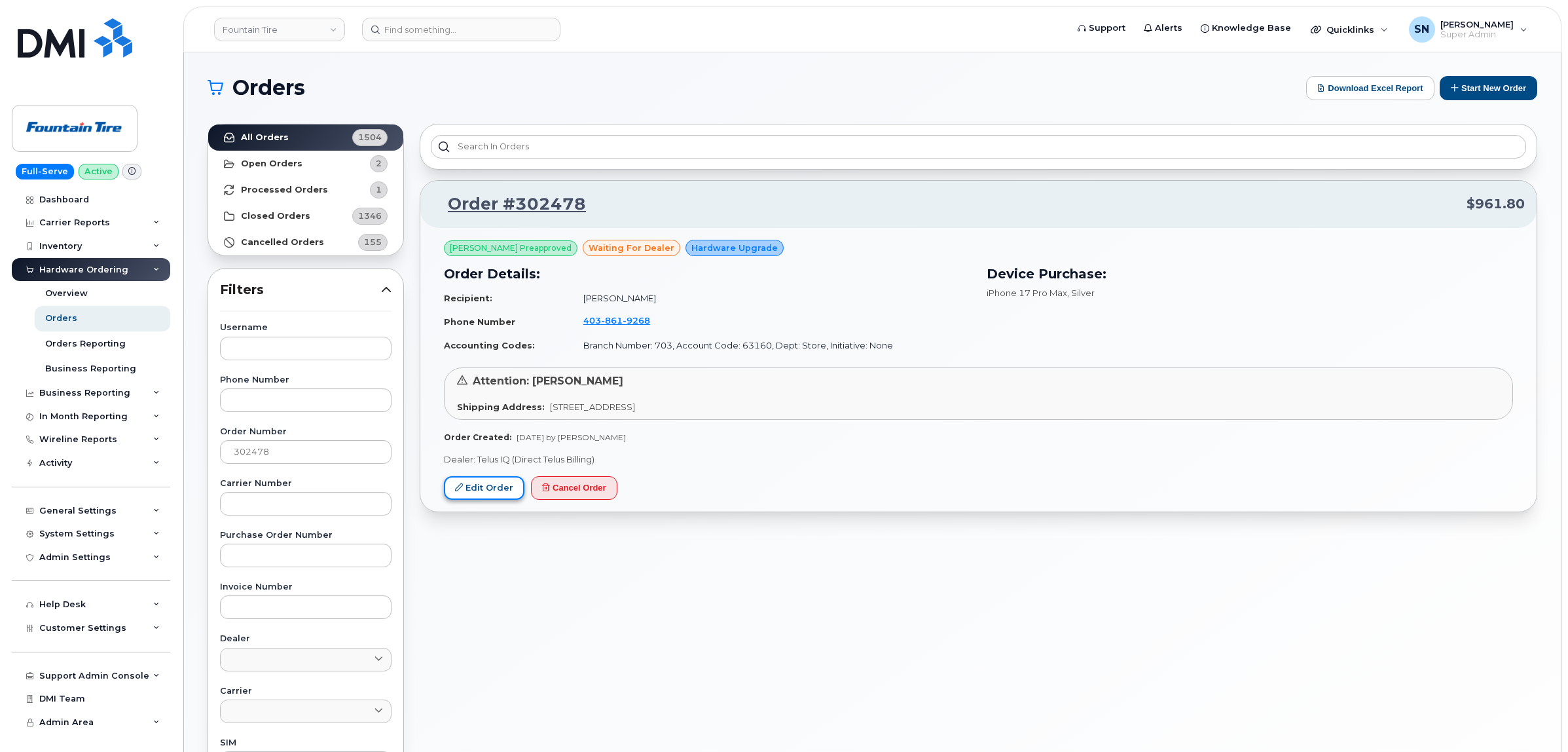
click at [509, 485] on link "Edit Order" at bounding box center [484, 488] width 80 height 24
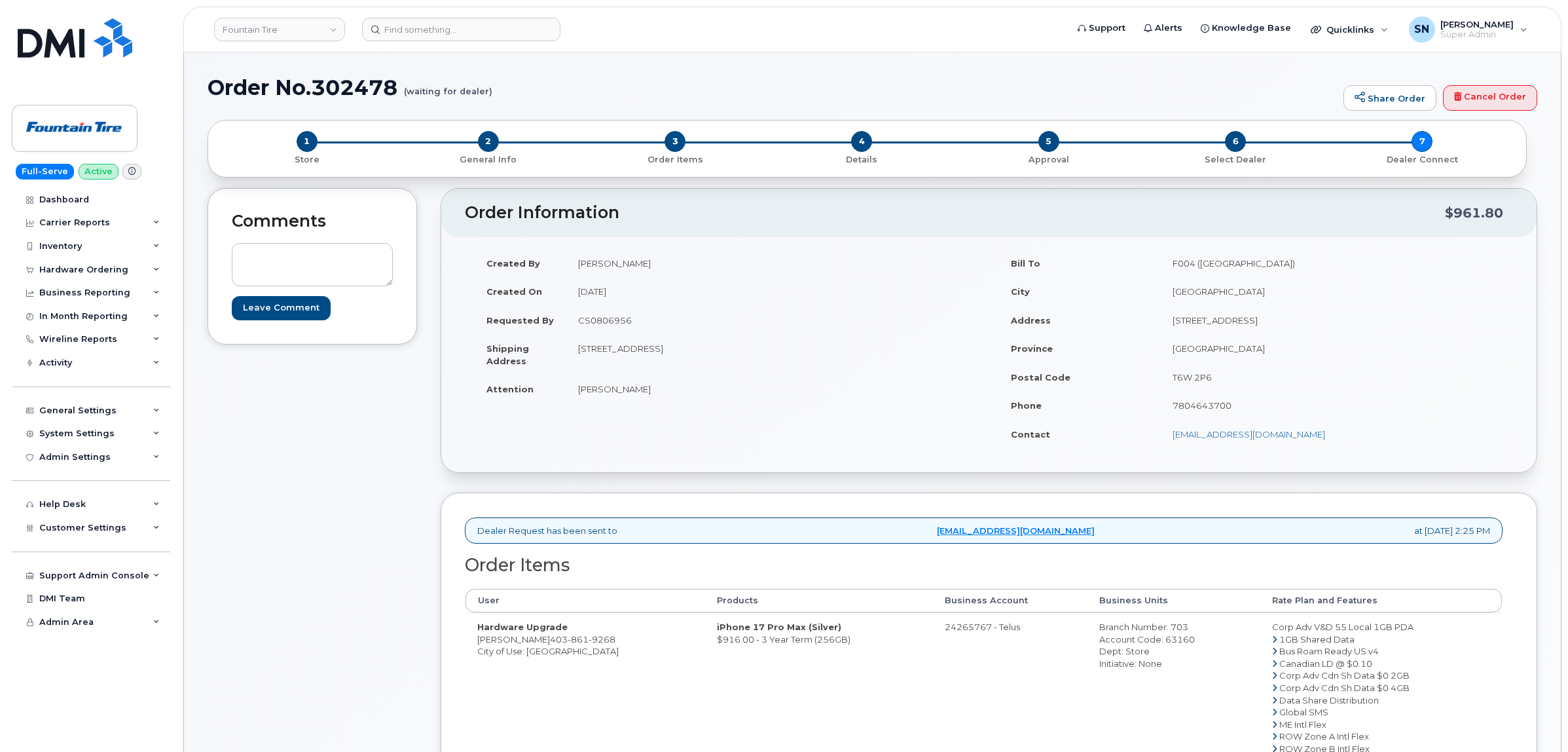
click at [301, 472] on div "Comments Leave Comment" at bounding box center [312, 572] width 210 height 767
drag, startPoint x: 540, startPoint y: 642, endPoint x: 604, endPoint y: 647, distance: 64.2
click at [604, 647] on td "Hardware Upgrade [PERSON_NAME] [PHONE_NUMBER] City of Use: [GEOGRAPHIC_DATA]" at bounding box center [585, 705] width 240 height 186
copy span "[PHONE_NUMBER]"
click at [257, 479] on div "Comments Leave Comment" at bounding box center [312, 572] width 210 height 767
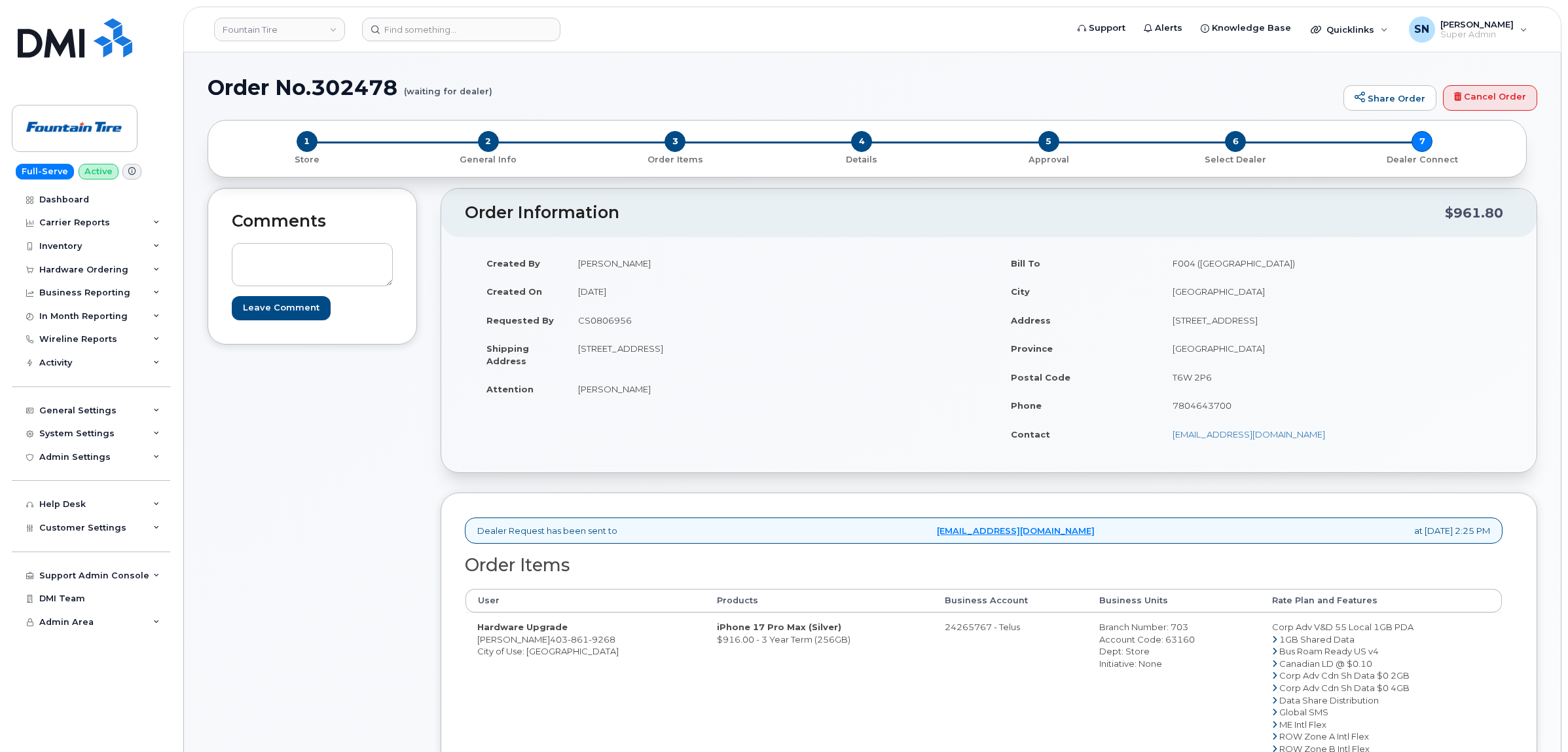
click at [550, 641] on span "403 861 9268" at bounding box center [583, 639] width 65 height 11
drag, startPoint x: 539, startPoint y: 640, endPoint x: 603, endPoint y: 641, distance: 64.0
click at [603, 641] on span "403 861 9268" at bounding box center [583, 639] width 65 height 11
copy span "403 861 9268"
drag, startPoint x: 477, startPoint y: 641, endPoint x: 501, endPoint y: 644, distance: 24.2
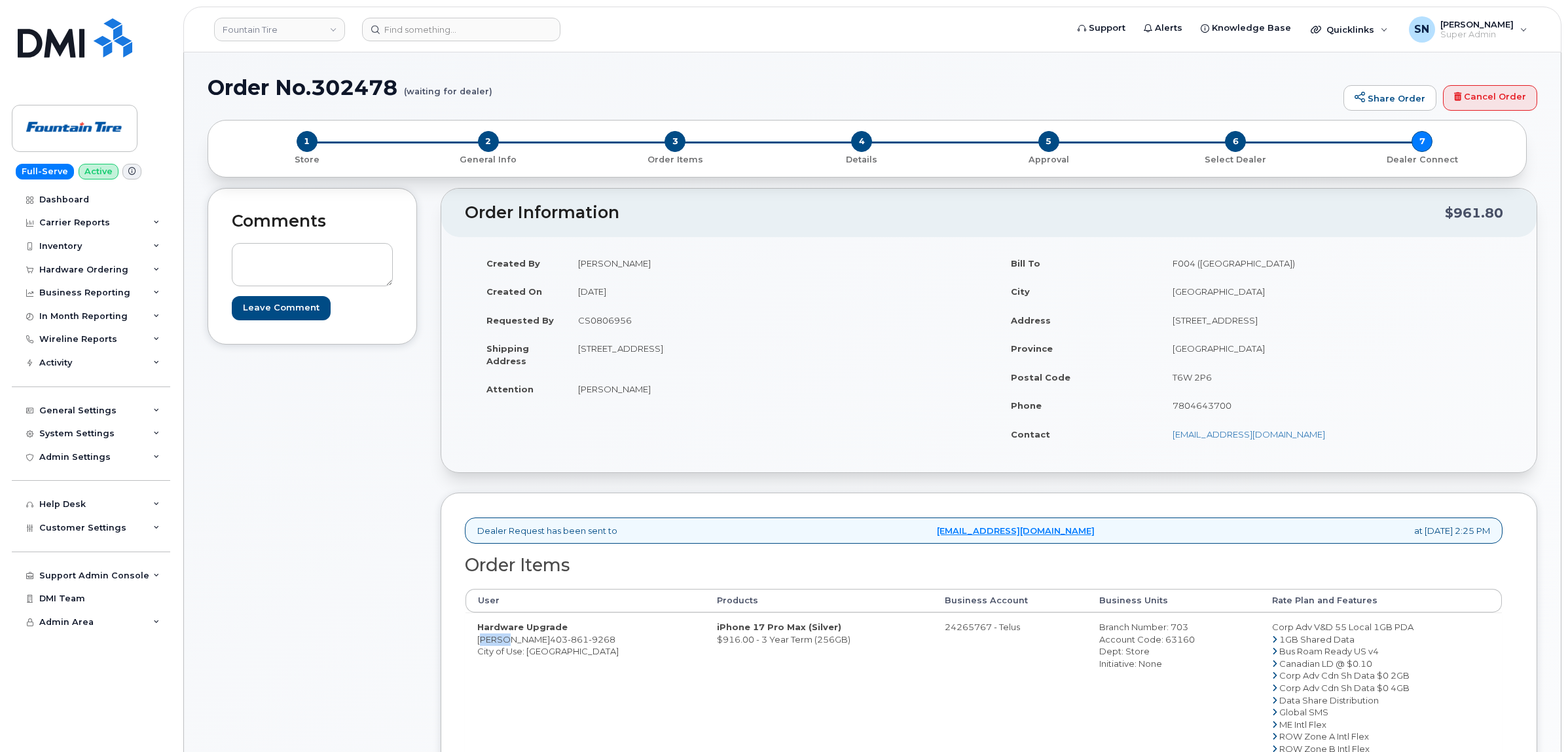
click at [501, 644] on td "Hardware Upgrade Colby Morgan 403 861 9268 City of Use: Calgary" at bounding box center [585, 705] width 240 height 186
copy td "Colby"
click at [514, 643] on td "Hardware Upgrade Colby Morgan 403 861 9268 City of Use: Calgary" at bounding box center [585, 705] width 240 height 186
click at [514, 642] on td "Hardware Upgrade Colby Morgan 403 861 9268 City of Use: Calgary" at bounding box center [585, 705] width 240 height 186
copy td "Morgan"
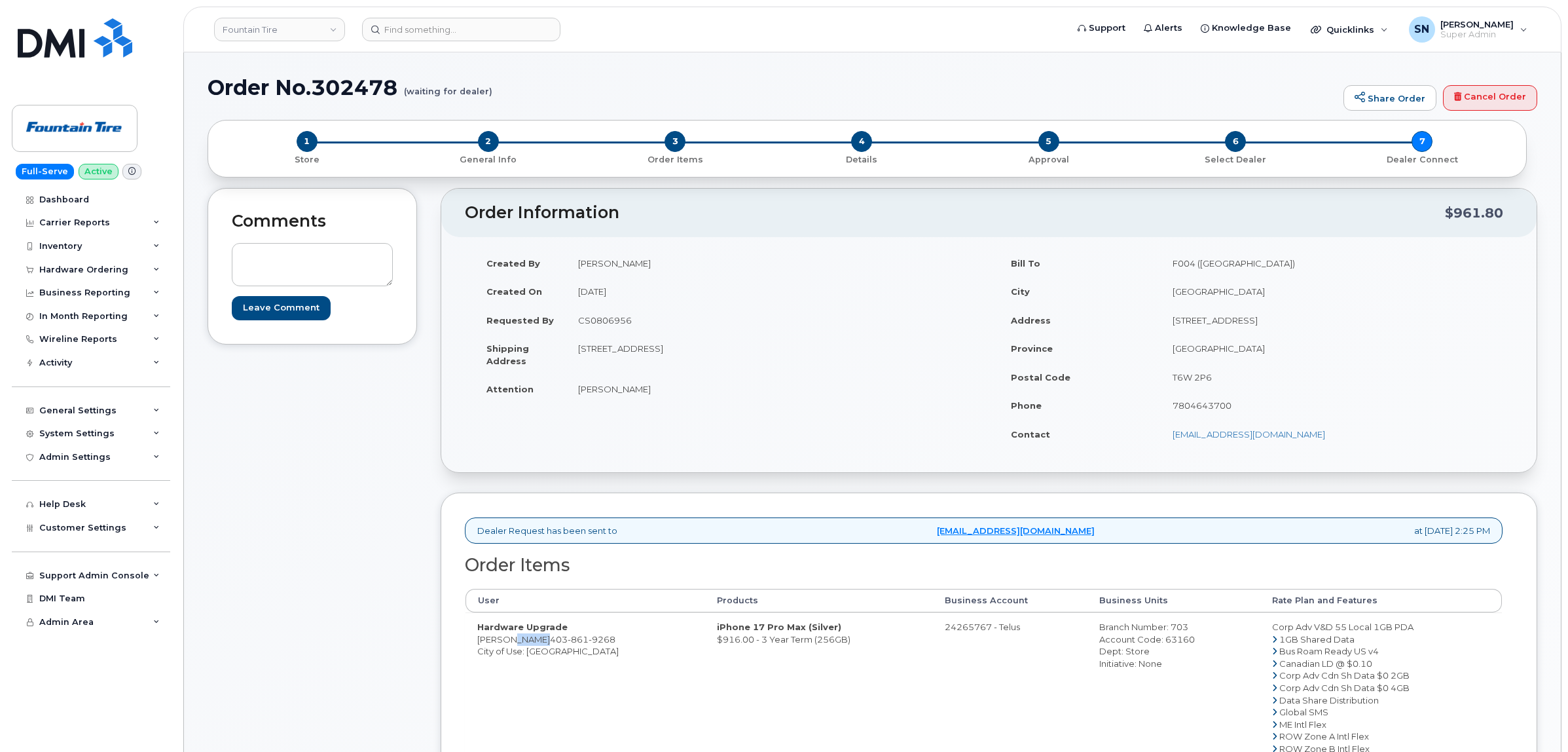
drag, startPoint x: 580, startPoint y: 346, endPoint x: 767, endPoint y: 353, distance: 187.1
click at [767, 353] on td "512 East Lake Blvd Airdrie Alberta T4A 2G5" at bounding box center [773, 354] width 413 height 41
copy td "512 East Lake Blvd Airdrie Alberta T4A 2G5"
click at [437, 397] on div "Comments Leave Comment Order Information $961.80 Created By Sabrina Nguyen Crea…" at bounding box center [872, 572] width 1330 height 767
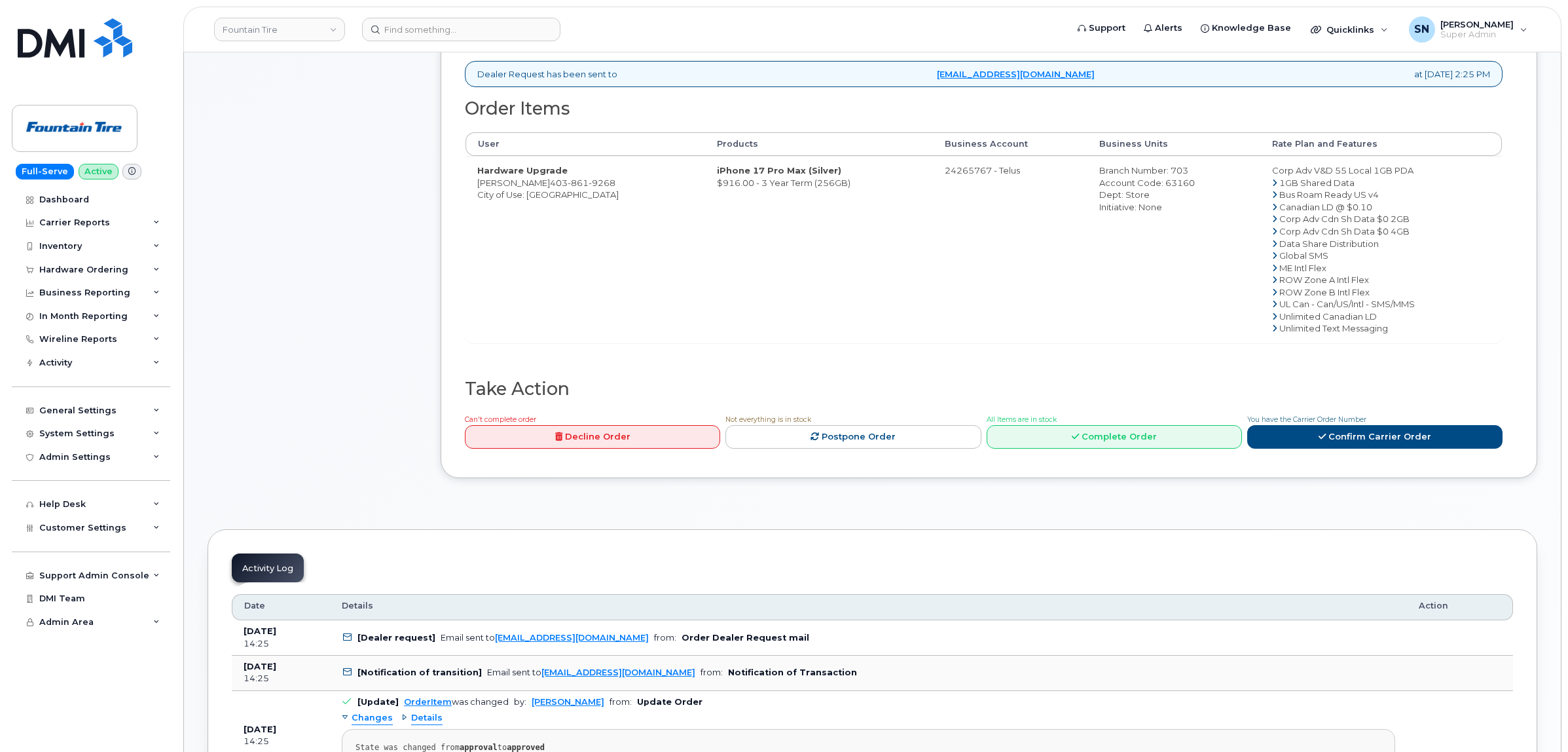
scroll to position [573, 0]
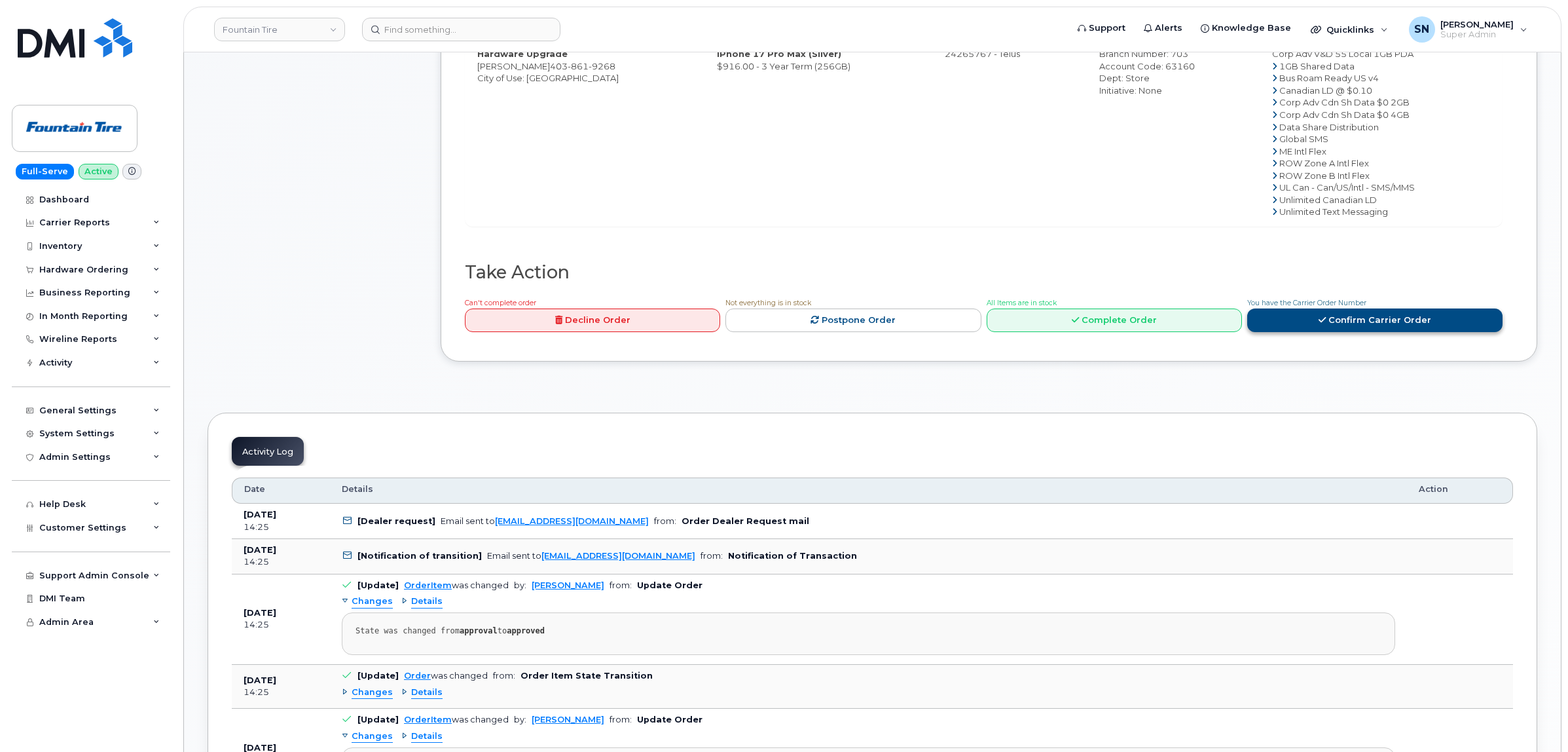
click at [1306, 328] on link "Confirm Carrier Order" at bounding box center [1375, 320] width 256 height 24
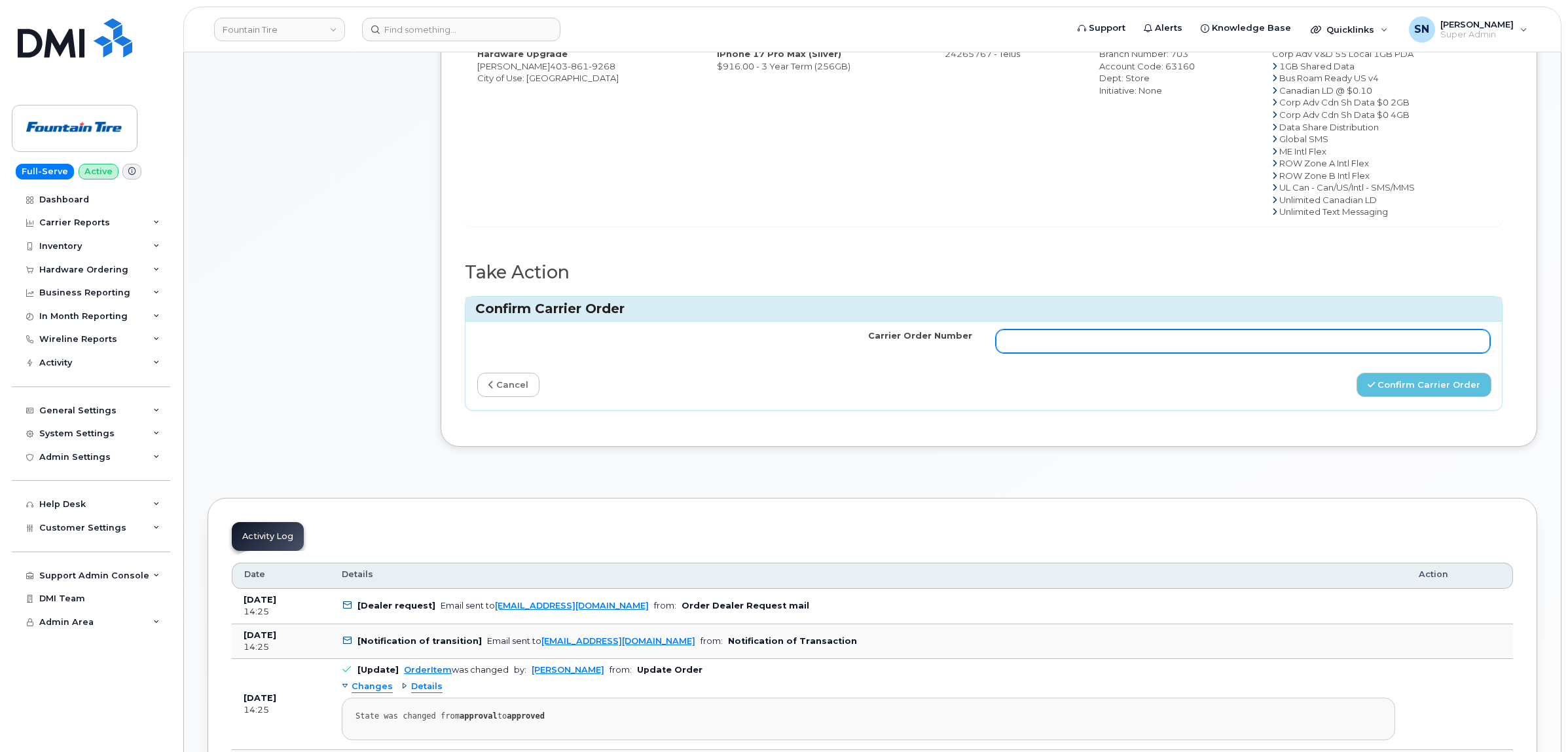
click at [1264, 346] on input "Carrier Order Number" at bounding box center [1243, 341] width 495 height 23
paste input "TL60035968"
type input "TL60035968"
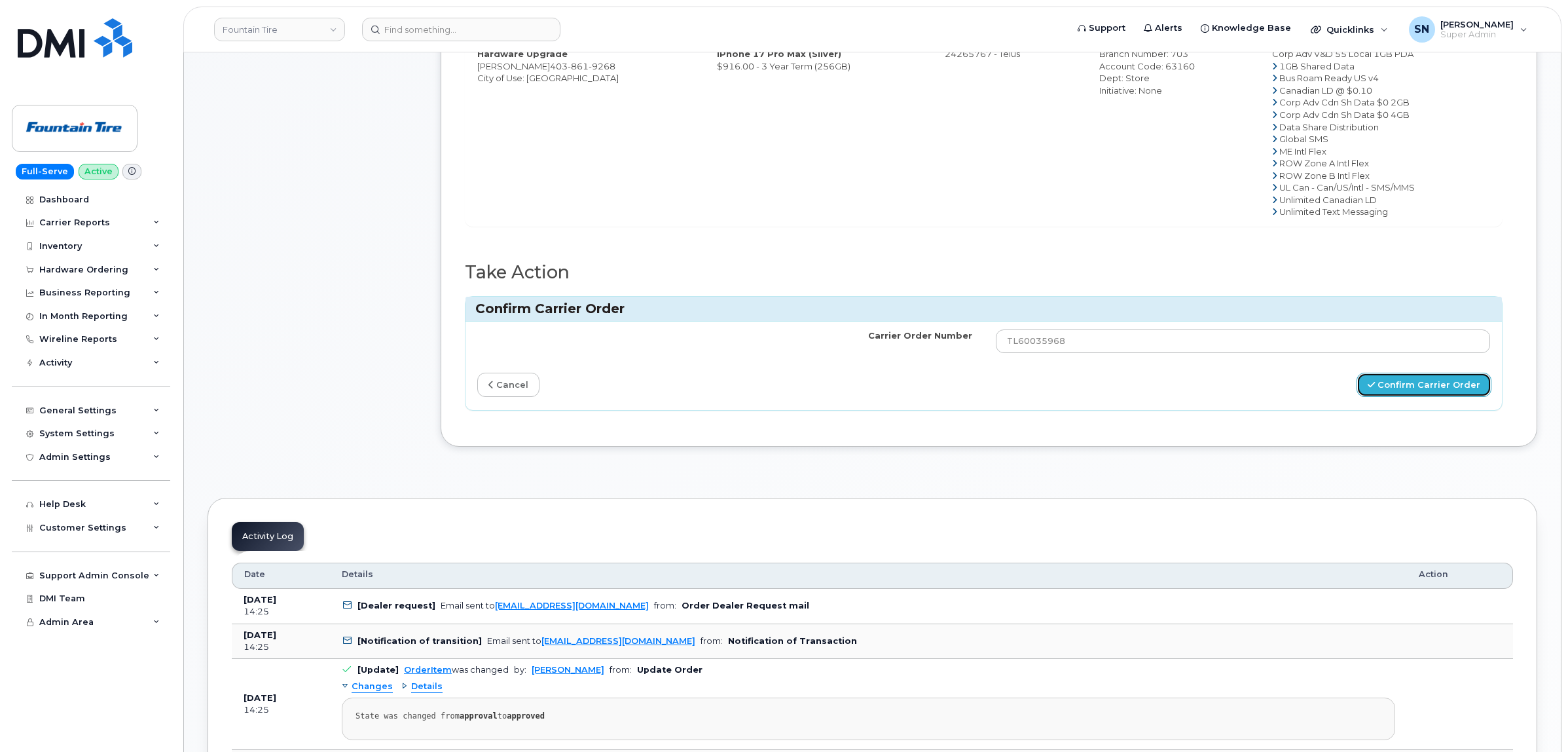
click at [1370, 387] on button "Confirm Carrier Order" at bounding box center [1424, 385] width 135 height 24
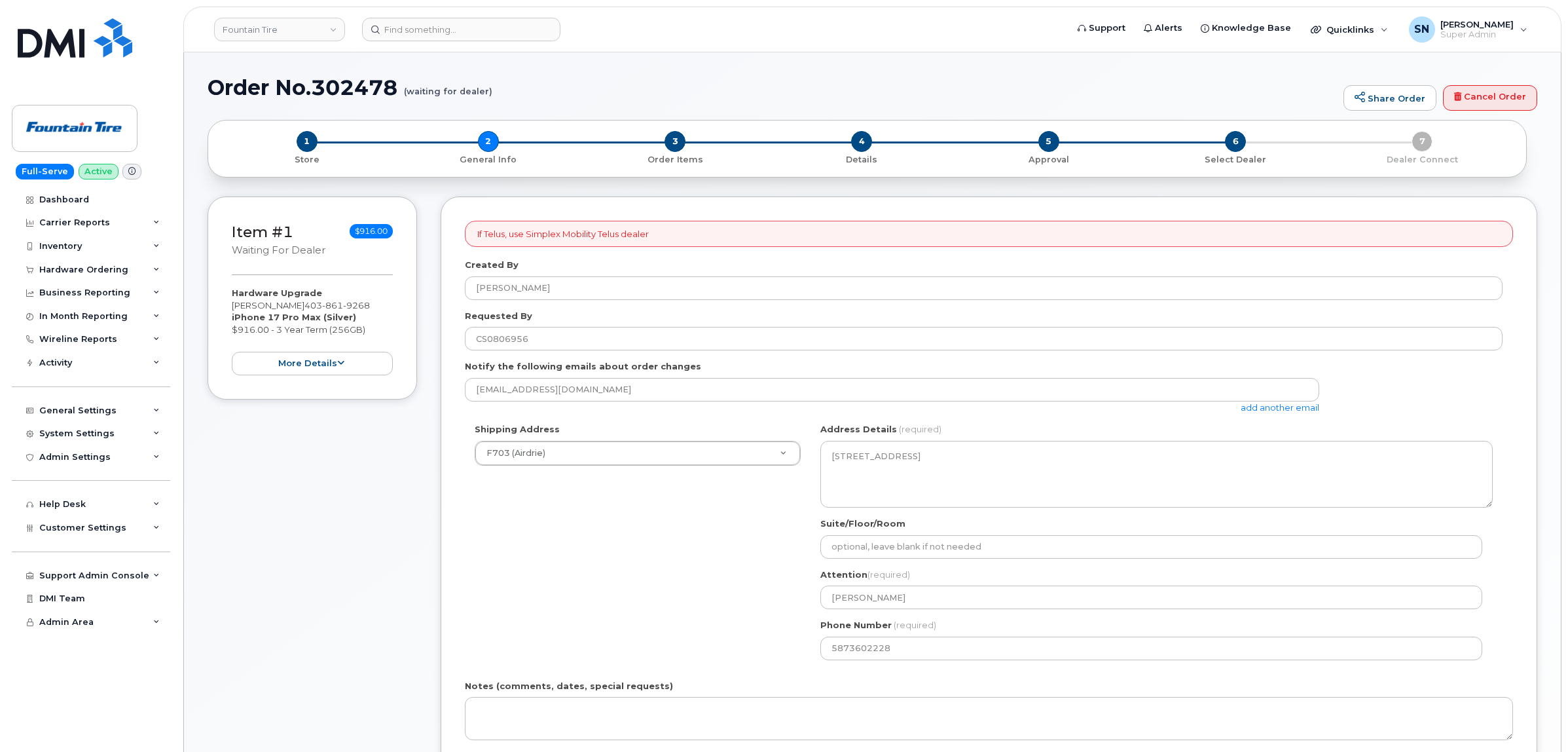
select select
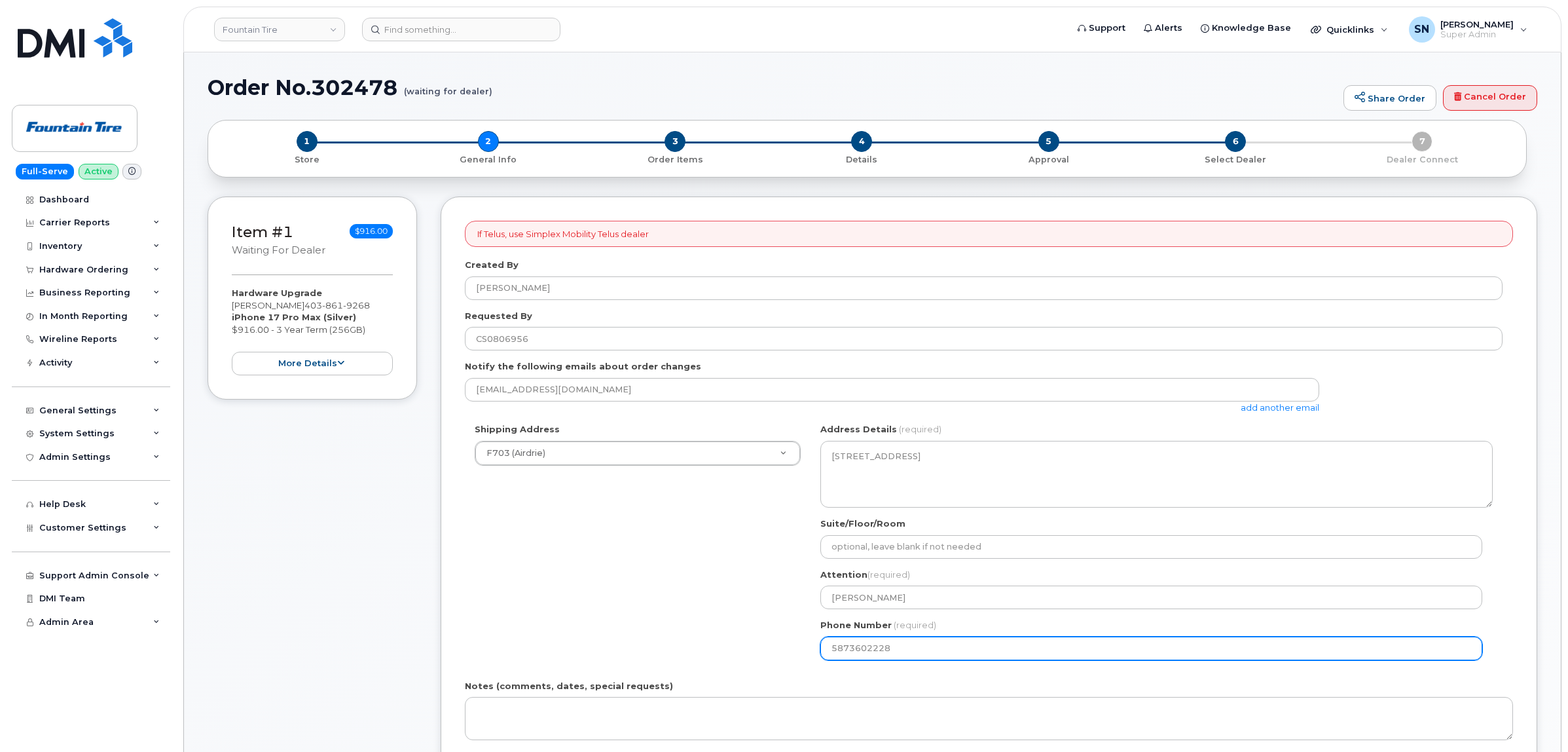
drag, startPoint x: 832, startPoint y: 653, endPoint x: 911, endPoint y: 663, distance: 79.6
click at [911, 663] on div "AB [GEOGRAPHIC_DATA] Search your address... Manually edit your address Click to…" at bounding box center [1156, 546] width 692 height 246
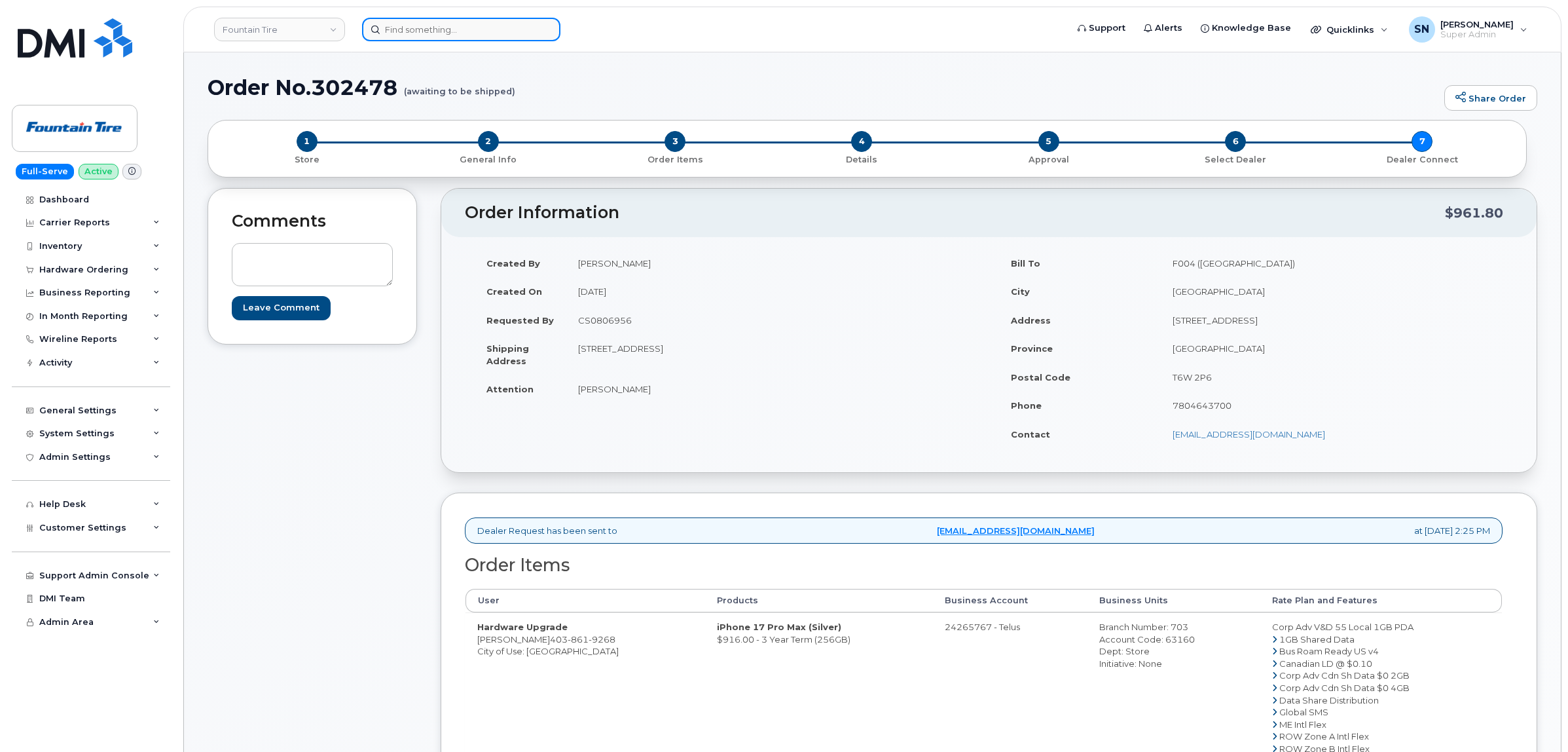
click at [410, 24] on input at bounding box center [462, 29] width 198 height 23
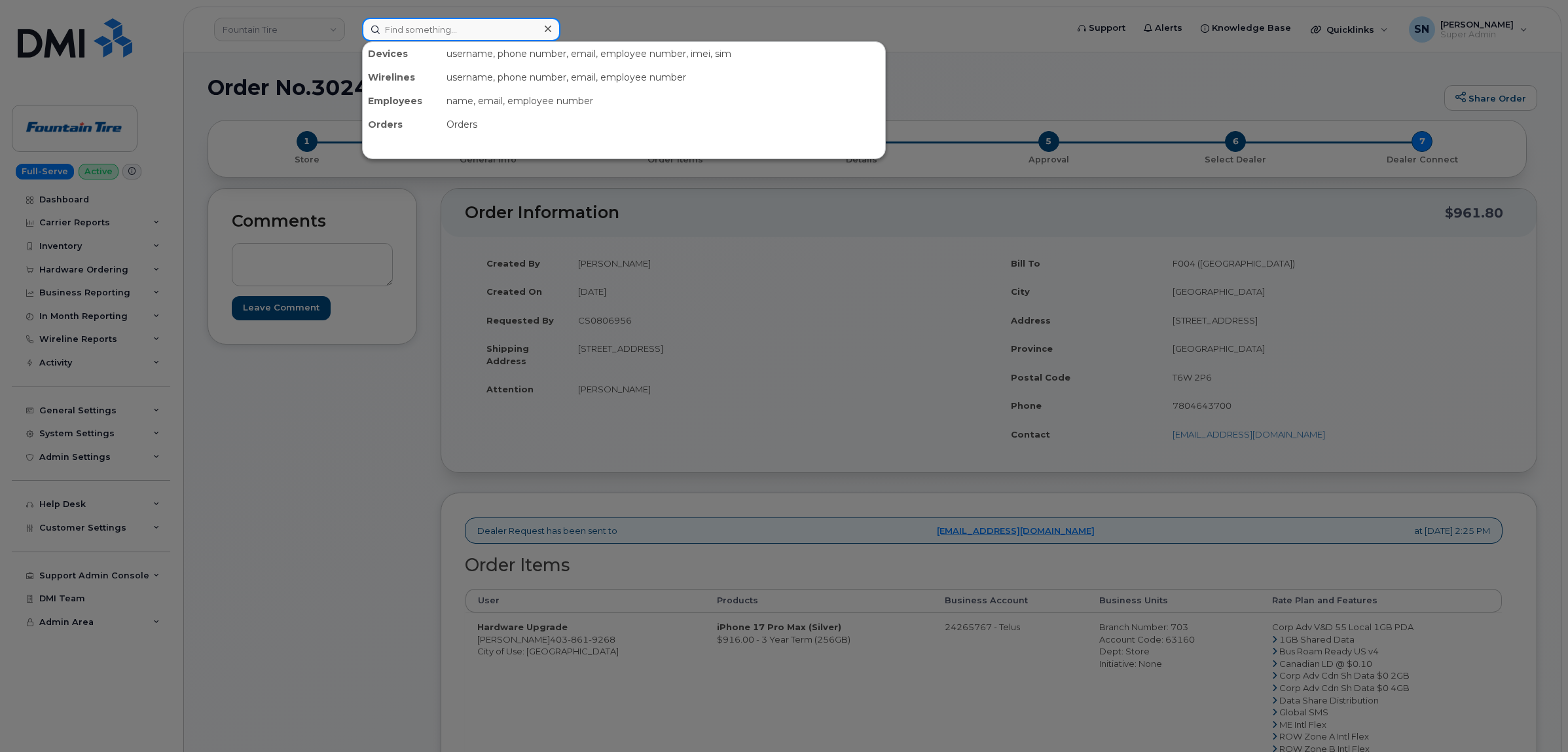
paste input "4383041356"
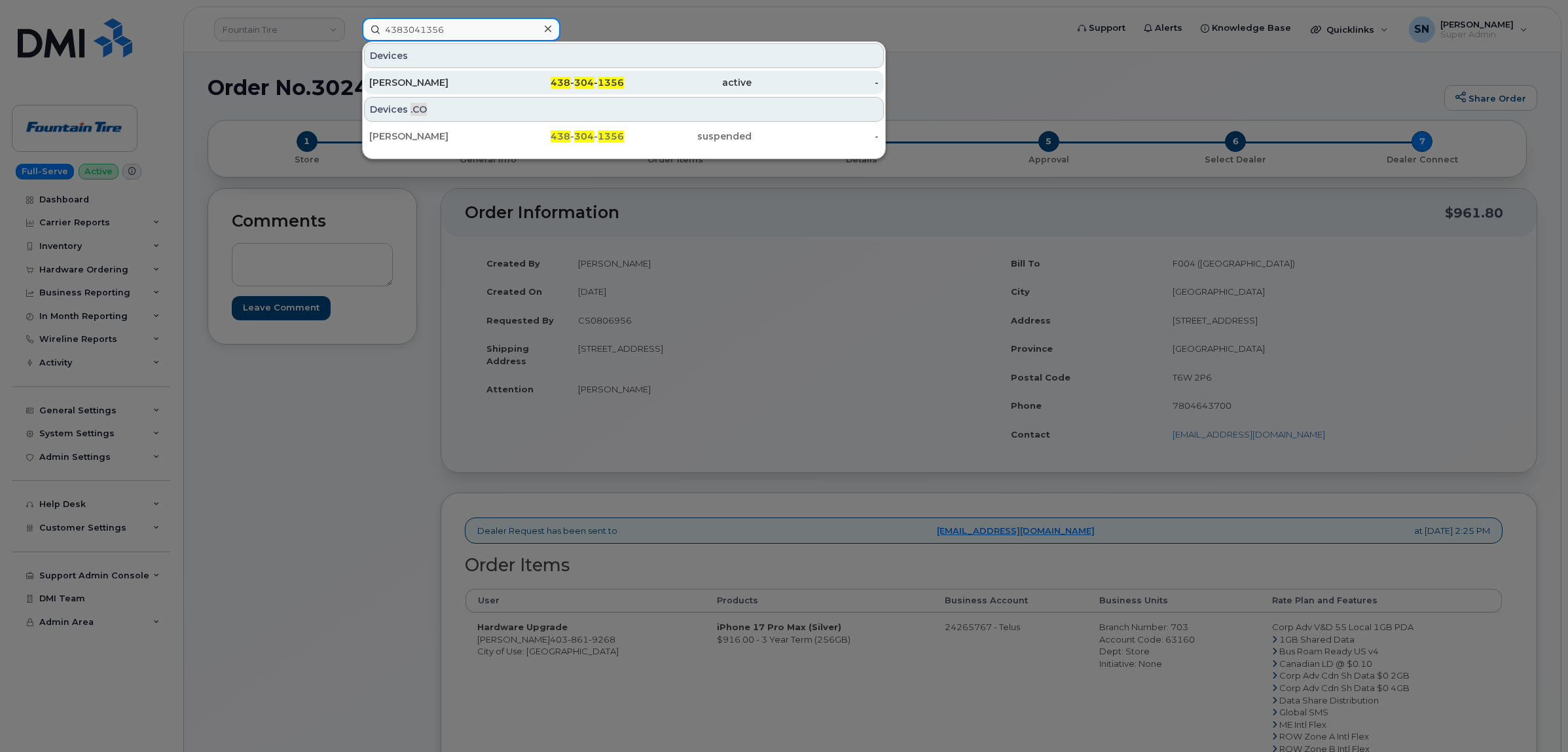
type input "4383041356"
click at [483, 79] on div "[PERSON_NAME]" at bounding box center [433, 82] width 128 height 13
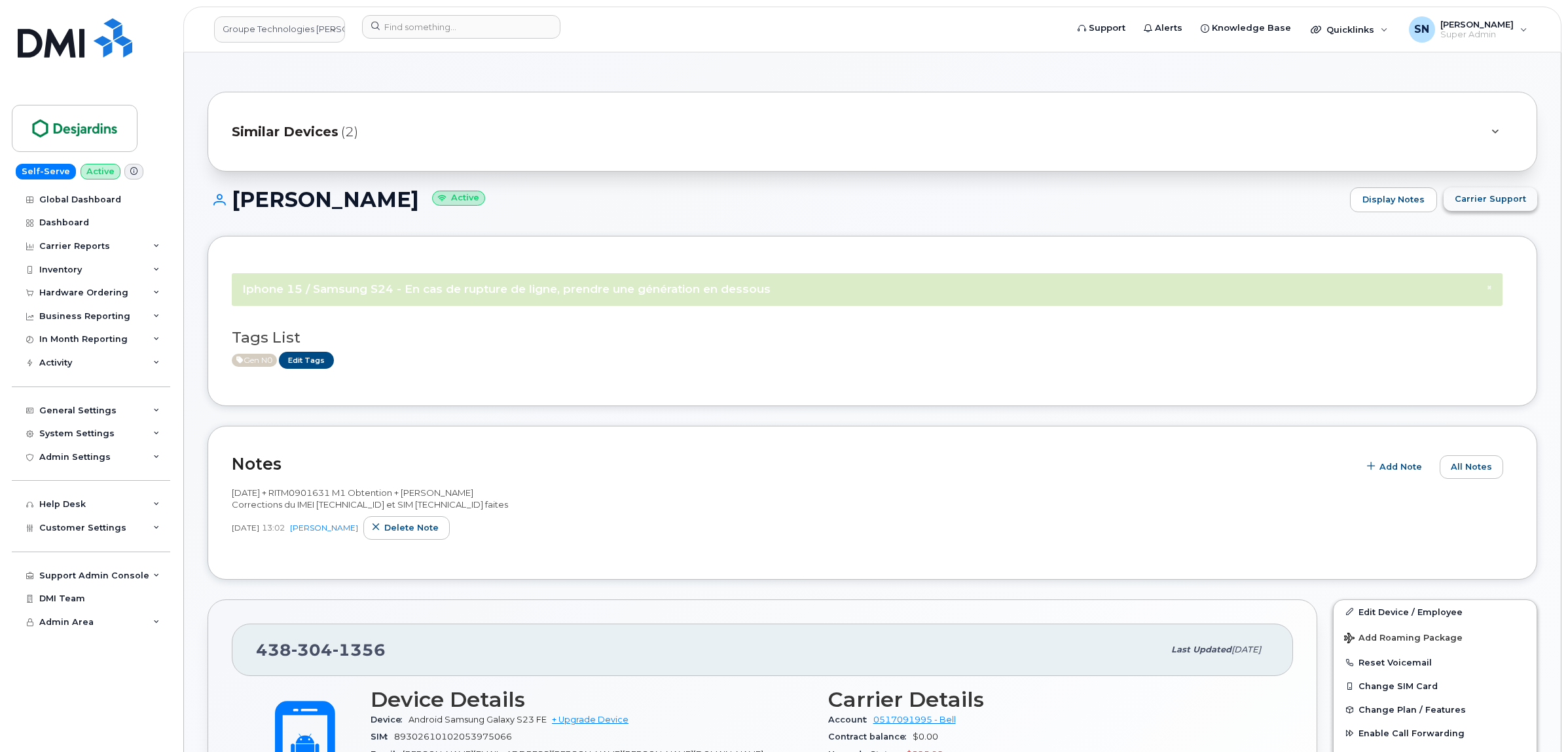
click at [1476, 208] on button "Carrier Support" at bounding box center [1490, 199] width 94 height 23
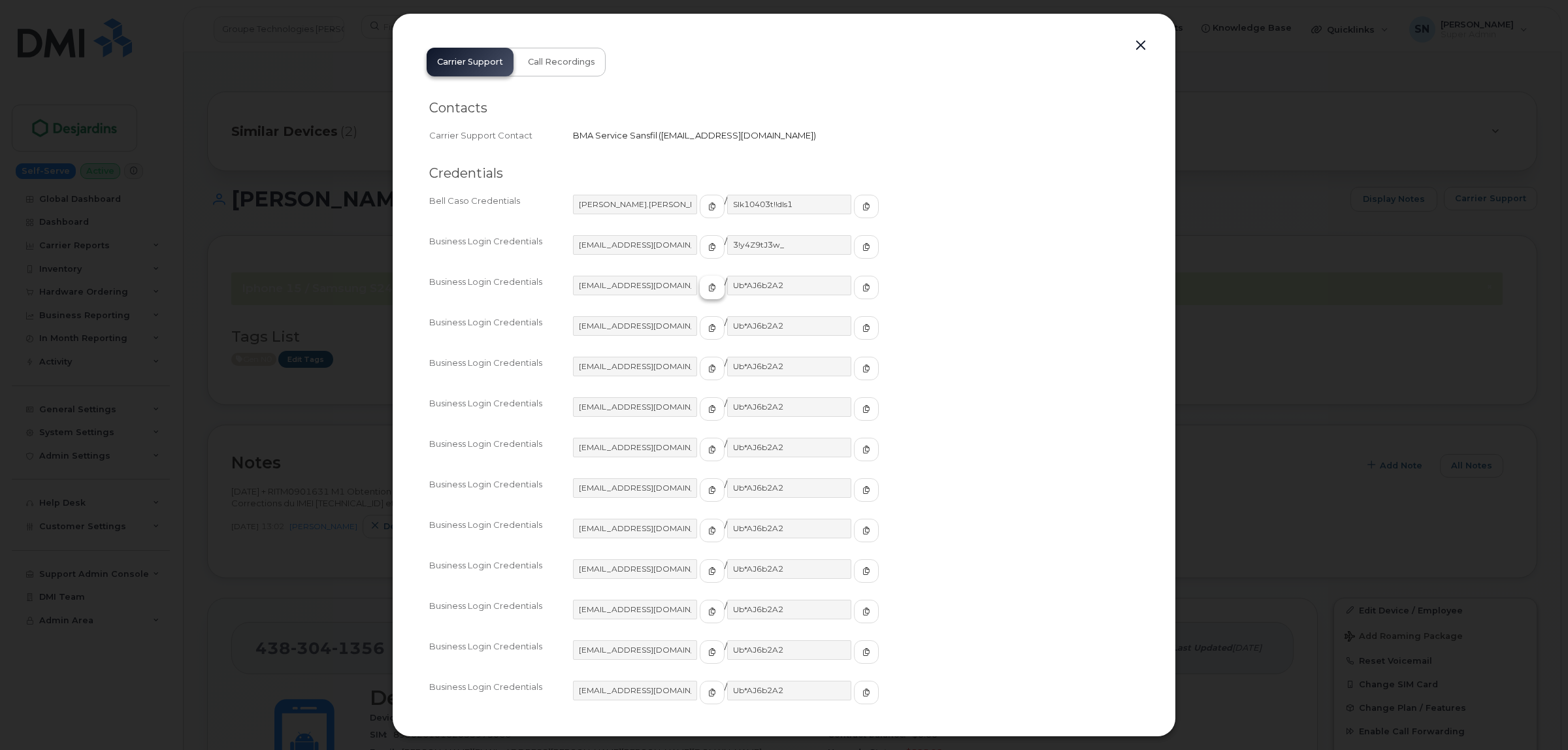
click at [708, 286] on icon "button" at bounding box center [712, 287] width 8 height 8
click at [861, 284] on span "button" at bounding box center [867, 287] width 12 height 12
drag, startPoint x: 1141, startPoint y: 41, endPoint x: 1131, endPoint y: 47, distance: 11.7
click at [1140, 43] on button "button" at bounding box center [1141, 46] width 20 height 18
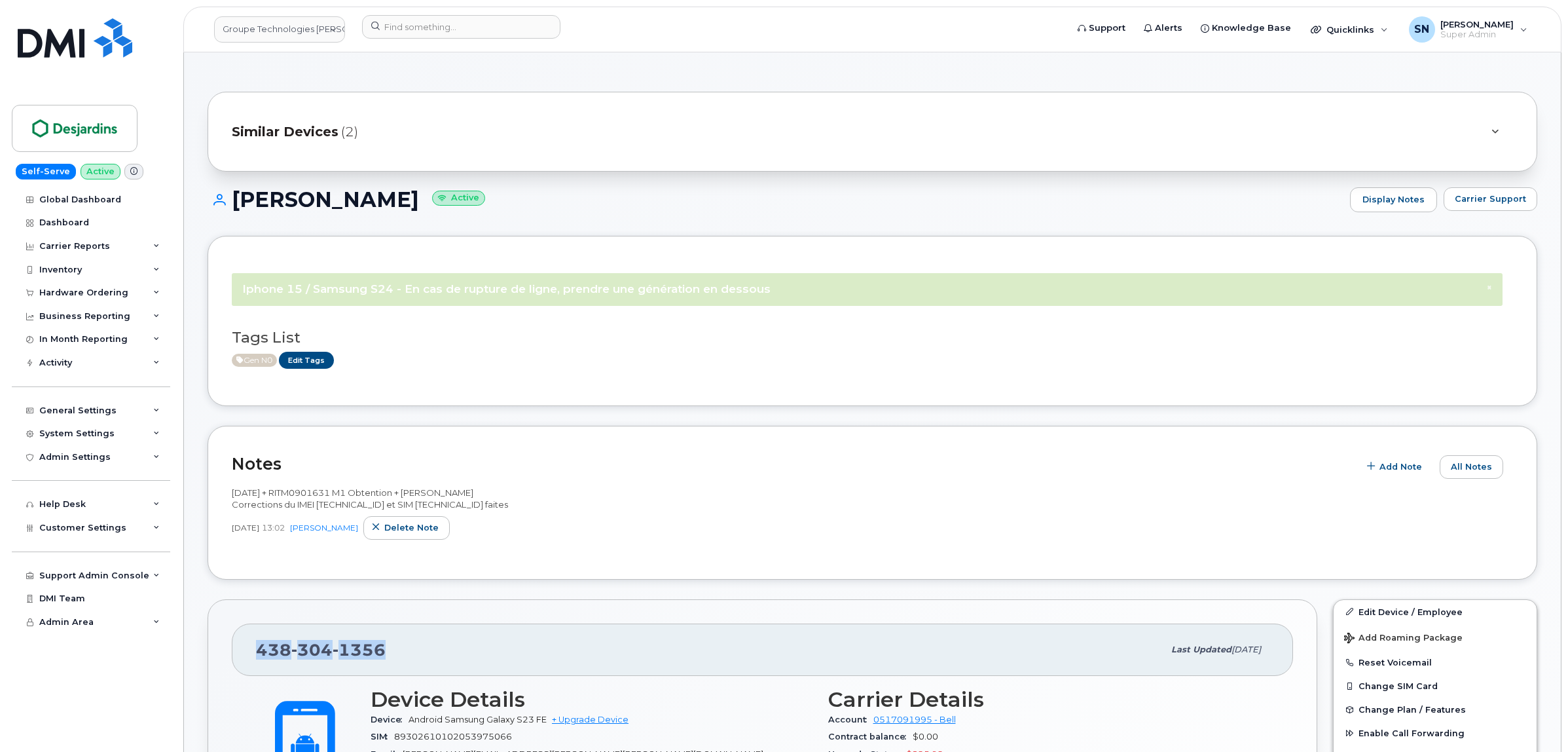
drag, startPoint x: 246, startPoint y: 656, endPoint x: 380, endPoint y: 657, distance: 134.0
click at [380, 657] on div "438 304 1356 Last updated Oct 03, 2025" at bounding box center [762, 650] width 1061 height 53
copy span "438 304 1356"
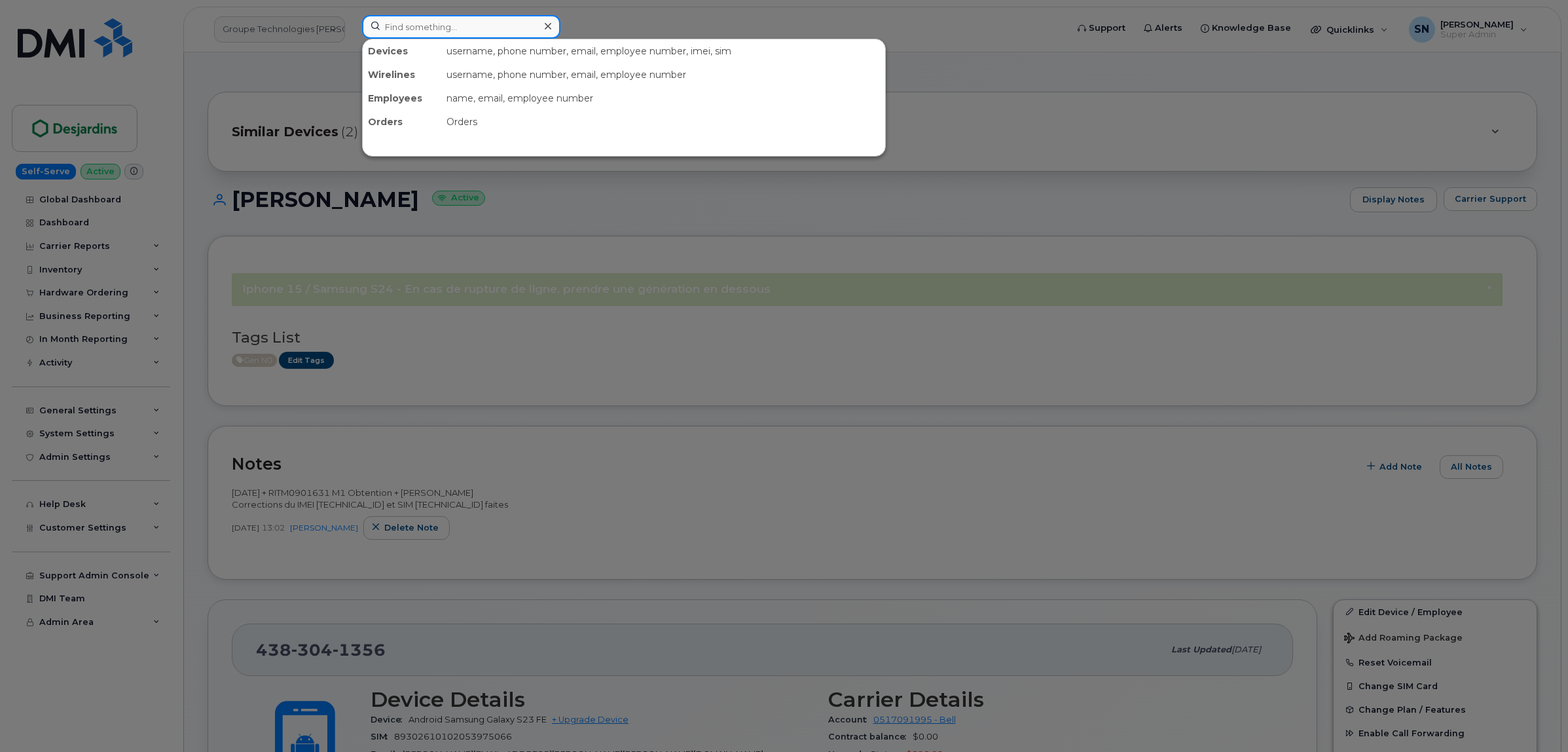
click at [480, 32] on input at bounding box center [462, 26] width 198 height 23
paste input "4164327057"
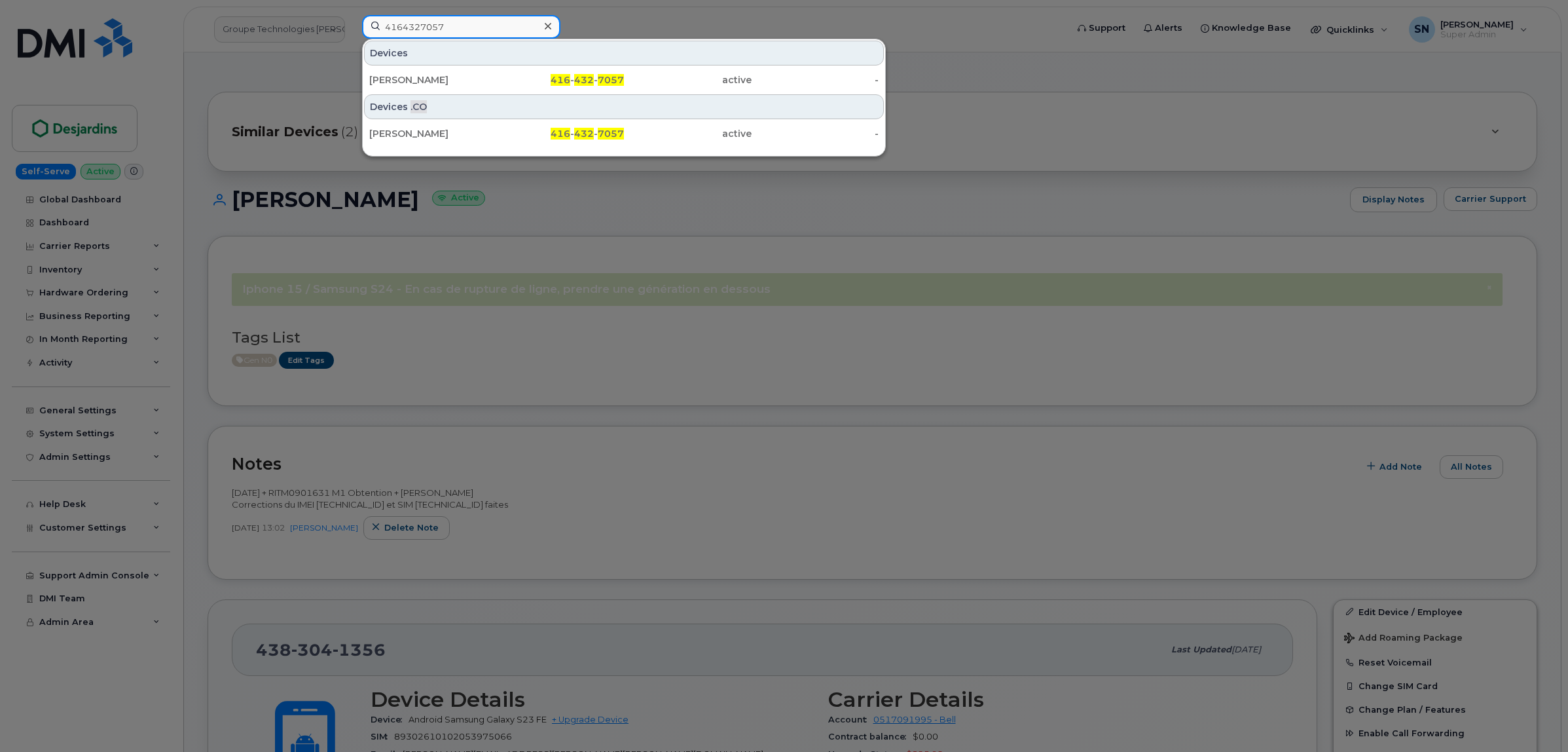
type input "4164327057"
click at [474, 74] on div "Umar Mukhtar Tahir" at bounding box center [433, 80] width 128 height 13
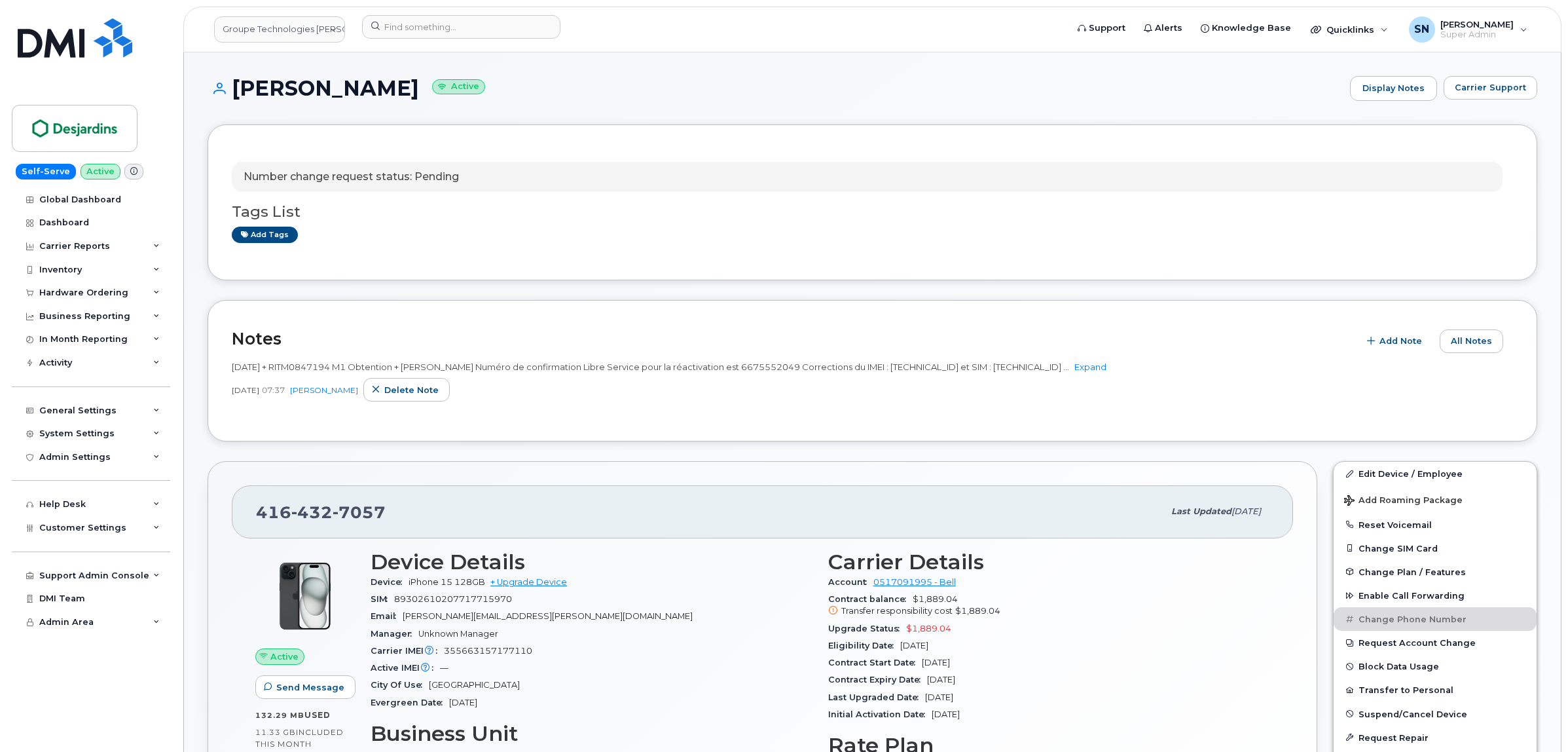
drag, startPoint x: 237, startPoint y: 83, endPoint x: 454, endPoint y: 89, distance: 217.1
click at [454, 89] on h1 "Umar Mukhtar Tahir Active" at bounding box center [775, 88] width 1136 height 23
copy h1 "Umar Mukhtar Tahir"
drag, startPoint x: 257, startPoint y: 508, endPoint x: 404, endPoint y: 519, distance: 147.4
click at [404, 519] on div "416 432 7057" at bounding box center [710, 511] width 907 height 28
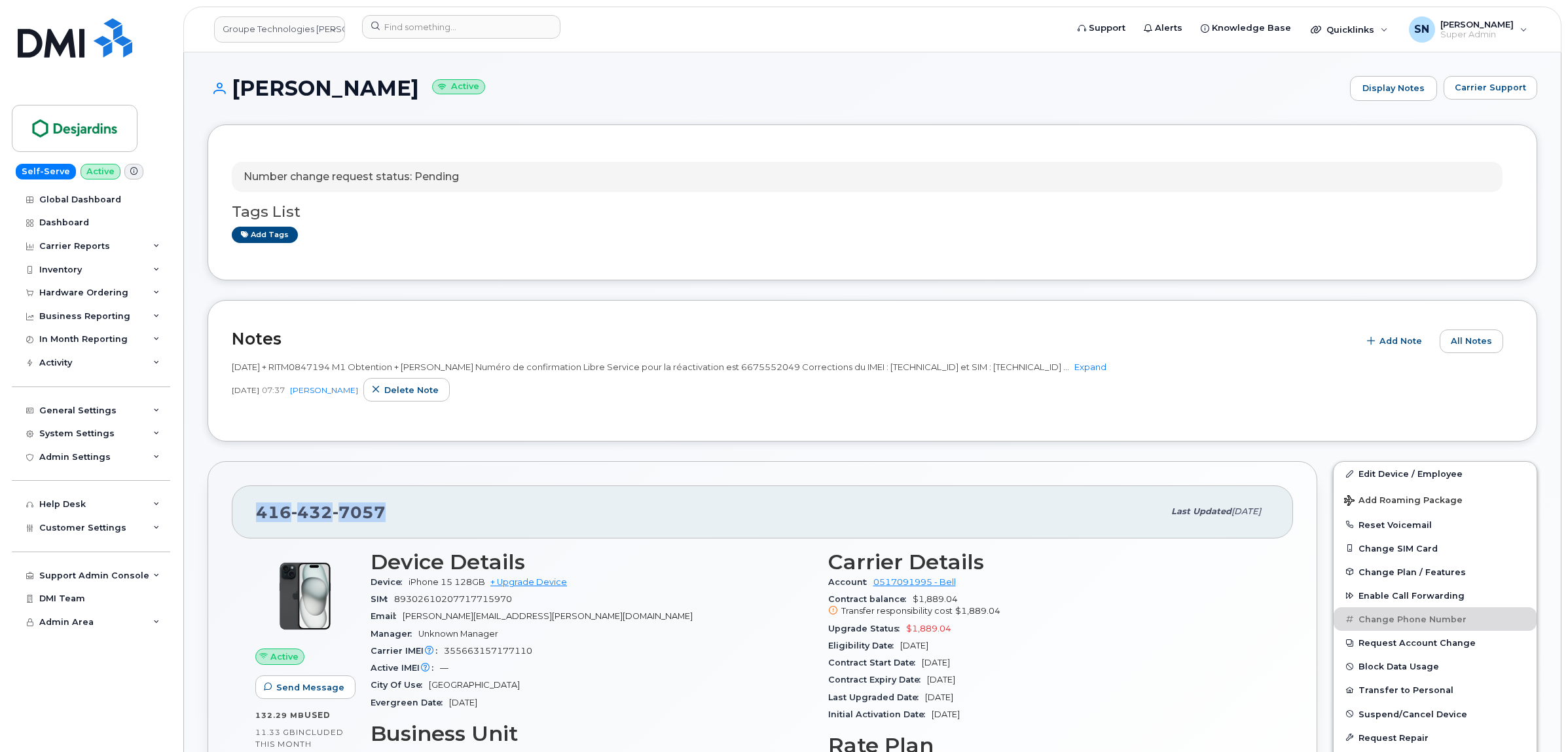
copy span "416 432 7057"
click at [508, 11] on header "Groupe Technologies Desjardins Support Alerts Knowledge Base Quicklinks Suspend…" at bounding box center [872, 29] width 1378 height 46
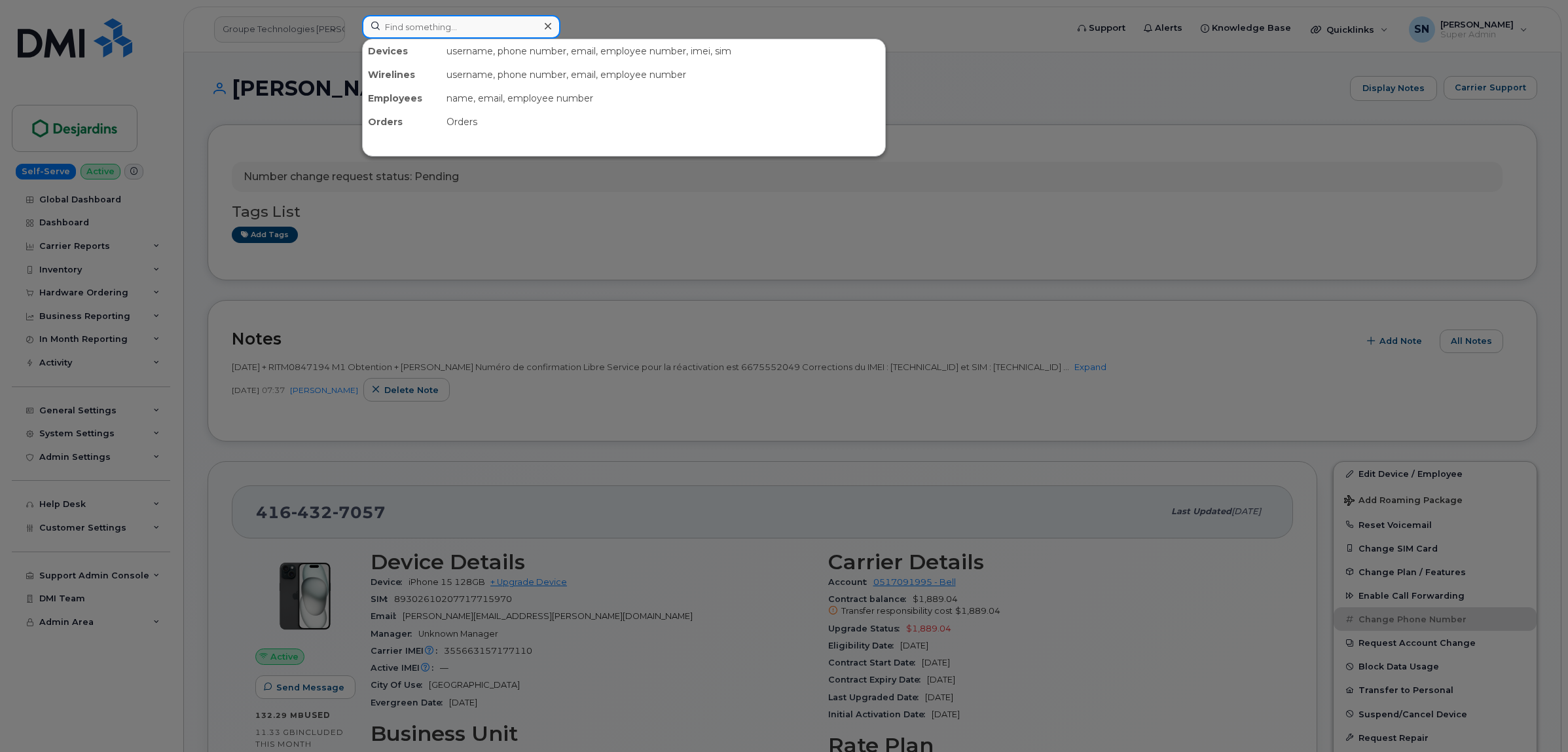
paste input "3435734192"
click at [510, 21] on input "3435734192" at bounding box center [462, 26] width 198 height 23
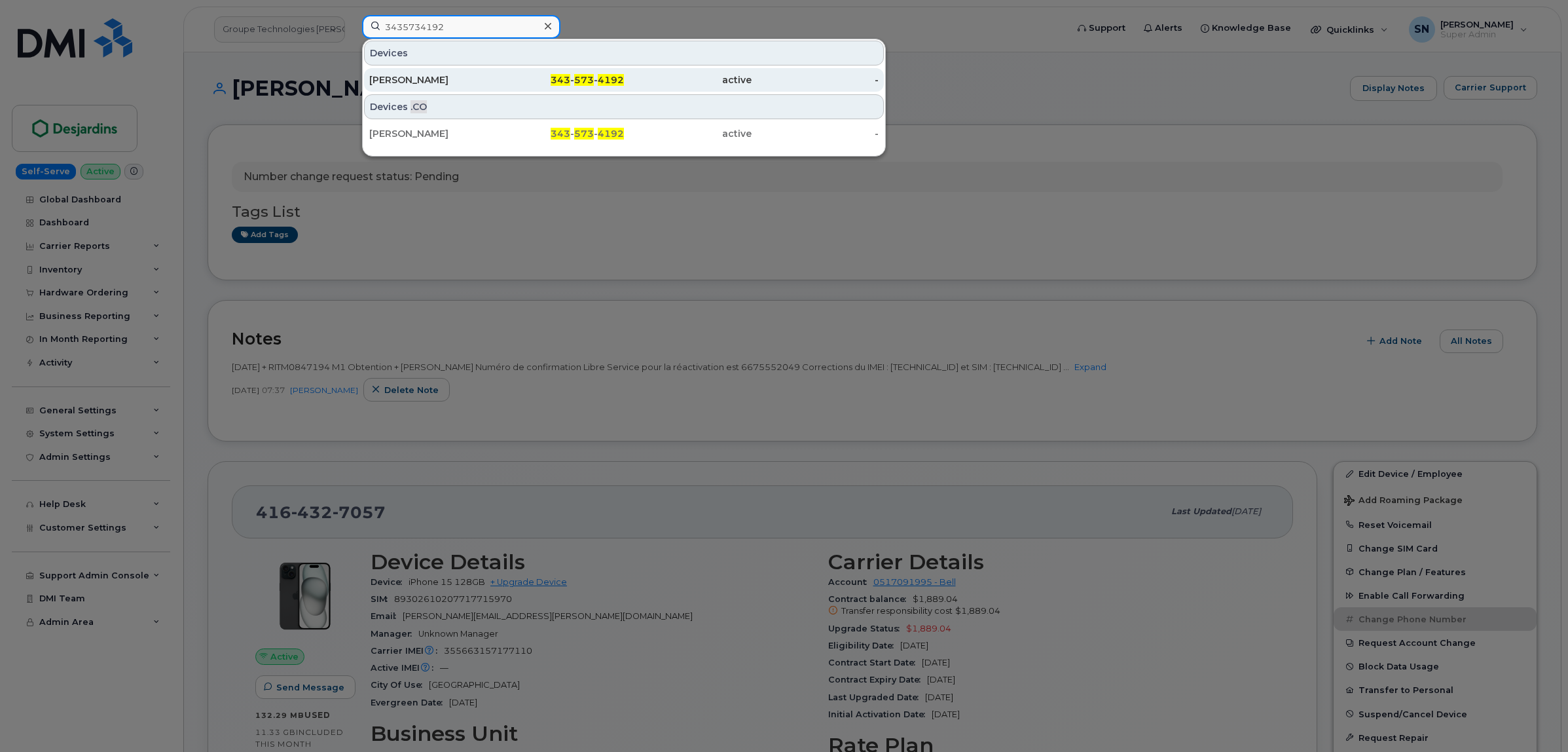
type input "3435734192"
click at [534, 71] on div "343 - 573 - 4192" at bounding box center [561, 80] width 128 height 23
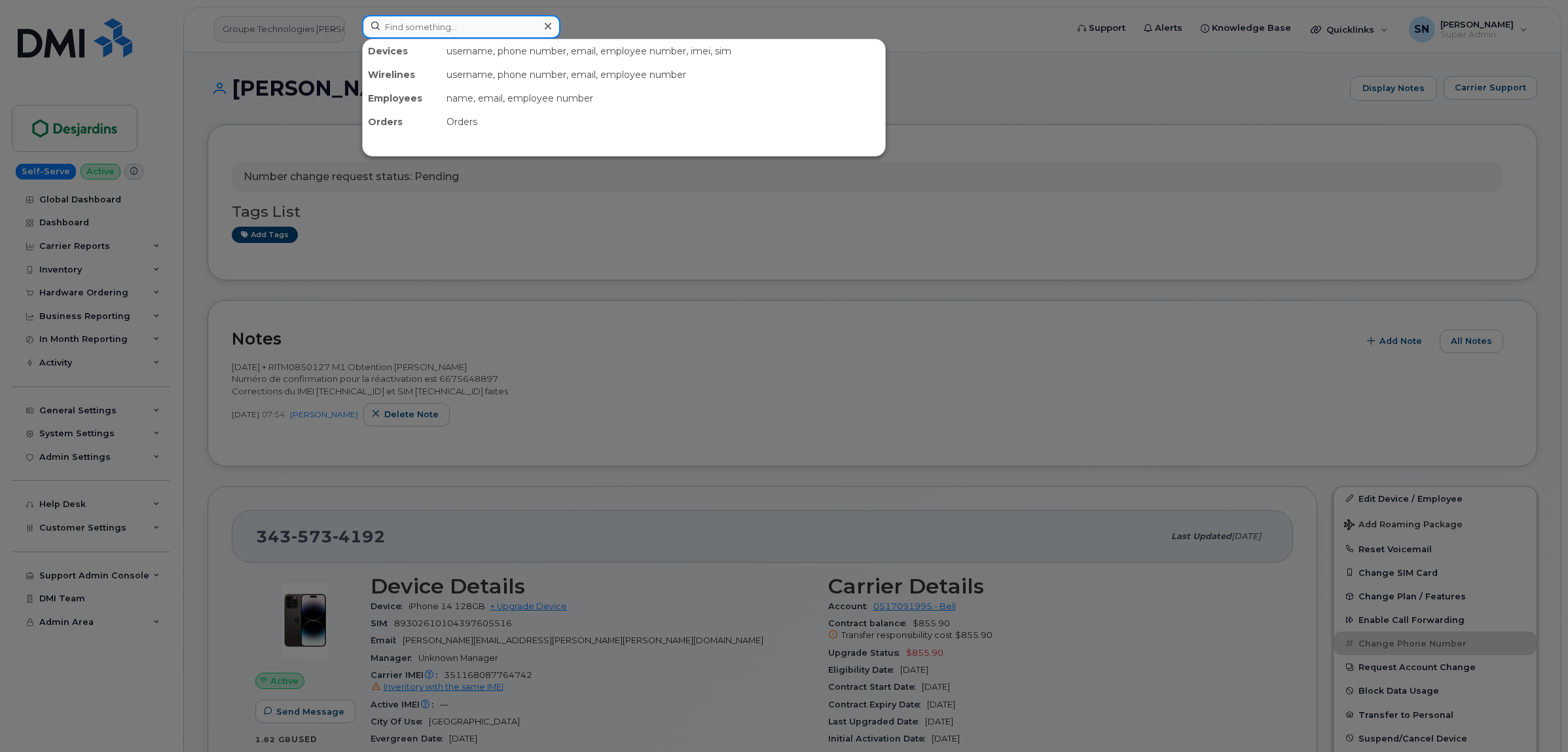
click at [505, 33] on input at bounding box center [462, 26] width 198 height 23
paste input "438.304.1356"
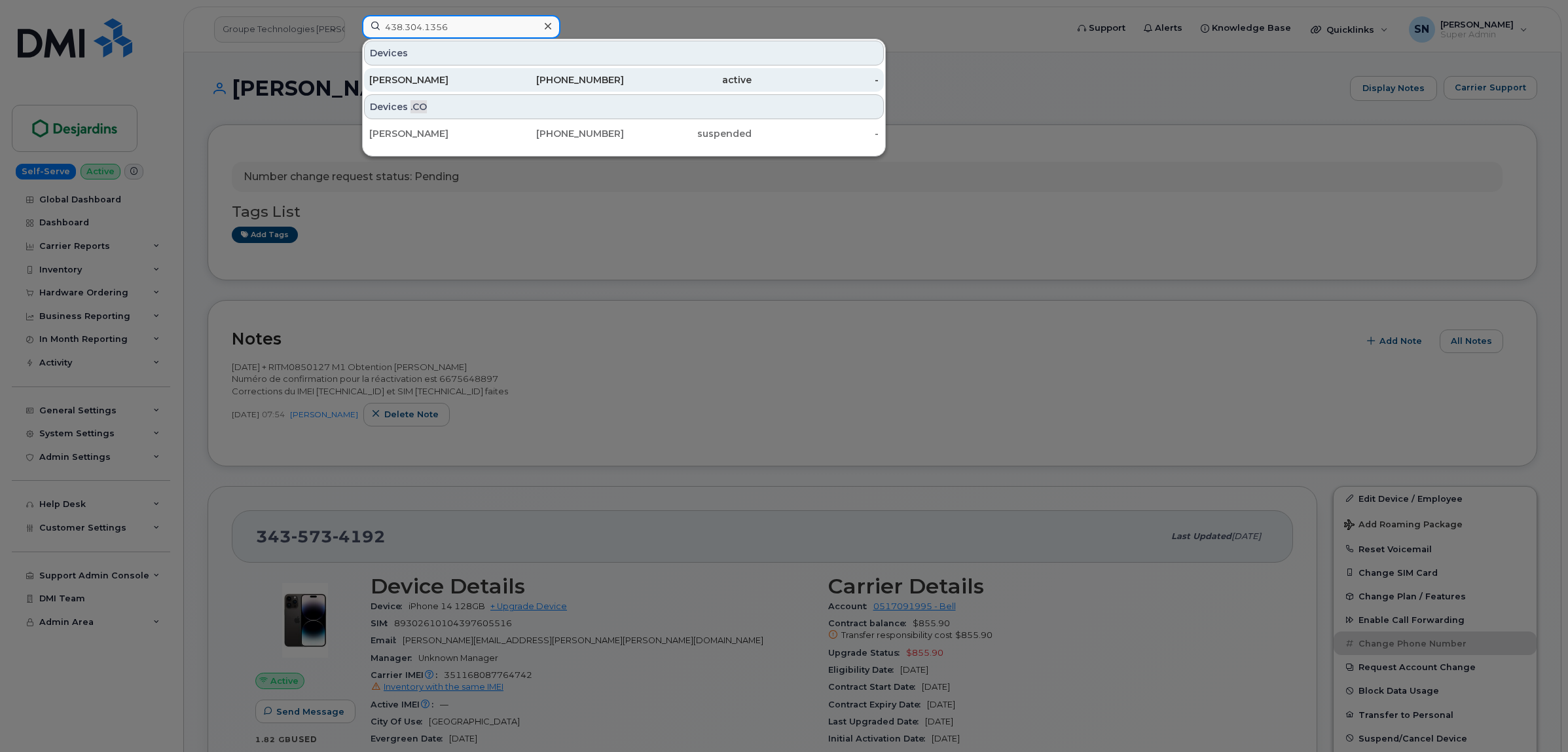
type input "438.304.1356"
click at [504, 75] on div "[PHONE_NUMBER]" at bounding box center [561, 80] width 128 height 13
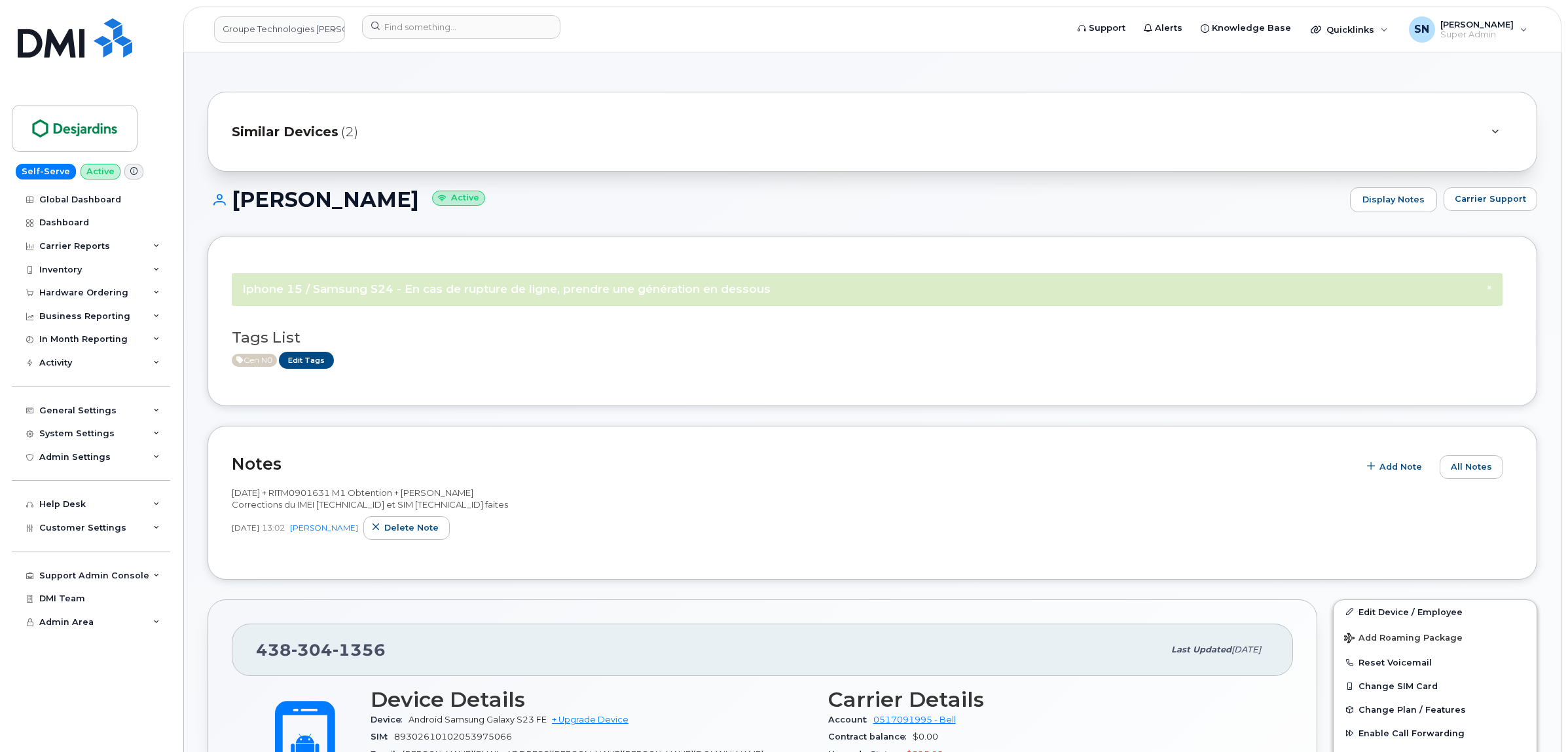
click at [1513, 200] on span "Carrier Support" at bounding box center [1490, 199] width 71 height 13
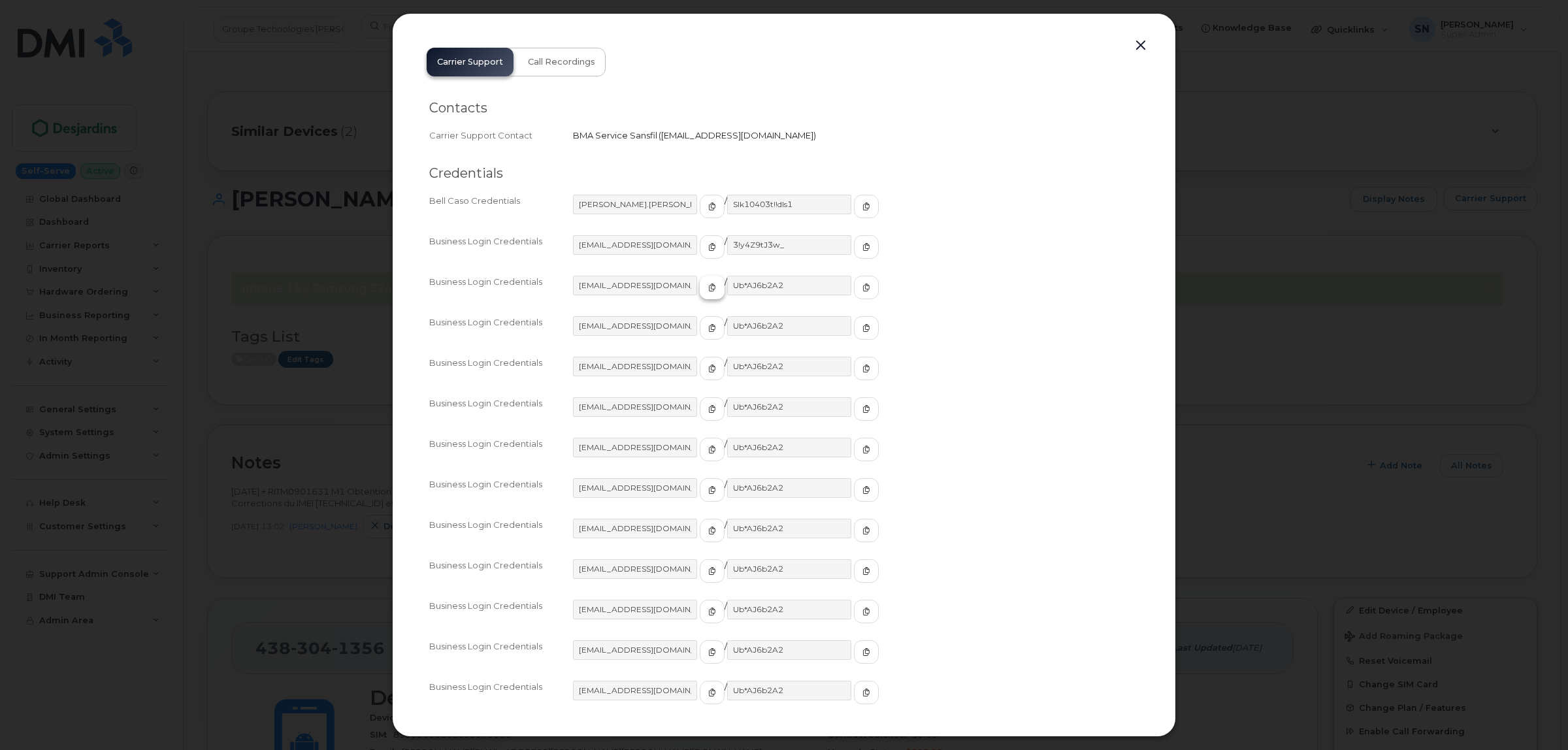
click at [708, 288] on icon "button" at bounding box center [712, 287] width 8 height 8
click at [861, 292] on span "button" at bounding box center [867, 287] width 12 height 12
click at [1147, 44] on button "button" at bounding box center [1141, 46] width 20 height 18
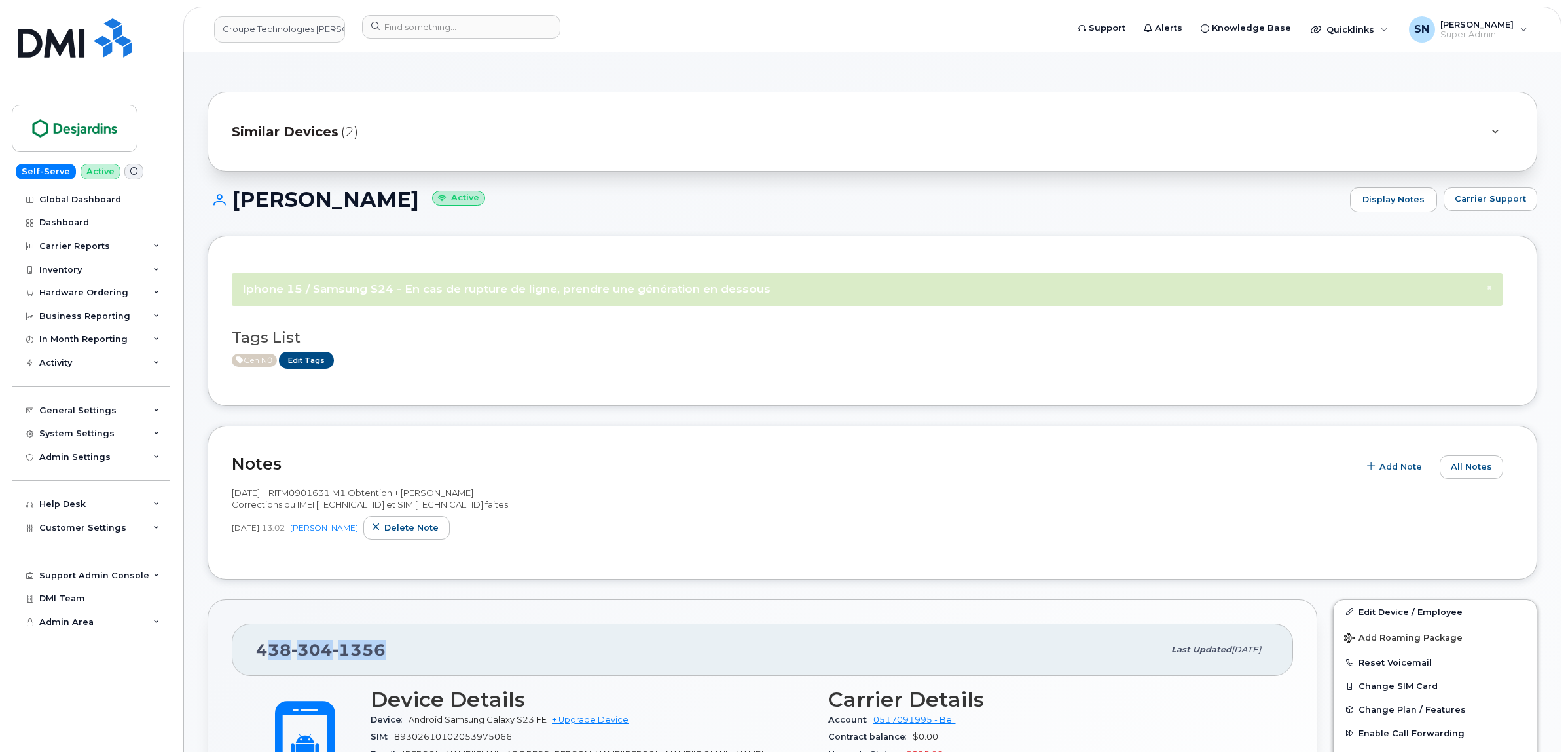
drag, startPoint x: 262, startPoint y: 656, endPoint x: 398, endPoint y: 666, distance: 136.4
click at [398, 663] on div "438 304 1356" at bounding box center [710, 650] width 907 height 28
click at [257, 663] on div "438 304 1356" at bounding box center [710, 650] width 907 height 28
drag, startPoint x: 254, startPoint y: 657, endPoint x: 388, endPoint y: 660, distance: 134.0
click at [389, 660] on div "438 304 1356 Last updated Oct 03, 2025" at bounding box center [762, 650] width 1061 height 53
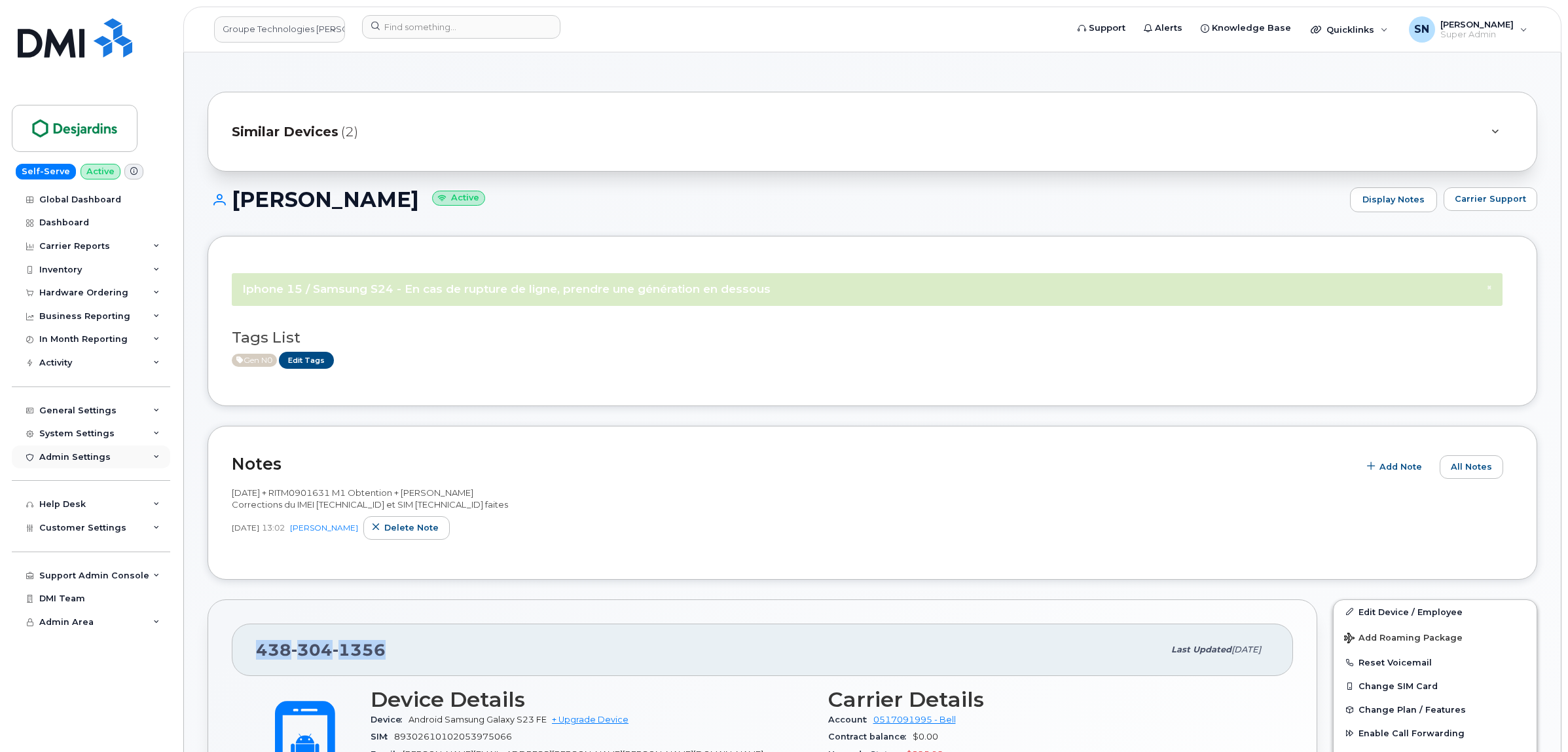
copy span "438 304 1356"
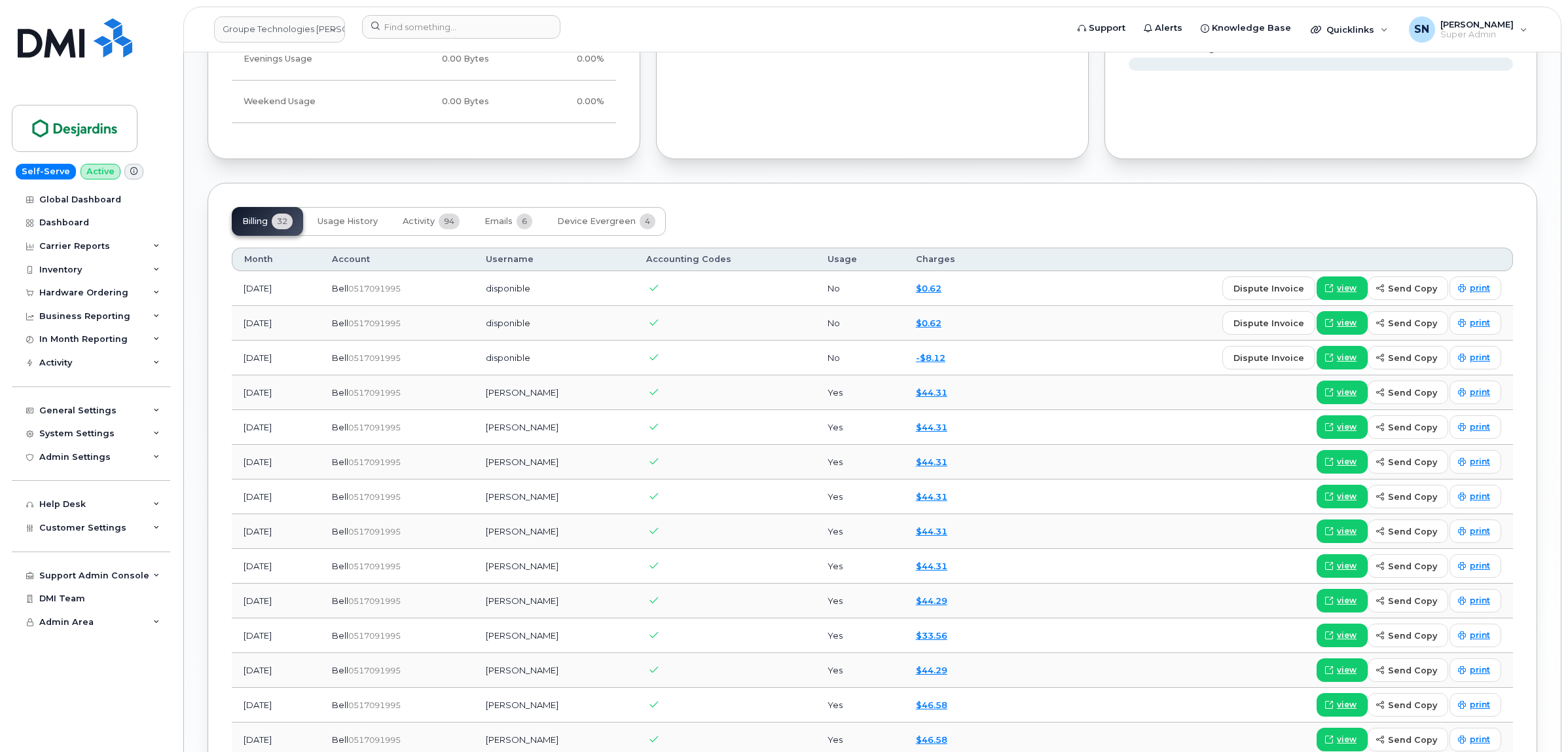
scroll to position [1146, 0]
click at [474, 221] on div "Billing 32 Usage History Activity 94 Emails 6 Device Evergreen 4" at bounding box center [448, 220] width 434 height 29
click at [419, 218] on span "Activity" at bounding box center [419, 220] width 32 height 11
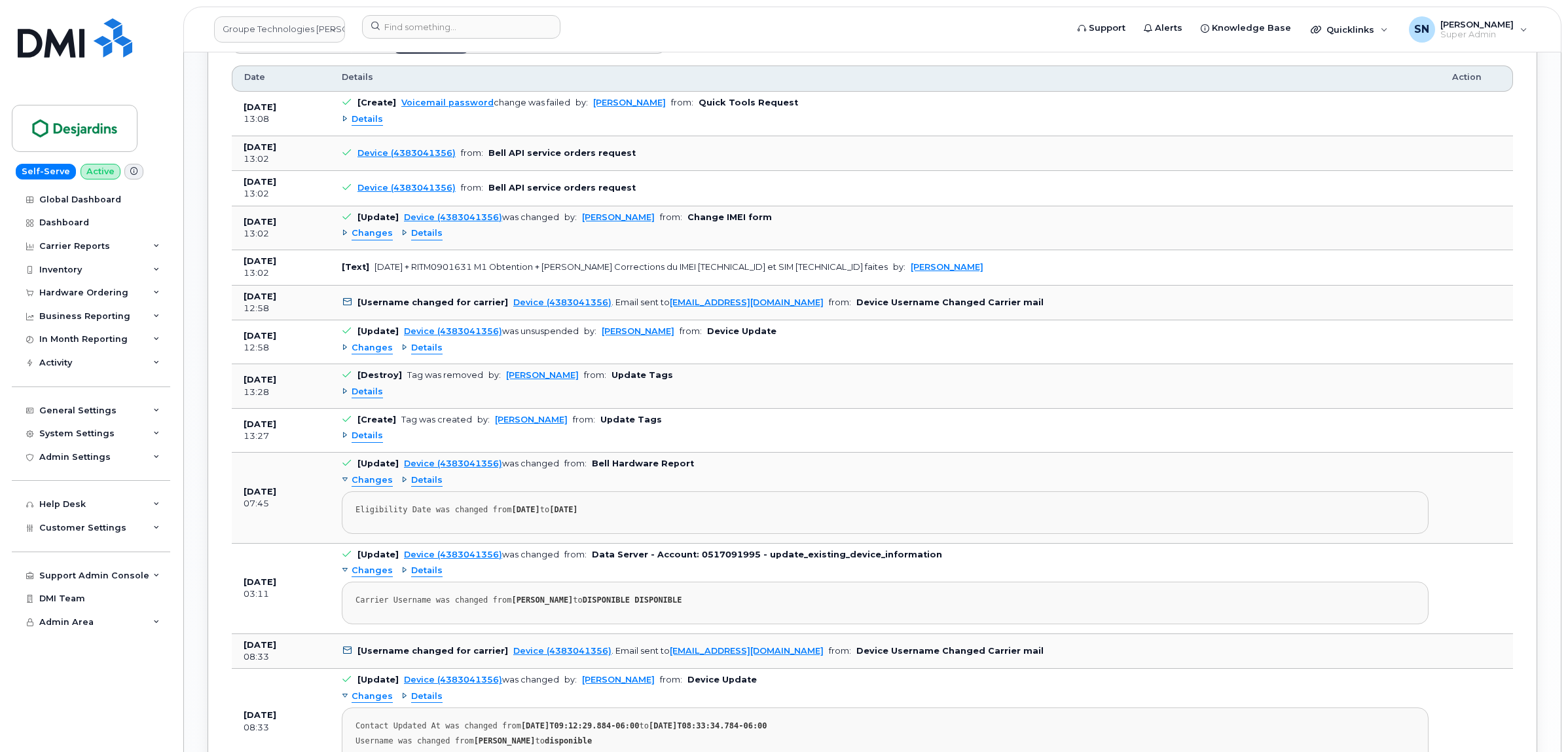
scroll to position [1392, 0]
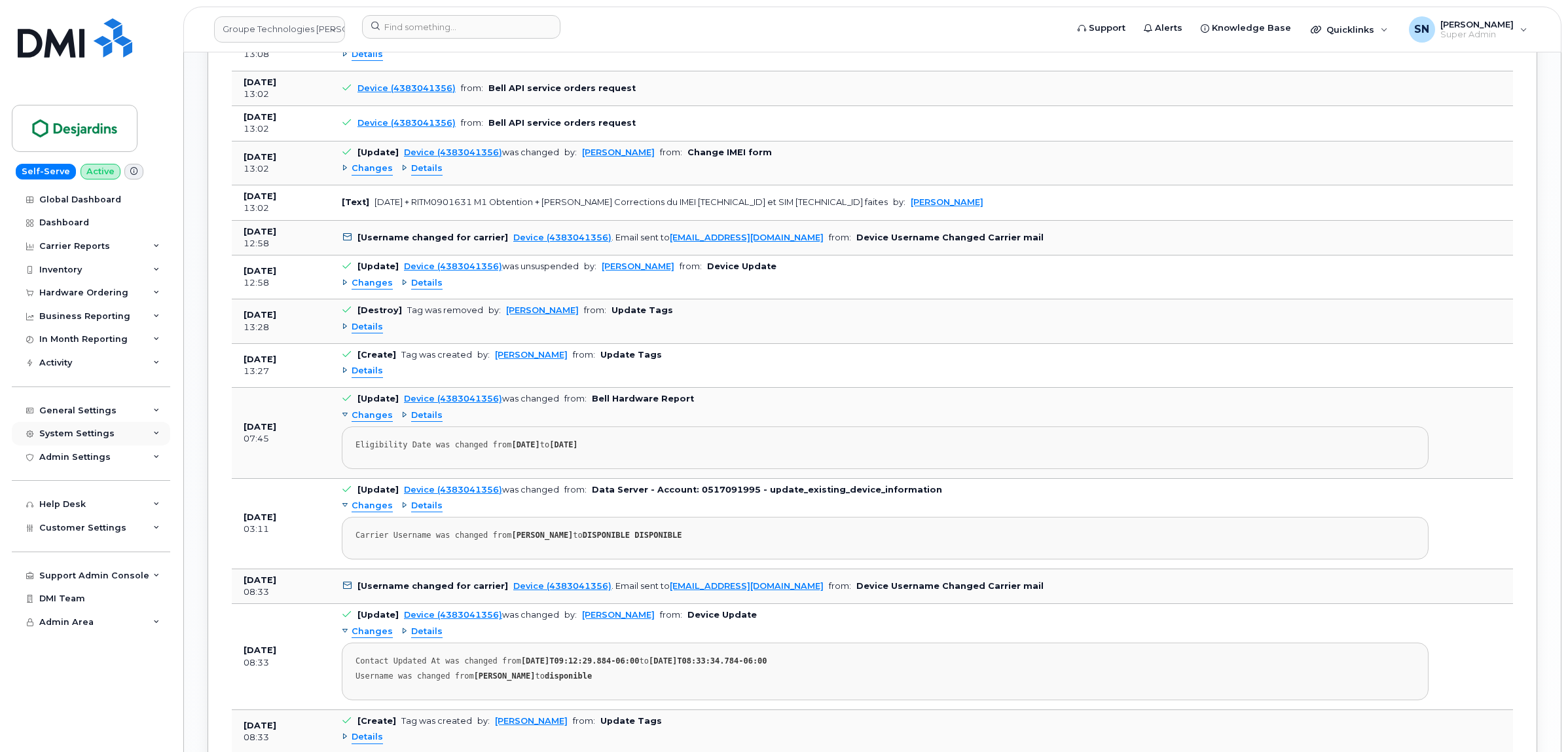
click at [87, 430] on div "System Settings" at bounding box center [91, 433] width 159 height 23
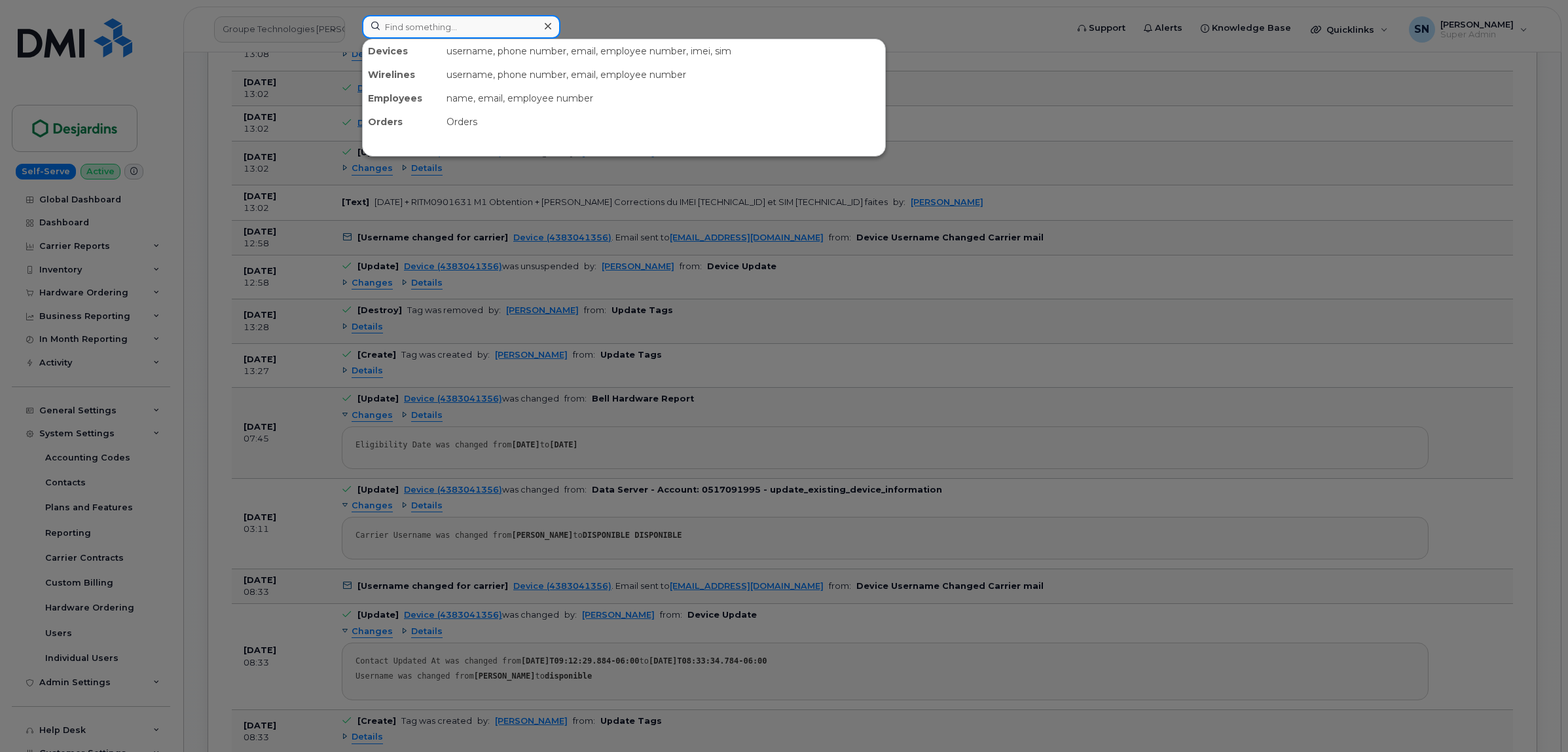
click at [500, 29] on input at bounding box center [462, 26] width 198 height 23
paste input "5872201654"
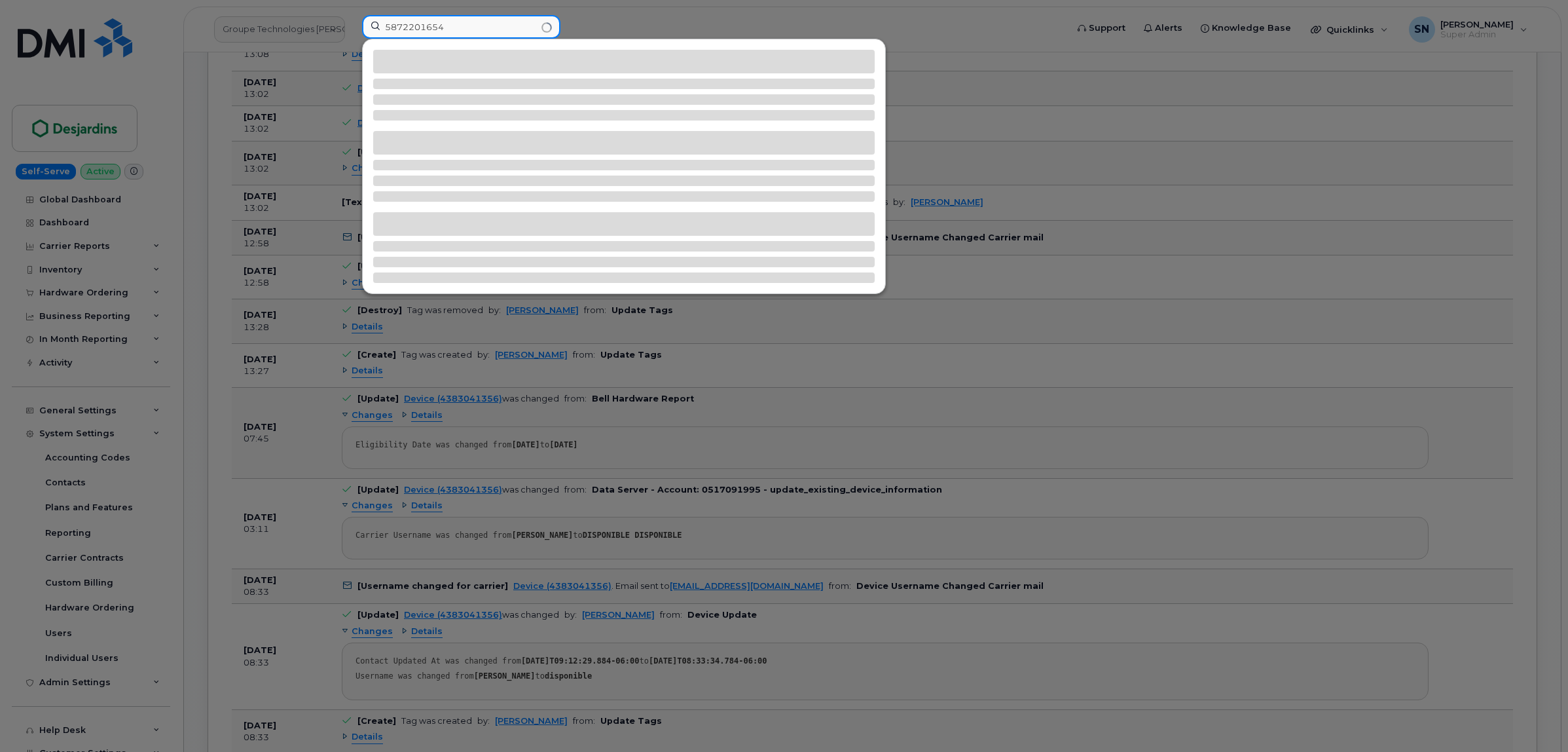
type input "5872201654"
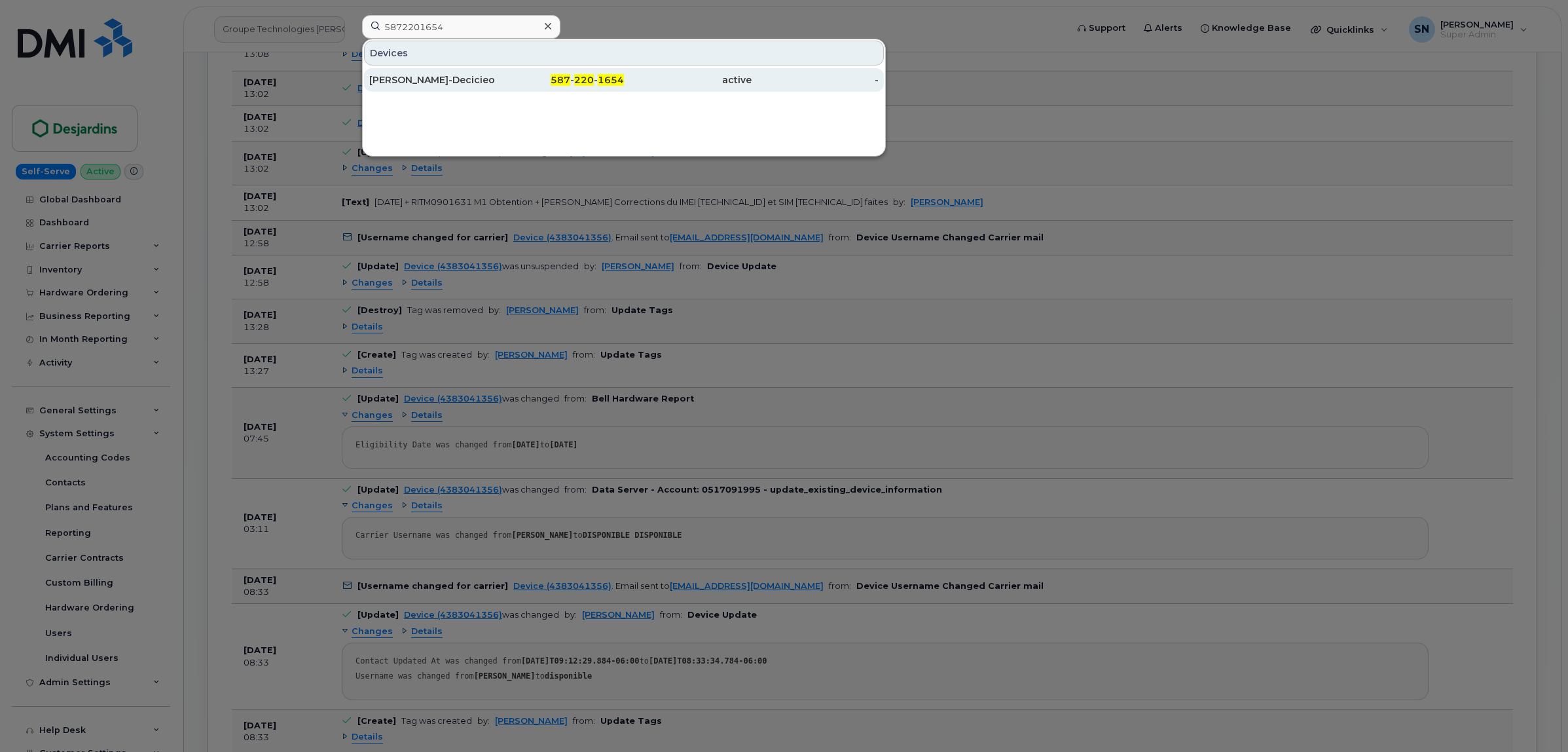
drag, startPoint x: 513, startPoint y: 74, endPoint x: 515, endPoint y: 86, distance: 12.2
click at [513, 74] on div "587 - 220 - 1654" at bounding box center [561, 80] width 128 height 23
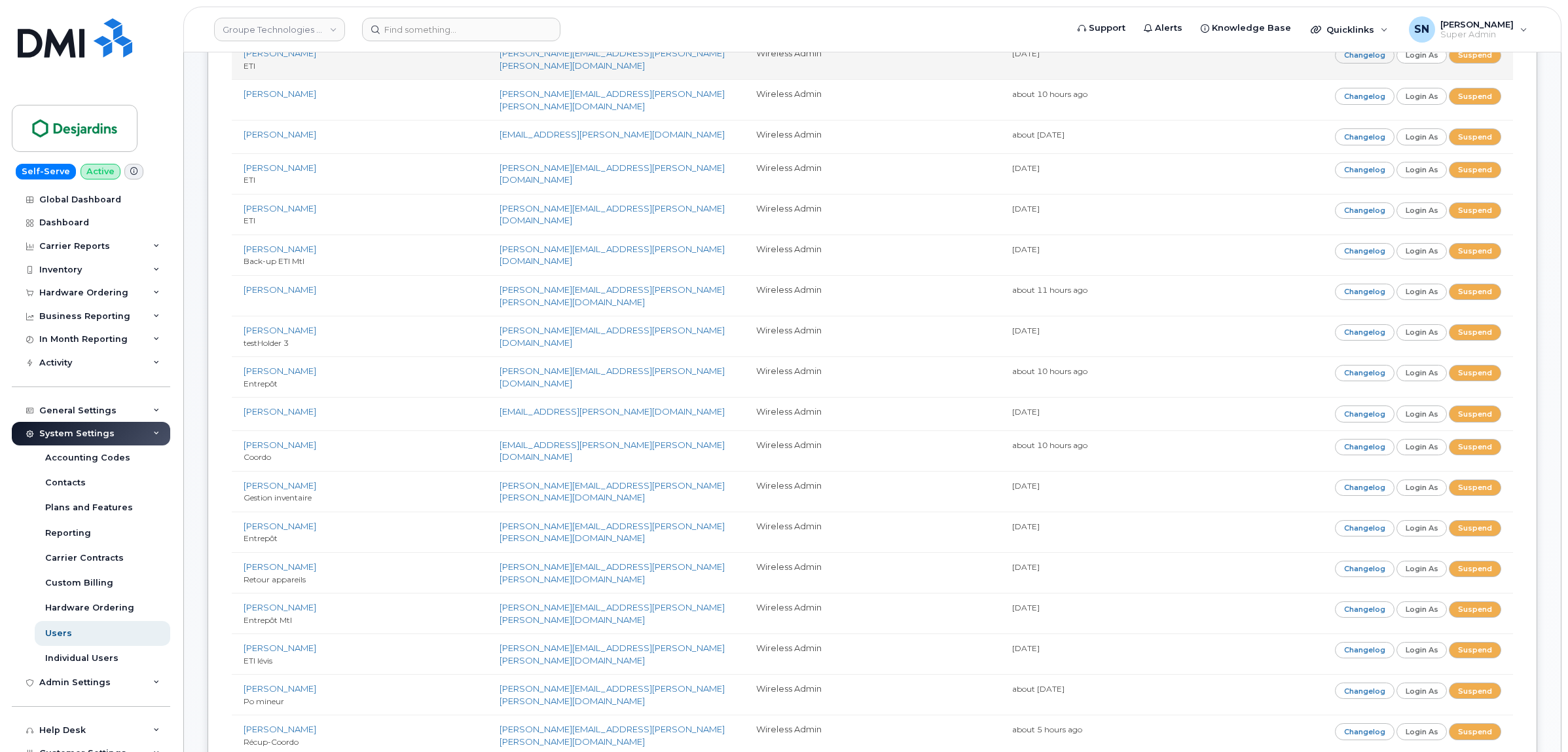
scroll to position [327, 0]
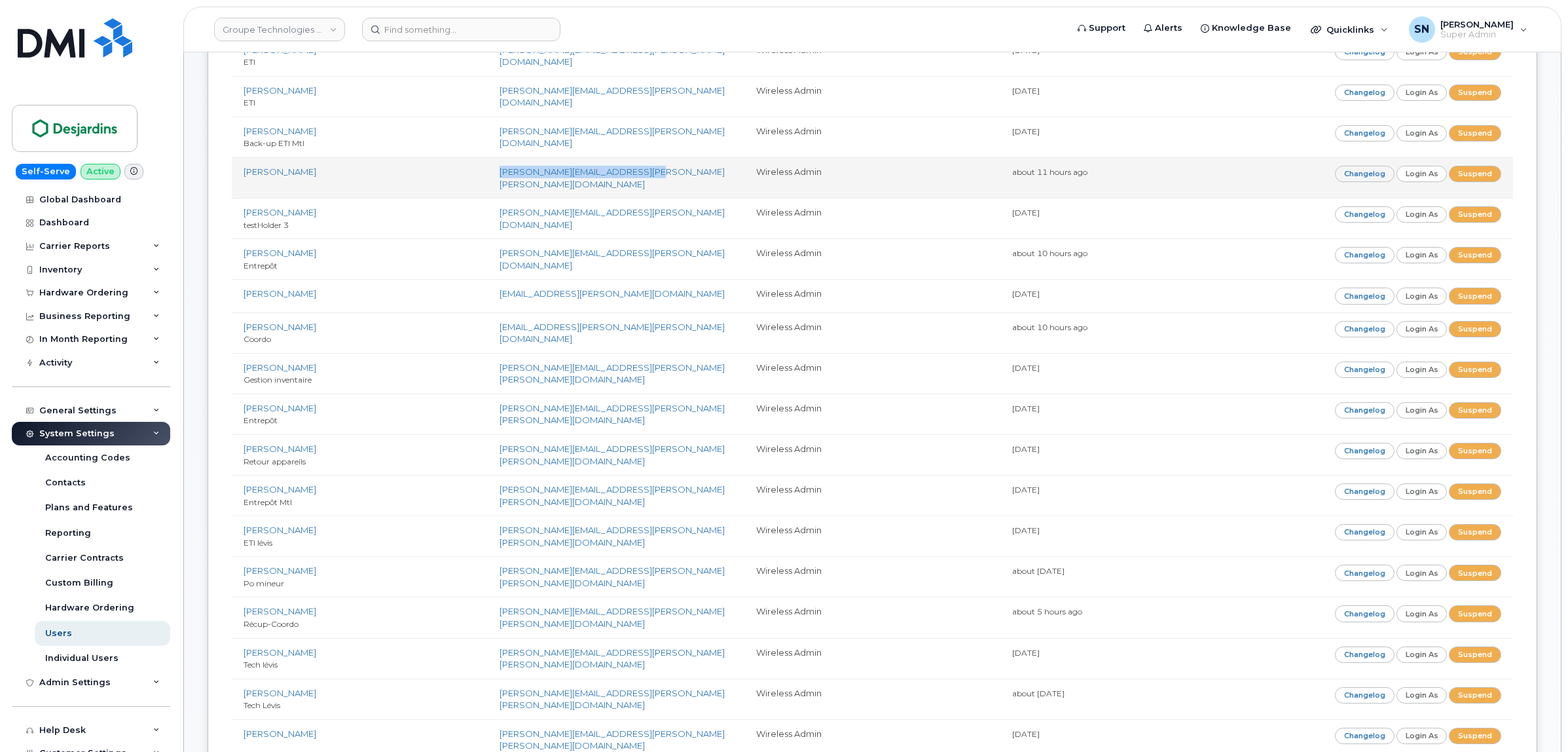
copy link "[PERSON_NAME][EMAIL_ADDRESS][PERSON_NAME][PERSON_NAME][DOMAIN_NAME]"
drag, startPoint x: 495, startPoint y: 160, endPoint x: 643, endPoint y: 165, distance: 148.1
click at [643, 165] on td "[PERSON_NAME][EMAIL_ADDRESS][PERSON_NAME][PERSON_NAME][DOMAIN_NAME]" at bounding box center [616, 177] width 256 height 41
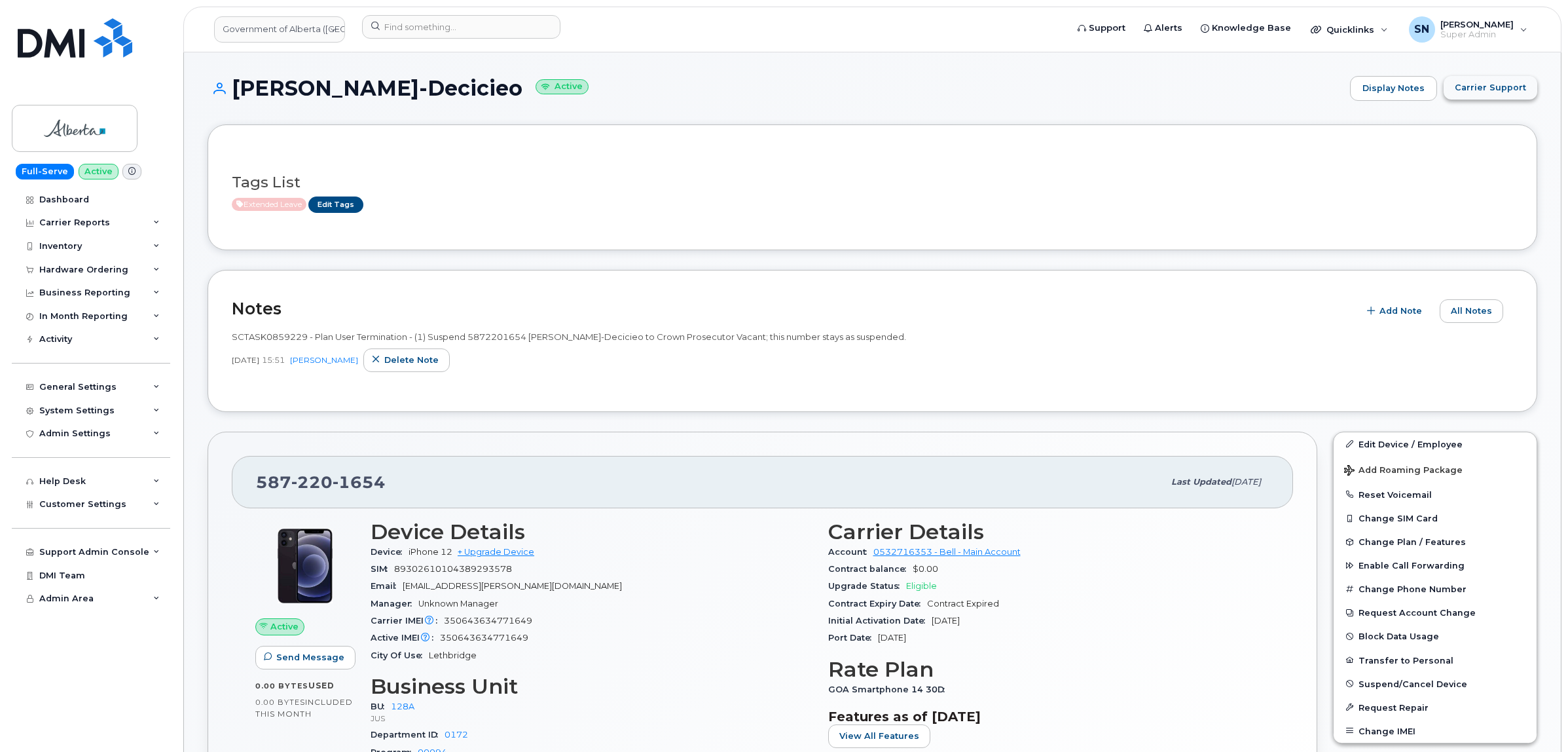
click at [1484, 86] on span "Carrier Support" at bounding box center [1490, 87] width 71 height 13
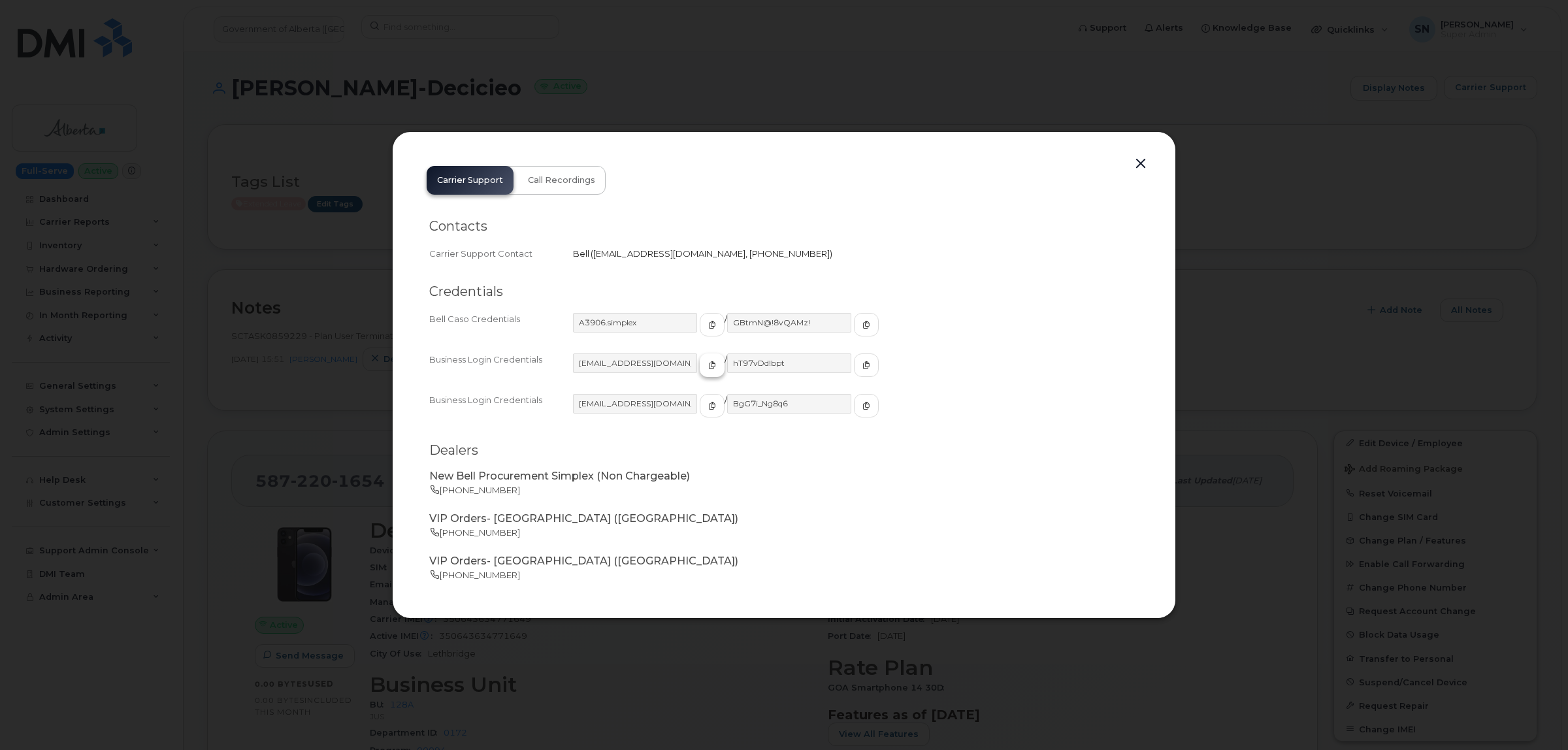
click at [700, 373] on button "button" at bounding box center [712, 364] width 25 height 23
click at [854, 367] on button "button" at bounding box center [866, 364] width 25 height 23
click at [1139, 161] on button "button" at bounding box center [1141, 164] width 20 height 18
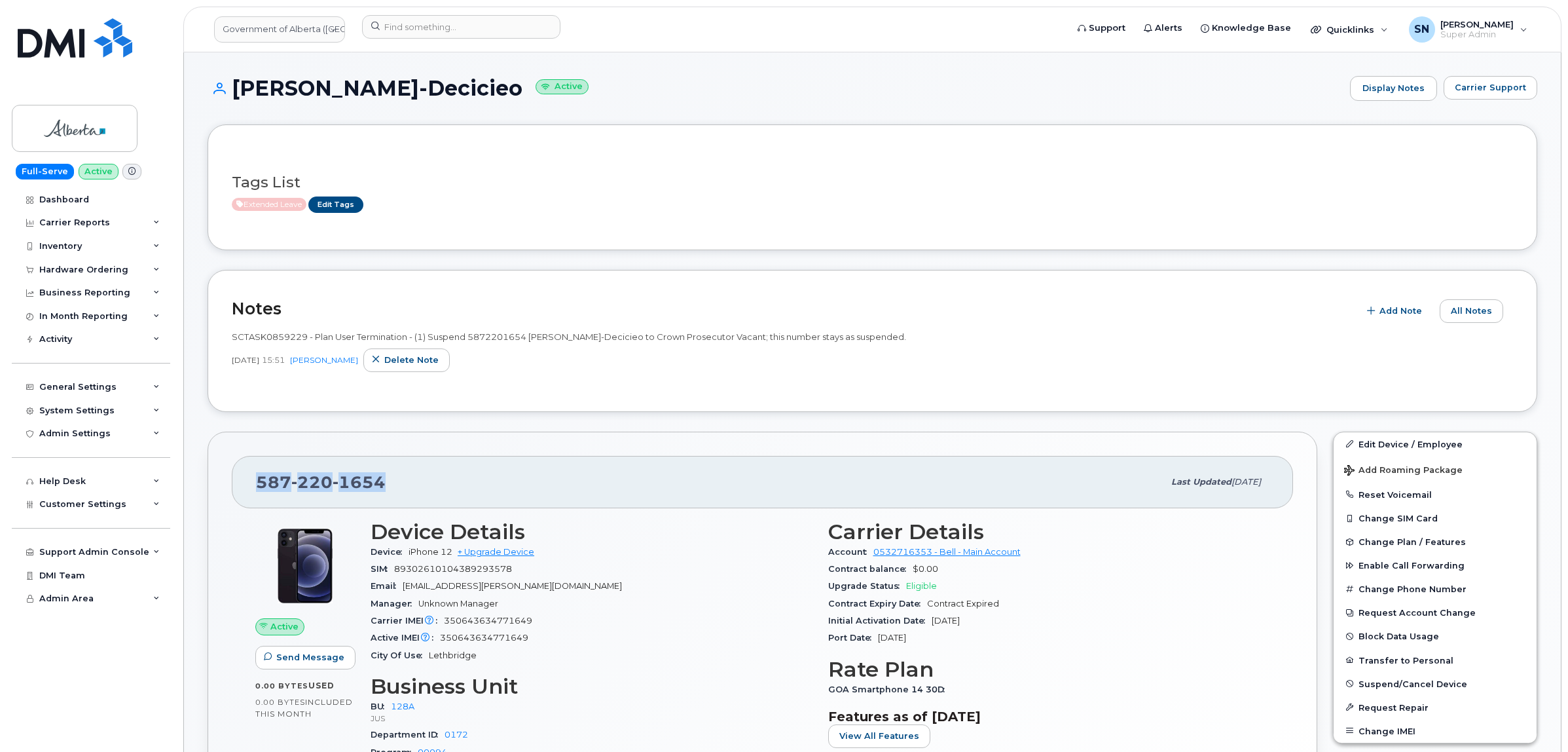
drag, startPoint x: 256, startPoint y: 485, endPoint x: 383, endPoint y: 484, distance: 127.0
click at [383, 484] on div "587 220 1654" at bounding box center [710, 482] width 907 height 28
copy span "587 220 1654"
click at [101, 270] on div "Hardware Ordering" at bounding box center [83, 270] width 89 height 11
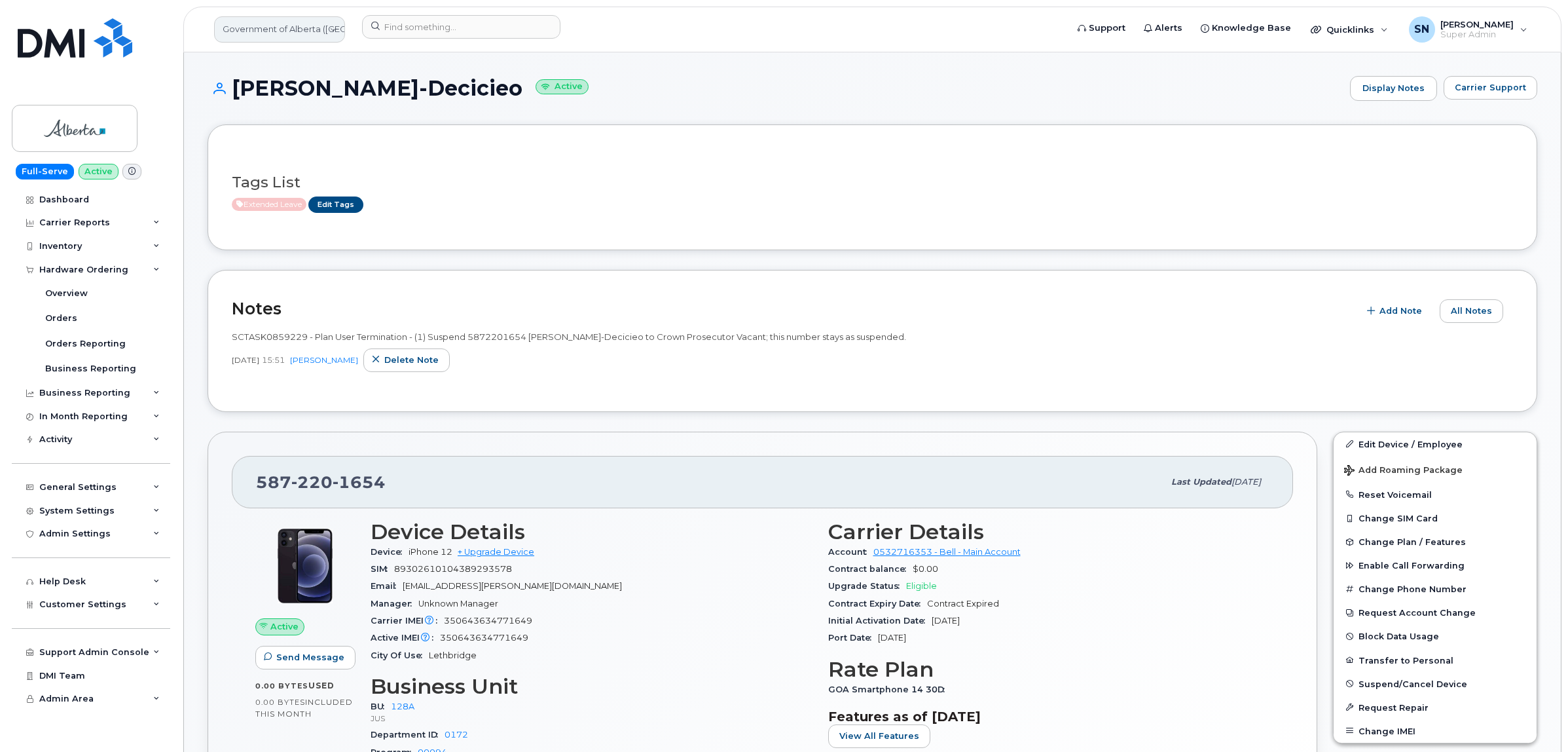
click at [279, 20] on link "Government of Alberta (GOA)" at bounding box center [280, 29] width 131 height 26
type input "kiewit"
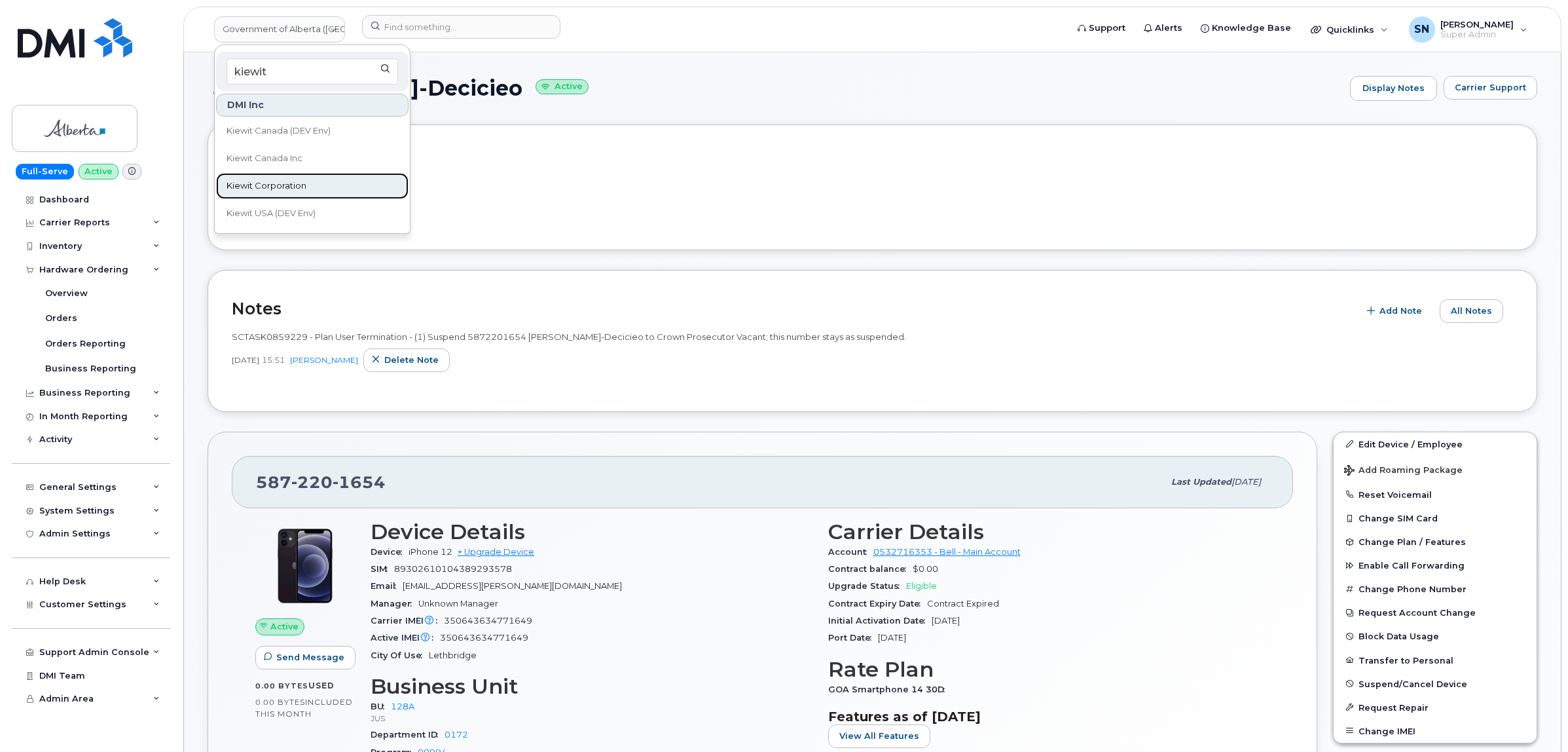
click at [293, 181] on span "Kiewit Corporation" at bounding box center [266, 186] width 80 height 13
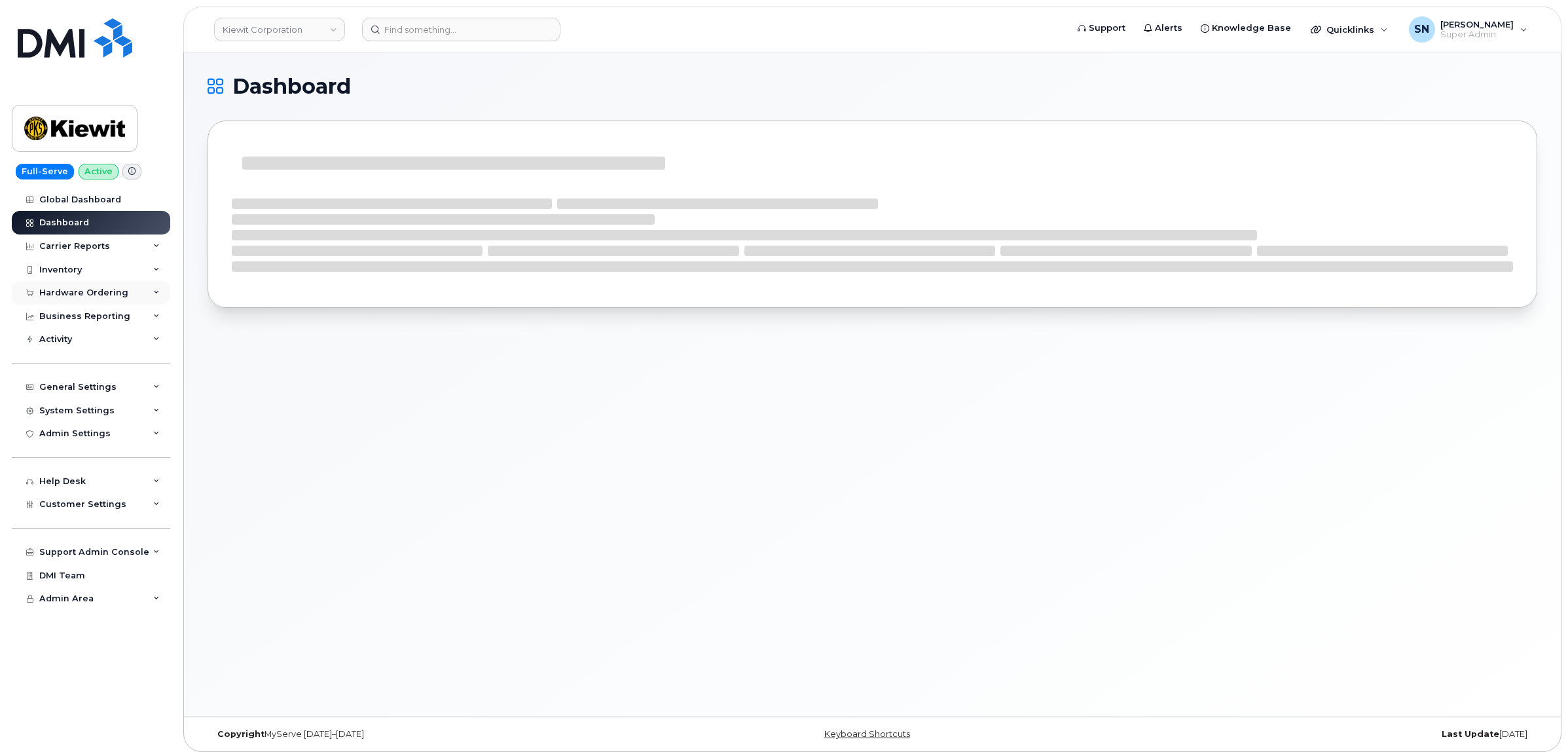
click at [96, 292] on div "Hardware Ordering" at bounding box center [83, 293] width 89 height 11
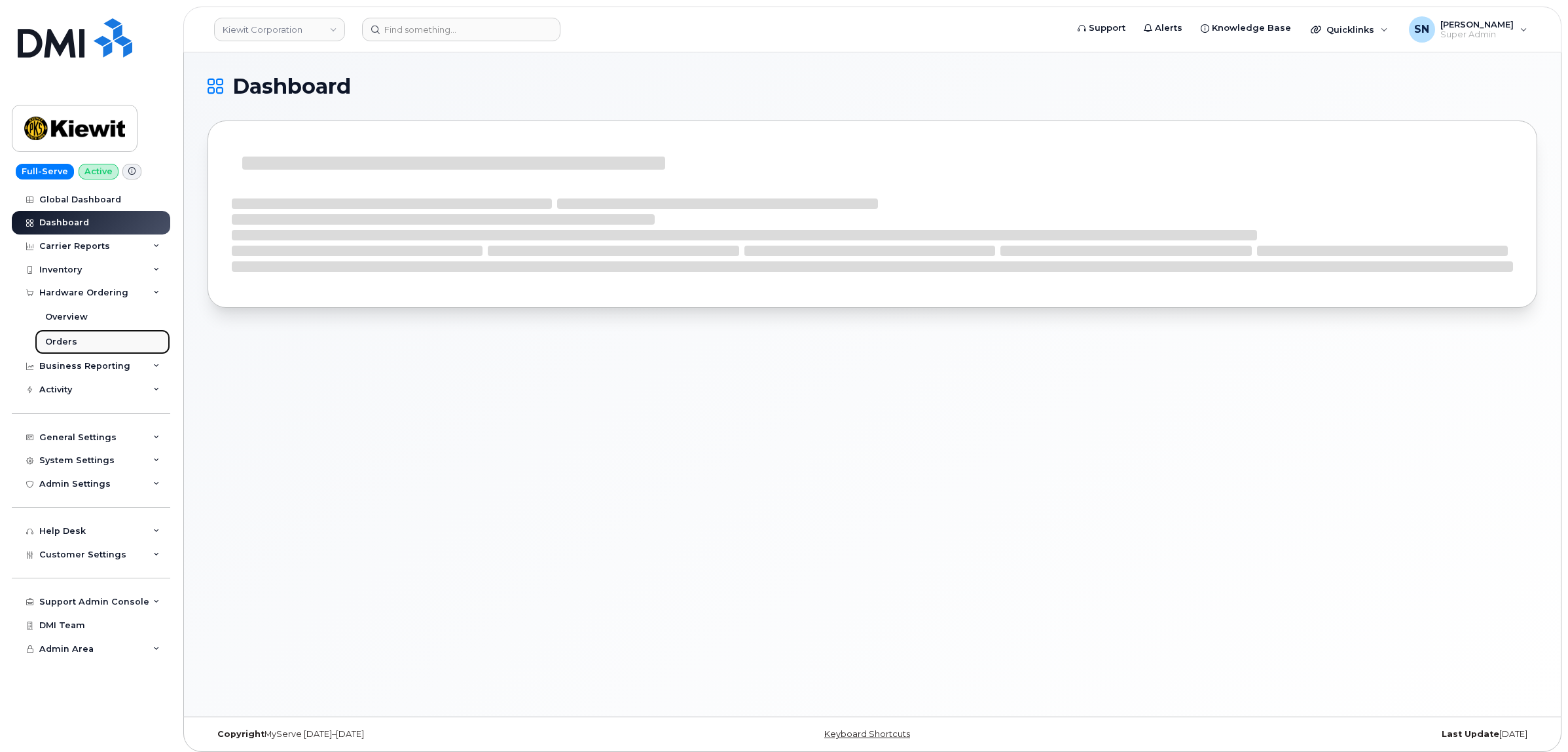
click at [74, 342] on link "Orders" at bounding box center [102, 341] width 135 height 25
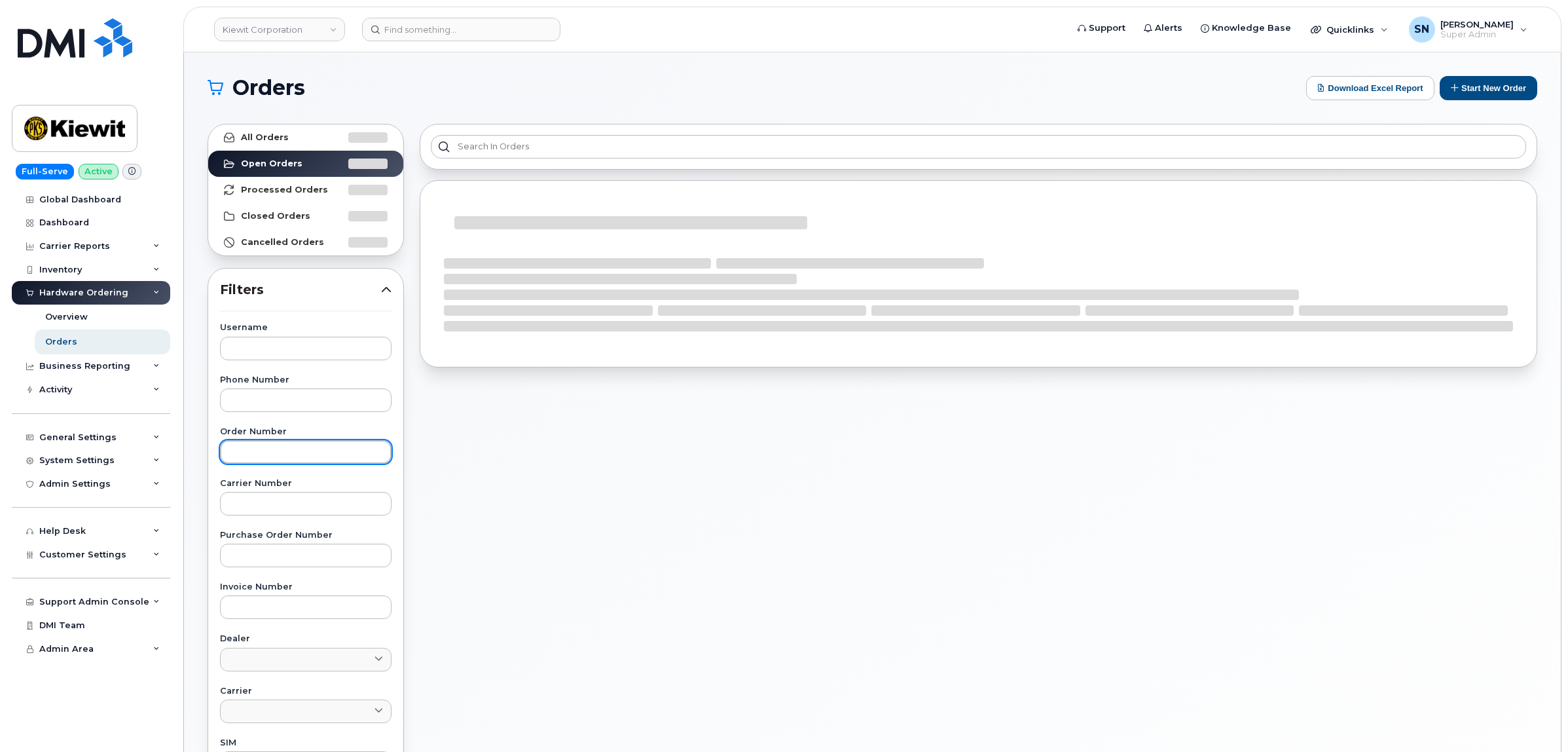
click at [308, 445] on input "text" at bounding box center [306, 451] width 171 height 23
paste input "302334"
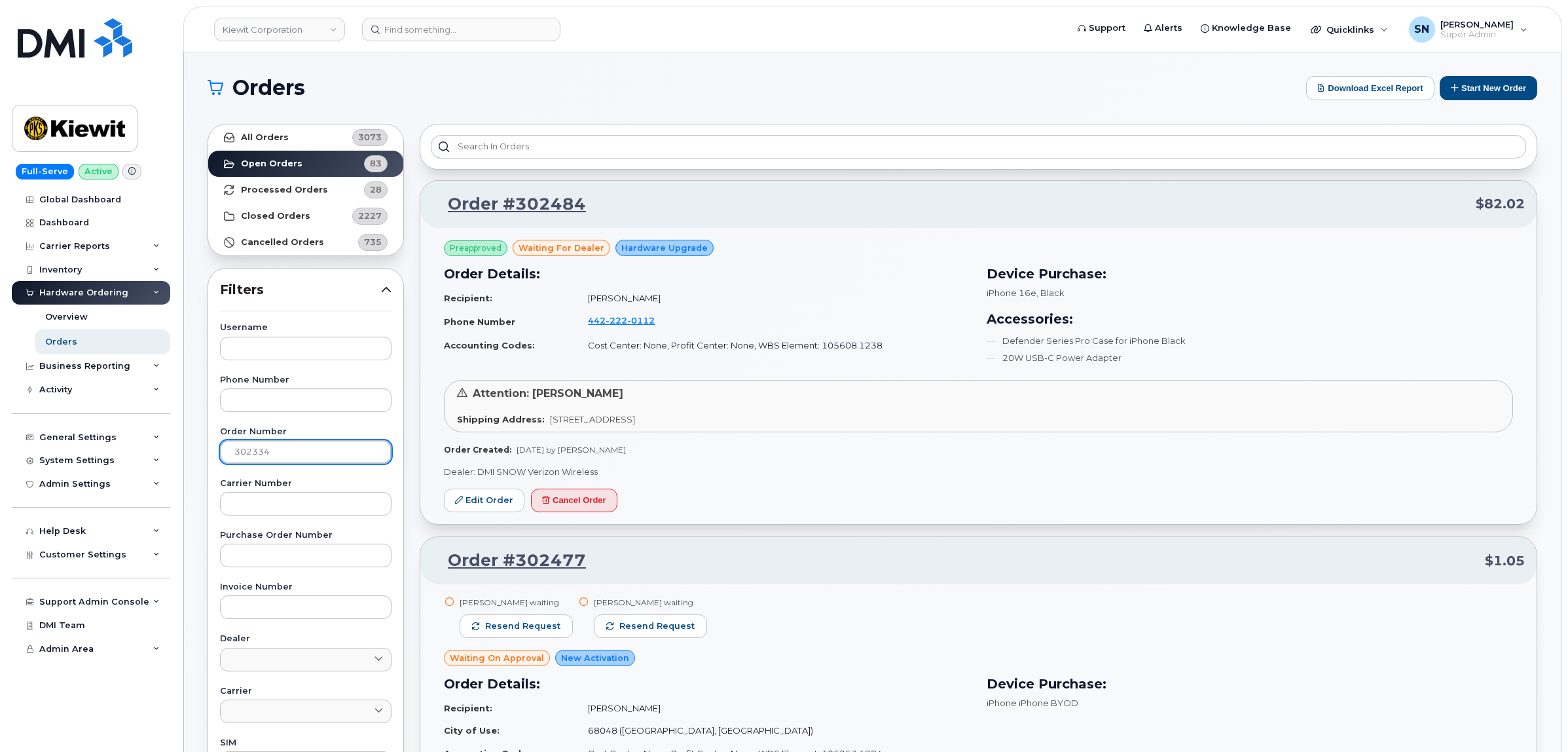
type input "302334"
click at [288, 132] on link "All Orders 3073" at bounding box center [306, 137] width 195 height 26
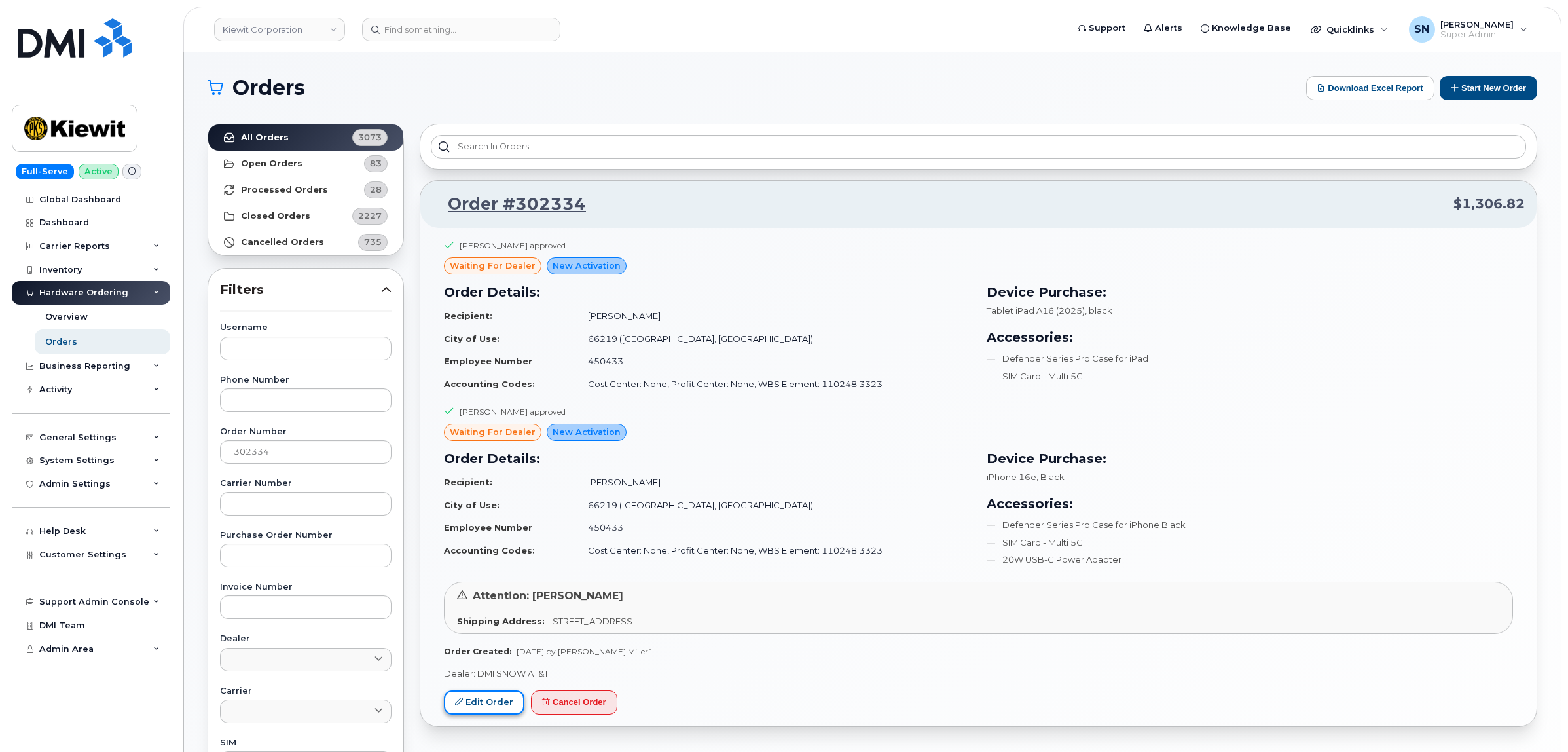
click at [486, 706] on link "Edit Order" at bounding box center [484, 702] width 80 height 24
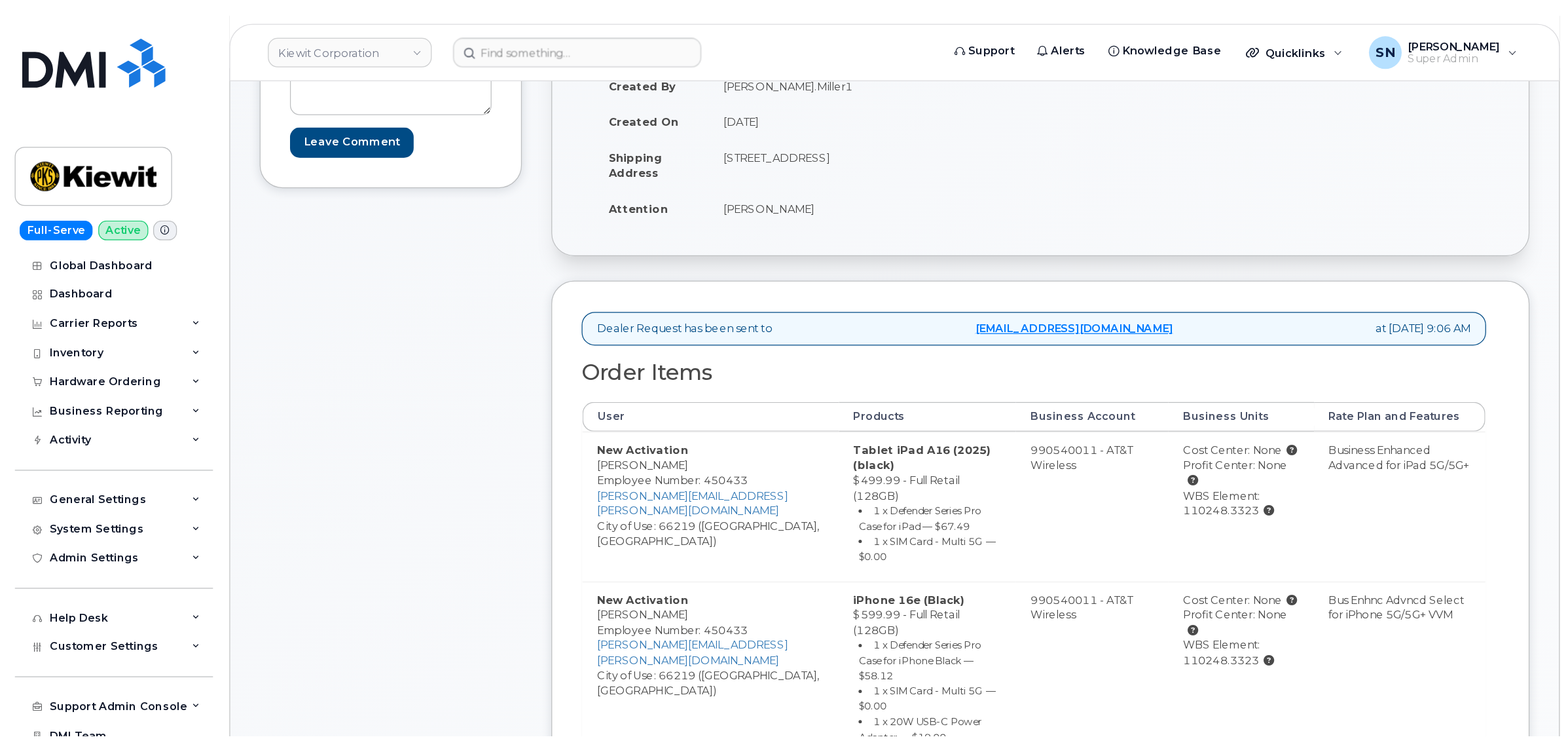
scroll to position [246, 0]
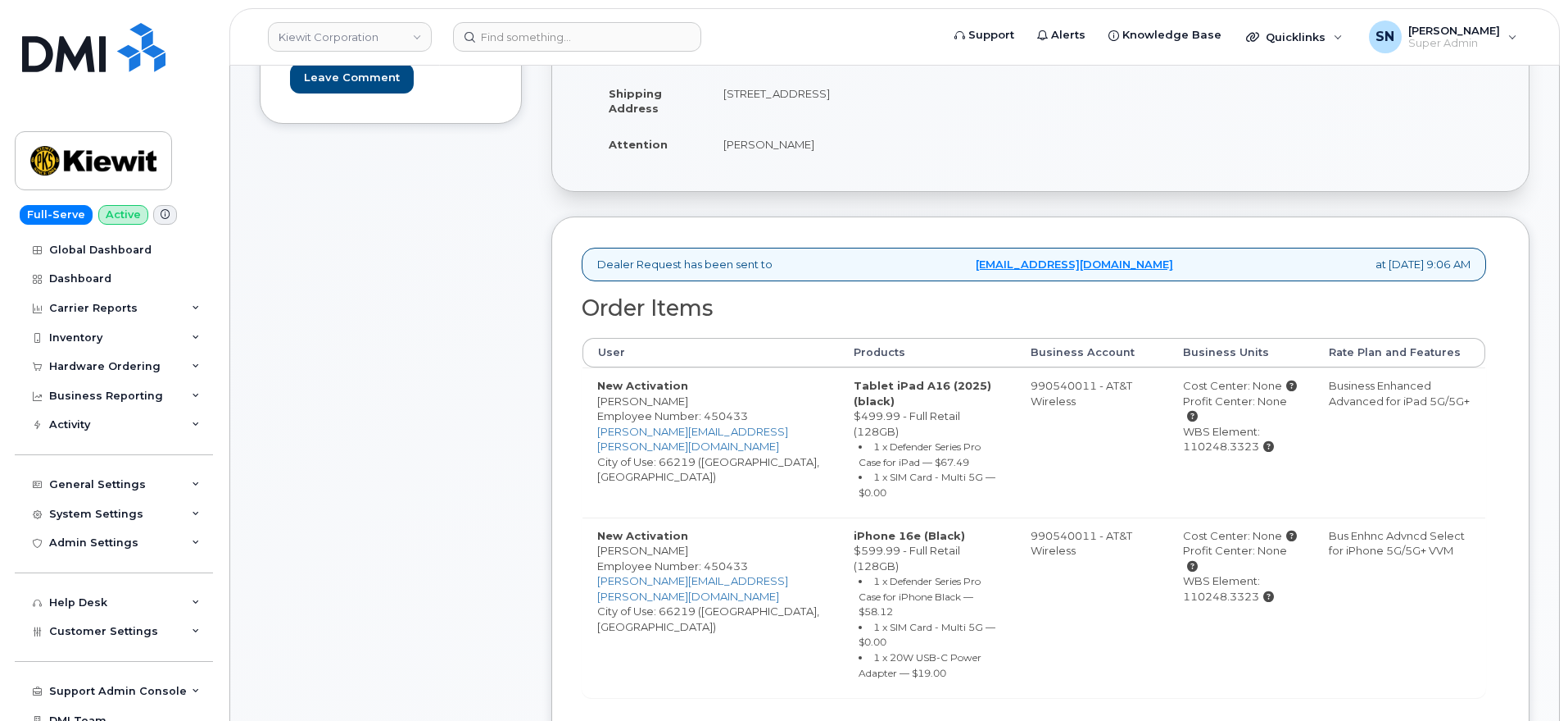
copy td "[STREET_ADDRESS]"
drag, startPoint x: 726, startPoint y: 92, endPoint x: 1003, endPoint y: 101, distance: 277.1
click at [1003, 101] on td "[STREET_ADDRESS]" at bounding box center [868, 101] width 320 height 51
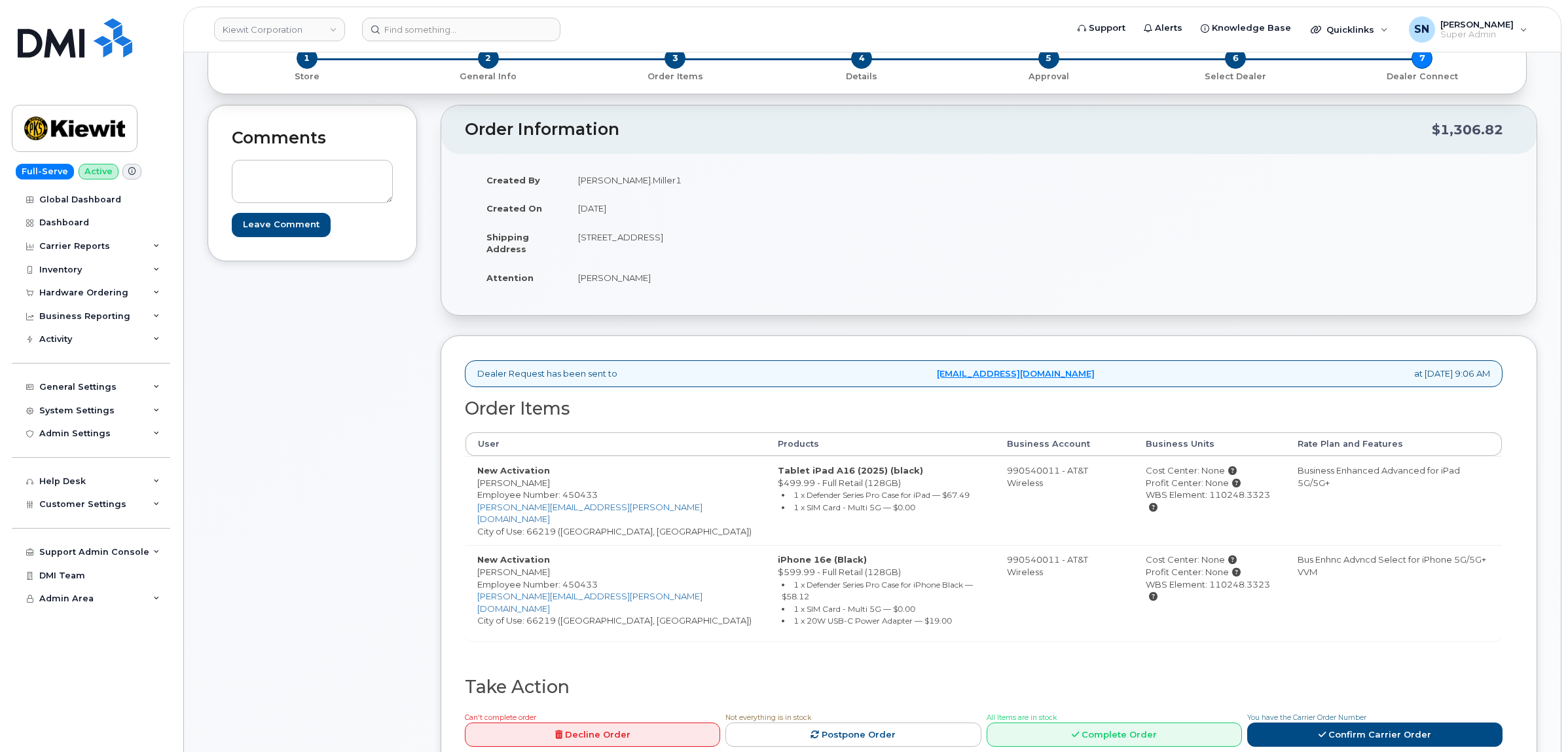
scroll to position [82, 0]
click at [610, 211] on td "October 2, 2025" at bounding box center [773, 210] width 413 height 29
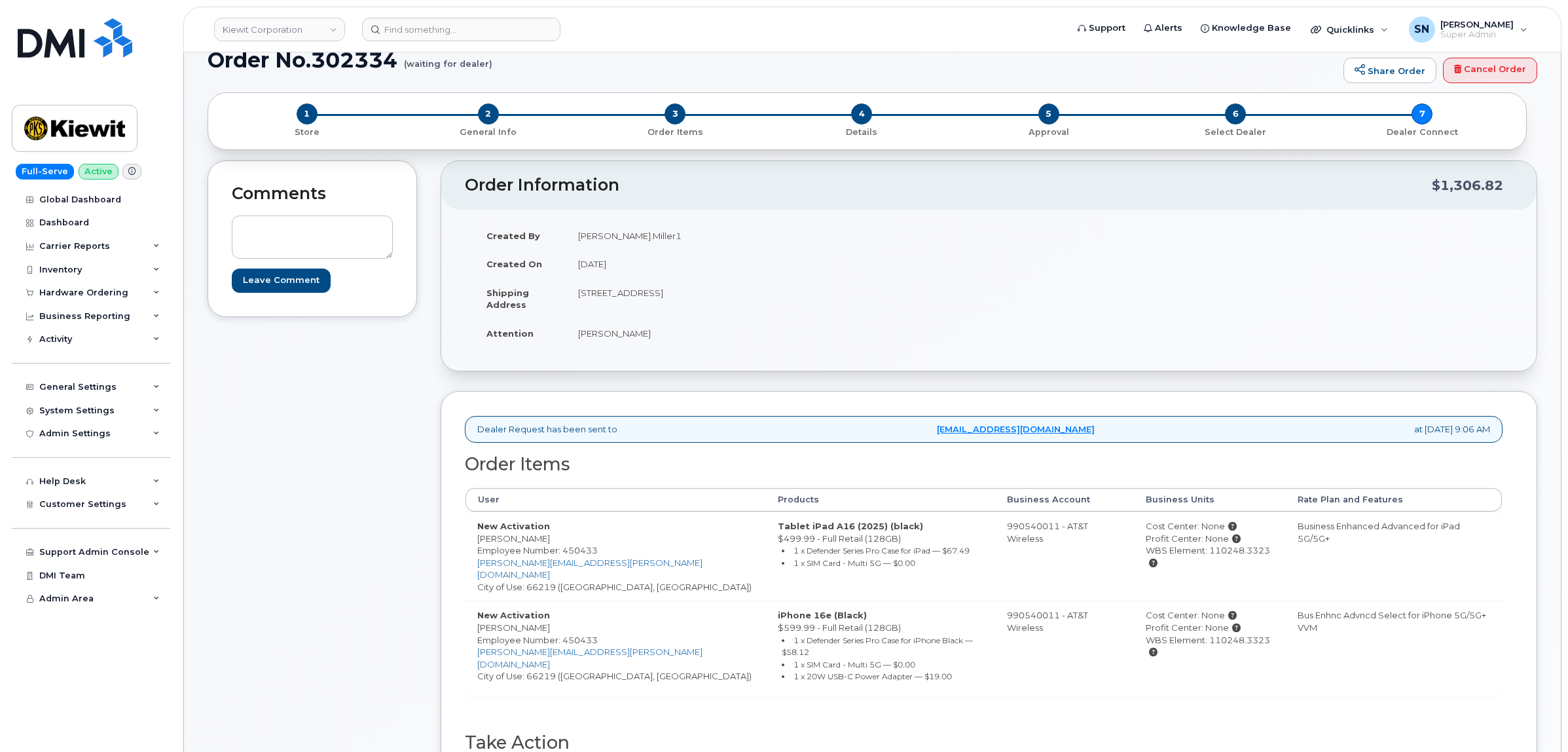
scroll to position [0, 0]
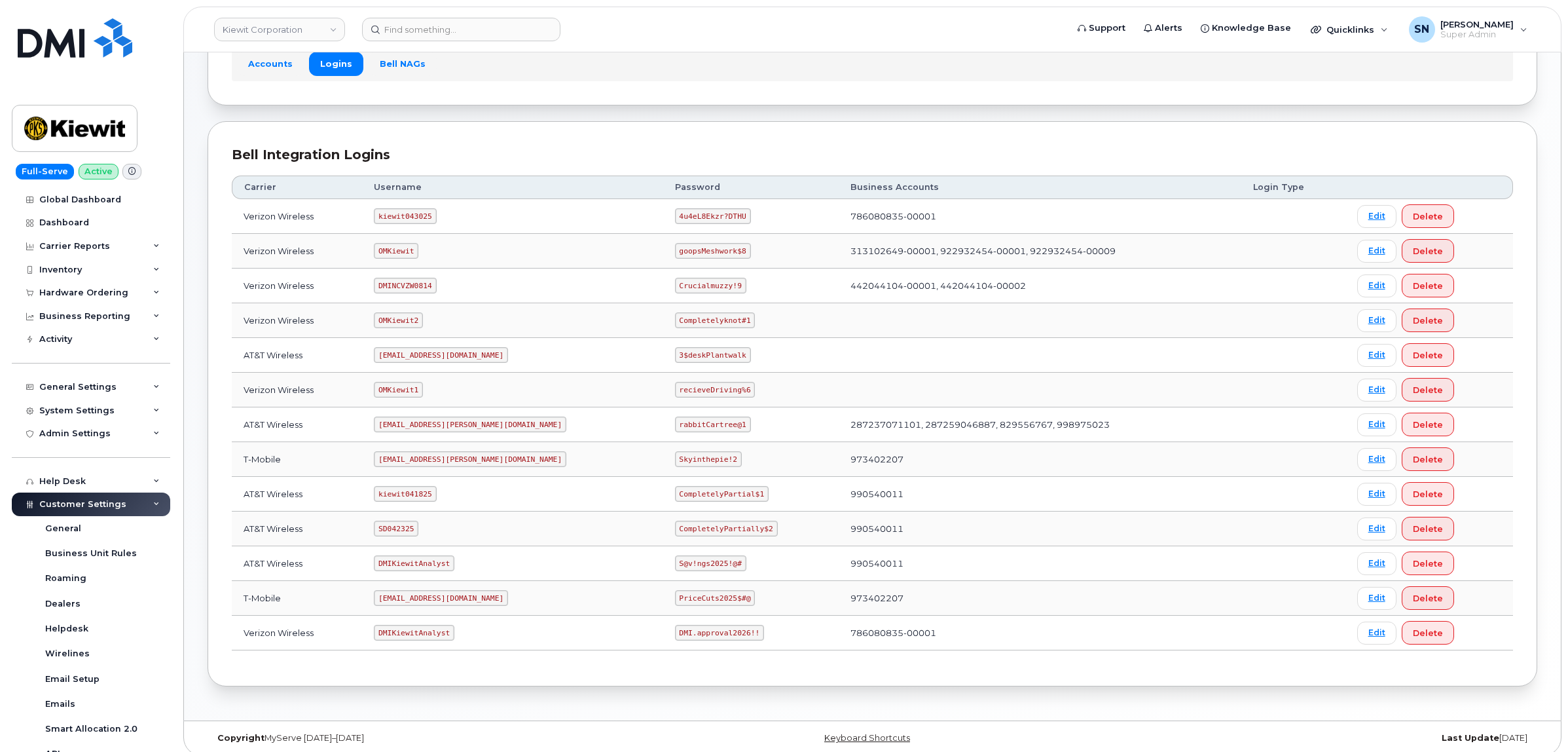
scroll to position [114, 0]
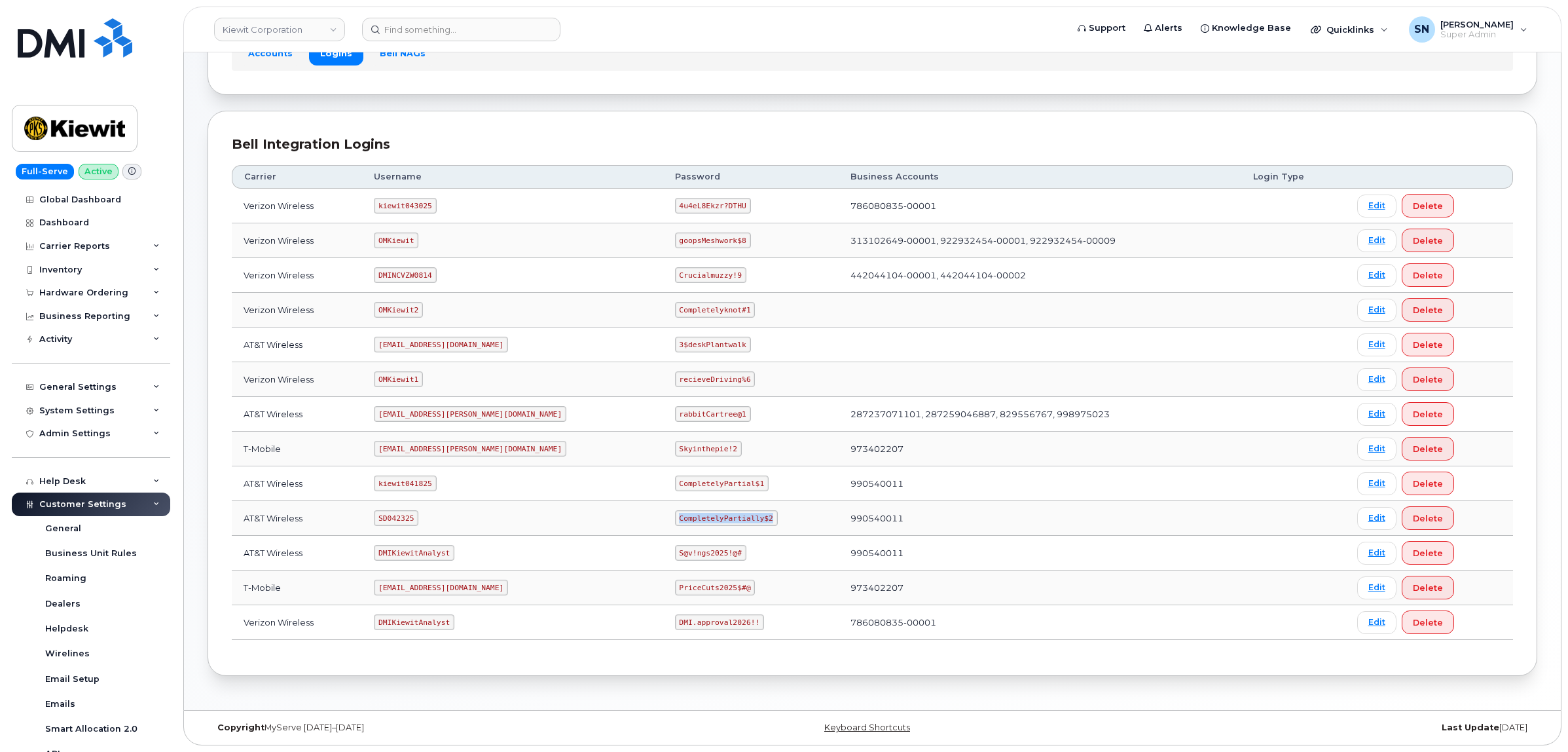
drag, startPoint x: 622, startPoint y: 517, endPoint x: 716, endPoint y: 515, distance: 94.0
click at [716, 515] on td "CompletelyPartially$2" at bounding box center [751, 518] width 176 height 35
copy code "CompletelyPartially$2"
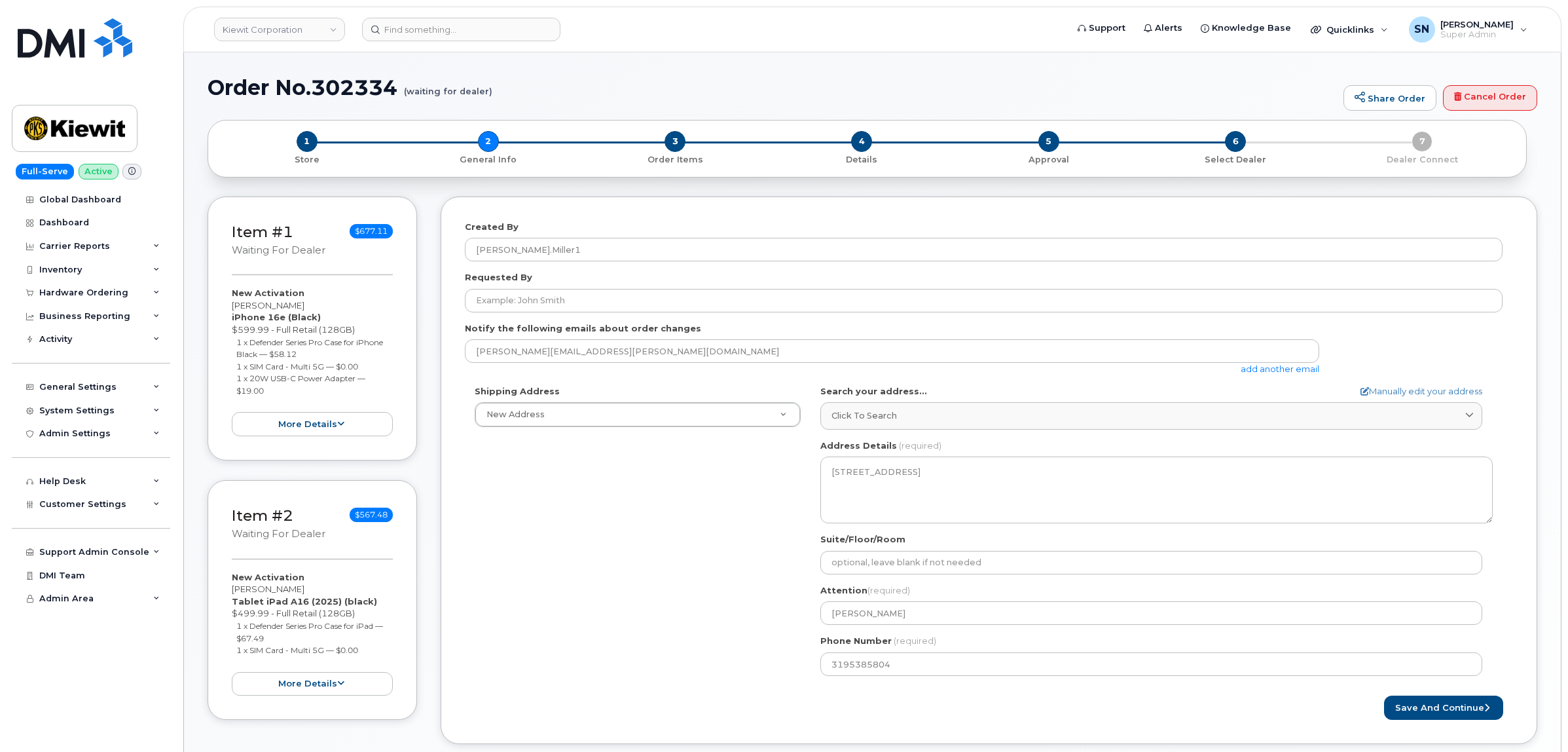
select select
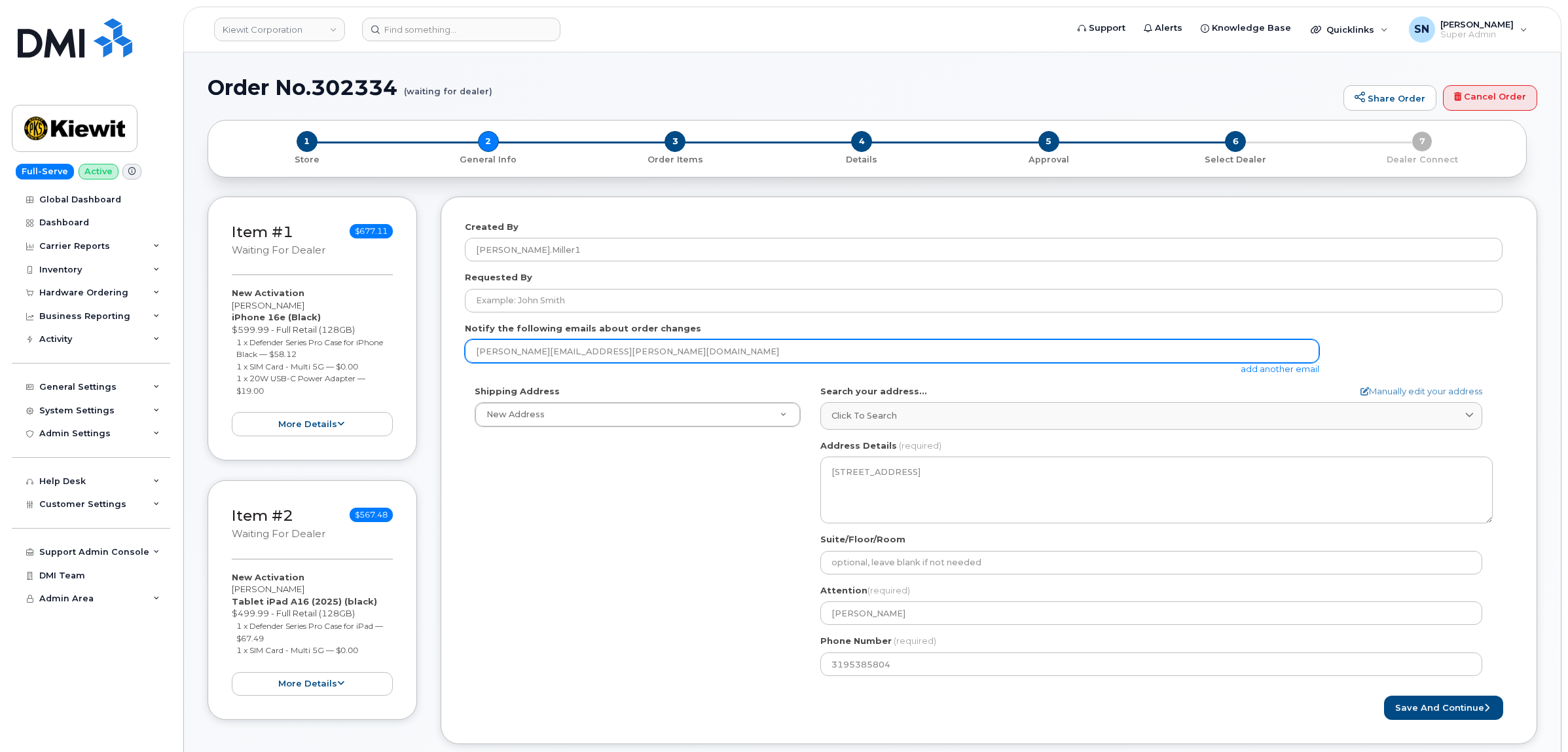
drag, startPoint x: 595, startPoint y: 350, endPoint x: 452, endPoint y: 351, distance: 143.0
click at [452, 351] on div "Created By [PERSON_NAME].Miller1 Requested By Notify the following emails about…" at bounding box center [988, 470] width 1097 height 547
